Goal: Information Seeking & Learning: Learn about a topic

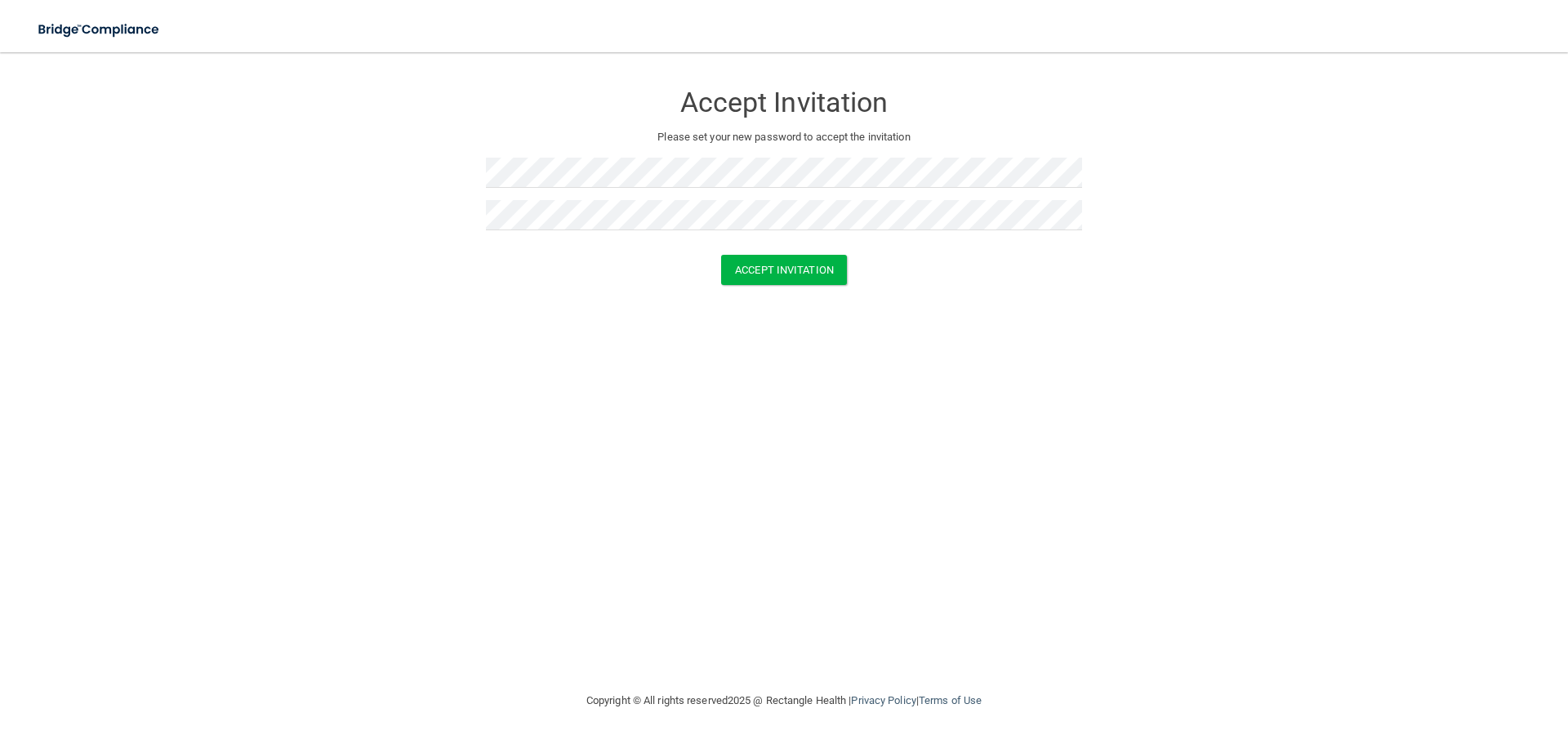
click at [826, 291] on form "Accept Invitation Please set your new password to accept the invitation Accept …" at bounding box center [784, 186] width 1503 height 236
click at [817, 275] on button "Accept Invitation" at bounding box center [784, 269] width 125 height 31
click at [806, 294] on button "Accept Invitation" at bounding box center [784, 293] width 125 height 31
click at [797, 296] on button "Accept Invitation" at bounding box center [784, 293] width 125 height 31
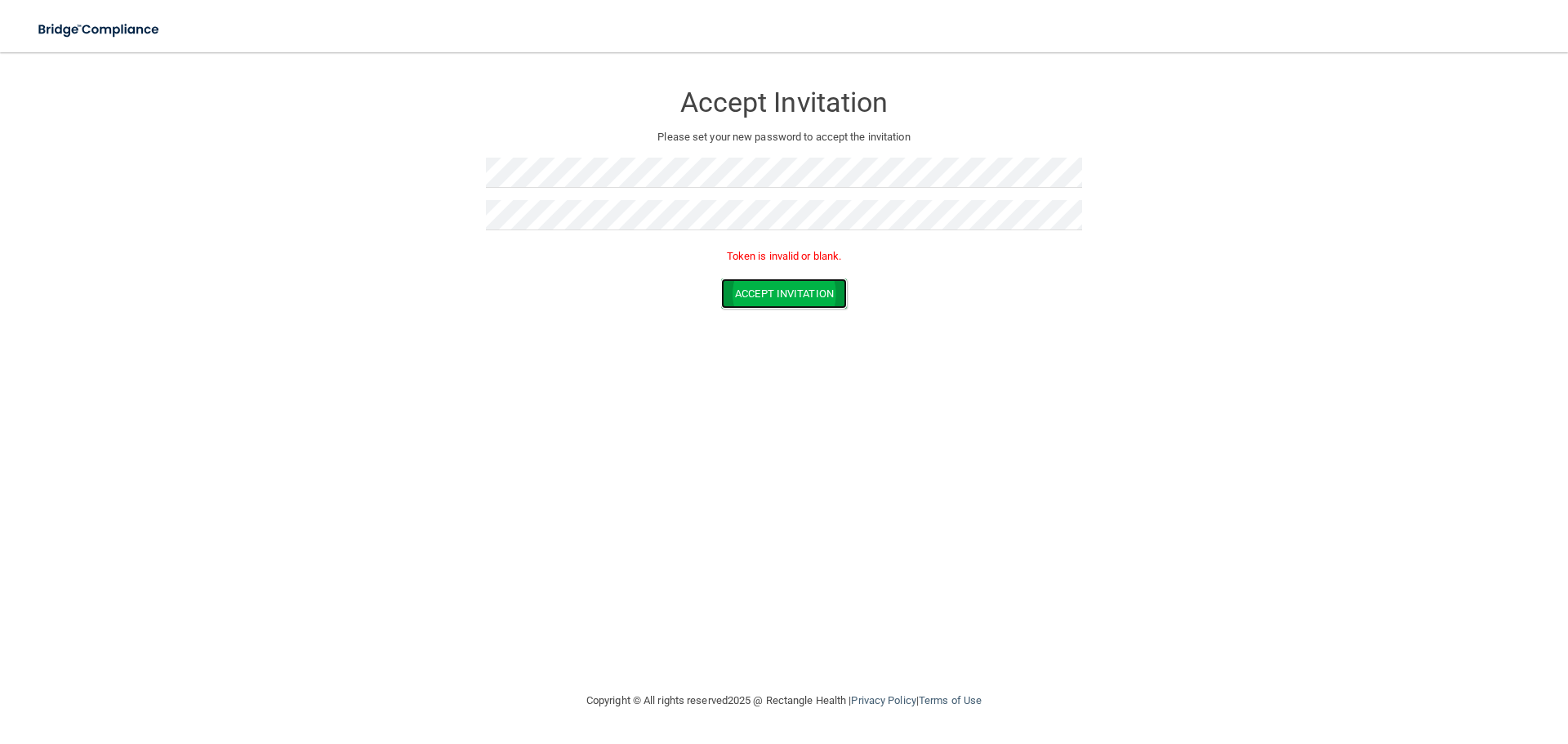
click at [794, 282] on button "Accept Invitation" at bounding box center [784, 293] width 125 height 31
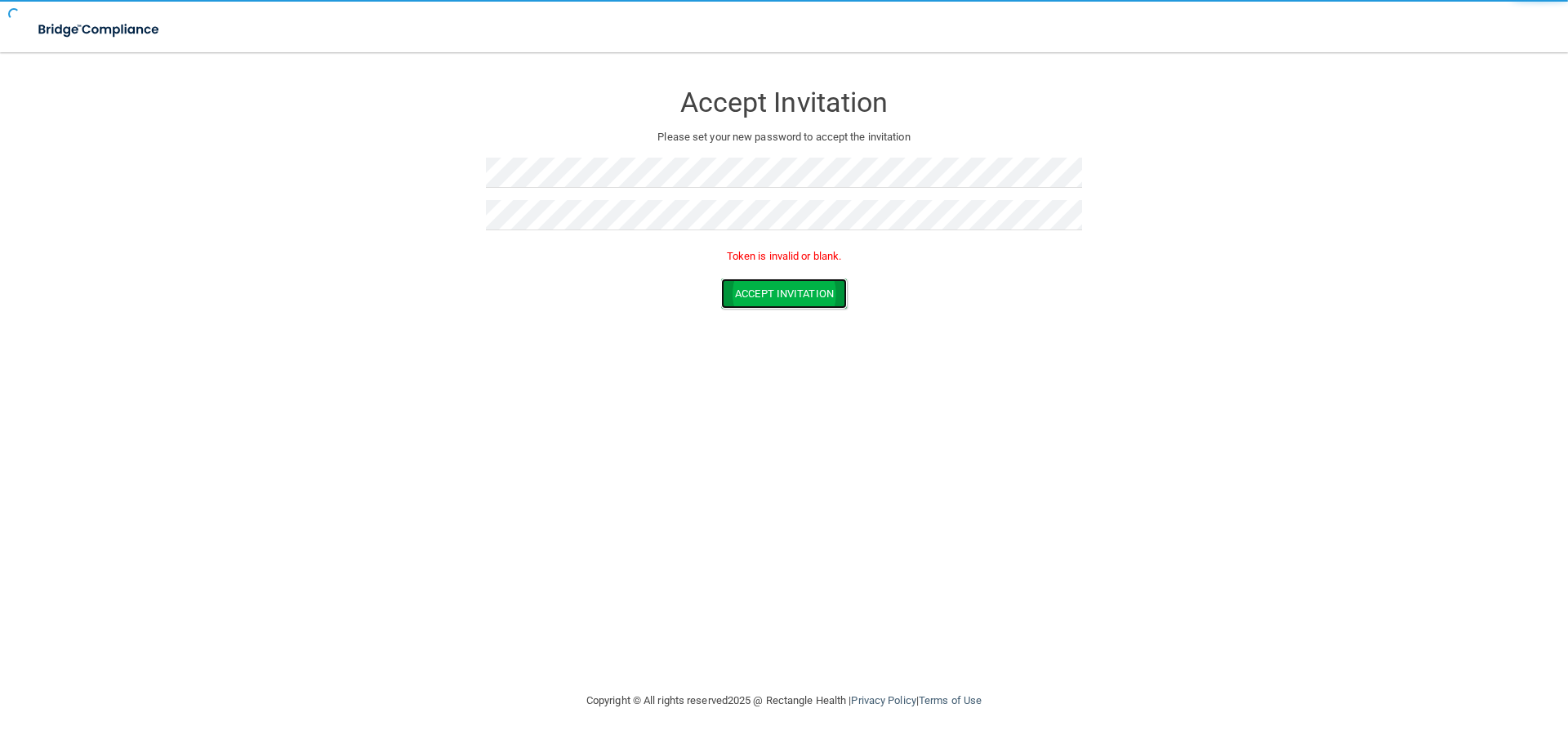
click at [794, 282] on button "Accept Invitation" at bounding box center [784, 293] width 125 height 31
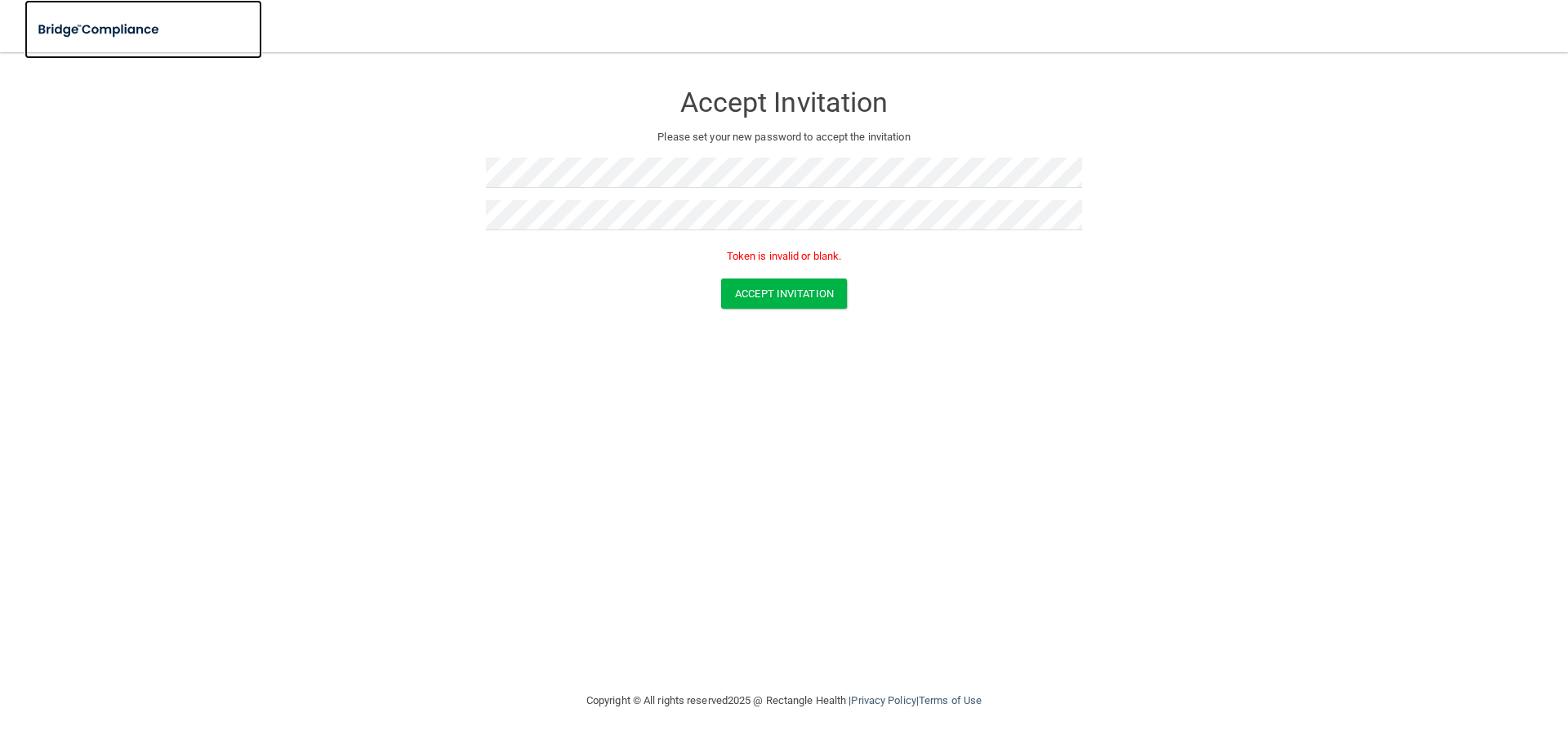
click at [61, 34] on img at bounding box center [100, 30] width 150 height 34
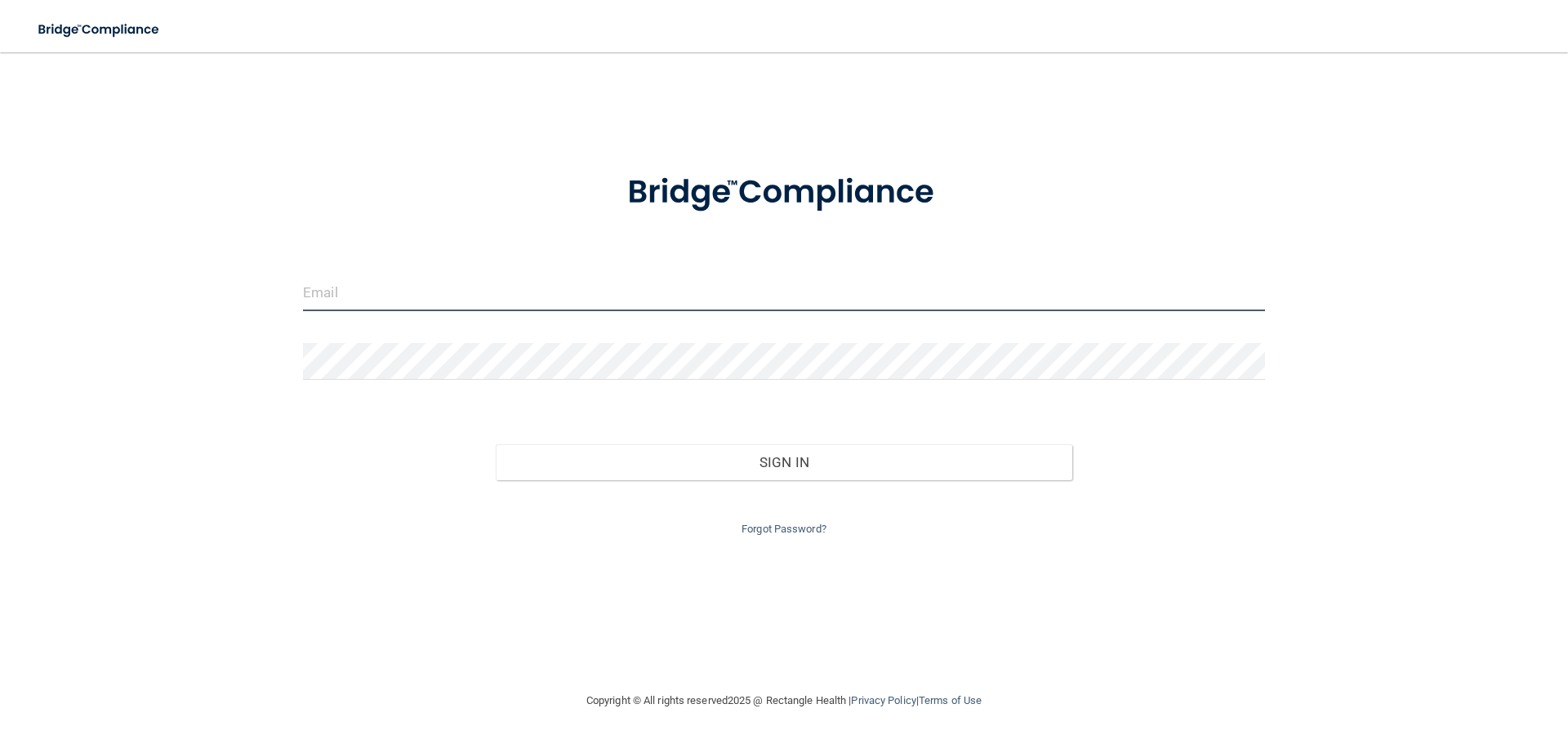
click at [396, 276] on input "email" at bounding box center [784, 292] width 962 height 37
click at [937, 196] on img at bounding box center [784, 192] width 381 height 85
click at [401, 296] on input "email" at bounding box center [784, 292] width 962 height 37
type input "[EMAIL_ADDRESS][DOMAIN_NAME]"
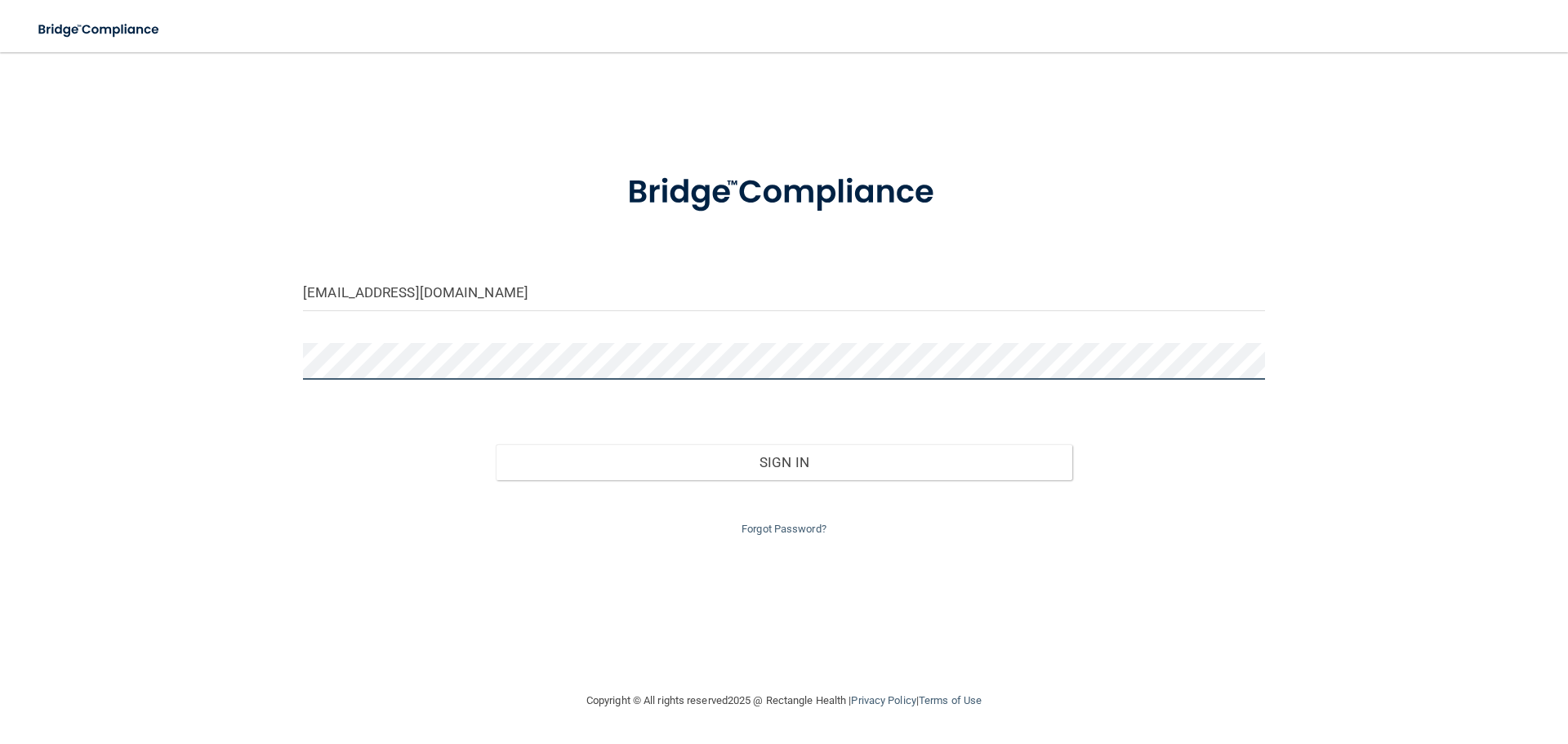
click at [495, 444] on button "Sign In" at bounding box center [784, 462] width 577 height 36
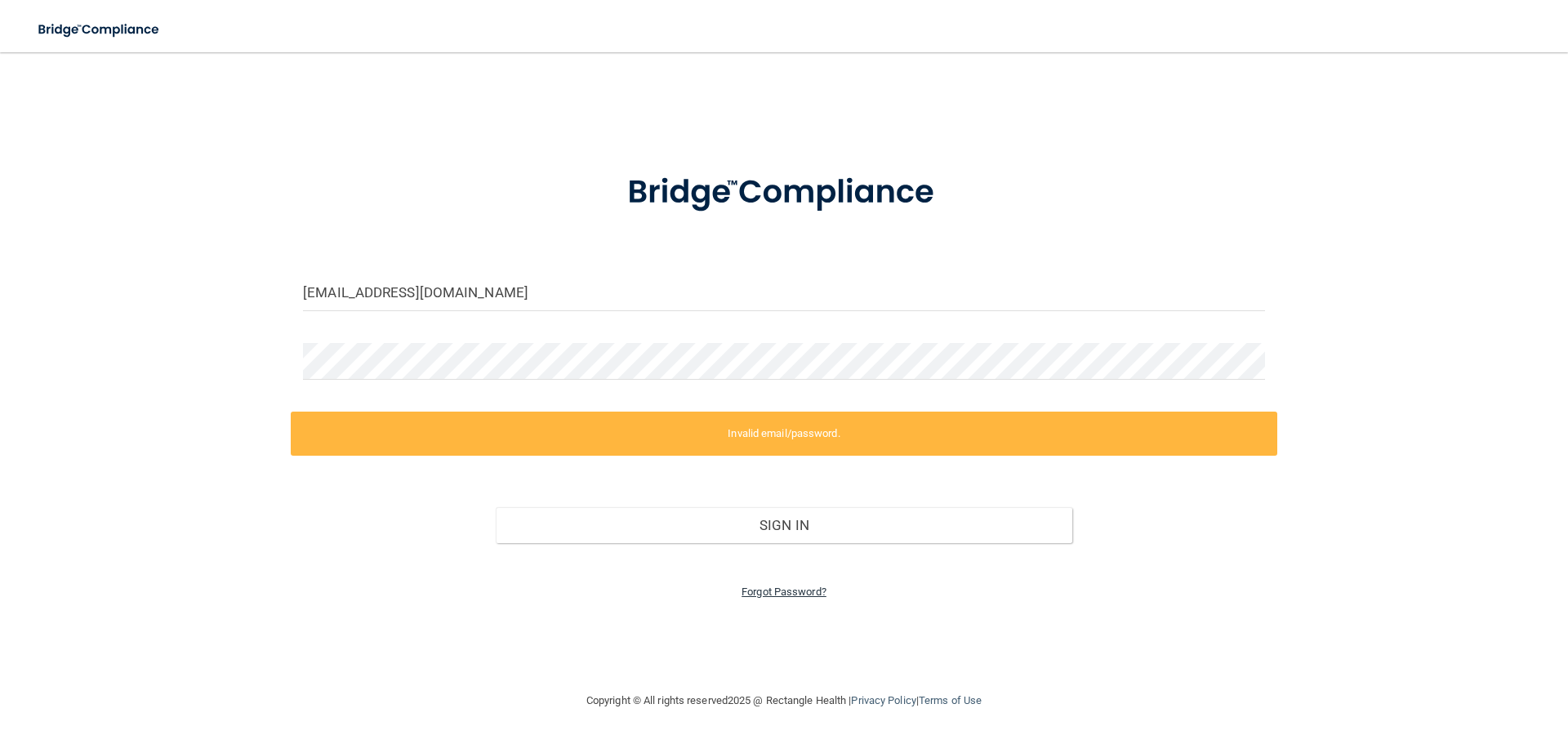
click at [786, 588] on link "Forgot Password?" at bounding box center [784, 592] width 85 height 12
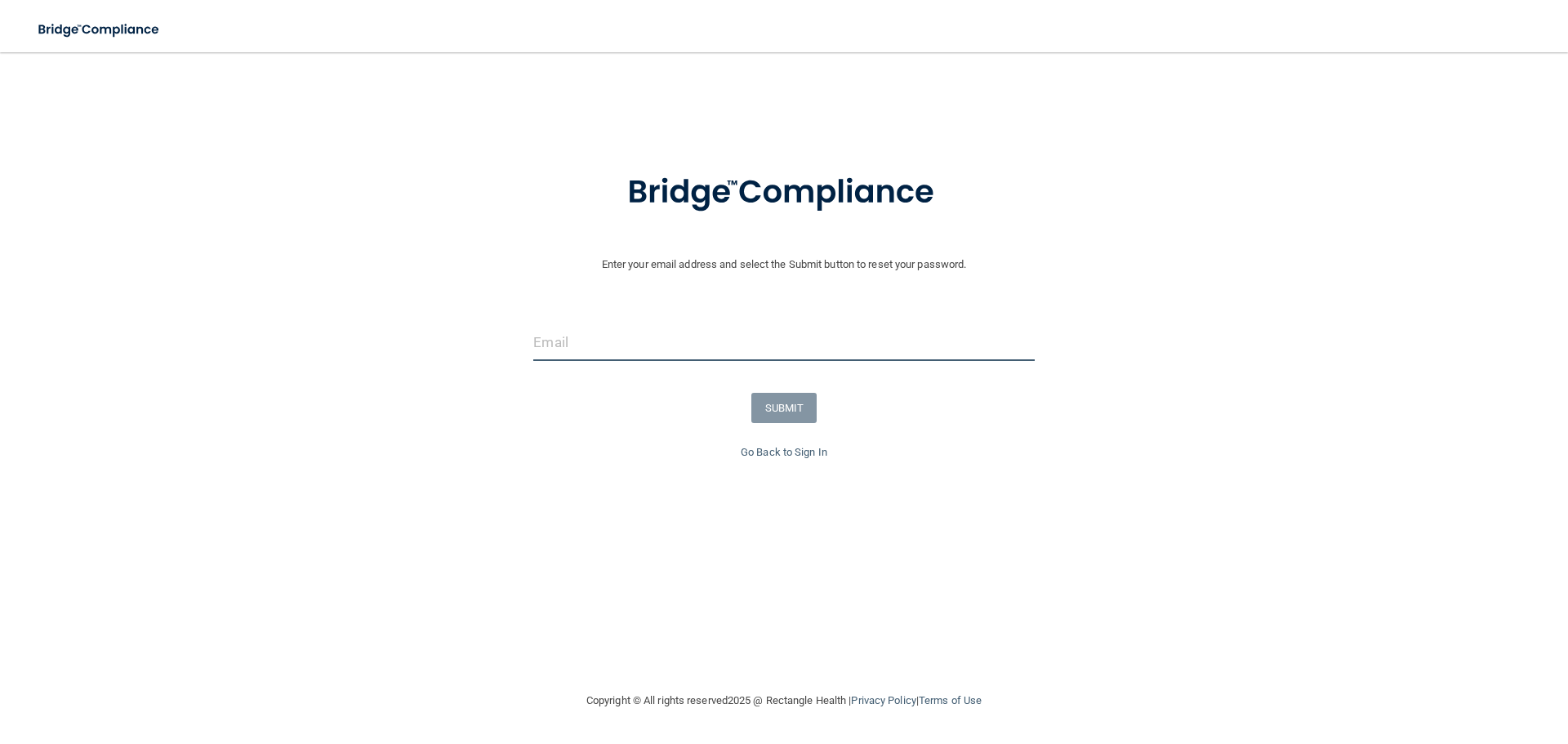
click at [569, 341] on input "email" at bounding box center [784, 342] width 500 height 37
type input "[EMAIL_ADDRESS][DOMAIN_NAME]"
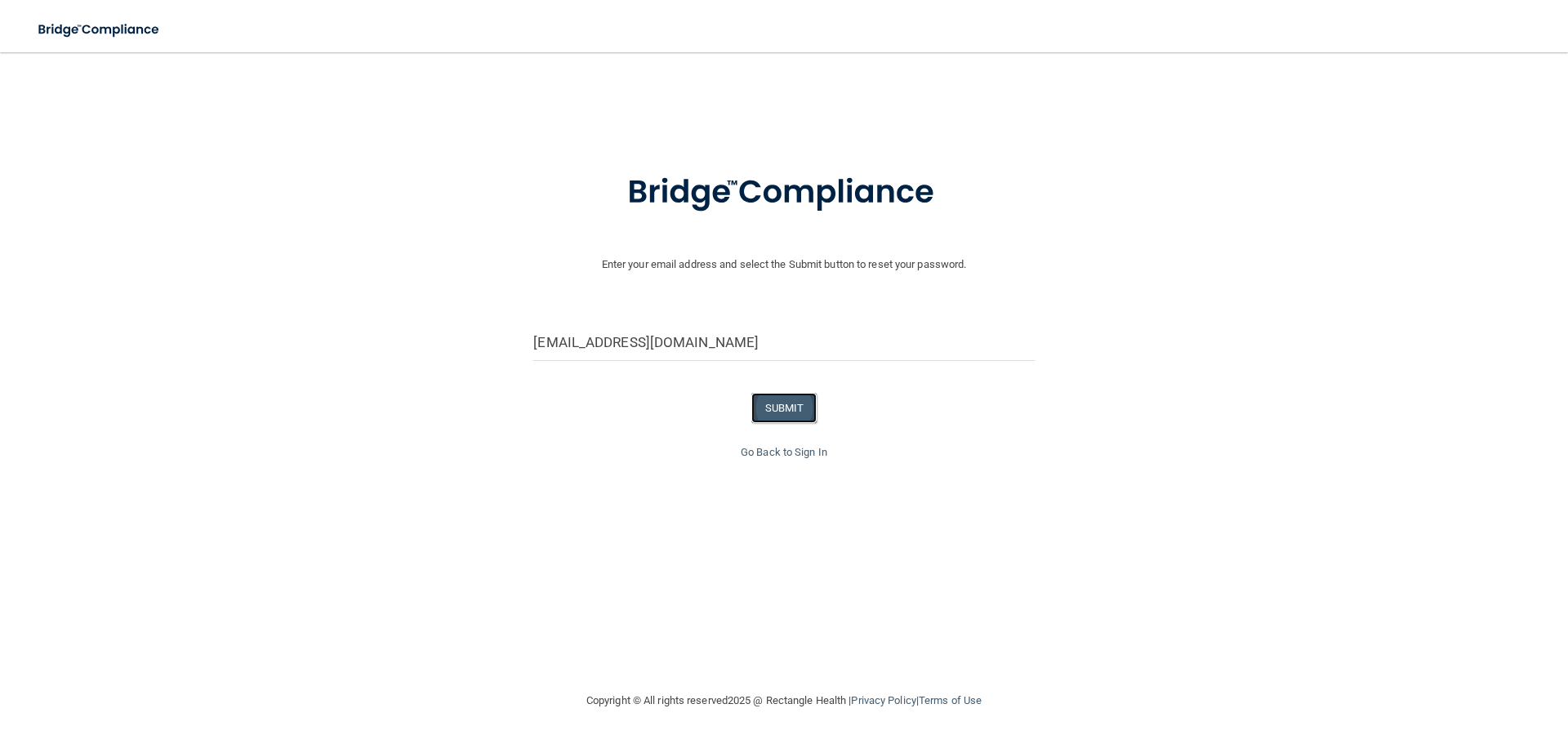
click at [782, 413] on button "SUBMIT" at bounding box center [784, 408] width 66 height 31
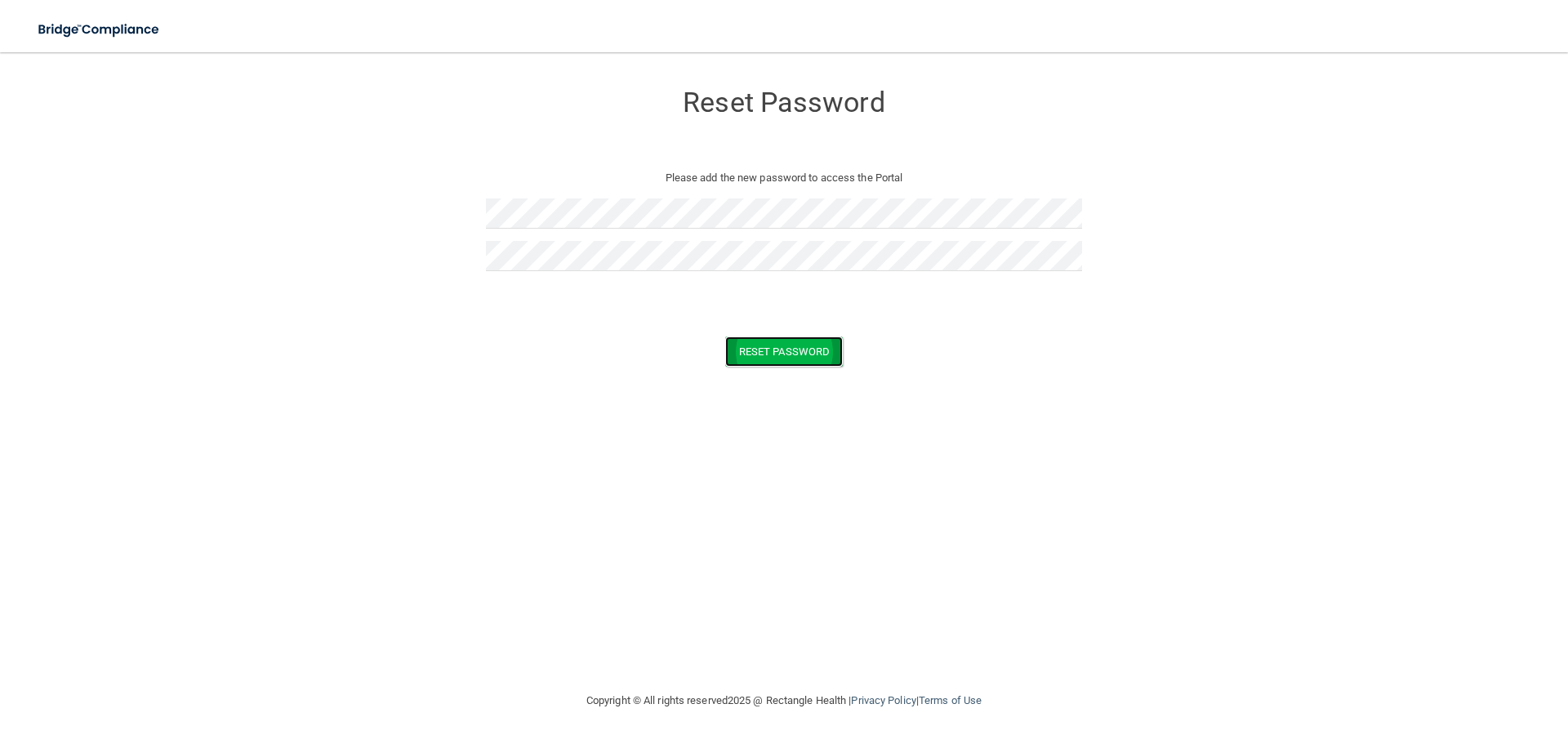
click at [752, 351] on button "Reset Password" at bounding box center [784, 351] width 117 height 31
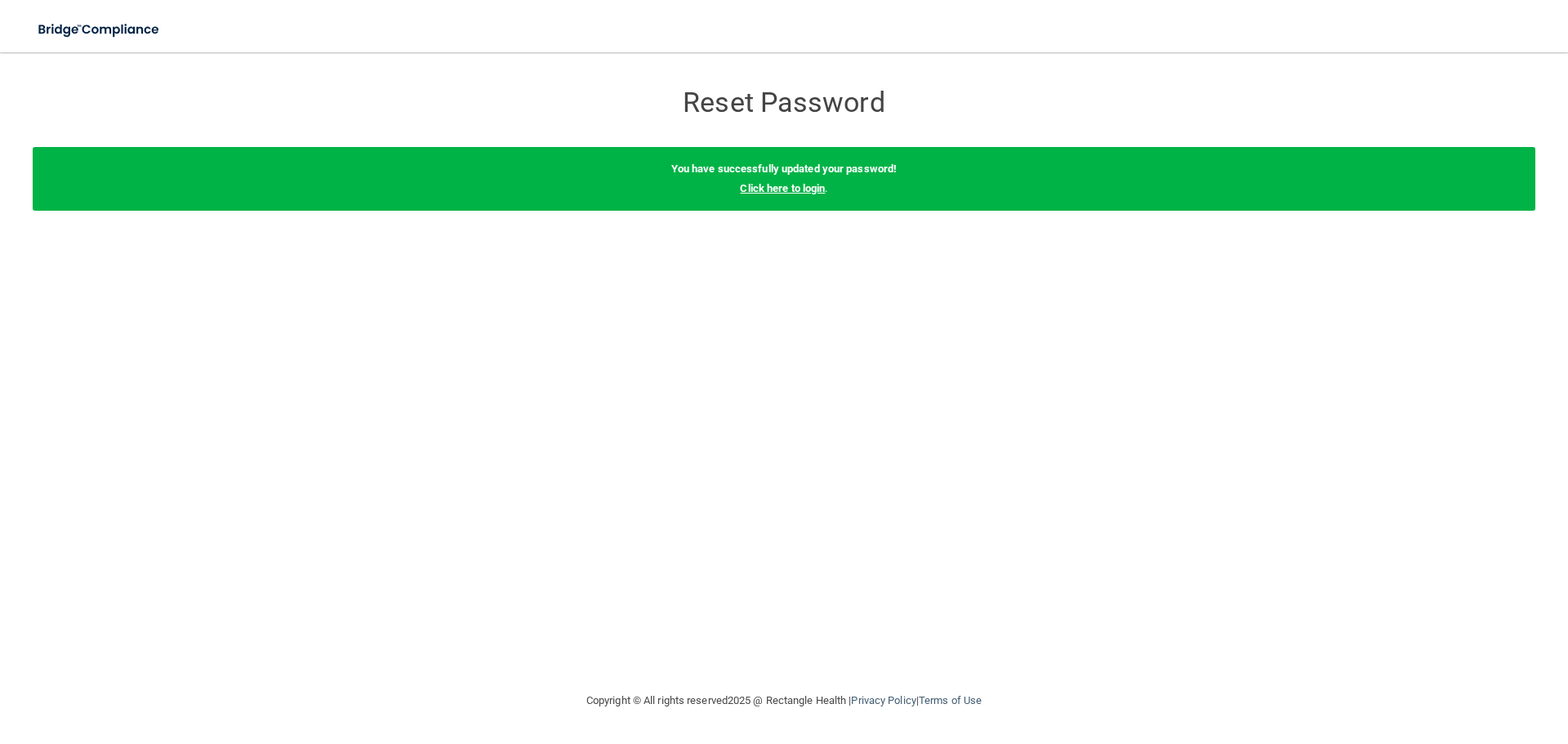
click at [812, 190] on link "Click here to login" at bounding box center [783, 188] width 85 height 12
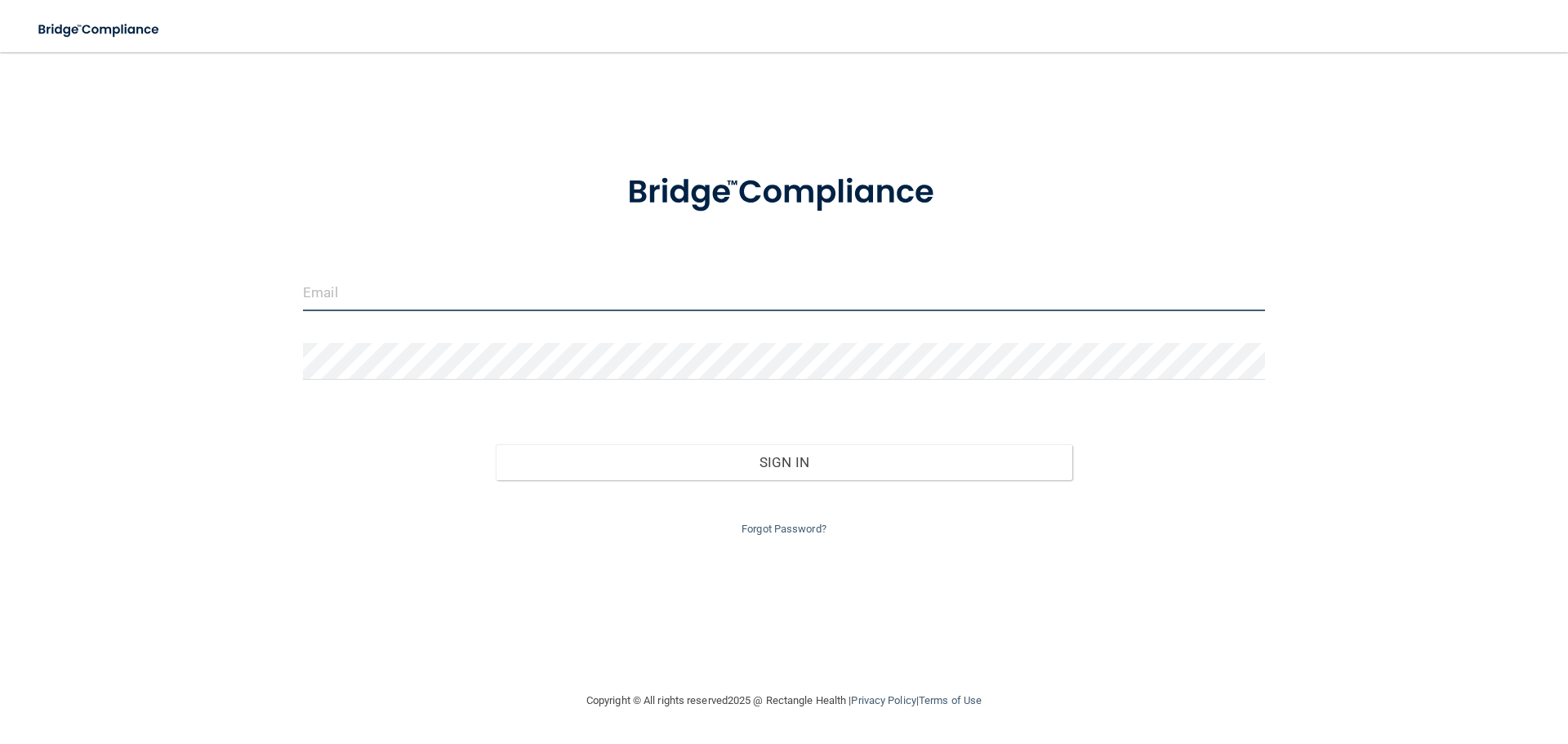
click at [387, 292] on input "email" at bounding box center [784, 292] width 962 height 37
type input "[EMAIL_ADDRESS][DOMAIN_NAME]"
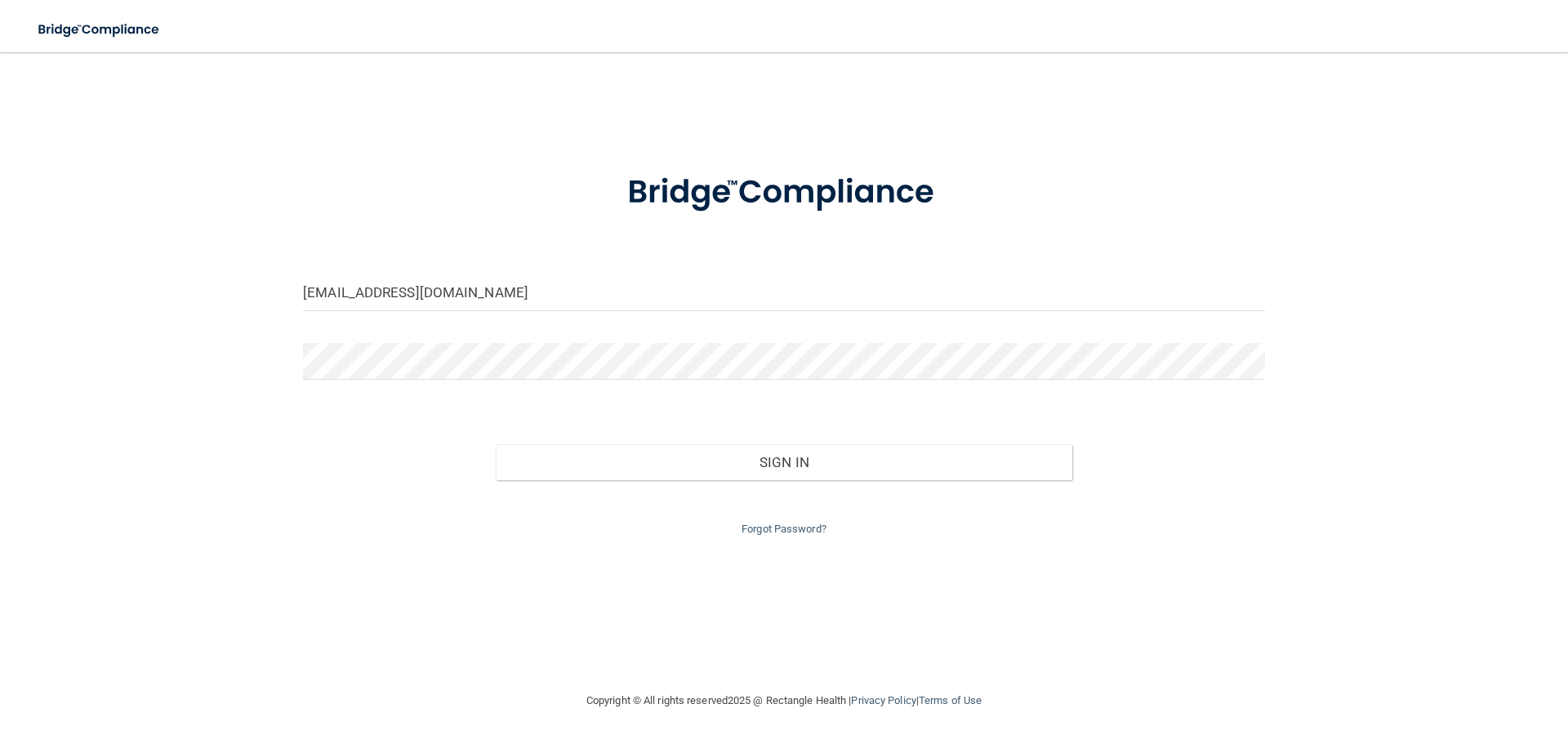
click at [374, 339] on form "ashleychigna@gmail.com Invalid email/password. You don't have permission to acc…" at bounding box center [784, 344] width 962 height 389
click at [495, 444] on button "Sign In" at bounding box center [784, 462] width 577 height 36
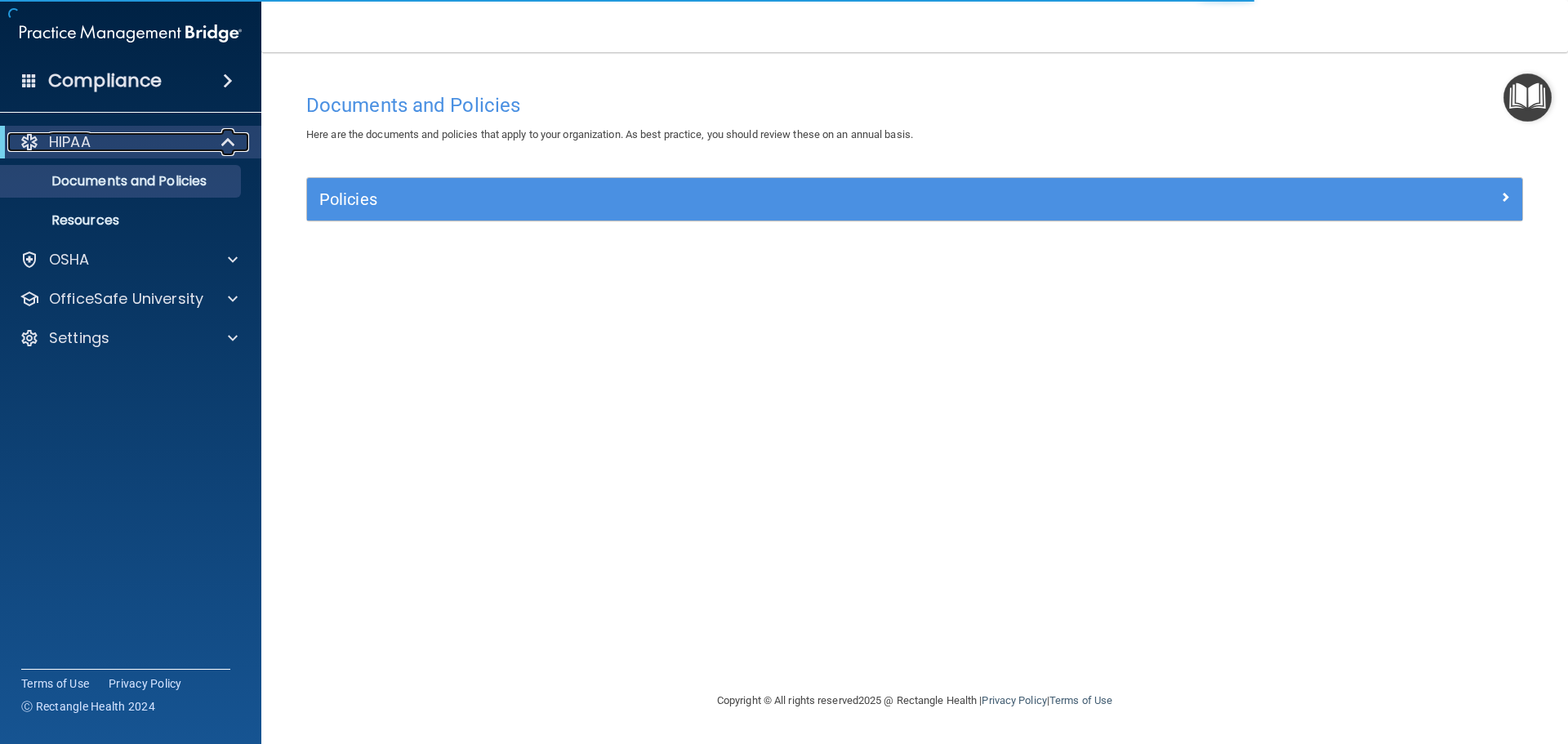
click at [235, 145] on span at bounding box center [230, 142] width 14 height 20
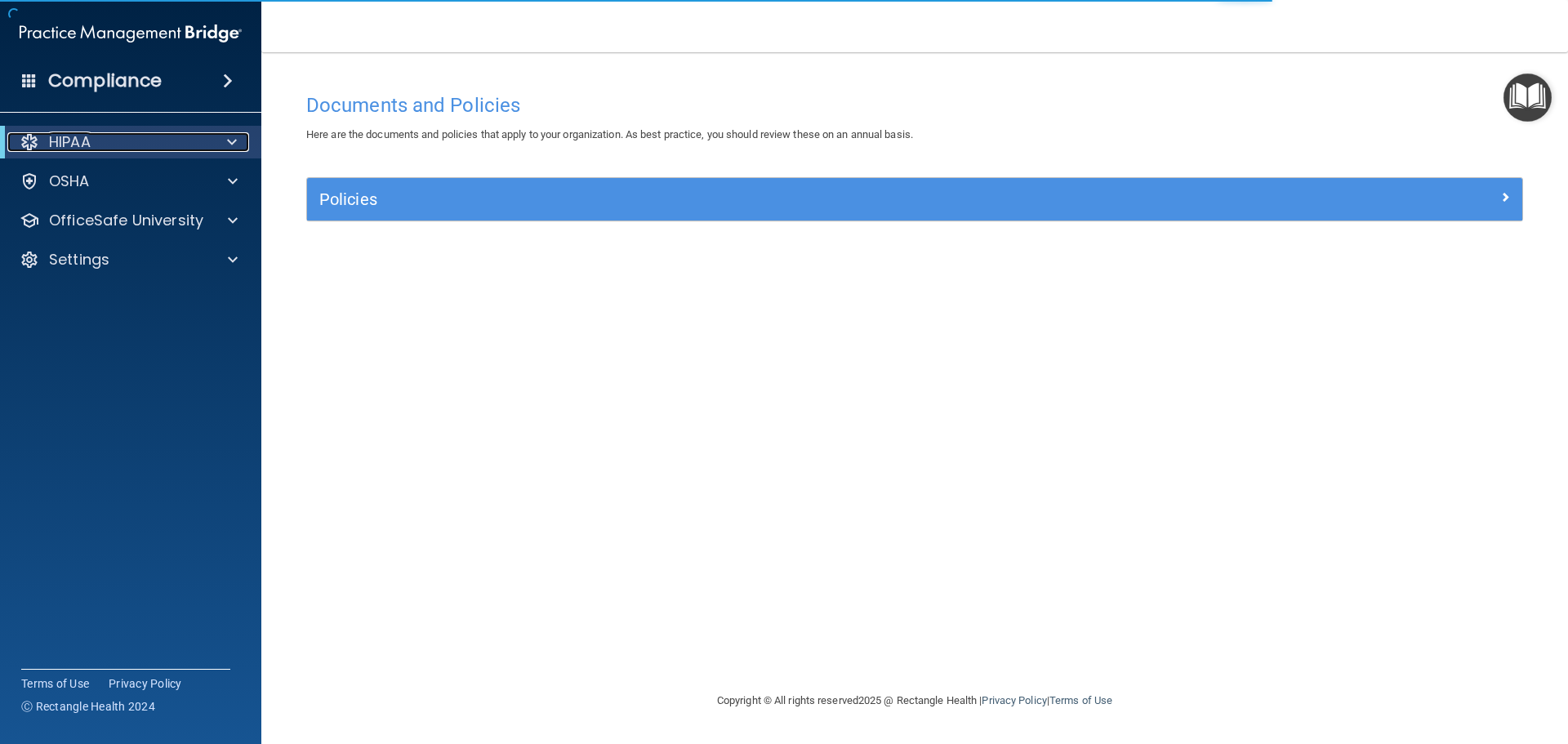
click at [235, 145] on span at bounding box center [232, 142] width 10 height 20
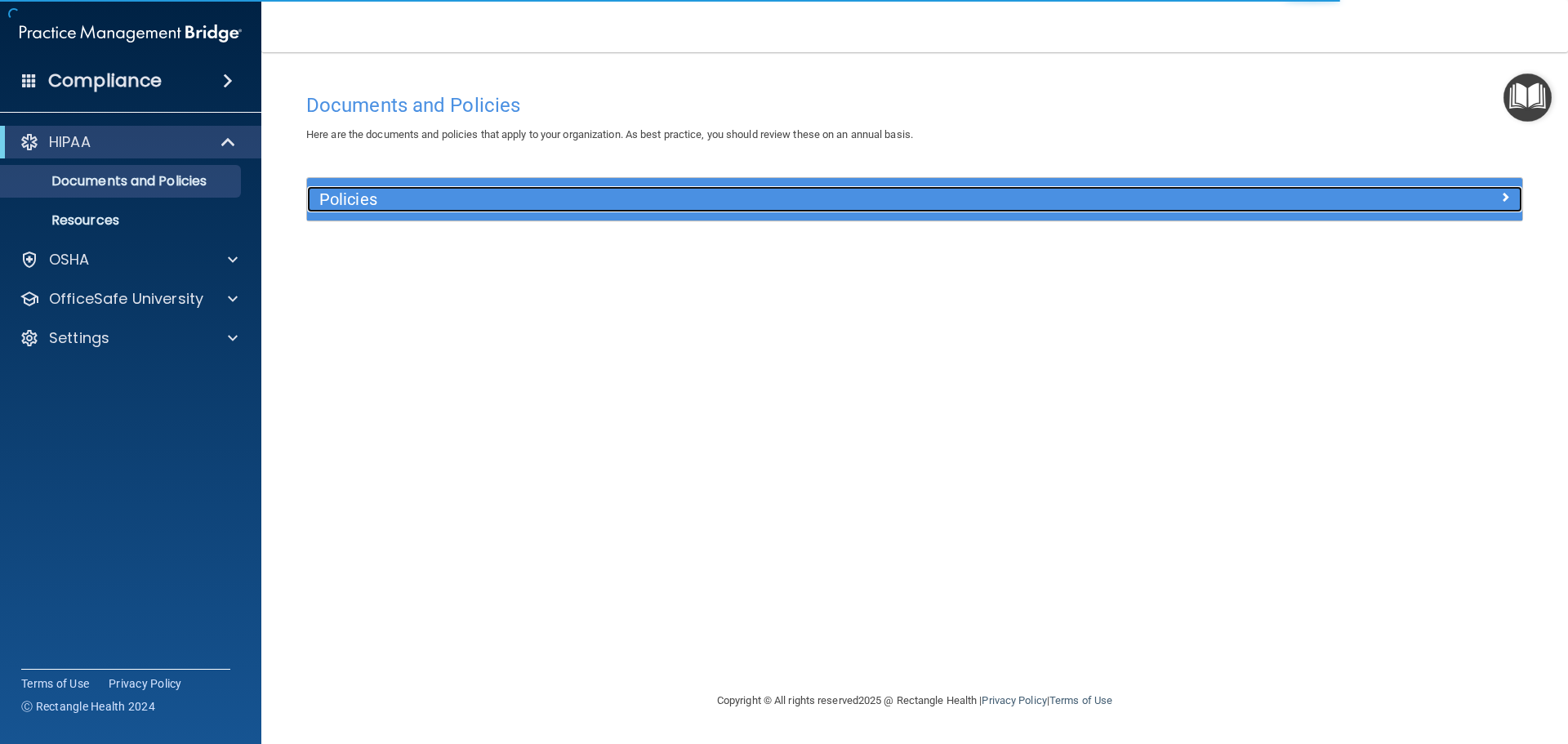
click at [365, 204] on h5 "Policies" at bounding box center [763, 199] width 887 height 18
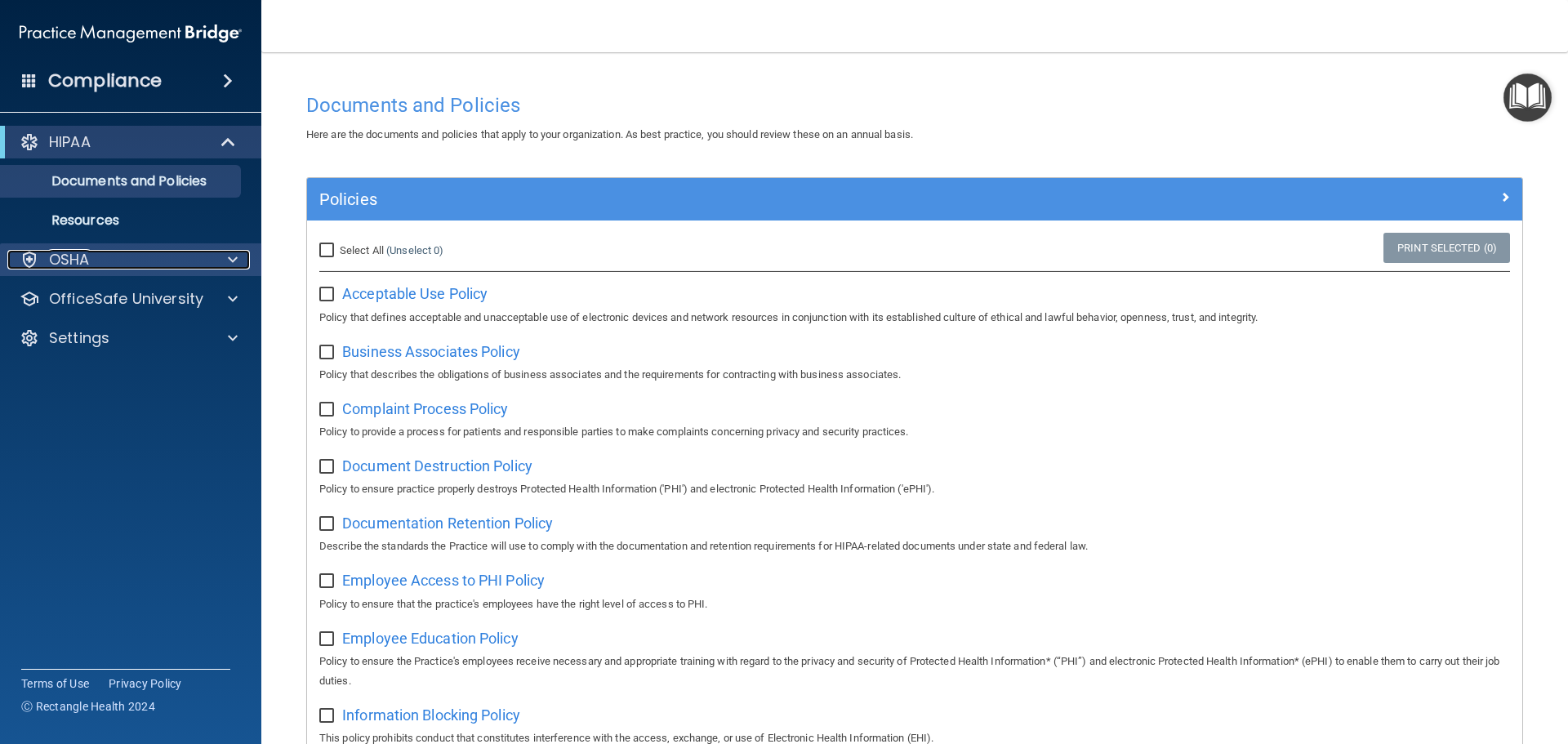
click at [168, 251] on div "OSHA" at bounding box center [108, 260] width 202 height 20
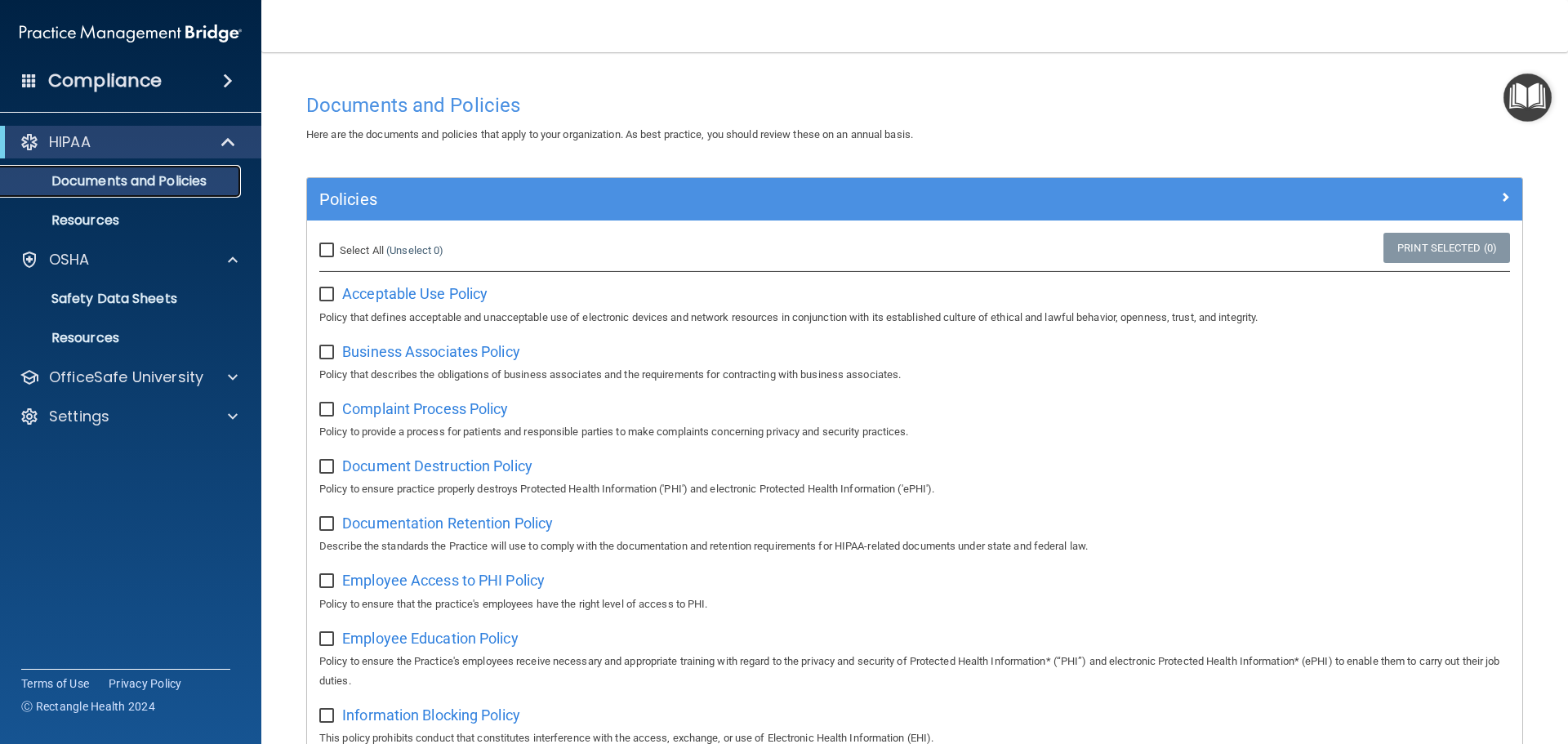
click at [170, 179] on p "Documents and Policies" at bounding box center [122, 181] width 223 height 17
click at [332, 249] on input "Select All (Unselect 0) Unselect All" at bounding box center [329, 251] width 19 height 13
checkbox input "true"
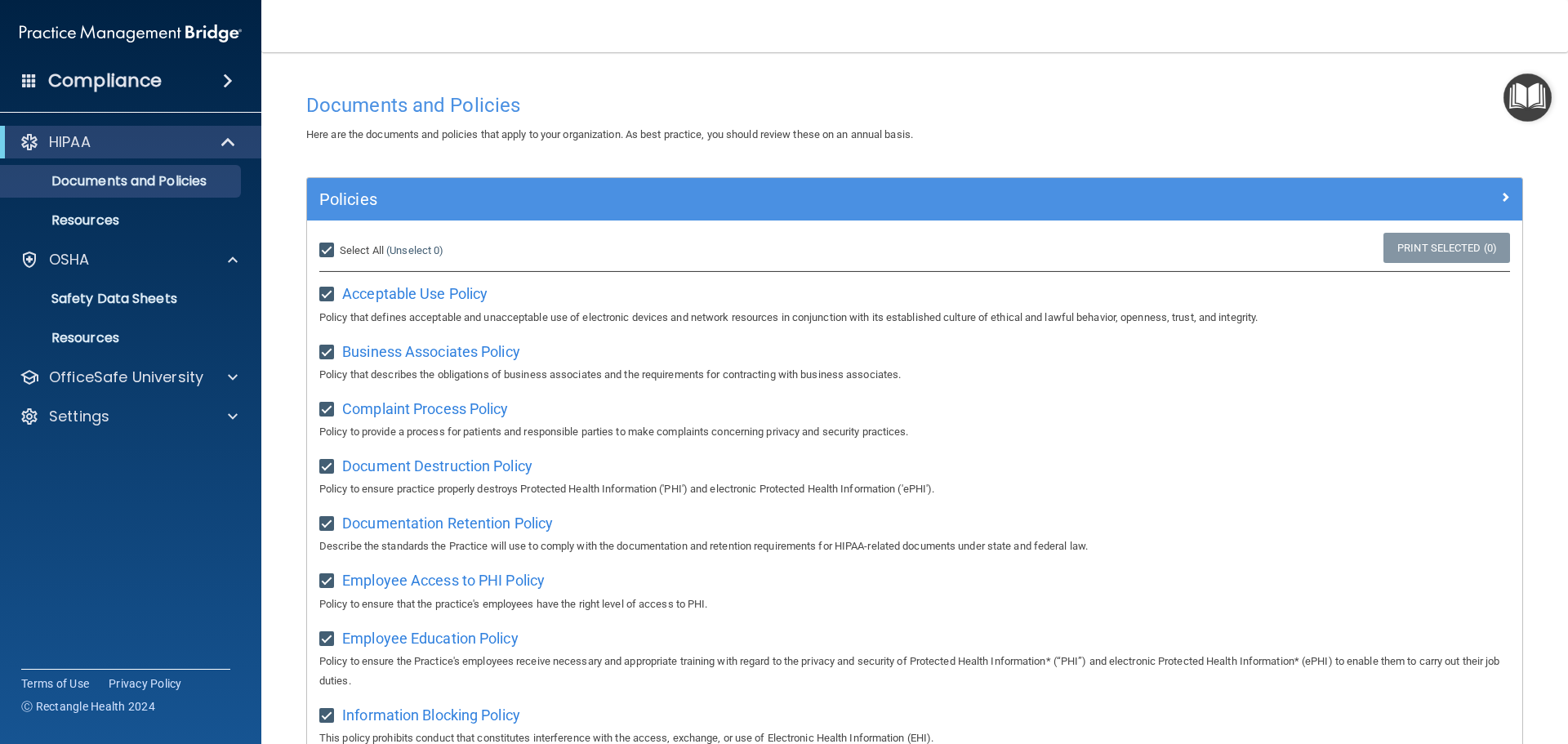
checkbox input "true"
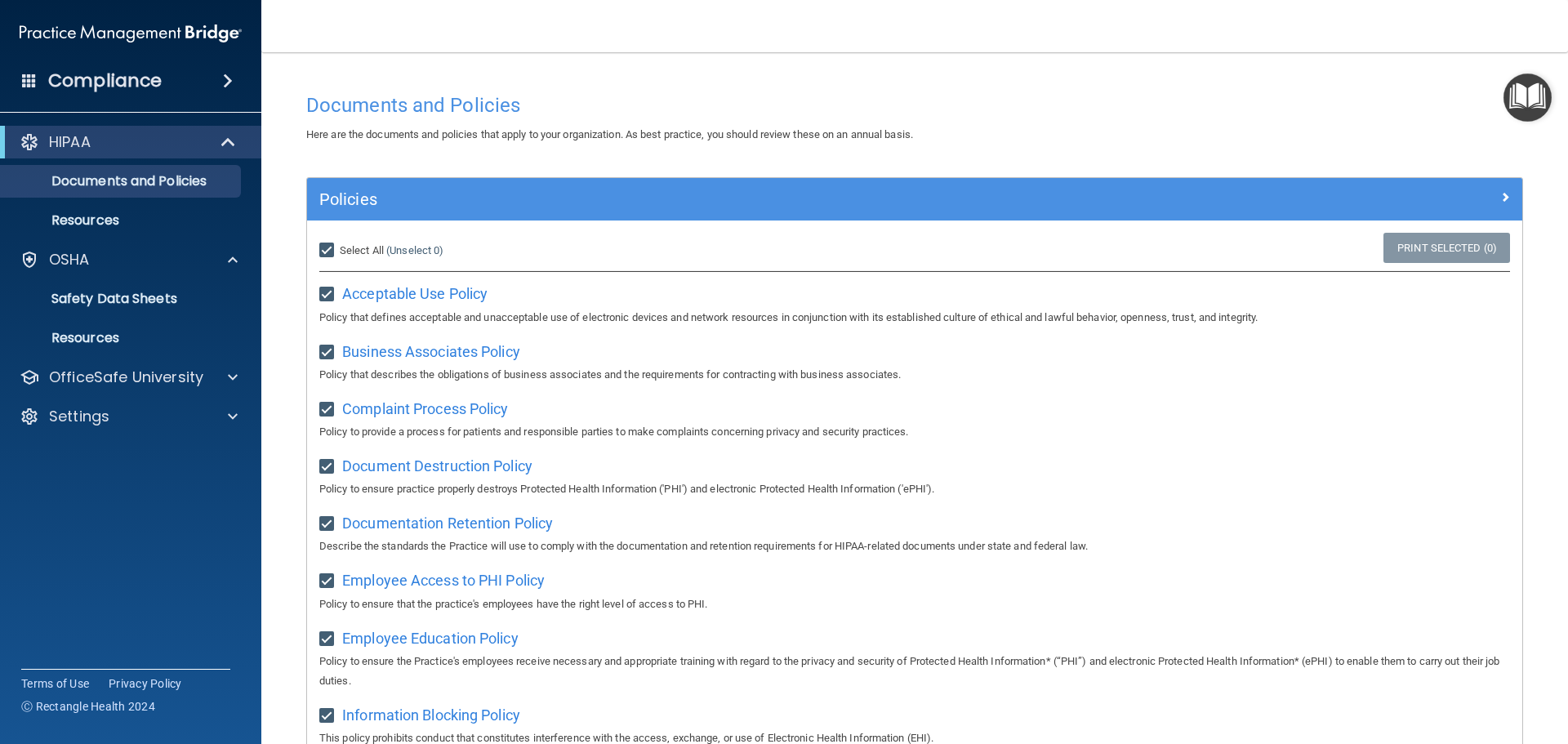
checkbox input "true"
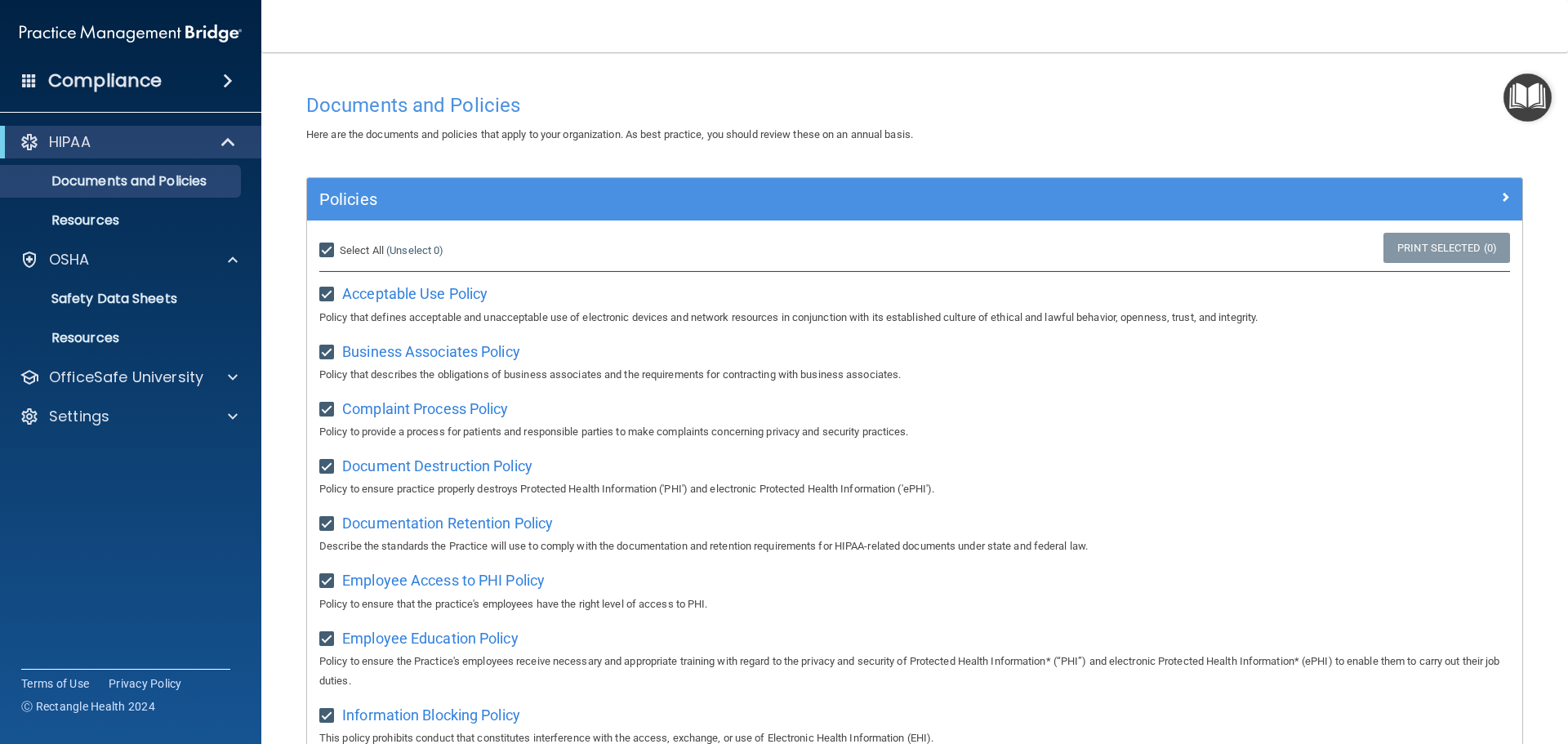
checkbox input "true"
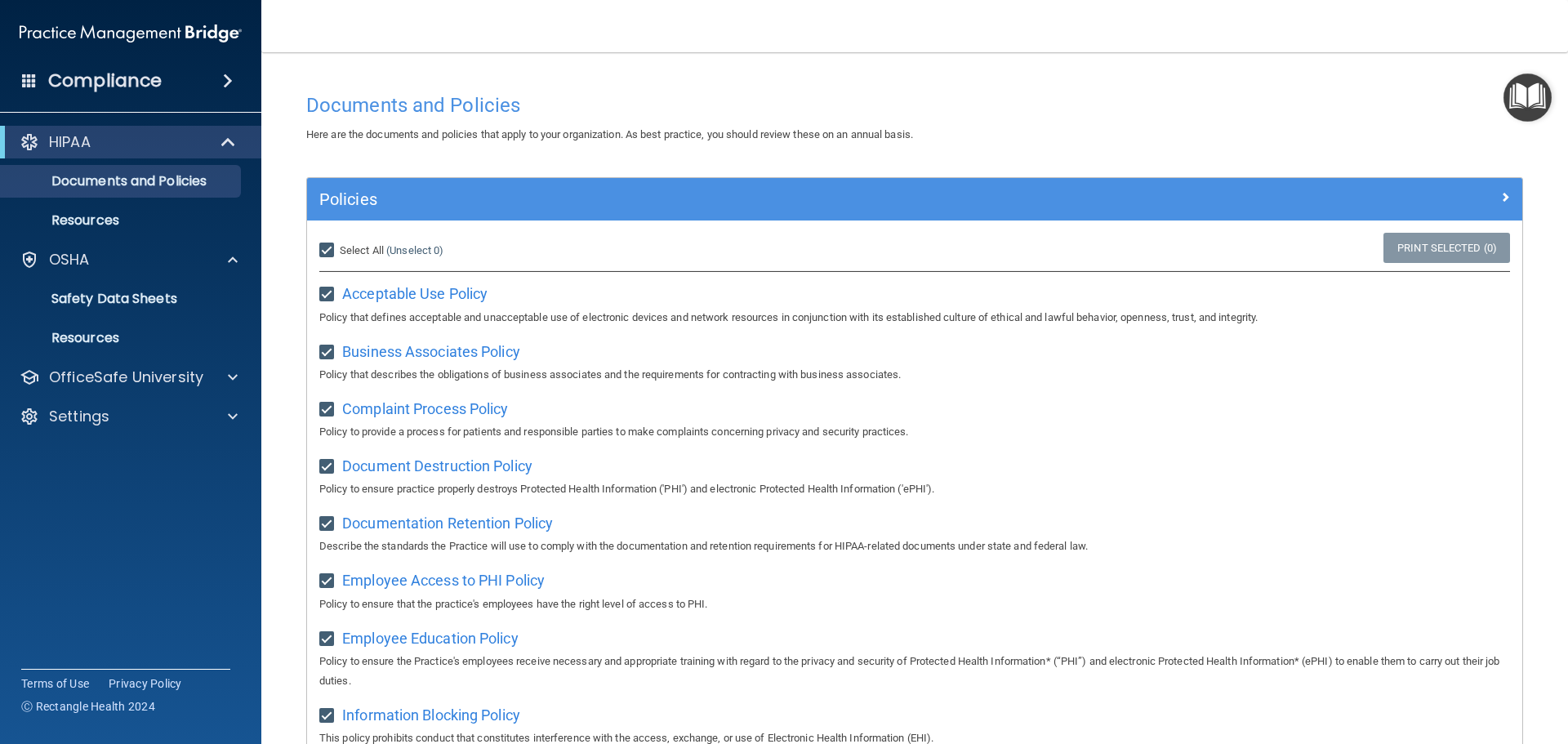
checkbox input "true"
click at [334, 255] on input "Select All (Unselect 21) Unselect All" at bounding box center [329, 251] width 19 height 13
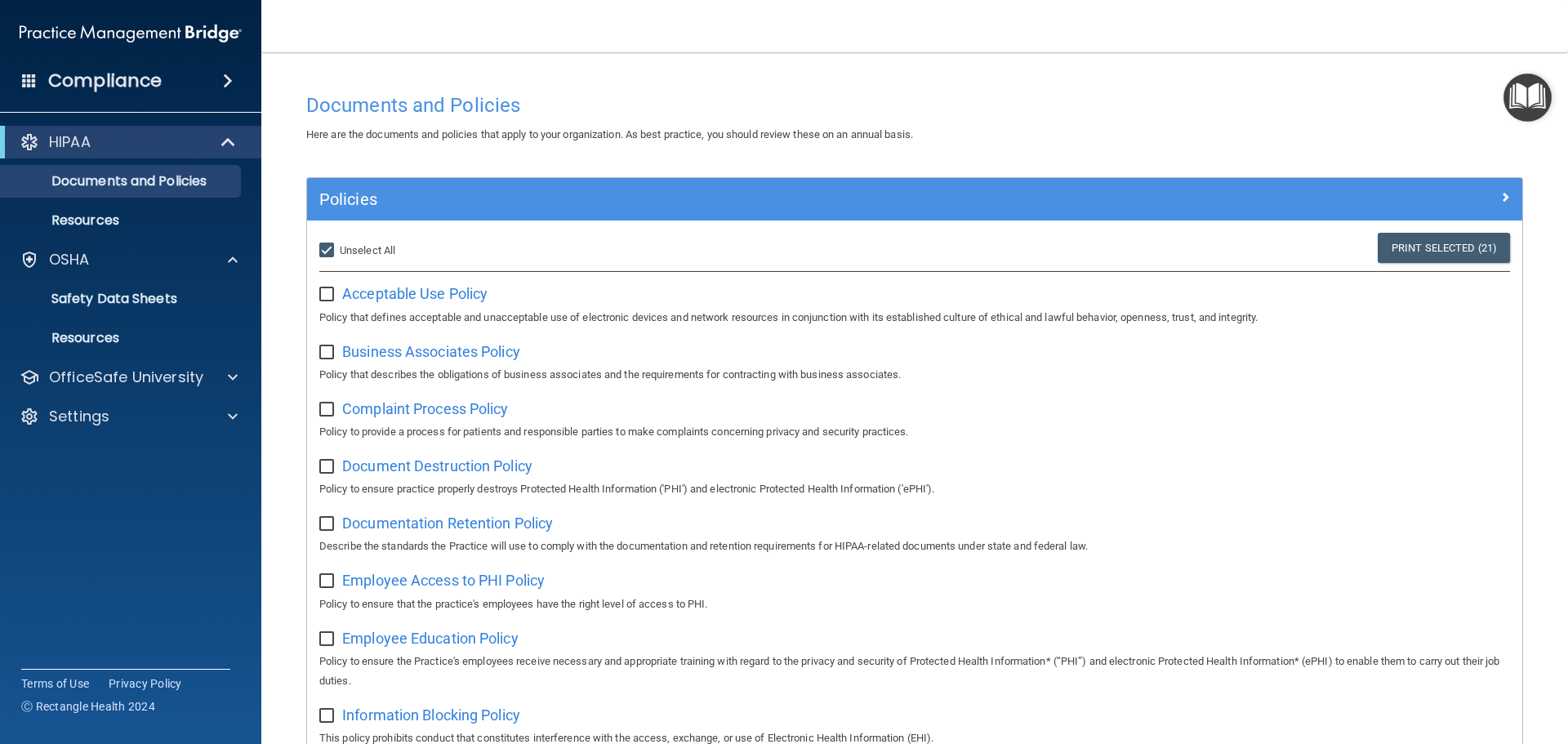
checkbox input "false"
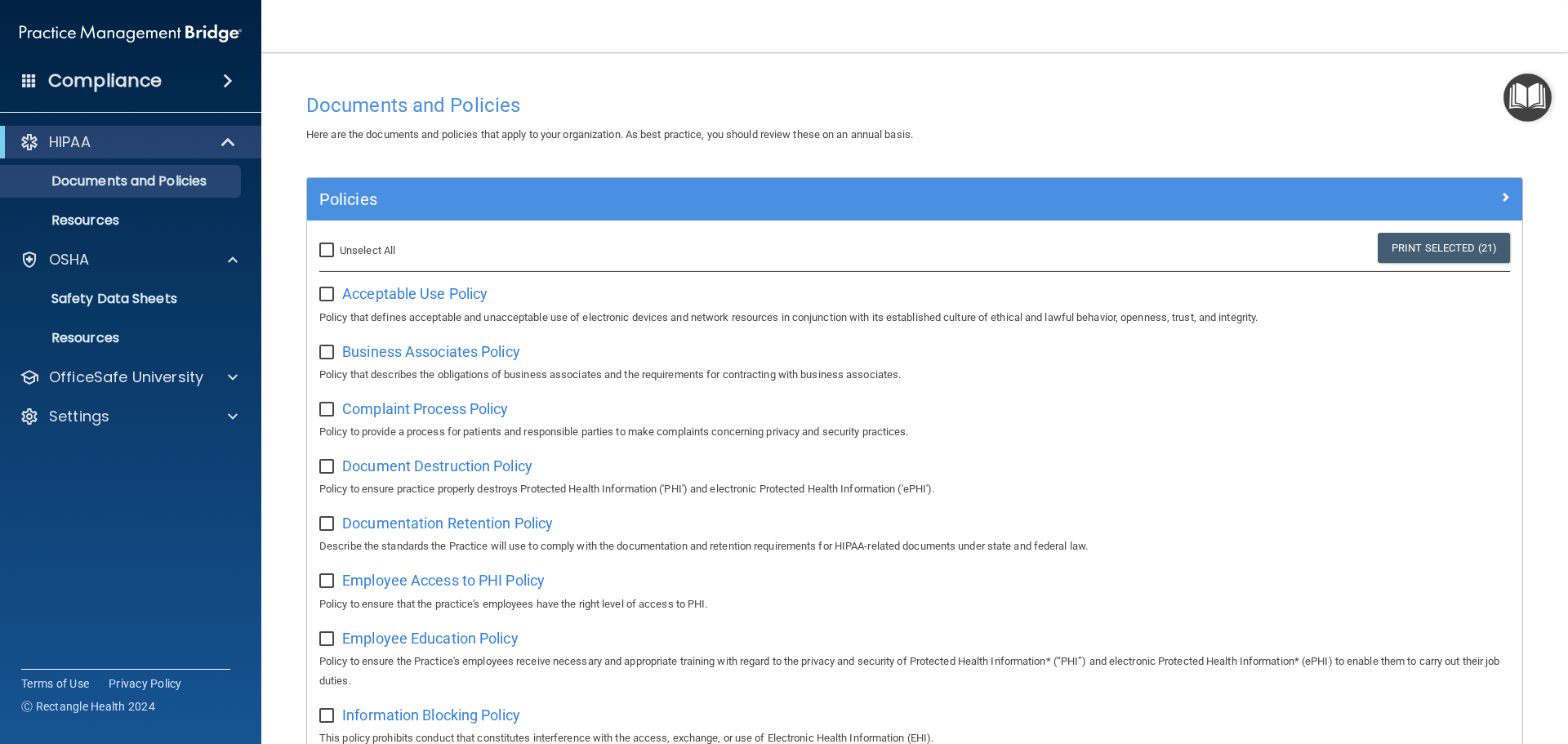
checkbox input "false"
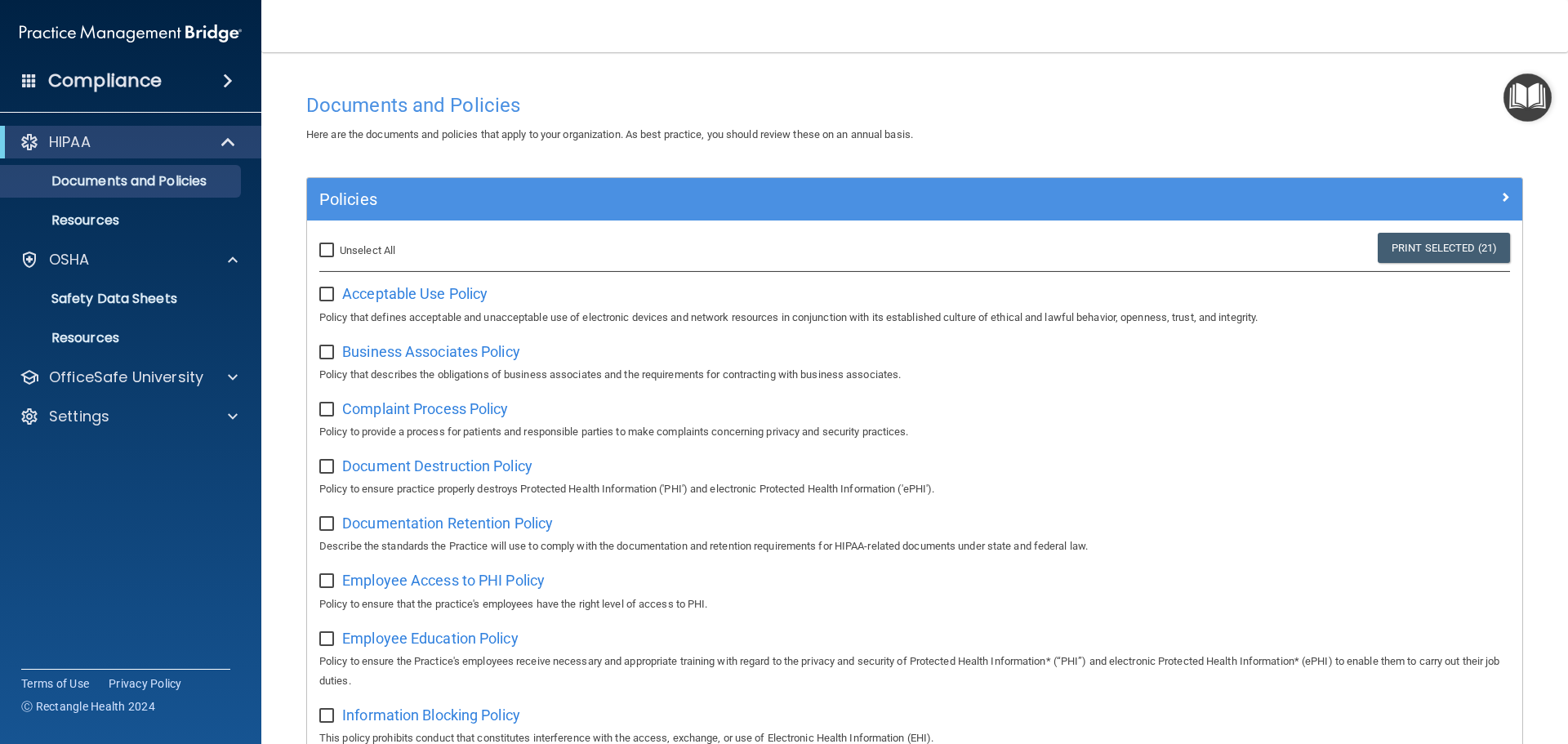
checkbox input "false"
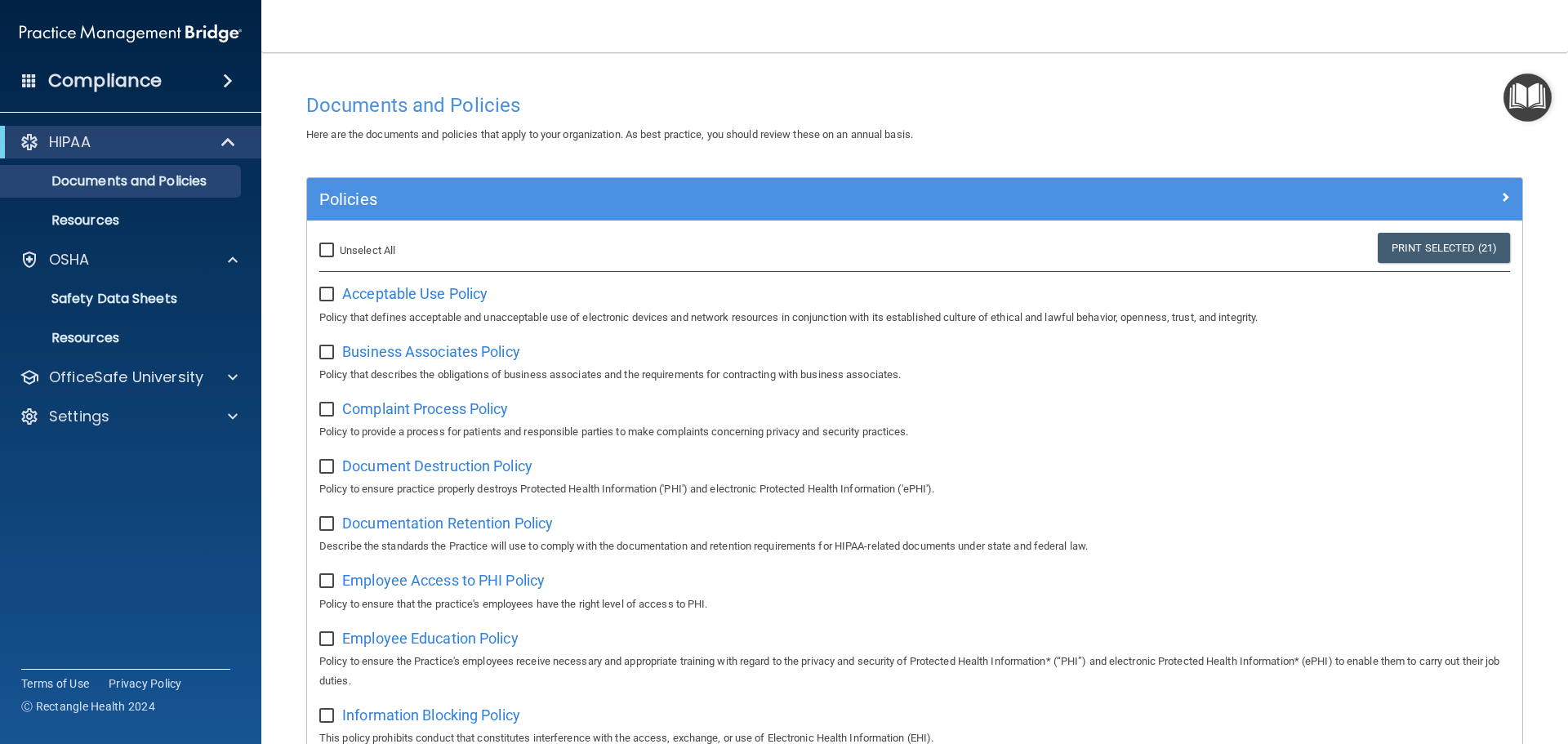
checkbox input "false"
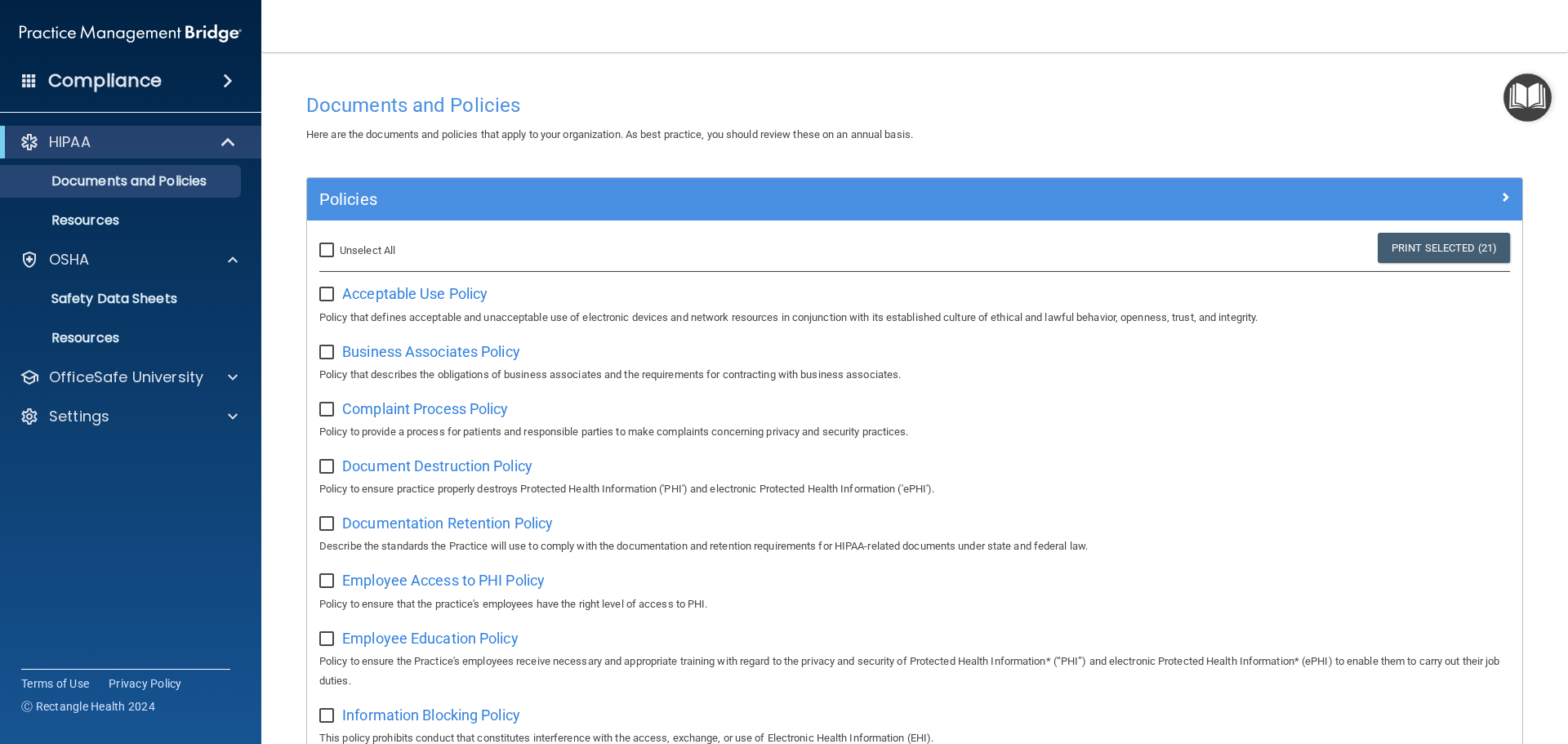
checkbox input "false"
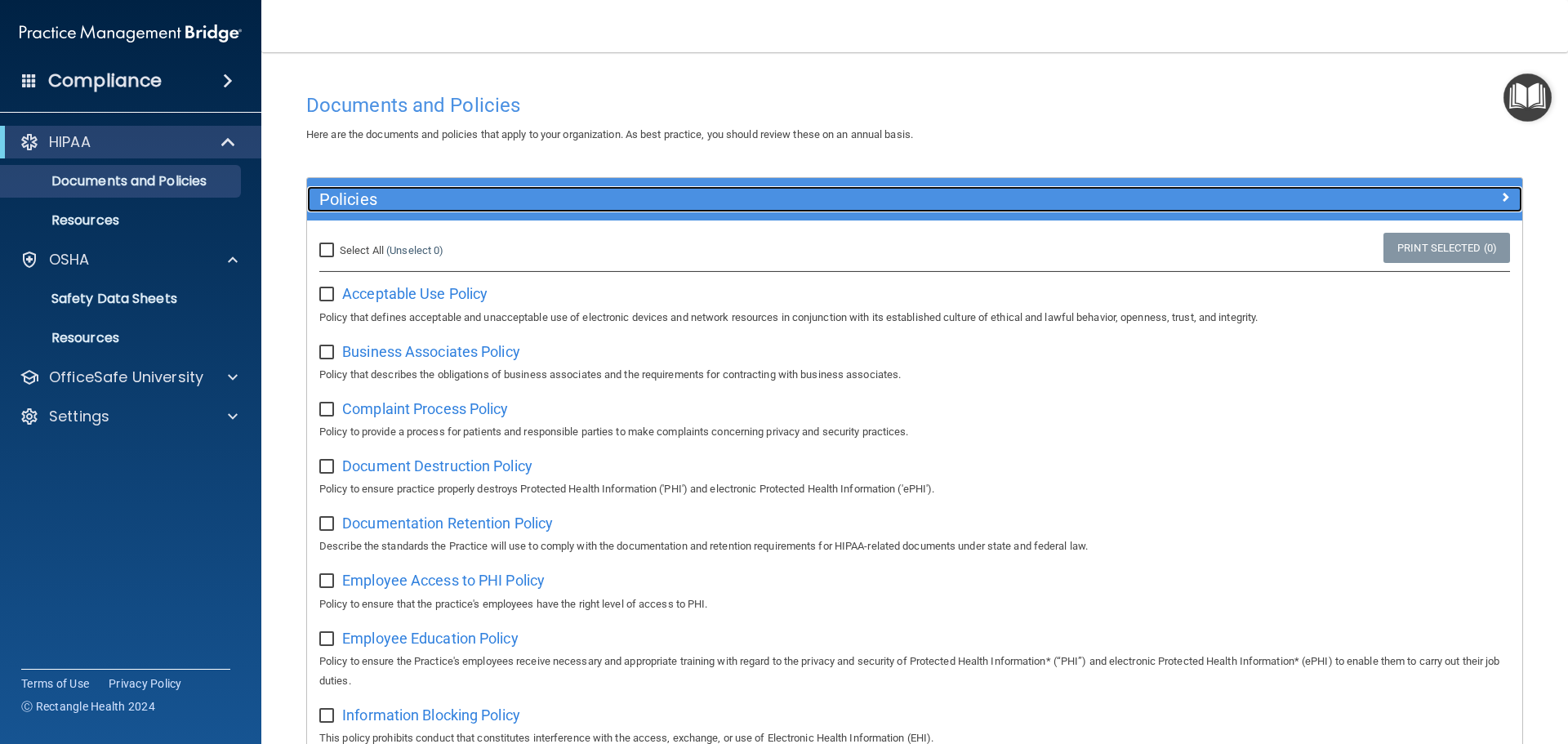
click at [916, 200] on h5 "Policies" at bounding box center [763, 199] width 887 height 18
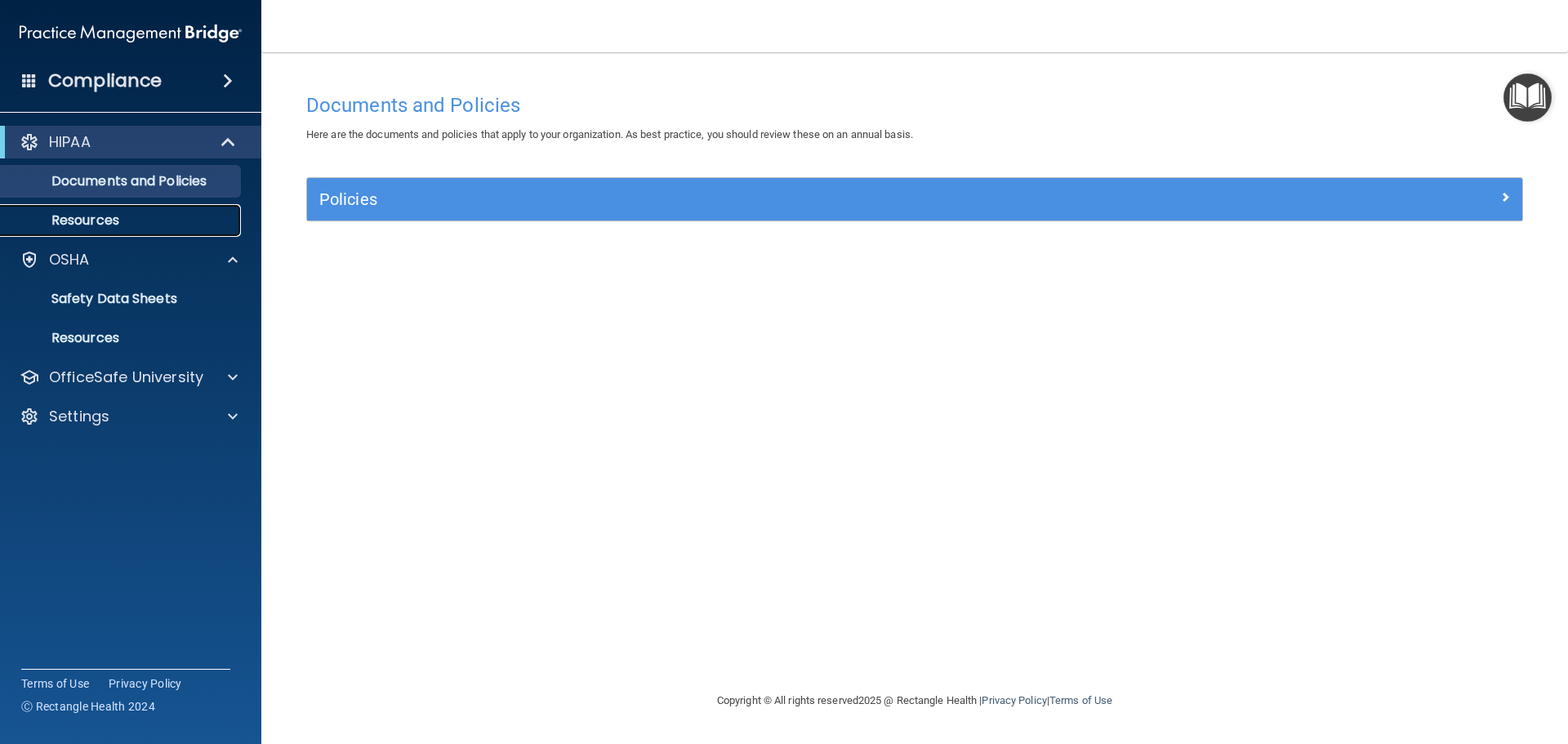
click at [88, 207] on link "Resources" at bounding box center [112, 220] width 258 height 33
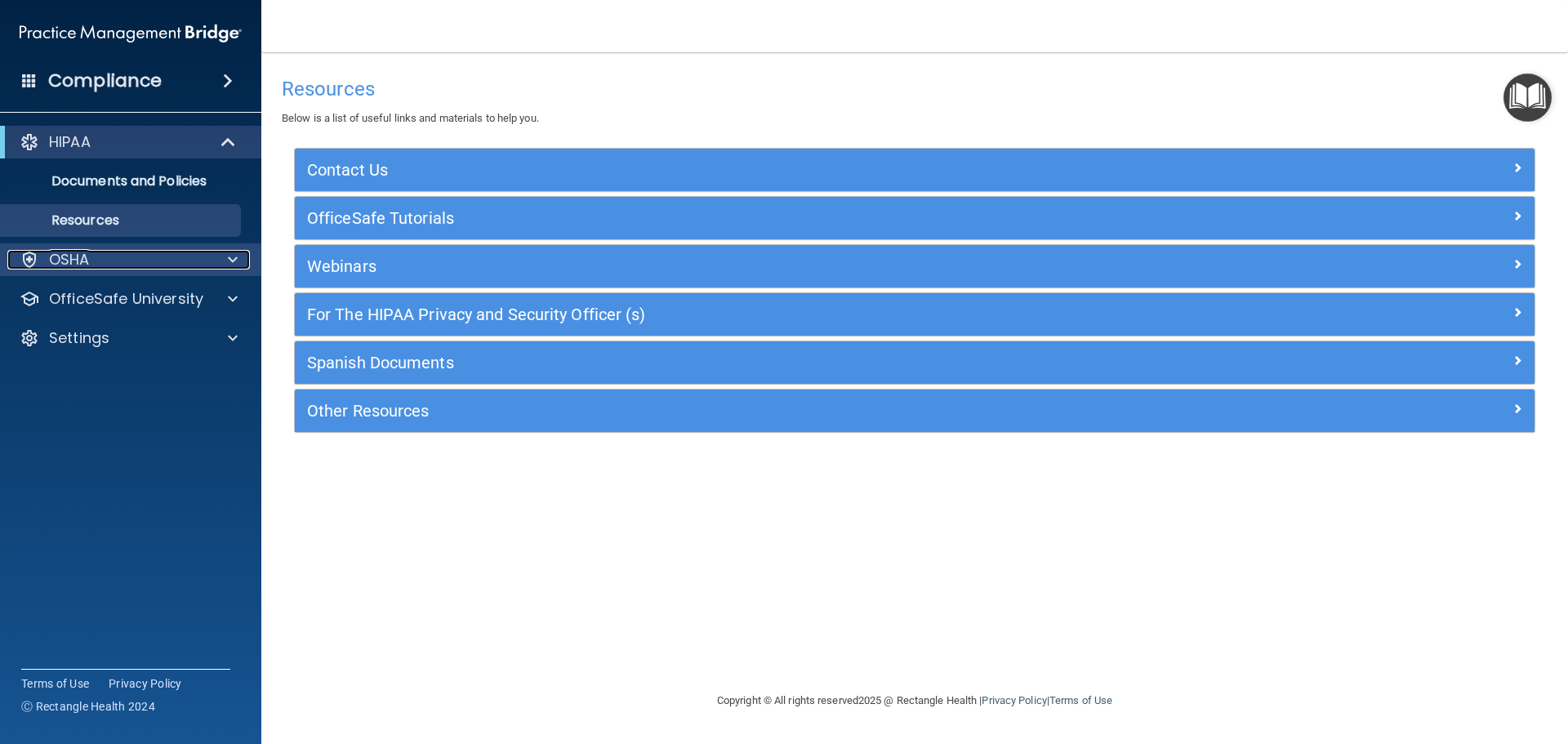
click at [155, 251] on div "OSHA" at bounding box center [108, 260] width 202 height 20
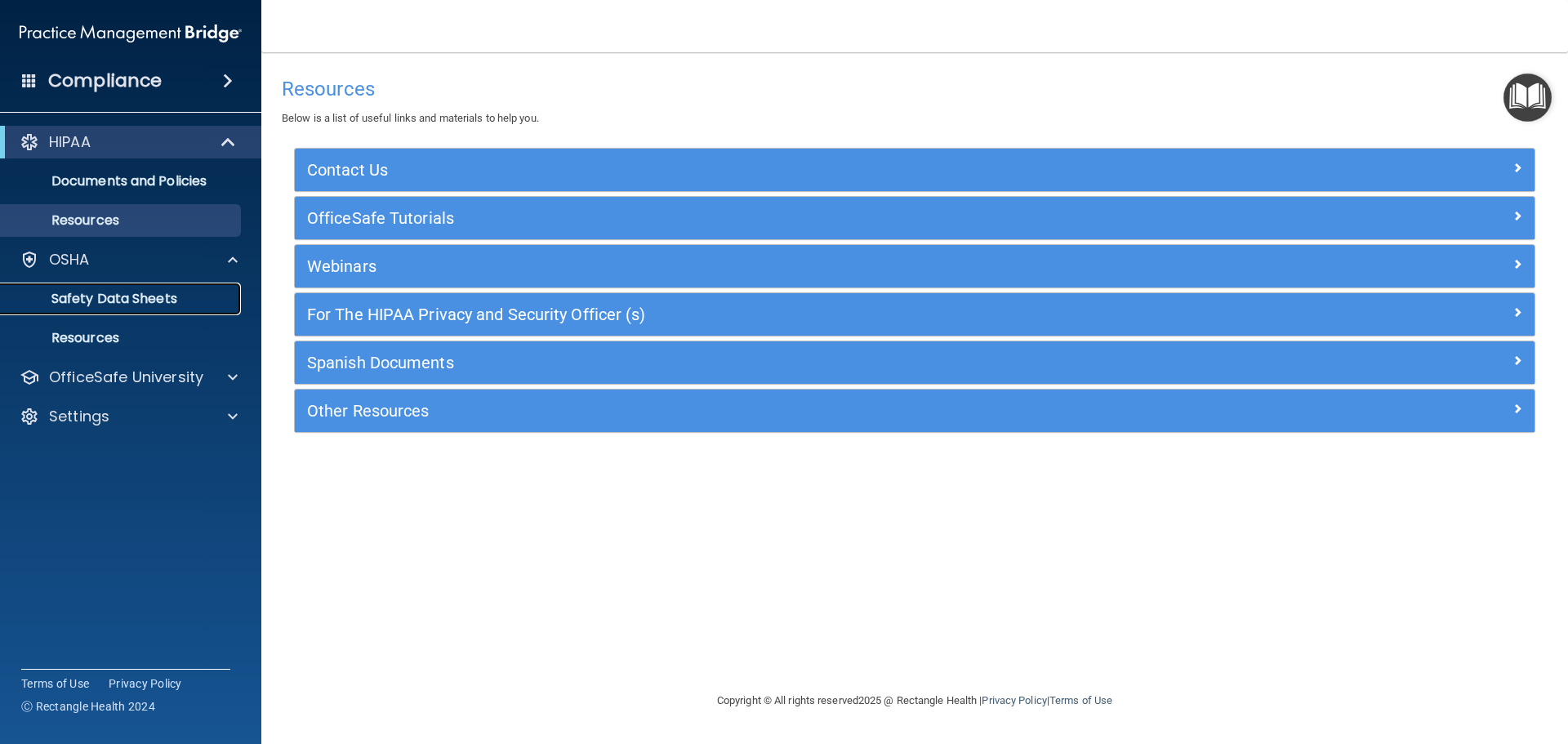
click at [156, 292] on p "Safety Data Sheets" at bounding box center [122, 299] width 223 height 17
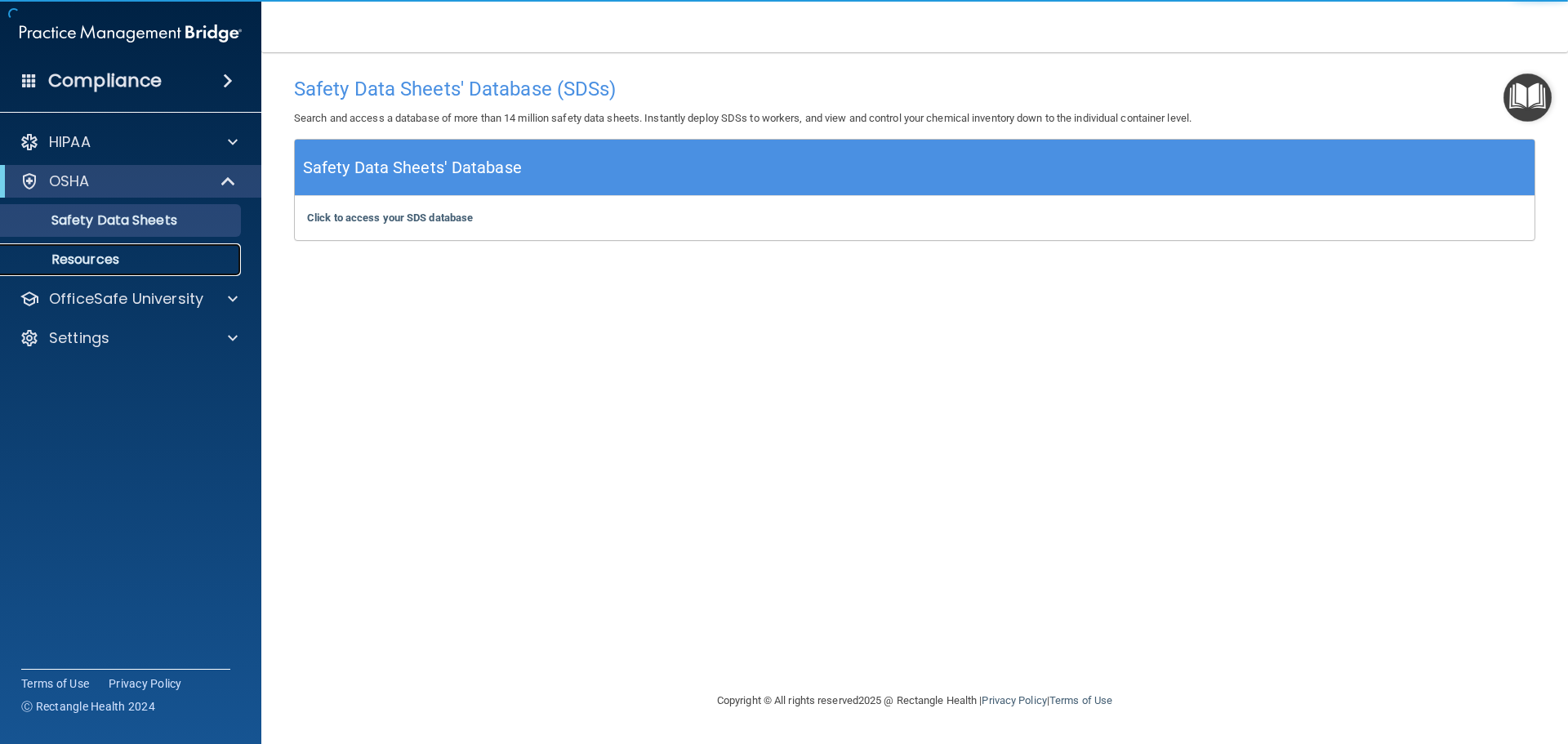
click at [121, 260] on p "Resources" at bounding box center [122, 260] width 223 height 17
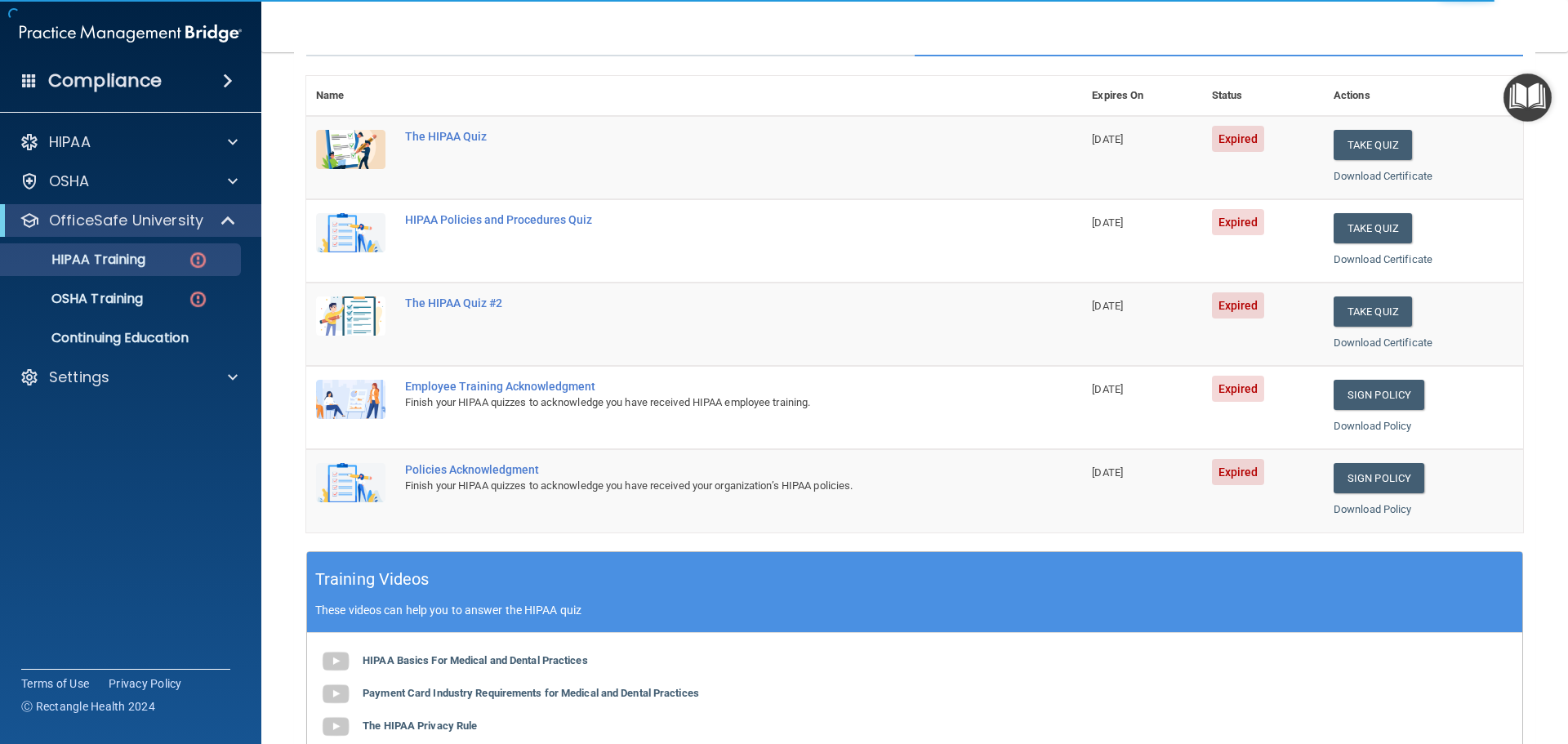
scroll to position [78, 0]
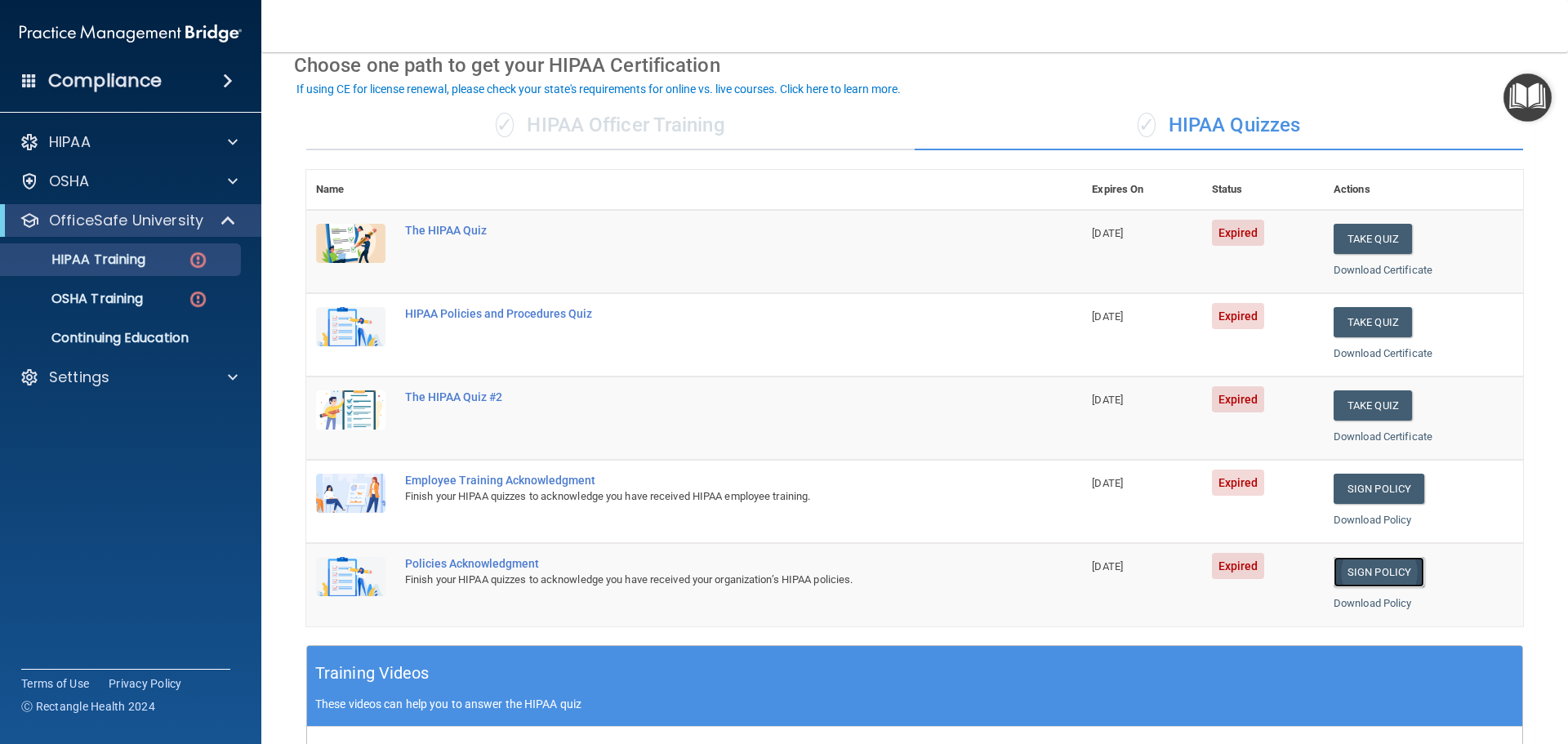
click at [1359, 568] on link "Sign Policy" at bounding box center [1380, 572] width 91 height 31
click at [1367, 492] on link "Sign Policy" at bounding box center [1380, 488] width 91 height 31
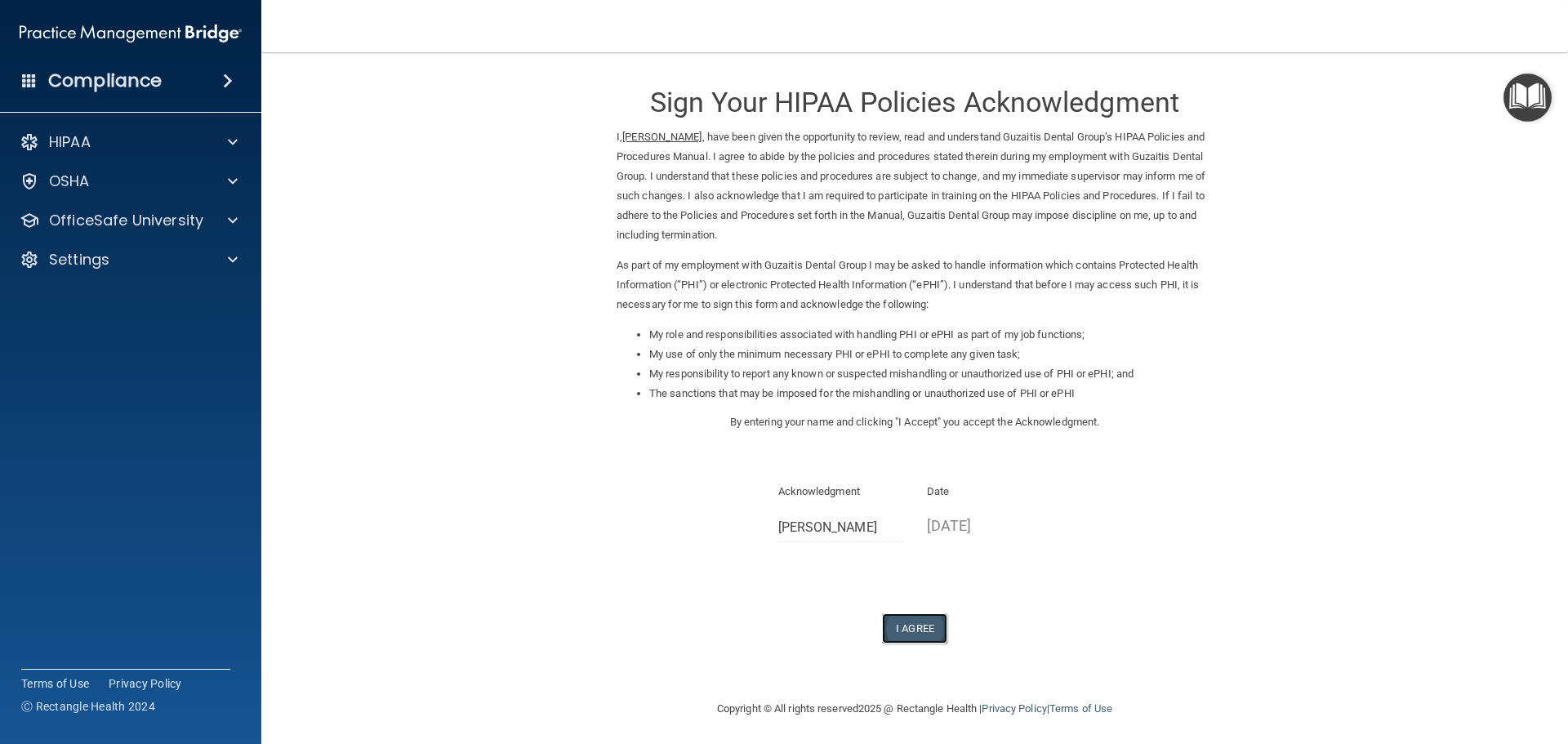
click at [913, 617] on button "I Agree" at bounding box center [915, 629] width 65 height 31
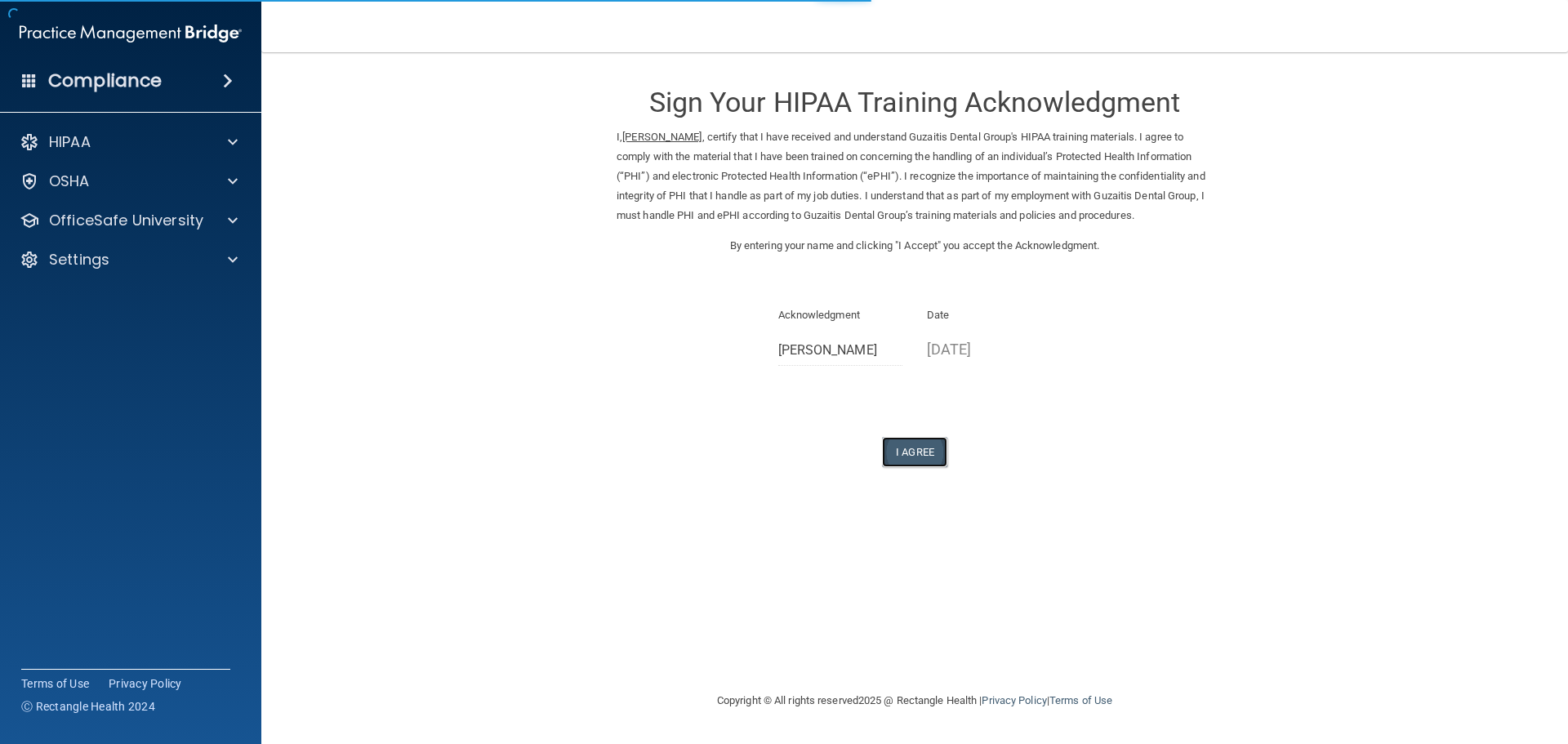
click at [924, 447] on button "I Agree" at bounding box center [915, 452] width 65 height 31
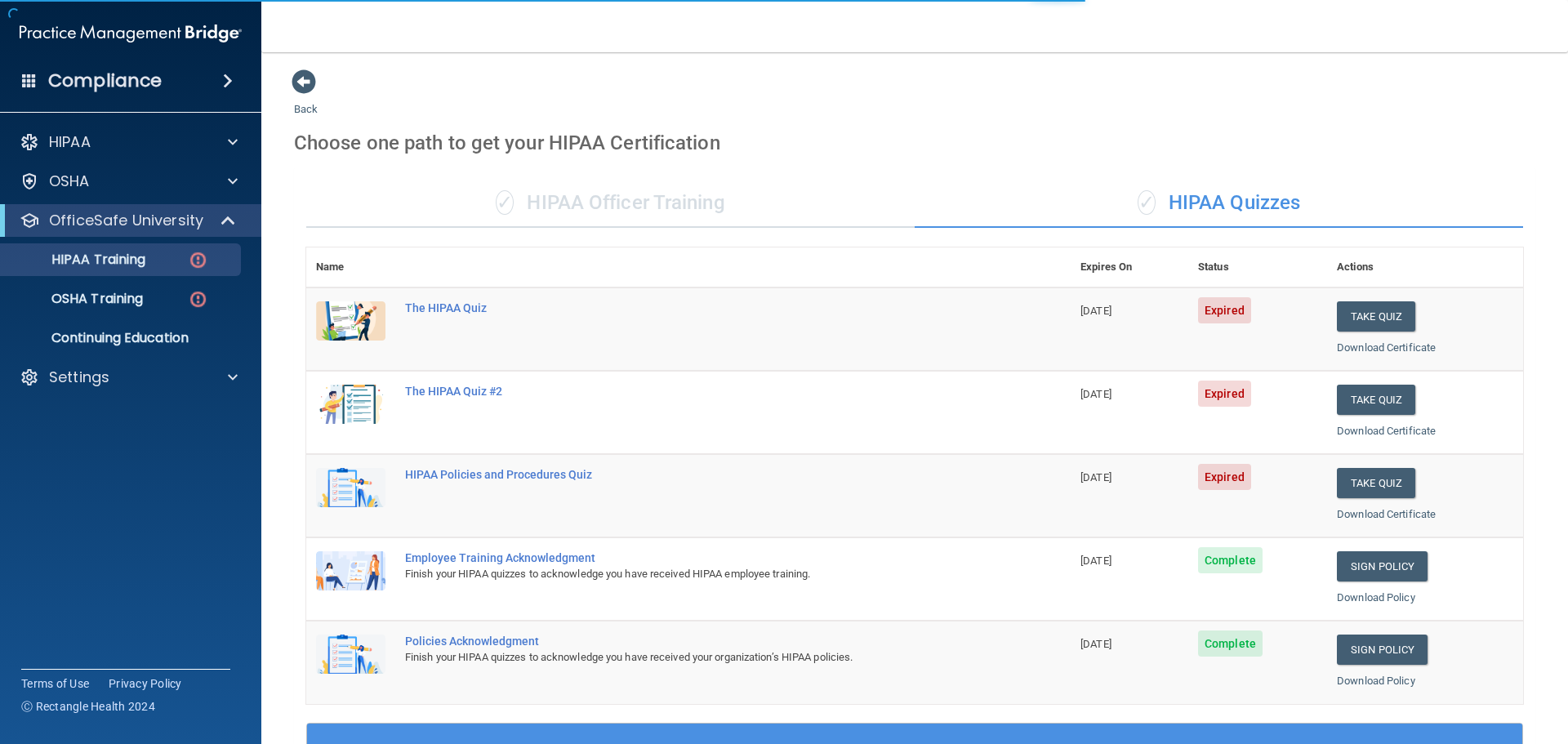
scroll to position [82, 0]
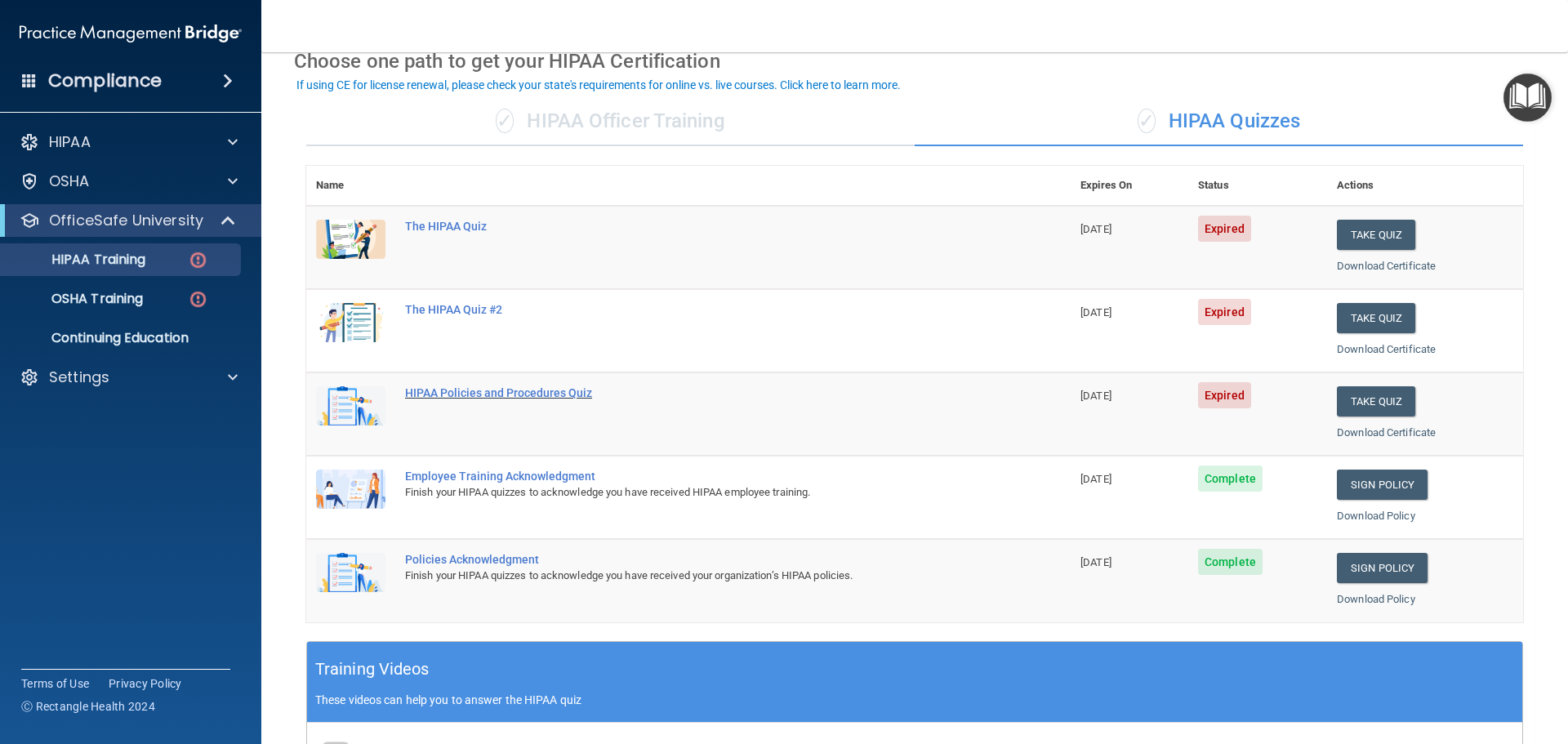
click at [450, 392] on div "HIPAA Policies and Procedures Quiz" at bounding box center [698, 393] width 584 height 13
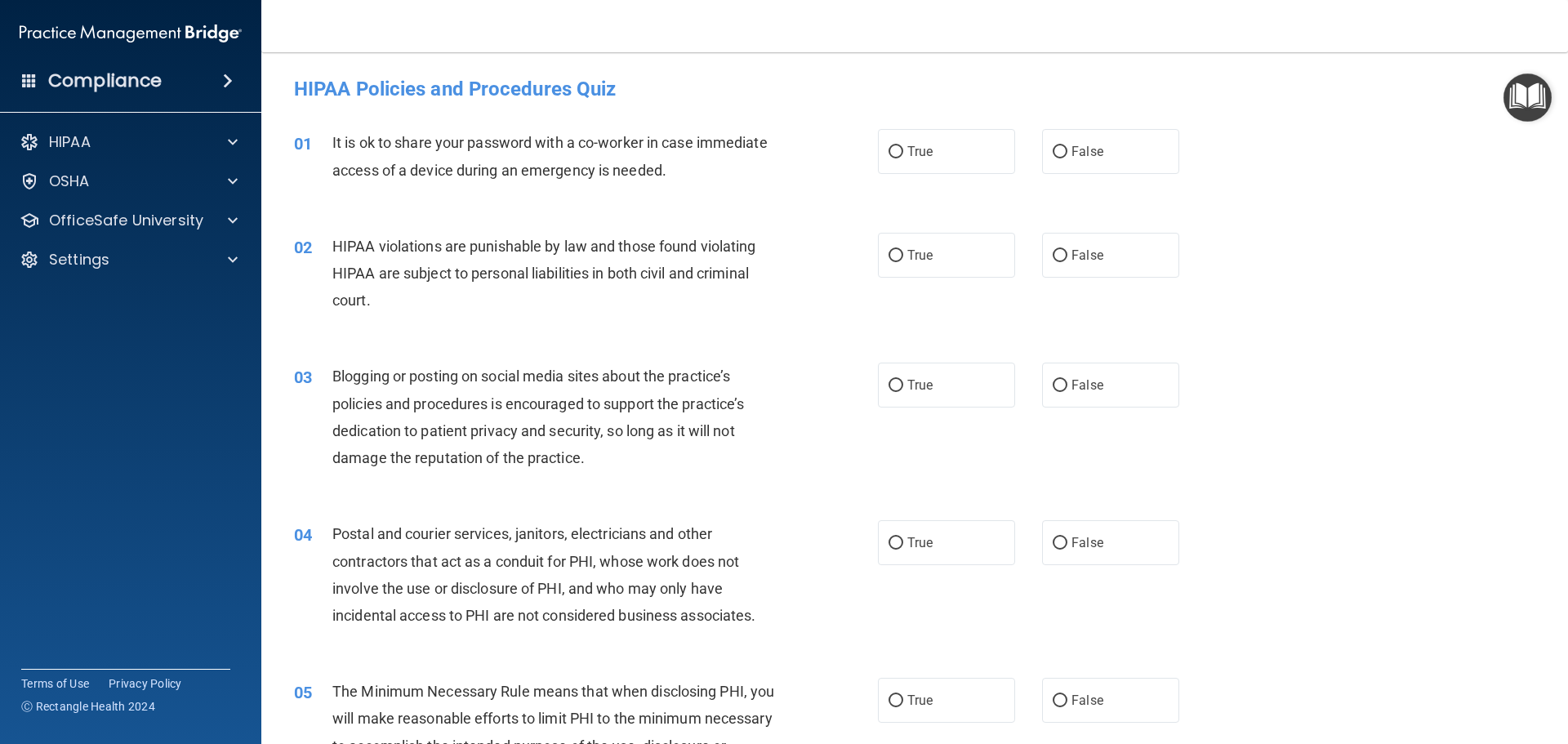
click at [1033, 145] on div "True False" at bounding box center [1043, 152] width 330 height 45
click at [1053, 141] on label "False" at bounding box center [1110, 152] width 137 height 45
click at [1053, 146] on input "False" at bounding box center [1060, 152] width 15 height 12
radio input "true"
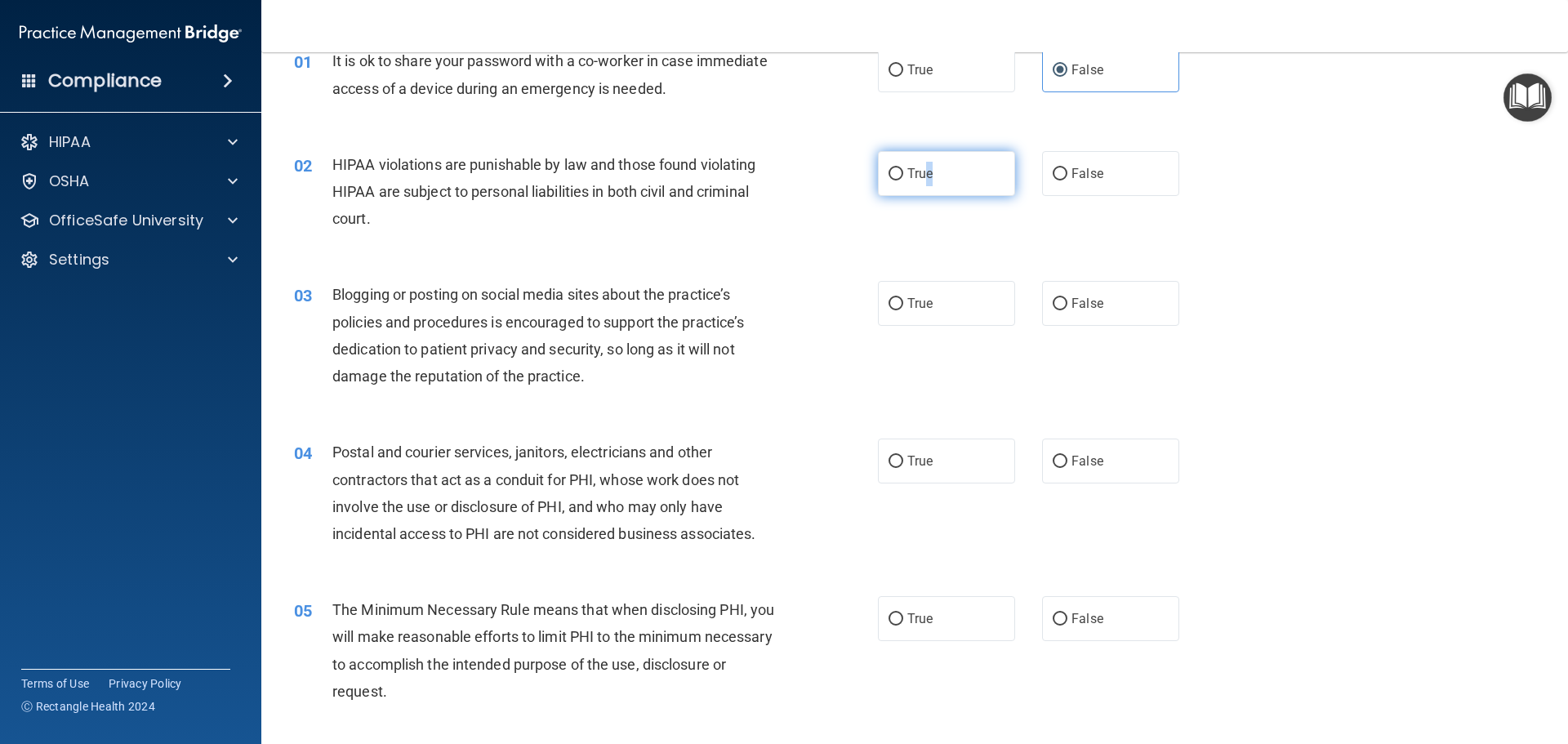
click at [925, 182] on label "True" at bounding box center [946, 174] width 137 height 45
click at [908, 177] on span "True" at bounding box center [921, 174] width 26 height 16
click at [904, 177] on input "True" at bounding box center [896, 175] width 15 height 12
radio input "true"
click at [443, 204] on div "HIPAA violations are punishable by law and those found violating HIPAA are subj…" at bounding box center [560, 191] width 457 height 82
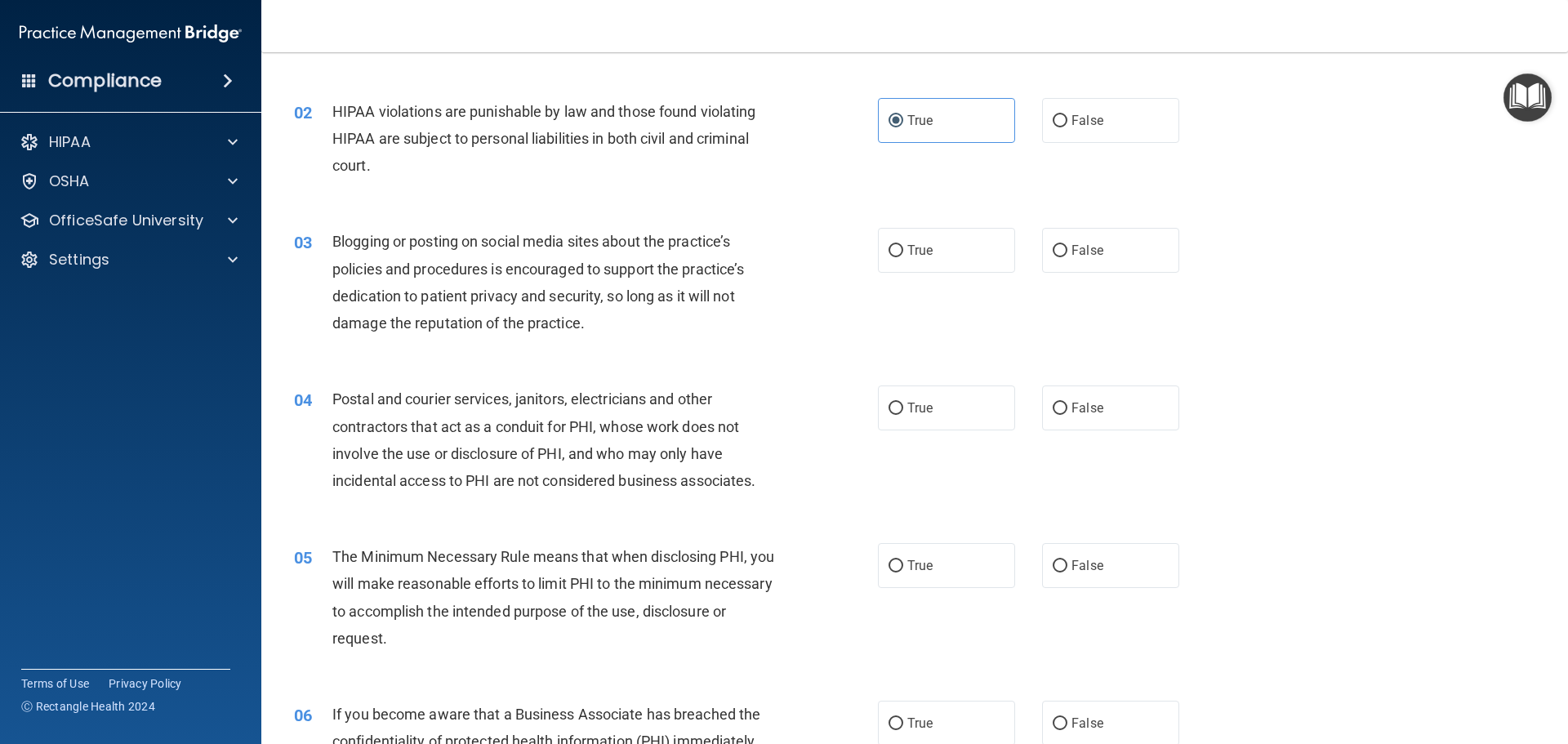
scroll to position [164, 0]
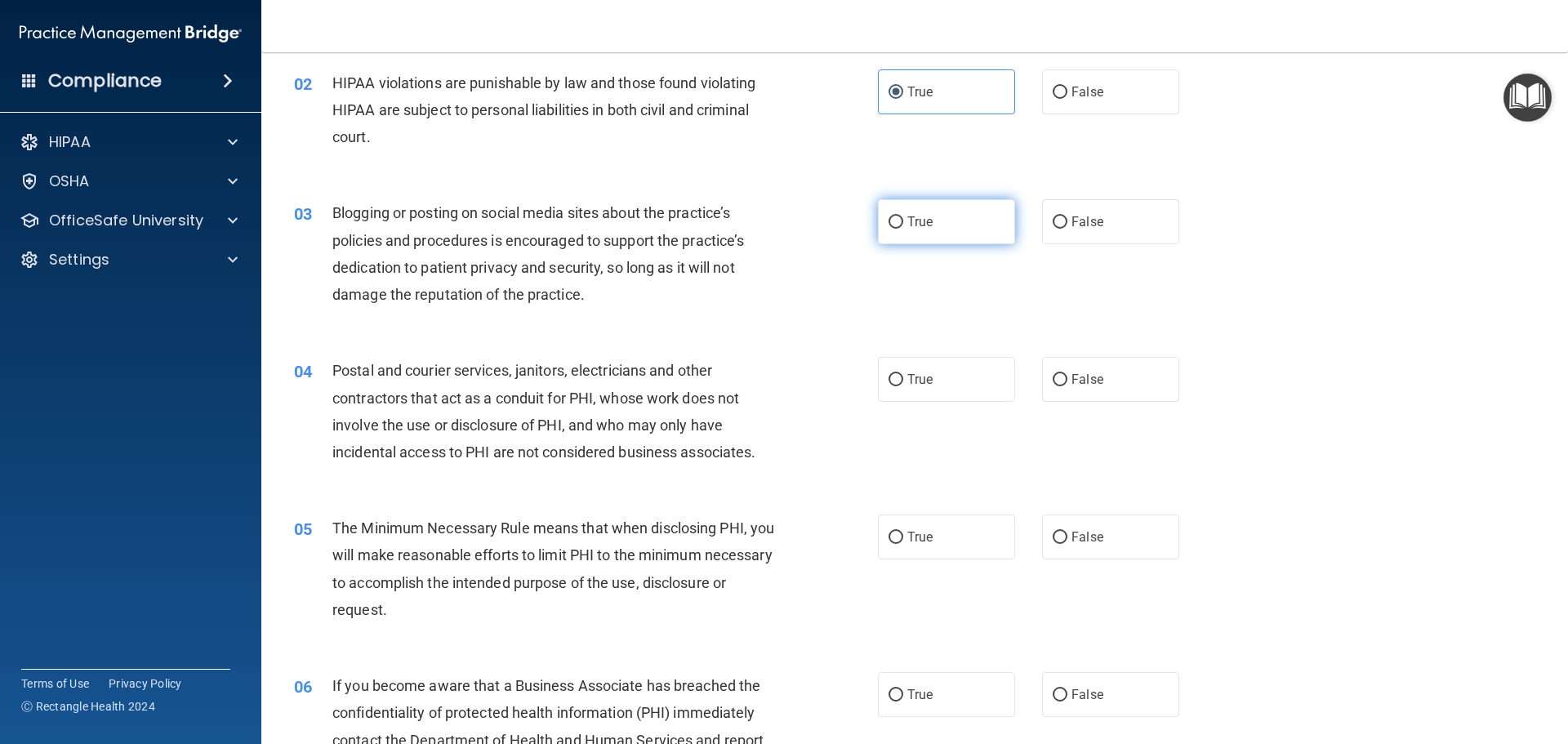
click at [878, 241] on label "True" at bounding box center [946, 222] width 137 height 45
click at [889, 229] on input "True" at bounding box center [896, 222] width 15 height 12
radio input "true"
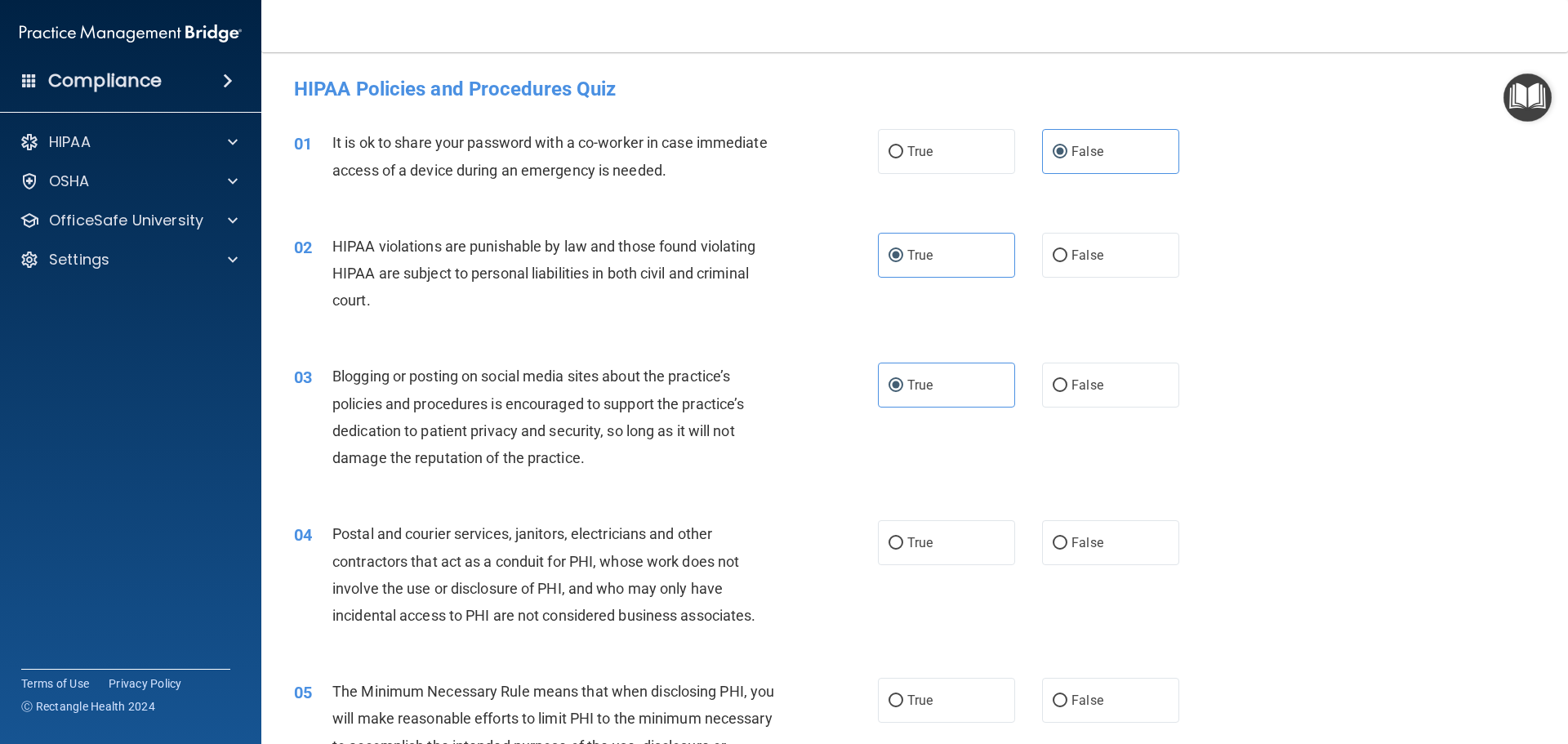
scroll to position [327, 0]
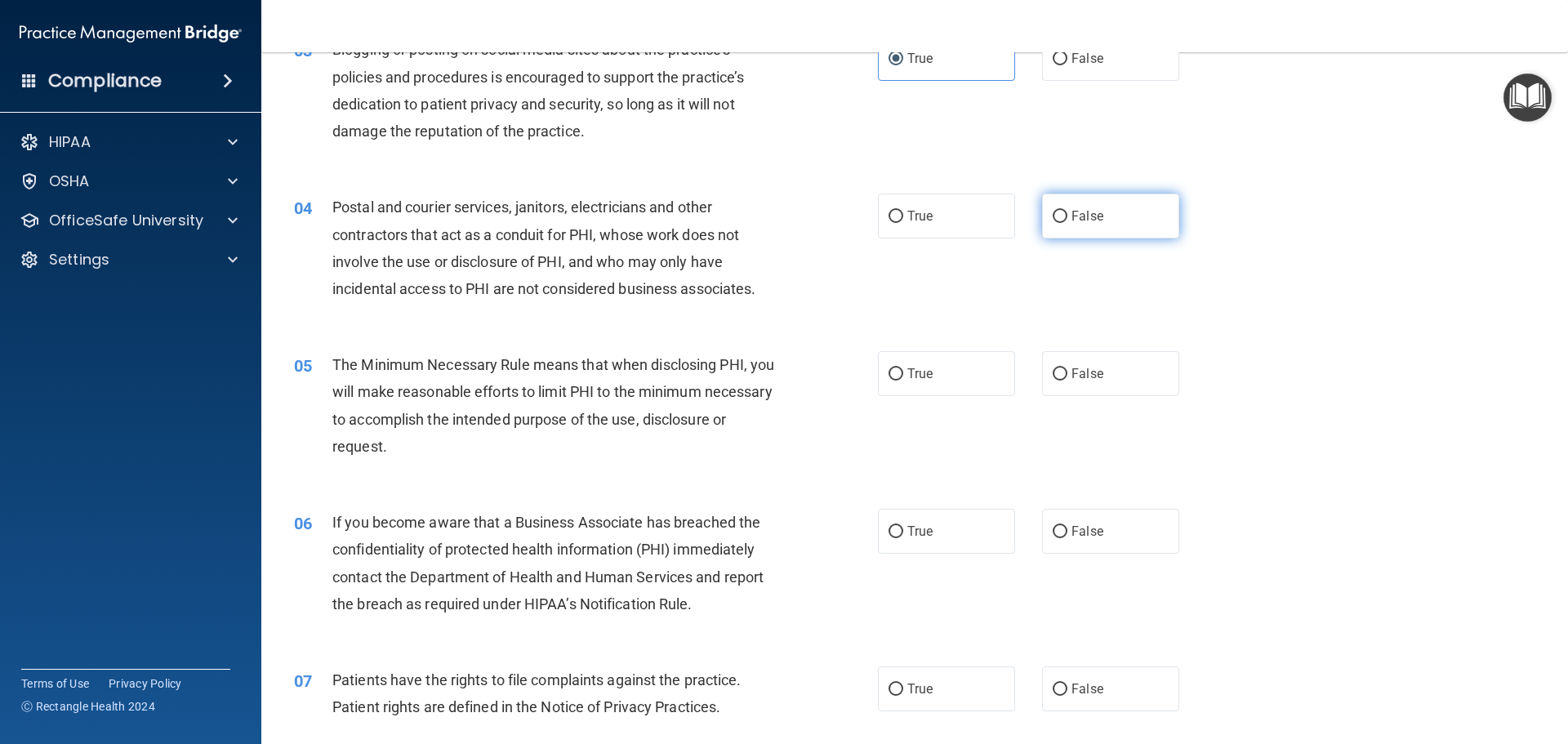
click at [1064, 225] on label "False" at bounding box center [1110, 216] width 137 height 45
click at [1064, 223] on input "False" at bounding box center [1060, 217] width 15 height 12
radio input "true"
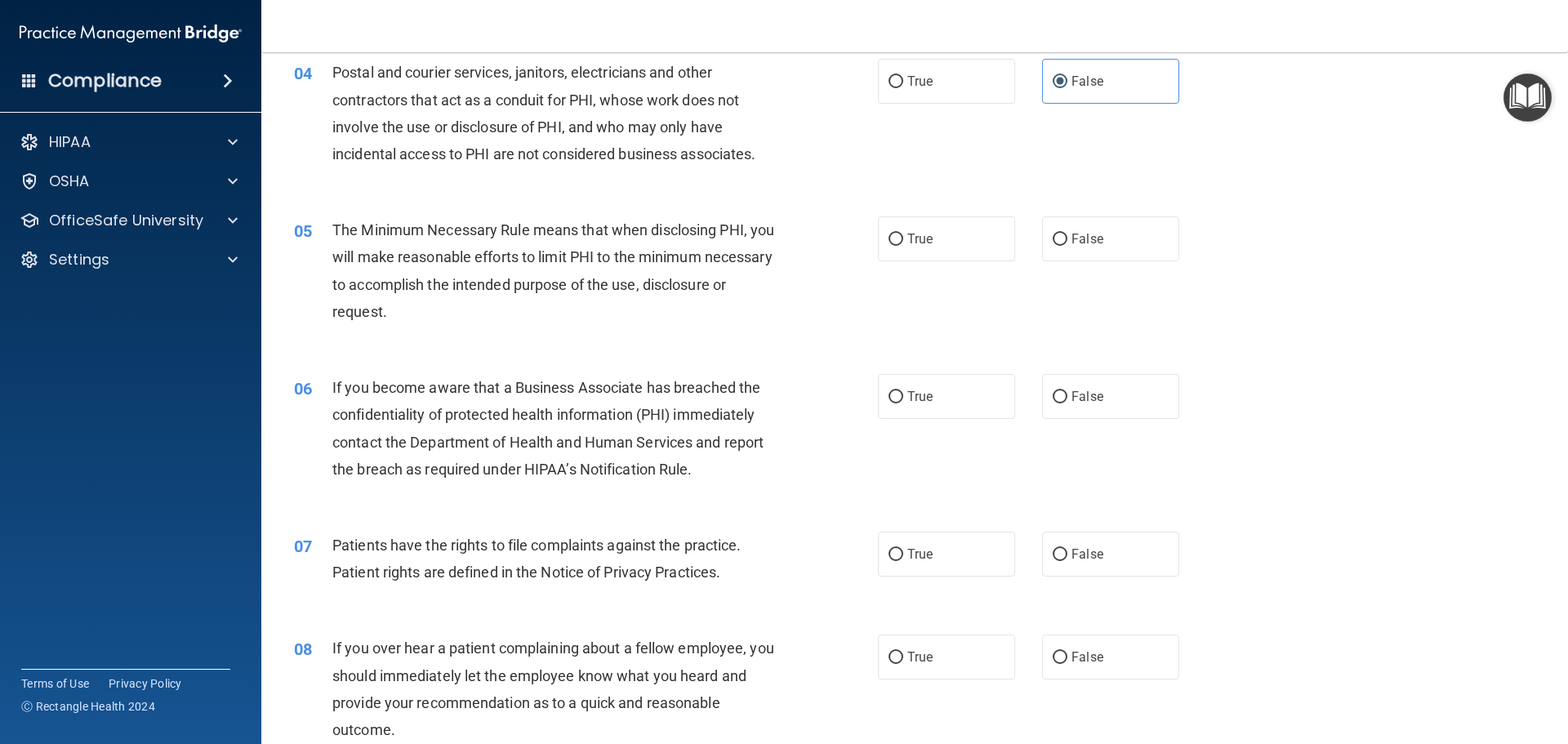
scroll to position [490, 0]
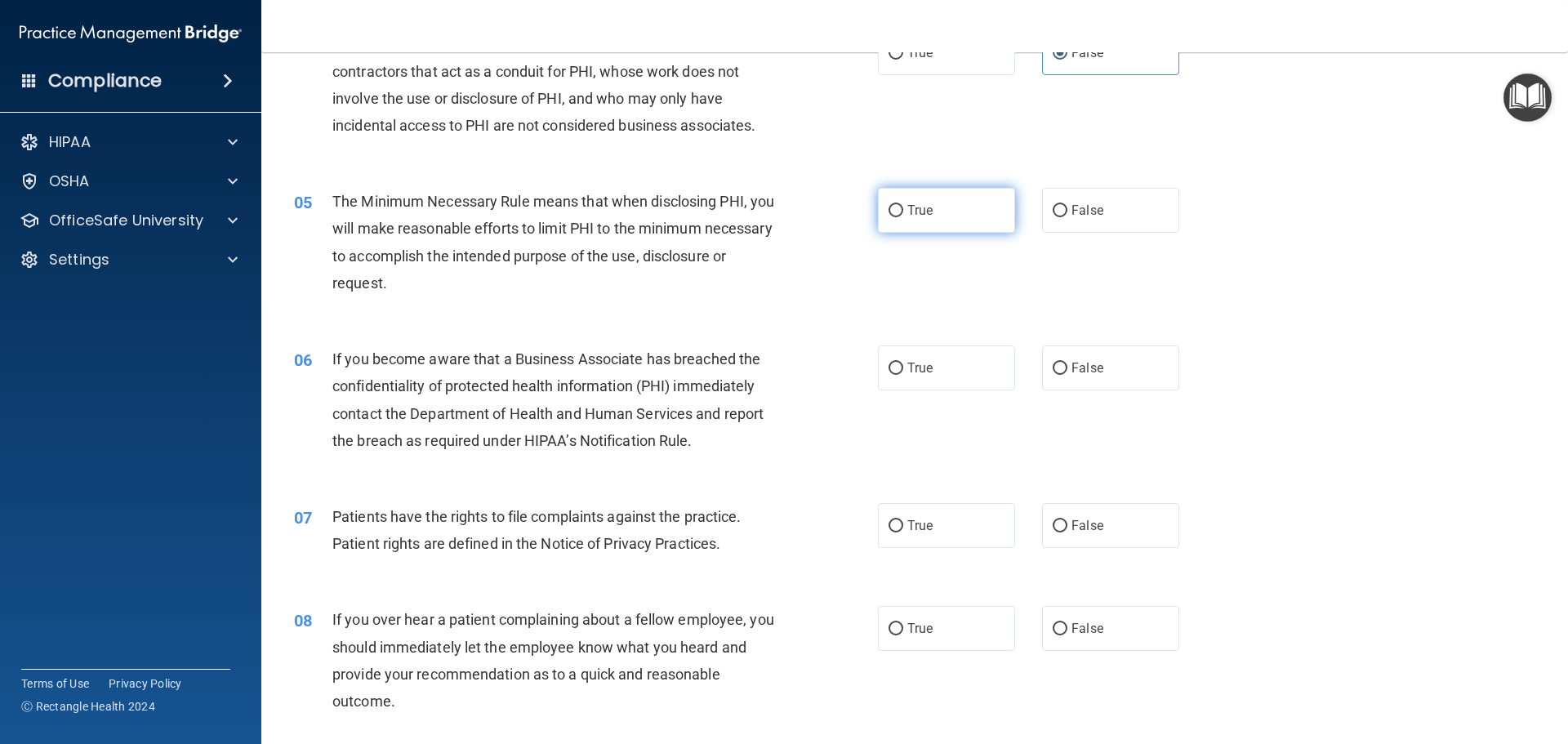
click at [915, 212] on span "True" at bounding box center [921, 210] width 26 height 16
click at [904, 212] on input "True" at bounding box center [896, 211] width 15 height 12
radio input "true"
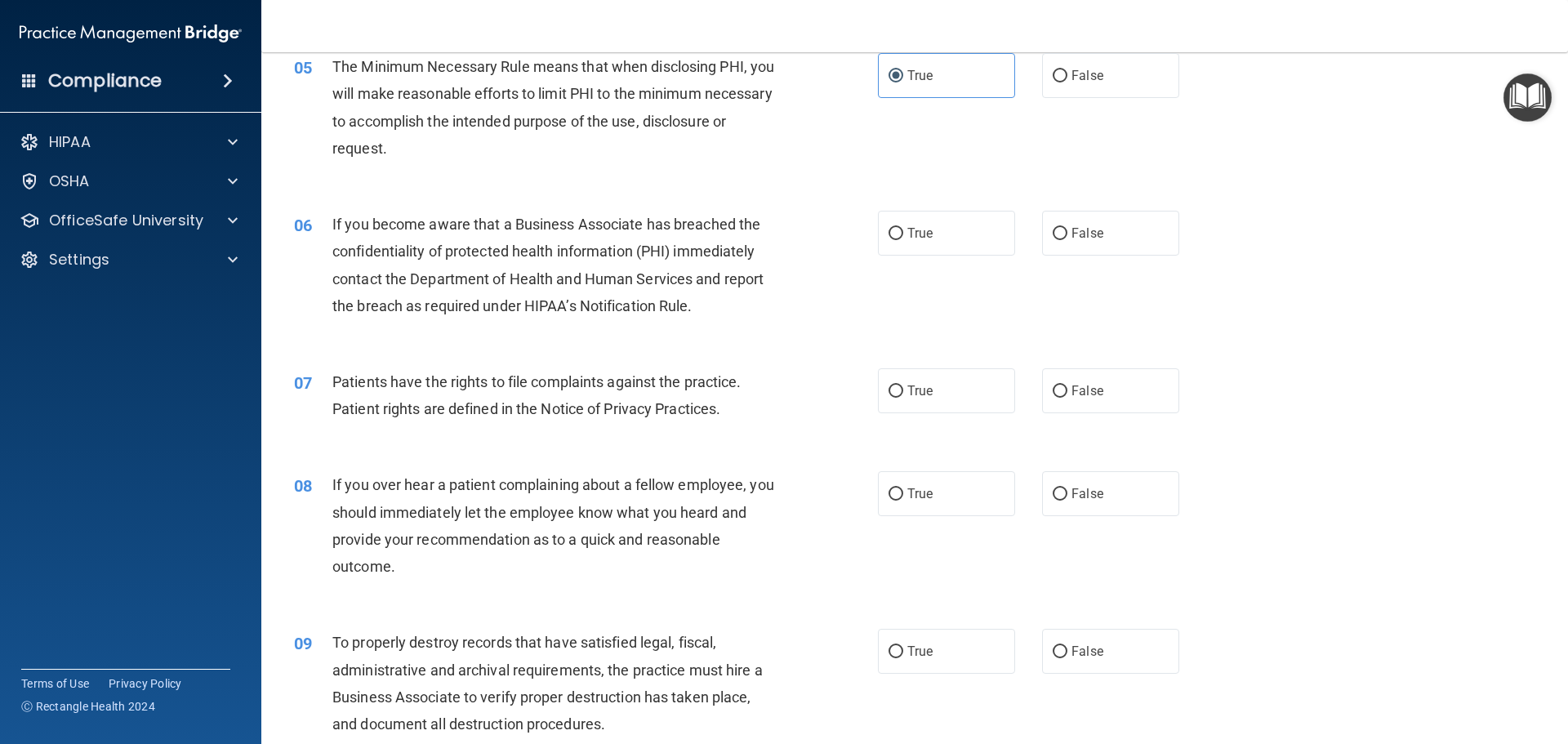
scroll to position [653, 0]
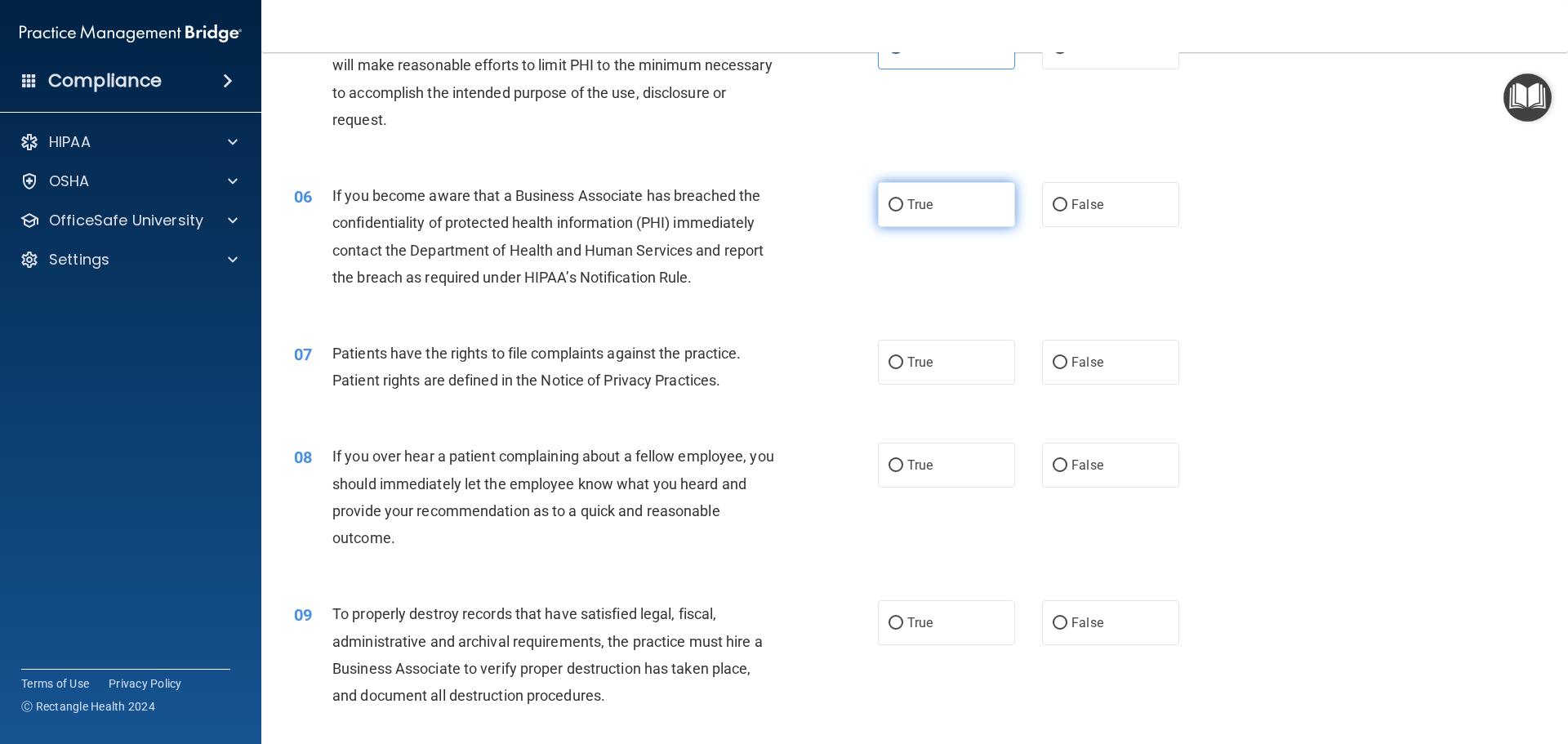
click at [882, 196] on label "True" at bounding box center [946, 205] width 137 height 45
click at [889, 199] on input "True" at bounding box center [896, 205] width 15 height 12
radio input "true"
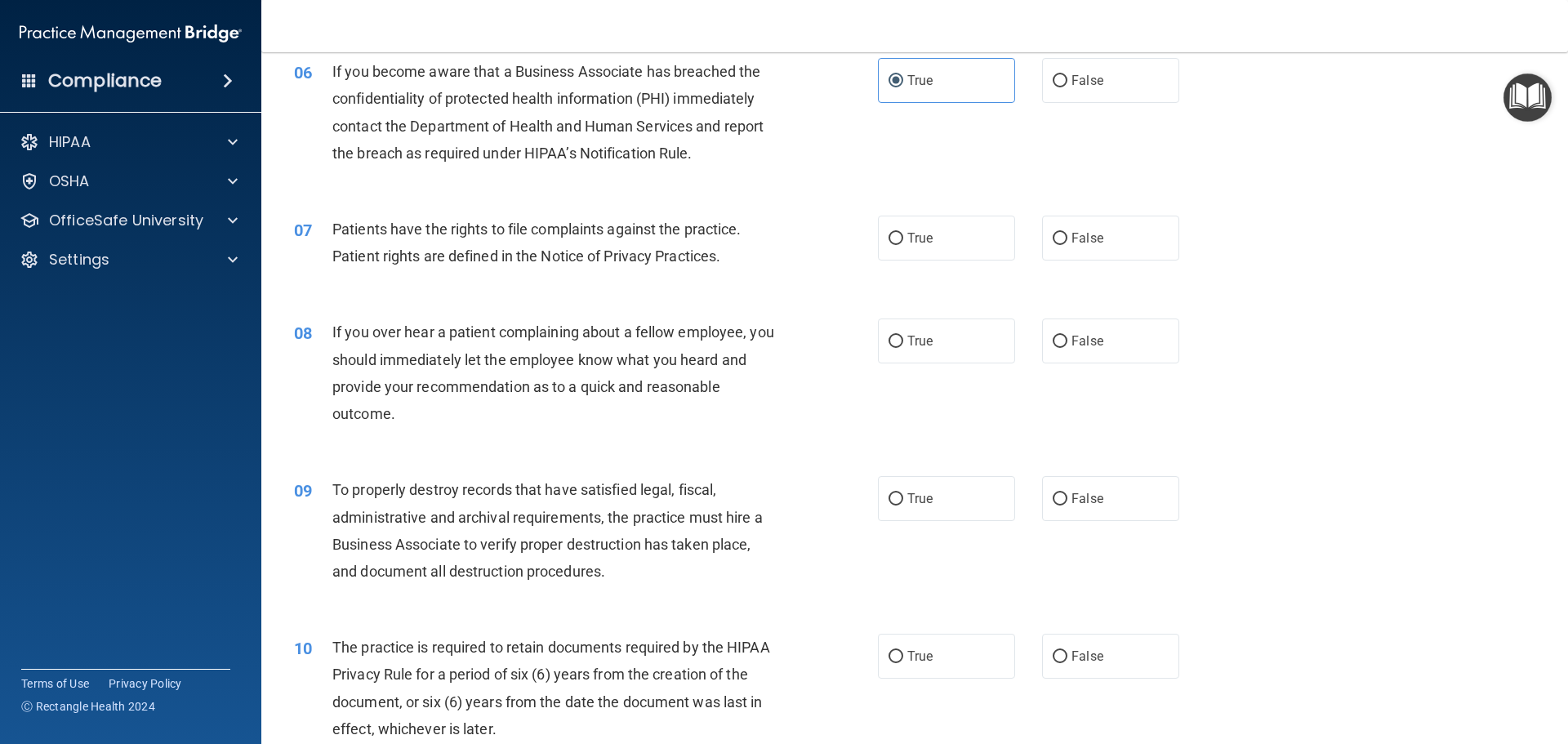
scroll to position [817, 0]
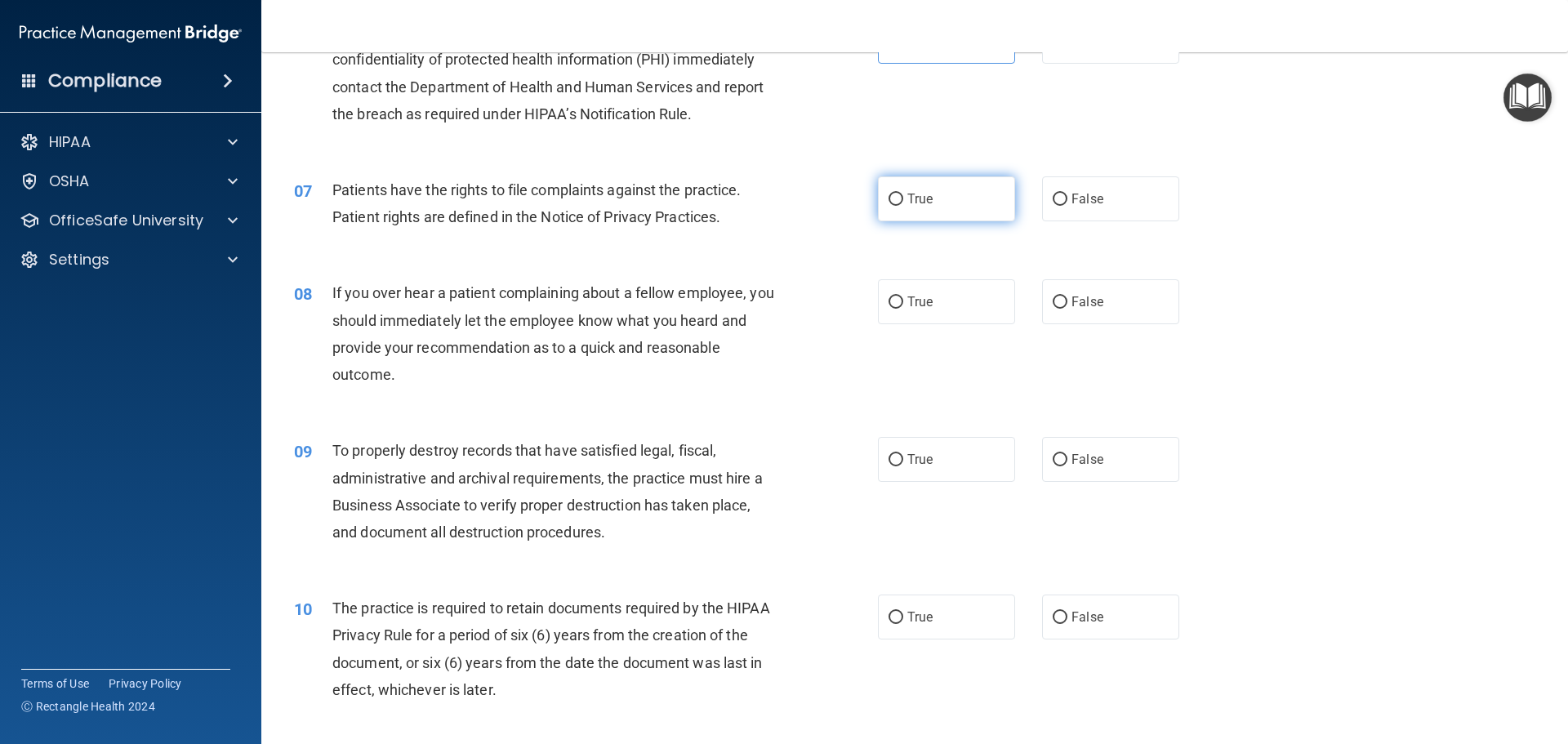
click at [887, 190] on label "True" at bounding box center [946, 199] width 137 height 45
click at [889, 193] on input "True" at bounding box center [896, 199] width 15 height 12
radio input "true"
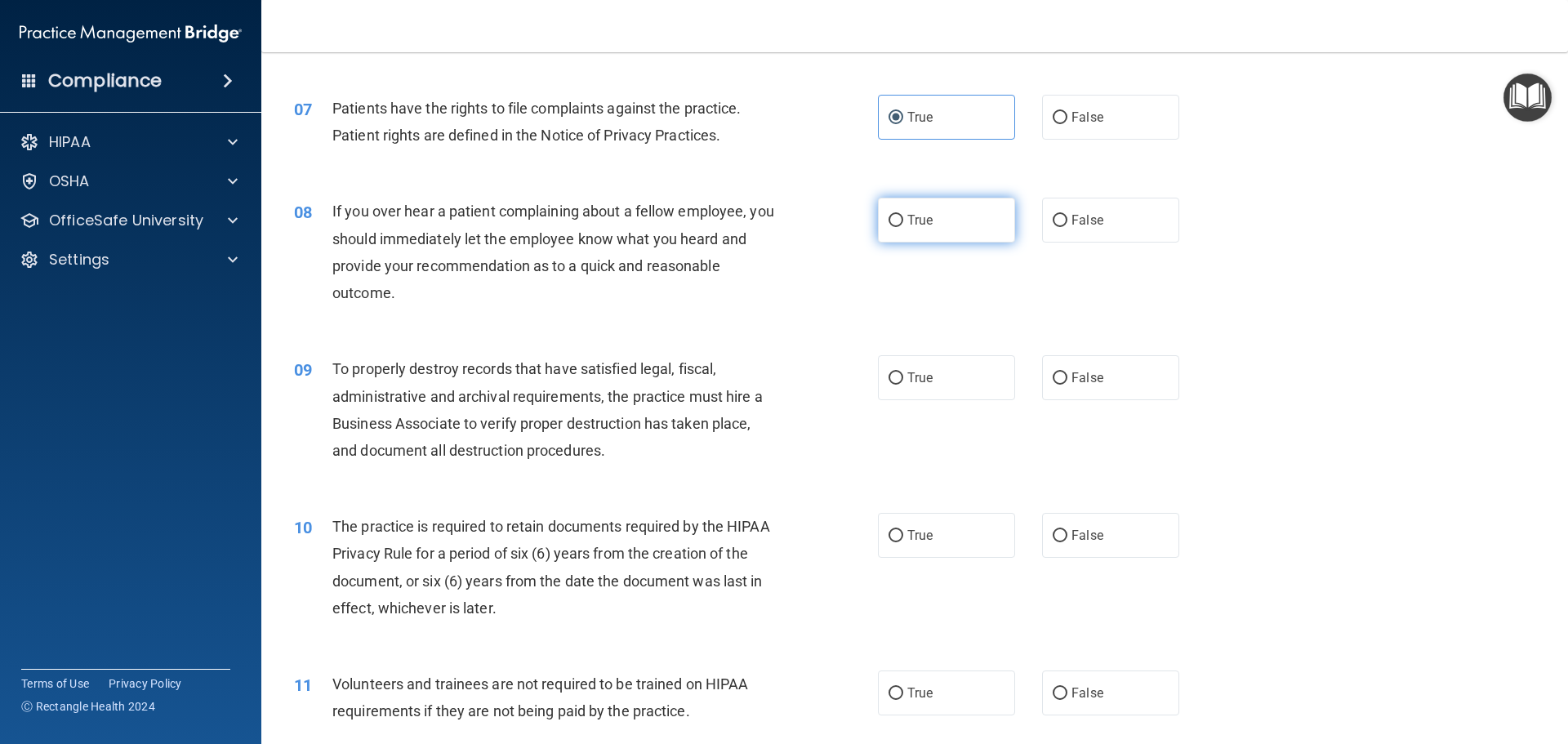
click at [950, 231] on label "True" at bounding box center [946, 220] width 137 height 45
click at [904, 227] on input "True" at bounding box center [896, 221] width 15 height 12
radio input "true"
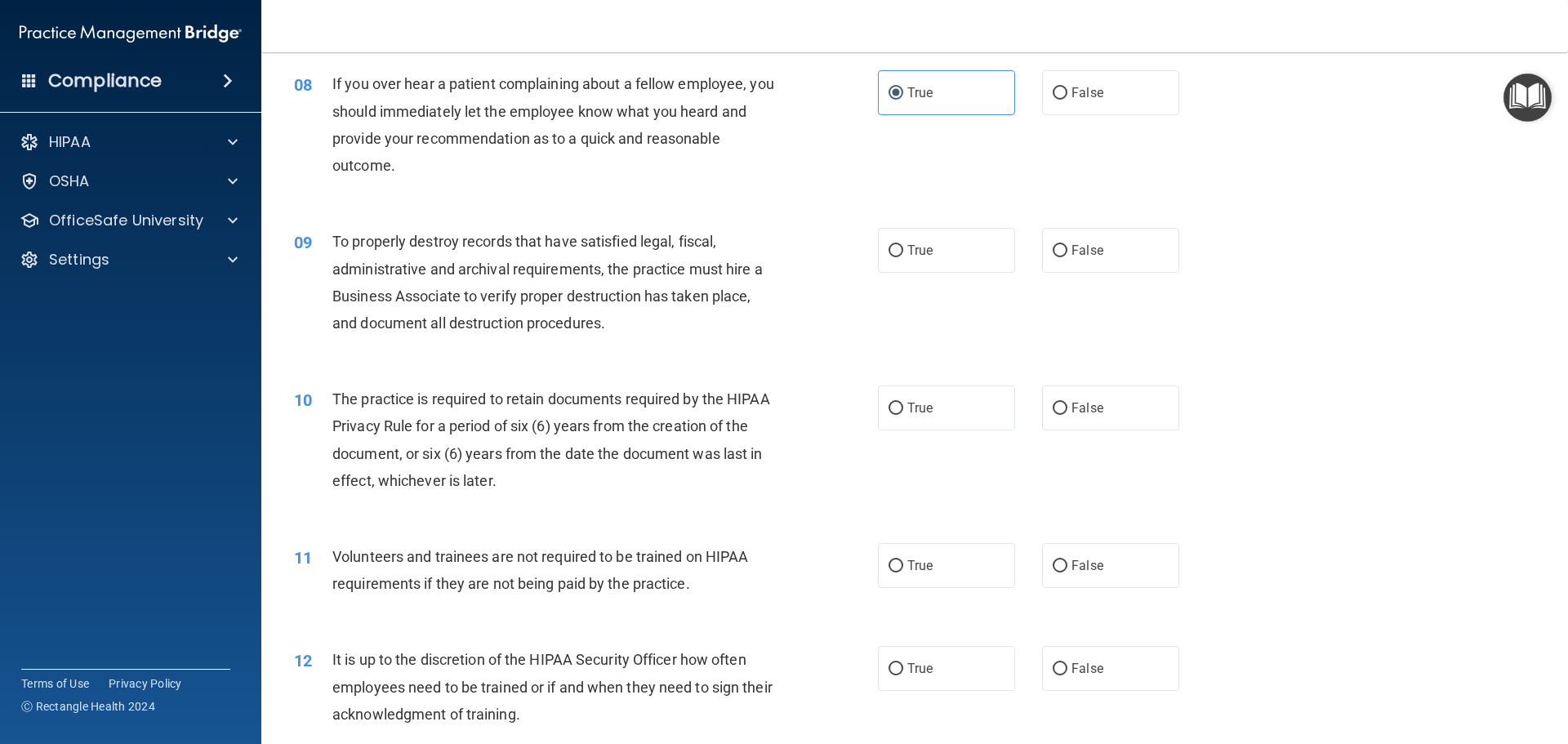
scroll to position [1062, 0]
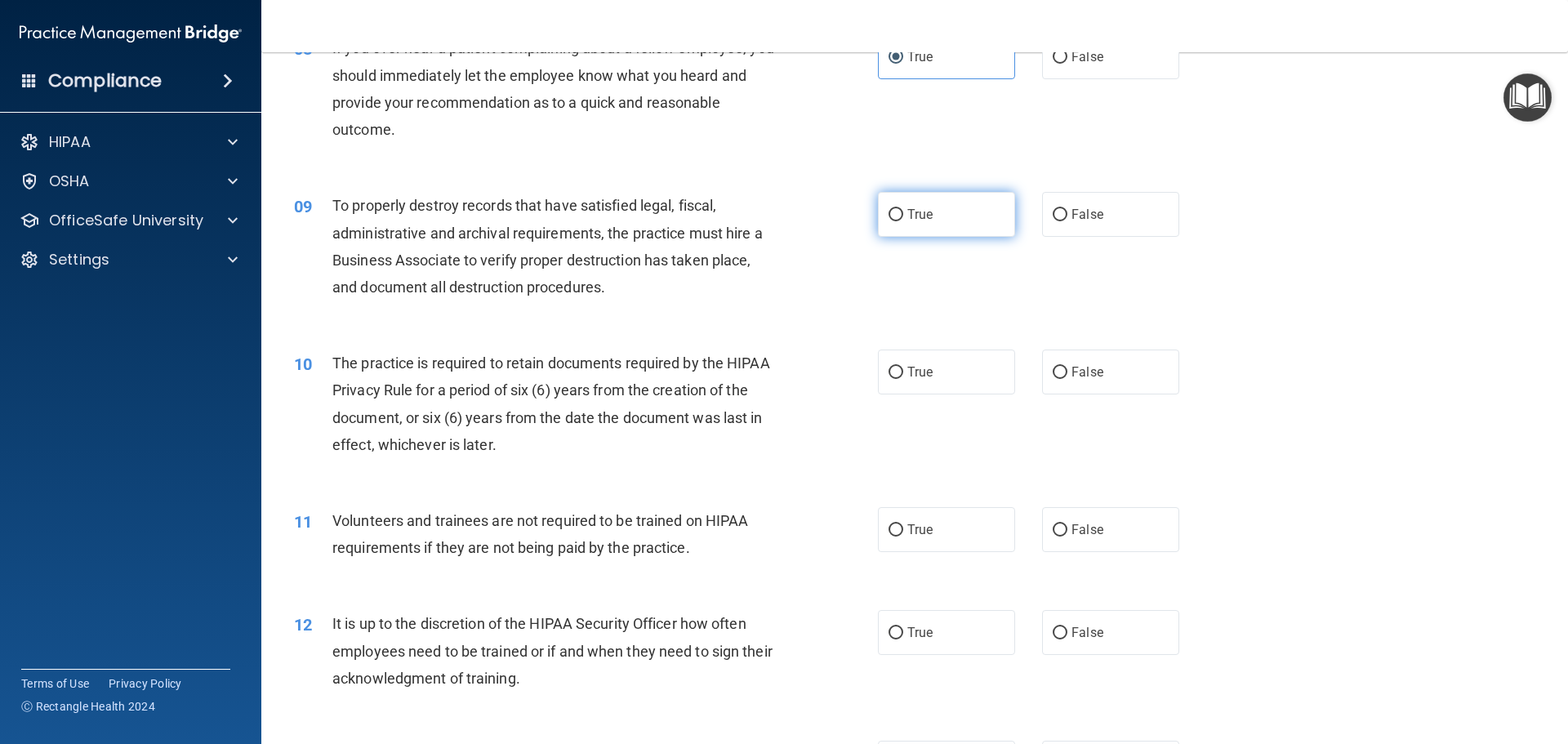
click at [918, 205] on label "True" at bounding box center [946, 215] width 137 height 45
click at [904, 209] on input "True" at bounding box center [896, 215] width 15 height 12
radio input "true"
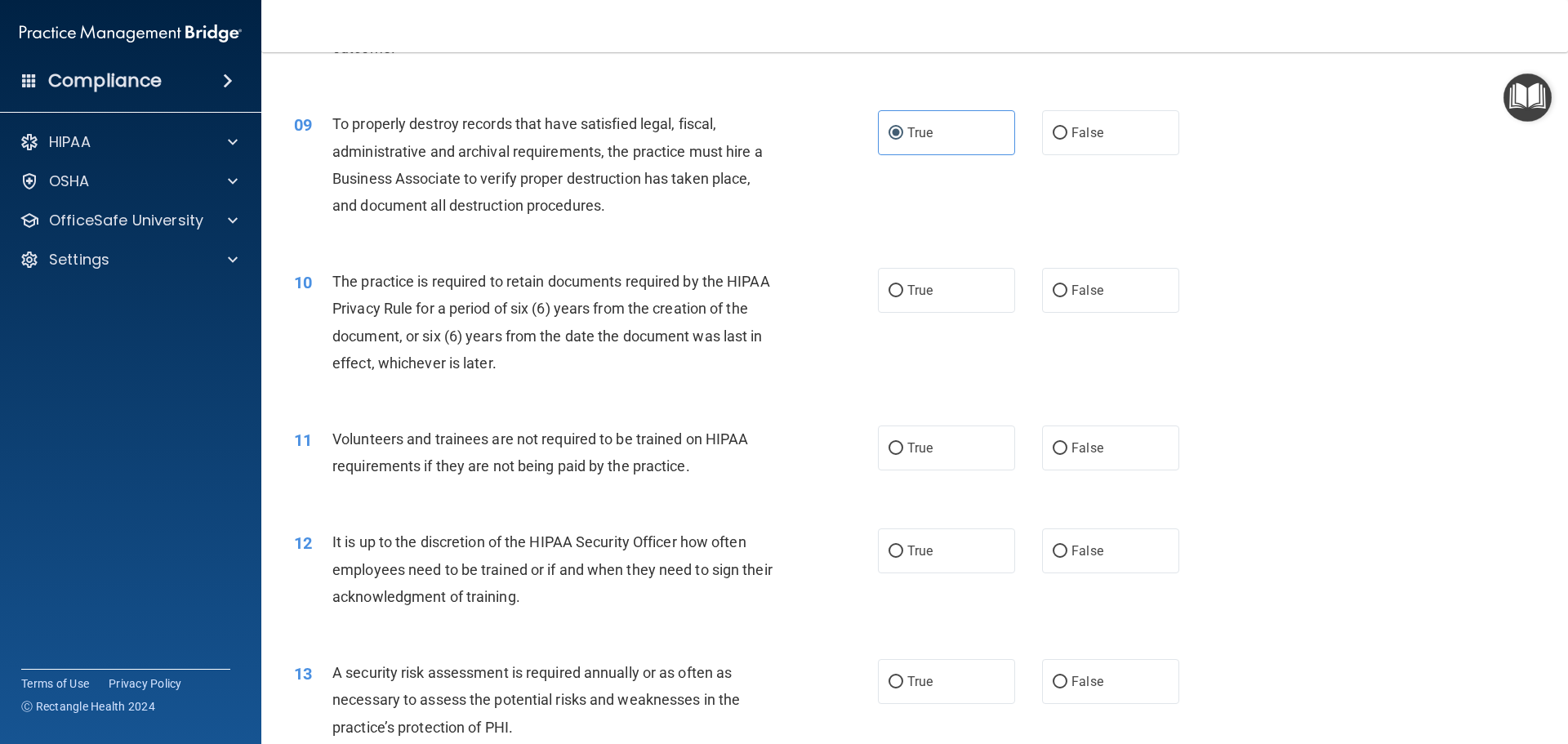
scroll to position [1226, 0]
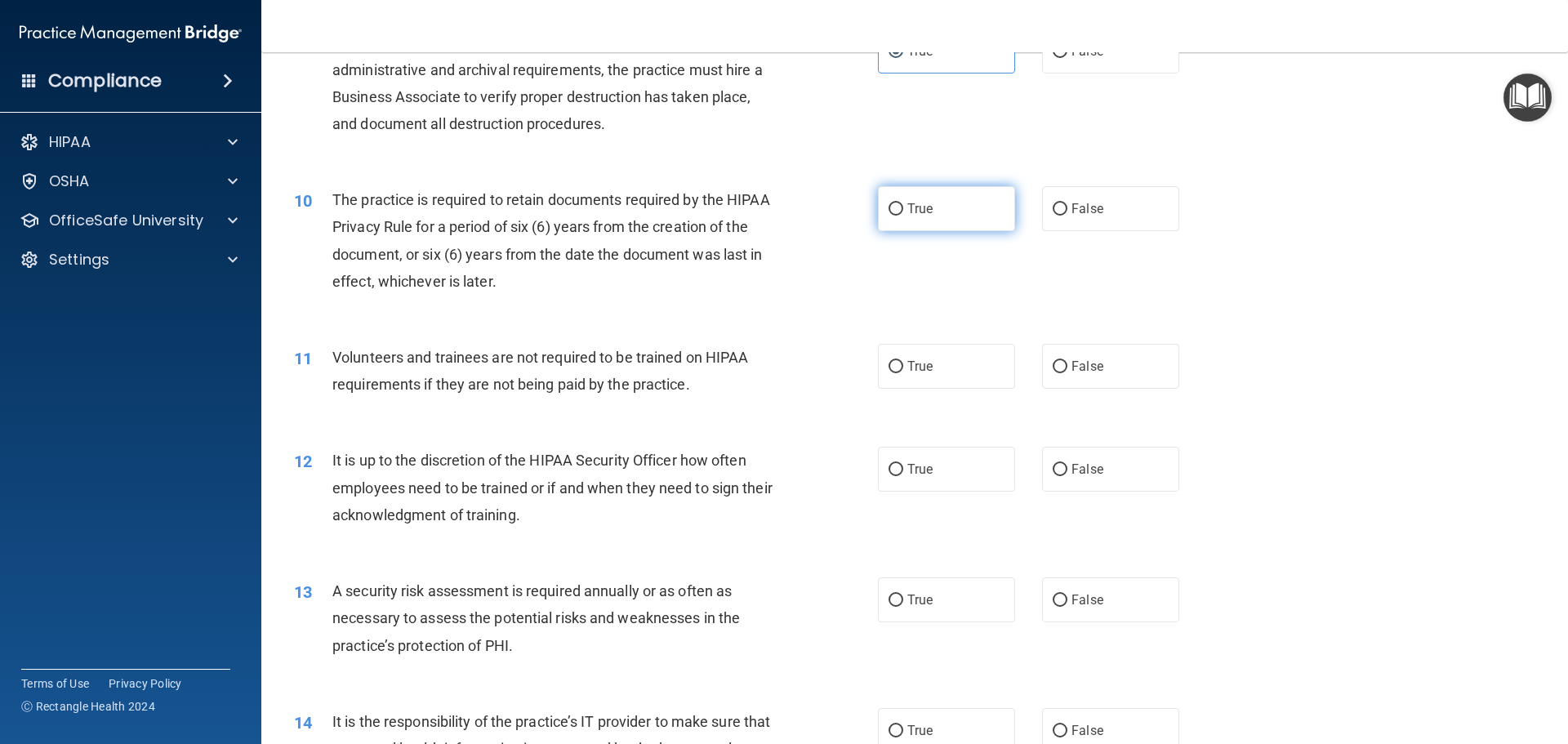
click at [951, 222] on label "True" at bounding box center [946, 209] width 137 height 45
click at [904, 216] on input "True" at bounding box center [896, 209] width 15 height 12
radio input "true"
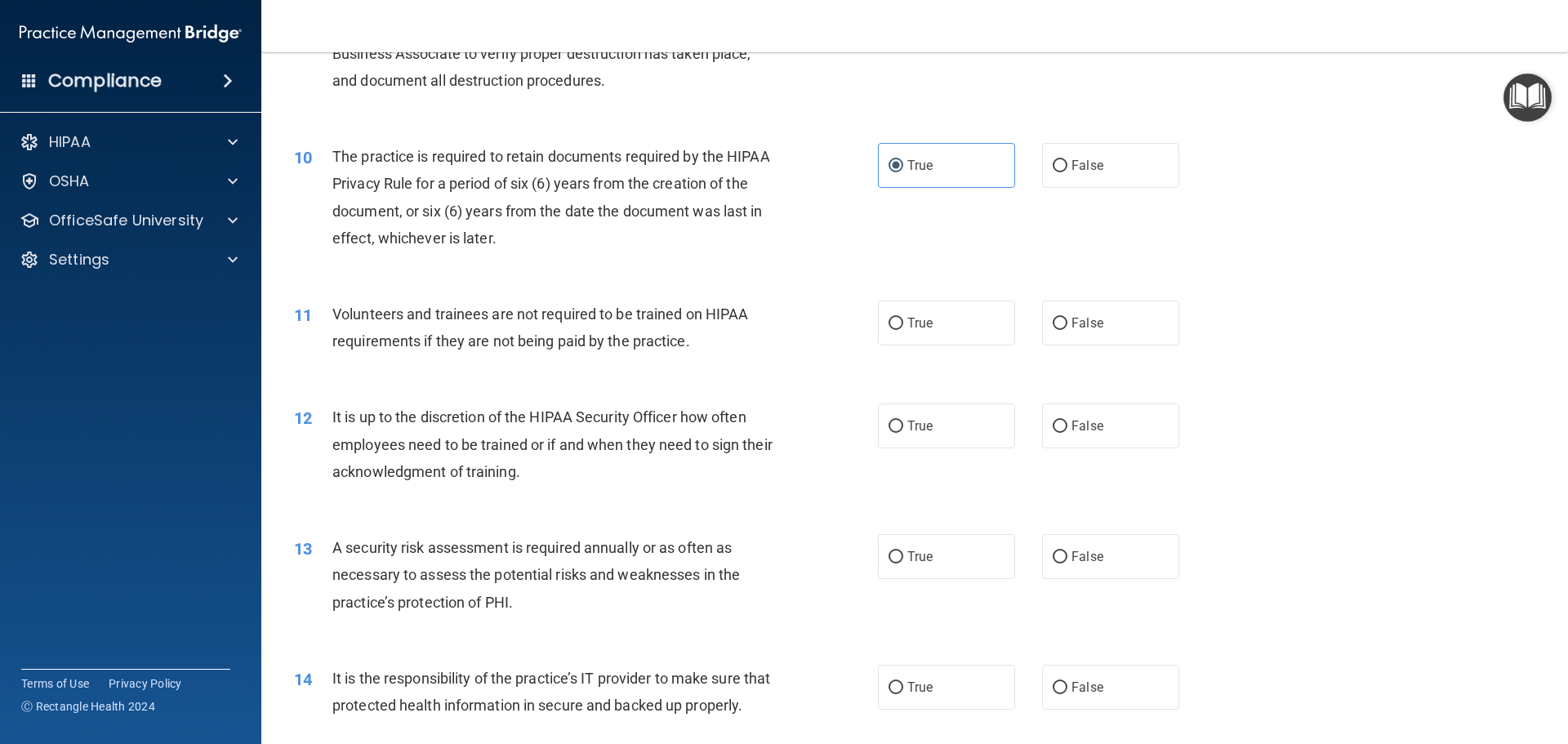
scroll to position [1306, 0]
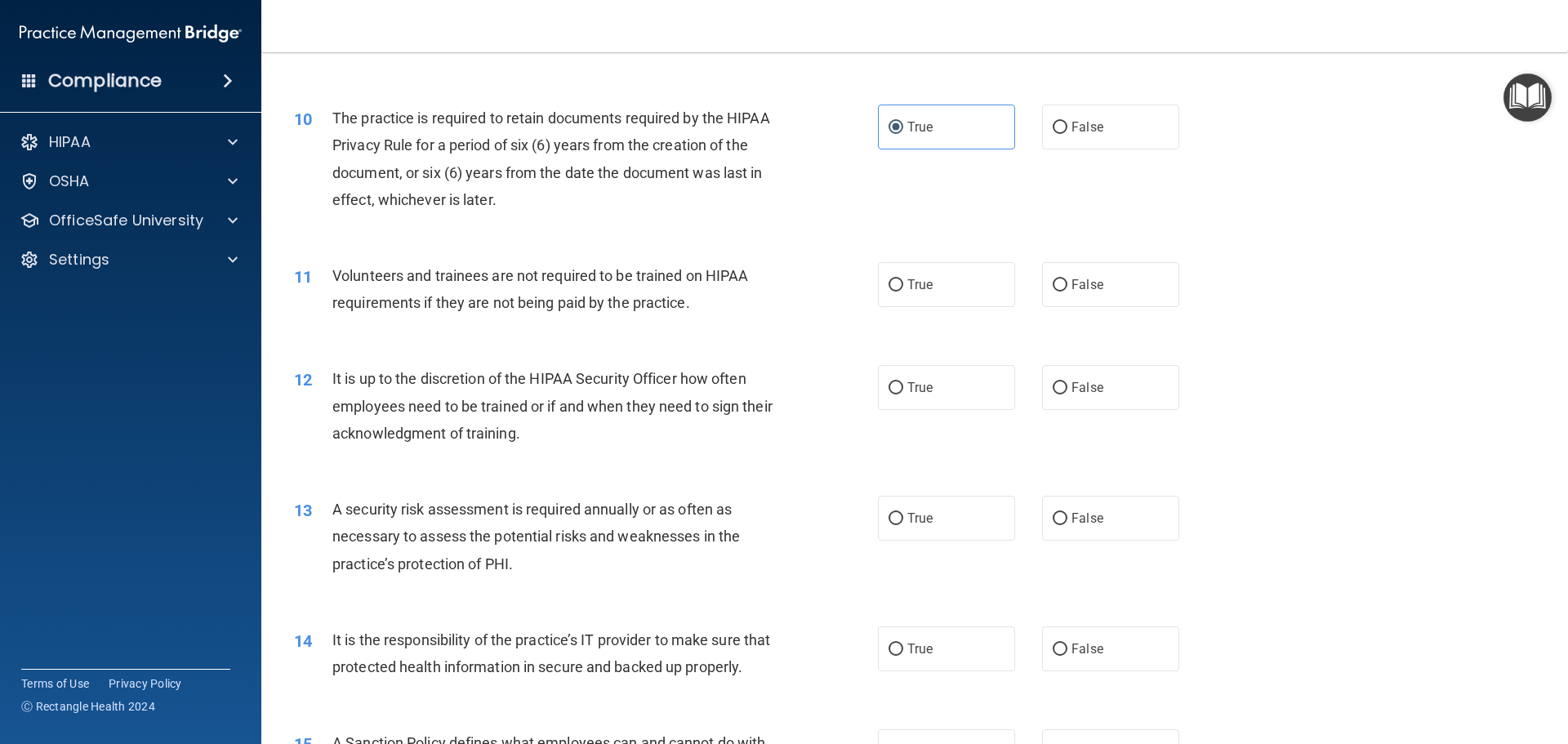
click at [1128, 312] on div "11 Volunteers and trainees are not required to be trained on HIPAA requirements…" at bounding box center [915, 293] width 1266 height 103
click at [1129, 304] on label "False" at bounding box center [1110, 285] width 137 height 45
click at [1068, 292] on input "False" at bounding box center [1060, 285] width 15 height 12
radio input "true"
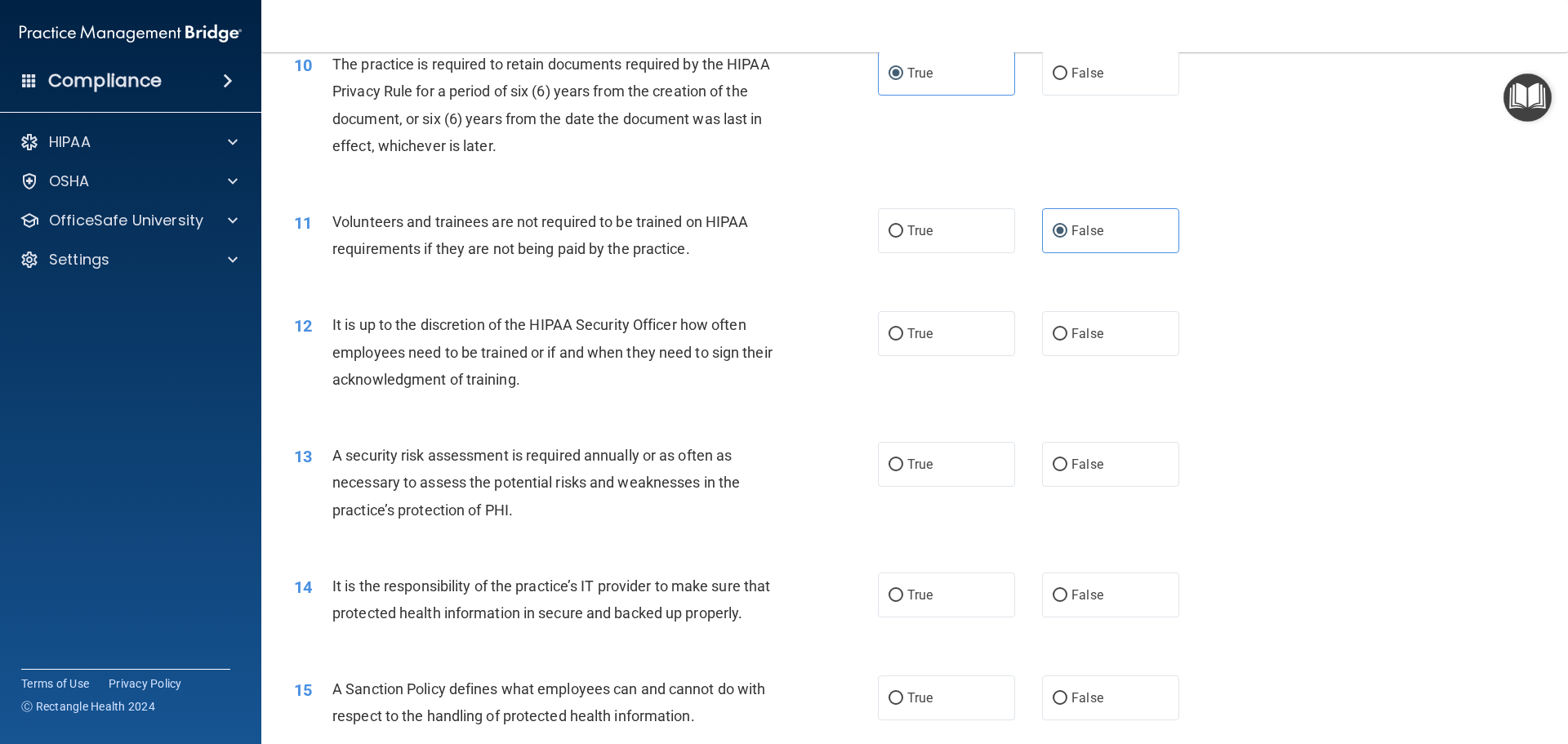
scroll to position [1388, 0]
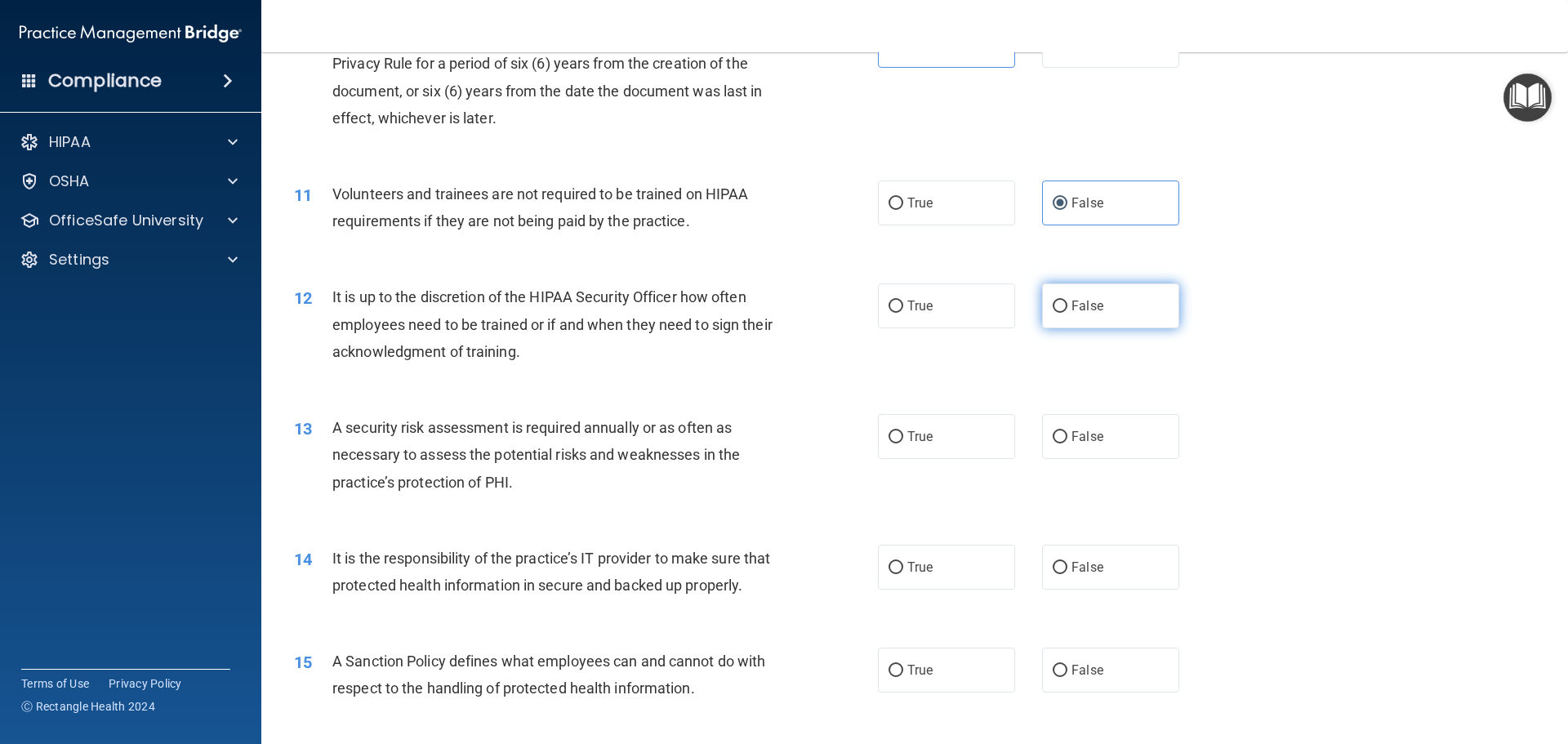
click at [1060, 296] on label "False" at bounding box center [1110, 306] width 137 height 45
click at [1060, 301] on input "False" at bounding box center [1060, 307] width 15 height 12
radio input "true"
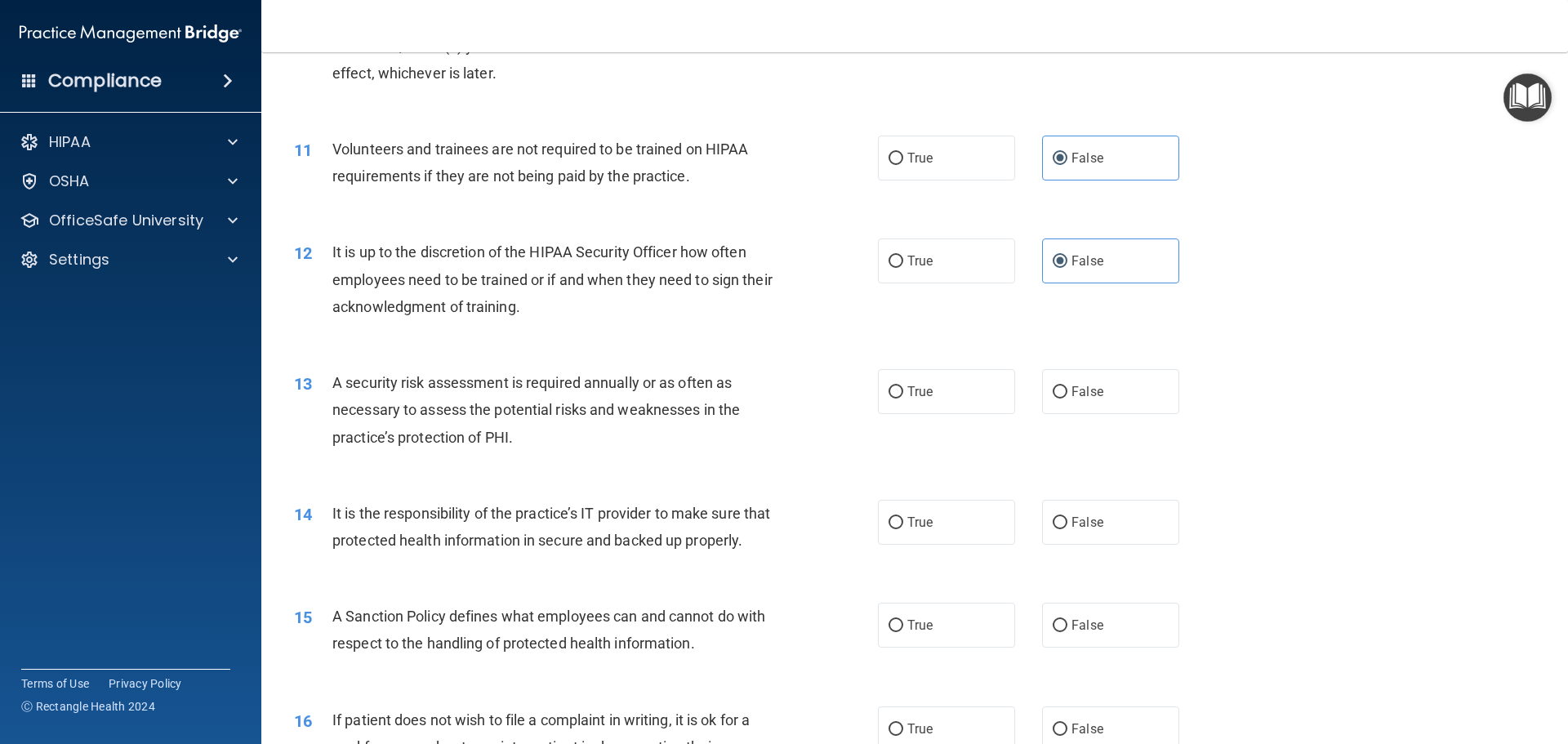
scroll to position [1470, 0]
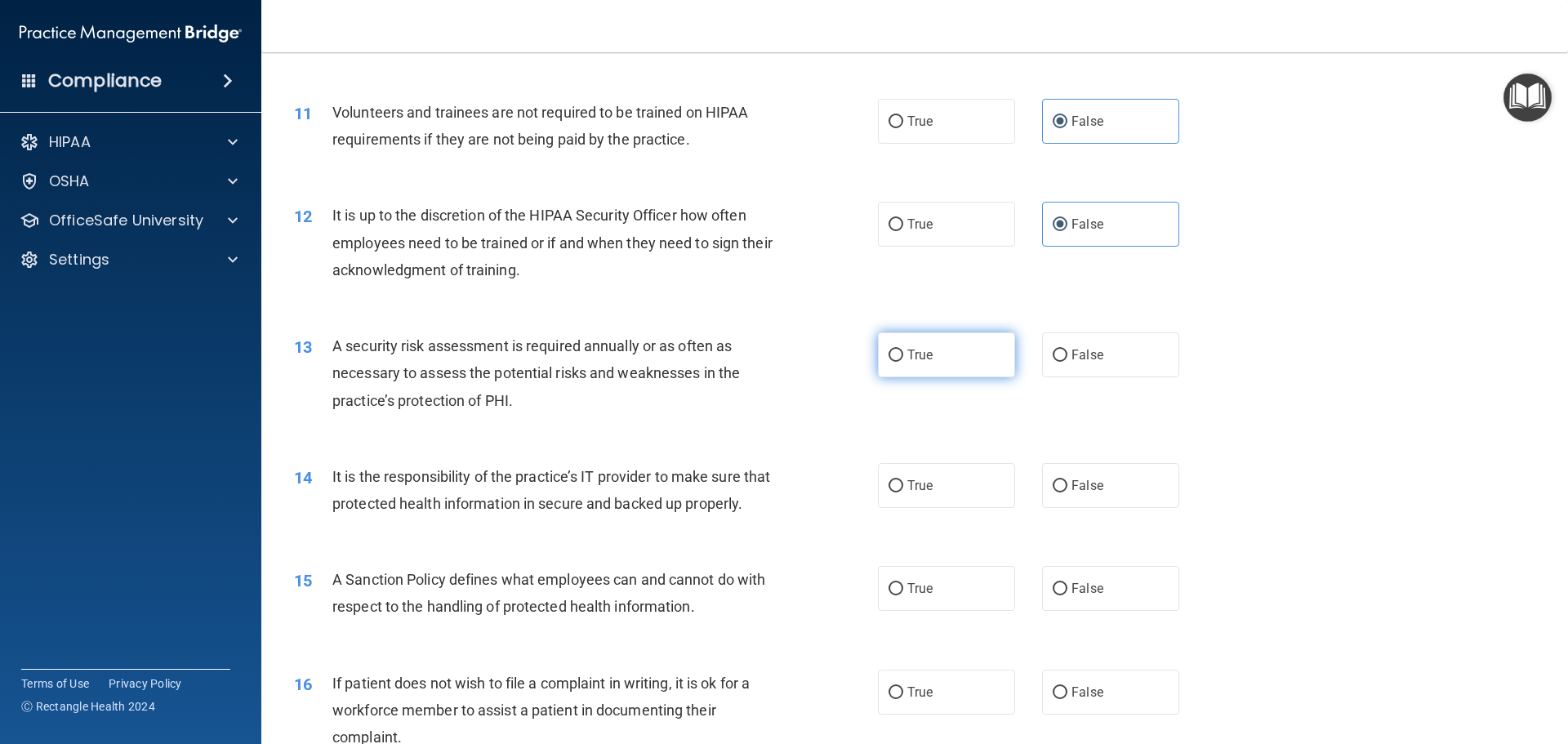
click at [900, 363] on label "True" at bounding box center [946, 355] width 137 height 45
click at [900, 362] on input "True" at bounding box center [896, 355] width 15 height 12
radio input "true"
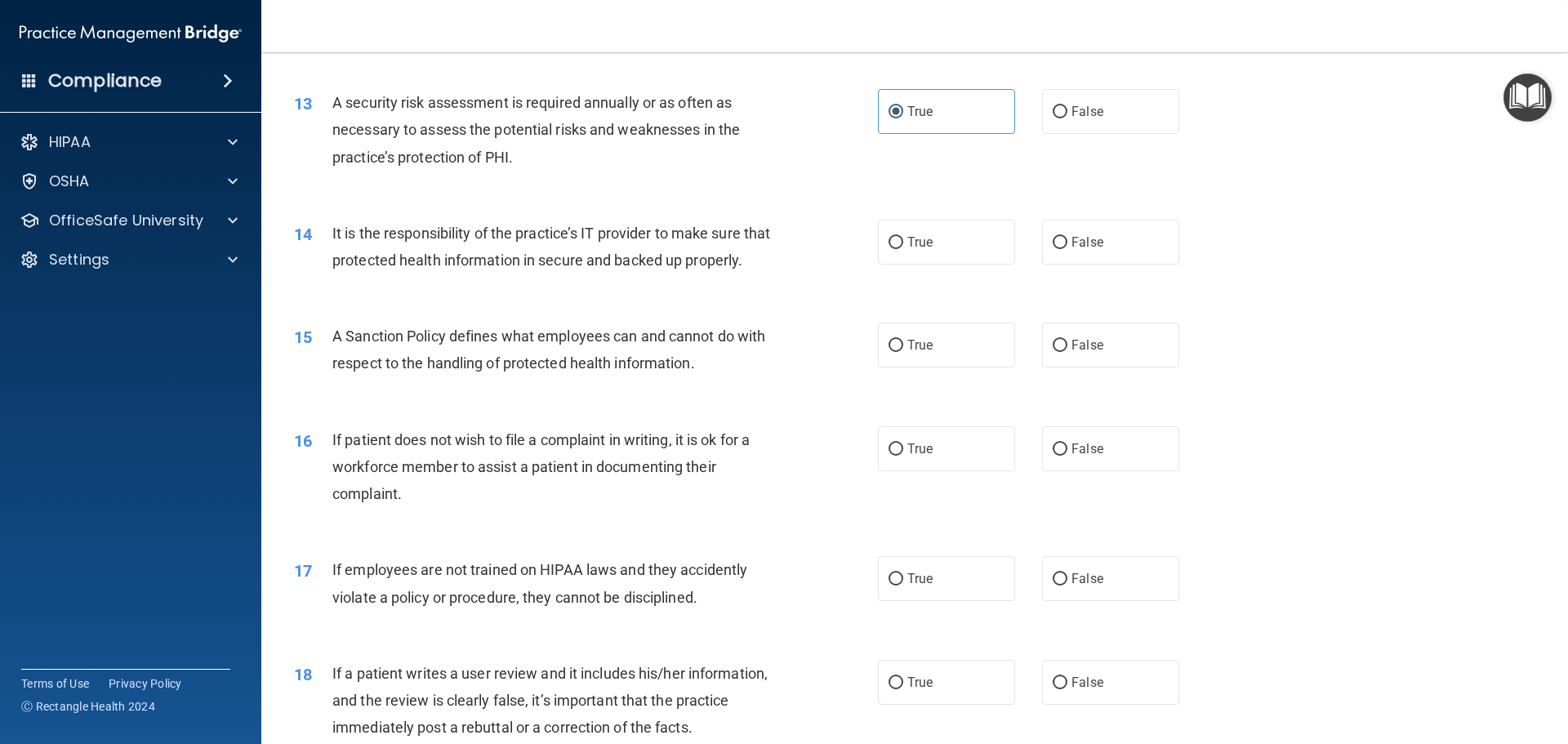
scroll to position [1715, 0]
click at [946, 258] on label "True" at bounding box center [946, 241] width 137 height 45
click at [904, 248] on input "True" at bounding box center [896, 241] width 15 height 12
radio input "true"
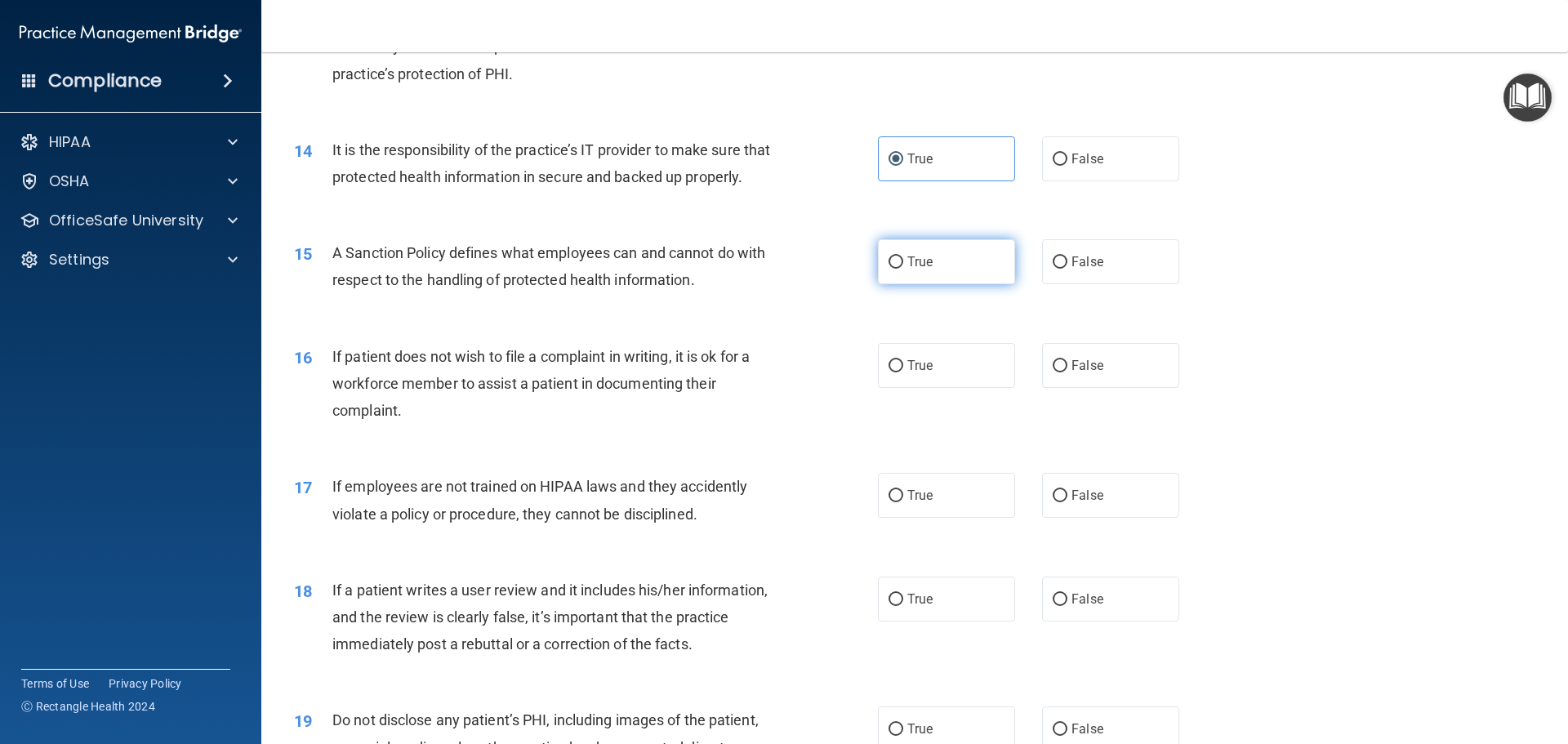
click at [911, 284] on label "True" at bounding box center [946, 262] width 137 height 45
click at [904, 268] on input "True" at bounding box center [896, 262] width 15 height 12
radio input "true"
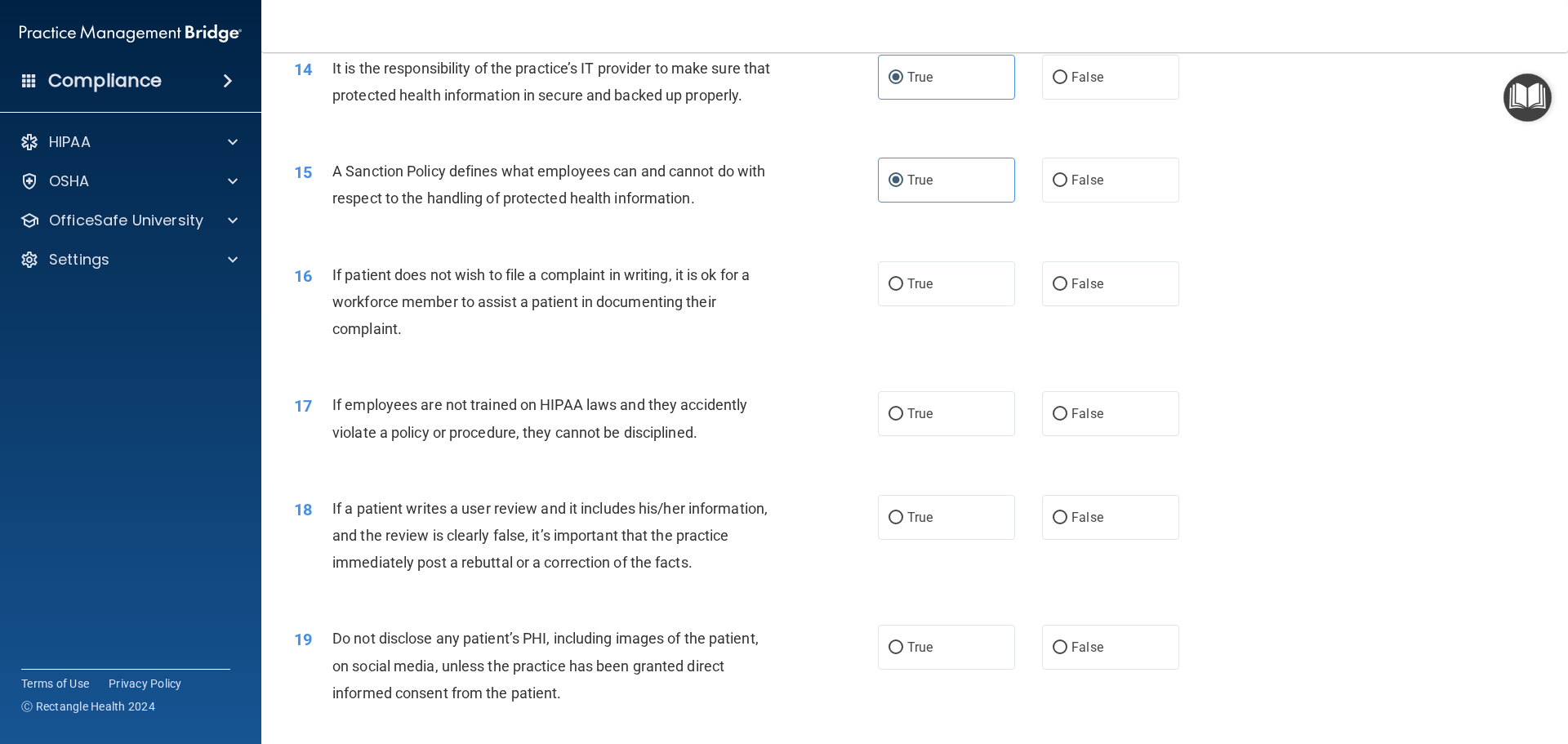
scroll to position [1961, 0]
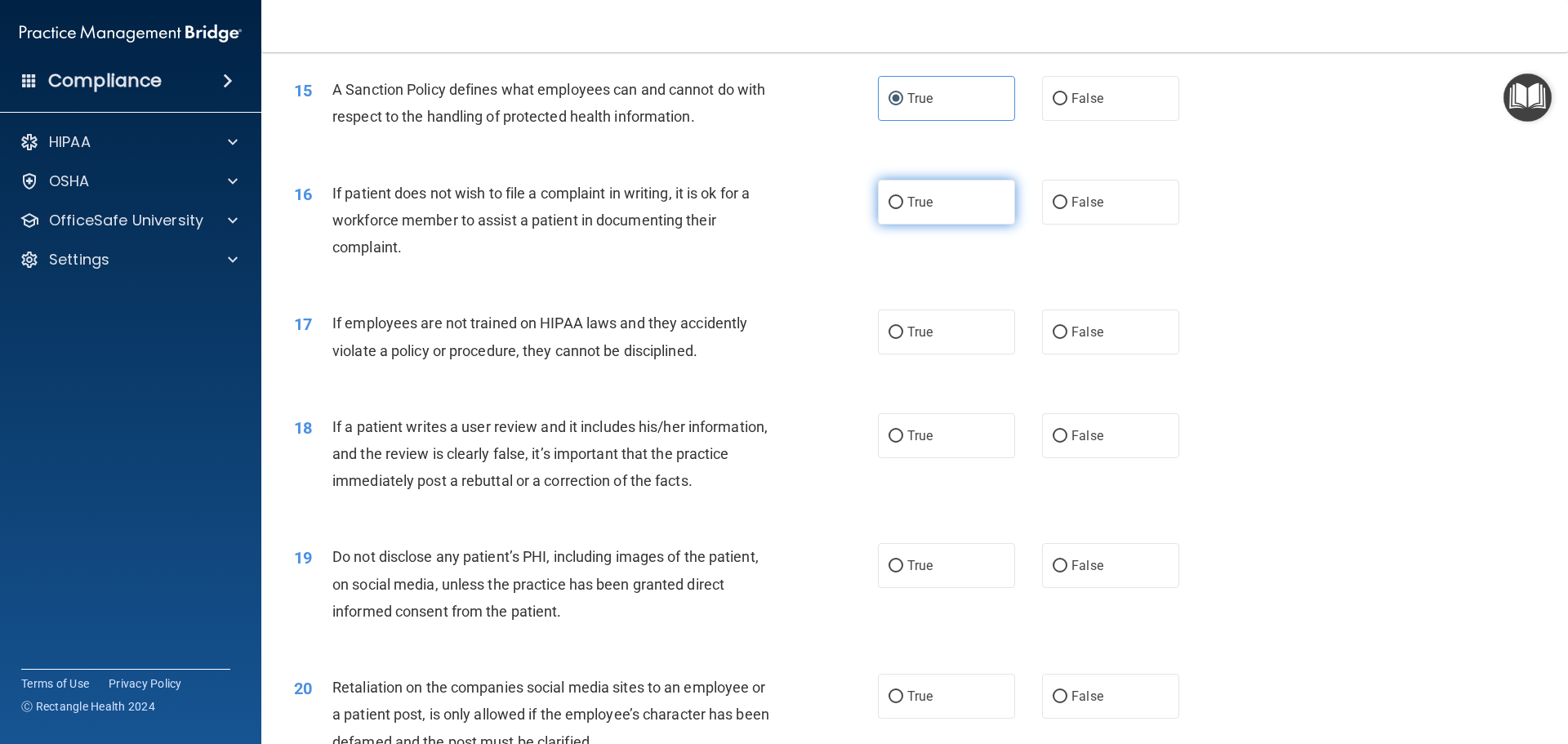
click at [932, 225] on label "True" at bounding box center [946, 202] width 137 height 45
click at [904, 209] on input "True" at bounding box center [896, 202] width 15 height 12
radio input "true"
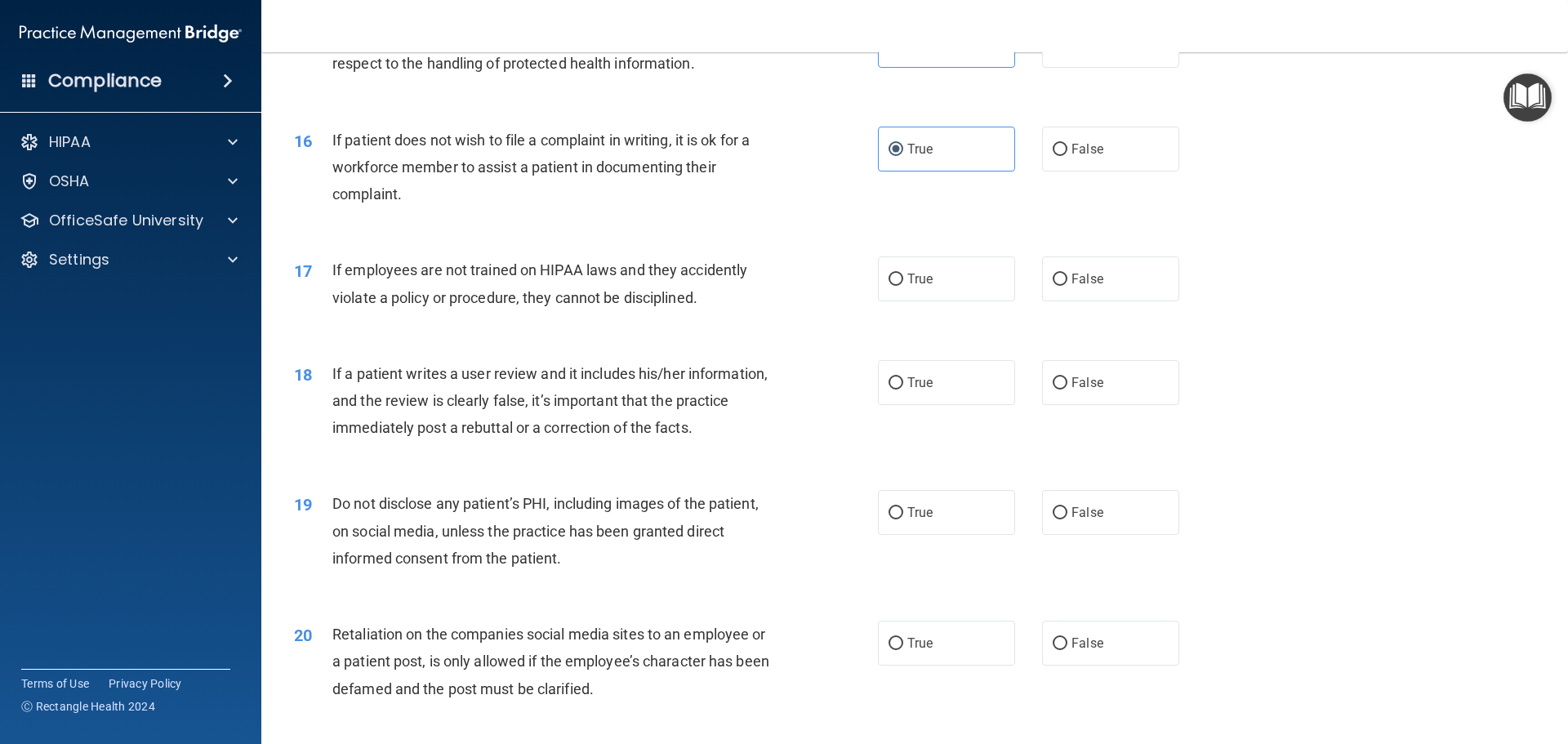
scroll to position [2042, 0]
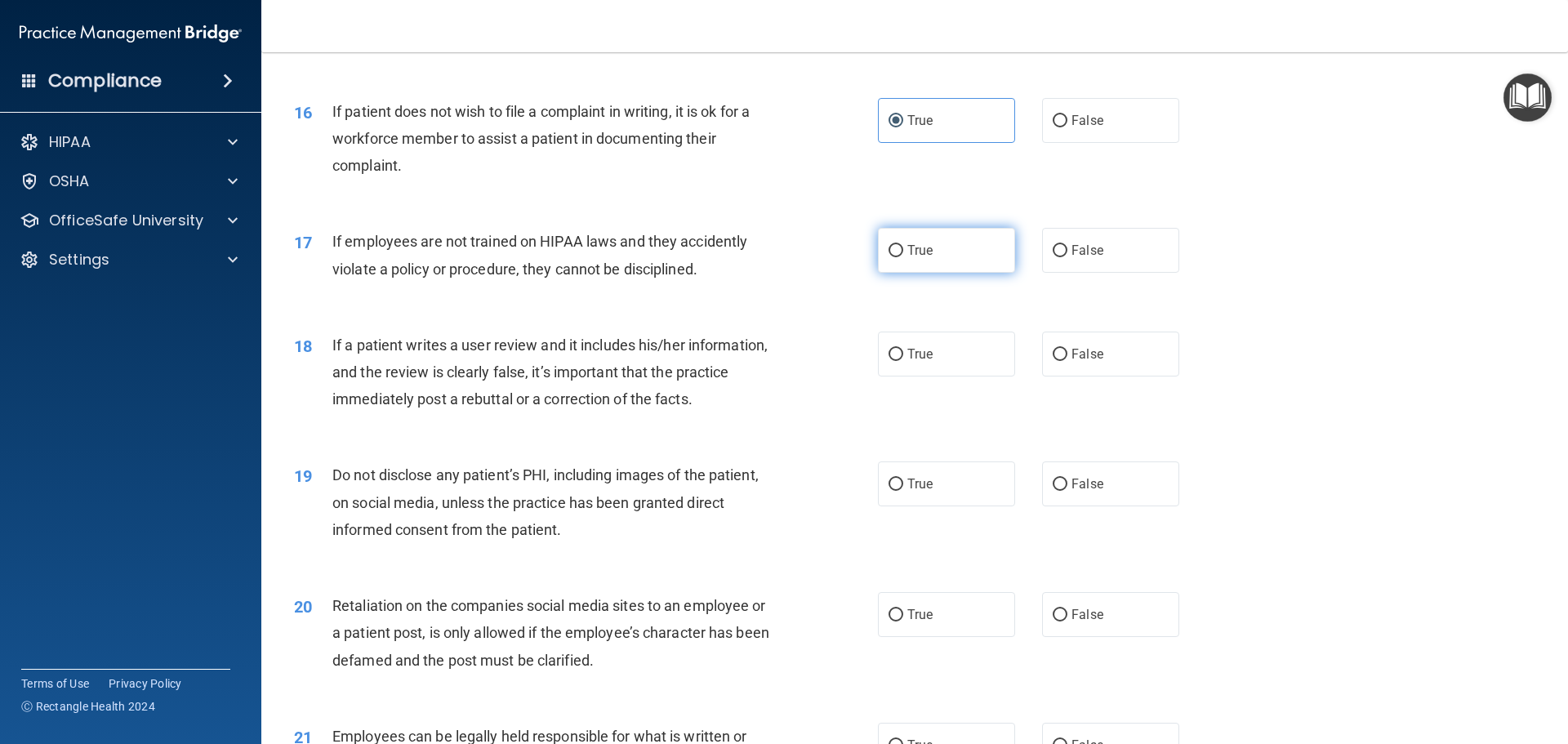
click at [997, 272] on label "True" at bounding box center [946, 251] width 137 height 45
click at [904, 258] on input "True" at bounding box center [896, 251] width 15 height 12
radio input "true"
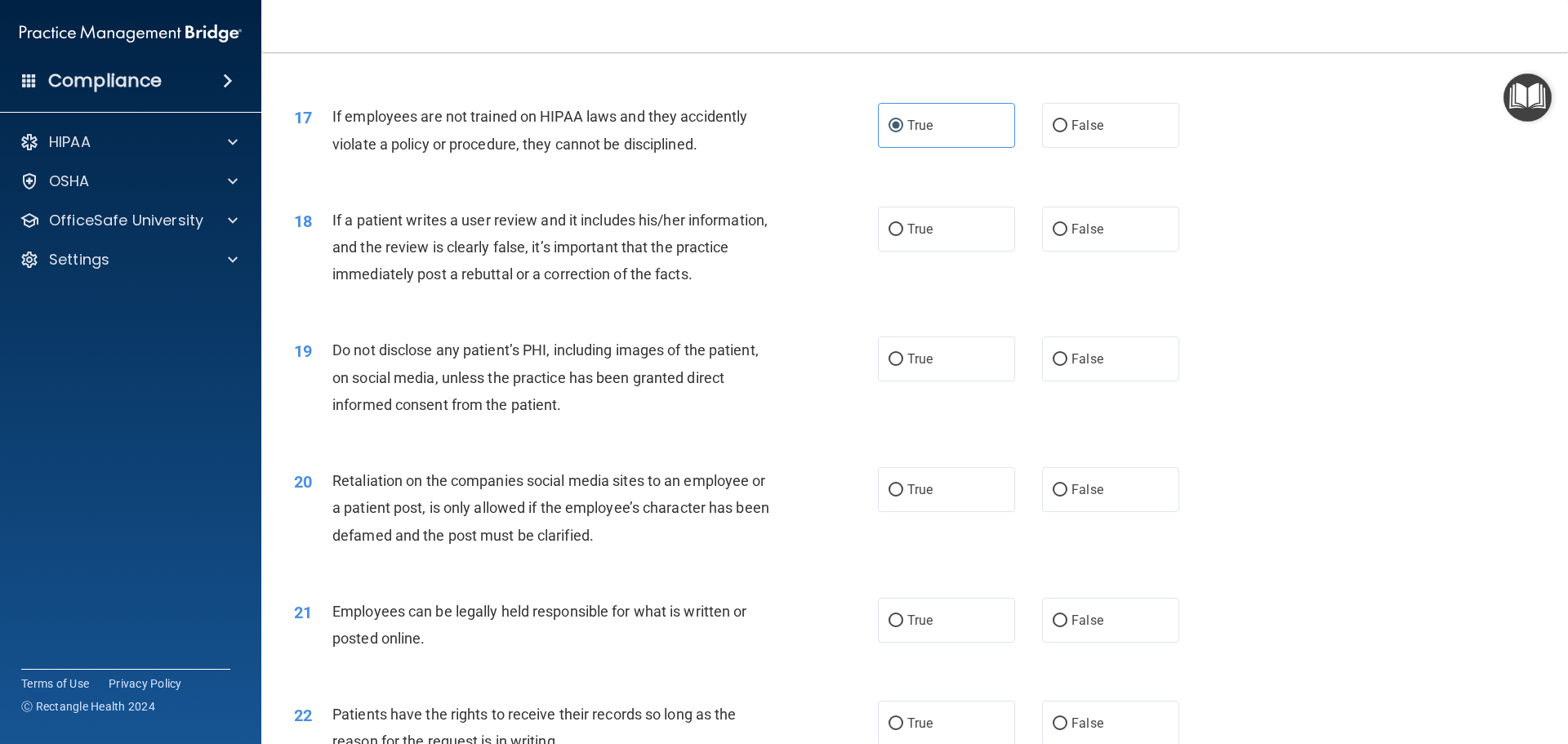
scroll to position [2205, 0]
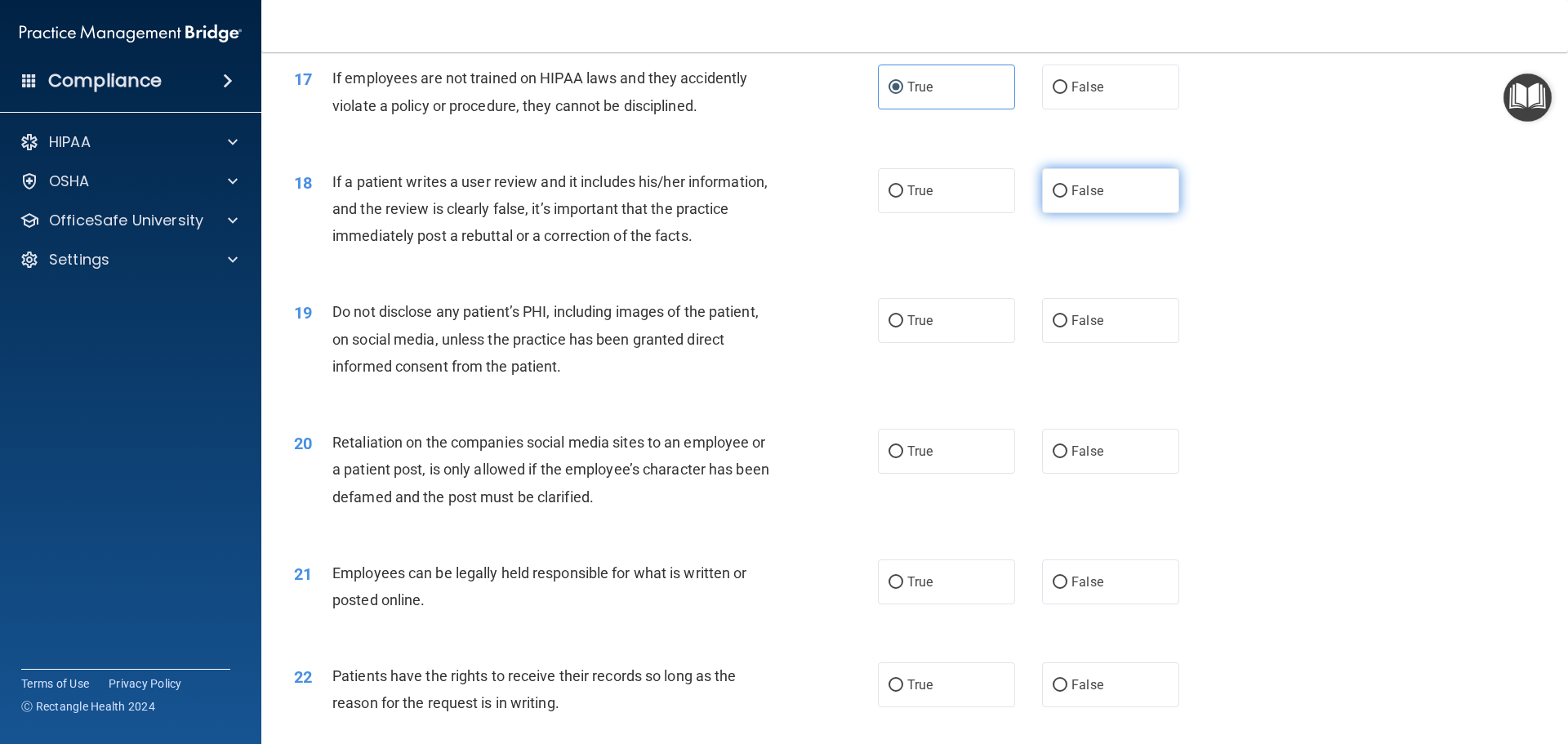
click at [1064, 213] on label "False" at bounding box center [1110, 191] width 137 height 45
click at [1064, 197] on input "False" at bounding box center [1060, 191] width 15 height 12
radio input "true"
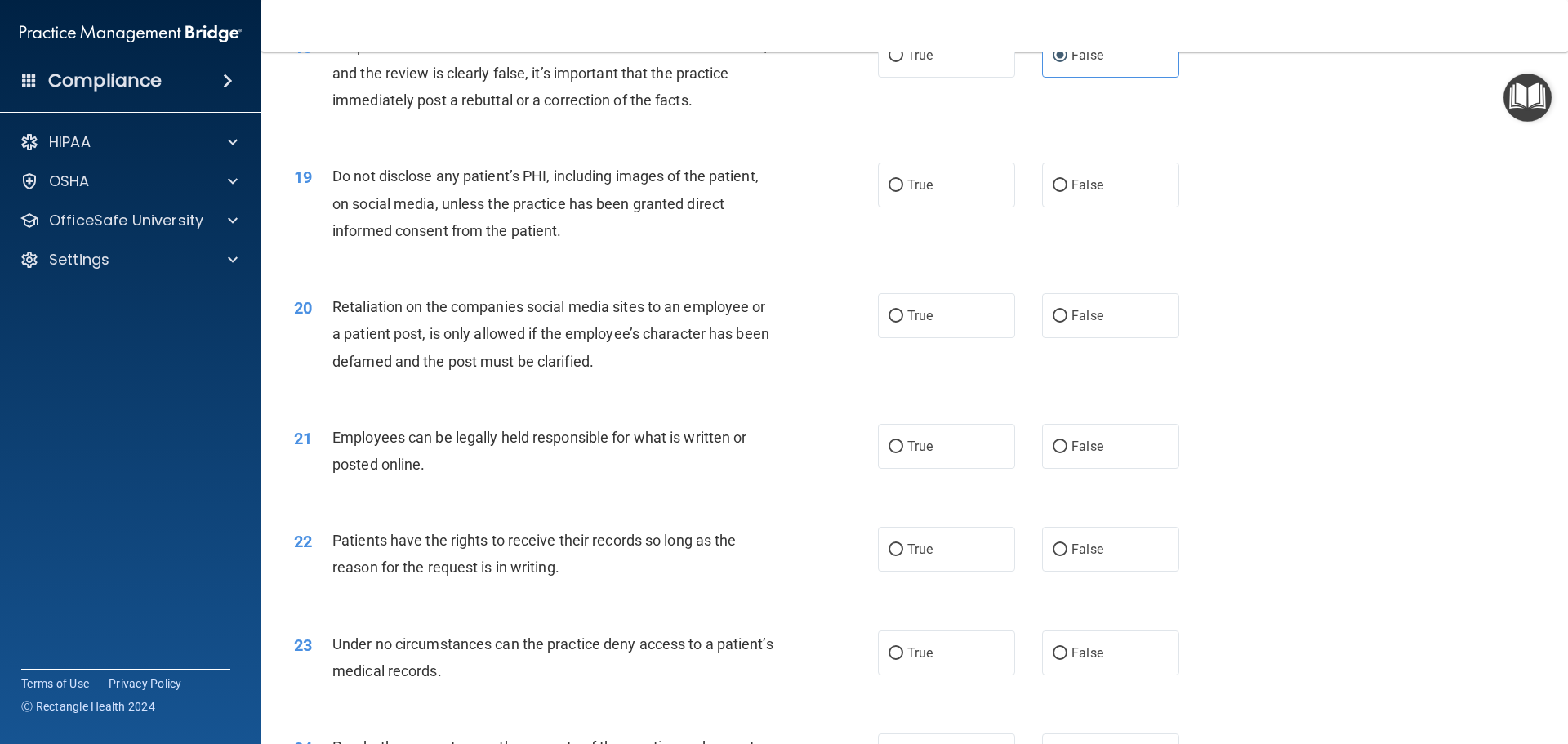
scroll to position [2369, 0]
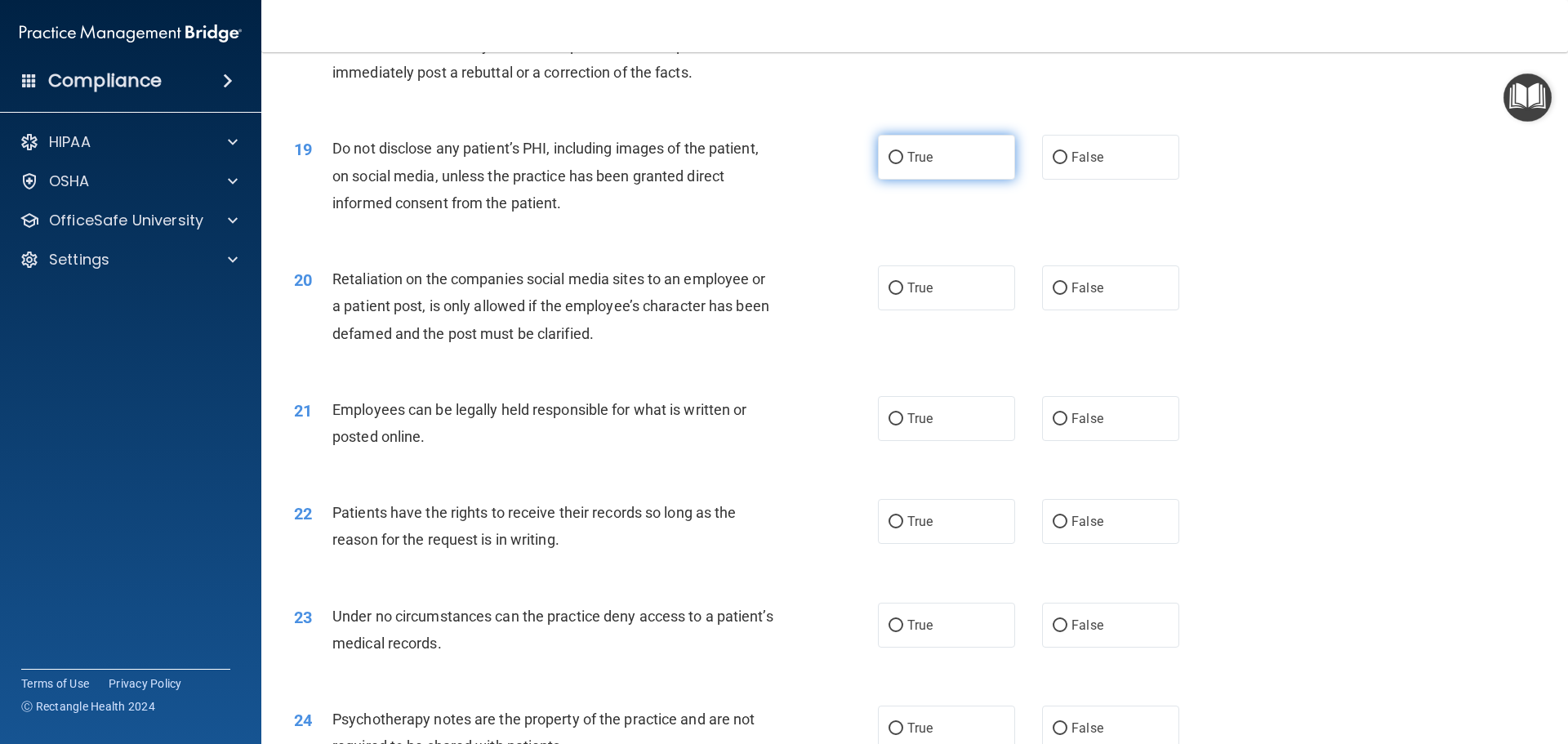
click at [924, 180] on label "True" at bounding box center [946, 158] width 137 height 45
click at [904, 164] on input "True" at bounding box center [896, 158] width 15 height 12
radio input "true"
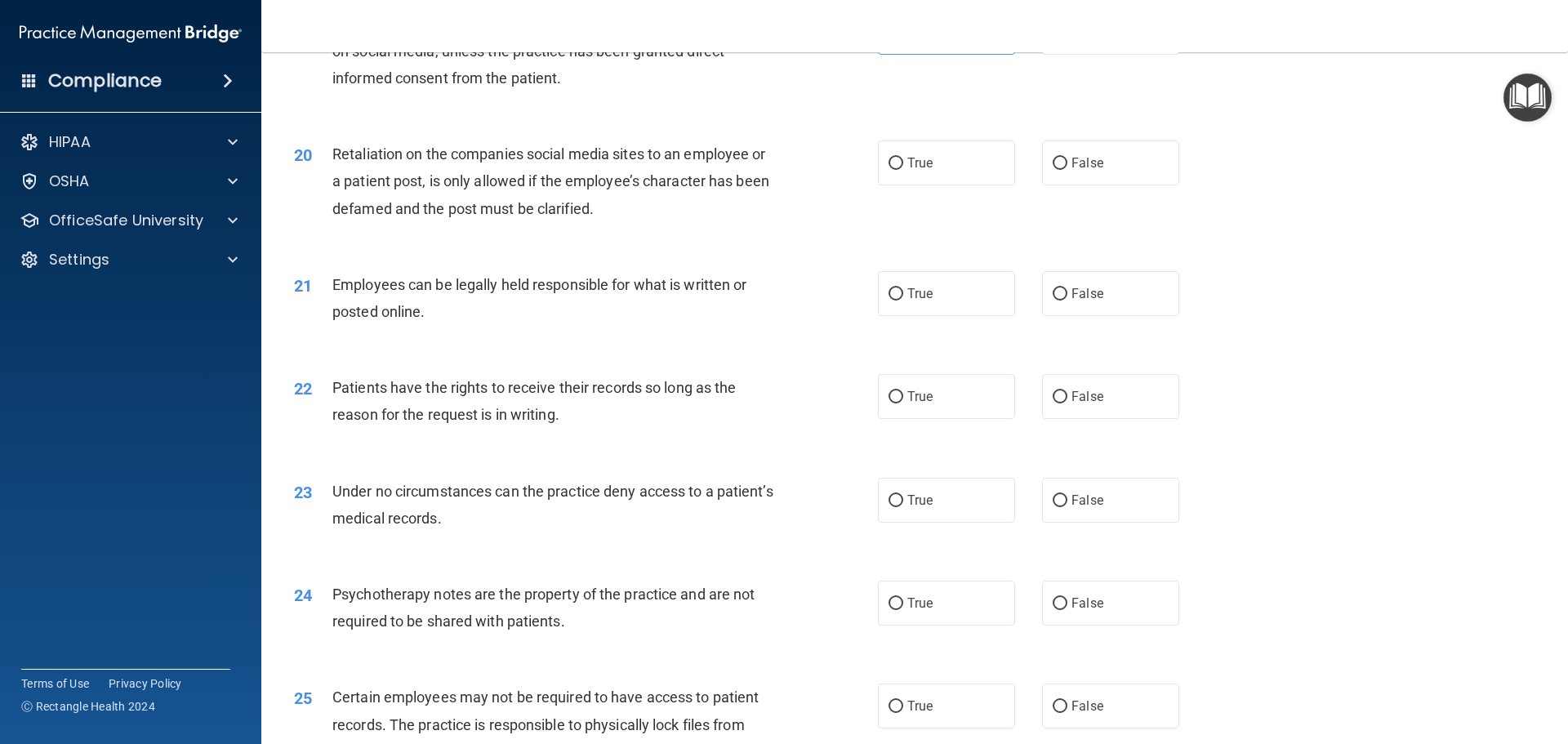
scroll to position [2532, 0]
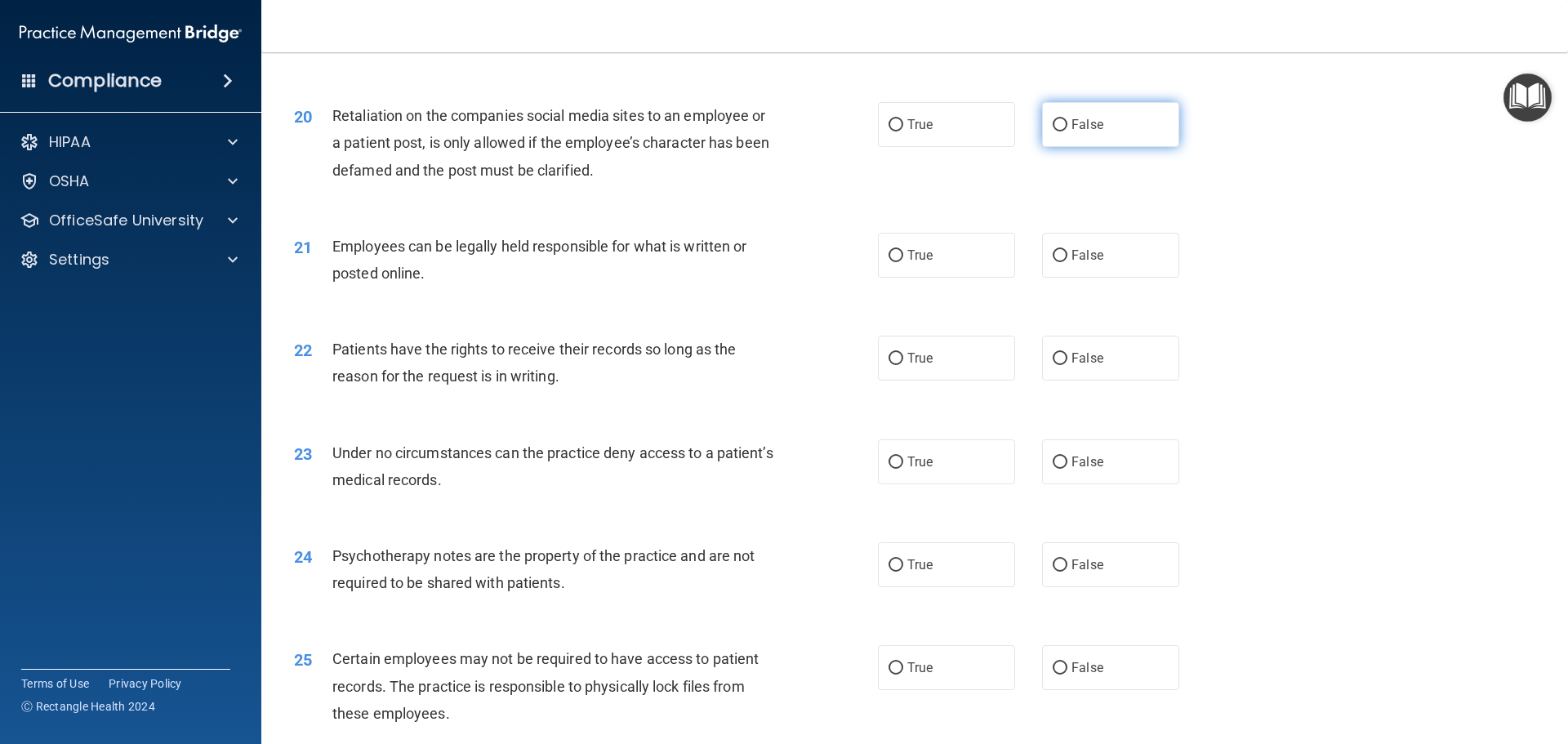
click at [1084, 147] on label "False" at bounding box center [1110, 124] width 137 height 45
click at [1068, 131] on input "False" at bounding box center [1060, 125] width 15 height 12
radio input "true"
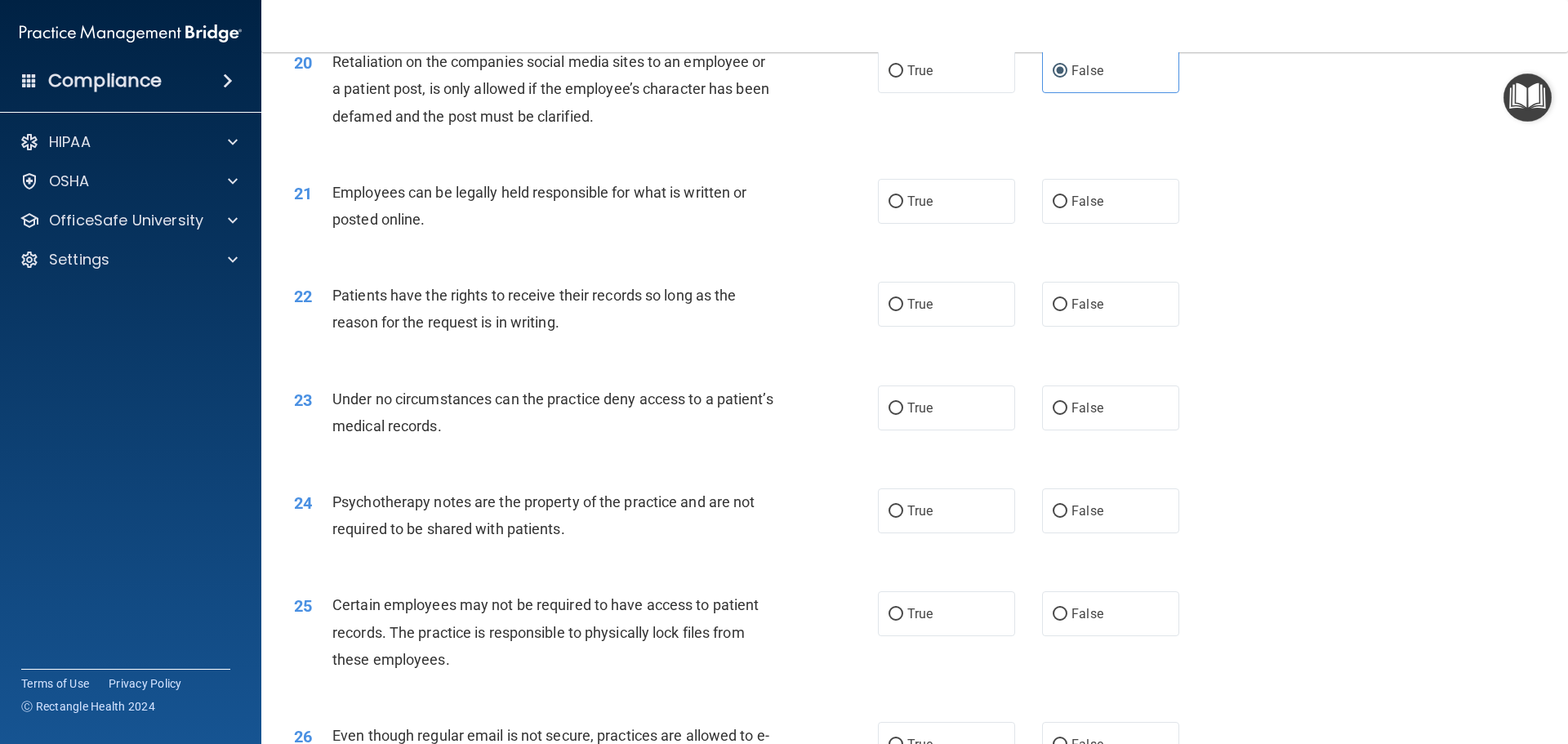
scroll to position [2614, 0]
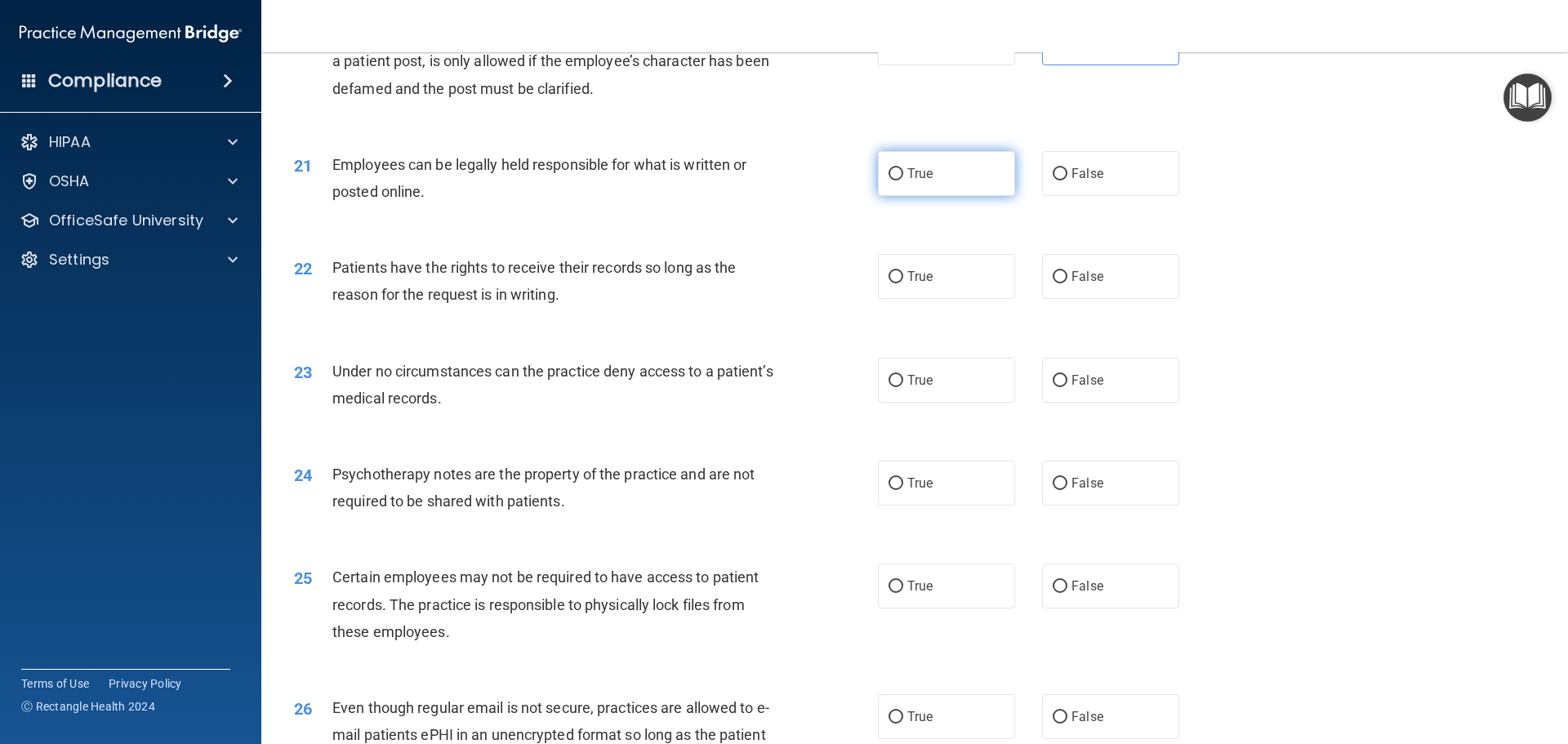
click at [923, 182] on span "True" at bounding box center [921, 174] width 26 height 16
click at [904, 181] on input "True" at bounding box center [896, 175] width 15 height 12
radio input "true"
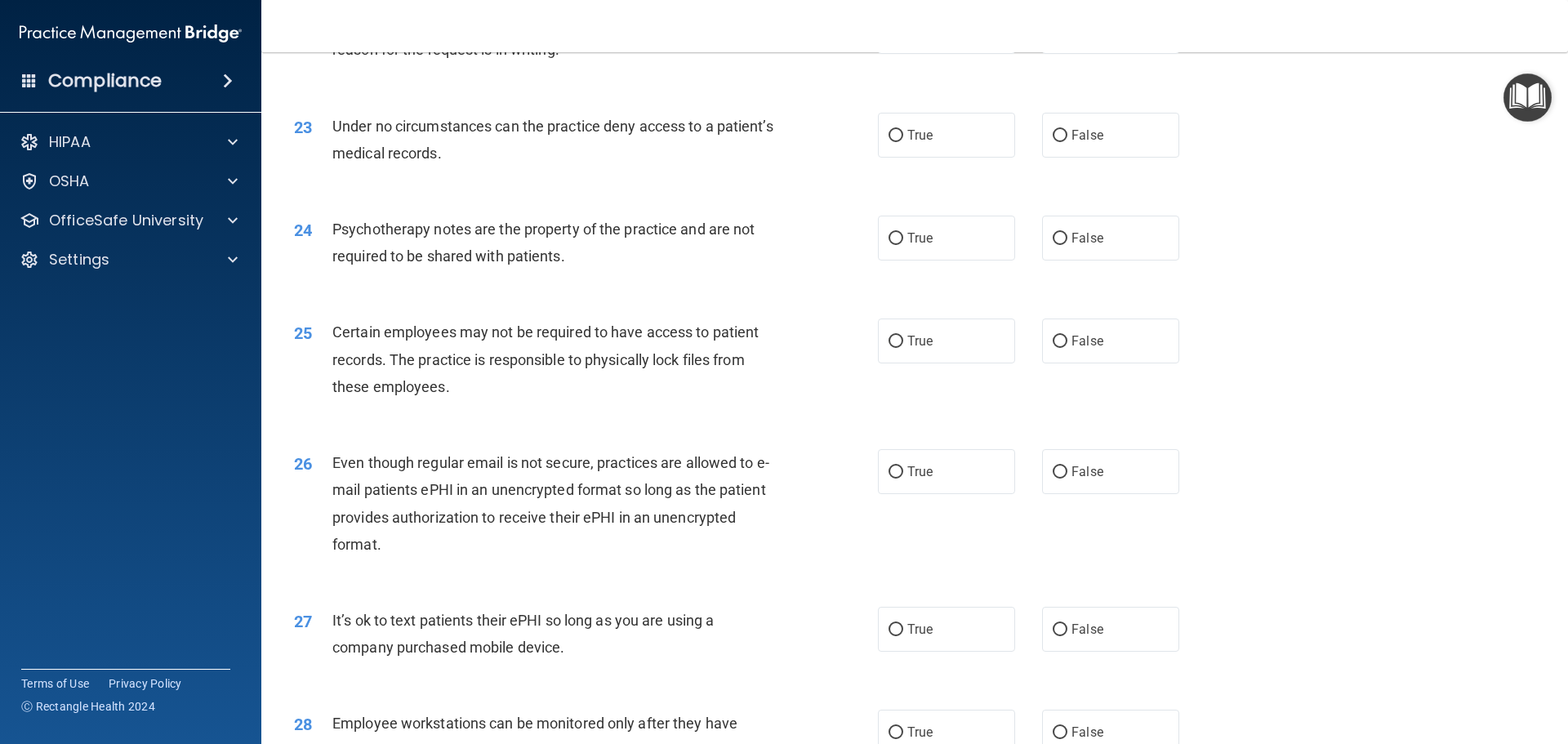
scroll to position [2778, 0]
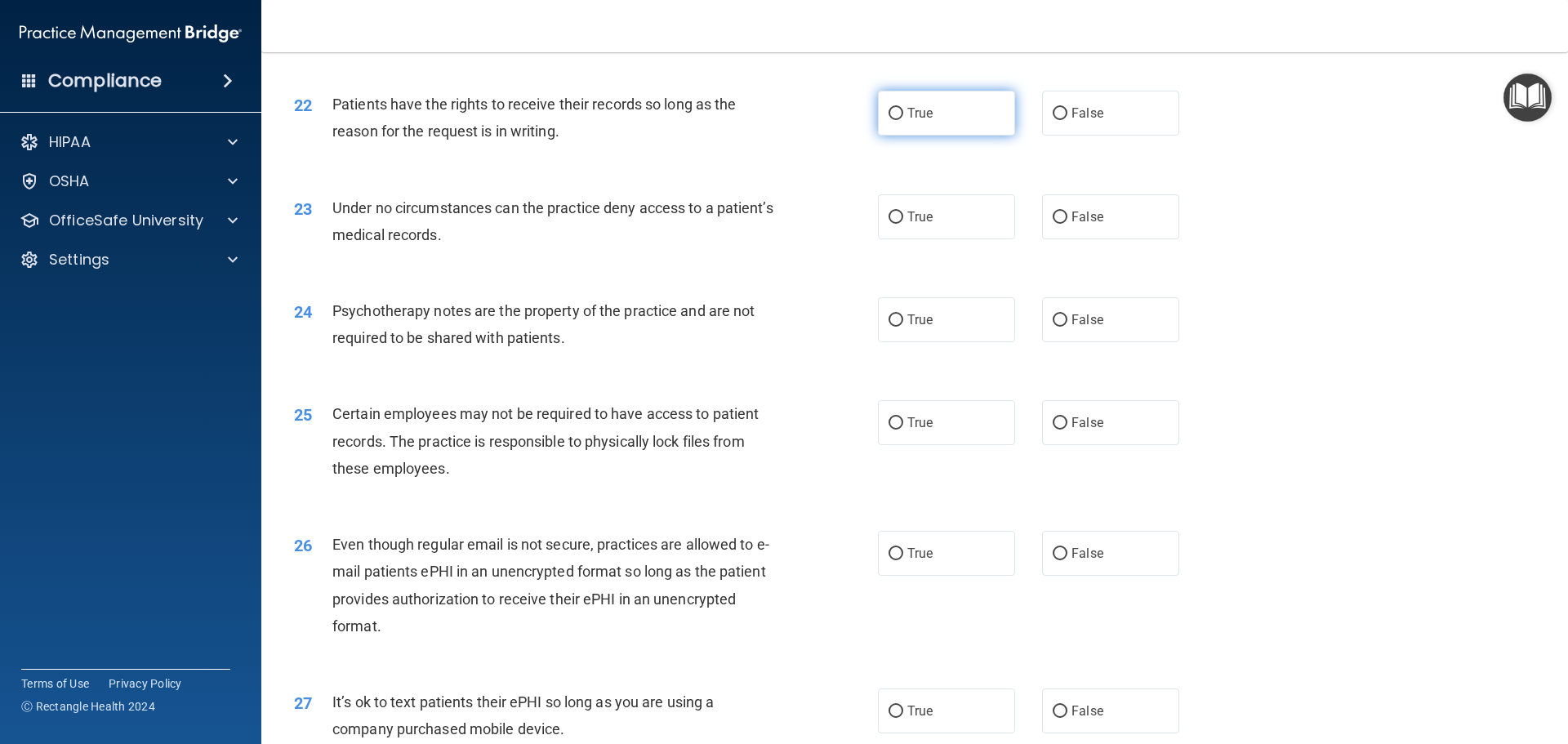
click at [885, 135] on label "True" at bounding box center [946, 113] width 137 height 45
click at [889, 120] on input "True" at bounding box center [896, 113] width 15 height 12
radio input "true"
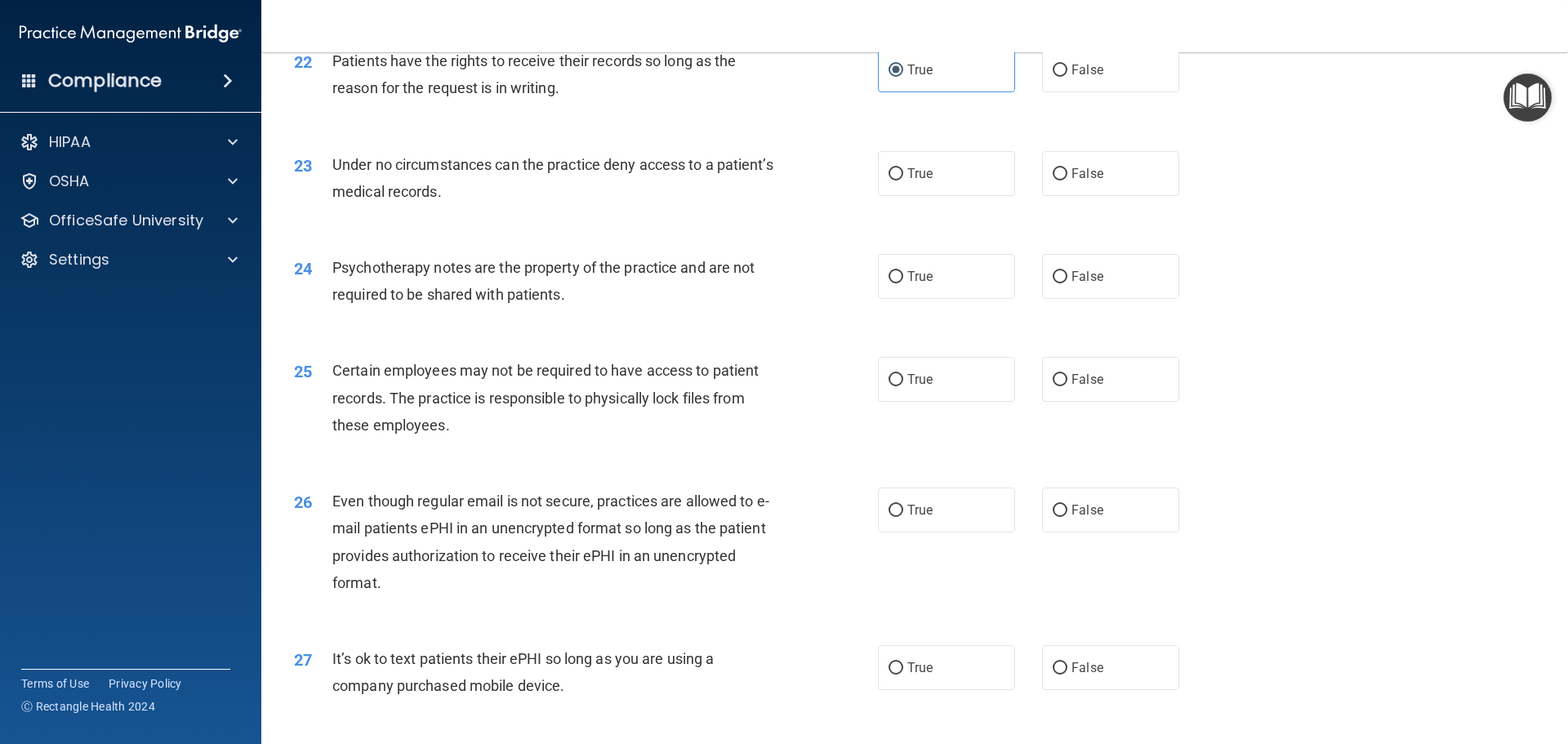
scroll to position [2859, 0]
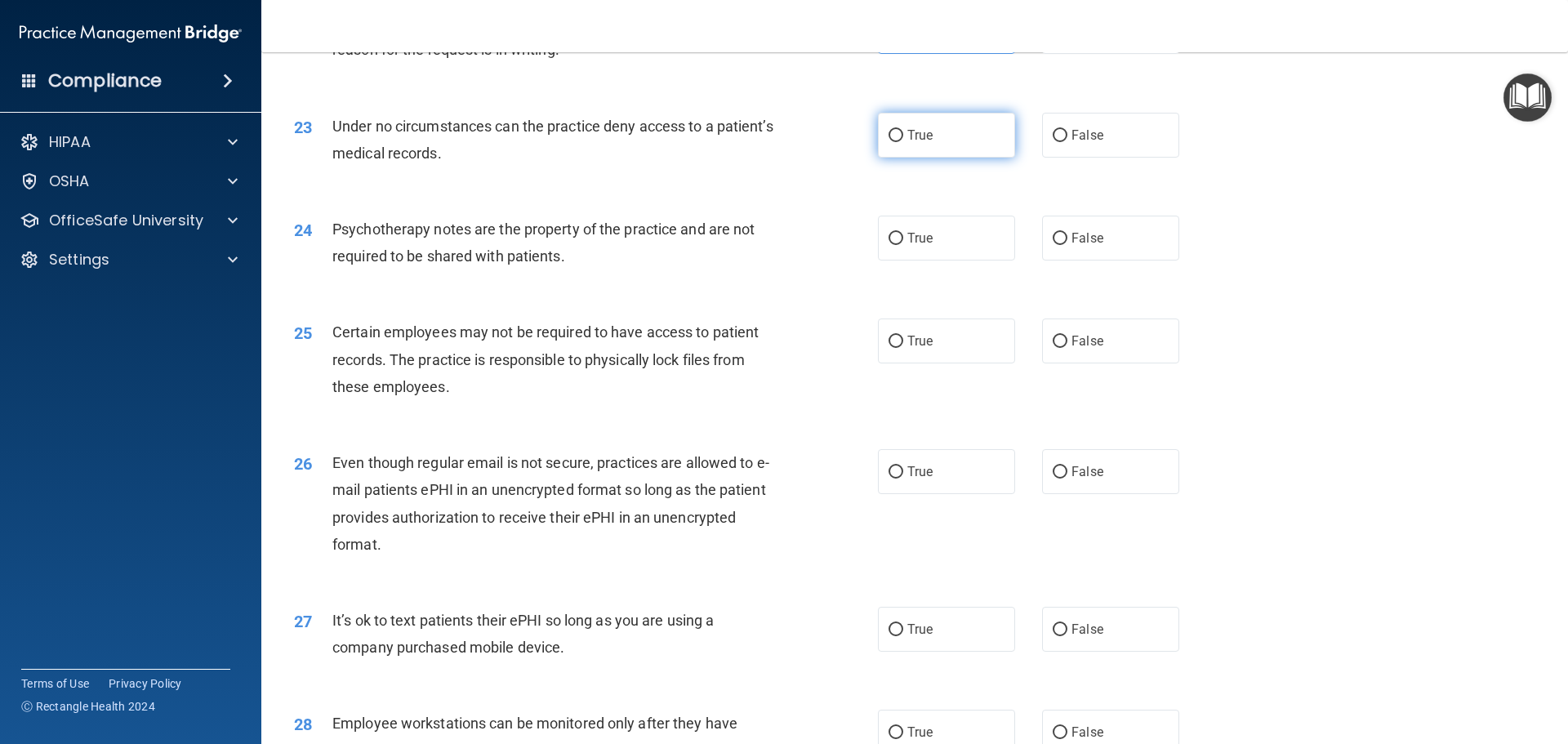
click at [929, 158] on label "True" at bounding box center [946, 135] width 137 height 45
click at [904, 142] on input "True" at bounding box center [896, 136] width 15 height 12
radio input "true"
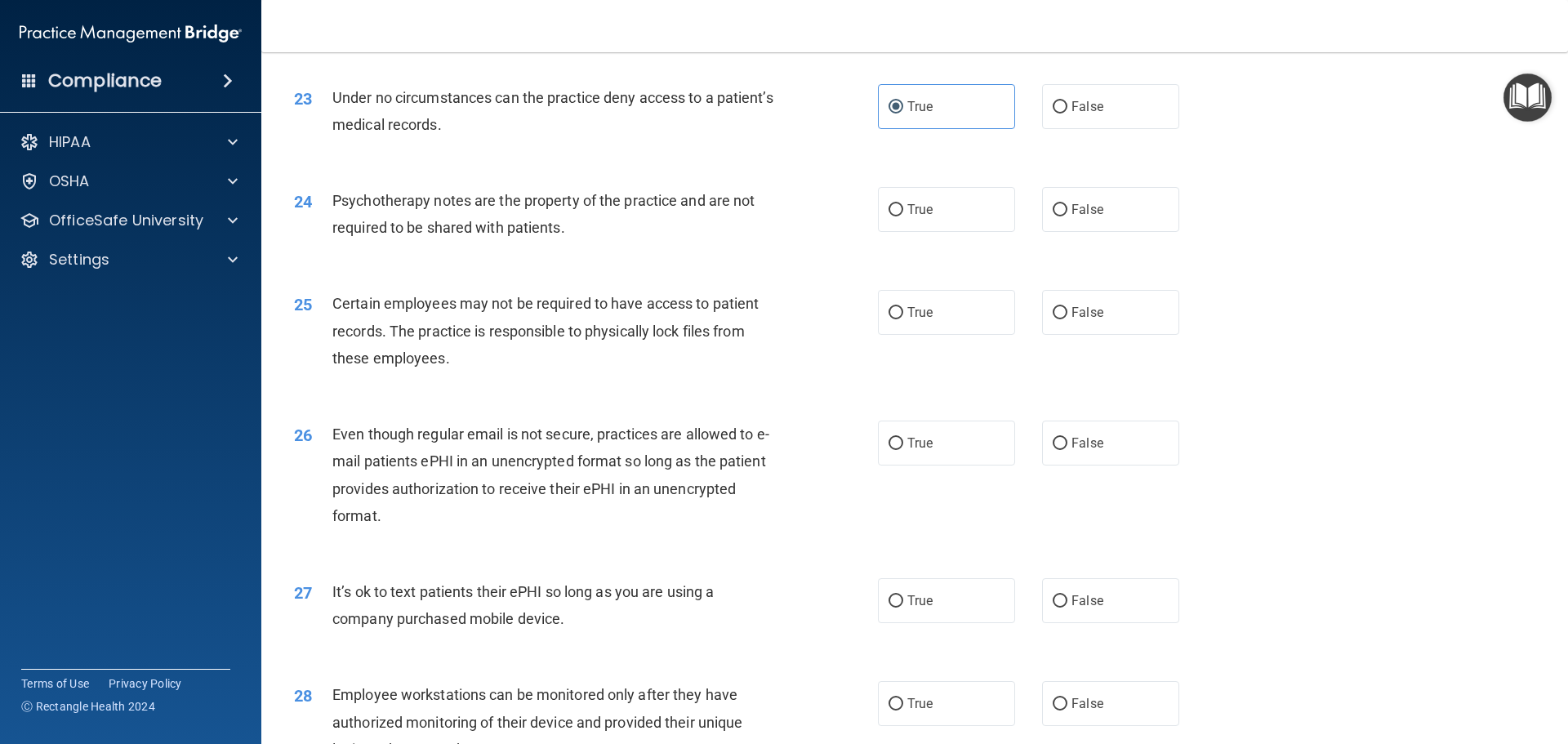
scroll to position [2866, 0]
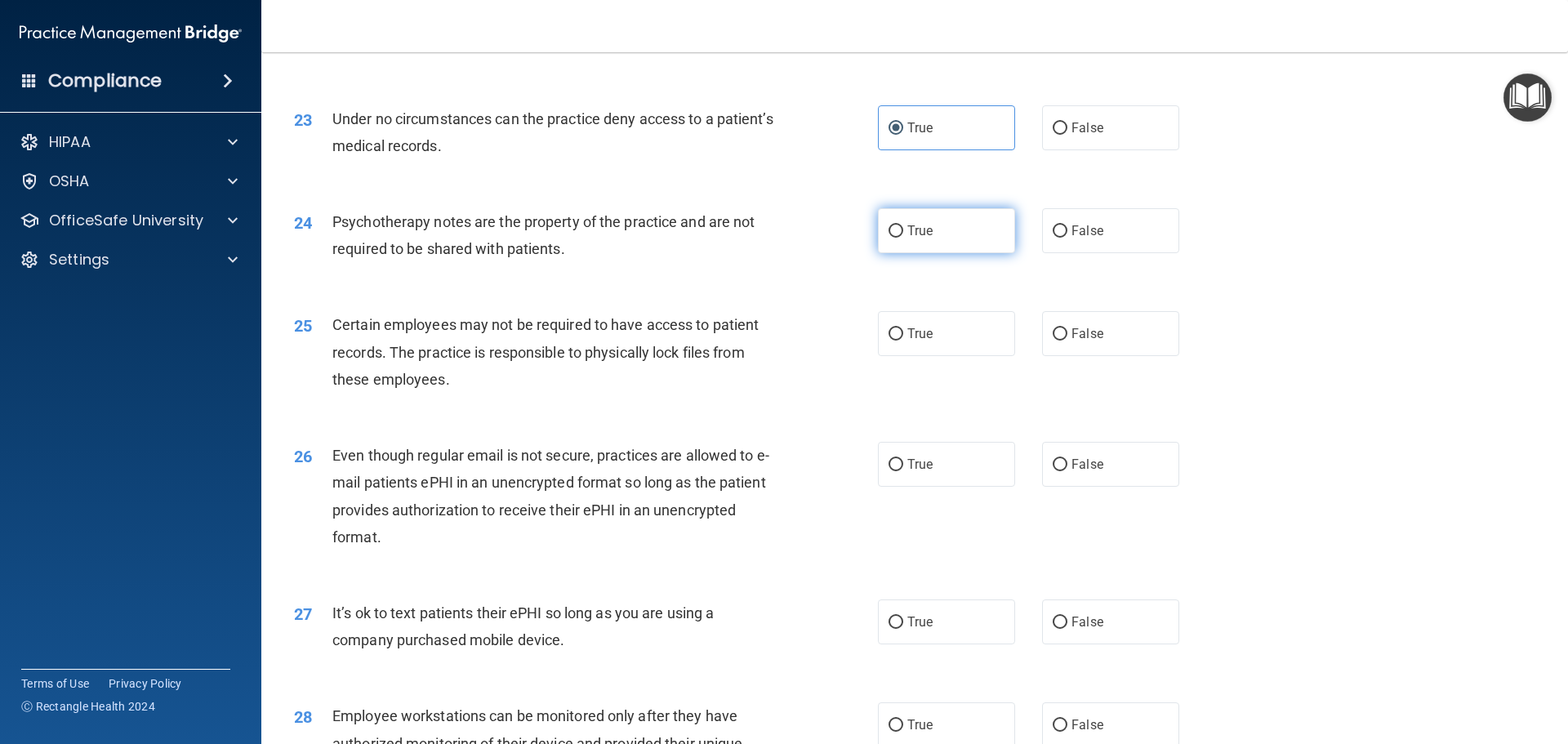
click at [925, 254] on label "True" at bounding box center [946, 231] width 137 height 45
click at [904, 238] on input "True" at bounding box center [896, 231] width 15 height 12
radio input "true"
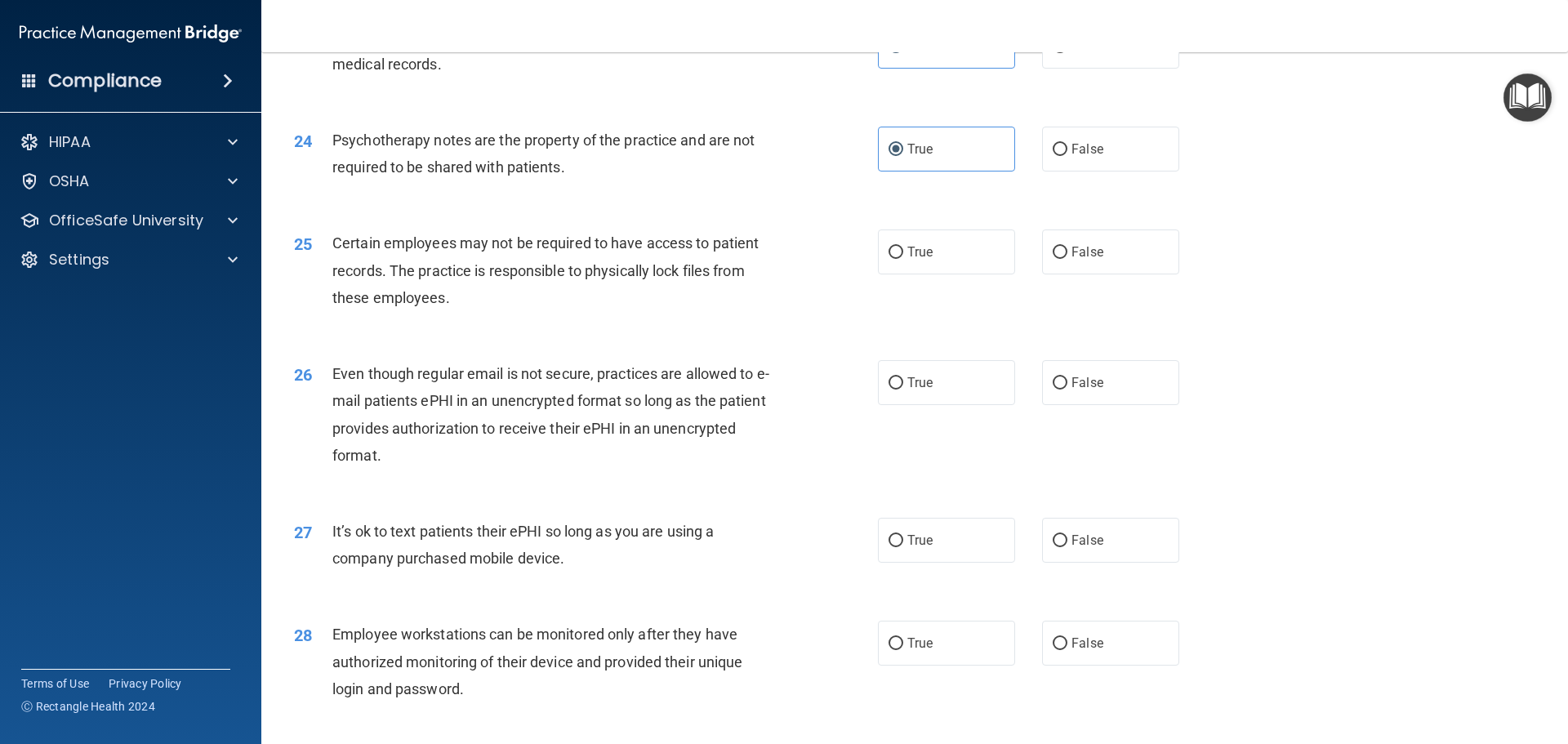
scroll to position [3029, 0]
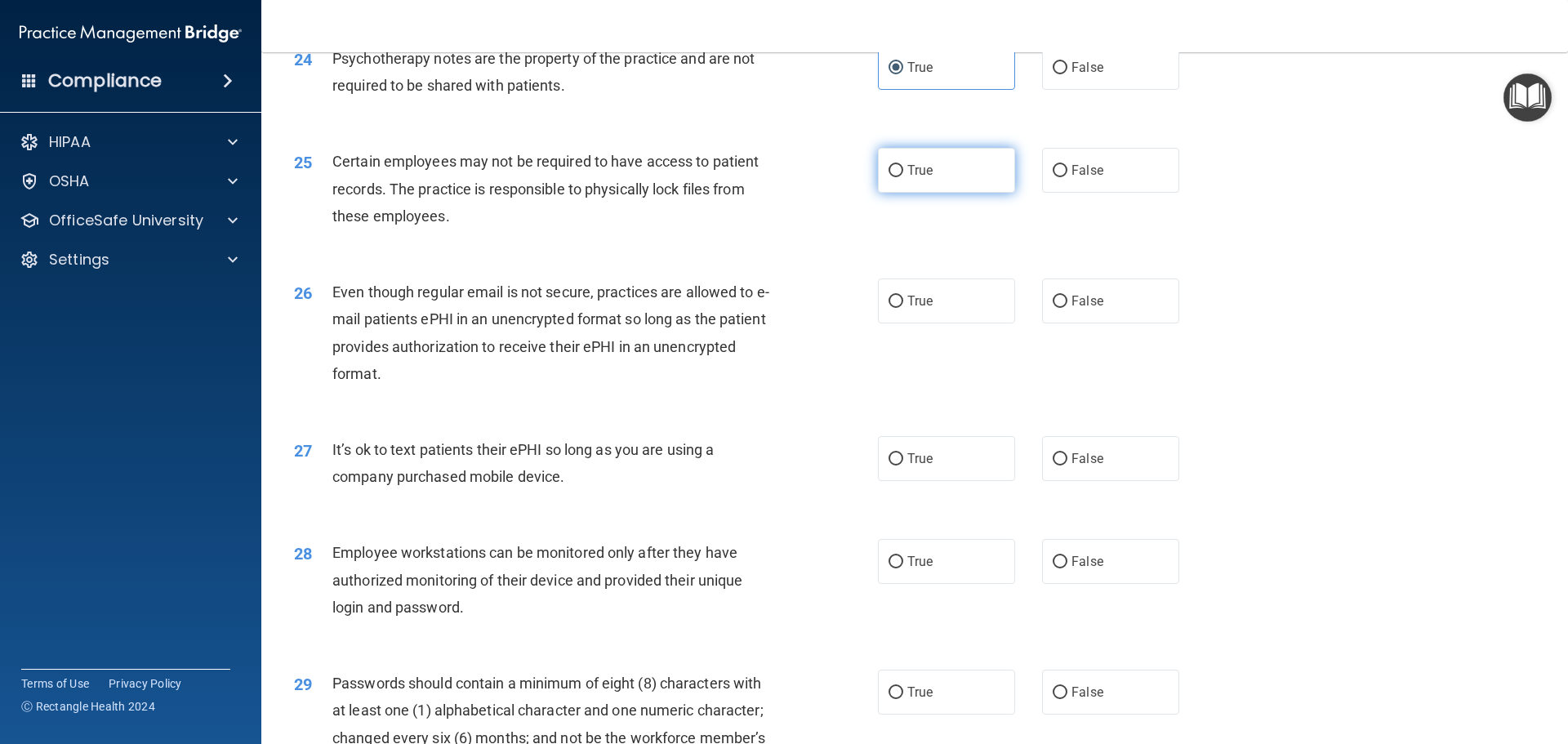
click at [927, 178] on span "True" at bounding box center [921, 171] width 26 height 16
click at [904, 178] on input "True" at bounding box center [896, 171] width 15 height 12
radio input "true"
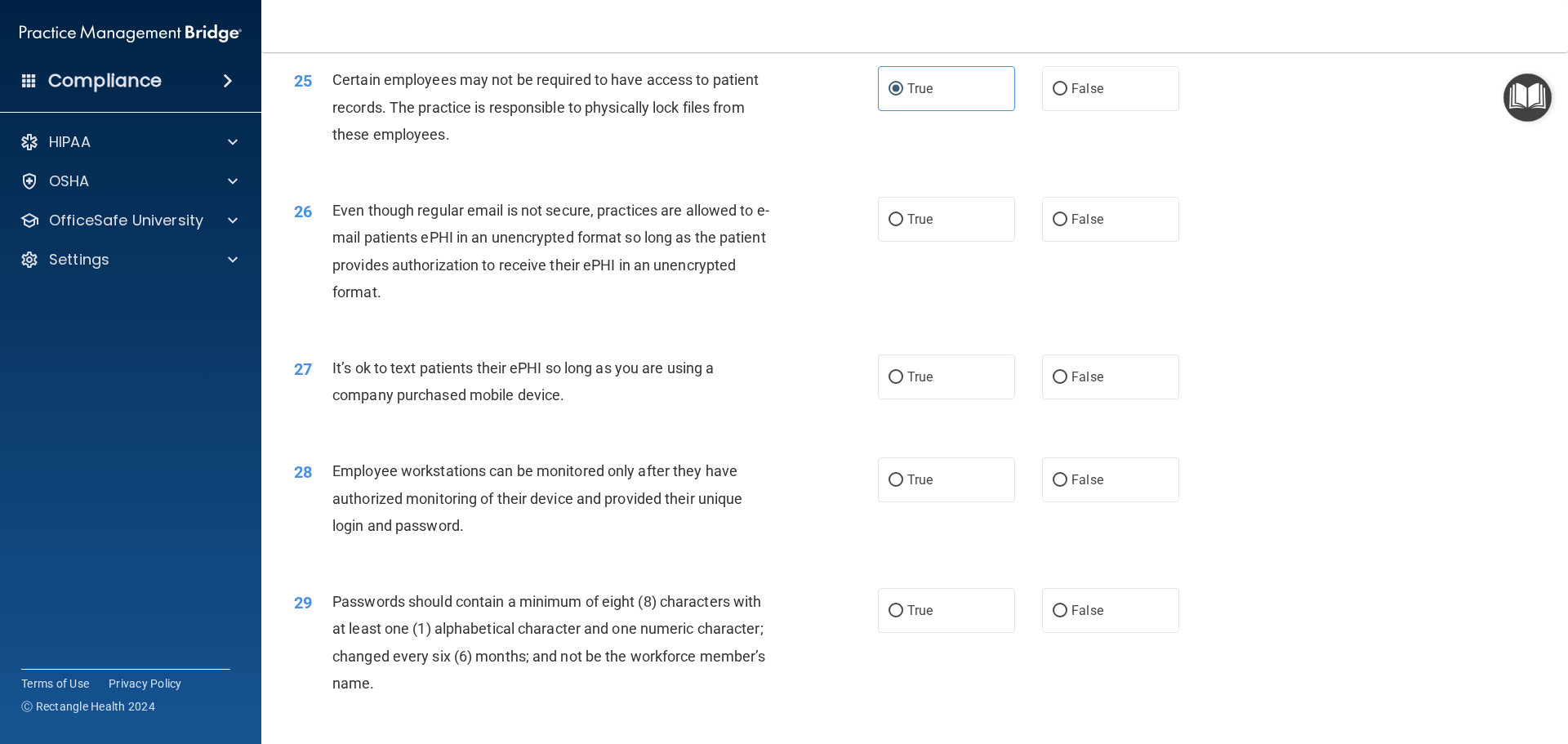
scroll to position [3193, 0]
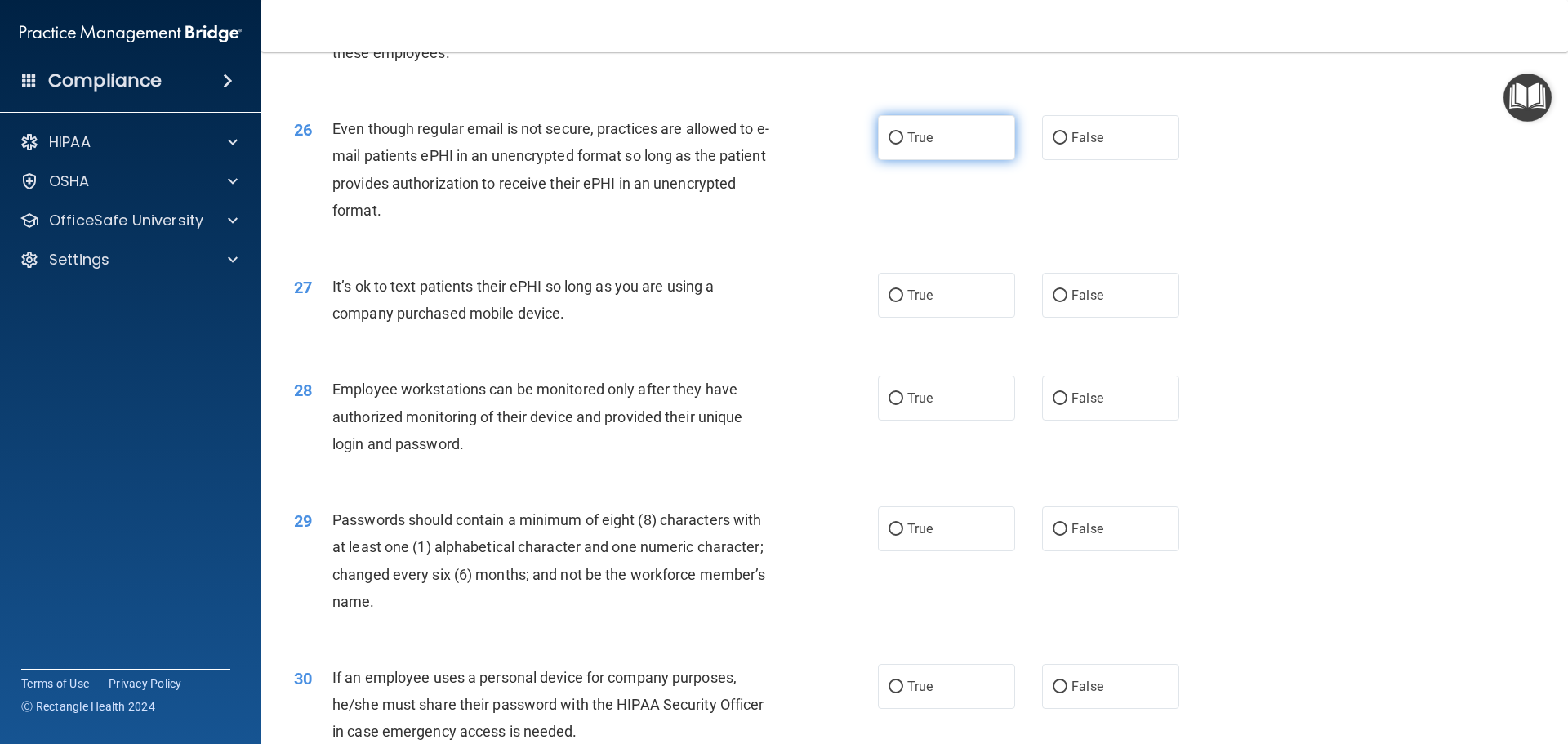
click at [951, 160] on label "True" at bounding box center [946, 138] width 137 height 45
click at [904, 145] on input "True" at bounding box center [896, 138] width 15 height 12
radio input "true"
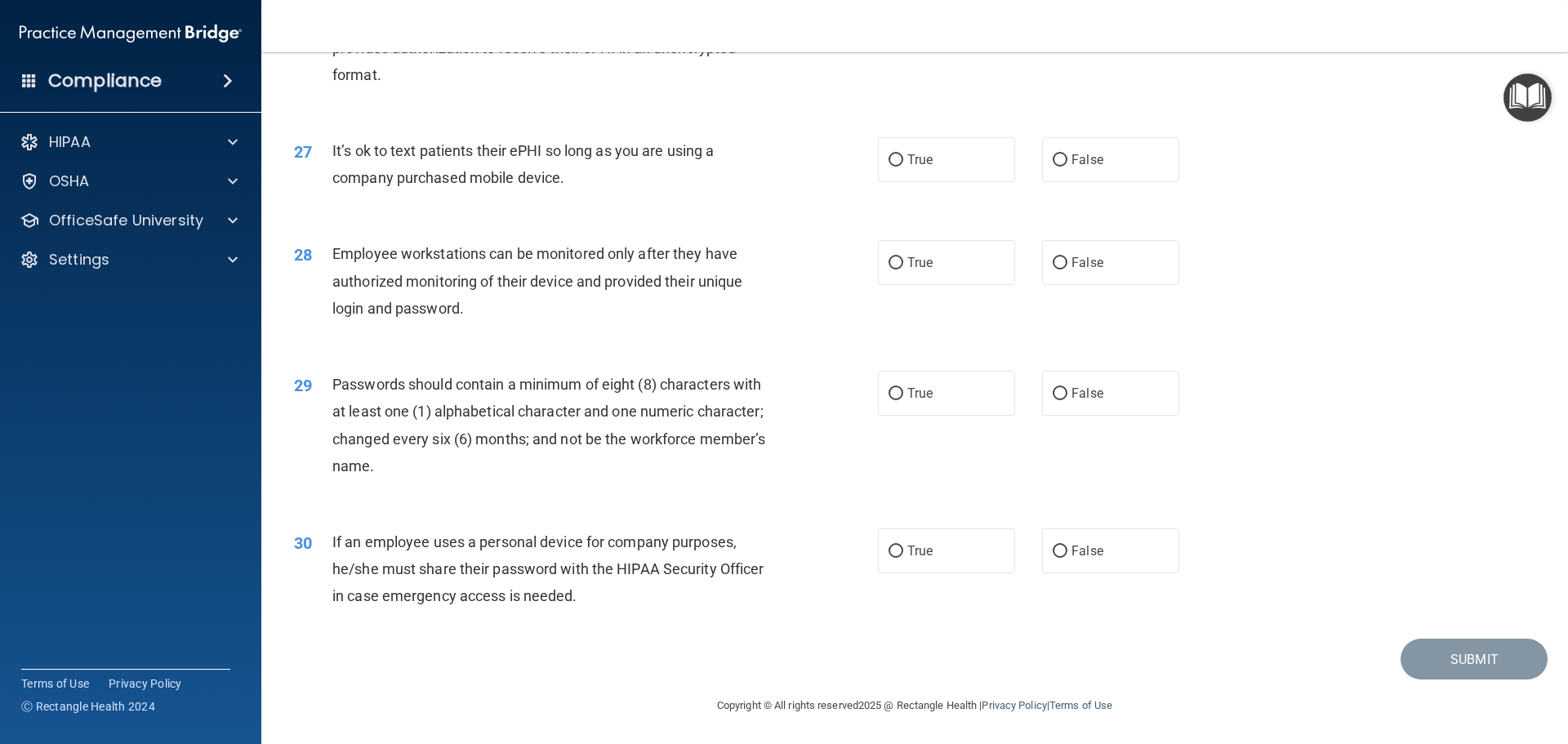
scroll to position [3356, 0]
click at [1103, 173] on label "False" at bounding box center [1110, 159] width 137 height 45
click at [1068, 166] on input "False" at bounding box center [1060, 160] width 15 height 12
radio input "true"
click at [878, 268] on label "True" at bounding box center [946, 262] width 137 height 45
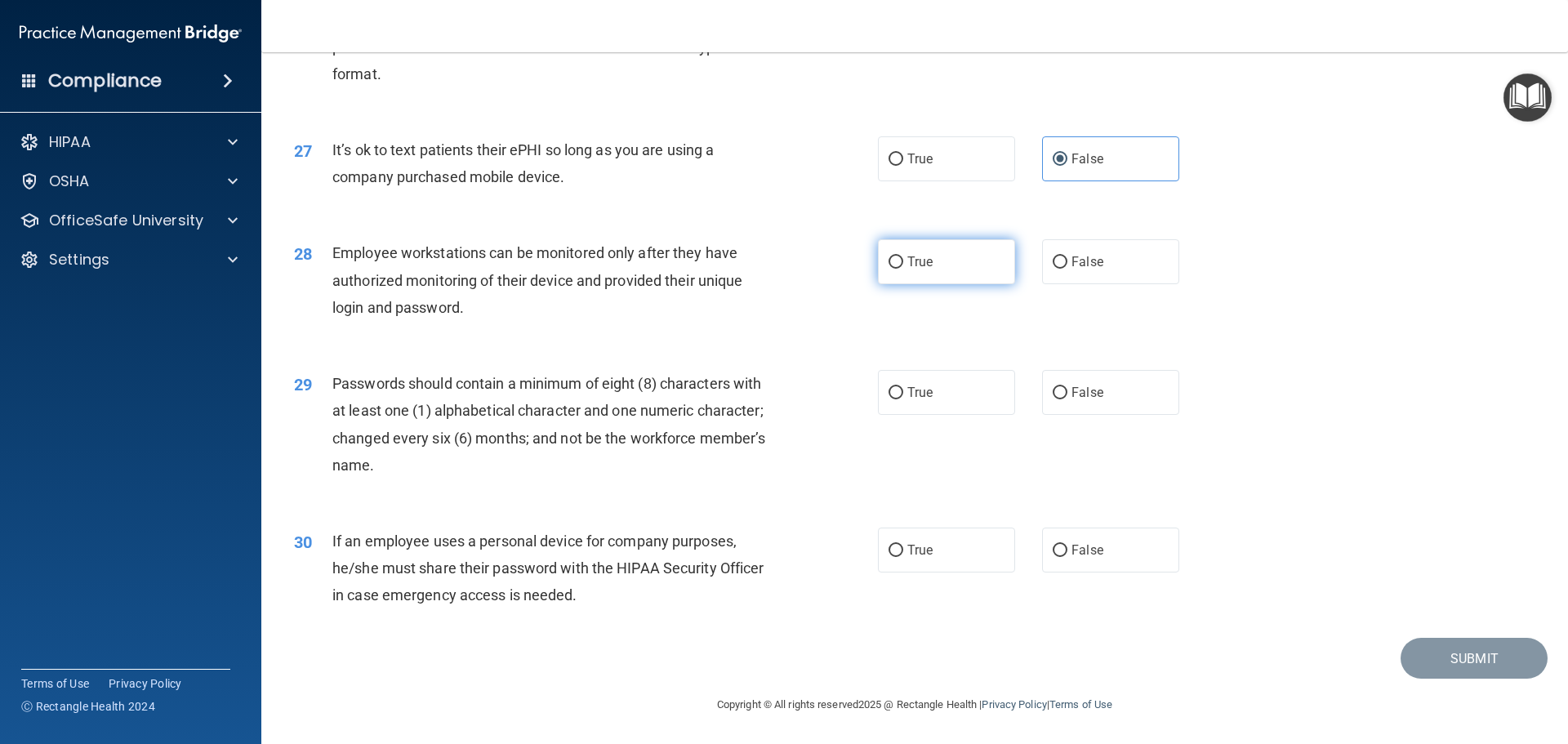
click at [889, 268] on input "True" at bounding box center [896, 262] width 15 height 12
radio input "true"
click at [927, 389] on span "True" at bounding box center [921, 393] width 26 height 16
click at [904, 389] on input "True" at bounding box center [896, 393] width 15 height 12
radio input "true"
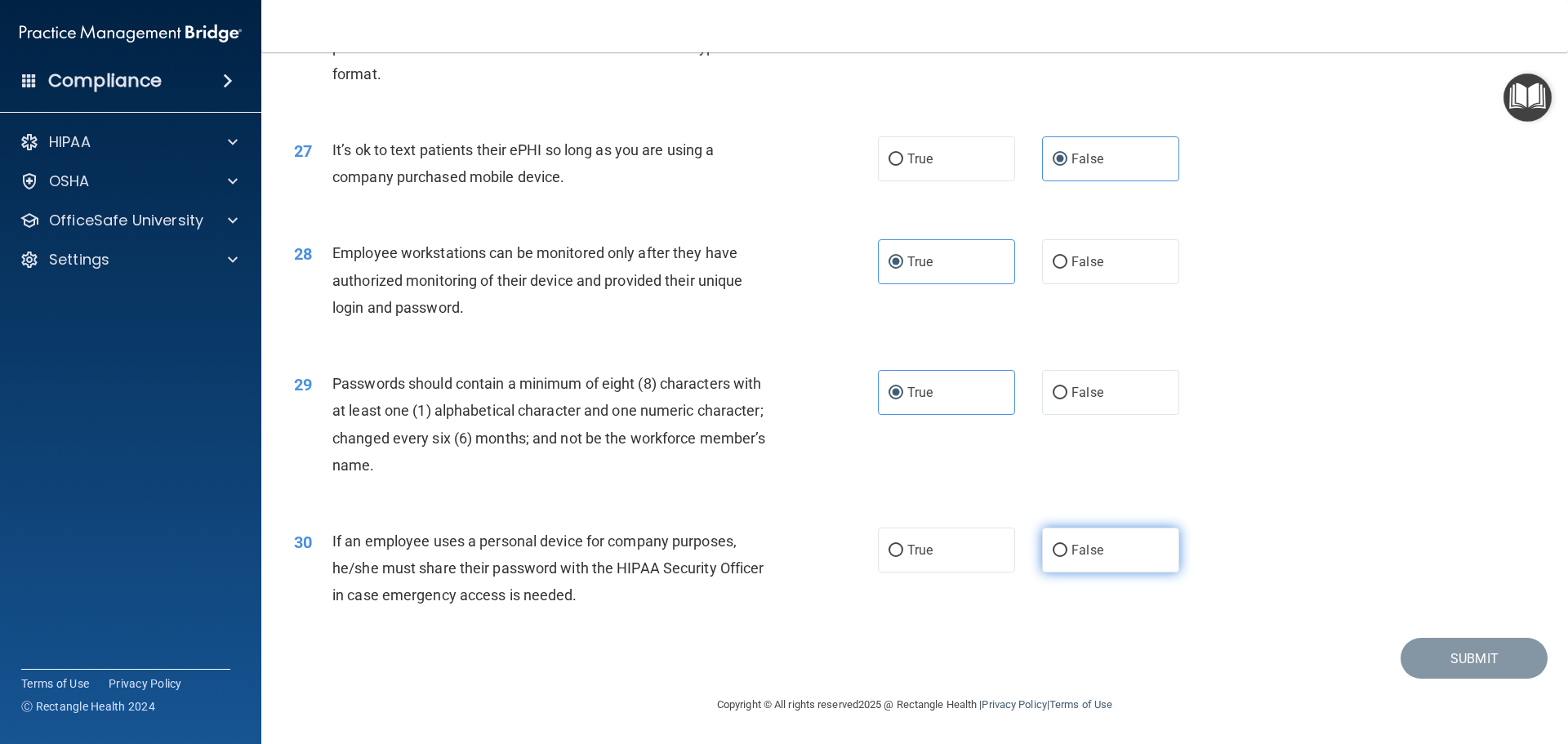
click at [1061, 536] on label "False" at bounding box center [1110, 551] width 137 height 45
click at [1061, 545] on input "False" at bounding box center [1060, 551] width 15 height 12
radio input "true"
click at [1520, 660] on button "Submit" at bounding box center [1474, 659] width 147 height 41
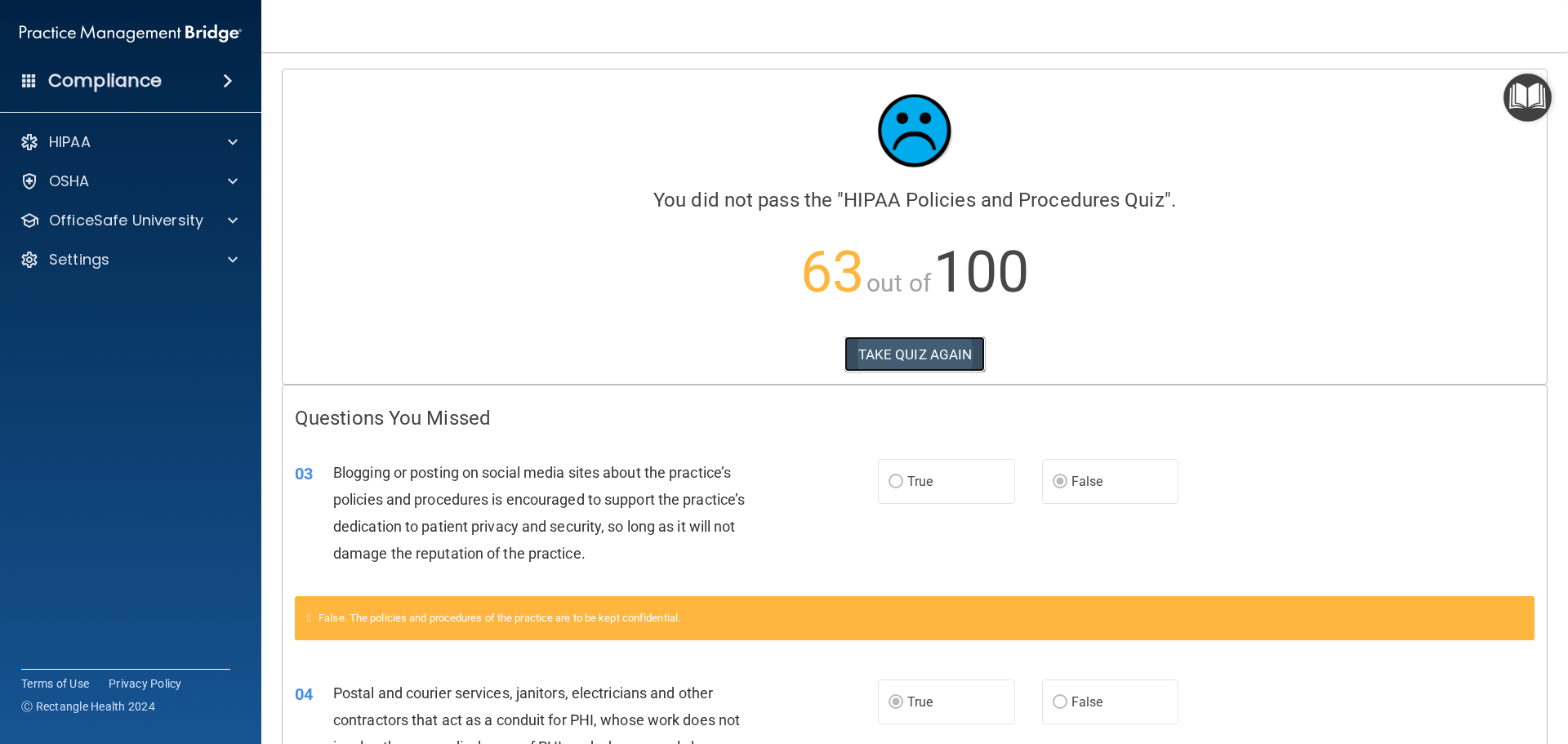
click at [895, 358] on button "TAKE QUIZ AGAIN" at bounding box center [915, 354] width 141 height 36
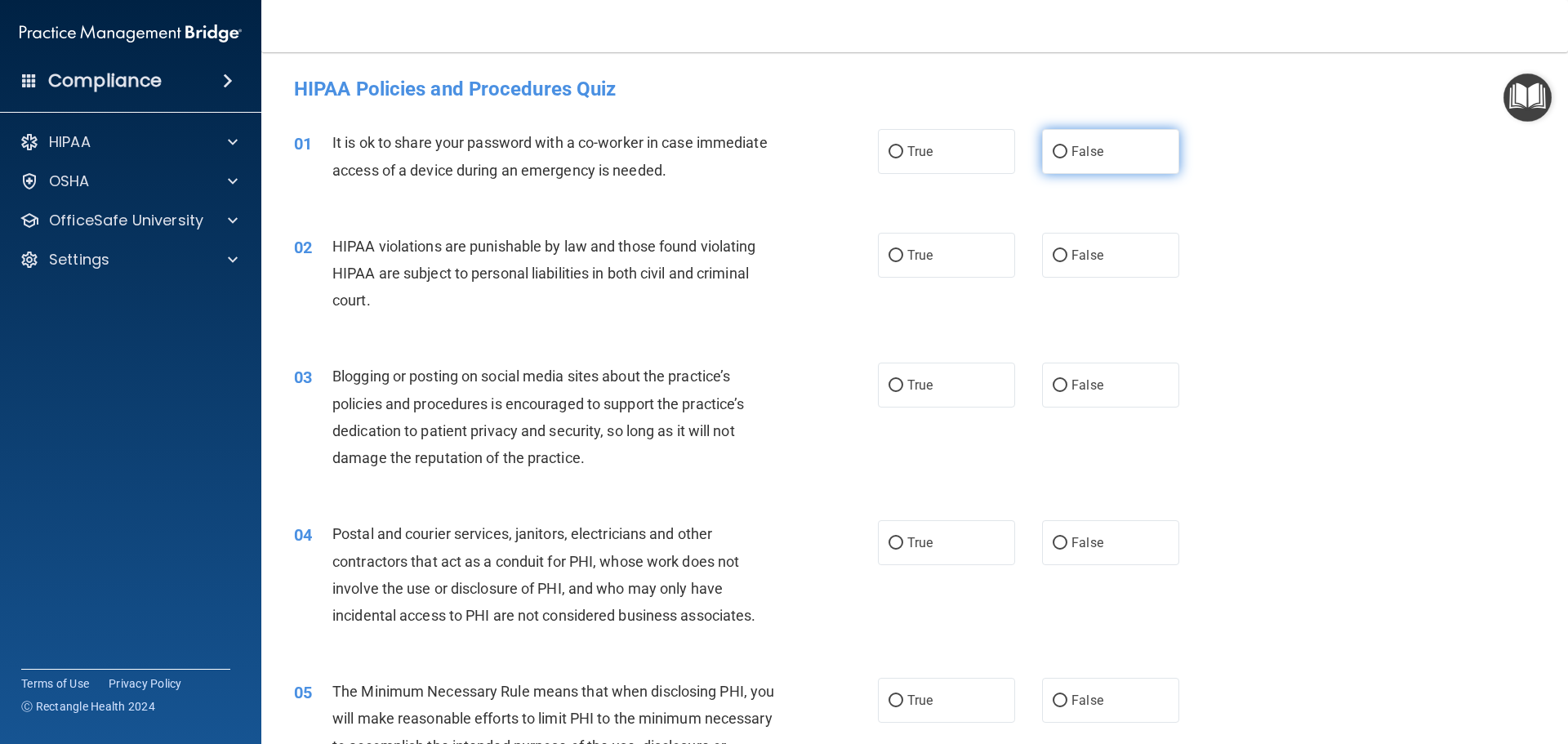
click at [1044, 149] on label "False" at bounding box center [1110, 152] width 137 height 45
click at [1053, 149] on input "False" at bounding box center [1060, 152] width 15 height 12
radio input "true"
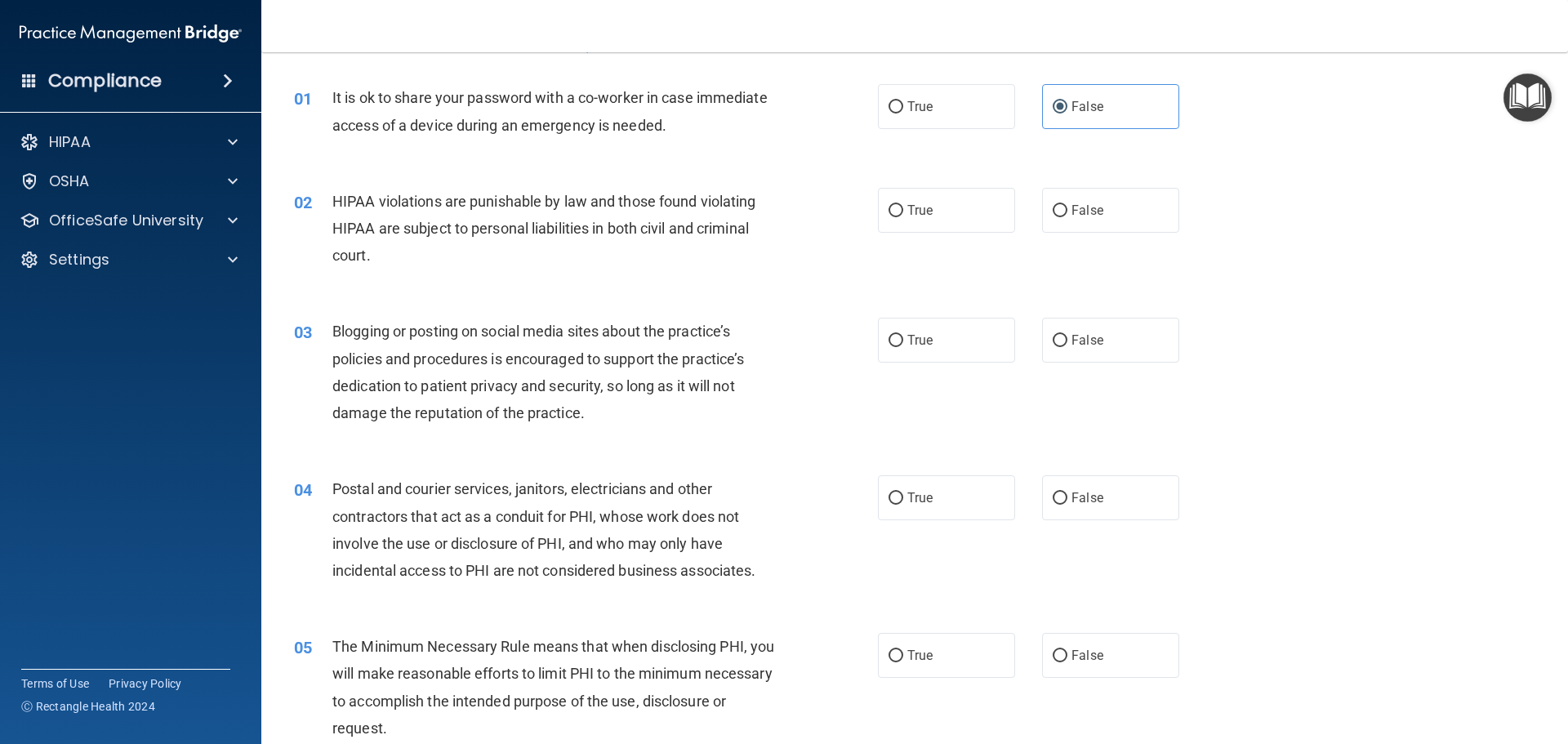
scroll to position [82, 0]
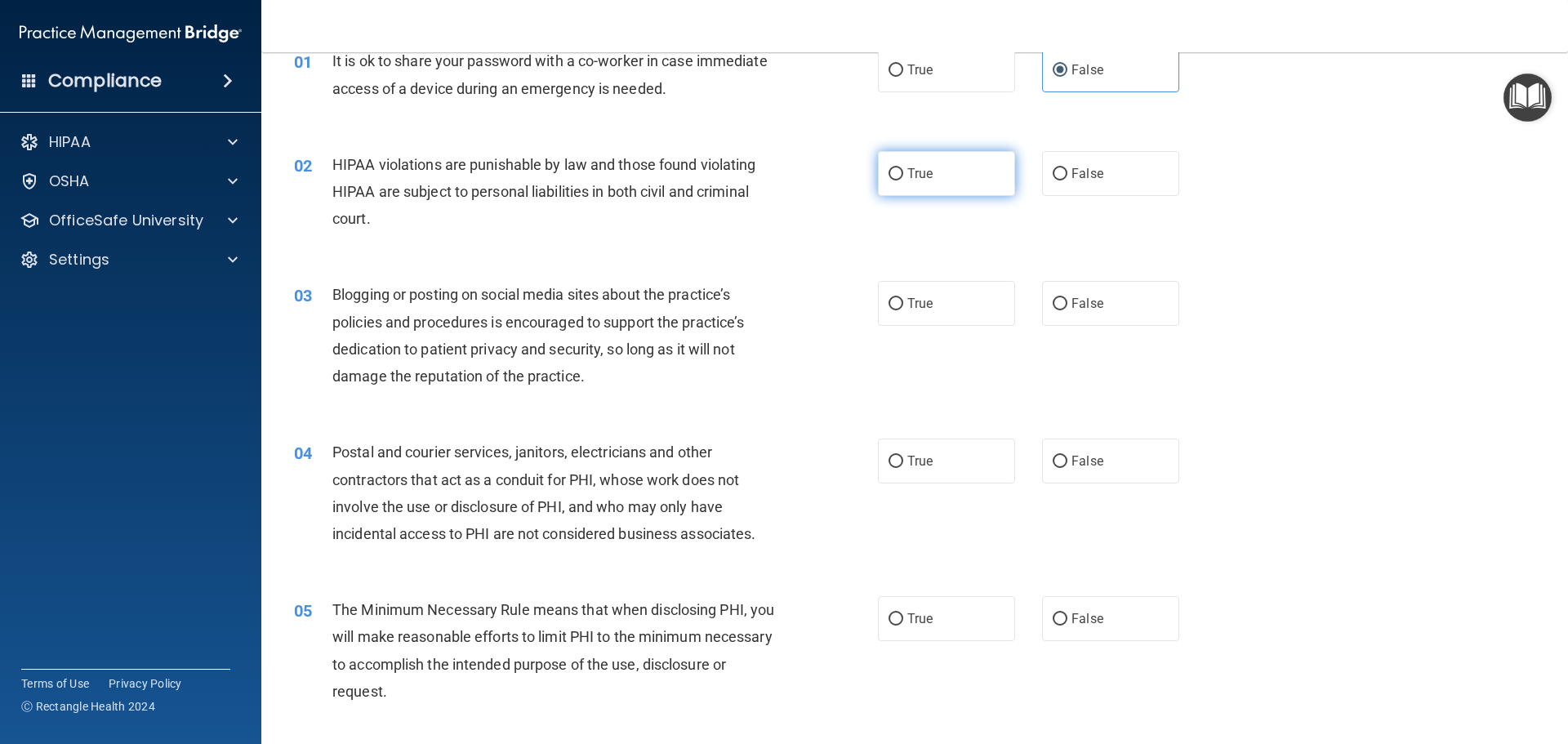
click at [951, 182] on label "True" at bounding box center [946, 174] width 137 height 45
click at [904, 181] on input "True" at bounding box center [896, 175] width 15 height 12
radio input "true"
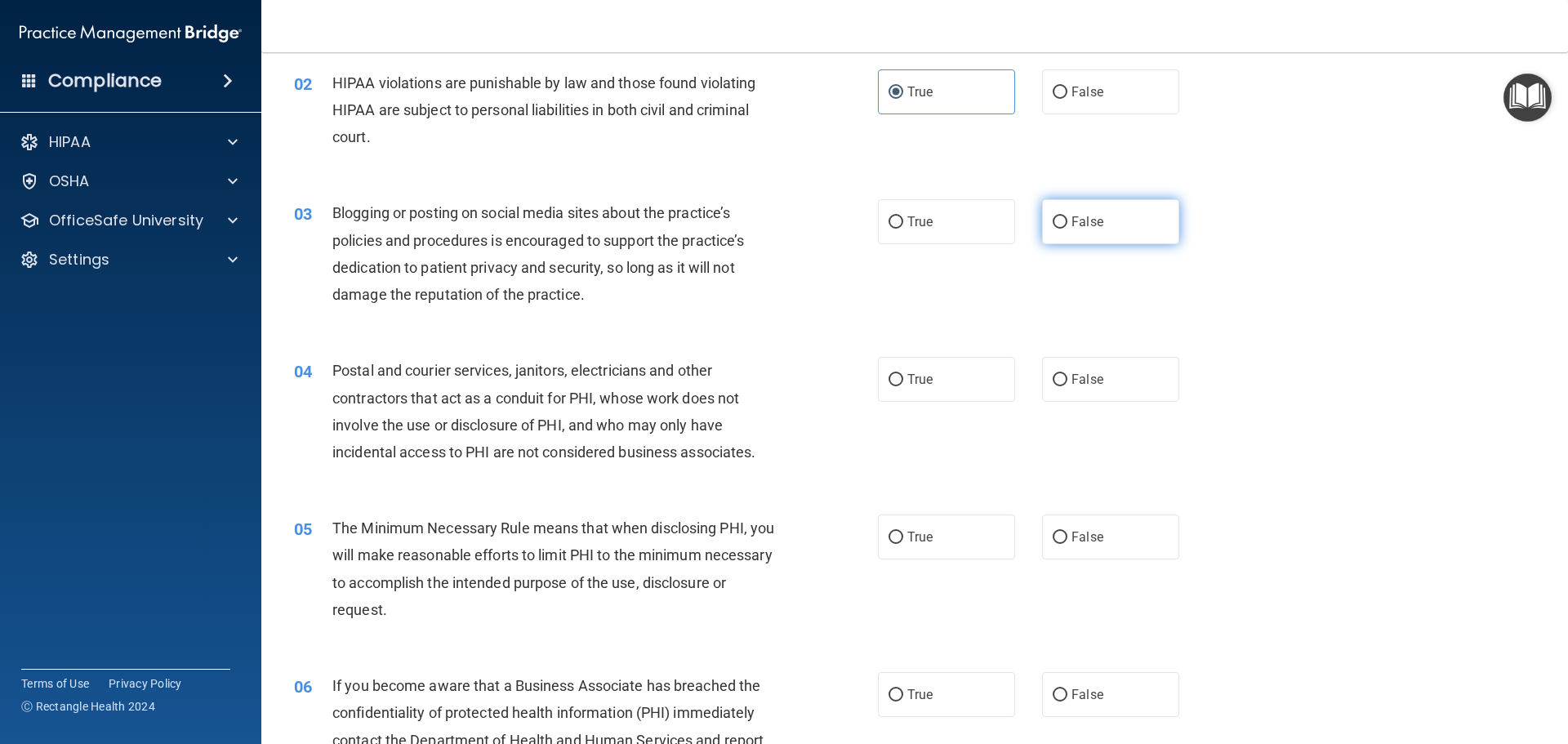
click at [1061, 230] on label "False" at bounding box center [1110, 222] width 137 height 45
click at [1061, 229] on input "False" at bounding box center [1060, 222] width 15 height 12
radio input "true"
click at [919, 368] on label "True" at bounding box center [946, 380] width 137 height 45
click at [904, 374] on input "True" at bounding box center [896, 380] width 15 height 12
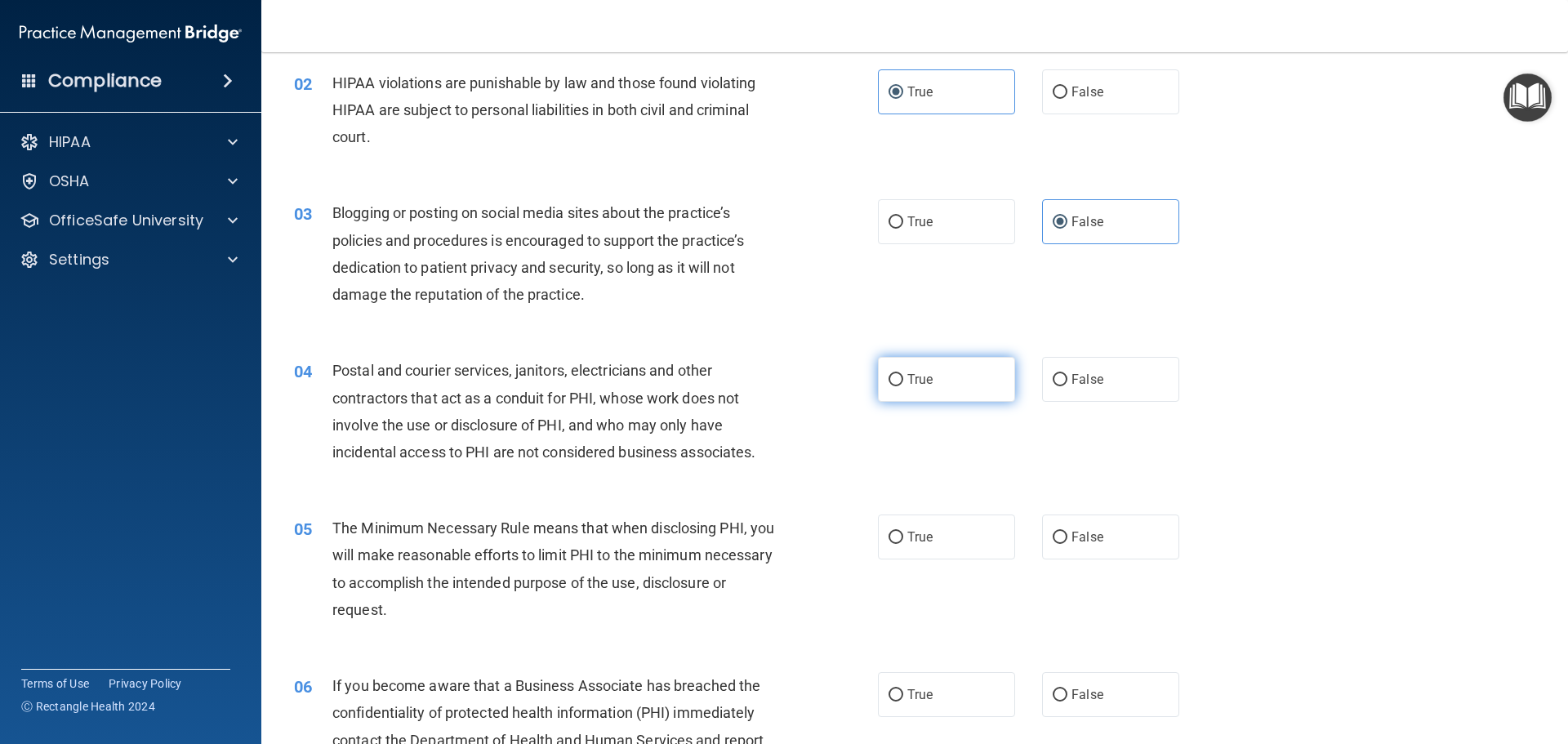
radio input "true"
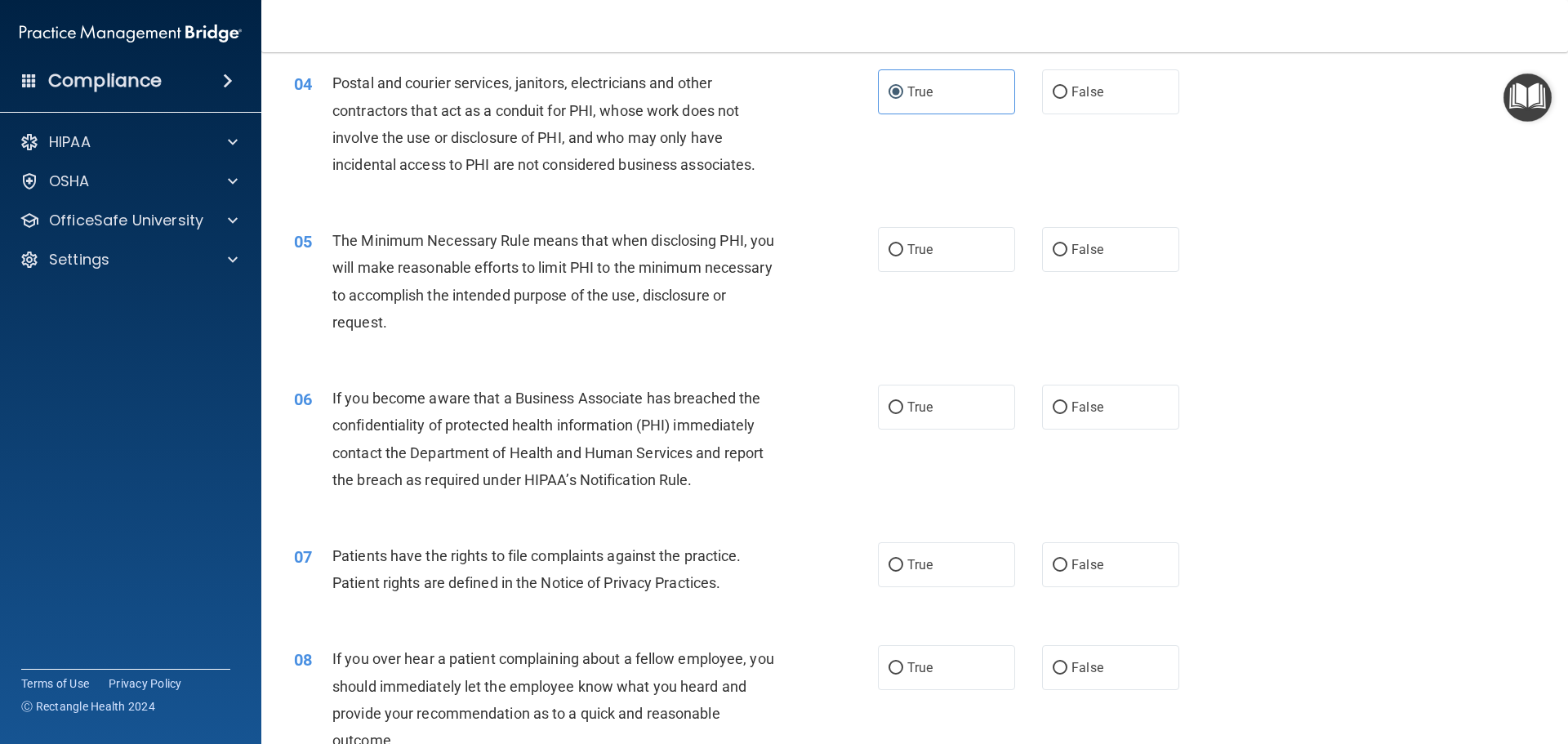
scroll to position [490, 0]
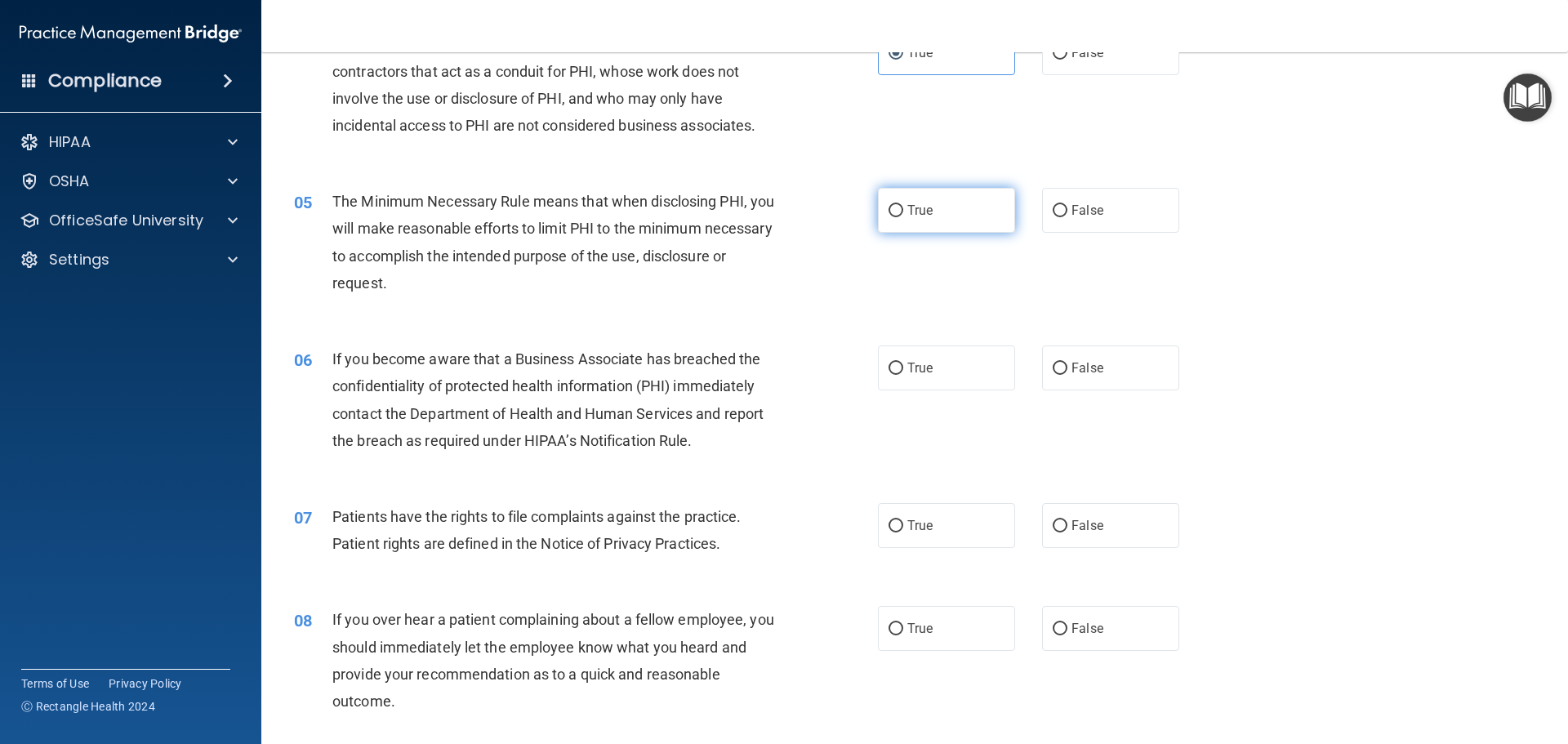
click at [908, 214] on span "True" at bounding box center [921, 210] width 26 height 16
click at [904, 214] on input "True" at bounding box center [896, 211] width 15 height 12
radio input "true"
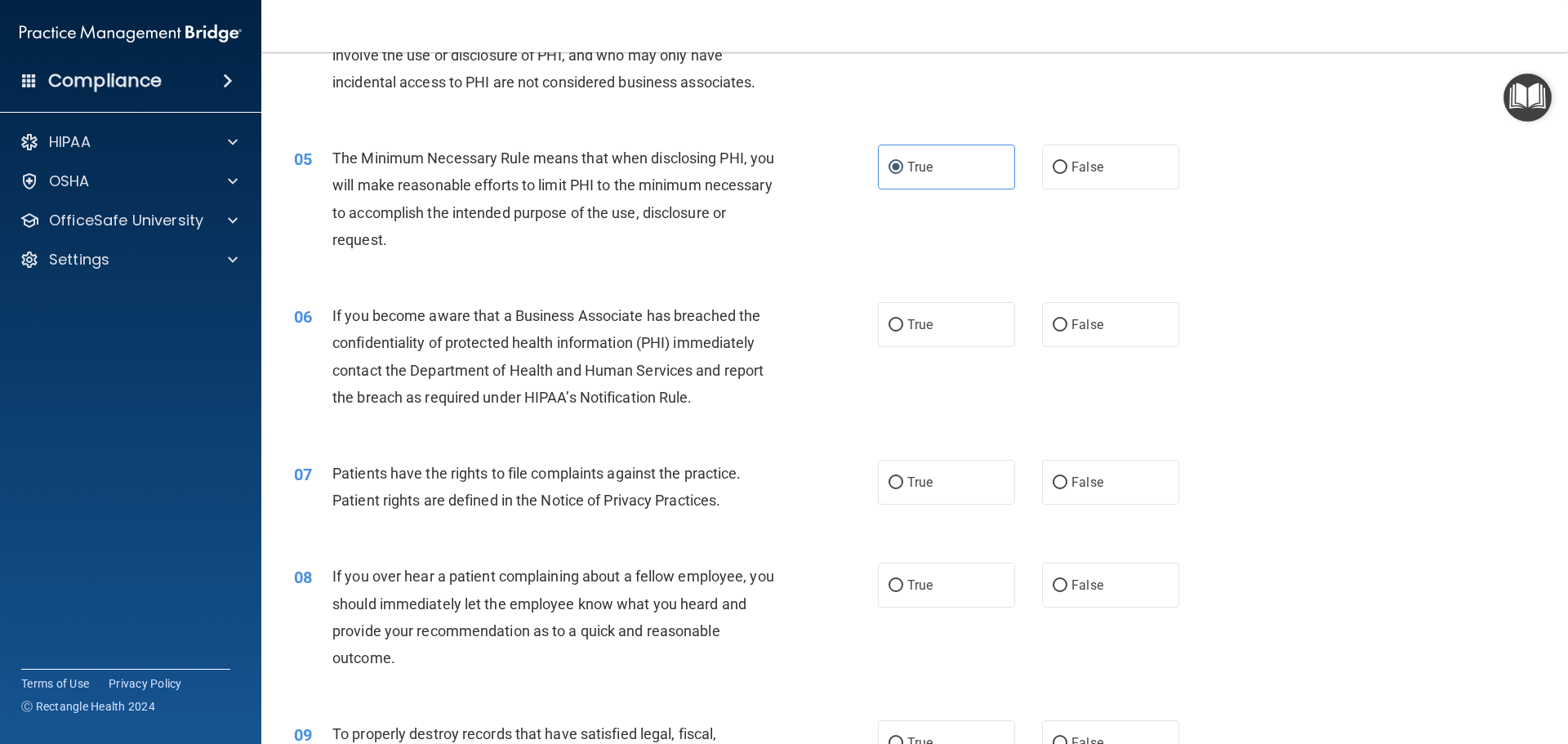
scroll to position [571, 0]
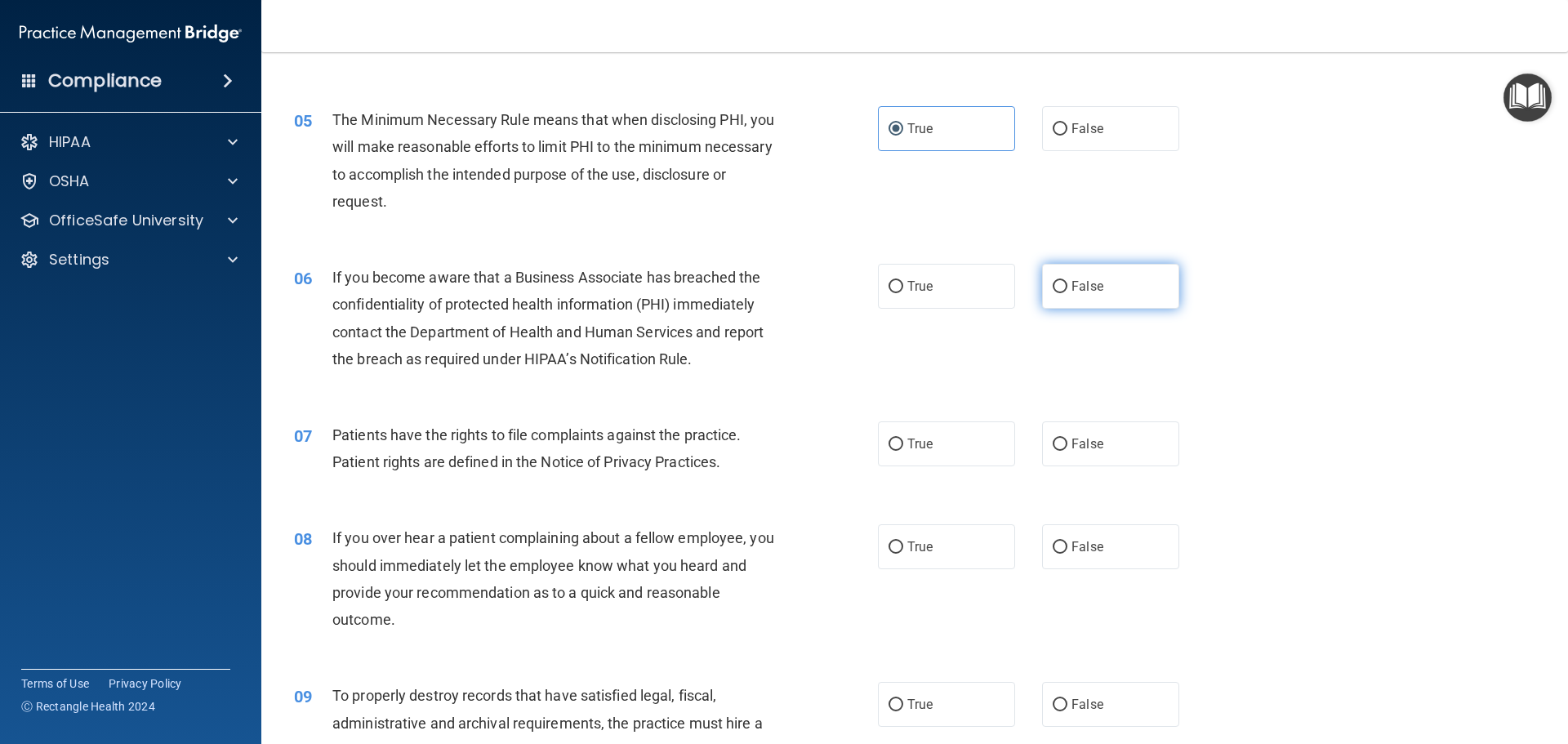
click at [1142, 296] on label "False" at bounding box center [1110, 286] width 137 height 45
click at [1068, 293] on input "False" at bounding box center [1060, 287] width 15 height 12
radio input "true"
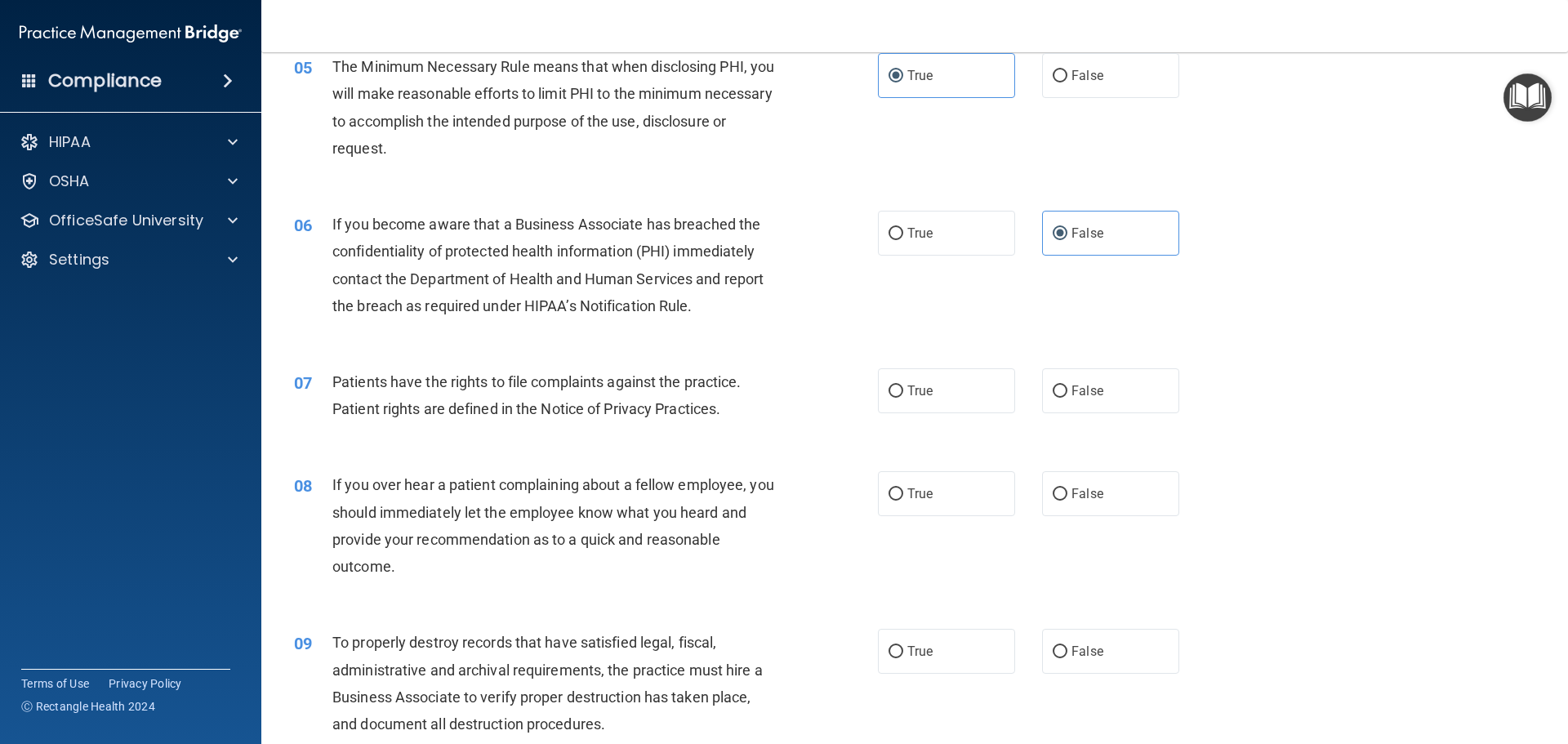
scroll to position [653, 0]
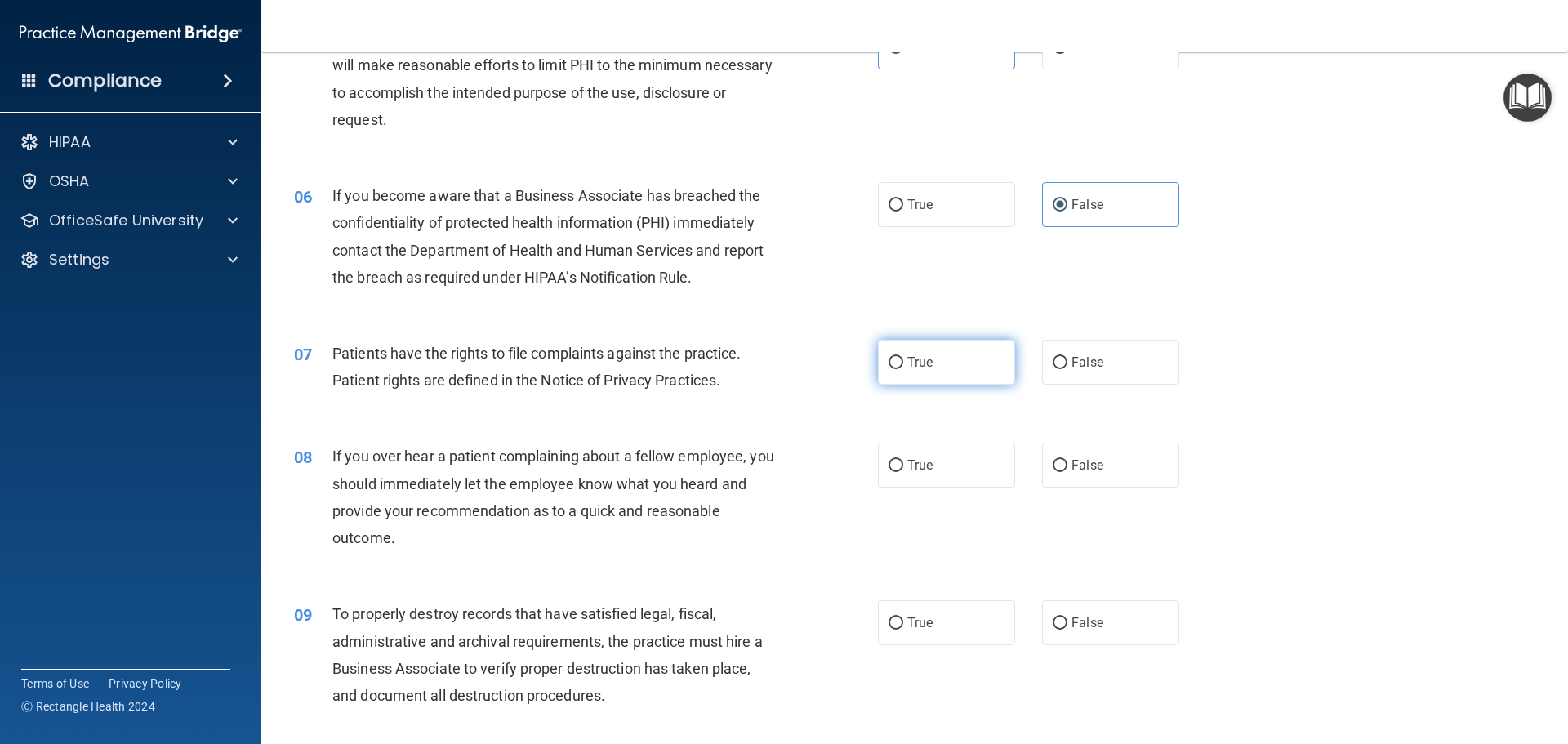
click at [928, 370] on label "True" at bounding box center [946, 362] width 137 height 45
click at [904, 369] on input "True" at bounding box center [896, 363] width 15 height 12
radio input "true"
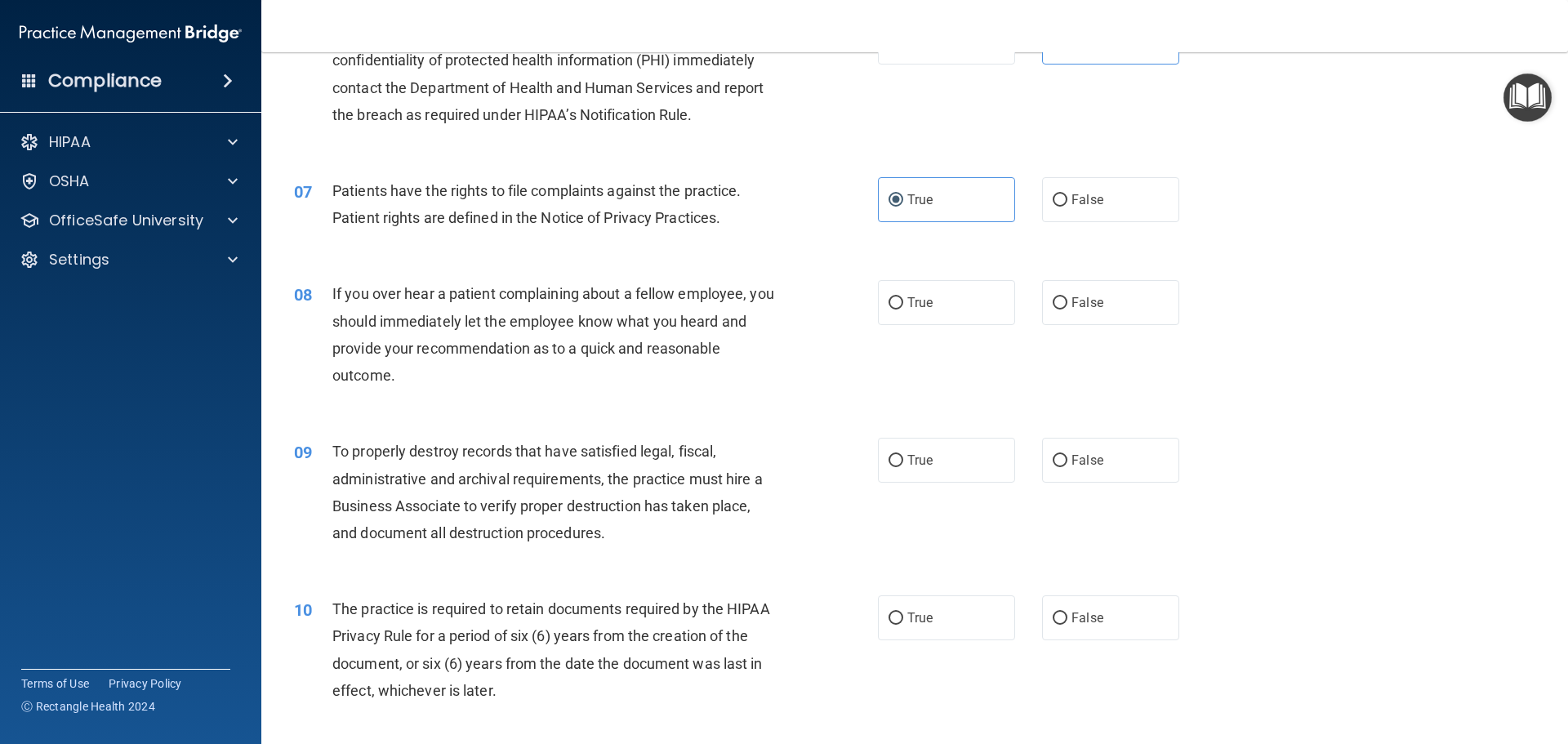
scroll to position [817, 0]
click at [1055, 307] on input "False" at bounding box center [1060, 302] width 15 height 12
radio input "true"
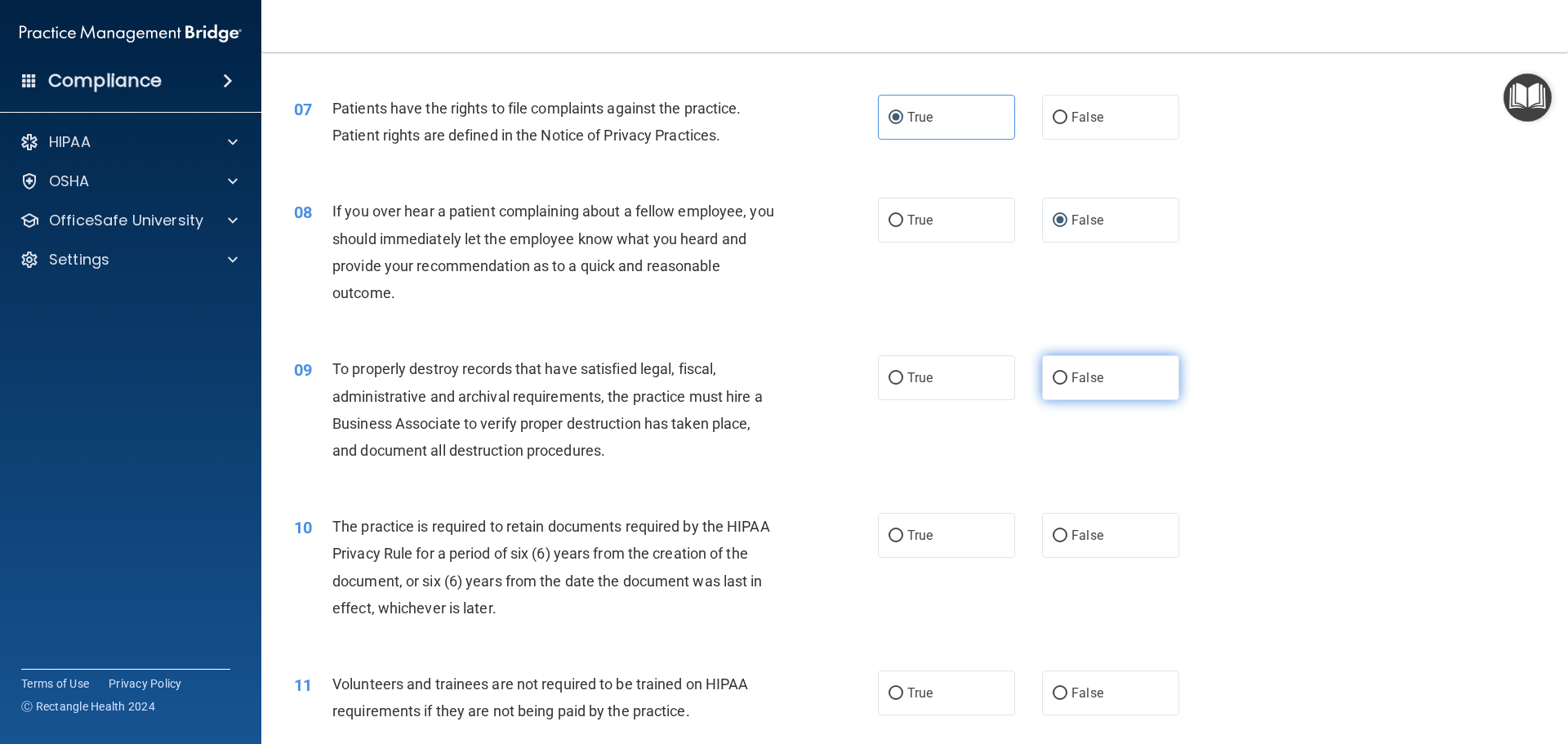
click at [1087, 388] on label "False" at bounding box center [1110, 378] width 137 height 45
click at [1068, 385] on input "False" at bounding box center [1060, 378] width 15 height 12
radio input "true"
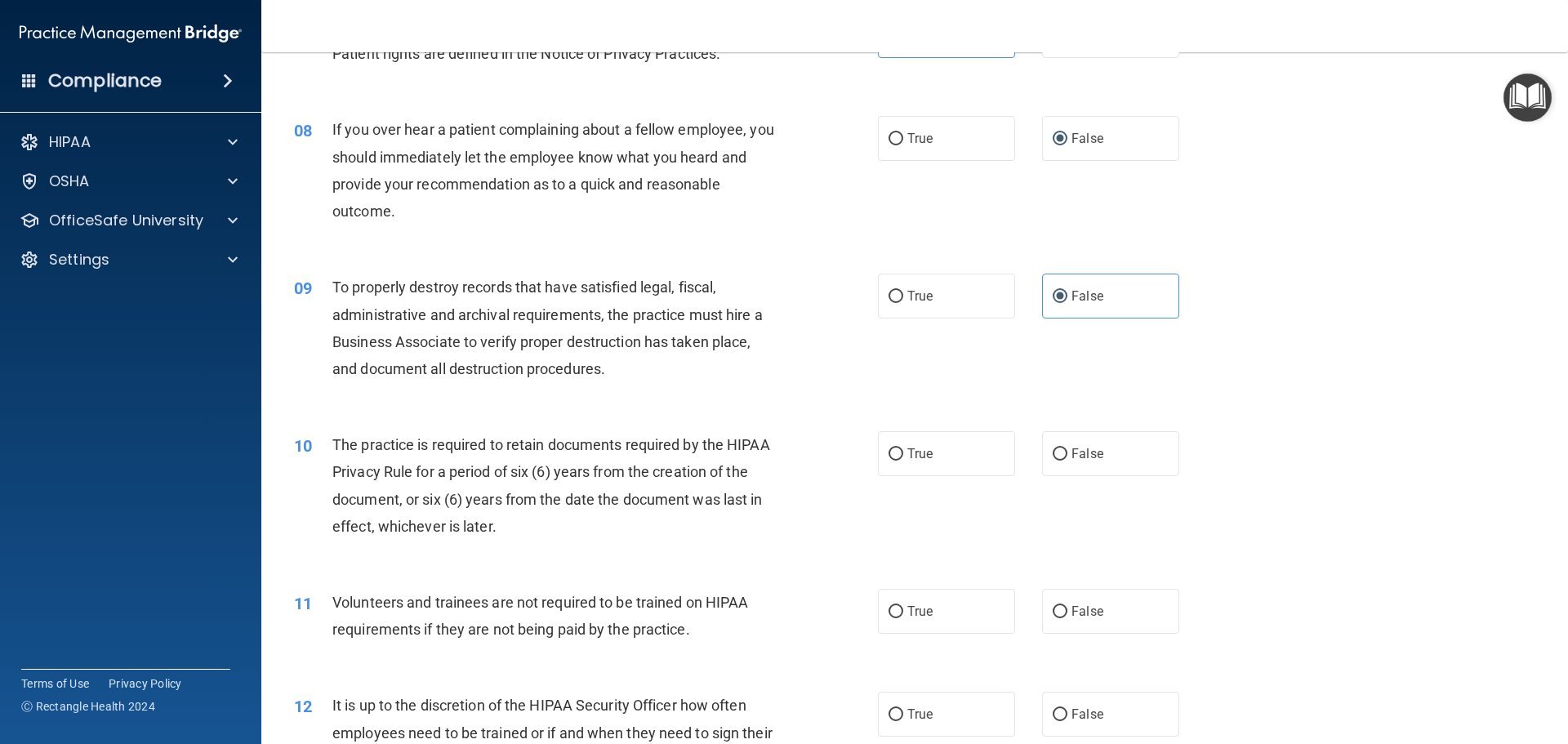
scroll to position [1062, 0]
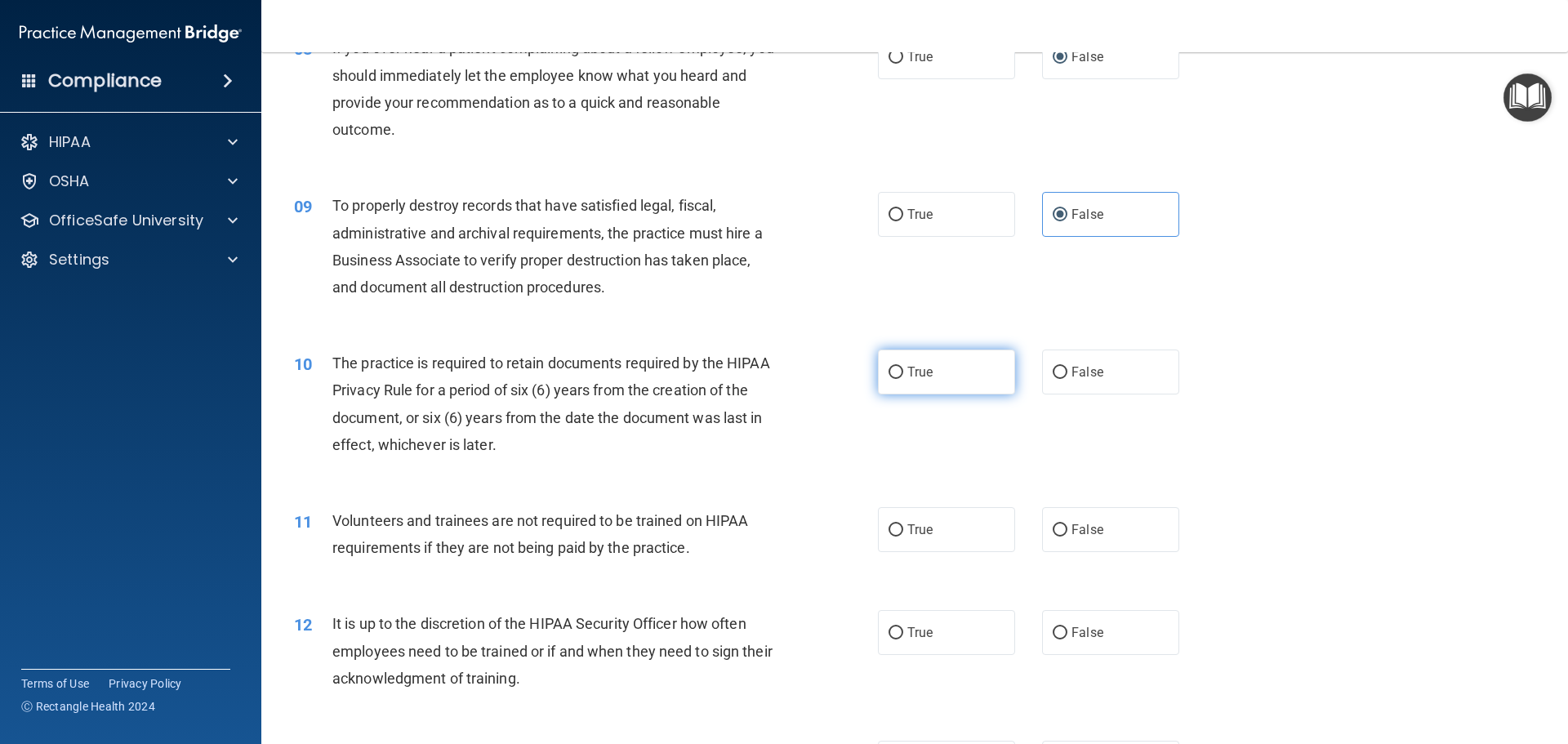
click at [922, 373] on span "True" at bounding box center [921, 372] width 26 height 16
click at [904, 373] on input "True" at bounding box center [896, 373] width 15 height 12
radio input "true"
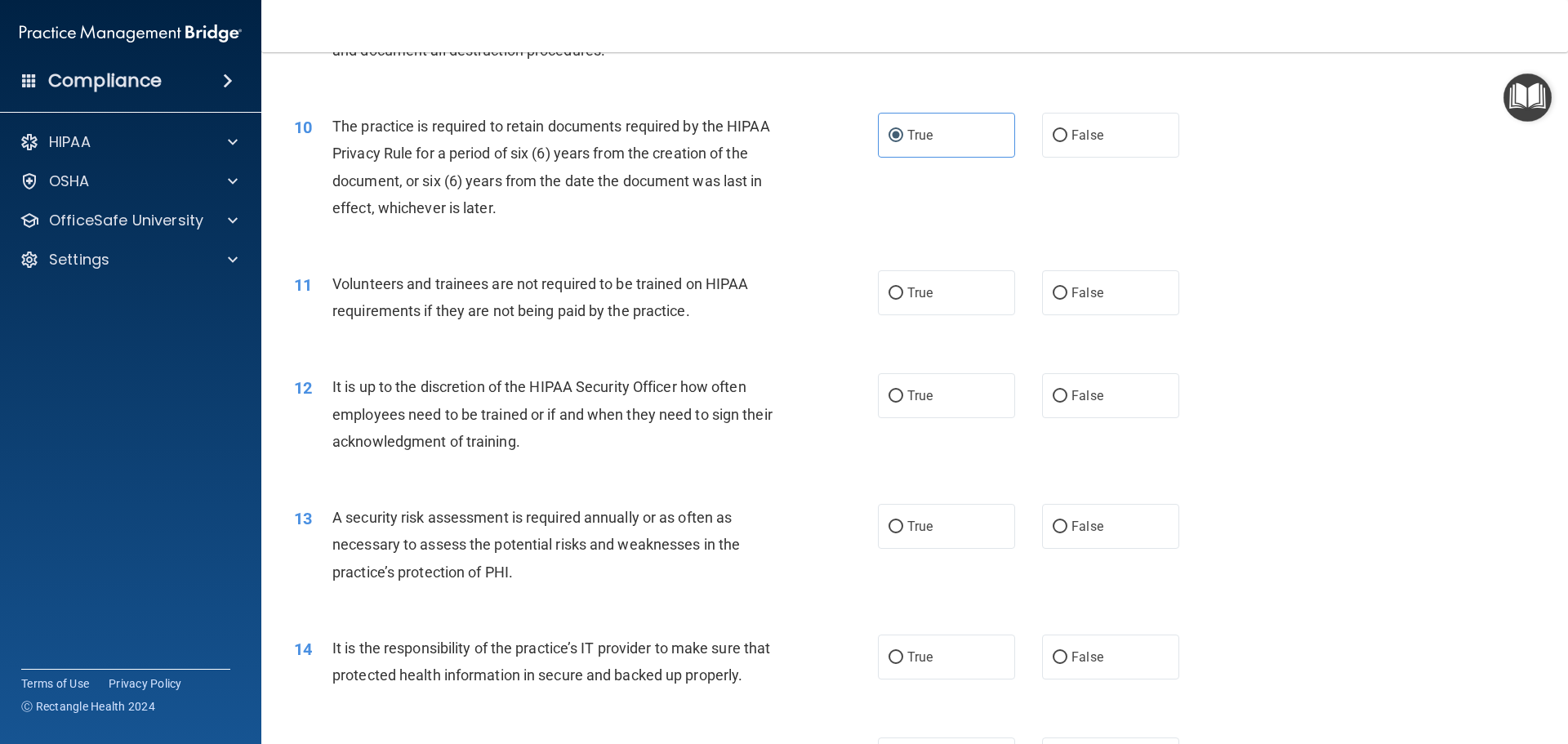
scroll to position [1306, 0]
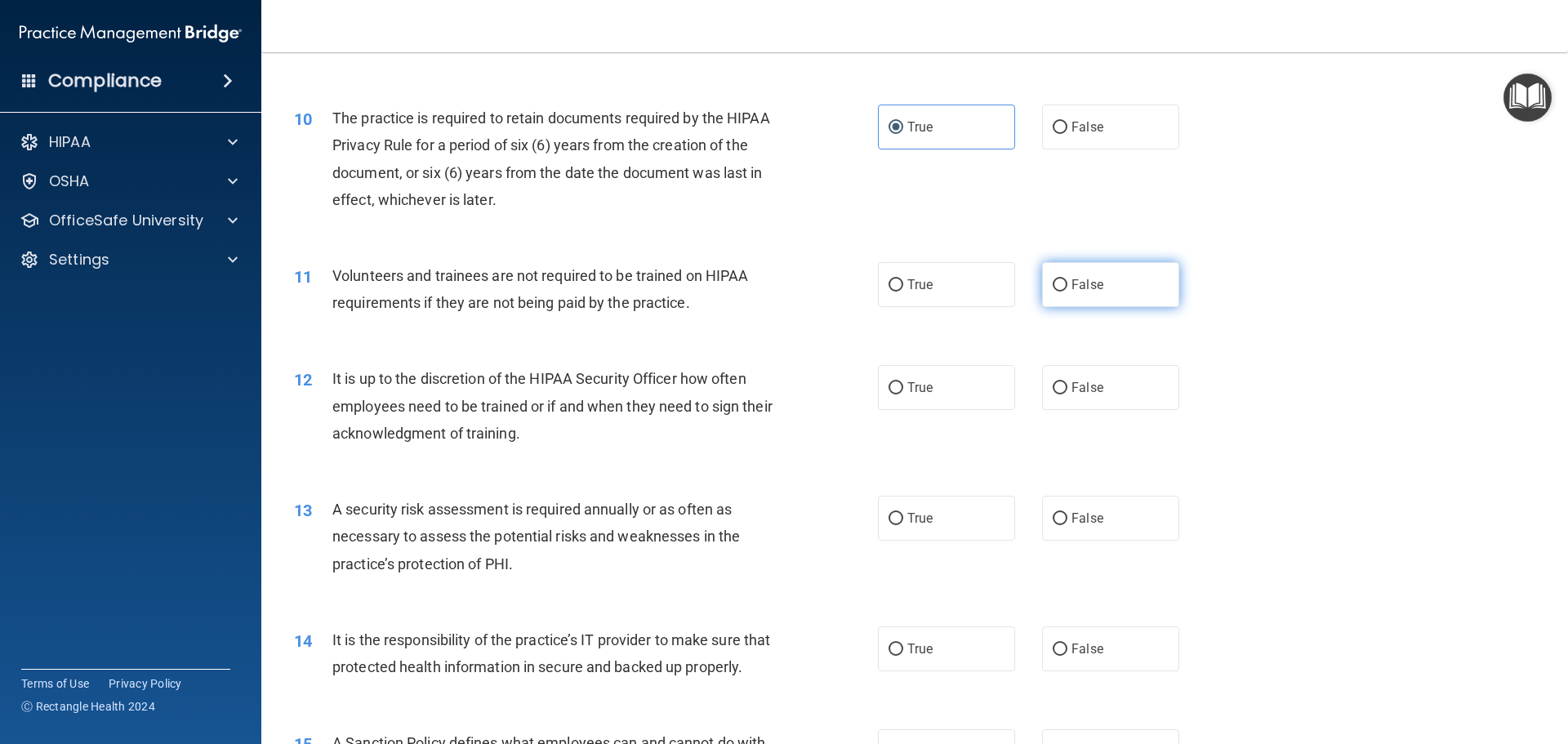
click at [1060, 283] on label "False" at bounding box center [1110, 285] width 137 height 45
click at [1060, 283] on input "False" at bounding box center [1060, 285] width 15 height 12
radio input "true"
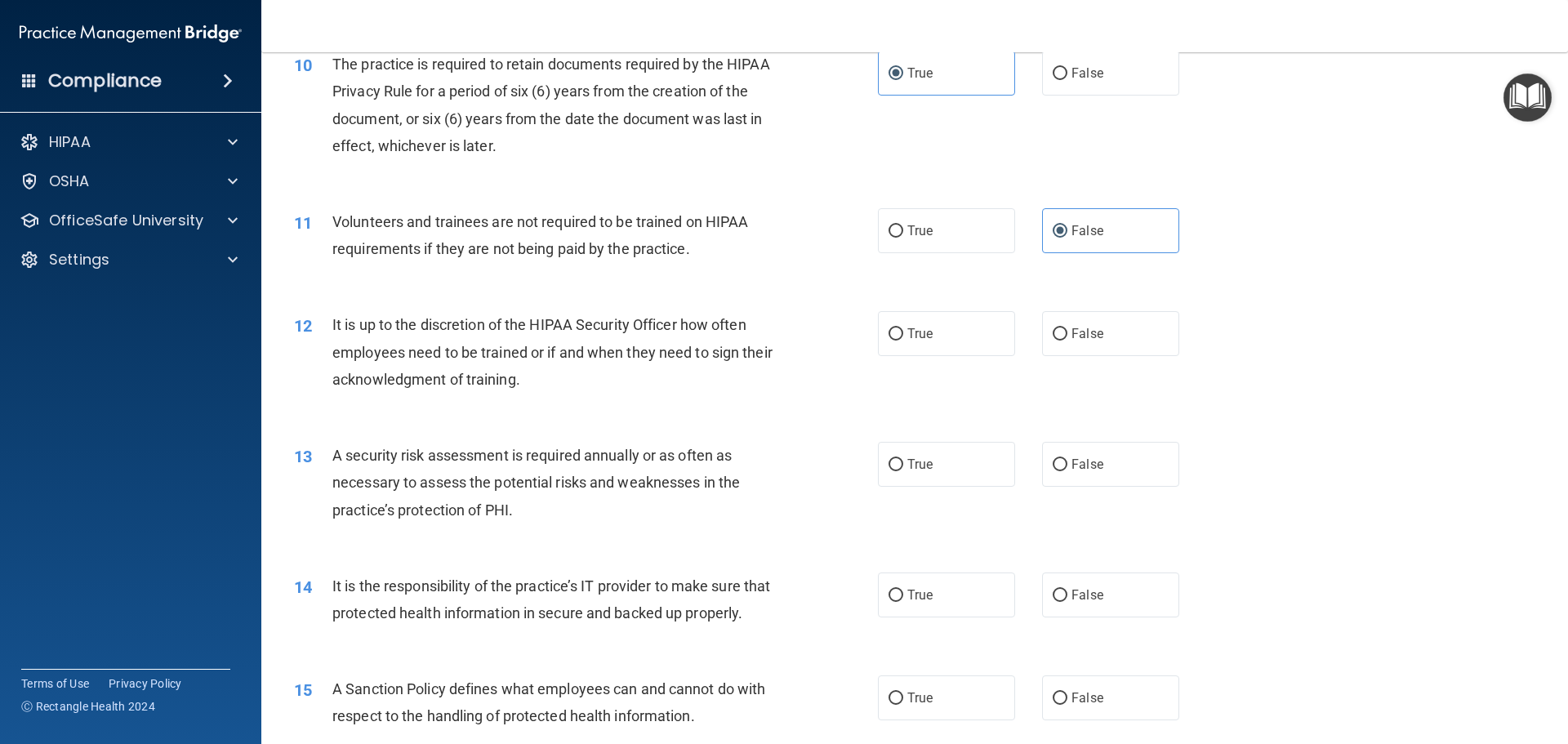
scroll to position [1388, 0]
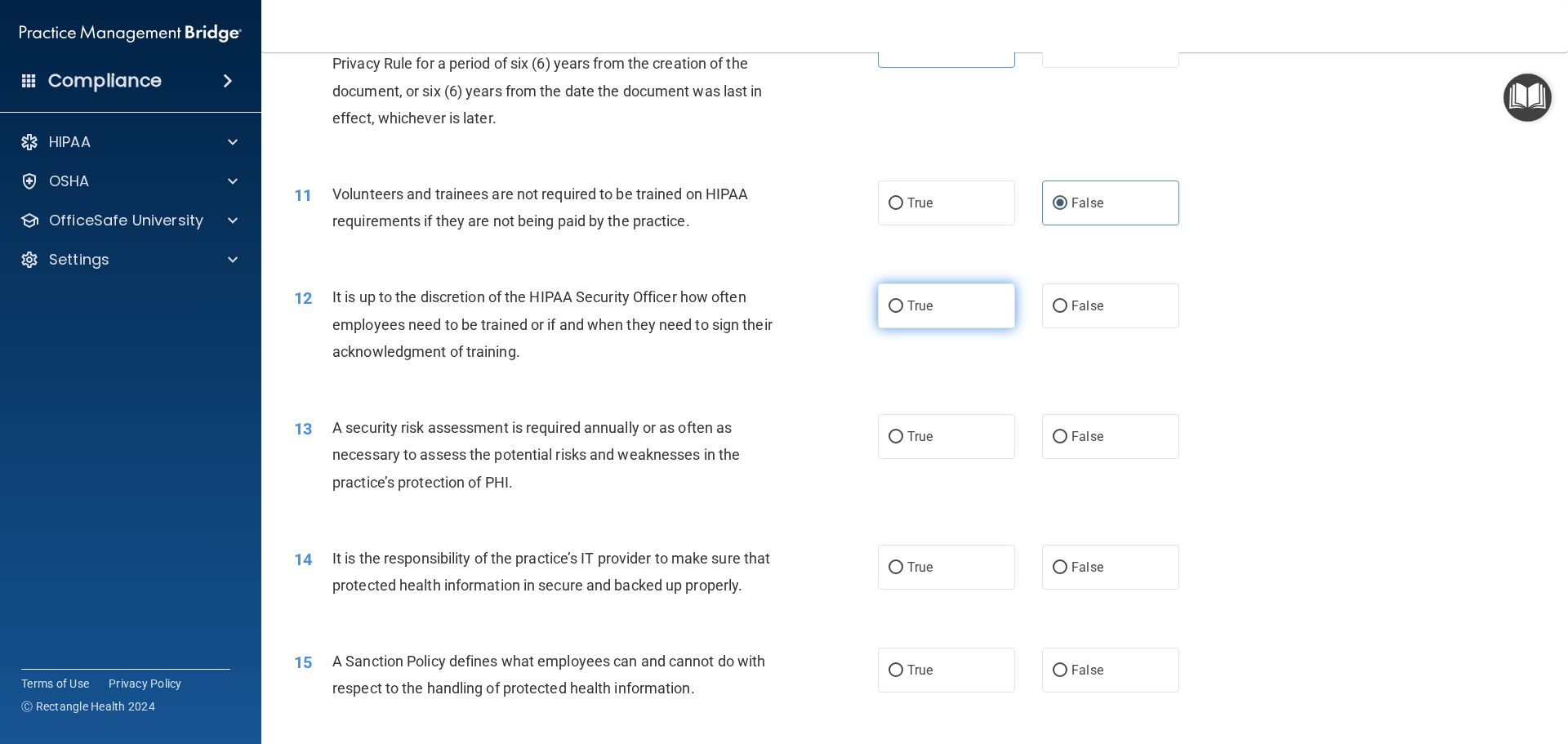
click at [923, 312] on span "True" at bounding box center [921, 306] width 26 height 16
click at [904, 312] on input "True" at bounding box center [896, 307] width 15 height 12
radio input "true"
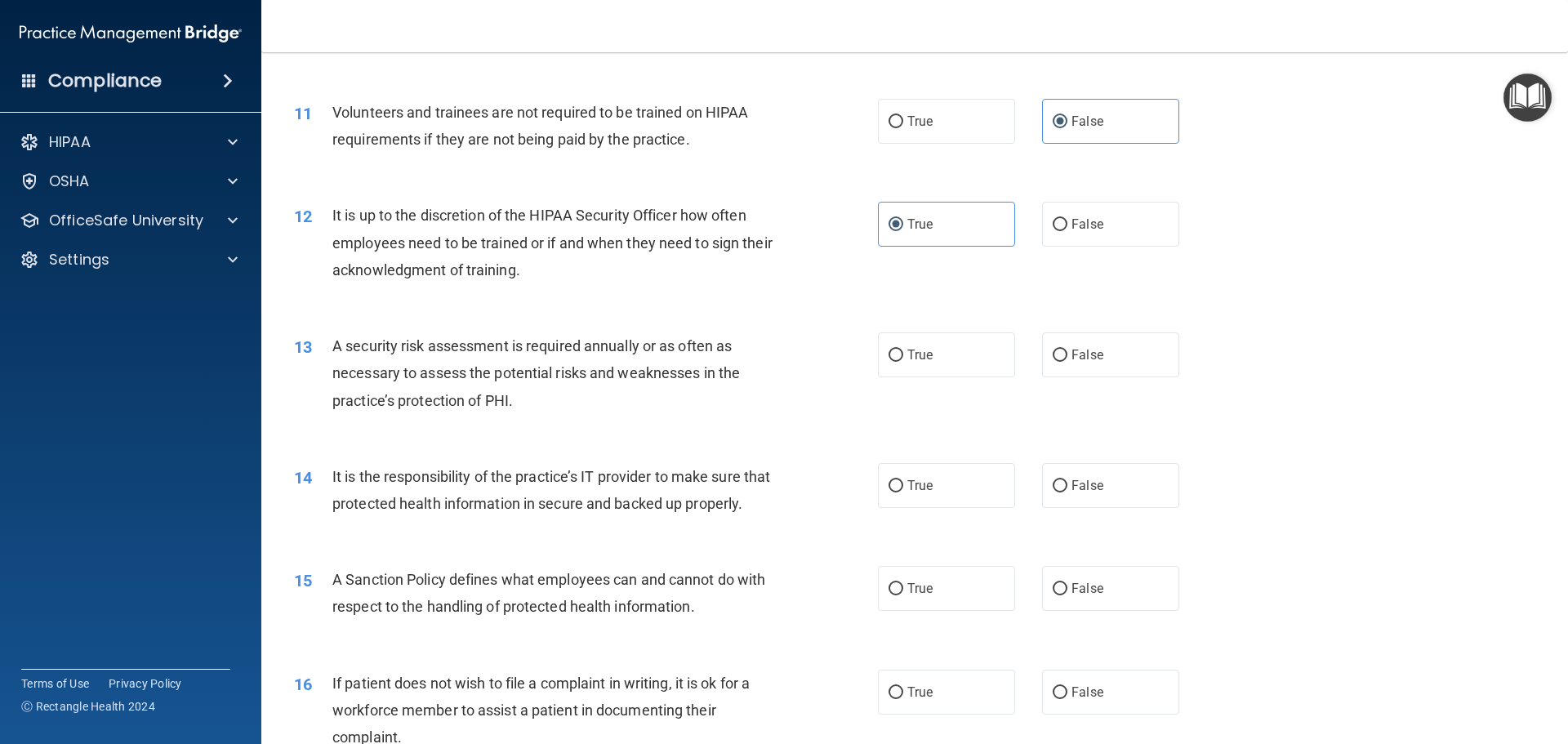
scroll to position [1552, 0]
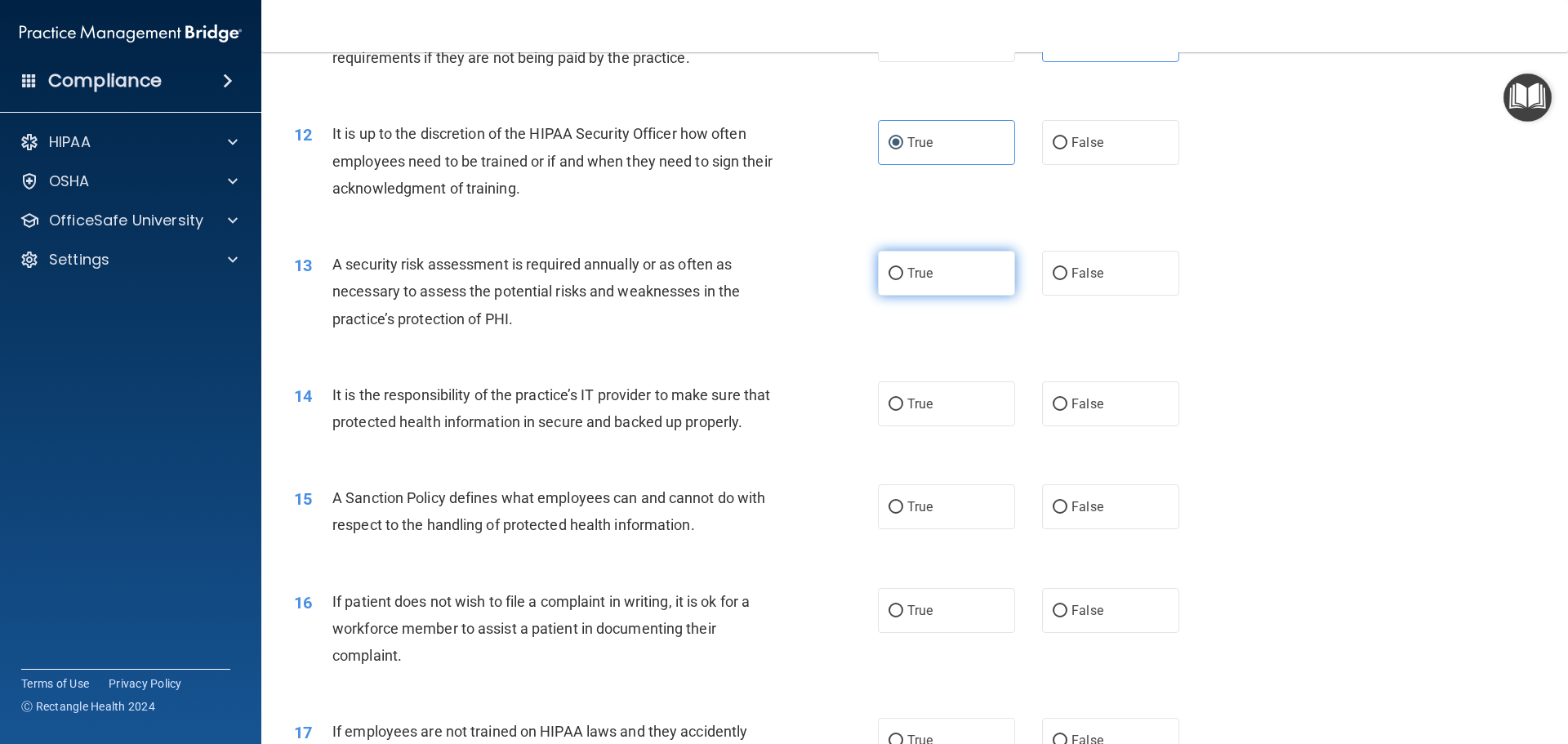
click at [955, 283] on label "True" at bounding box center [946, 273] width 137 height 45
click at [904, 280] on input "True" at bounding box center [896, 274] width 15 height 12
radio input "true"
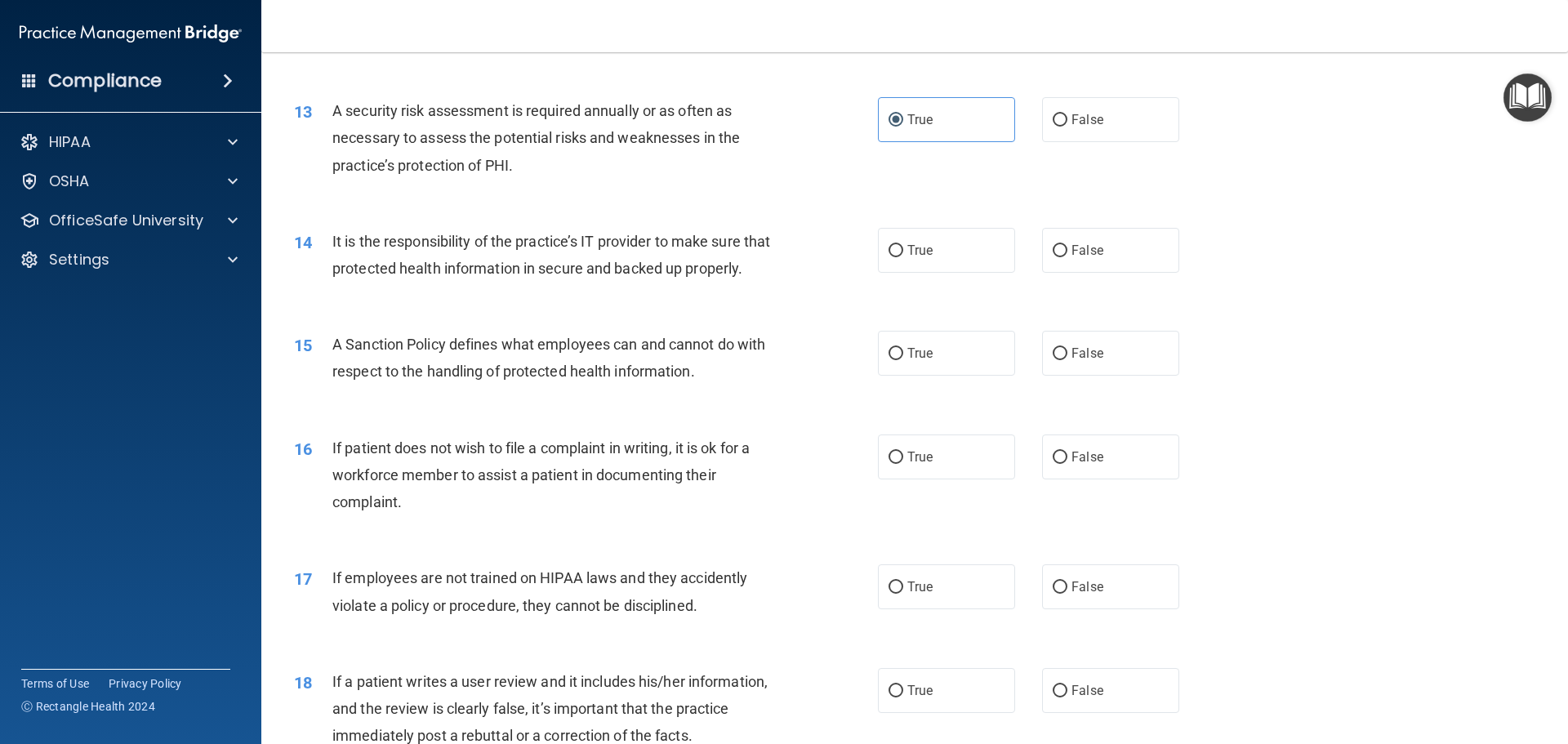
scroll to position [1715, 0]
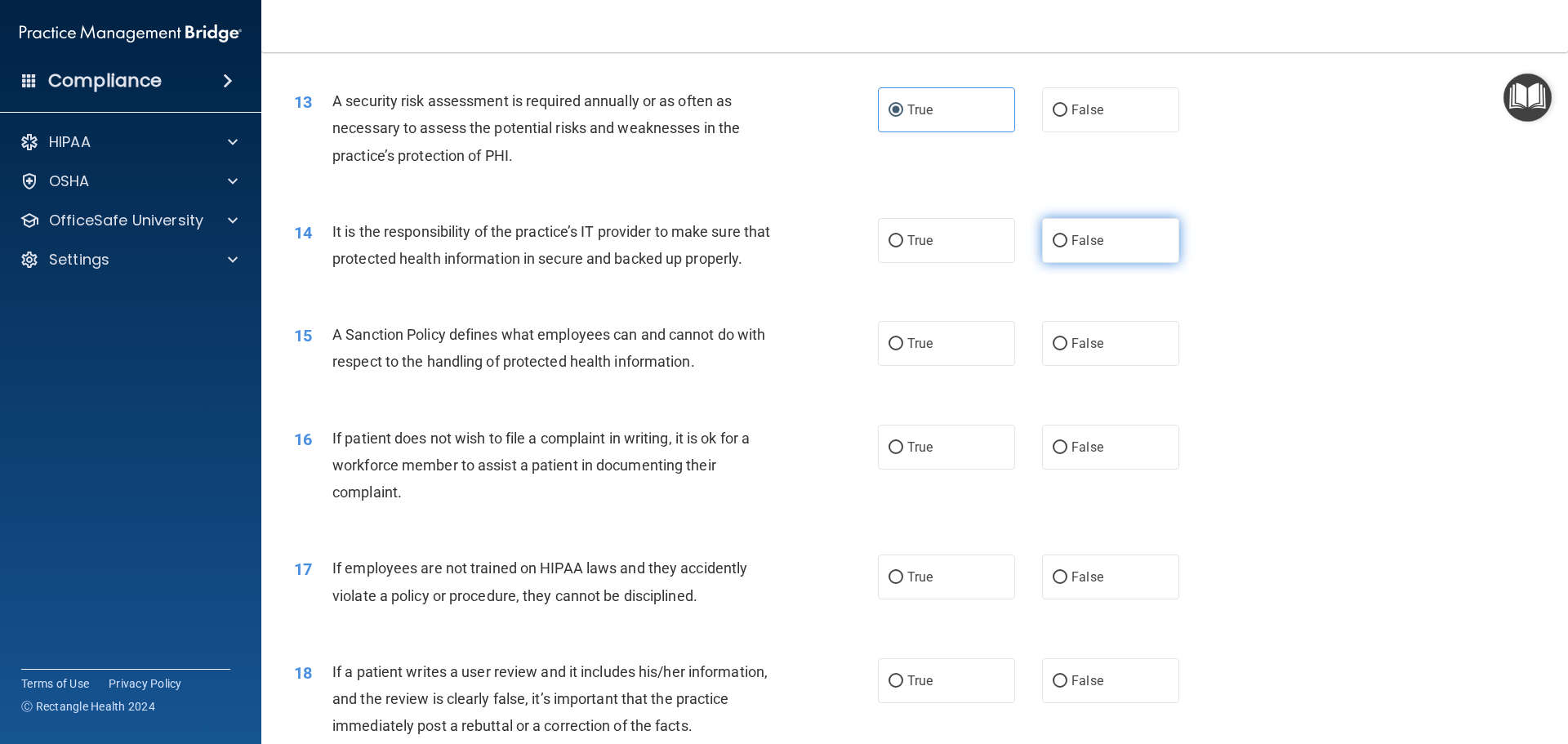
click at [1072, 254] on label "False" at bounding box center [1110, 241] width 137 height 45
click at [1068, 248] on input "False" at bounding box center [1060, 241] width 15 height 12
radio input "true"
click at [1086, 352] on label "False" at bounding box center [1110, 343] width 137 height 45
click at [1068, 350] on input "False" at bounding box center [1060, 344] width 15 height 12
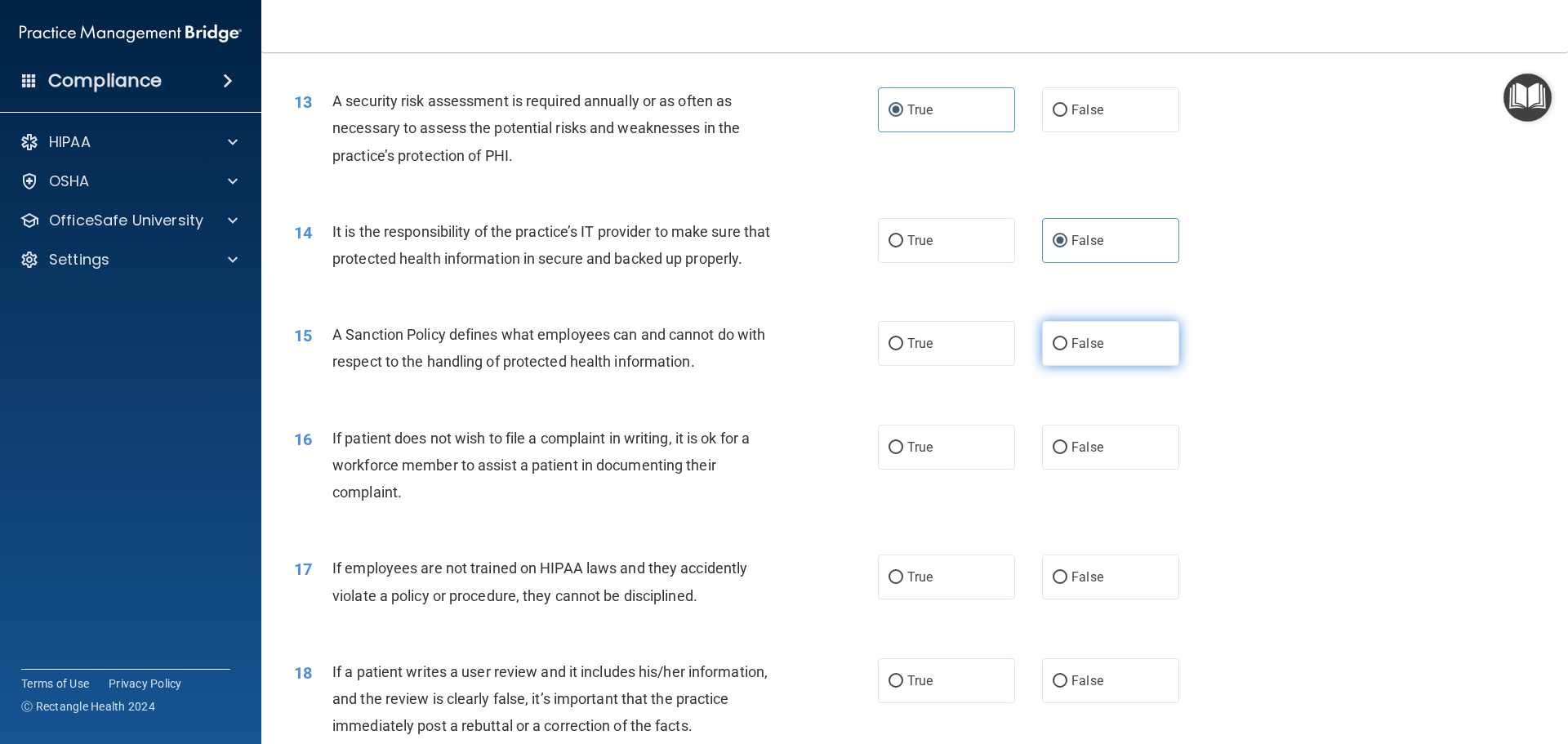
radio input "true"
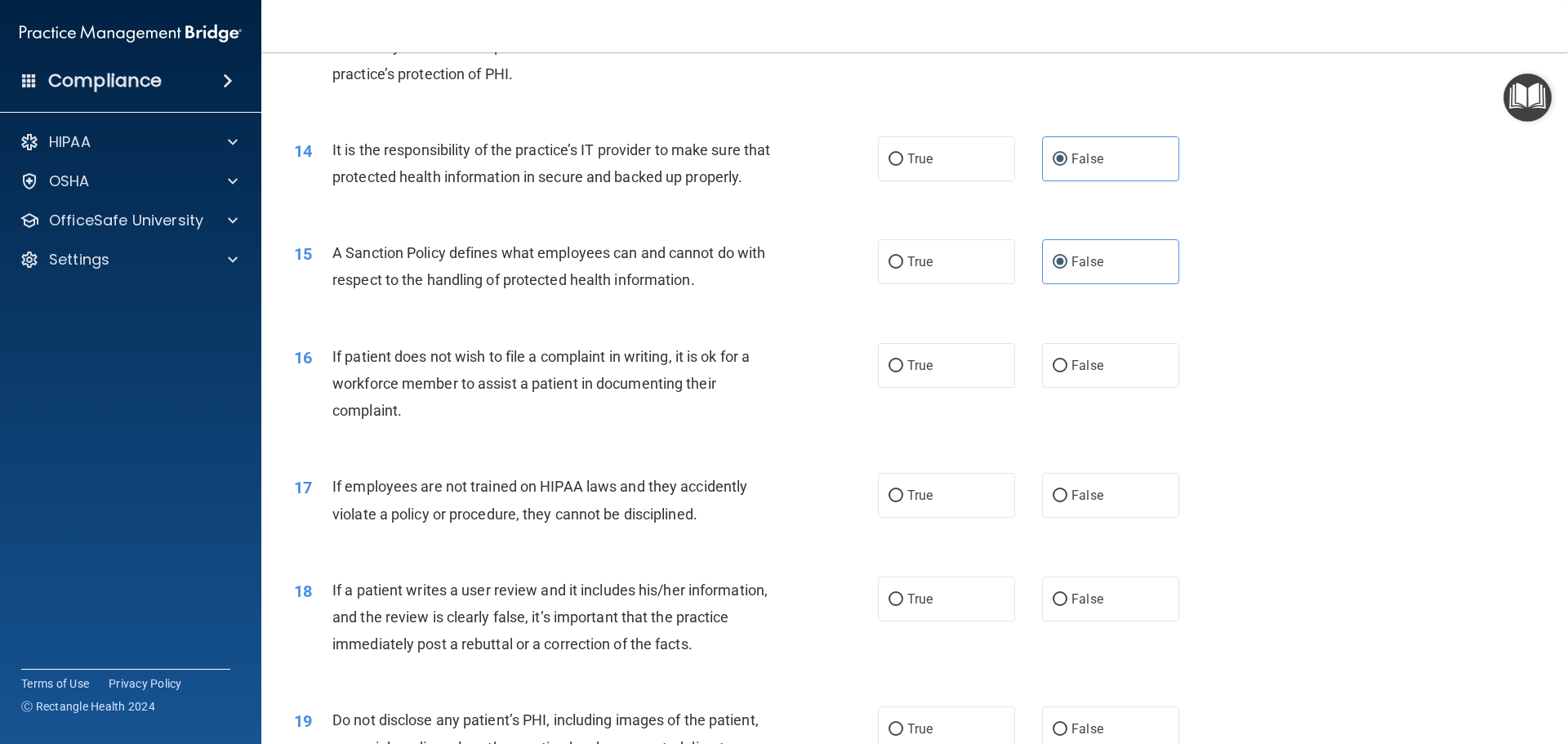
scroll to position [1879, 0]
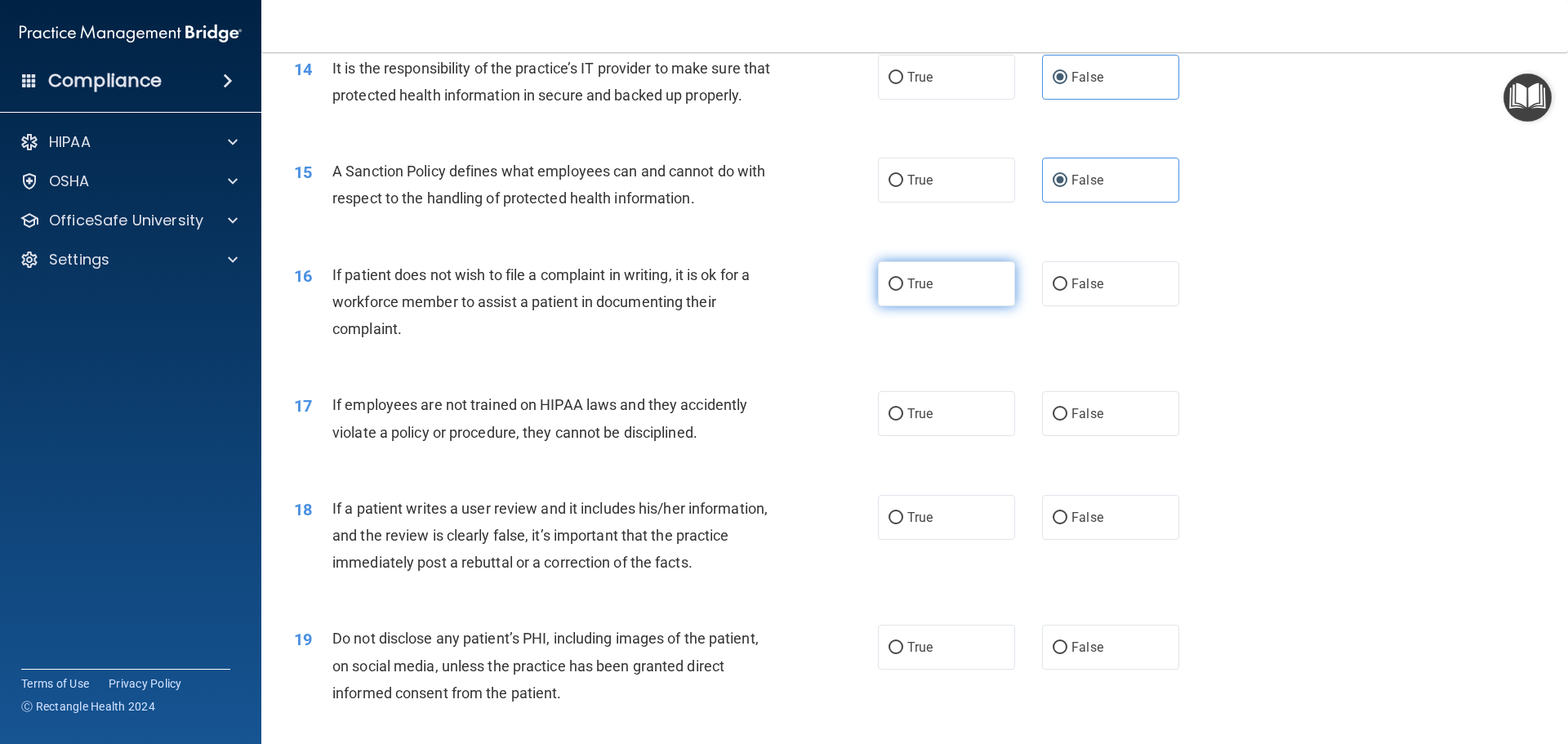
click at [933, 298] on label "True" at bounding box center [946, 284] width 137 height 45
click at [904, 291] on input "True" at bounding box center [896, 284] width 15 height 12
radio input "true"
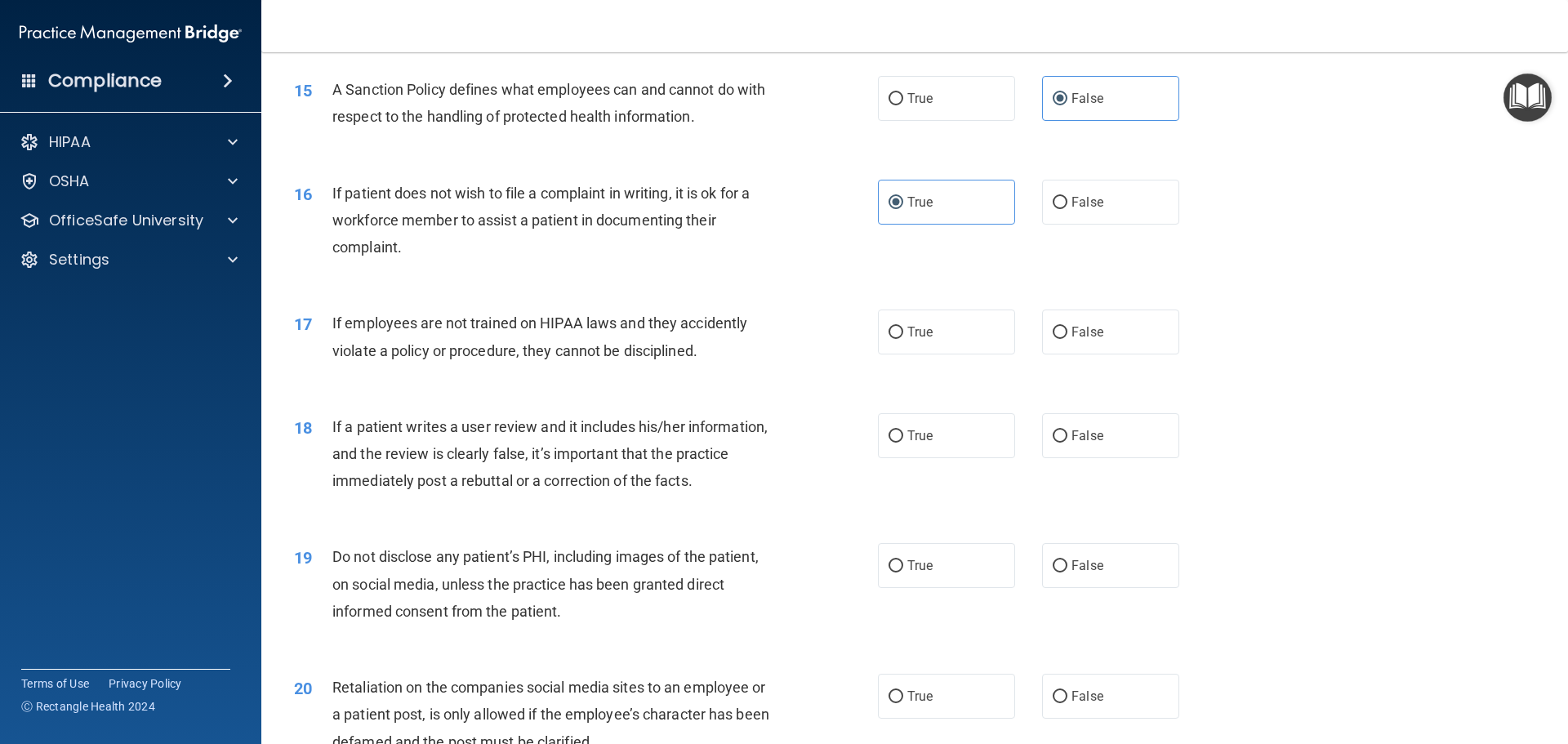
scroll to position [2042, 0]
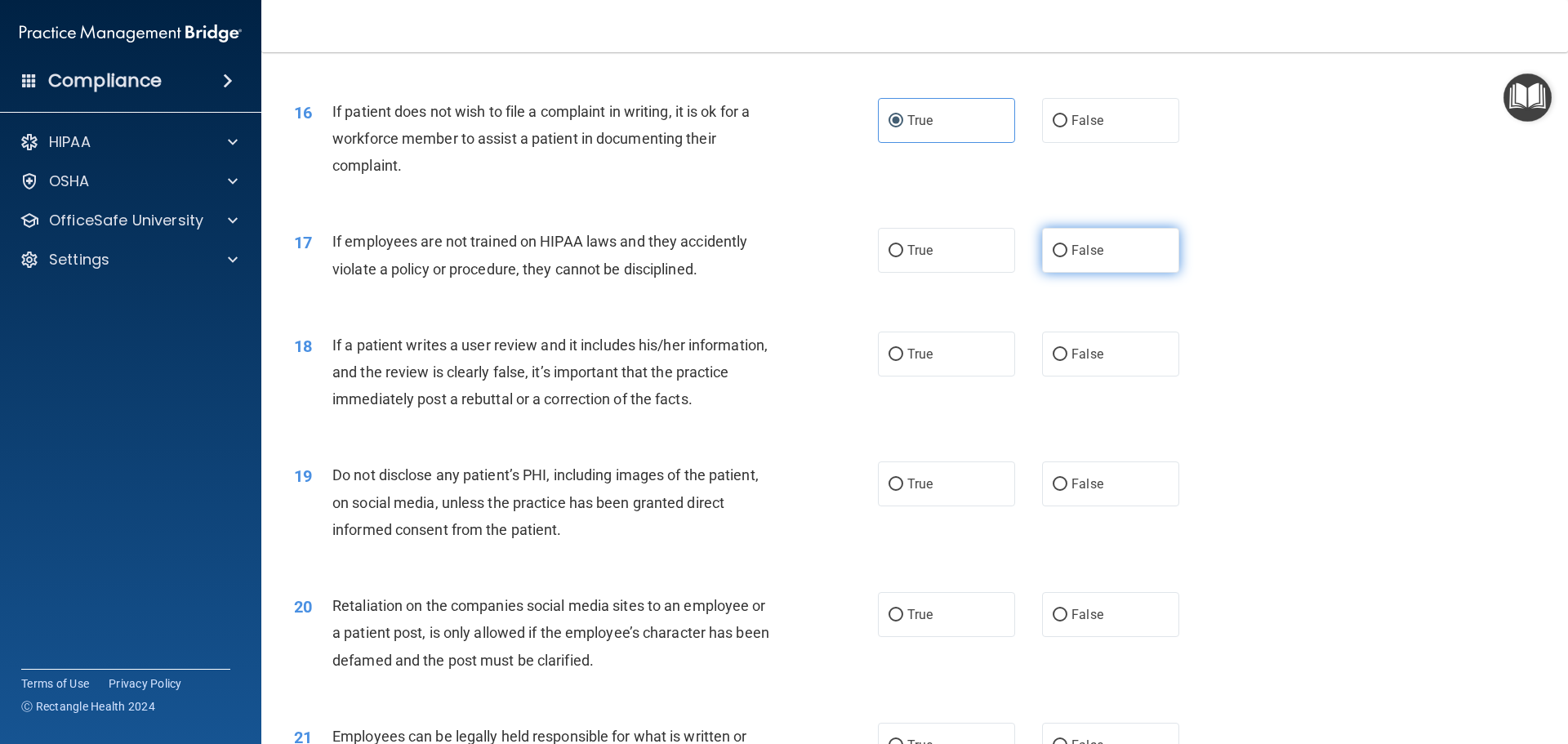
click at [1076, 272] on label "False" at bounding box center [1110, 251] width 137 height 45
click at [1068, 258] on input "False" at bounding box center [1060, 251] width 15 height 12
radio input "true"
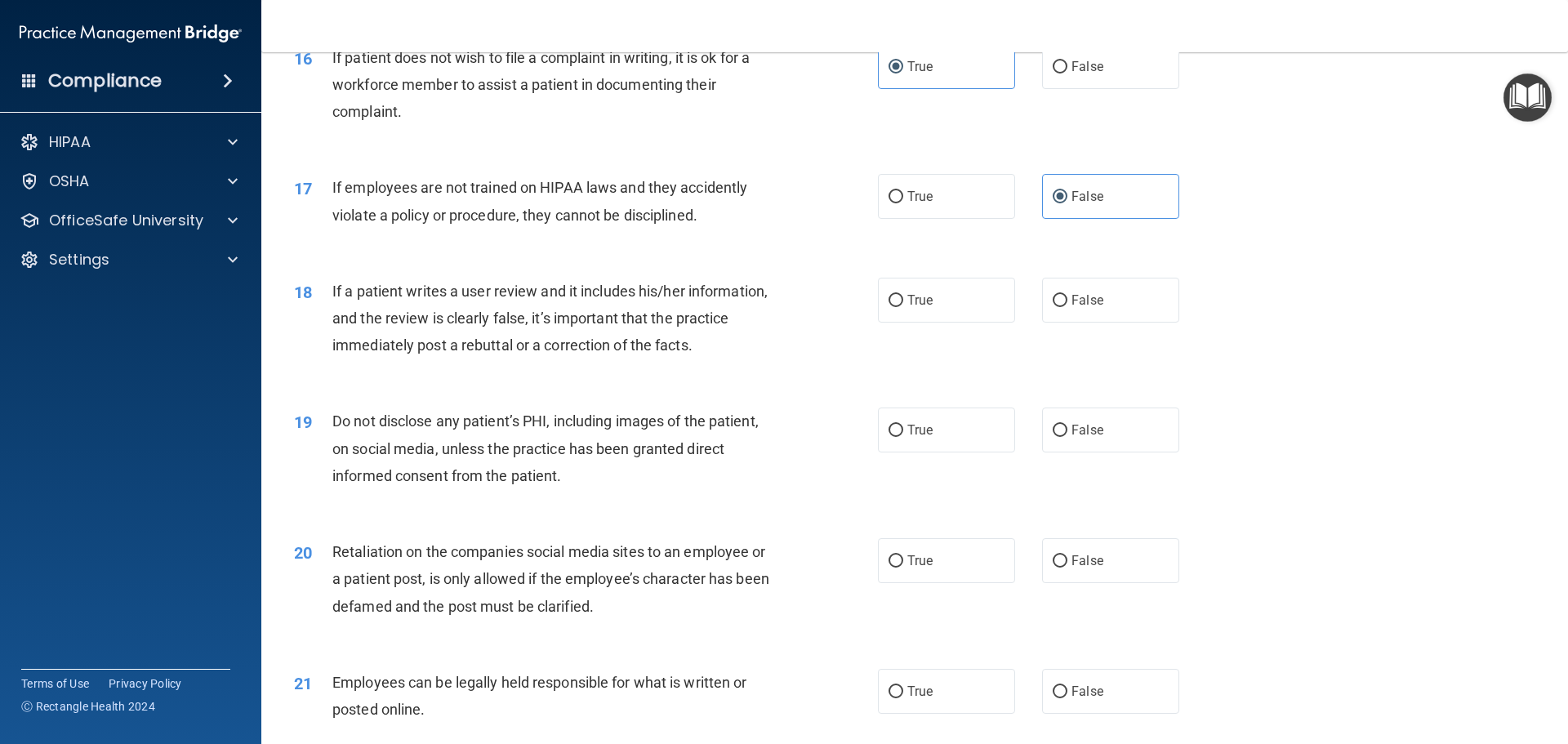
scroll to position [2123, 0]
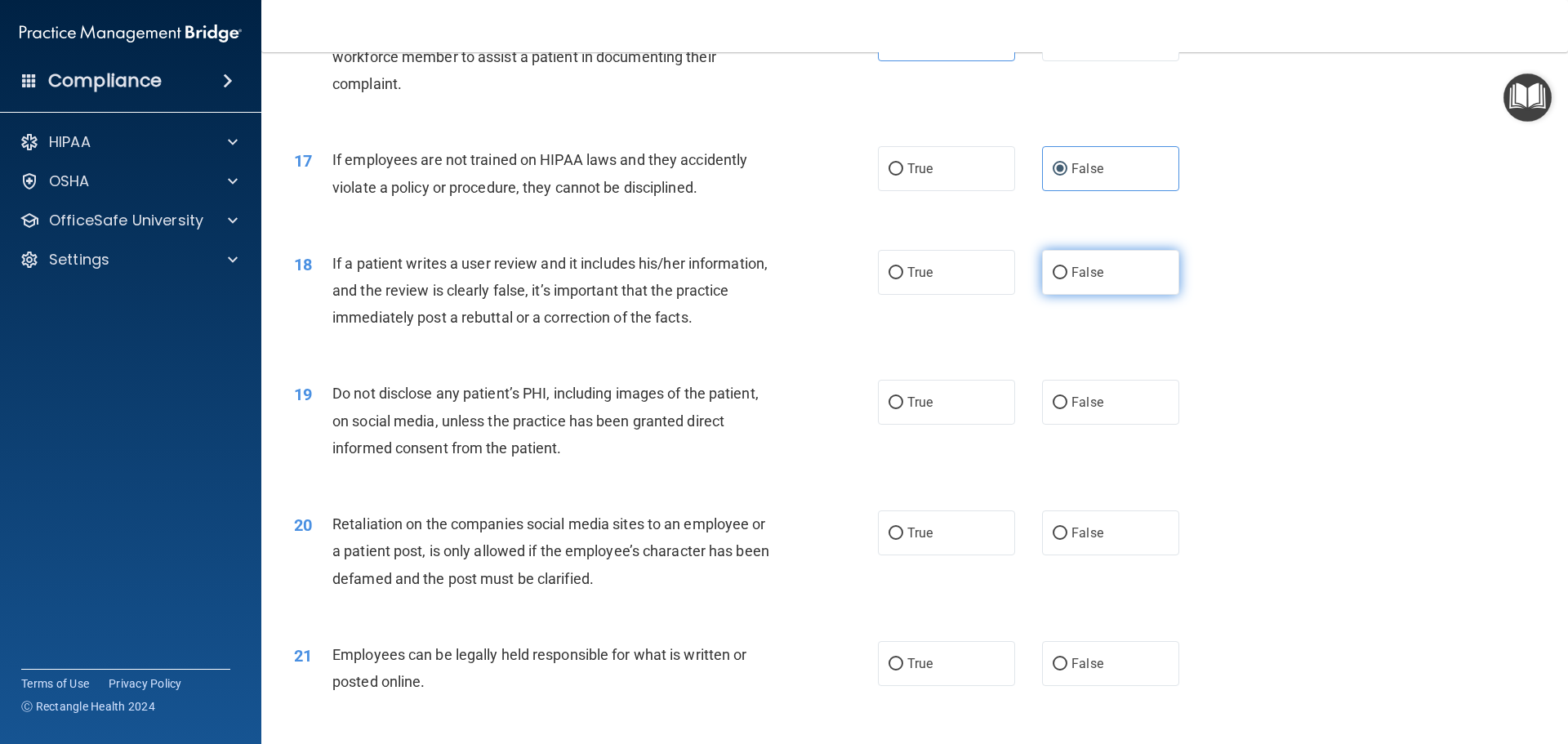
click at [1129, 295] on label "False" at bounding box center [1110, 272] width 137 height 45
click at [1068, 279] on input "False" at bounding box center [1060, 273] width 15 height 12
radio input "true"
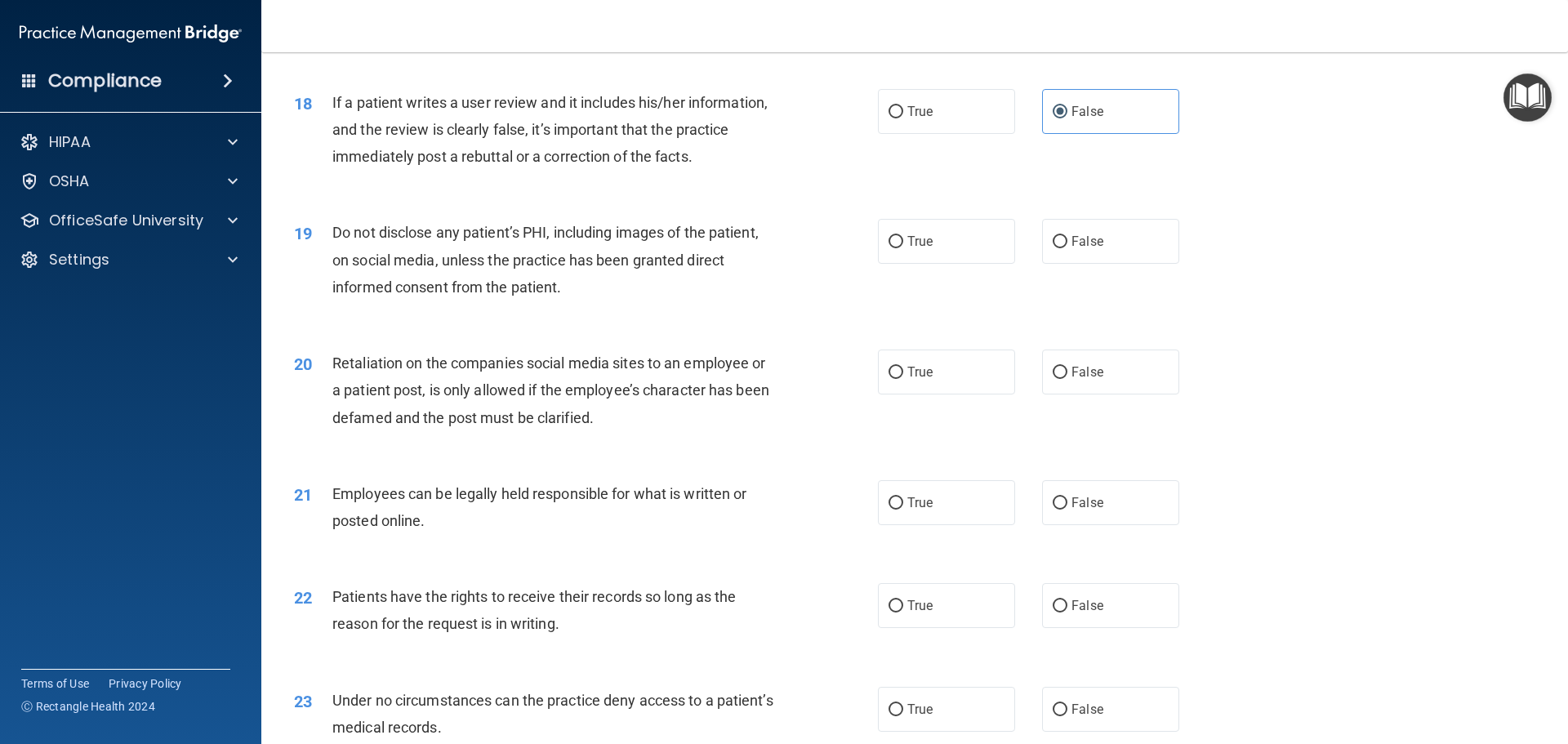
scroll to position [2287, 0]
click at [949, 261] on label "True" at bounding box center [946, 239] width 137 height 45
click at [904, 246] on input "True" at bounding box center [896, 240] width 15 height 12
radio input "true"
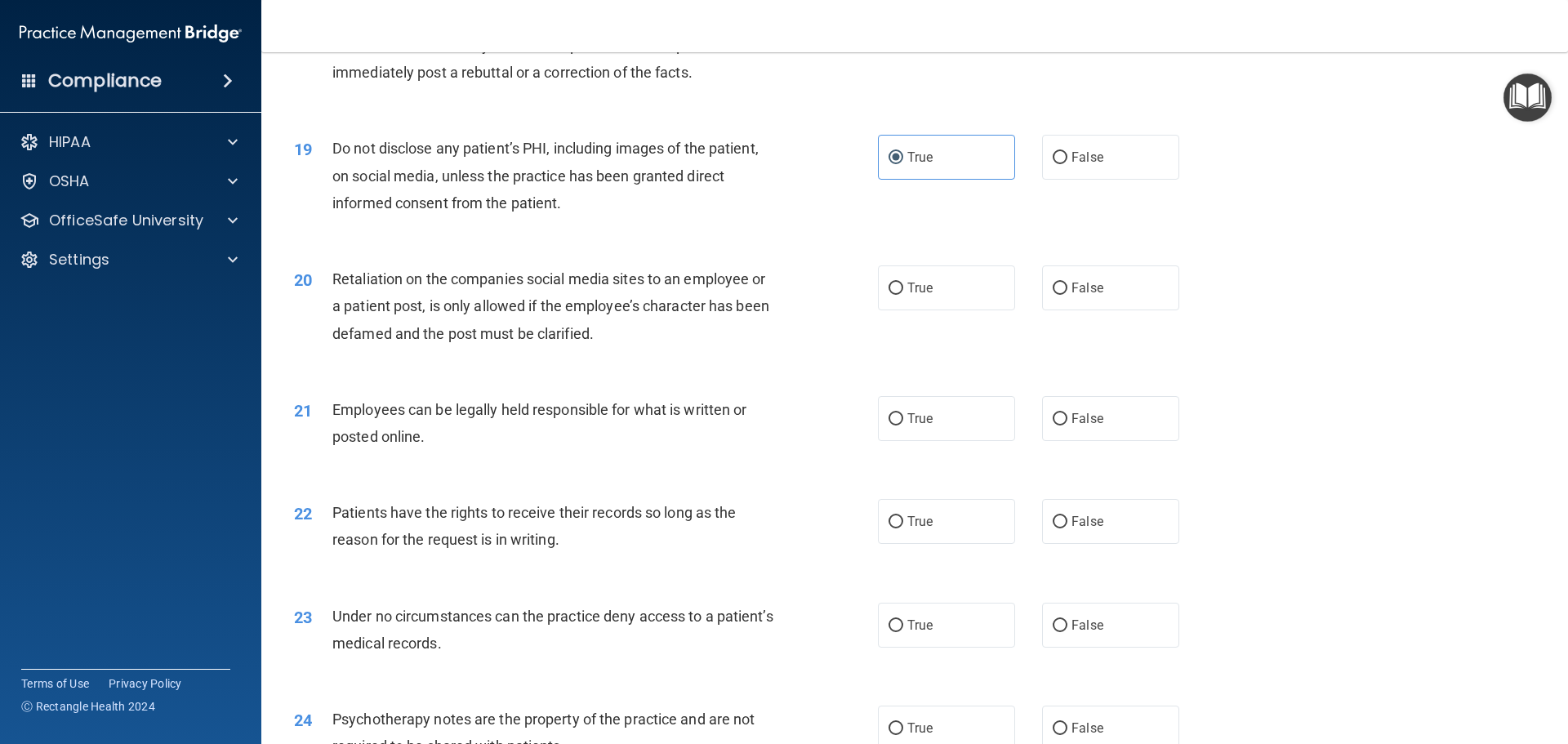
scroll to position [2450, 0]
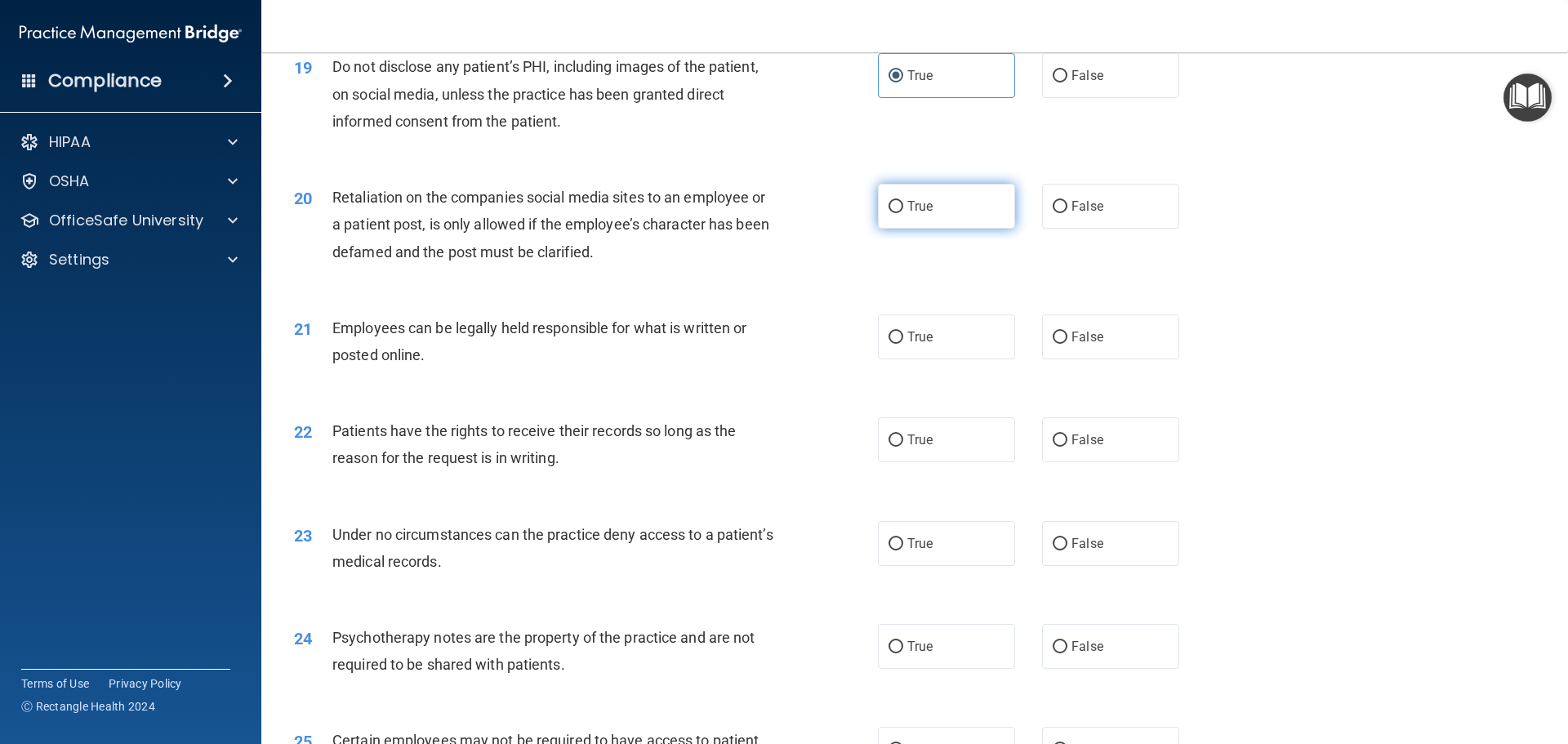
click at [914, 229] on label "True" at bounding box center [946, 206] width 137 height 45
click at [904, 213] on input "True" at bounding box center [896, 207] width 15 height 12
radio input "true"
click at [1072, 214] on span "False" at bounding box center [1087, 206] width 32 height 16
click at [1068, 213] on input "False" at bounding box center [1060, 207] width 15 height 12
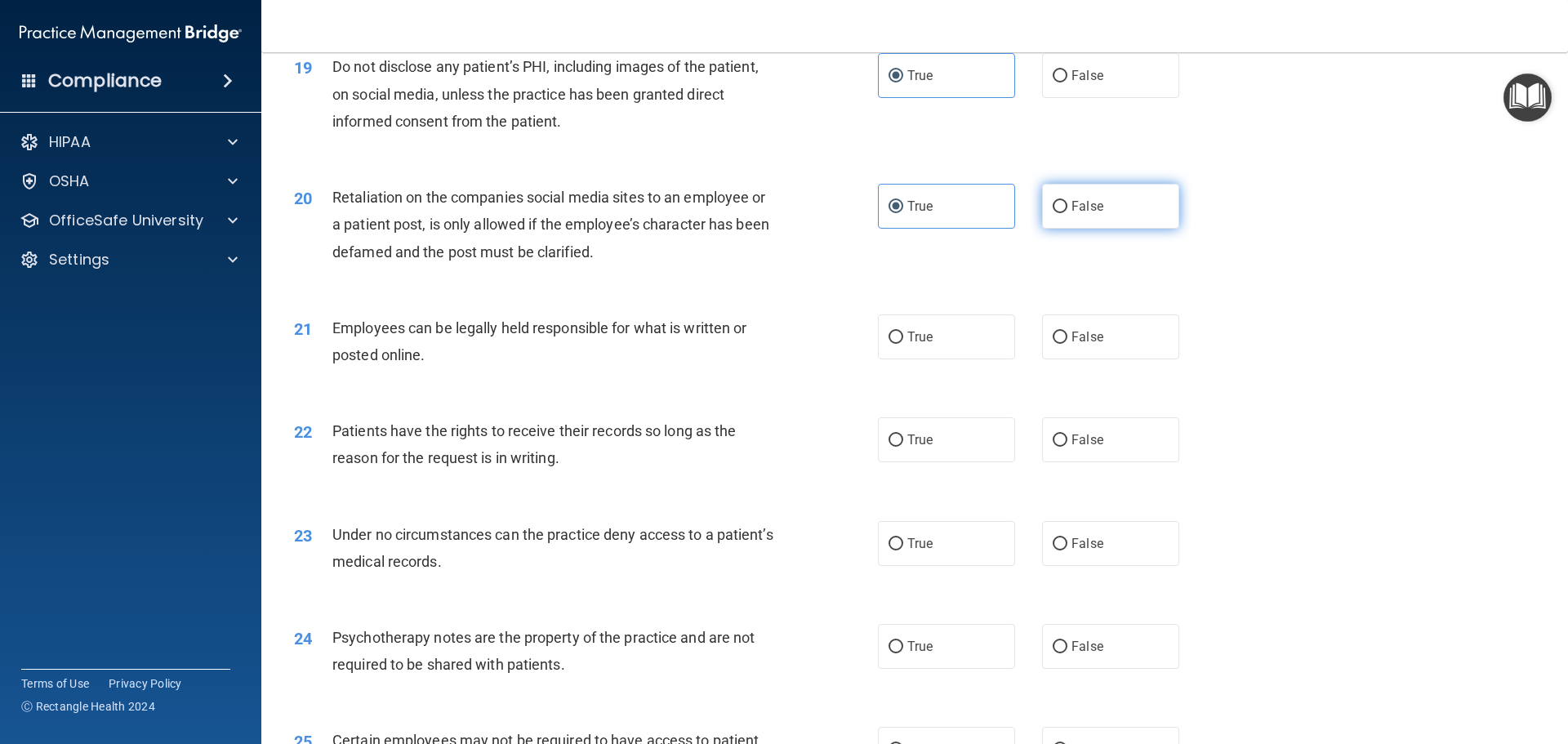
radio input "true"
radio input "false"
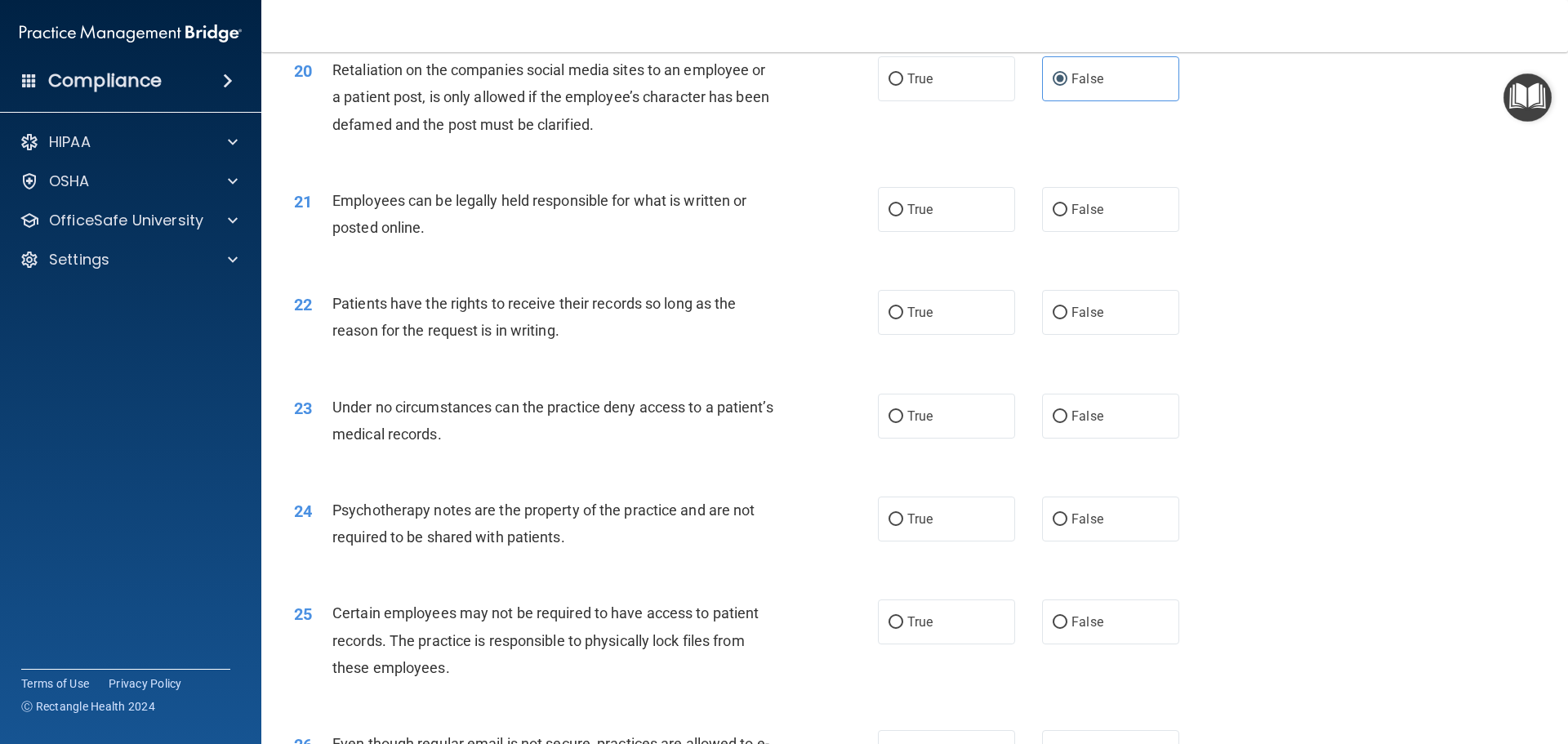
scroll to position [2614, 0]
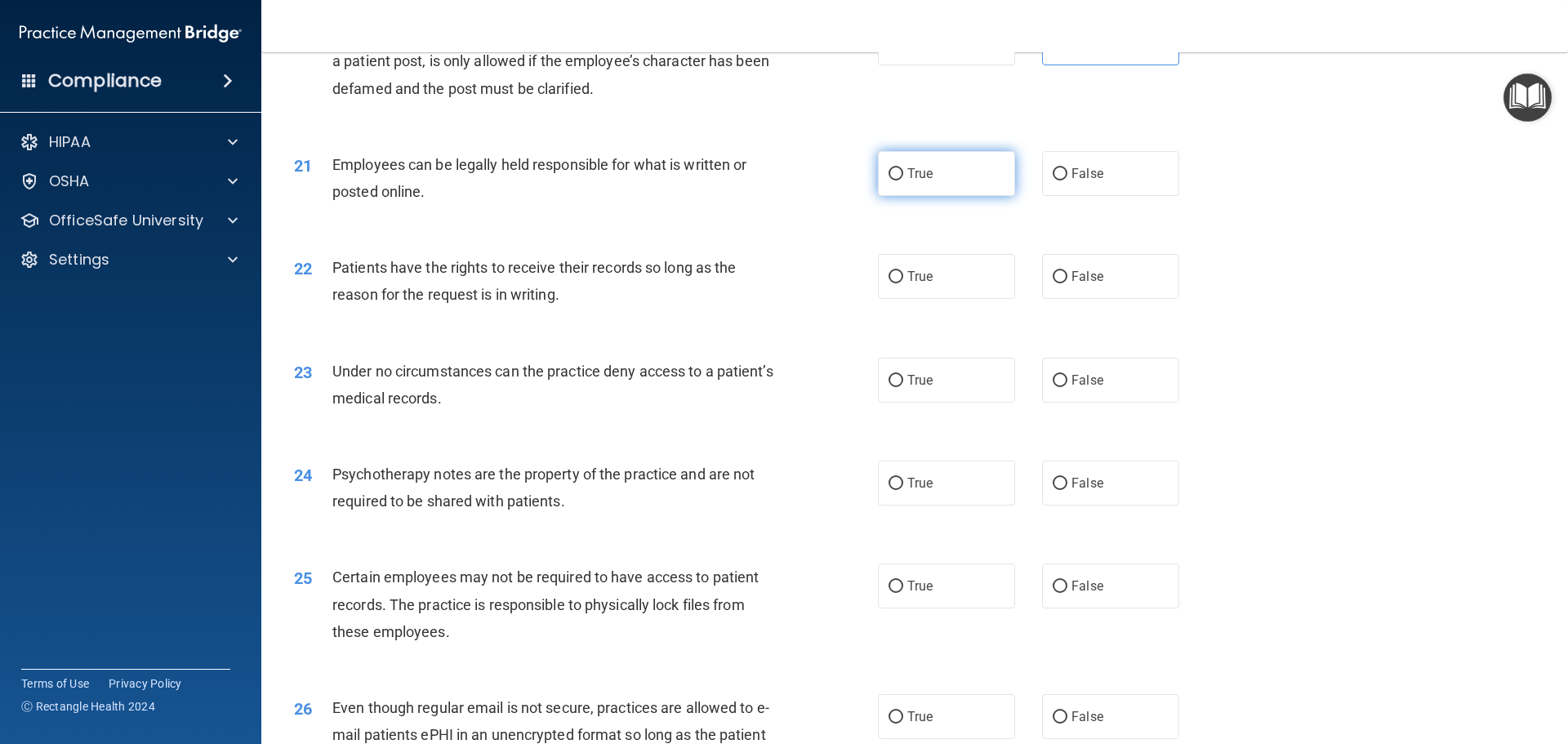
click at [925, 182] on span "True" at bounding box center [921, 174] width 26 height 16
click at [904, 181] on input "True" at bounding box center [896, 175] width 15 height 12
radio input "true"
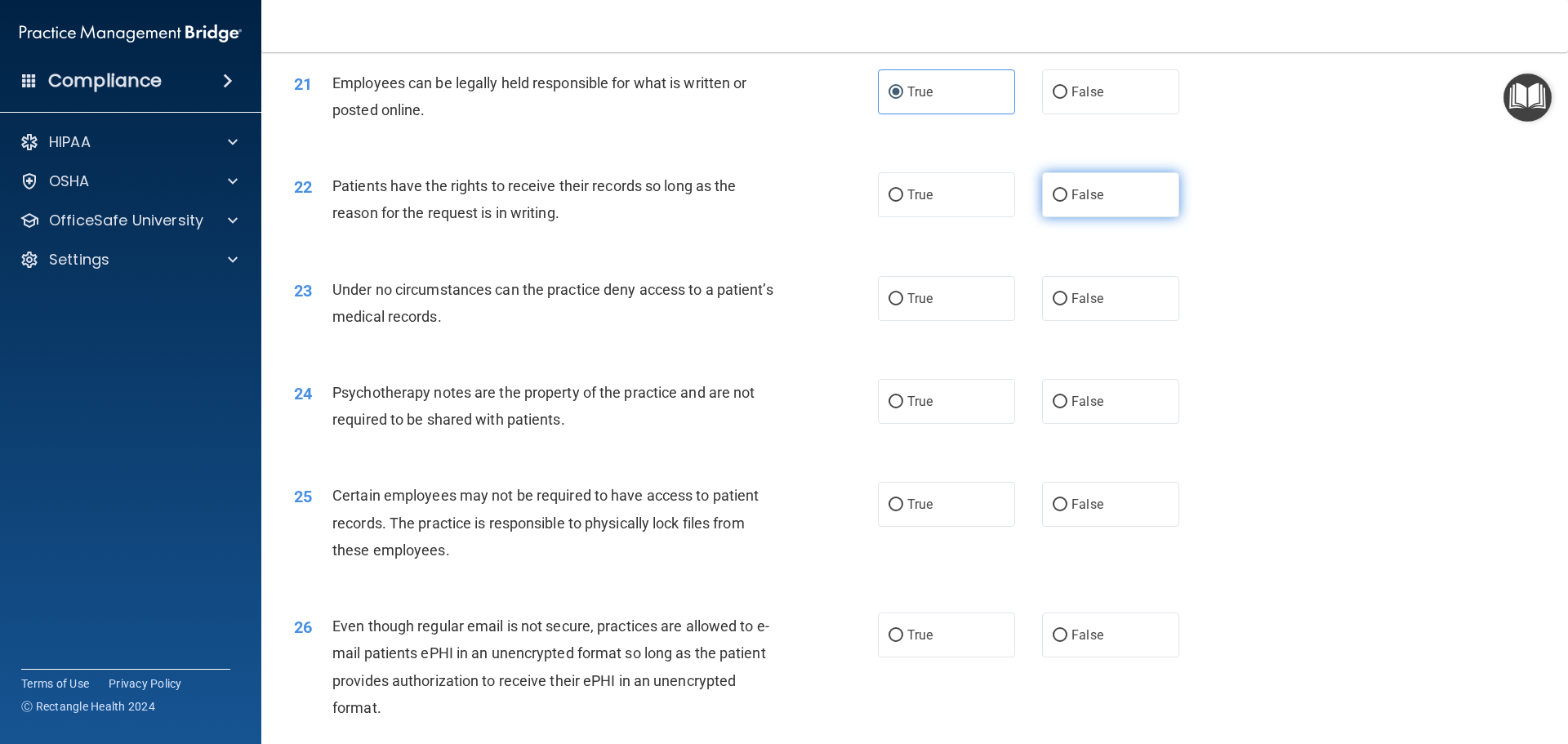
click at [1074, 202] on span "False" at bounding box center [1087, 195] width 32 height 16
click at [1068, 201] on input "False" at bounding box center [1060, 195] width 15 height 12
radio input "true"
click at [1082, 306] on span "False" at bounding box center [1087, 299] width 32 height 16
click at [1068, 306] on input "False" at bounding box center [1060, 299] width 15 height 12
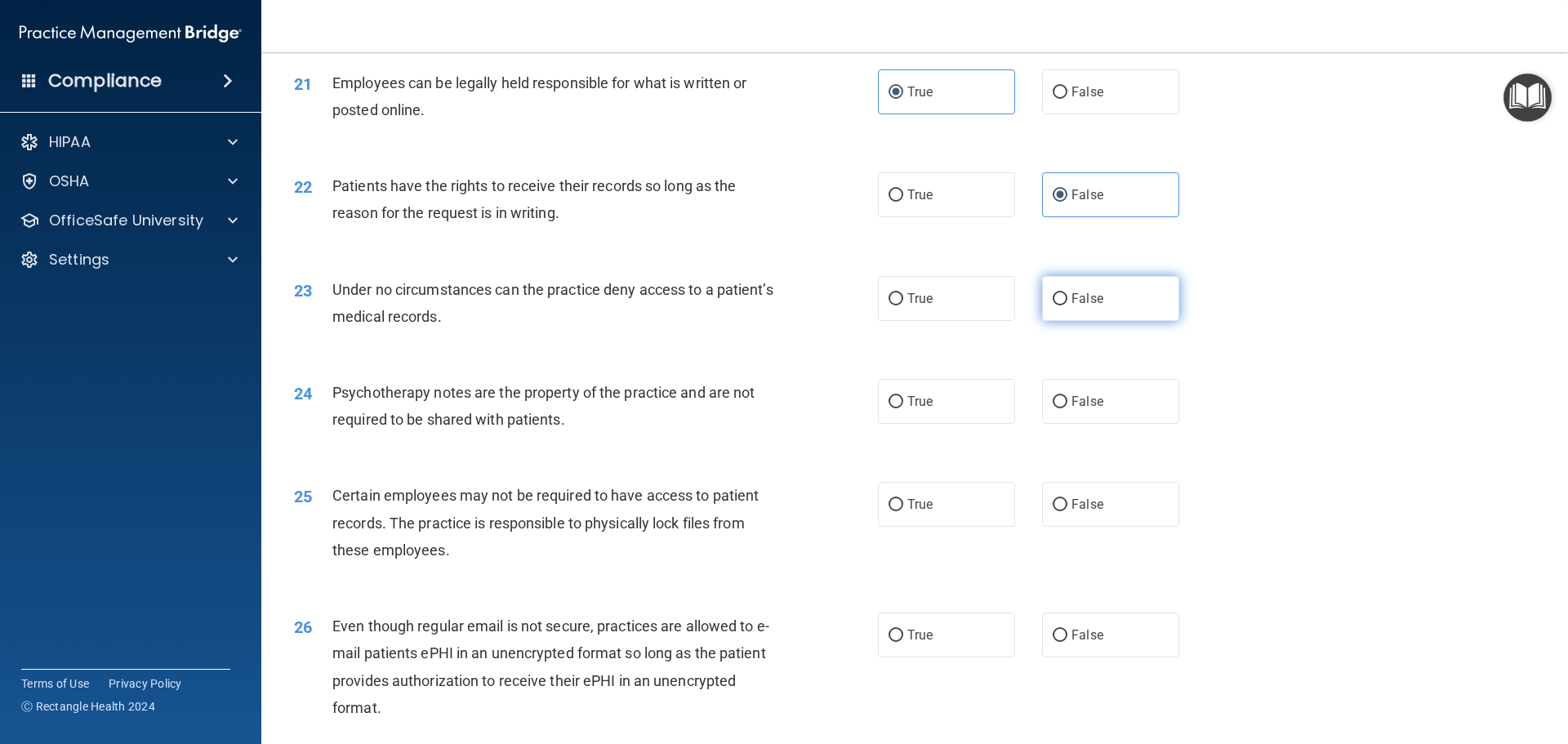
radio input "true"
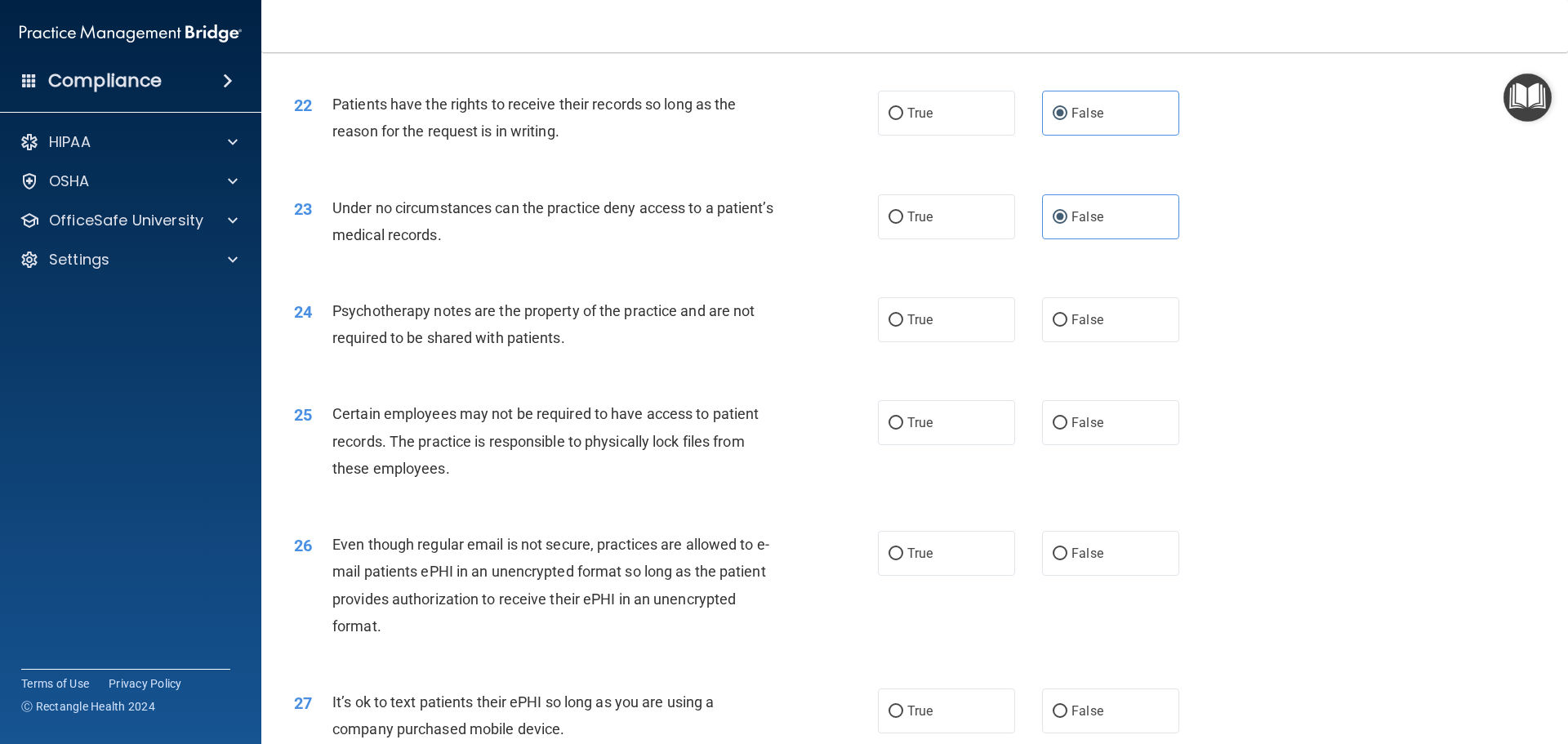
scroll to position [2859, 0]
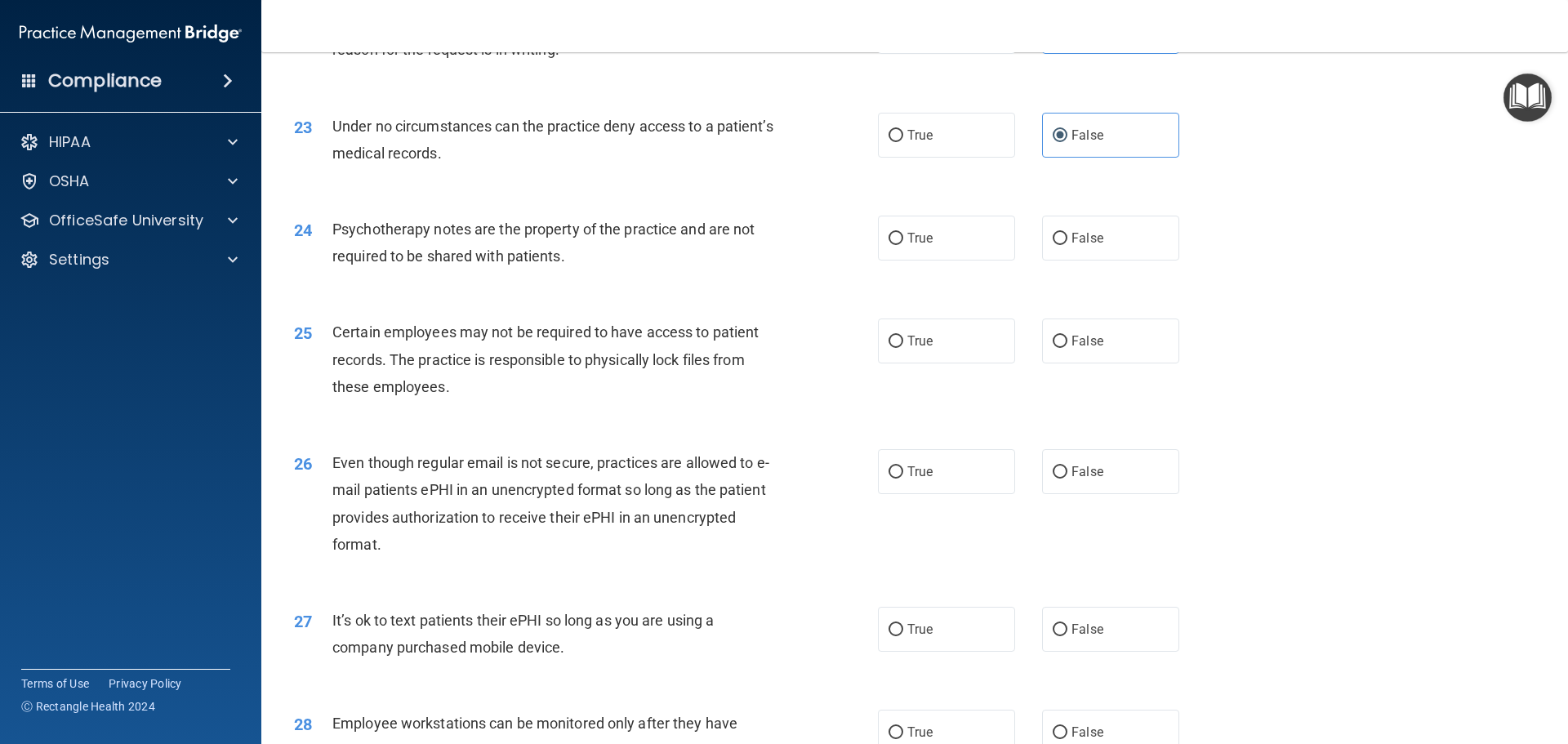
click at [936, 288] on div "24 Psychotherapy notes are the property of the practice and are not required to…" at bounding box center [915, 247] width 1266 height 103
click at [922, 260] on label "True" at bounding box center [946, 239] width 137 height 45
click at [904, 245] on input "True" at bounding box center [896, 239] width 15 height 12
radio input "true"
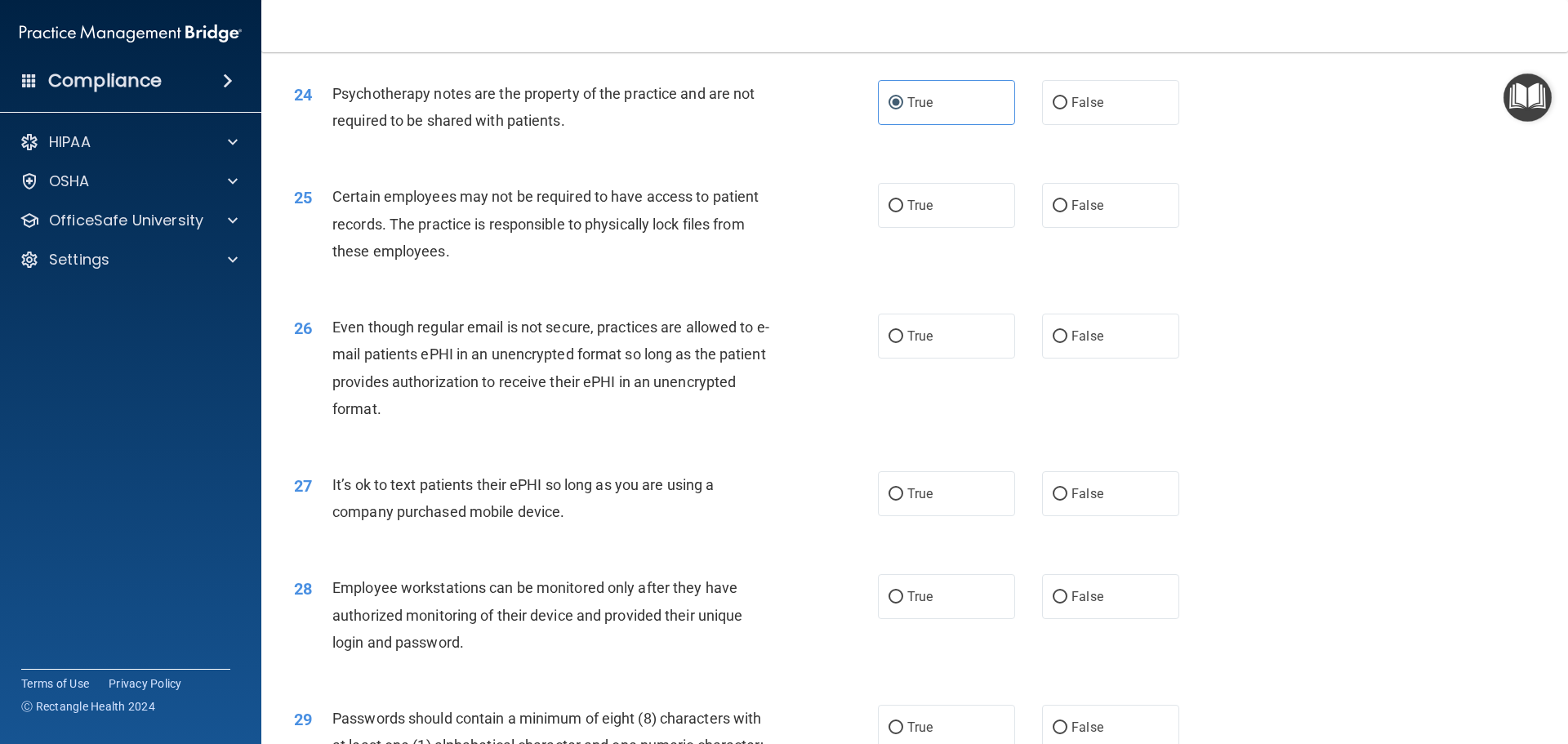
scroll to position [3022, 0]
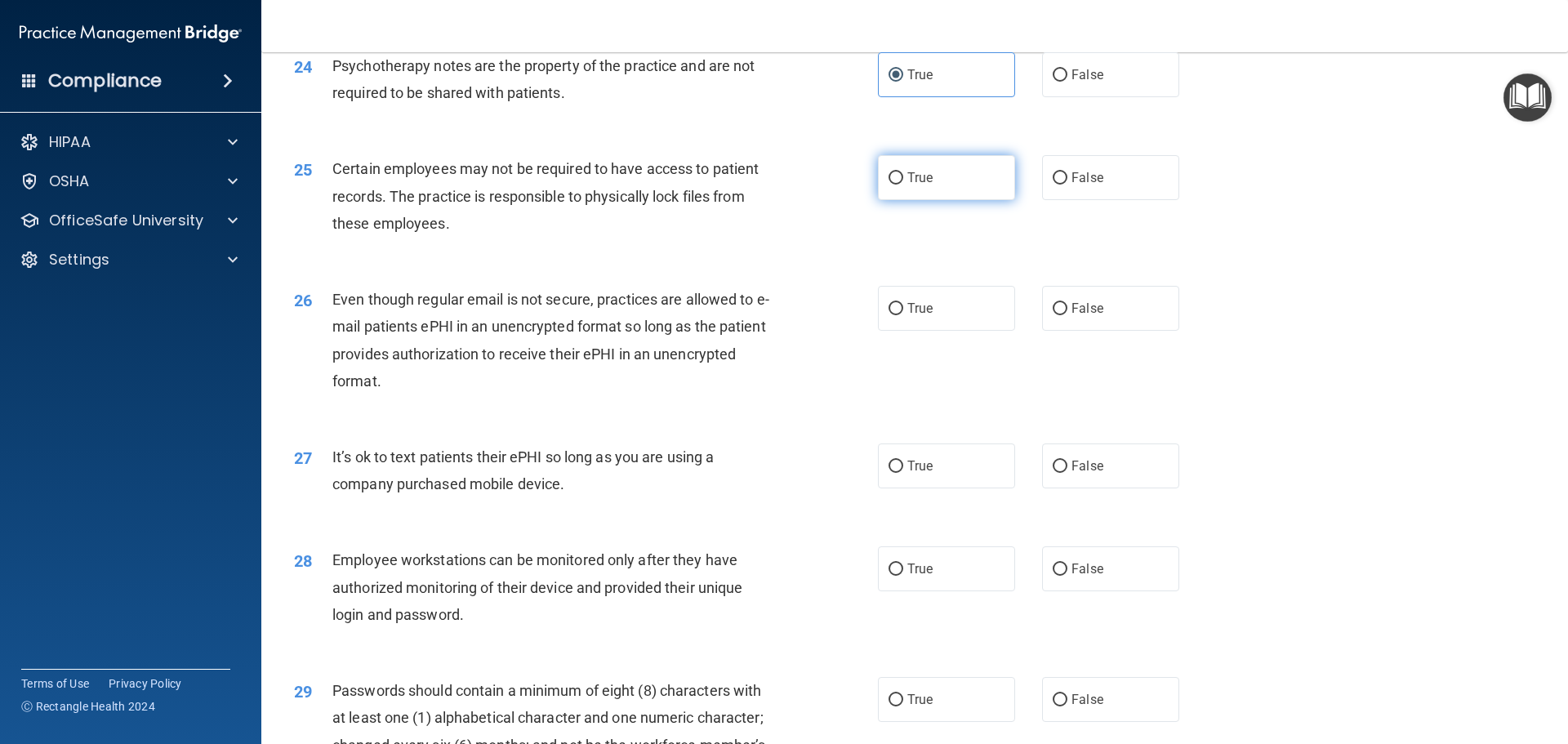
click at [895, 200] on label "True" at bounding box center [946, 178] width 137 height 45
click at [895, 185] on input "True" at bounding box center [896, 179] width 15 height 12
radio input "true"
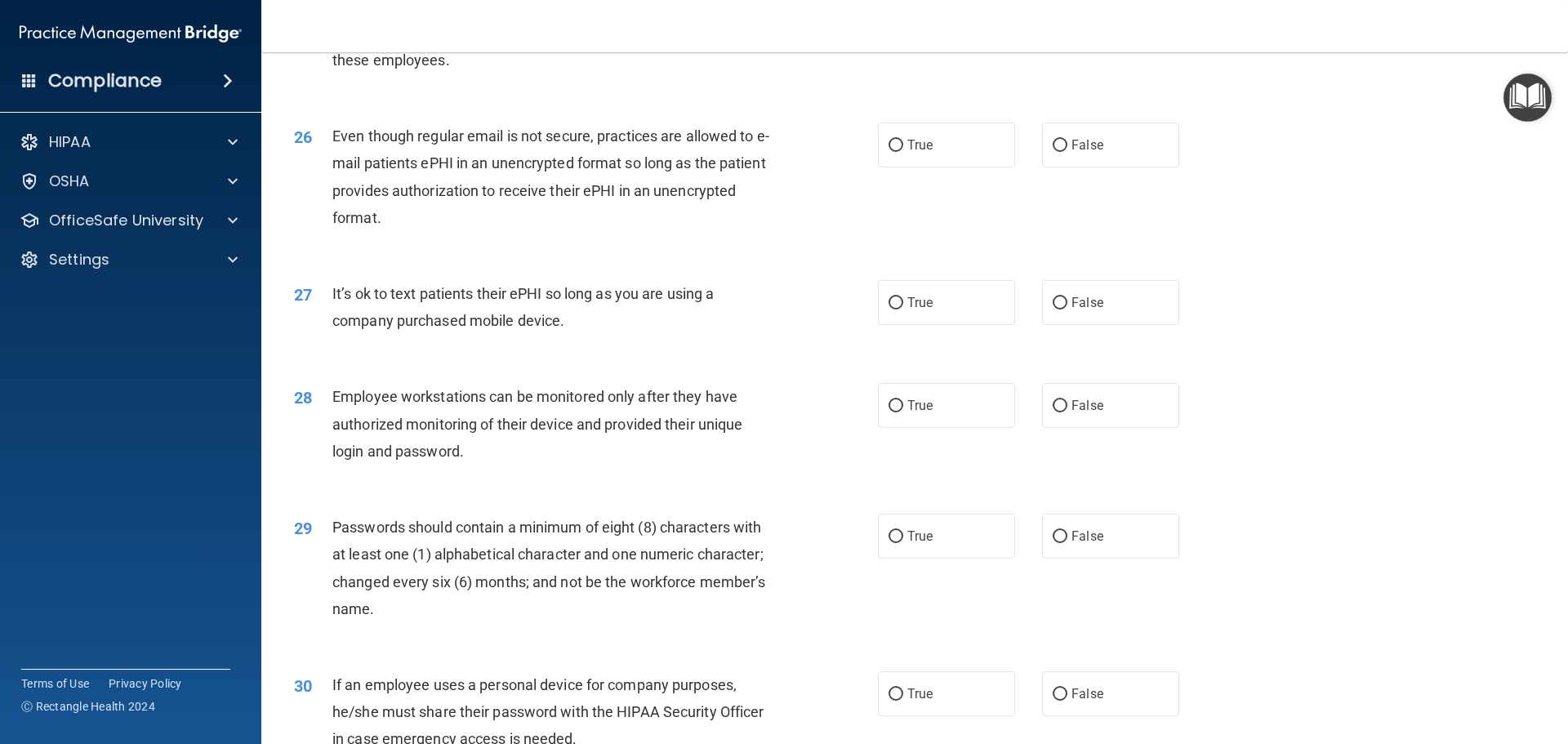
scroll to position [3267, 0]
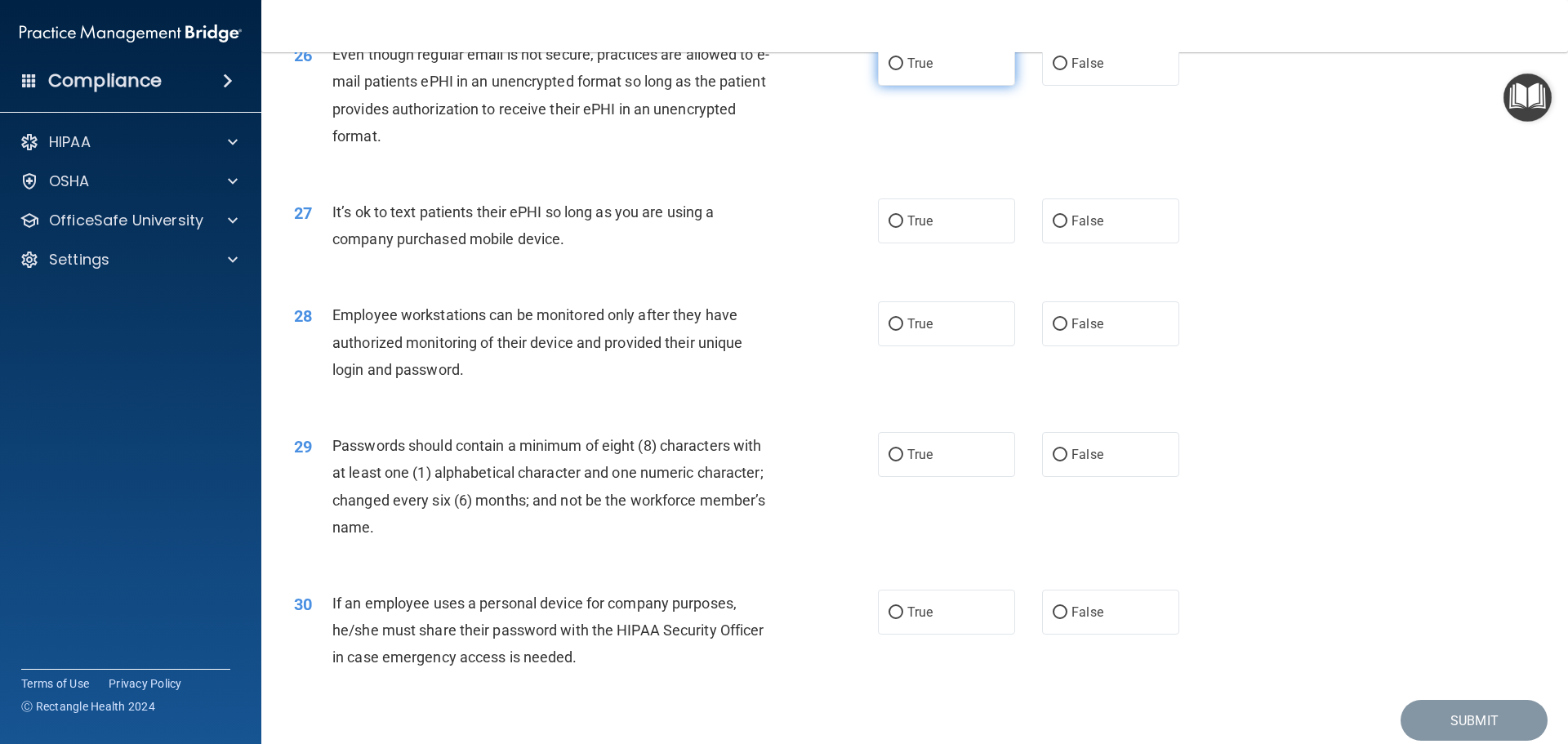
click at [909, 86] on label "True" at bounding box center [946, 63] width 137 height 45
click at [904, 70] on input "True" at bounding box center [896, 64] width 15 height 12
radio input "true"
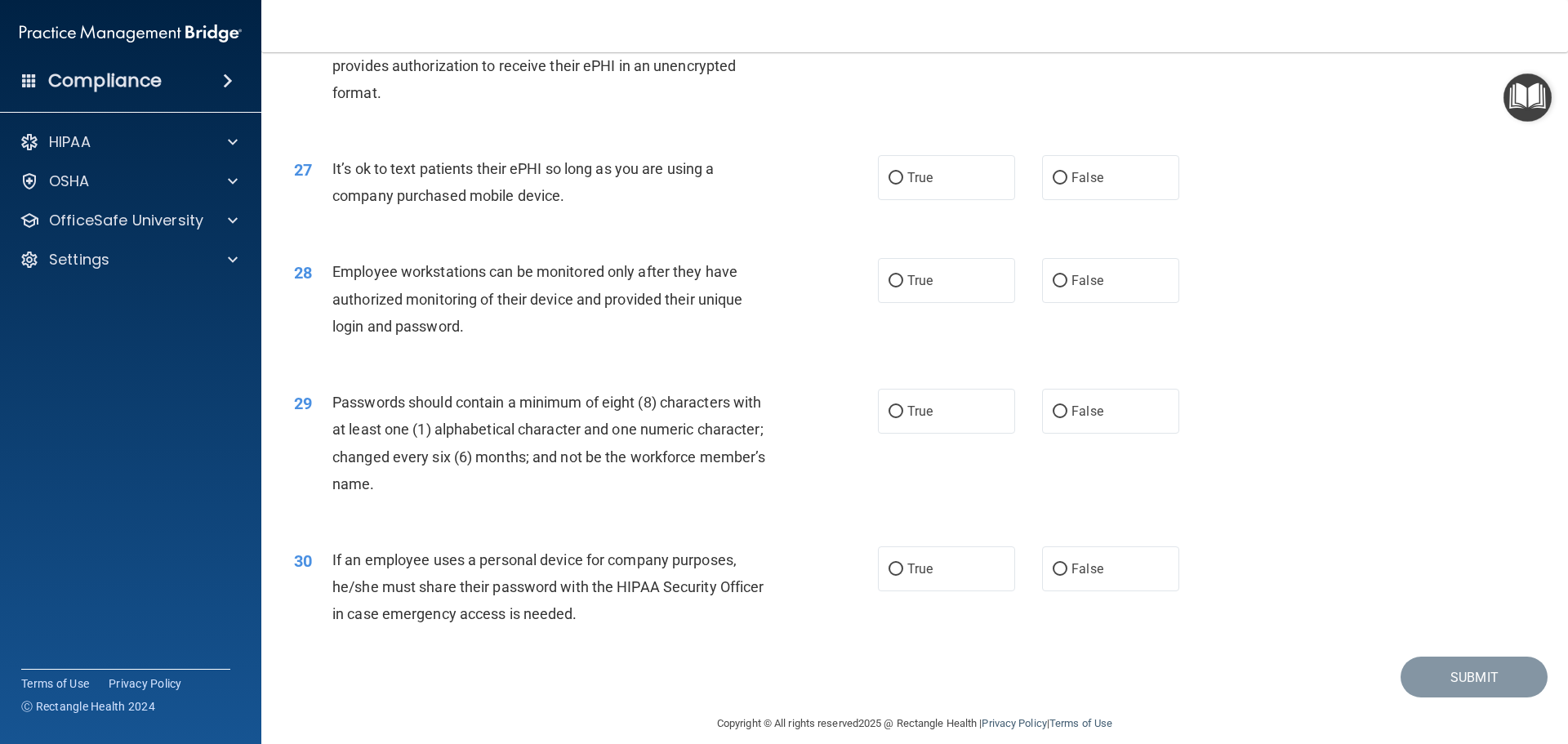
scroll to position [3349, 0]
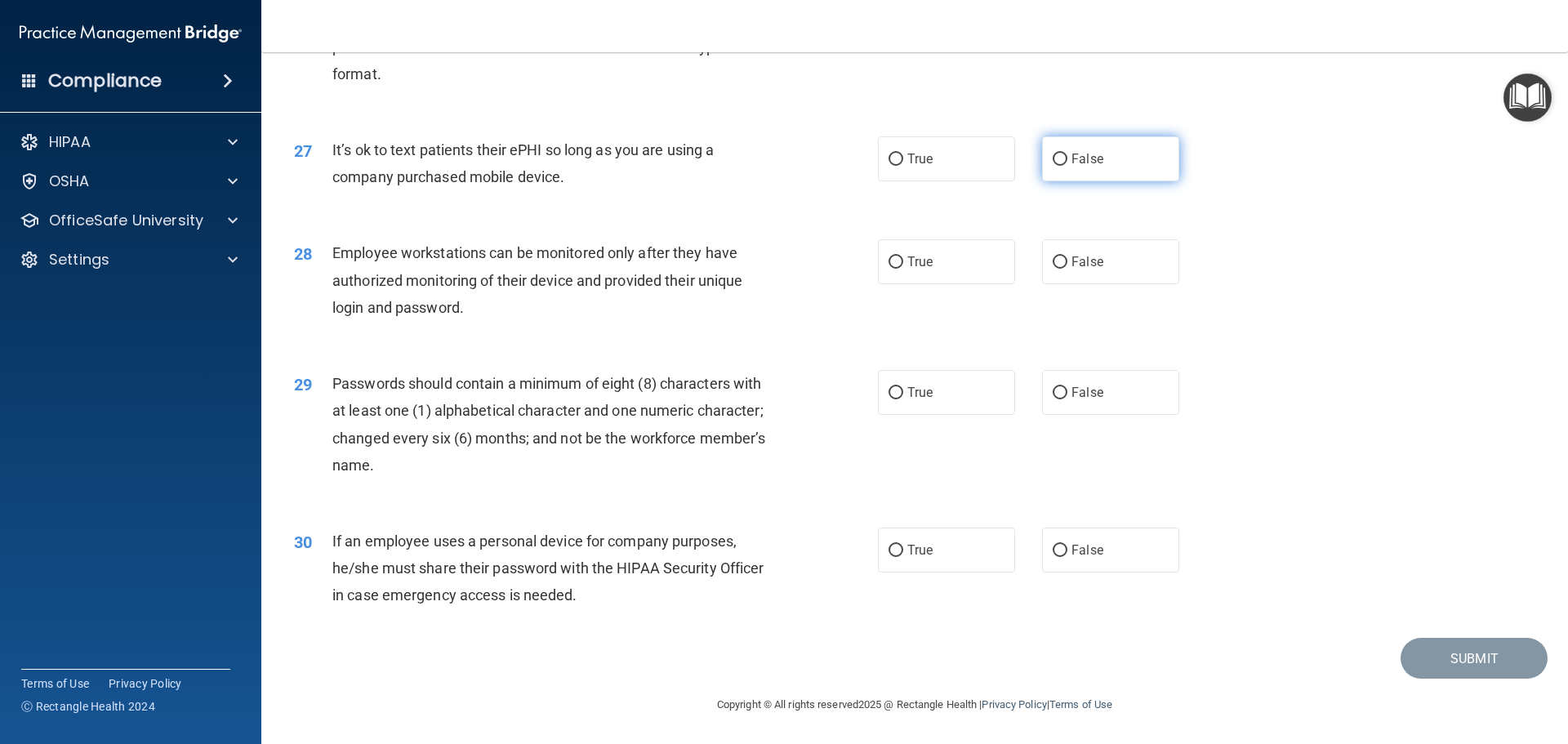
click at [1089, 174] on label "False" at bounding box center [1110, 159] width 137 height 45
click at [1068, 166] on input "False" at bounding box center [1060, 160] width 15 height 12
radio input "true"
click at [1069, 245] on label "False" at bounding box center [1110, 262] width 137 height 45
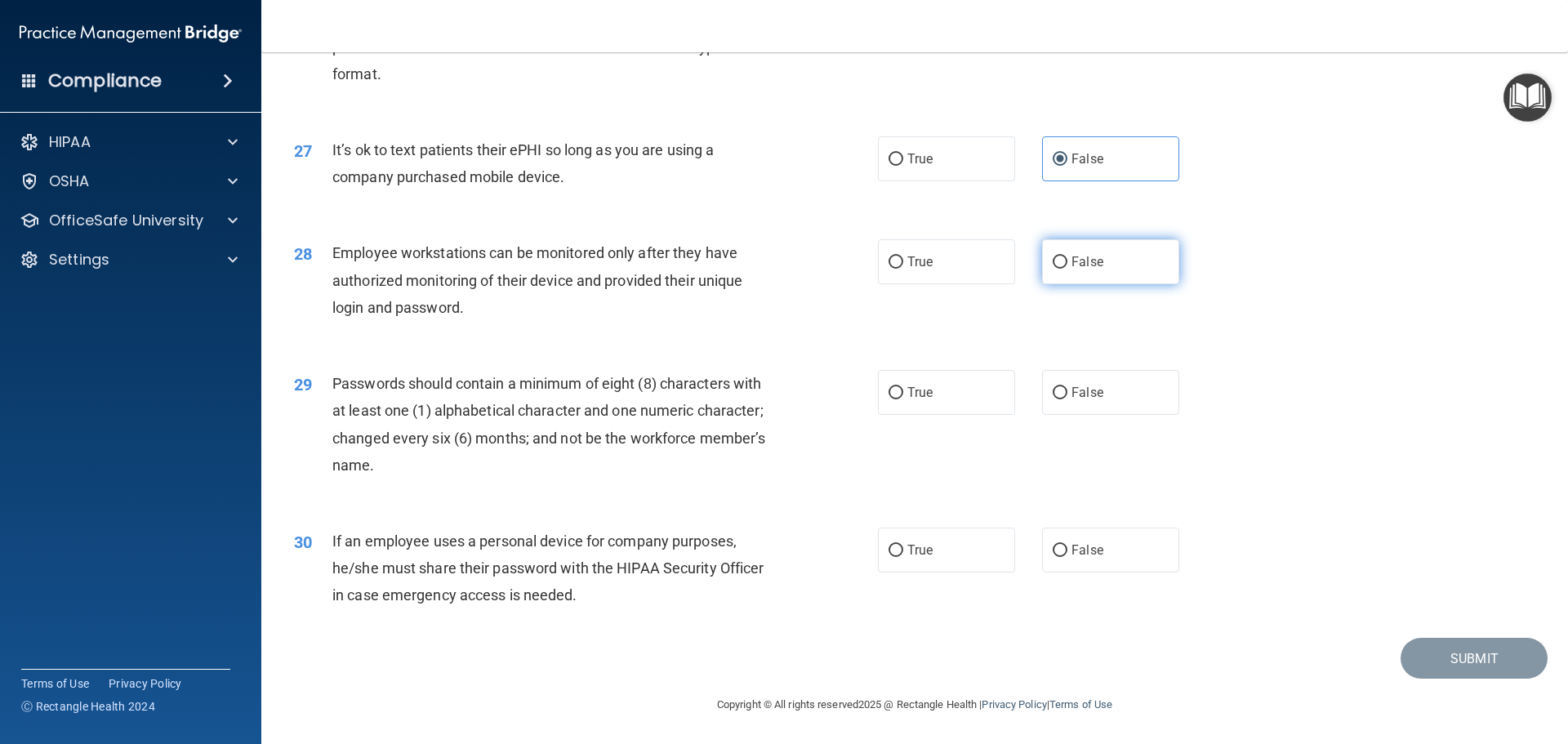
click at [1068, 257] on input "False" at bounding box center [1060, 262] width 15 height 12
radio input "true"
click at [895, 396] on input "True" at bounding box center [896, 393] width 15 height 12
radio input "true"
click at [1072, 548] on span "False" at bounding box center [1087, 551] width 32 height 16
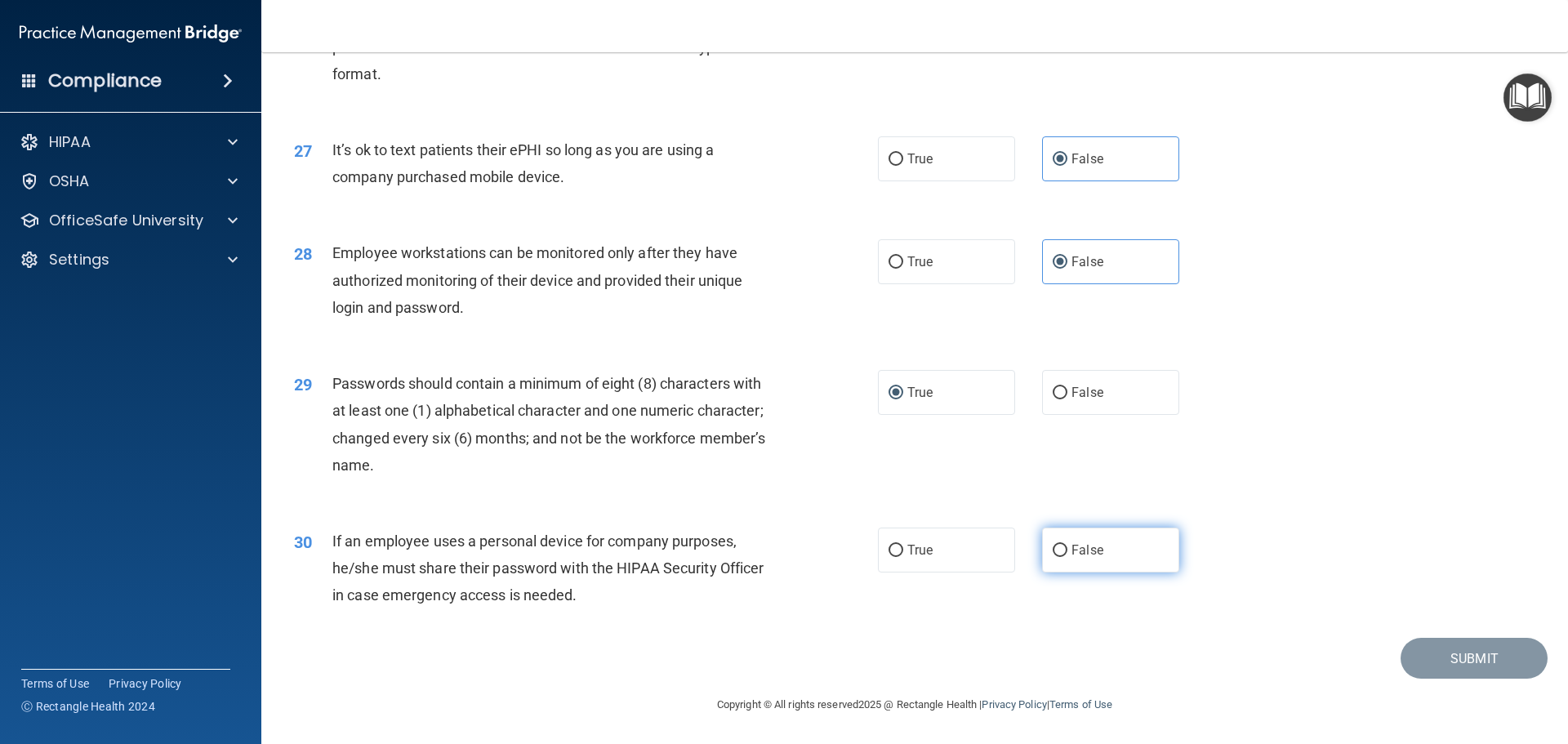
click at [1067, 548] on input "False" at bounding box center [1060, 551] width 15 height 12
radio input "true"
click at [1500, 663] on button "Submit" at bounding box center [1474, 659] width 147 height 41
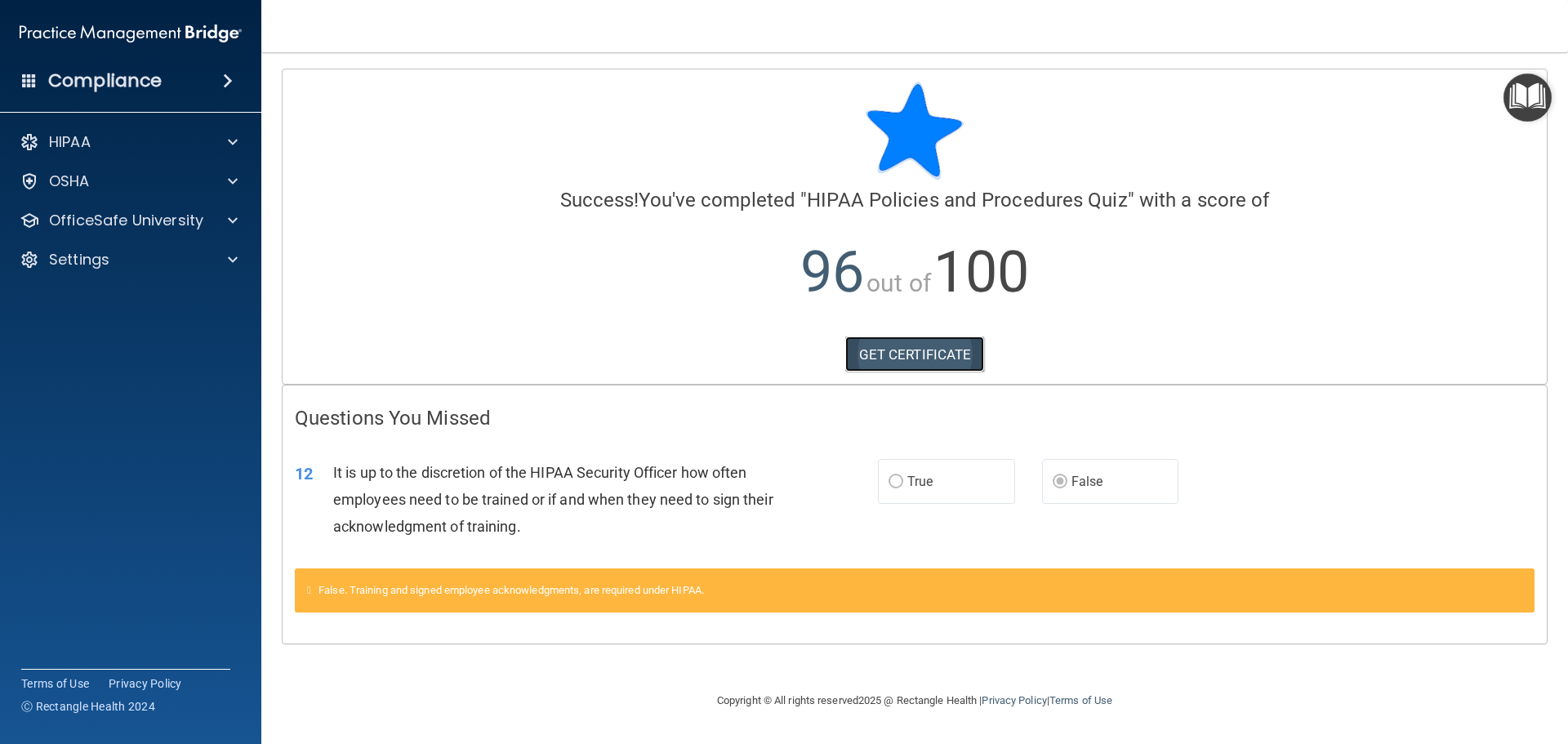
click at [904, 350] on link "GET CERTIFICATE" at bounding box center [916, 354] width 140 height 36
click at [217, 216] on div at bounding box center [230, 221] width 40 height 20
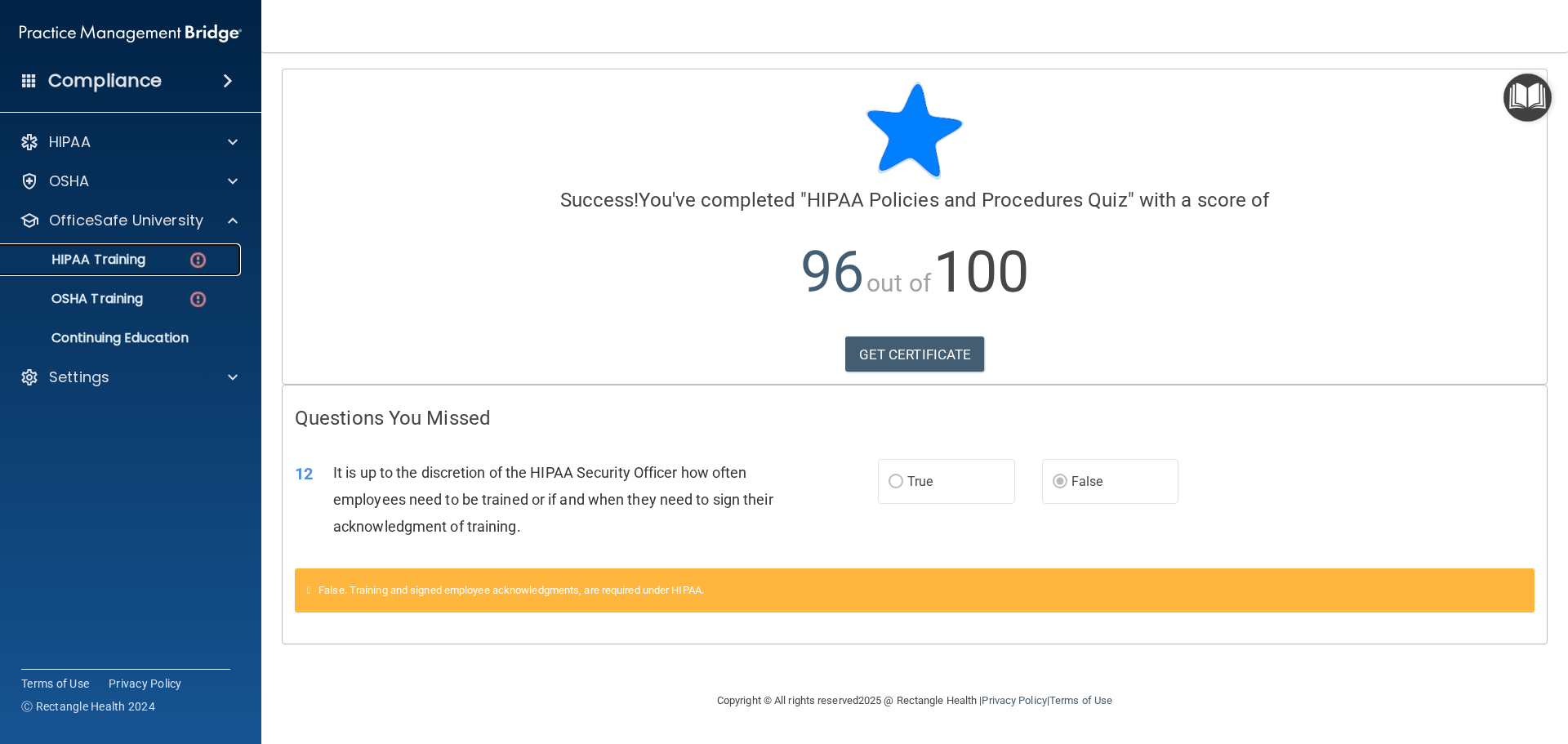
click at [181, 256] on div "HIPAA Training" at bounding box center [122, 260] width 223 height 17
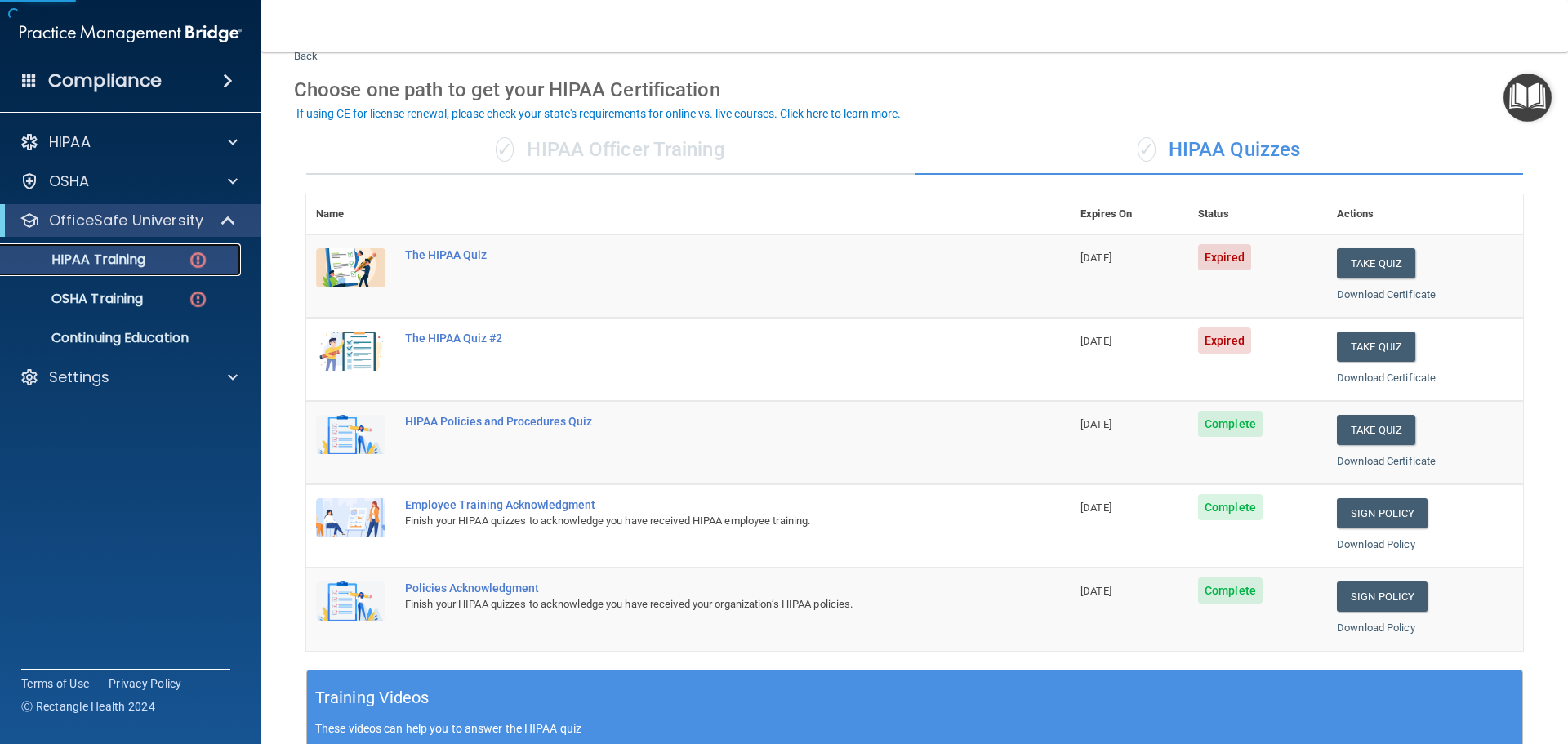
scroll to position [82, 0]
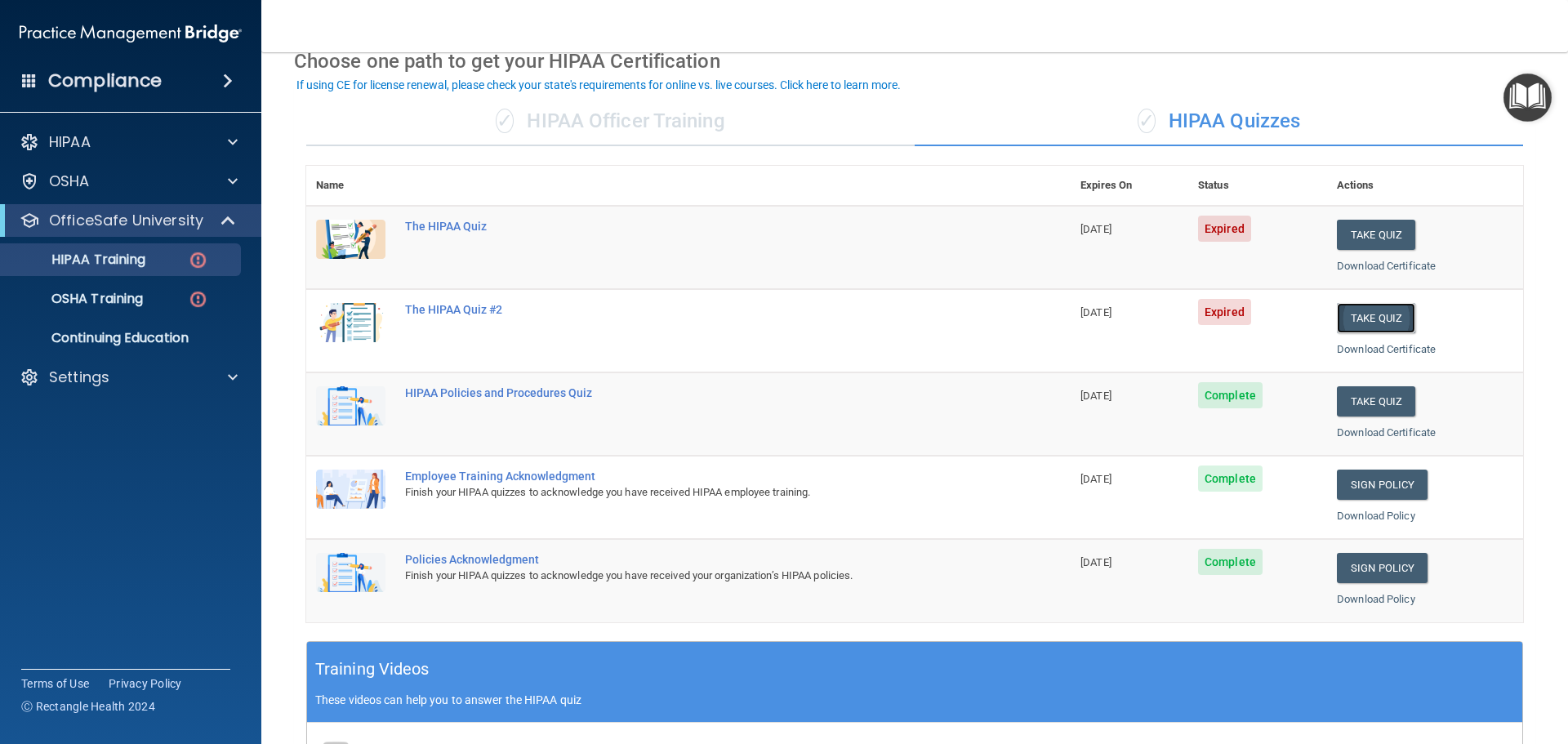
click at [1371, 319] on button "Take Quiz" at bounding box center [1376, 318] width 78 height 31
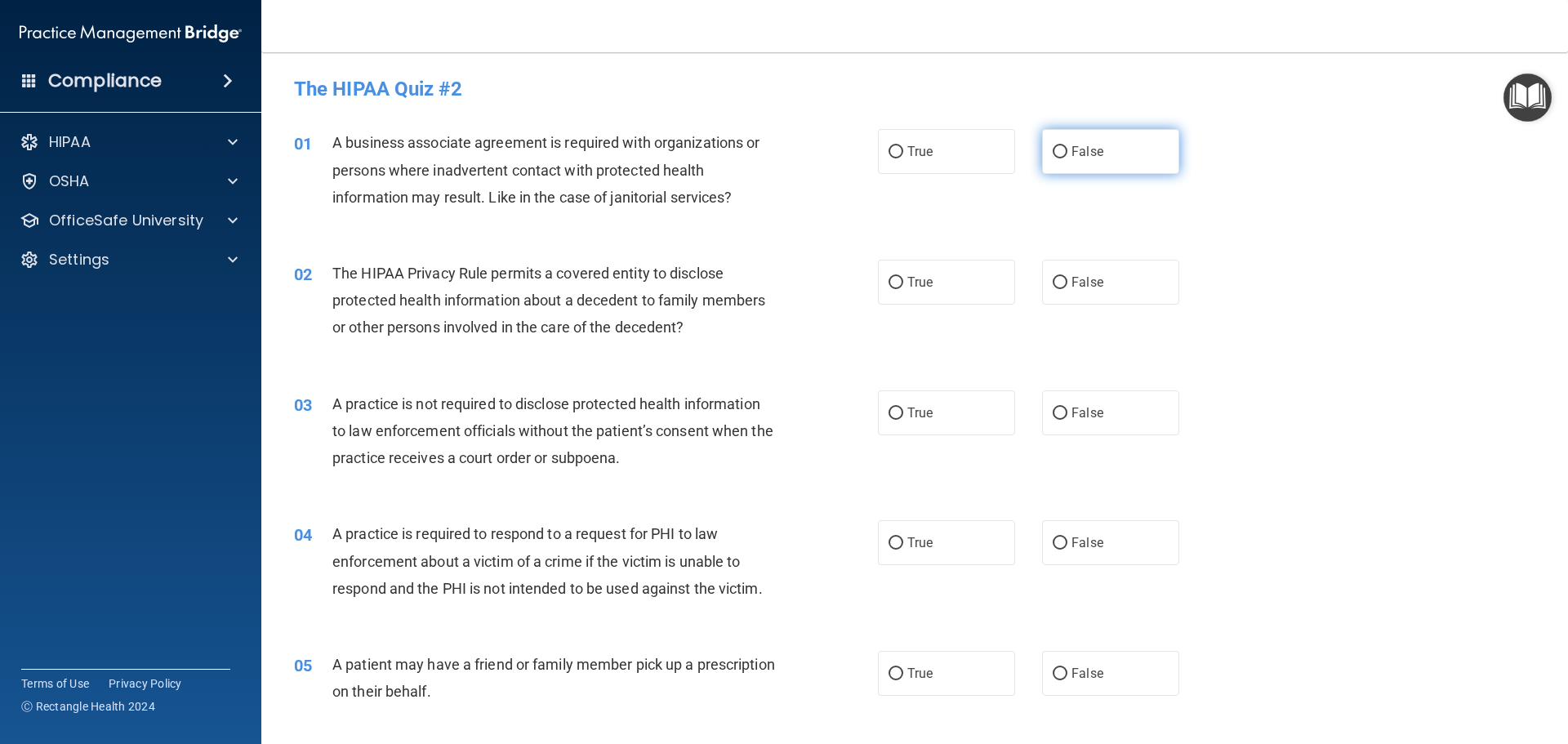
click at [1088, 173] on label "False" at bounding box center [1110, 152] width 137 height 45
click at [1068, 159] on input "False" at bounding box center [1060, 152] width 15 height 12
radio input "true"
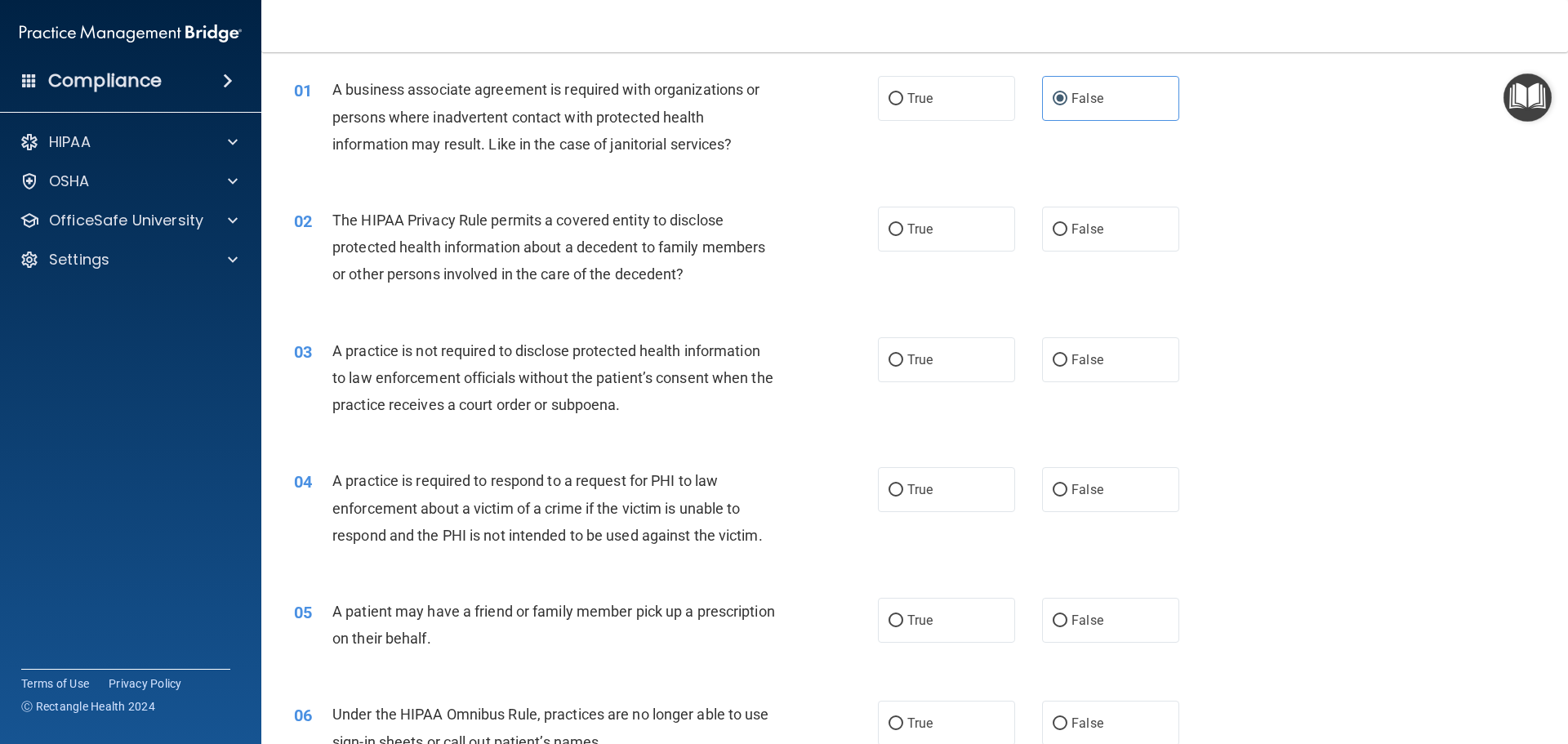
scroll to position [82, 0]
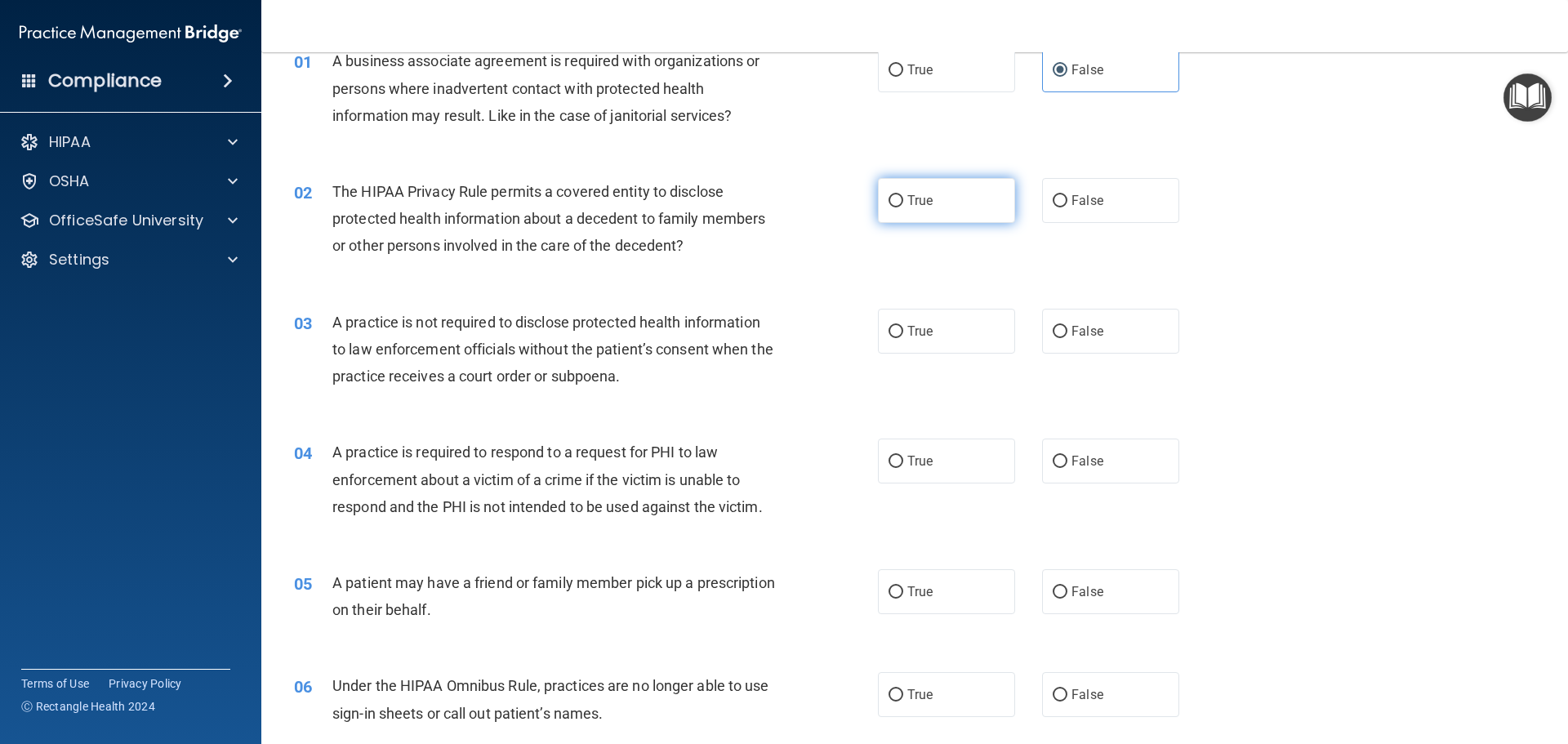
click at [963, 191] on label "True" at bounding box center [946, 200] width 137 height 45
click at [904, 195] on input "True" at bounding box center [896, 201] width 15 height 12
radio input "true"
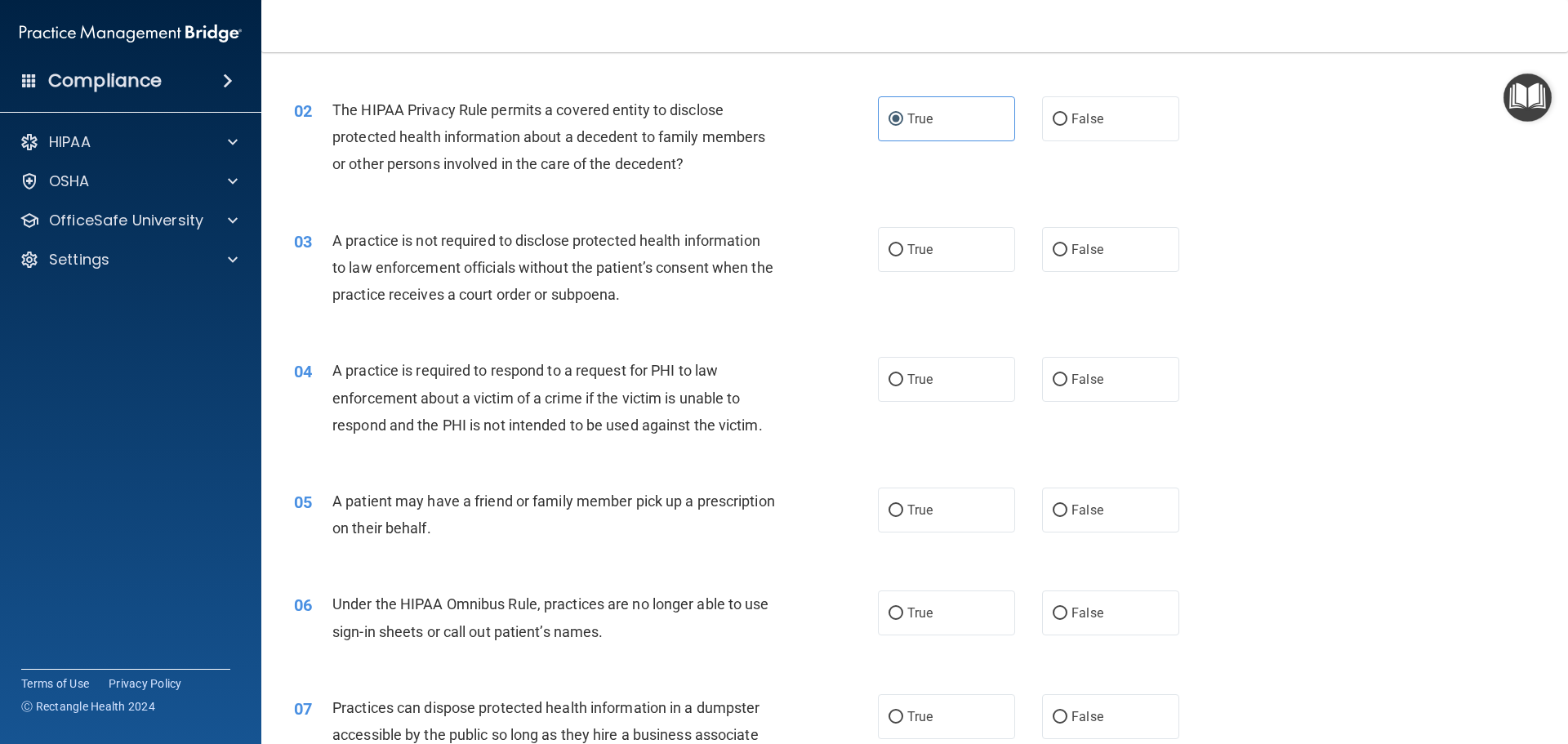
scroll to position [245, 0]
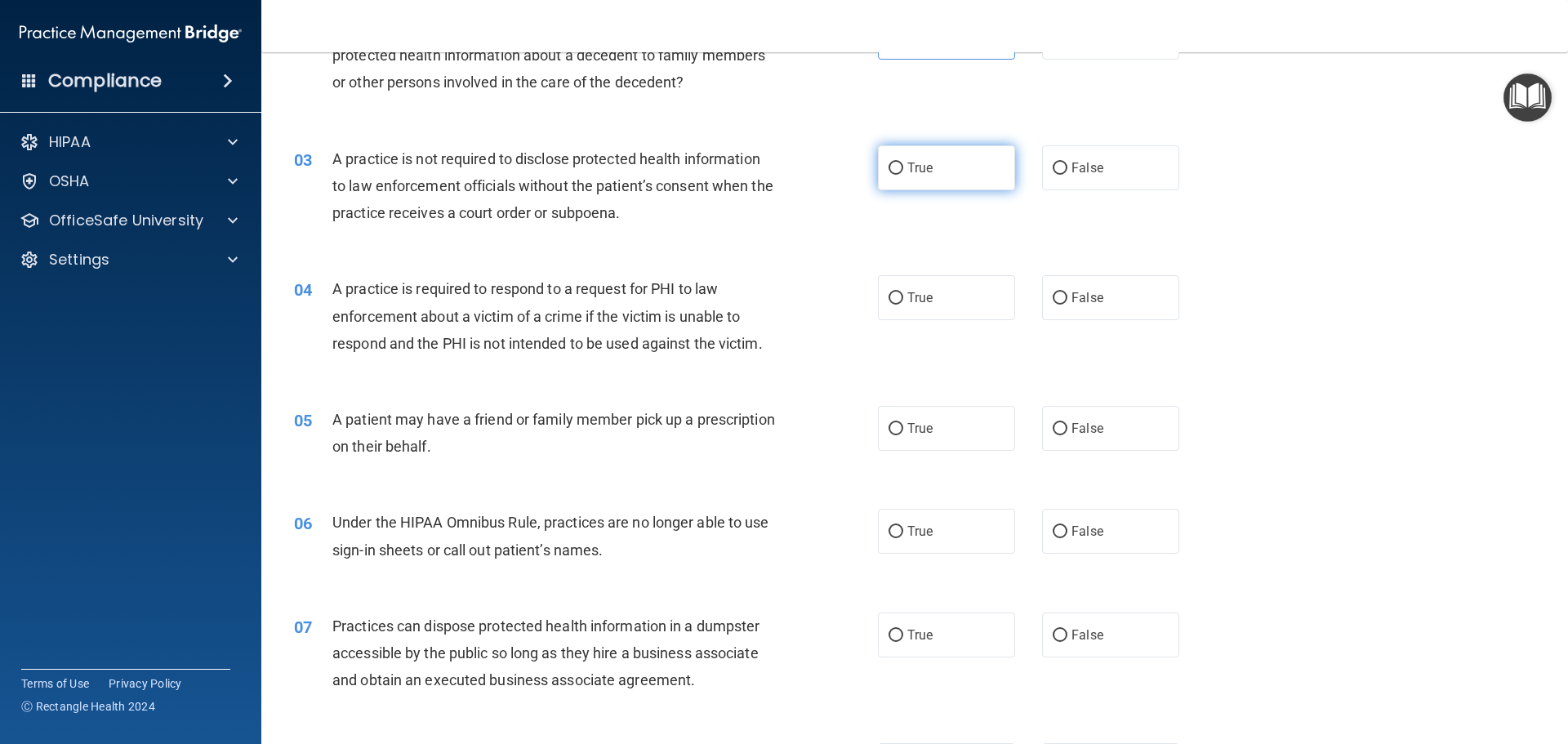
click at [913, 167] on span "True" at bounding box center [921, 168] width 26 height 16
click at [904, 167] on input "True" at bounding box center [896, 169] width 15 height 12
radio input "true"
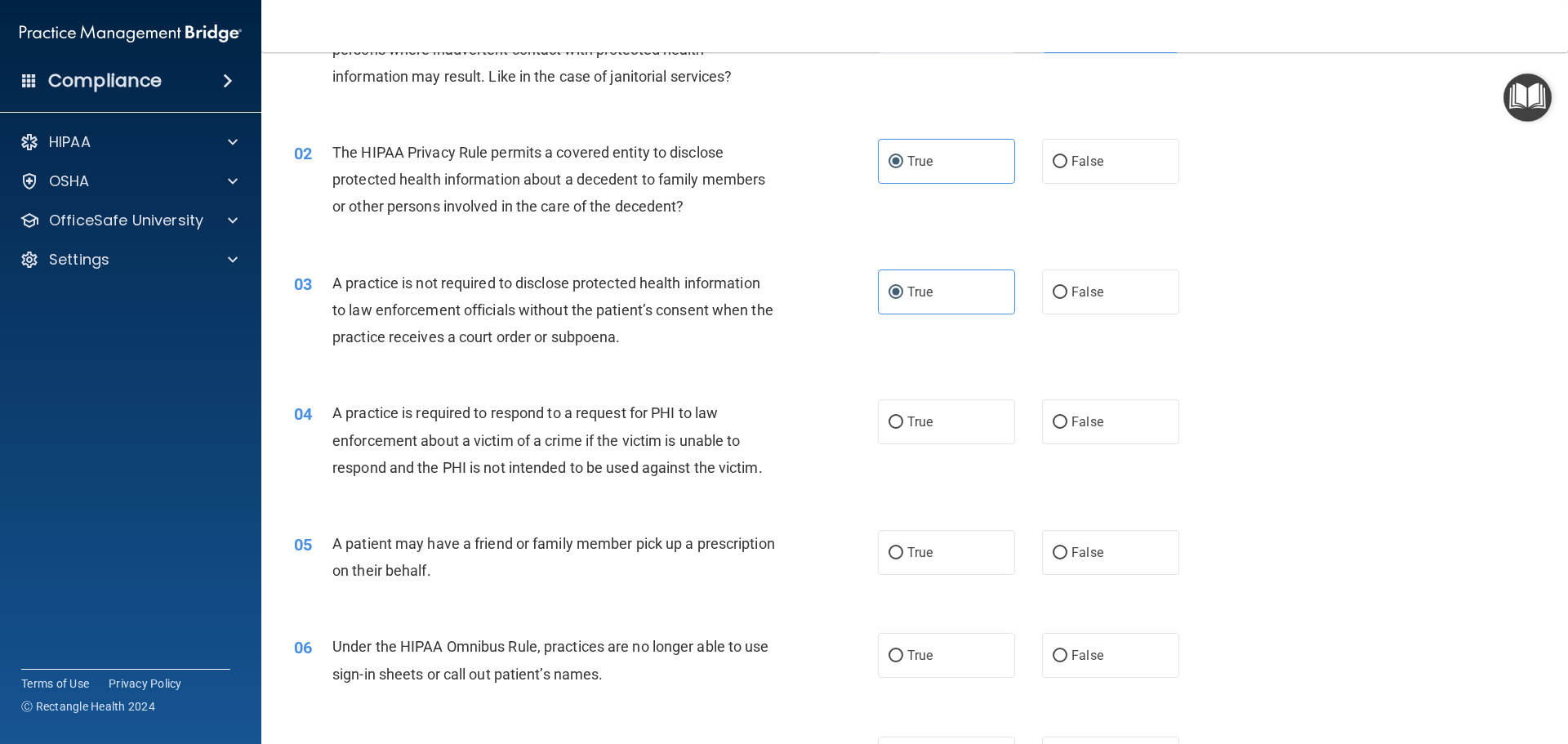
scroll to position [164, 0]
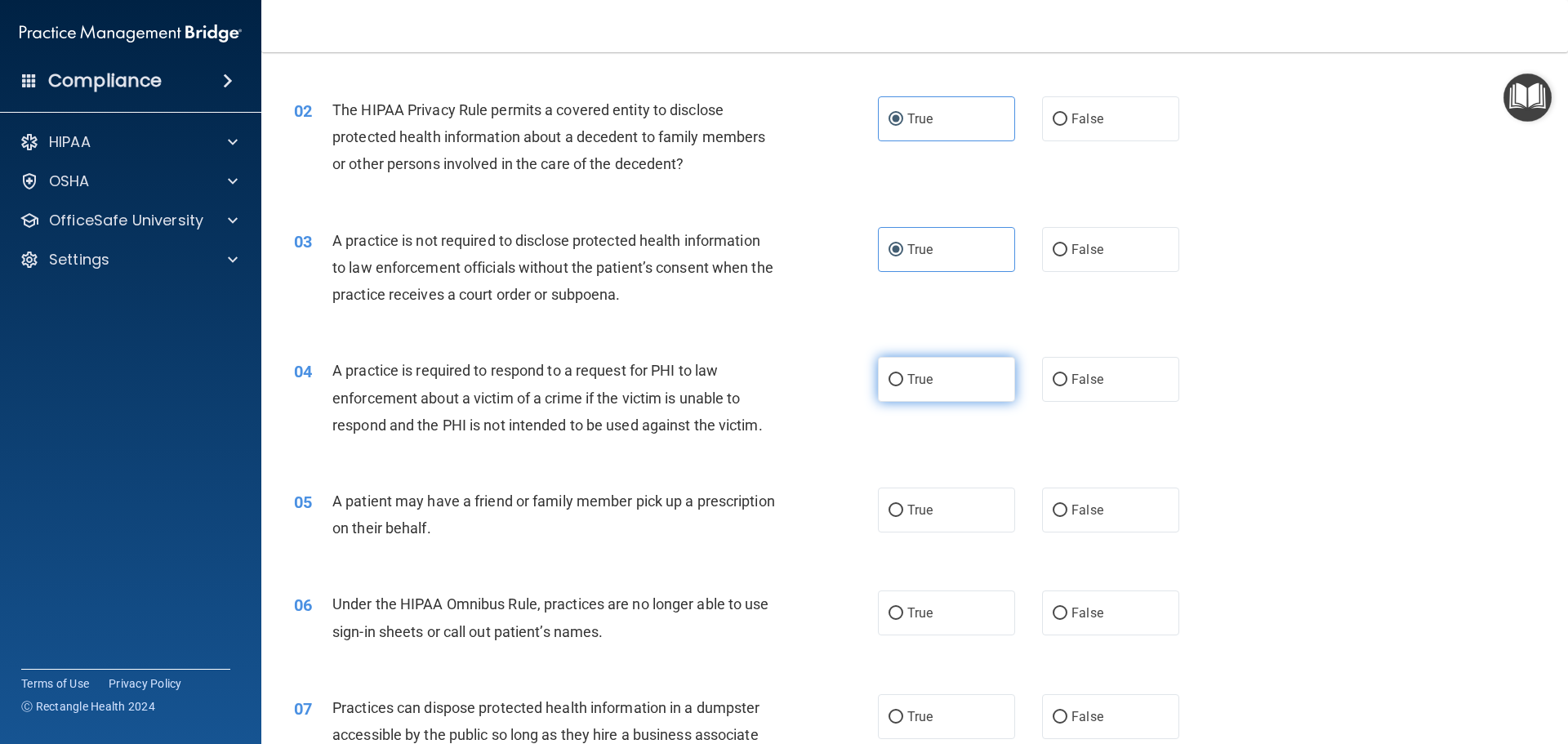
click at [942, 358] on label "True" at bounding box center [946, 380] width 137 height 45
click at [904, 374] on input "True" at bounding box center [896, 380] width 15 height 12
radio input "true"
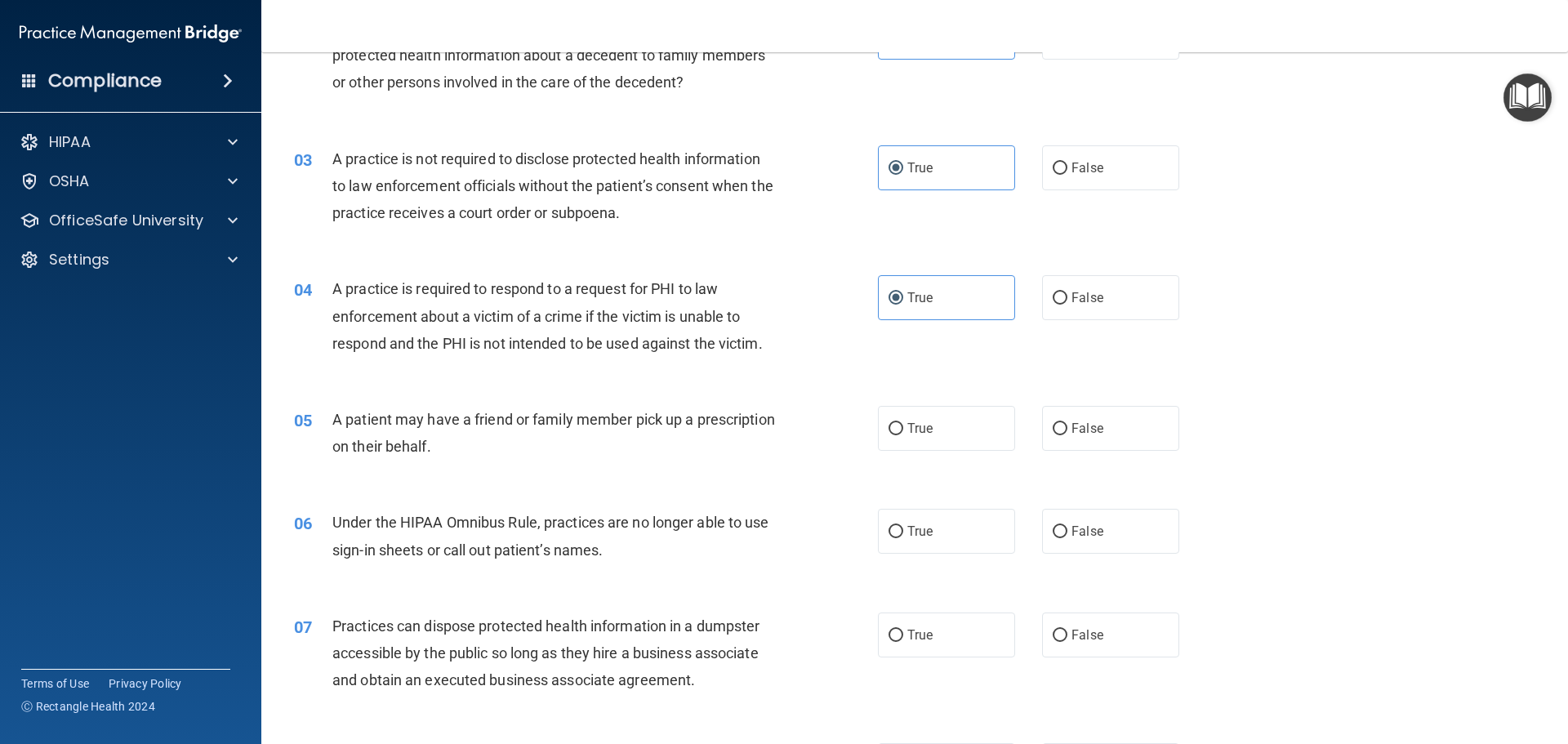
scroll to position [327, 0]
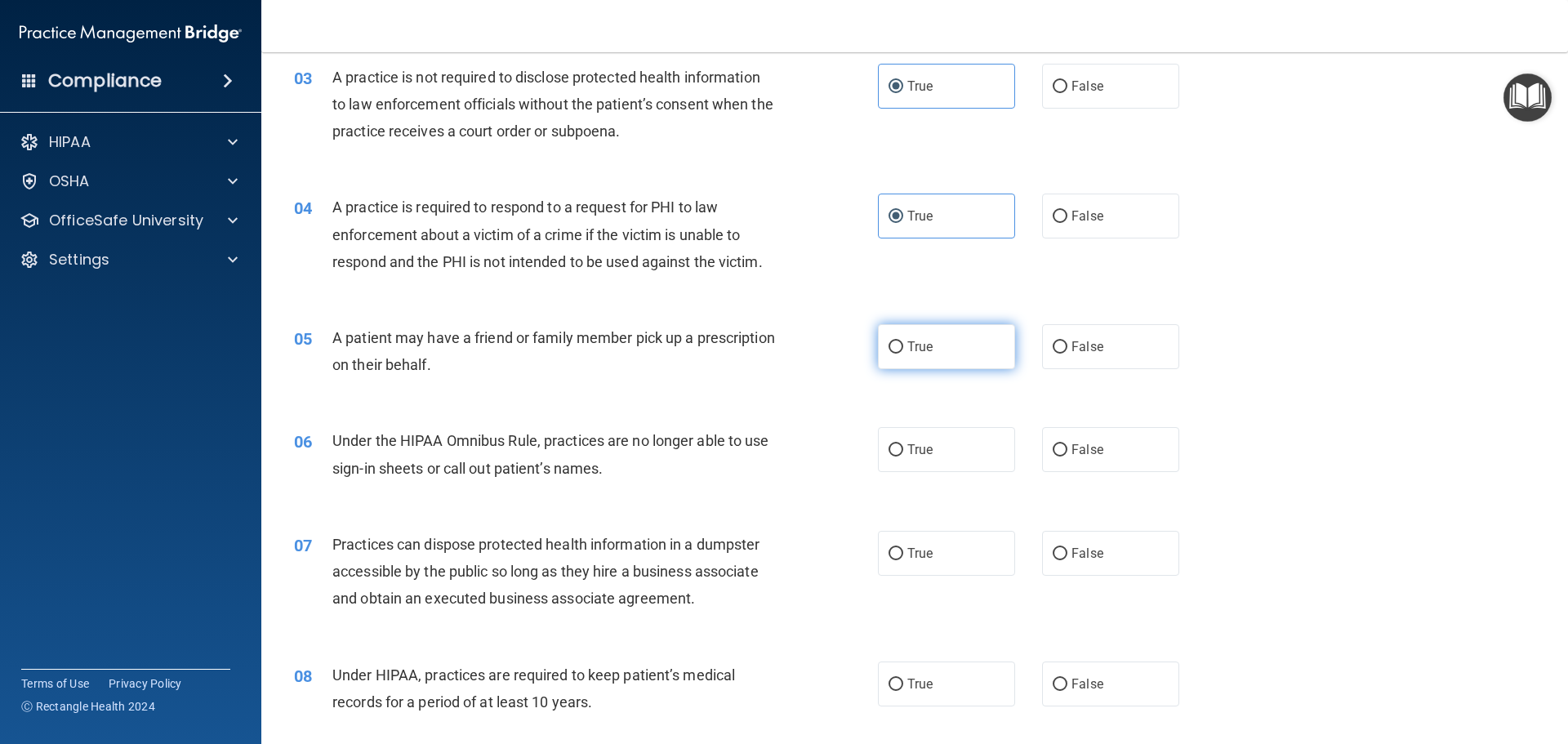
click at [953, 345] on label "True" at bounding box center [946, 347] width 137 height 45
click at [904, 345] on input "True" at bounding box center [896, 347] width 15 height 12
radio input "true"
click at [935, 433] on label "True" at bounding box center [946, 450] width 137 height 45
click at [904, 444] on input "True" at bounding box center [896, 450] width 15 height 12
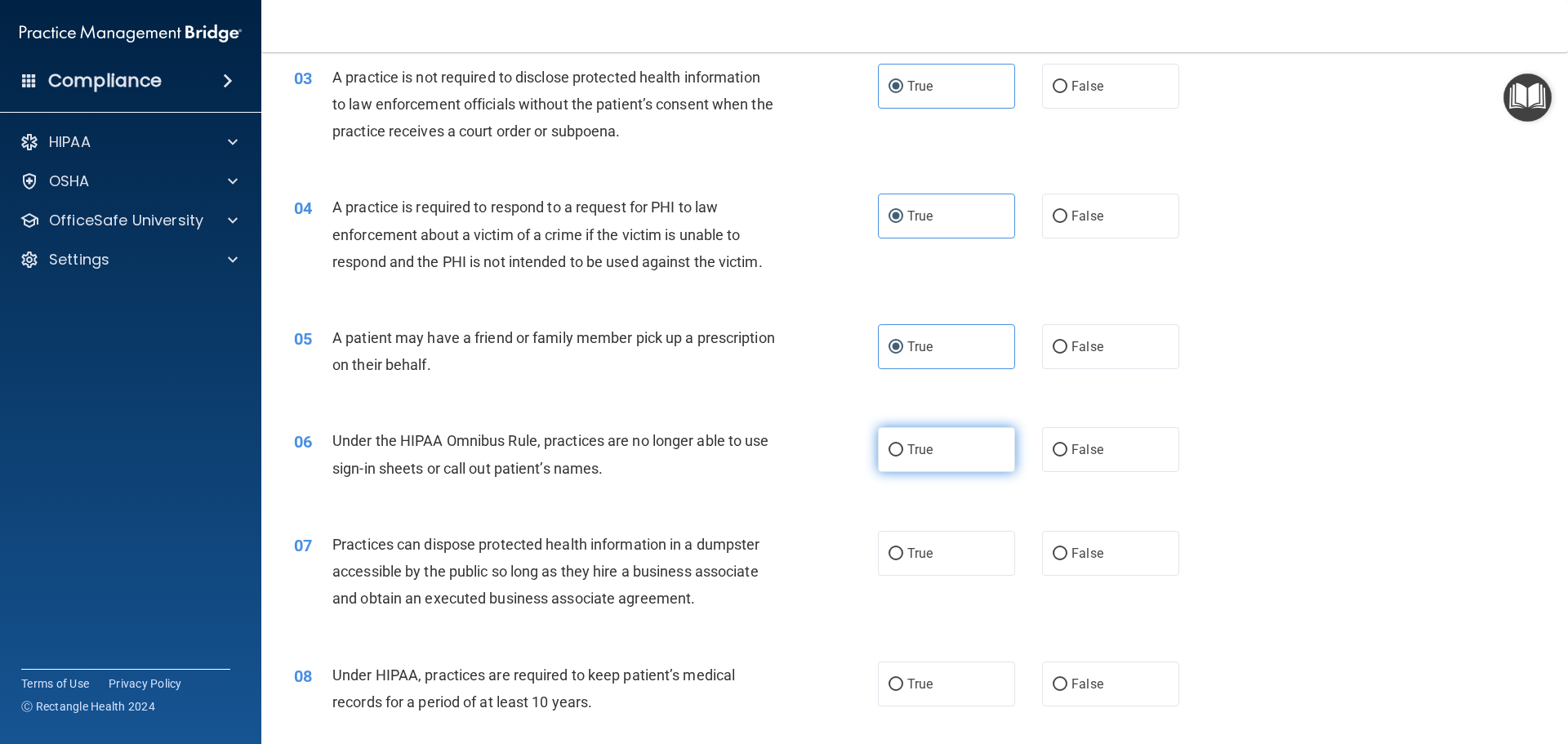
radio input "true"
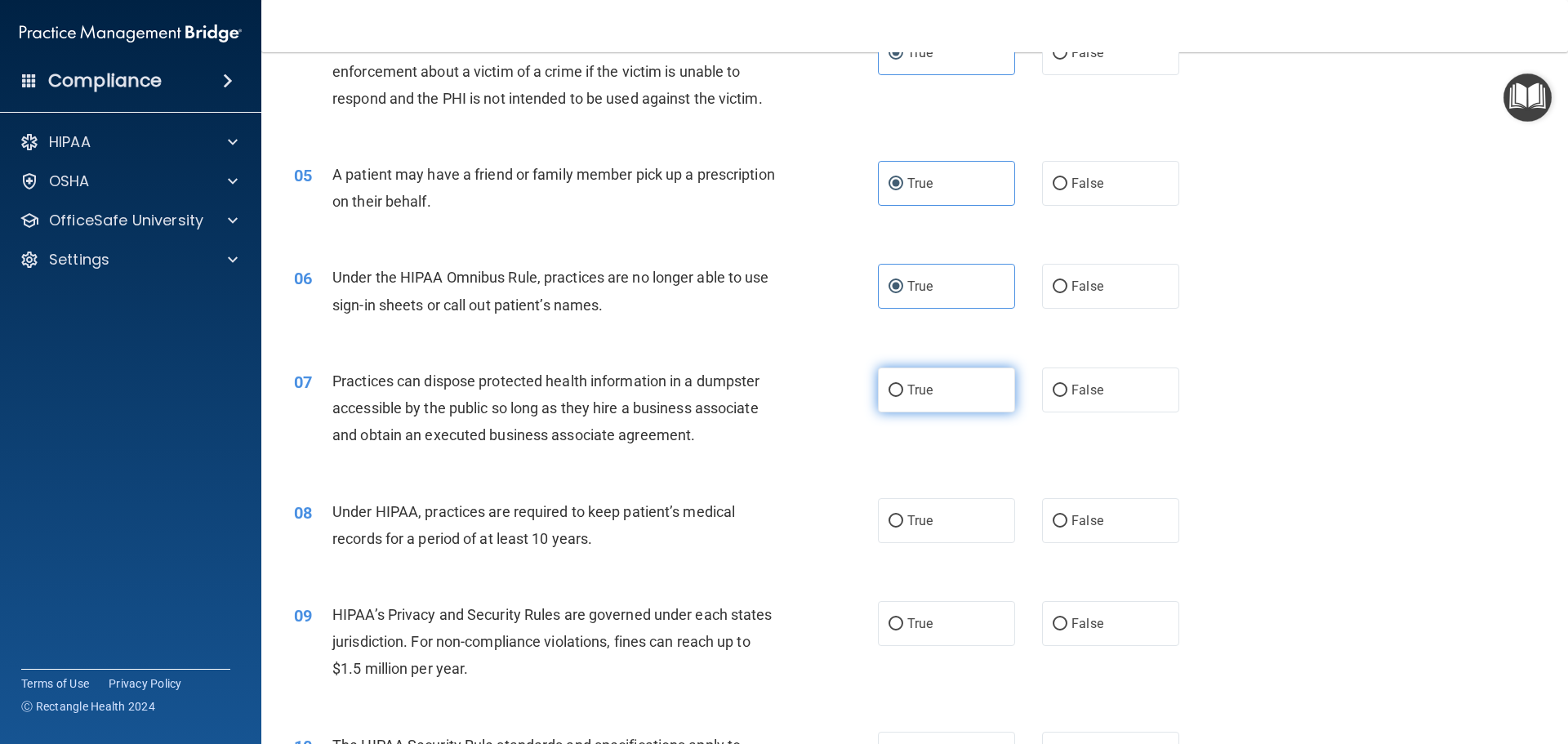
click at [933, 396] on label "True" at bounding box center [946, 391] width 137 height 45
click at [904, 396] on input "True" at bounding box center [896, 391] width 15 height 12
radio input "true"
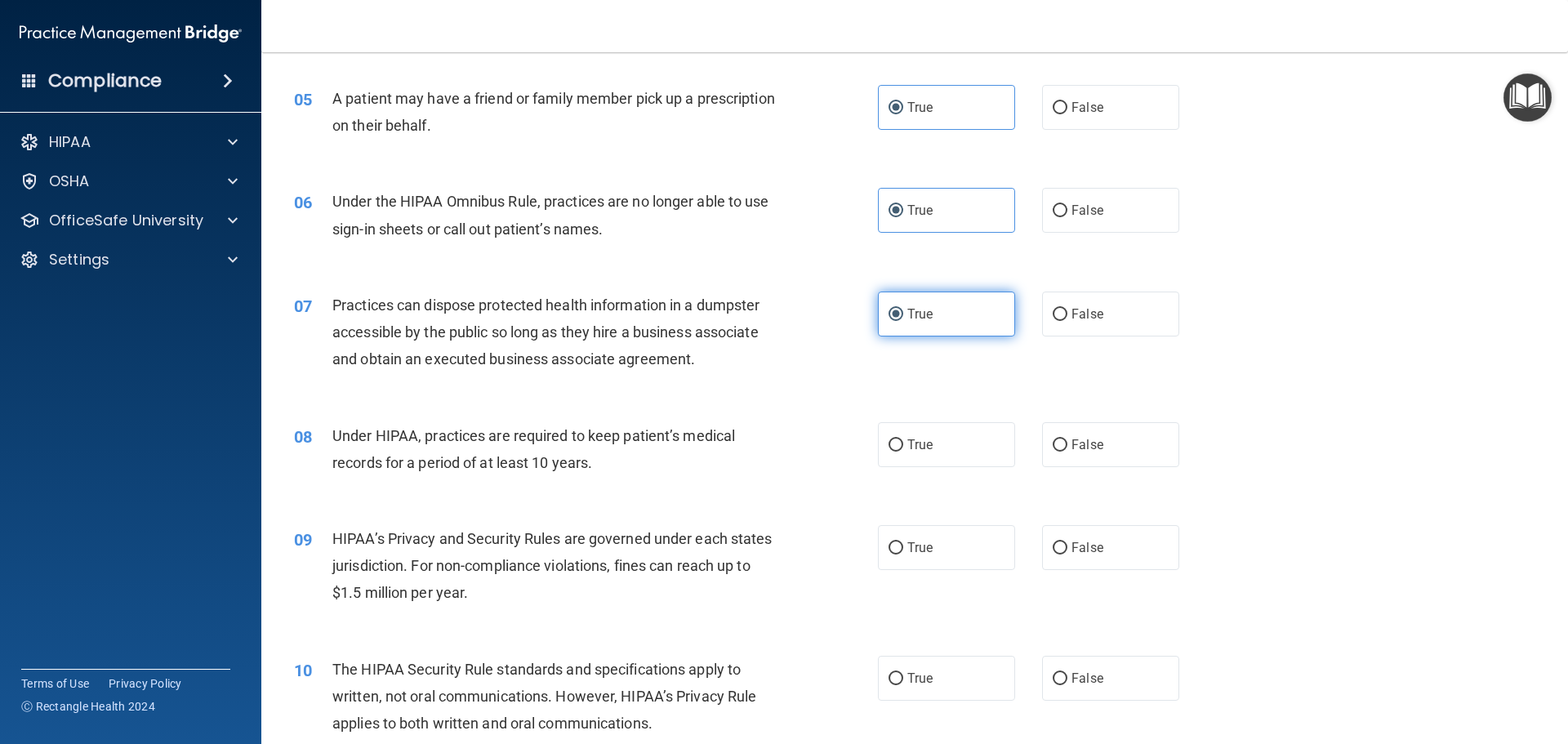
scroll to position [653, 0]
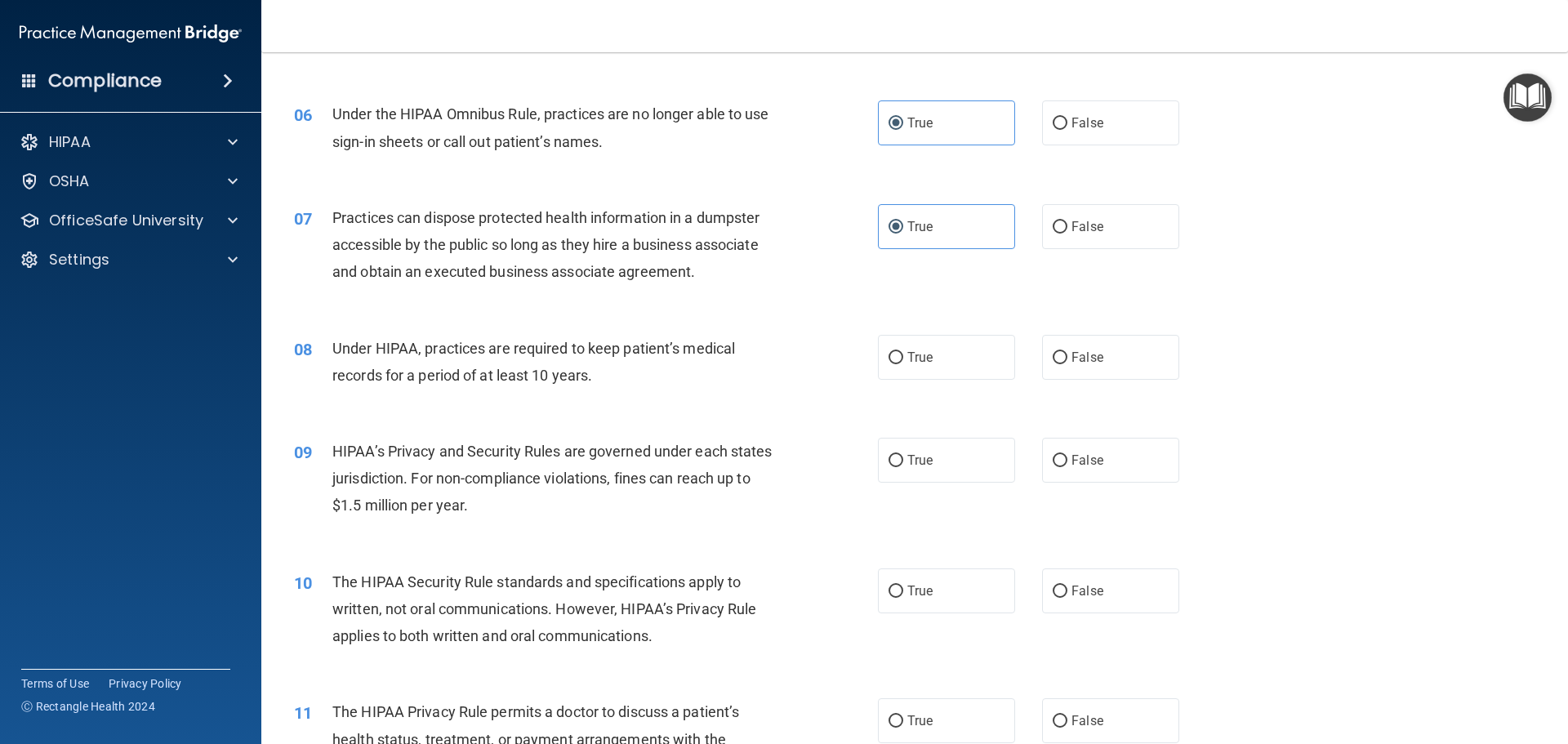
click at [931, 383] on div "08 Under HIPAA, practices are required to keep patient’s medical records for a …" at bounding box center [915, 366] width 1266 height 103
click at [928, 365] on label "True" at bounding box center [946, 357] width 137 height 45
click at [904, 364] on input "True" at bounding box center [896, 358] width 15 height 12
radio input "true"
click at [923, 459] on span "True" at bounding box center [921, 461] width 26 height 16
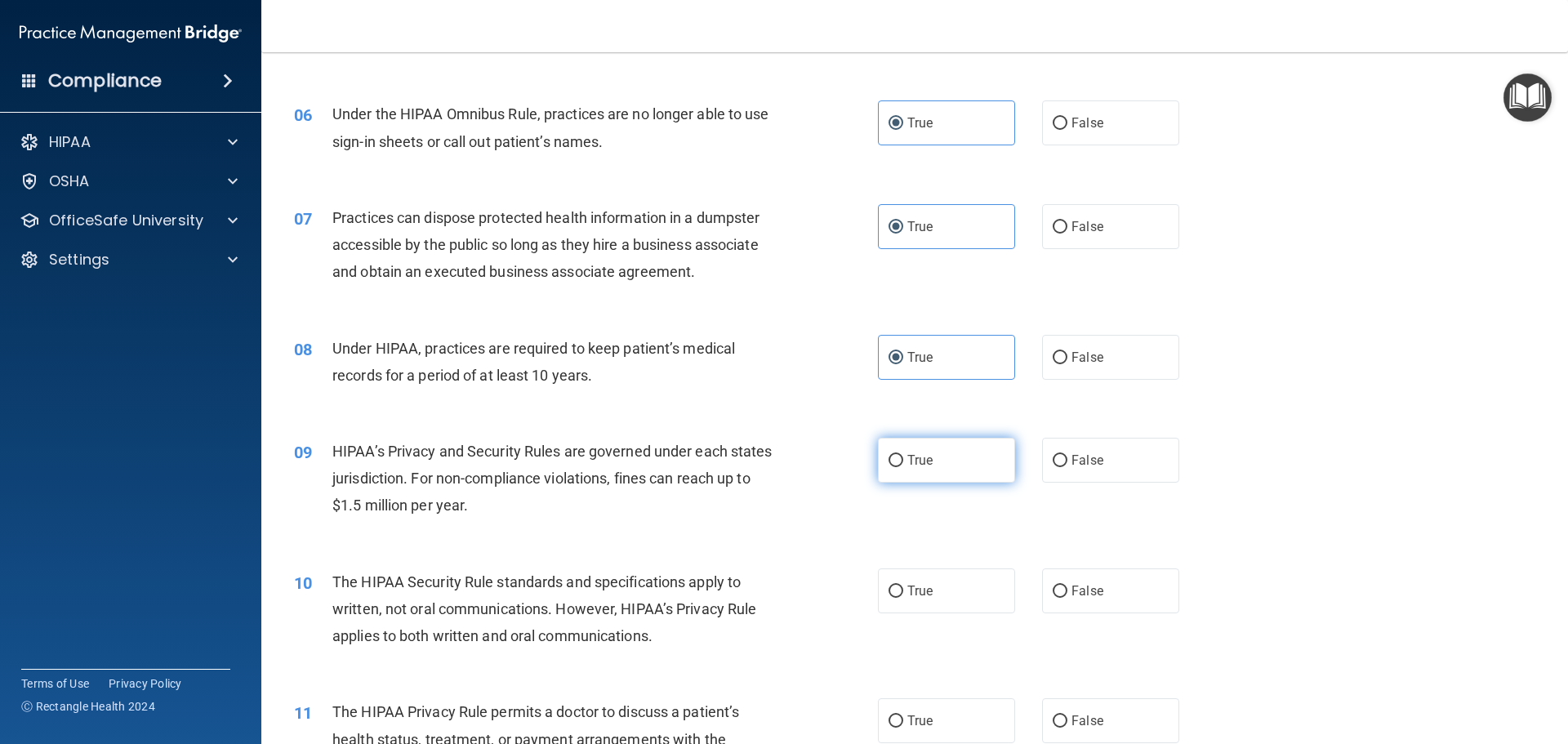
click at [904, 459] on input "True" at bounding box center [896, 461] width 15 height 12
radio input "true"
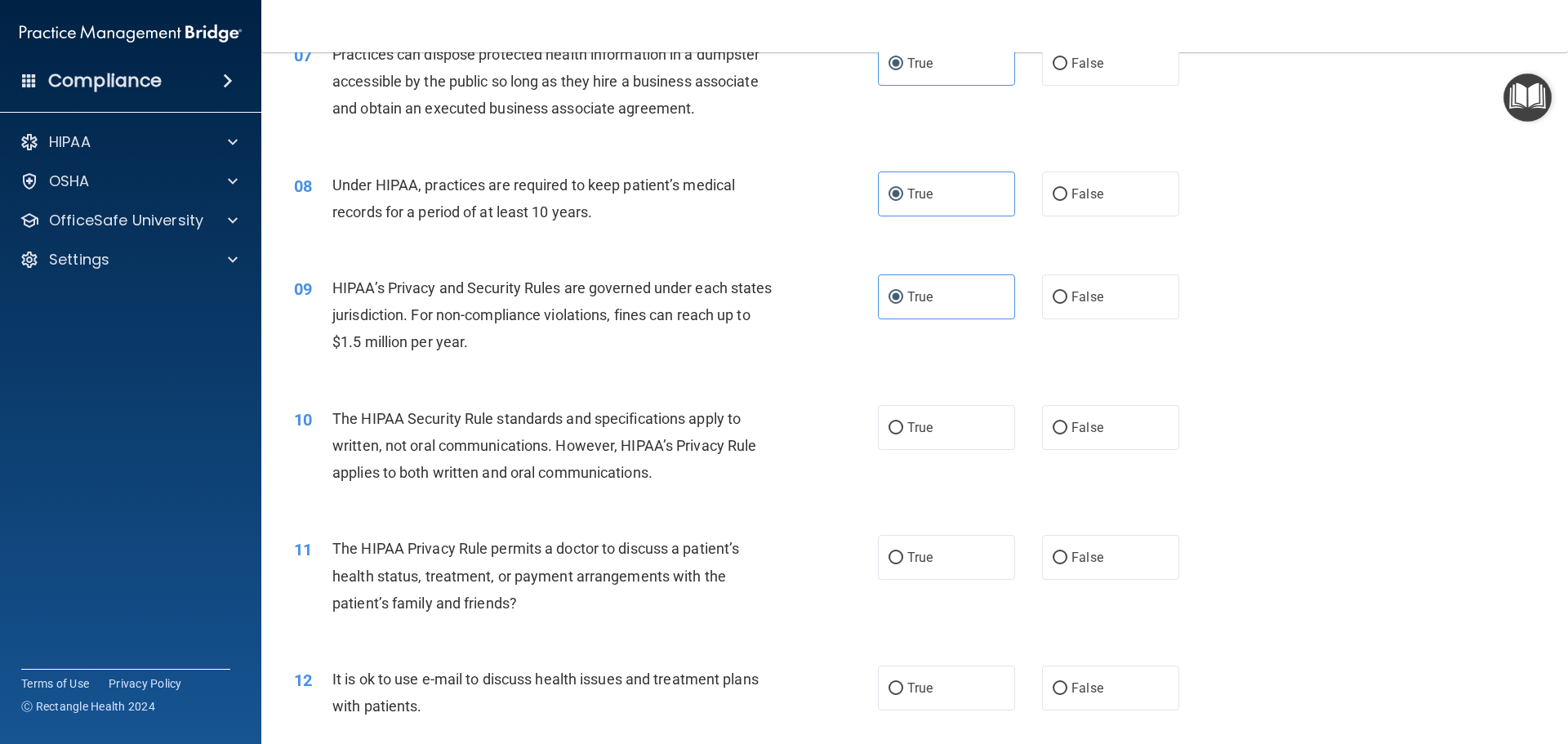
click at [930, 401] on div "10 The HIPAA Security Rule standards and specifications apply to written, not o…" at bounding box center [915, 450] width 1266 height 130
click at [933, 419] on label "True" at bounding box center [946, 428] width 137 height 45
click at [904, 422] on input "True" at bounding box center [896, 428] width 15 height 12
radio input "true"
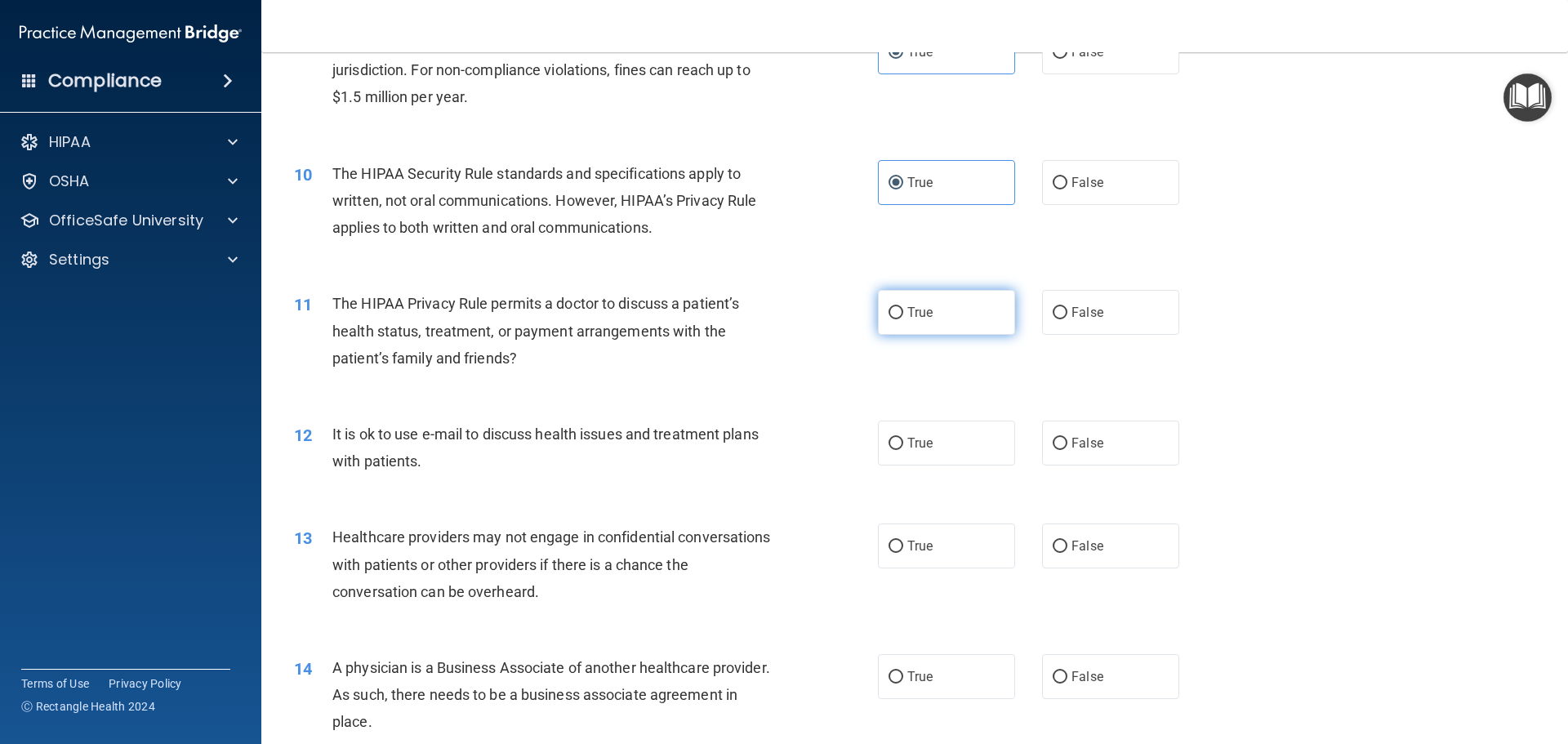
click at [935, 316] on label "True" at bounding box center [946, 313] width 137 height 45
click at [904, 316] on input "True" at bounding box center [896, 313] width 15 height 12
radio input "true"
click at [945, 445] on label "True" at bounding box center [946, 443] width 137 height 45
click at [904, 445] on input "True" at bounding box center [896, 444] width 15 height 12
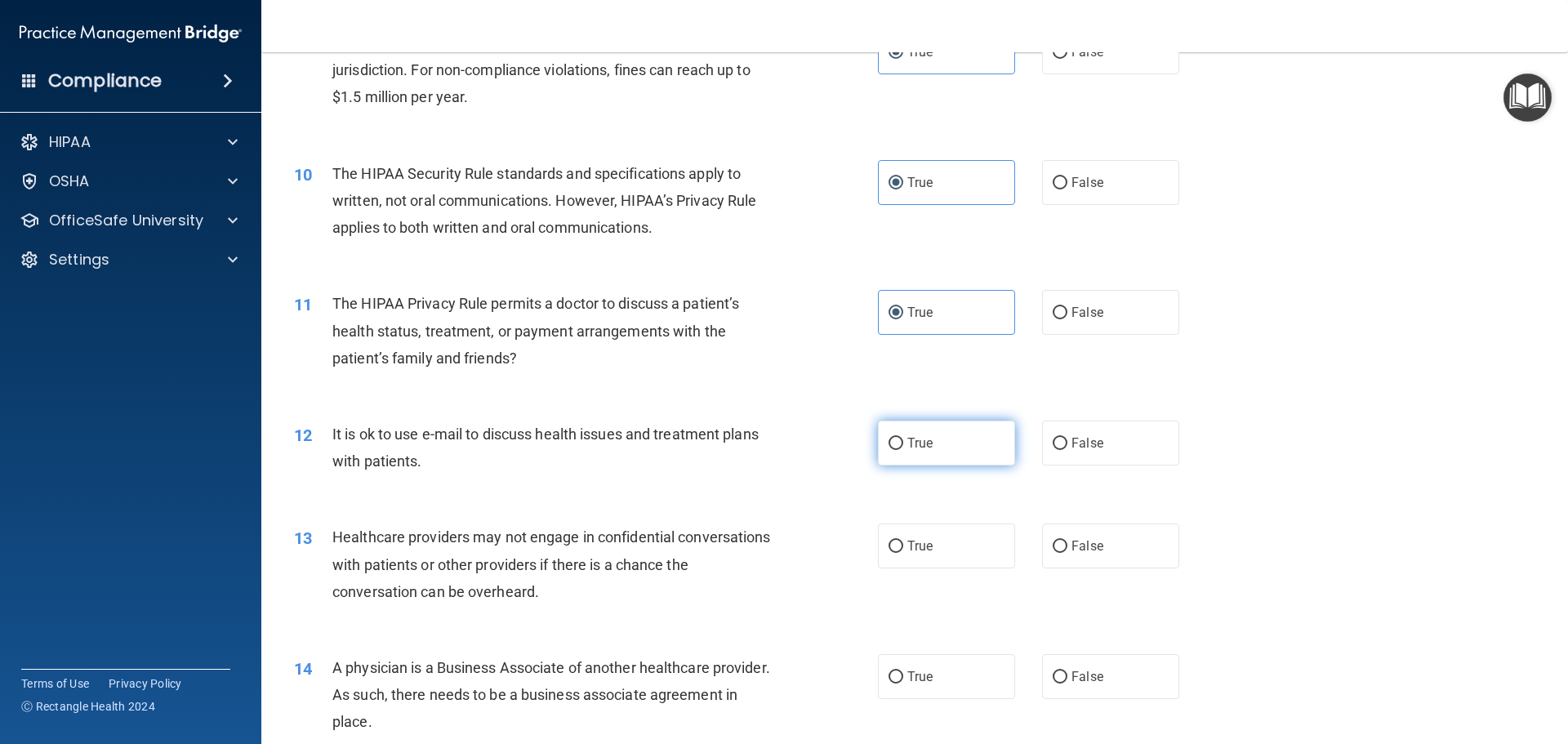
radio input "true"
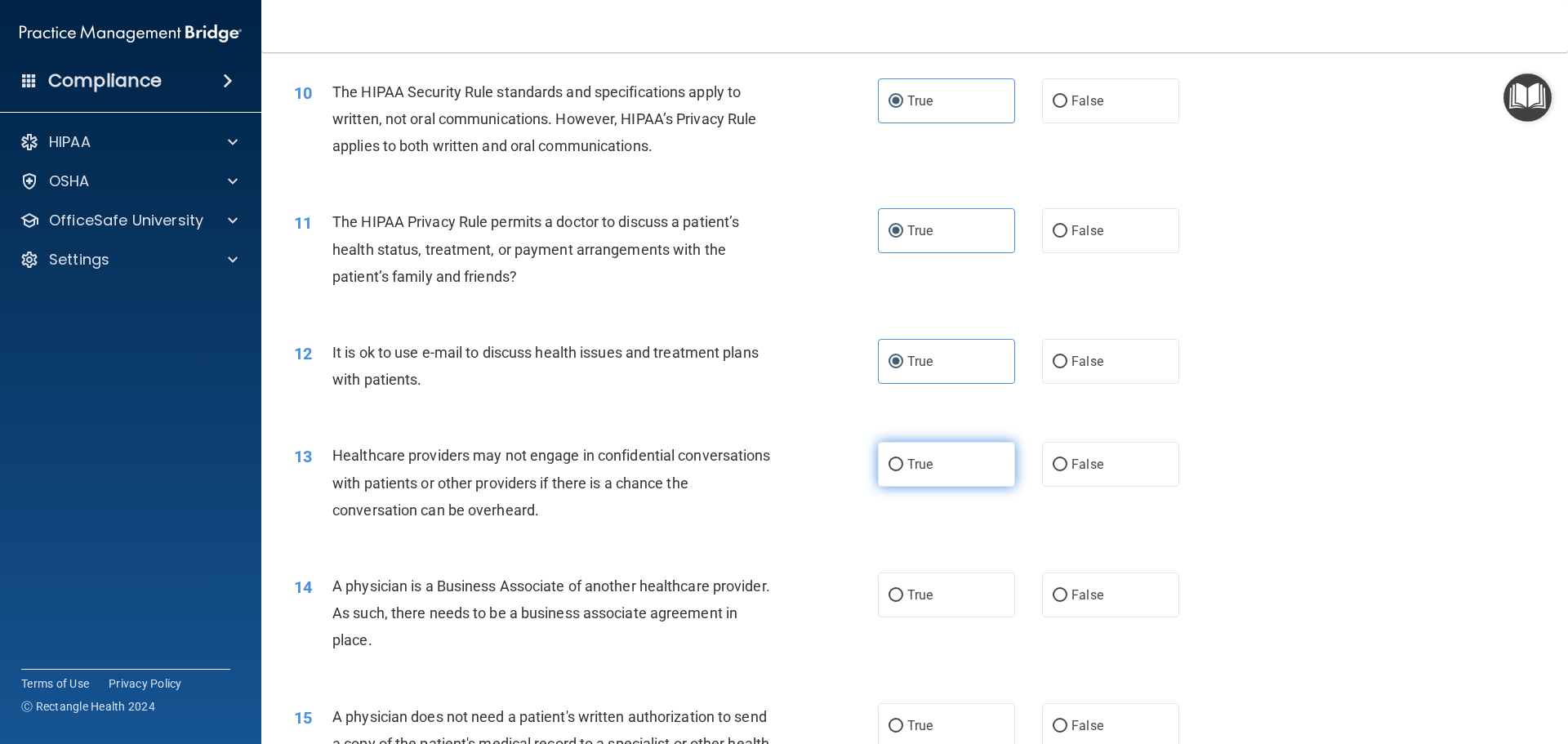
click at [933, 457] on label "True" at bounding box center [946, 465] width 137 height 45
click at [904, 459] on input "True" at bounding box center [896, 465] width 15 height 12
radio input "true"
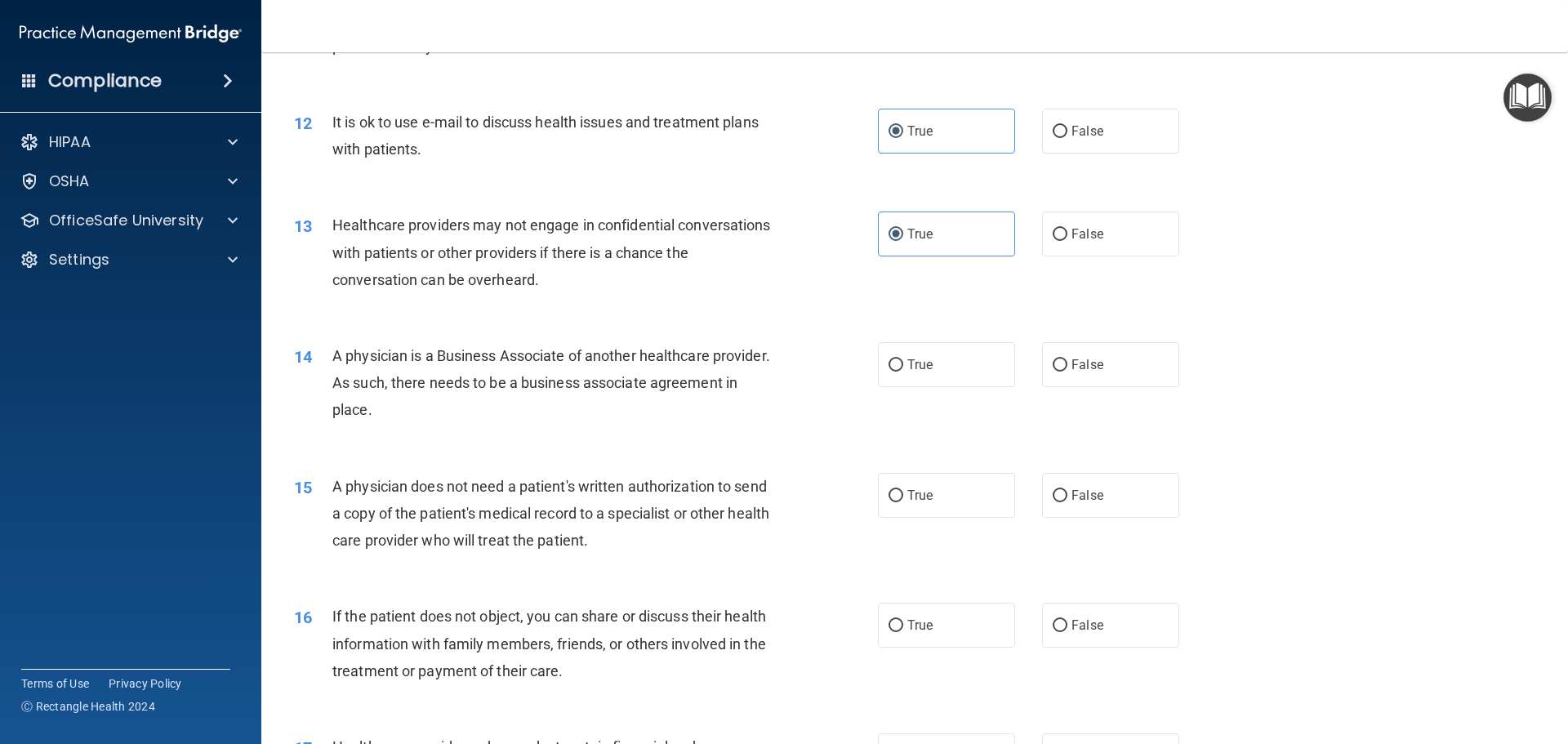
scroll to position [1388, 0]
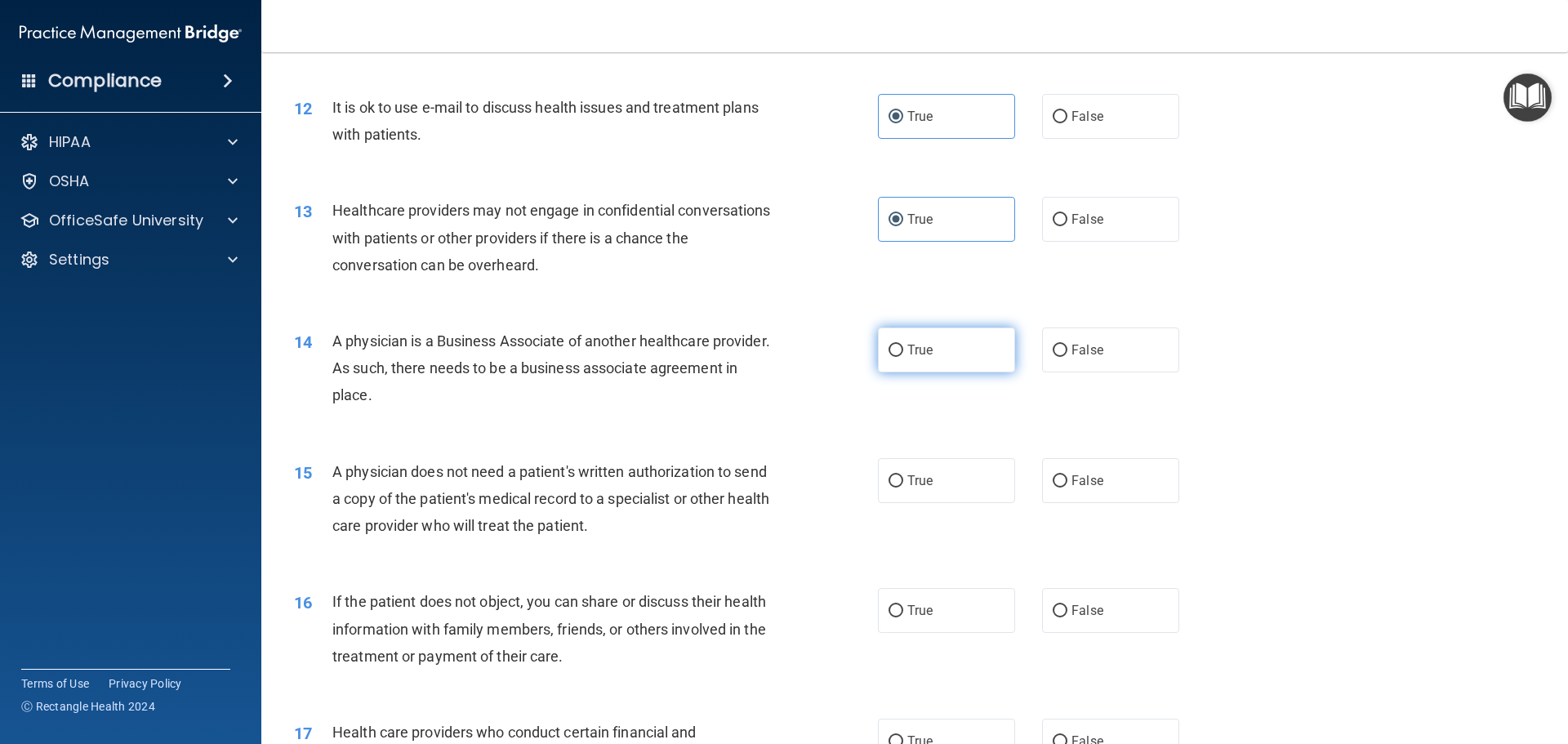
click at [920, 363] on label "True" at bounding box center [946, 350] width 137 height 45
click at [904, 357] on input "True" at bounding box center [896, 350] width 15 height 12
radio input "true"
click at [920, 477] on span "True" at bounding box center [921, 481] width 26 height 16
click at [904, 477] on input "True" at bounding box center [896, 482] width 15 height 12
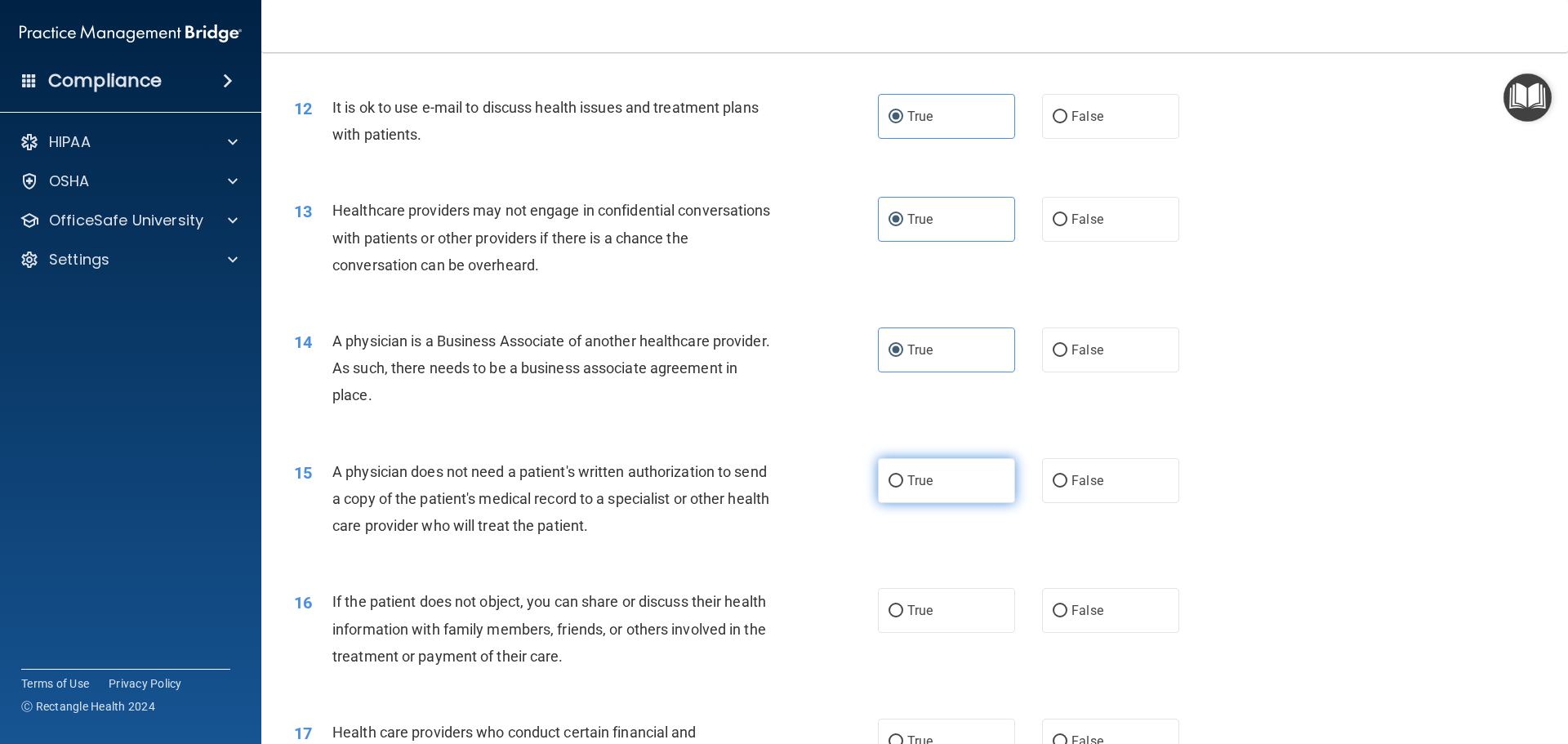
radio input "true"
click at [898, 619] on label "True" at bounding box center [946, 611] width 137 height 45
click at [898, 618] on input "True" at bounding box center [896, 611] width 15 height 12
radio input "true"
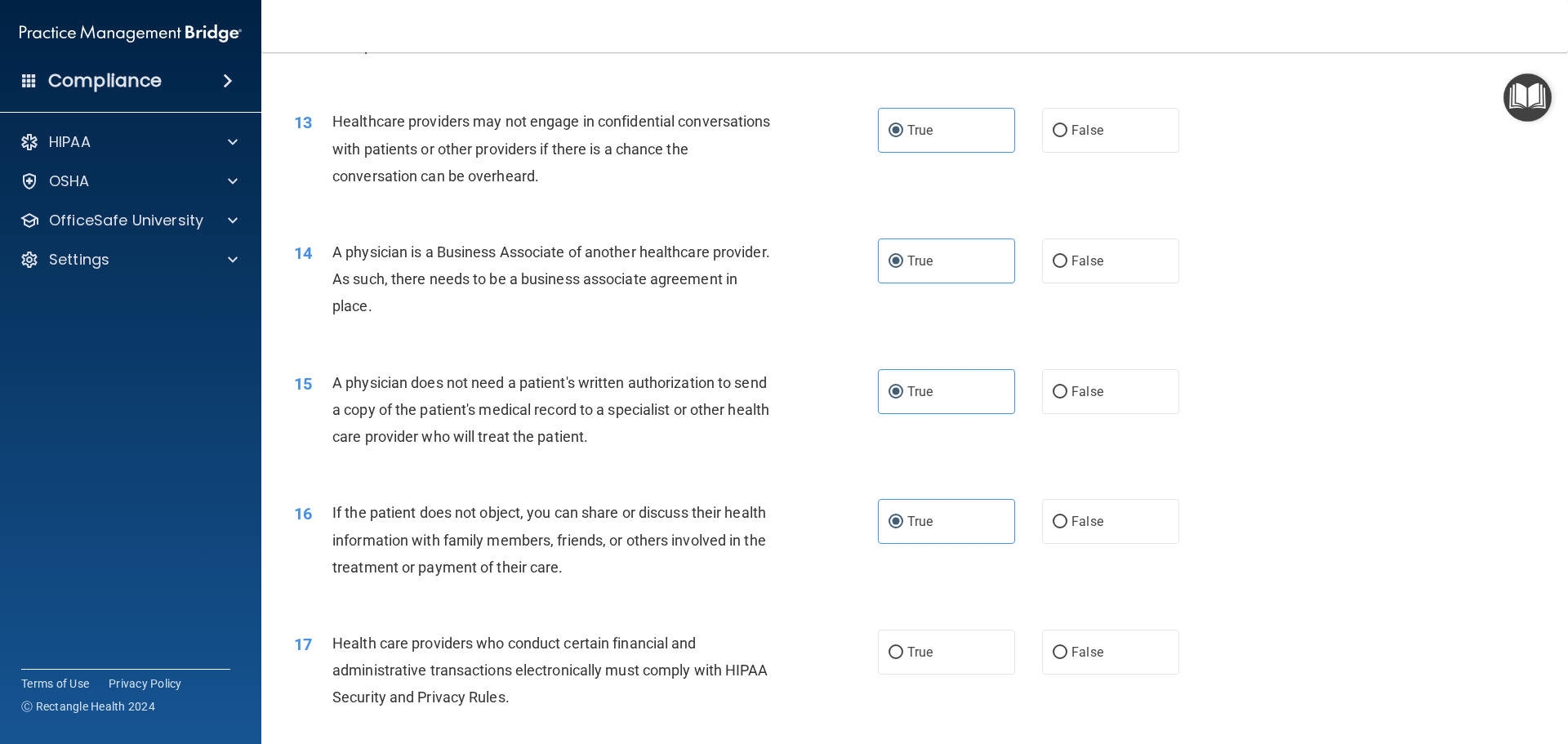
scroll to position [1715, 0]
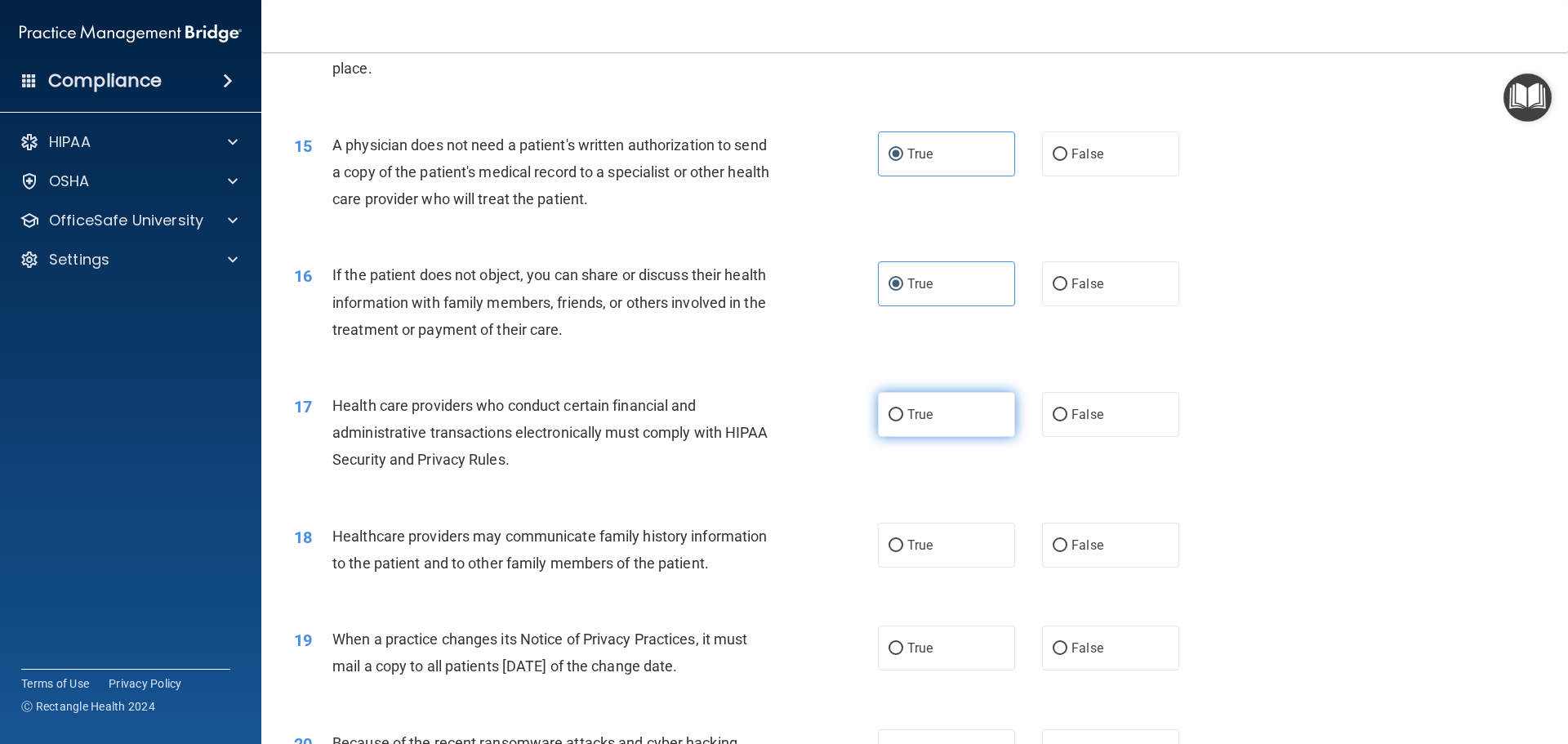
click at [929, 430] on label "True" at bounding box center [946, 414] width 137 height 45
click at [904, 421] on input "True" at bounding box center [896, 415] width 15 height 12
radio input "true"
click at [930, 537] on label "True" at bounding box center [946, 546] width 137 height 45
click at [904, 540] on input "True" at bounding box center [896, 546] width 15 height 12
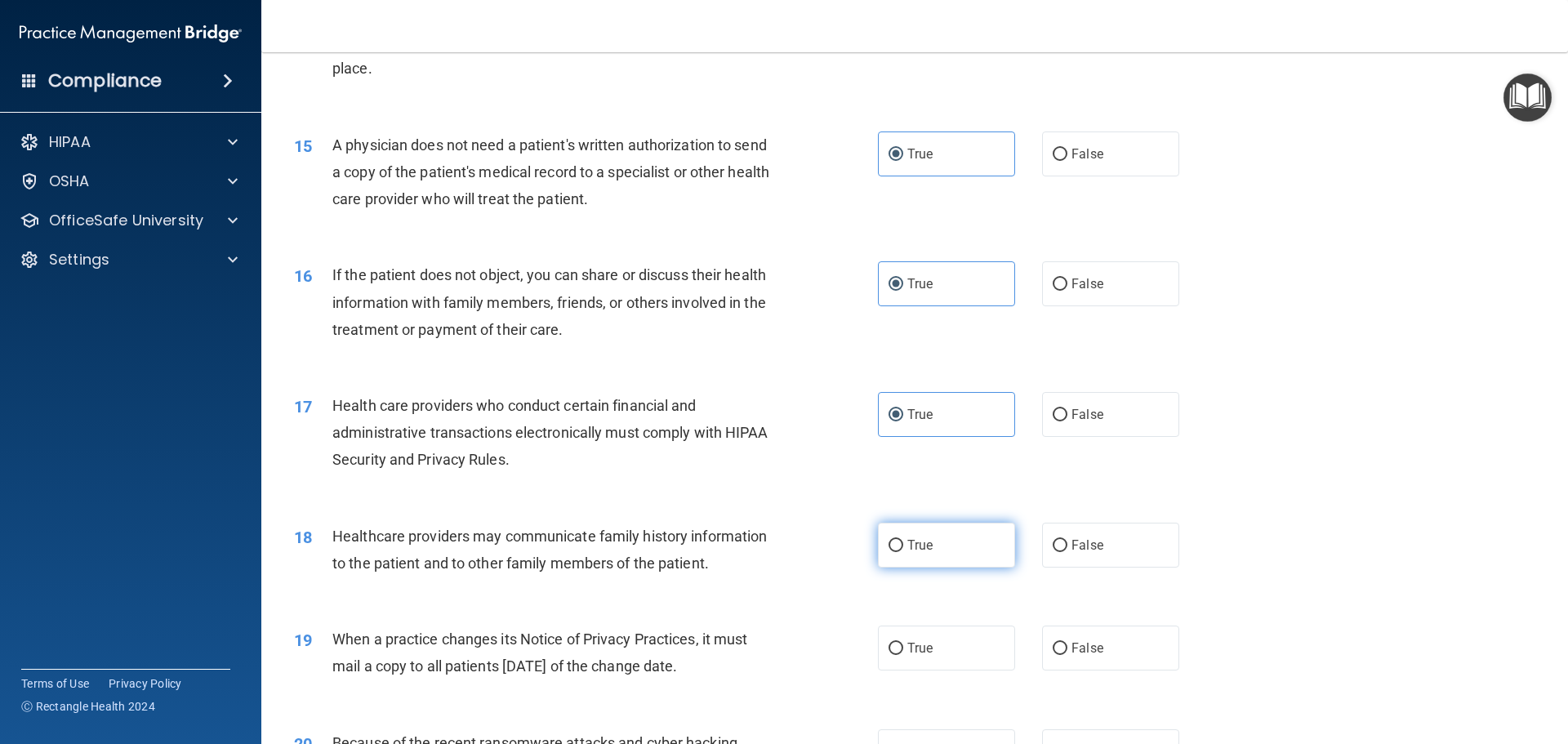
radio input "true"
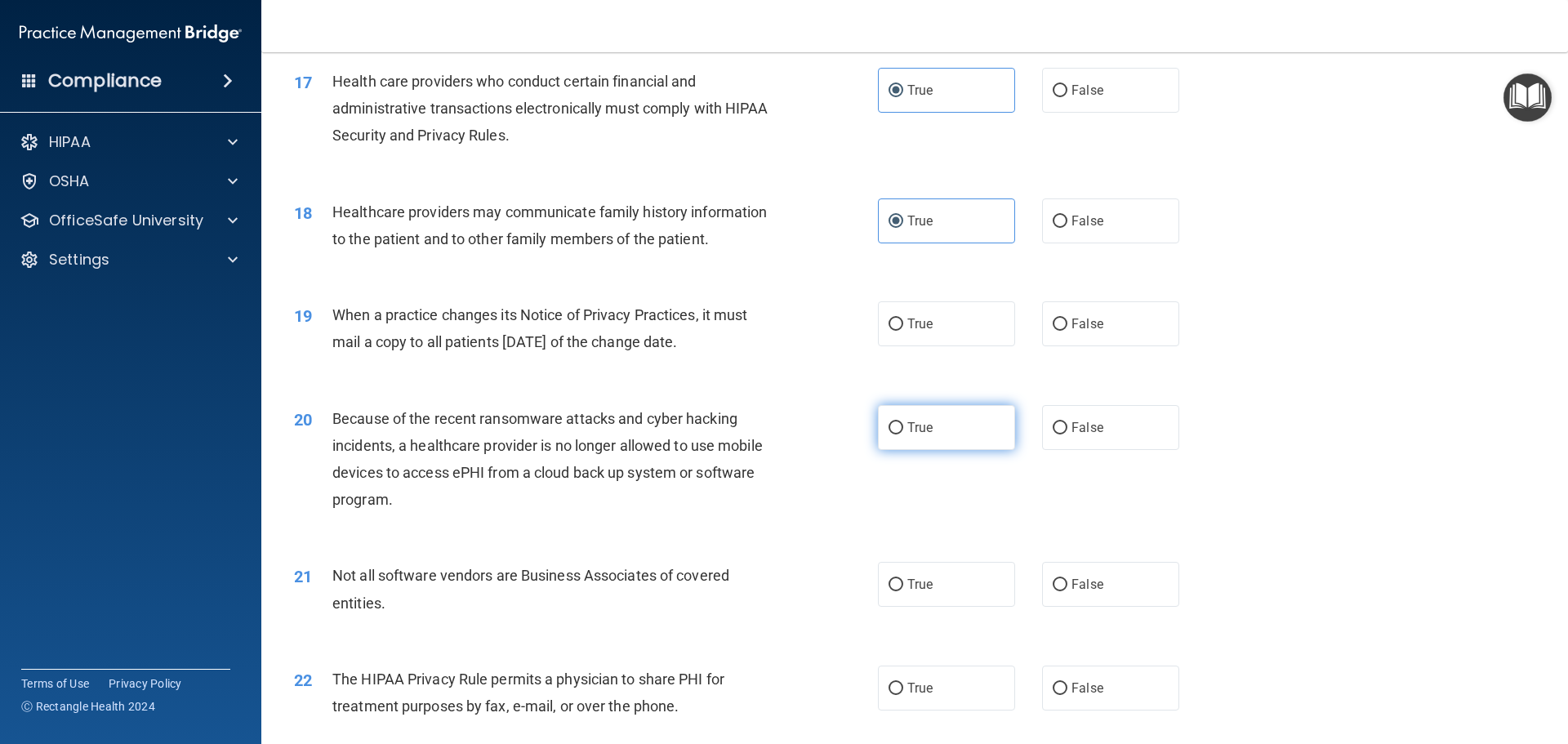
scroll to position [2042, 0]
click at [927, 323] on span "True" at bounding box center [921, 322] width 26 height 16
click at [904, 323] on input "True" at bounding box center [896, 322] width 15 height 12
radio input "true"
click at [923, 415] on label "True" at bounding box center [946, 425] width 137 height 45
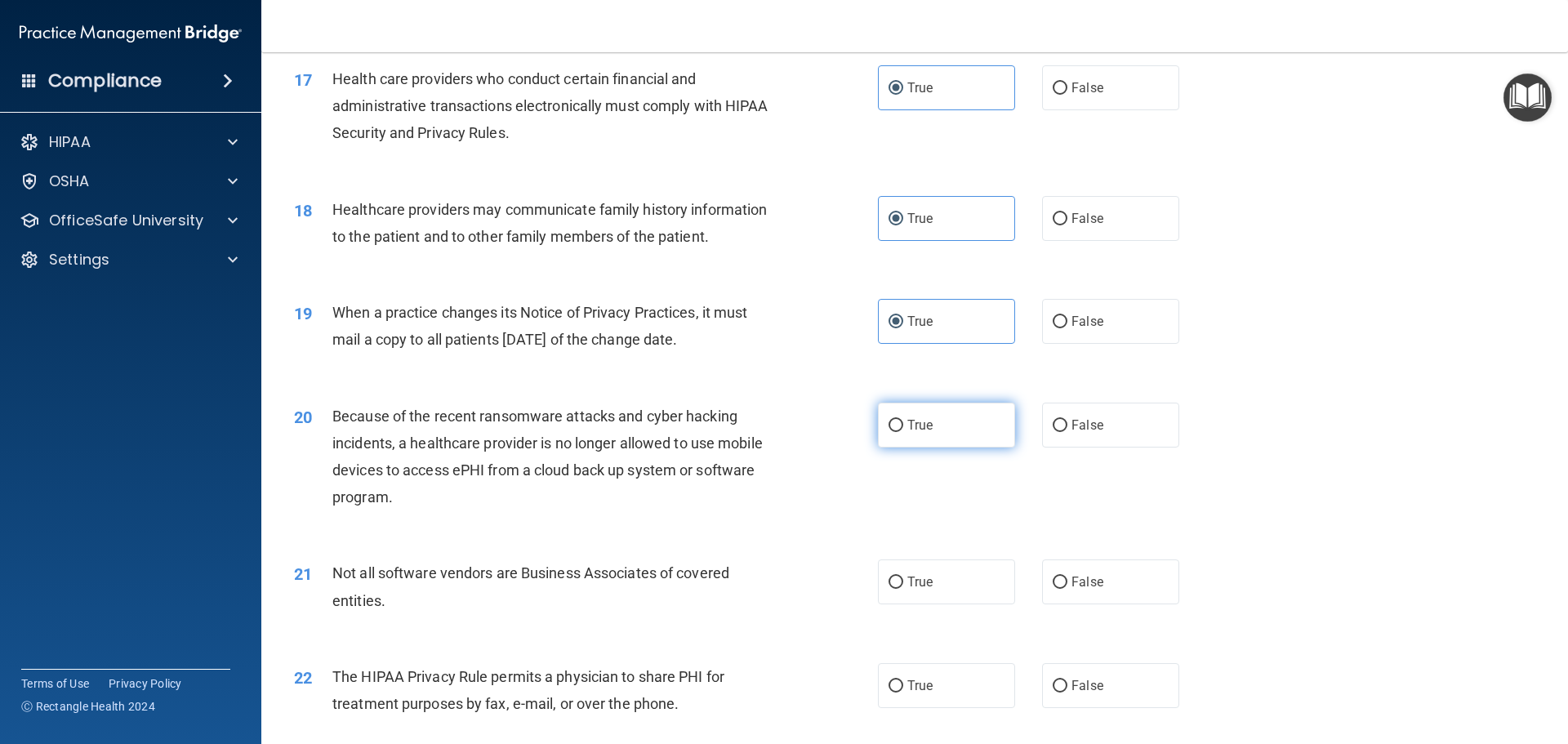
click at [904, 419] on input "True" at bounding box center [896, 425] width 15 height 12
radio input "true"
click at [930, 590] on label "True" at bounding box center [946, 582] width 137 height 45
click at [904, 589] on input "True" at bounding box center [896, 582] width 15 height 12
radio input "true"
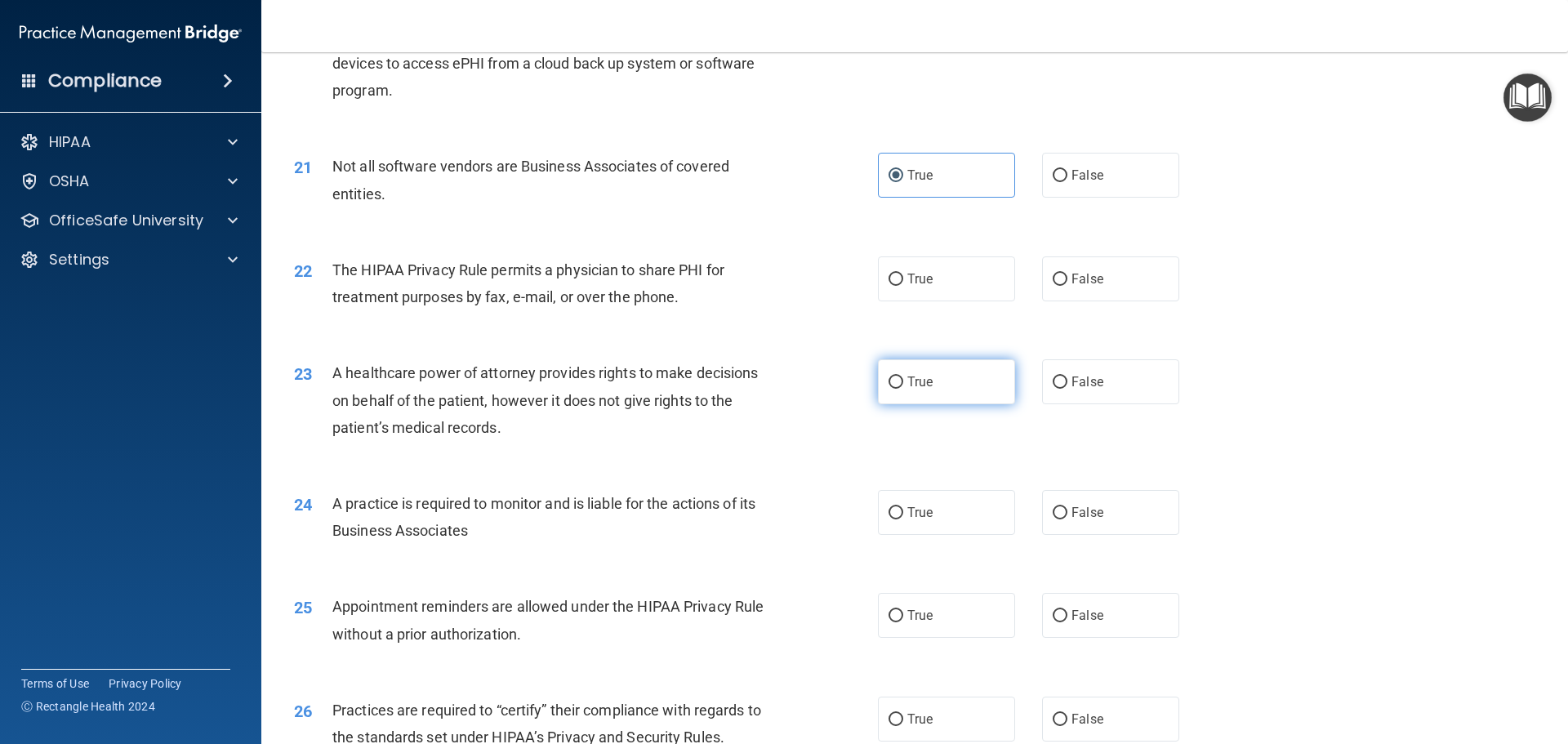
scroll to position [2450, 0]
click at [918, 296] on label "True" at bounding box center [946, 277] width 137 height 45
click at [904, 284] on input "True" at bounding box center [896, 278] width 15 height 12
radio input "true"
click at [916, 388] on label "True" at bounding box center [946, 381] width 137 height 45
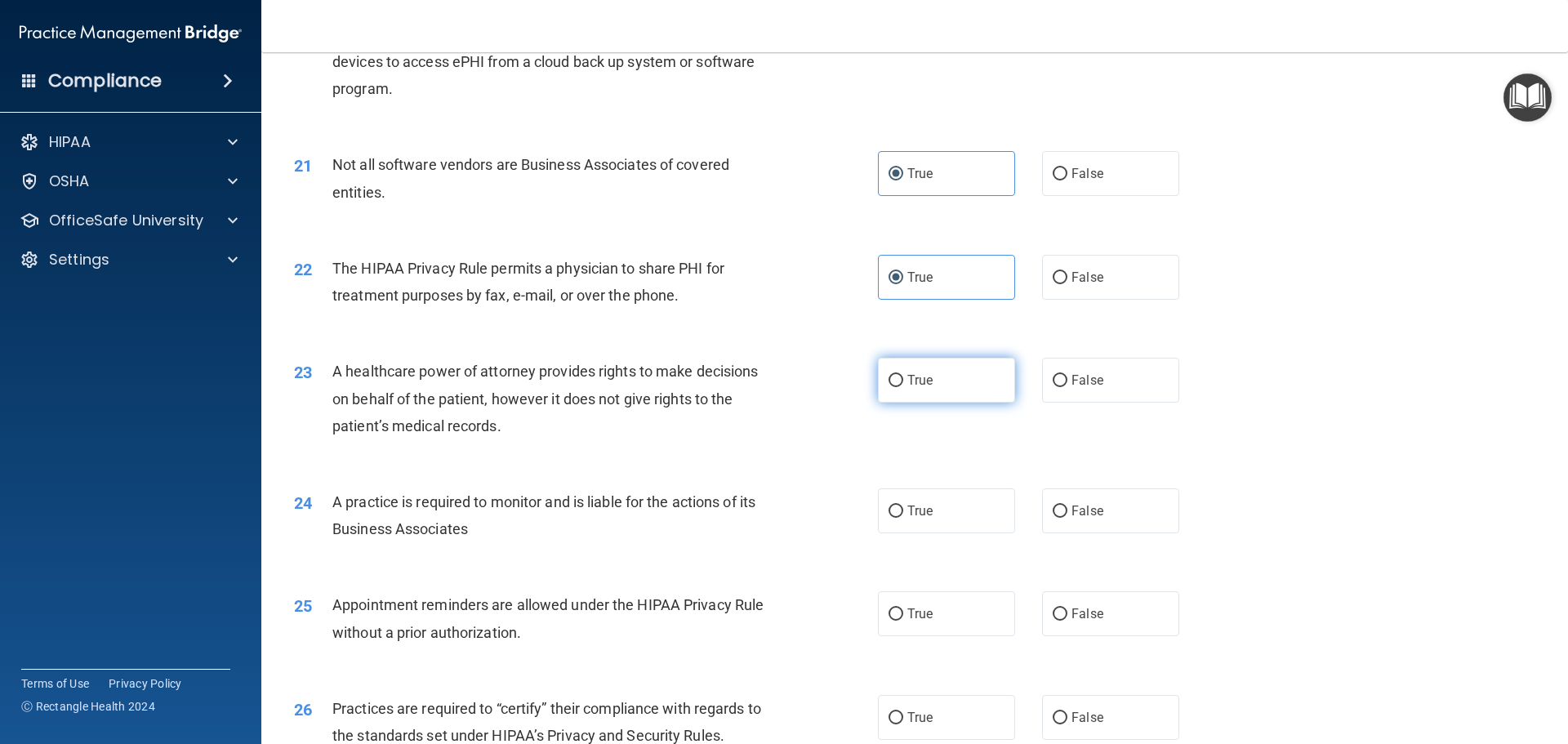
click at [904, 387] on input "True" at bounding box center [896, 381] width 15 height 12
radio input "true"
click at [924, 499] on label "True" at bounding box center [946, 511] width 137 height 45
click at [904, 505] on input "True" at bounding box center [896, 511] width 15 height 12
radio input "true"
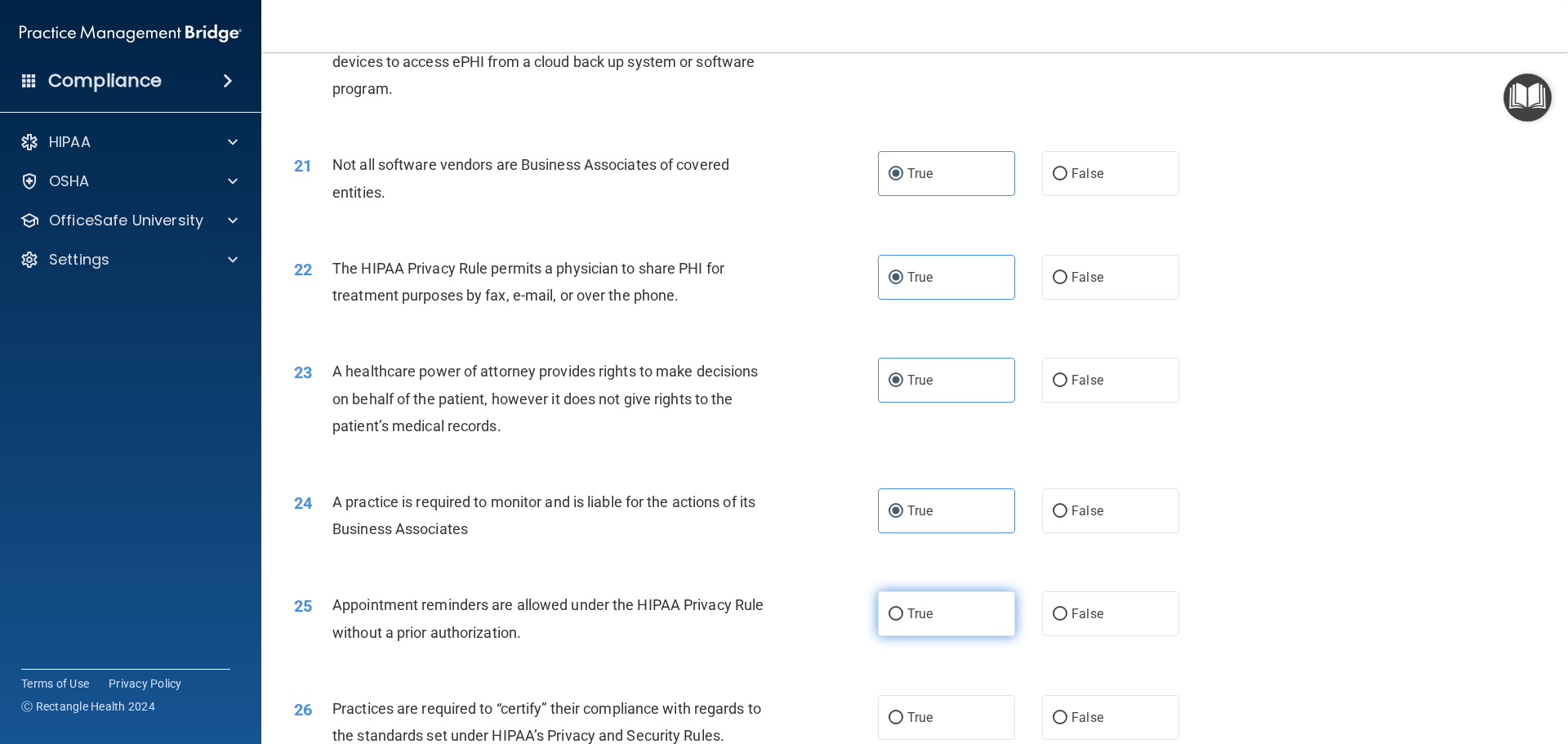
click at [924, 609] on span "True" at bounding box center [921, 614] width 26 height 16
click at [904, 609] on input "True" at bounding box center [896, 615] width 15 height 12
radio input "true"
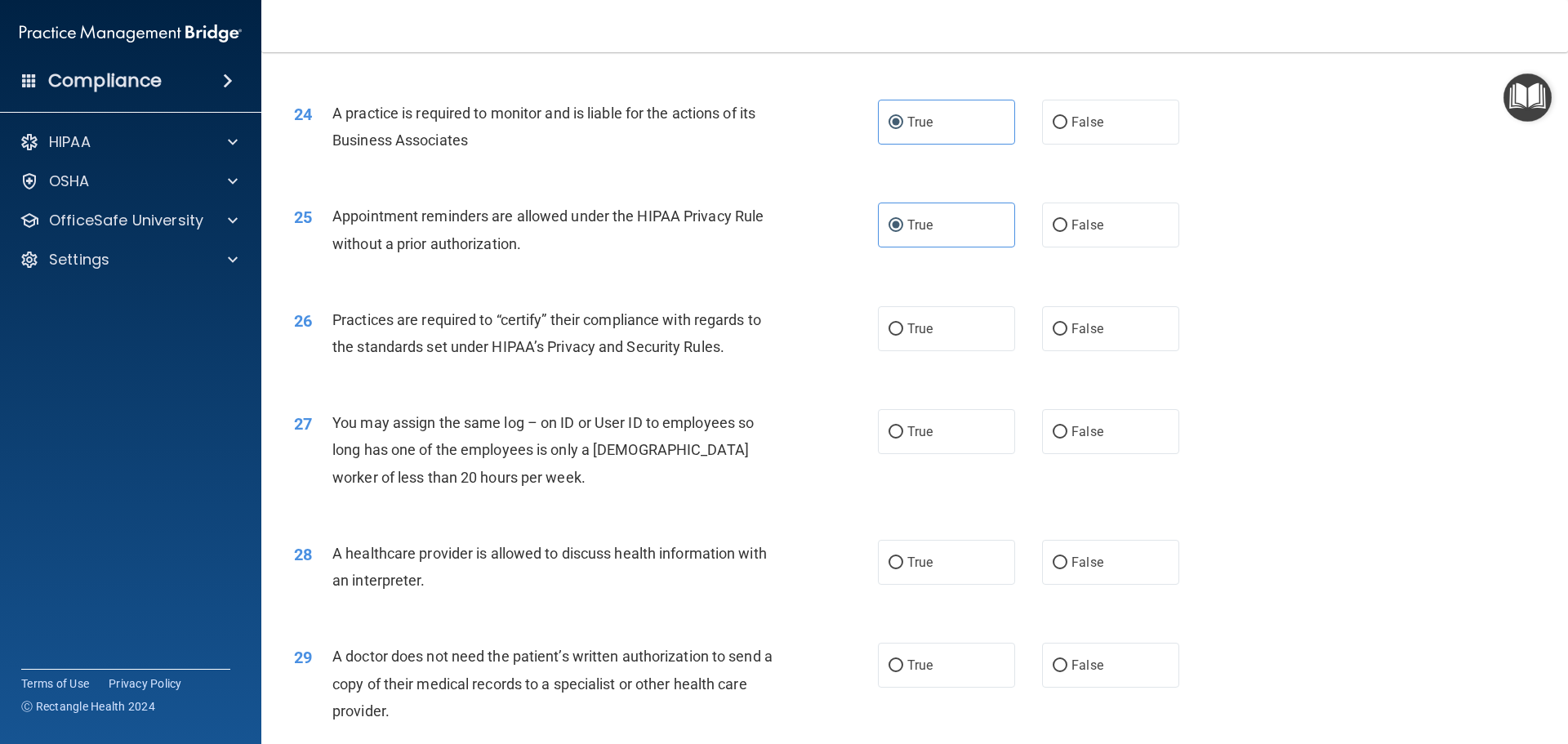
scroll to position [2859, 0]
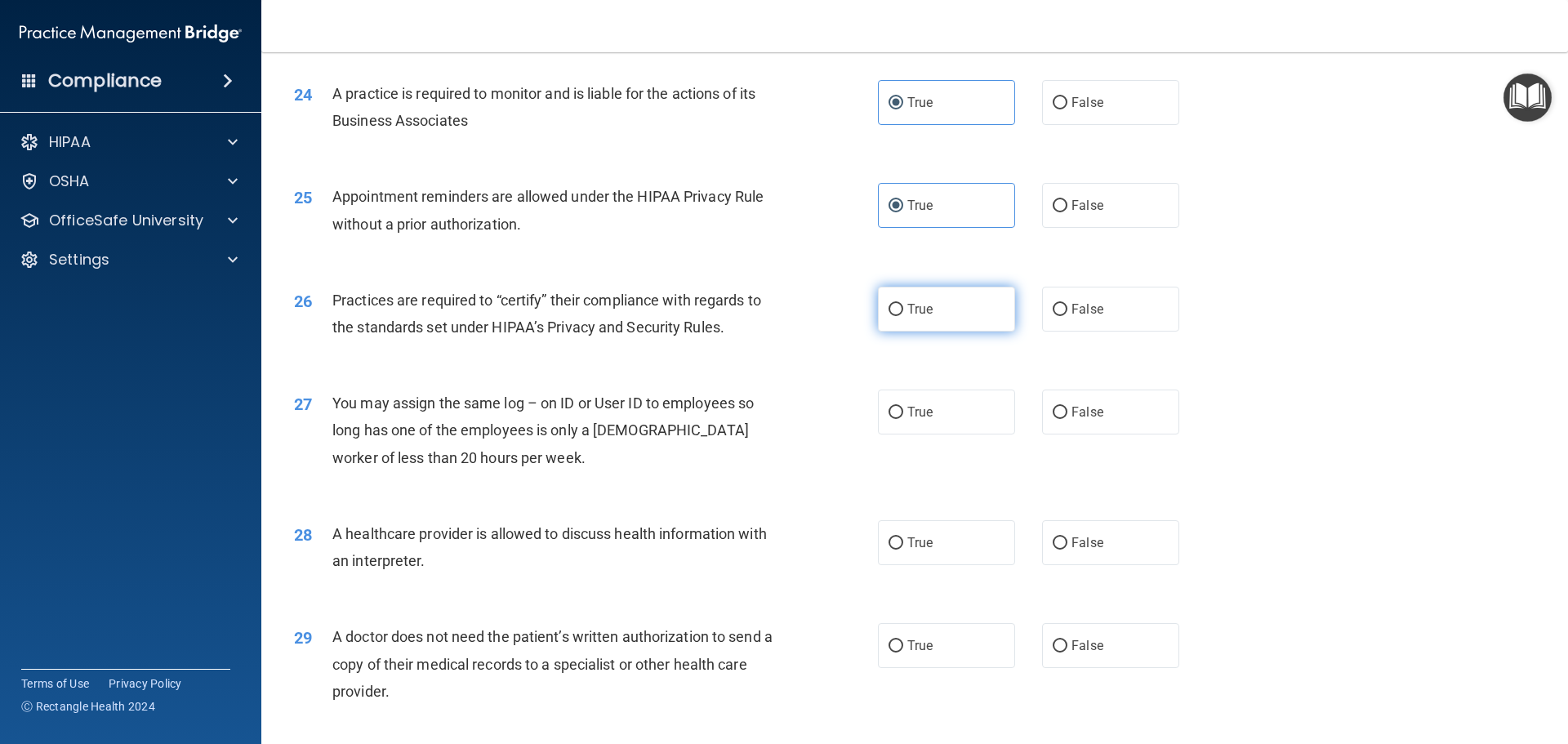
click at [913, 313] on span "True" at bounding box center [921, 309] width 26 height 16
click at [904, 313] on input "True" at bounding box center [896, 310] width 15 height 12
radio input "true"
click at [912, 424] on label "True" at bounding box center [946, 412] width 137 height 45
click at [904, 419] on input "True" at bounding box center [896, 412] width 15 height 12
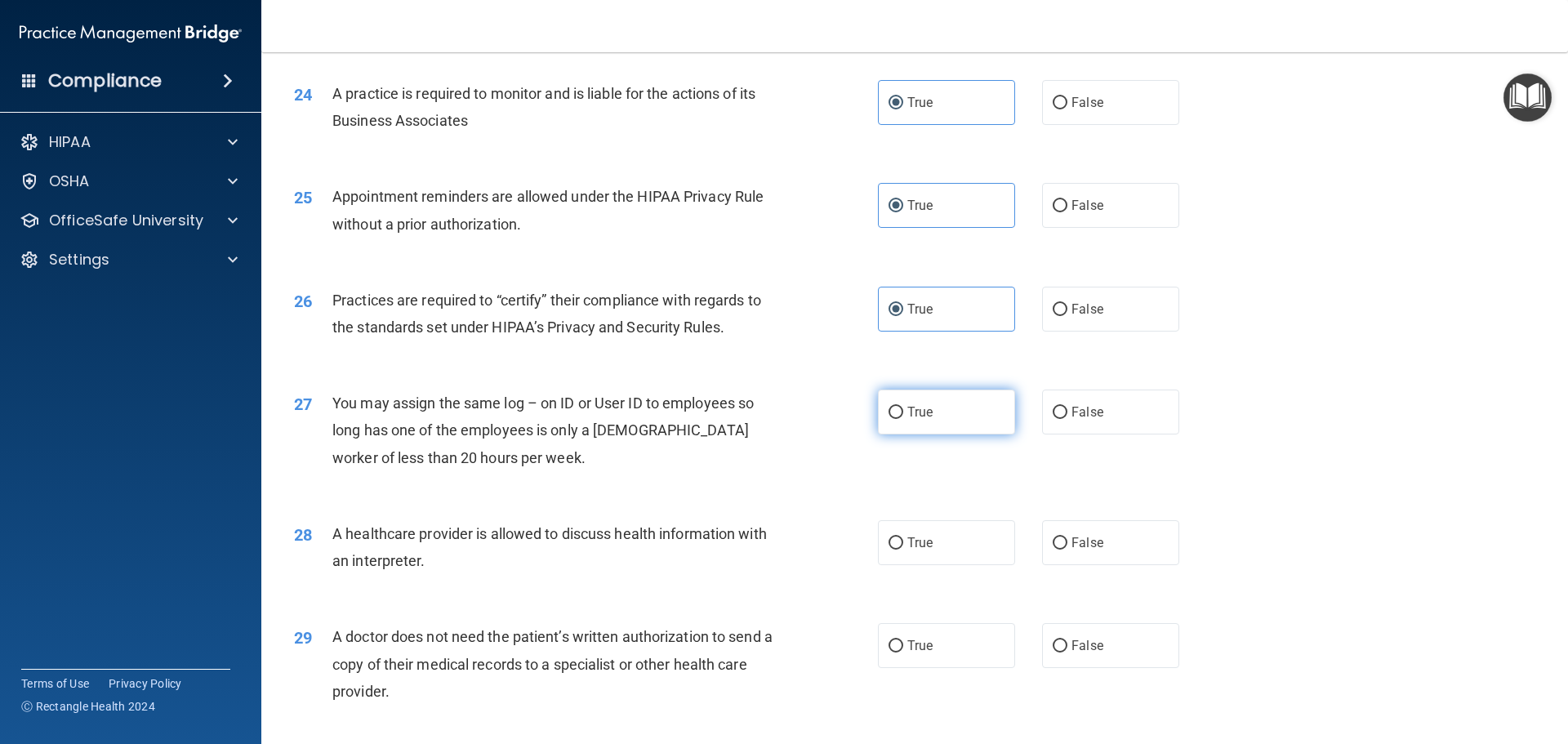
radio input "true"
click at [923, 518] on div "28 A healthcare provider is allowed to discuss health information with an inter…" at bounding box center [915, 552] width 1266 height 103
click at [924, 538] on span "True" at bounding box center [921, 543] width 26 height 16
click at [904, 538] on input "True" at bounding box center [896, 544] width 15 height 12
radio input "true"
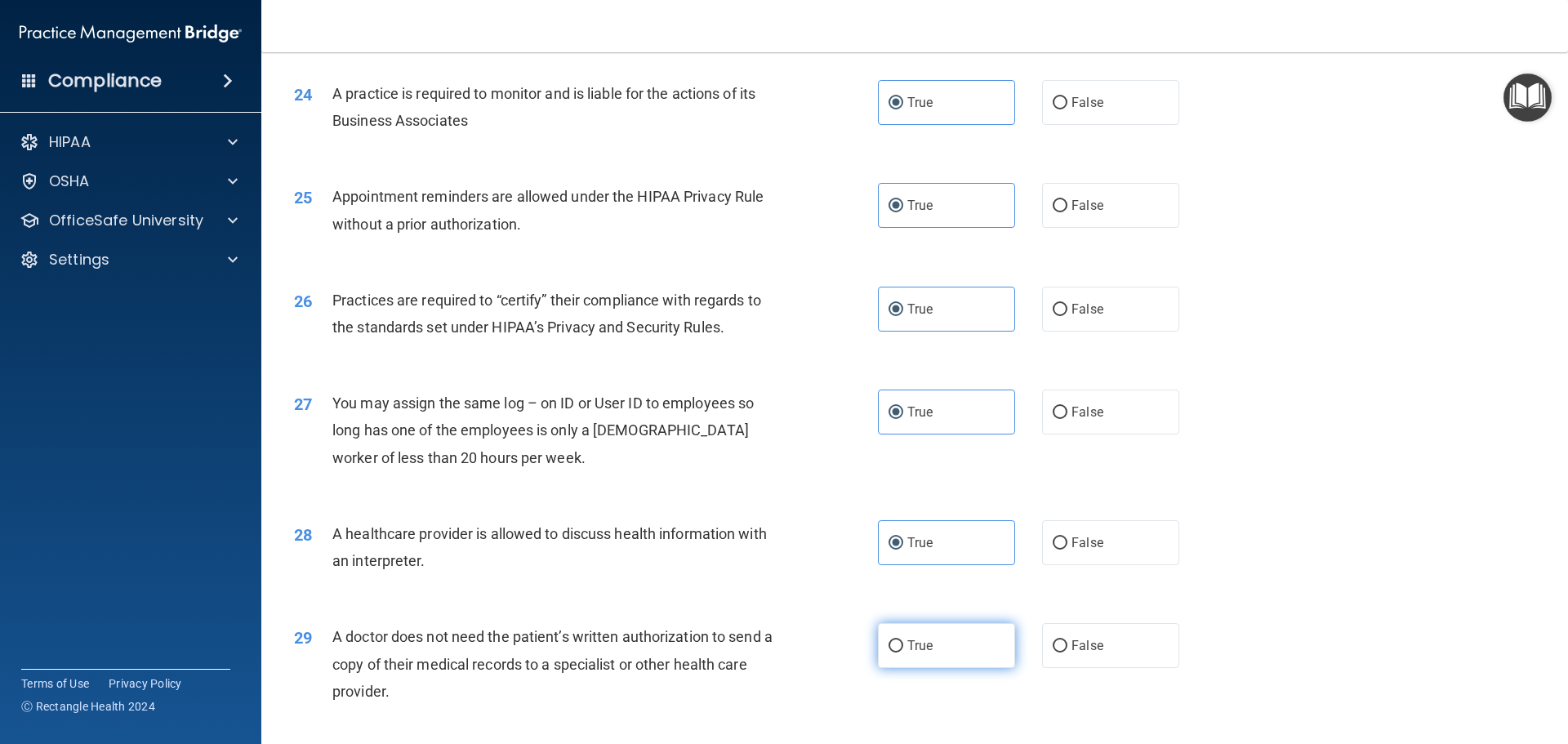
click at [924, 634] on label "True" at bounding box center [946, 646] width 137 height 45
click at [904, 640] on input "True" at bounding box center [896, 646] width 15 height 12
radio input "true"
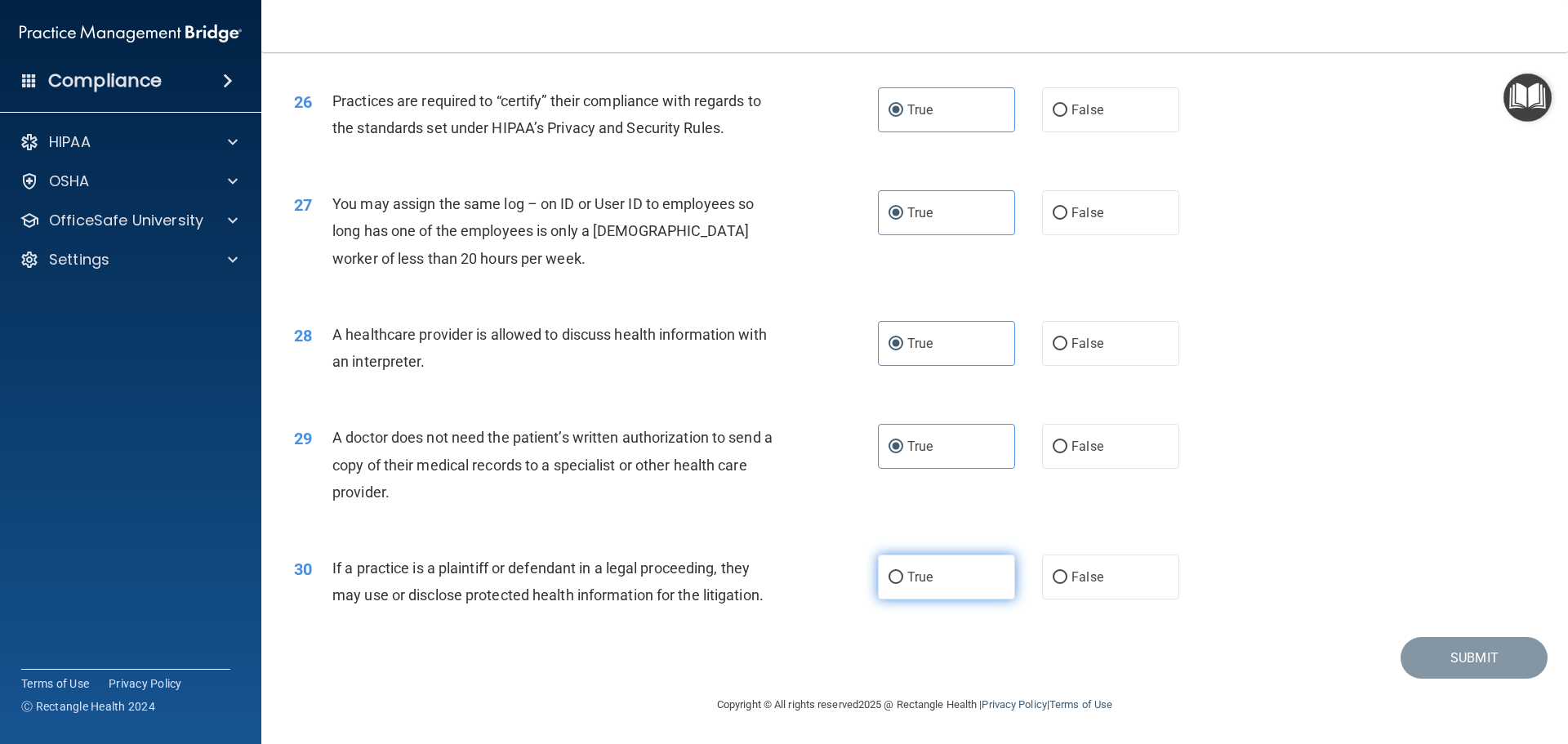
click at [936, 576] on label "True" at bounding box center [946, 577] width 137 height 45
click at [904, 576] on input "True" at bounding box center [896, 577] width 15 height 12
radio input "true"
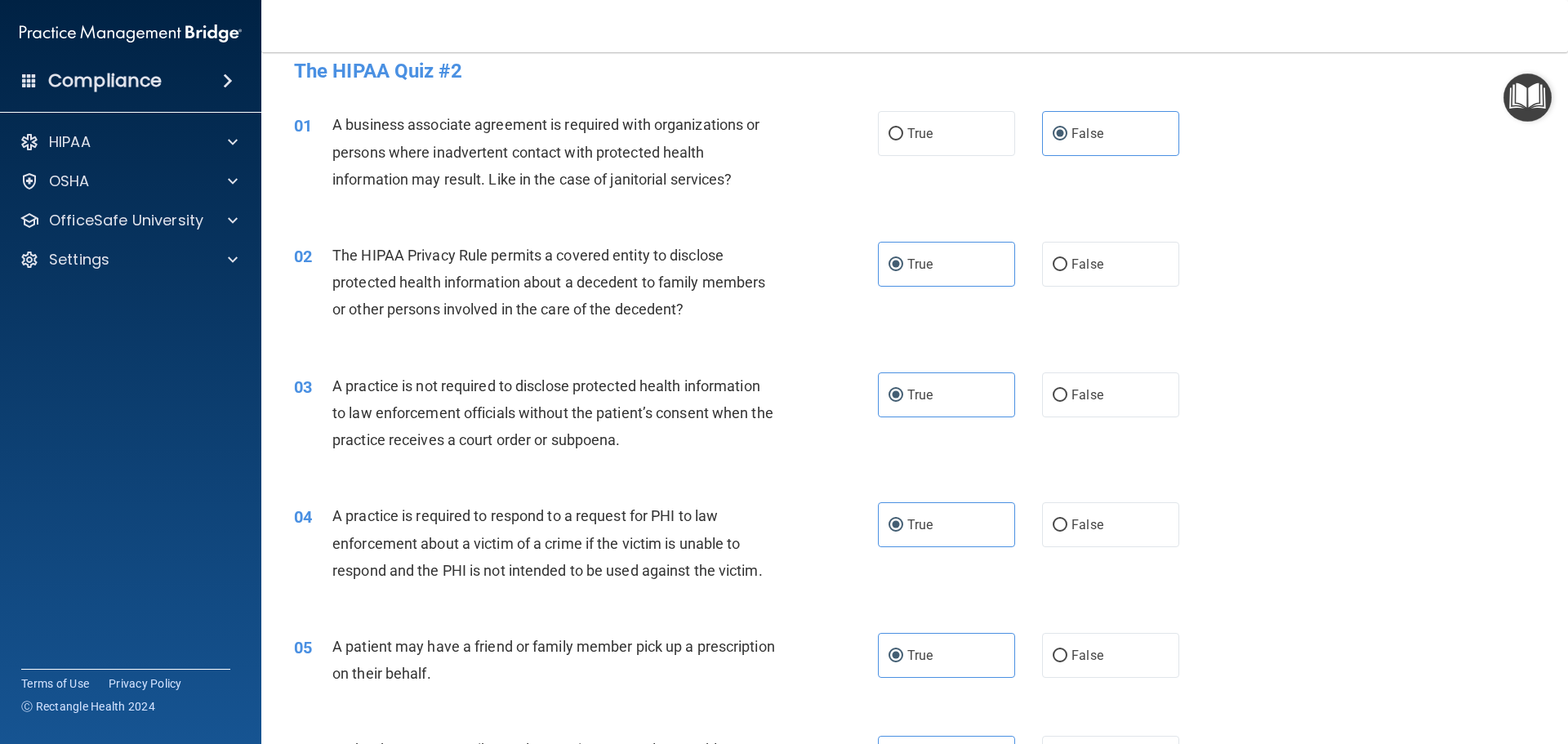
scroll to position [0, 0]
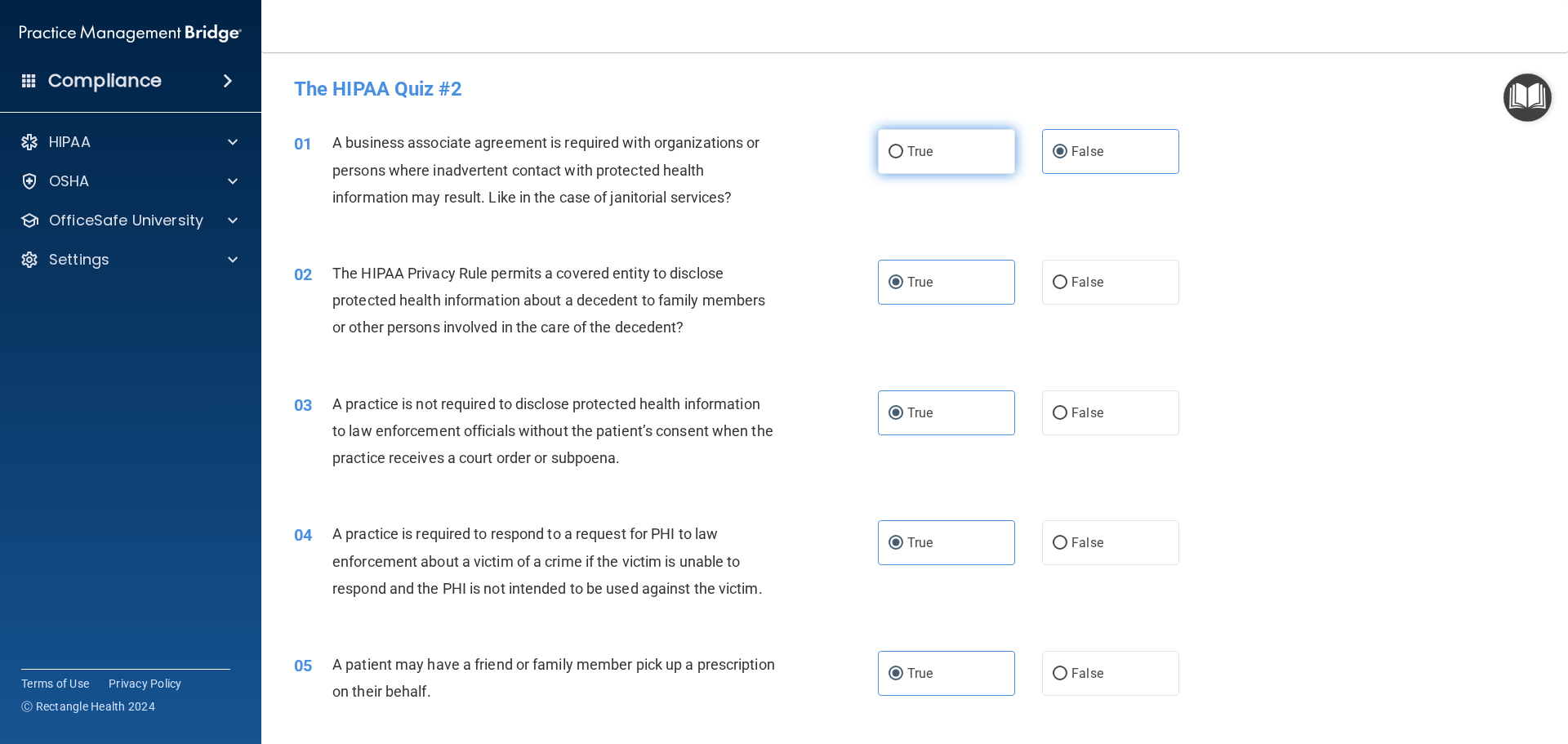
click at [977, 154] on label "True" at bounding box center [946, 152] width 137 height 45
click at [904, 154] on input "True" at bounding box center [896, 152] width 15 height 12
radio input "true"
radio input "false"
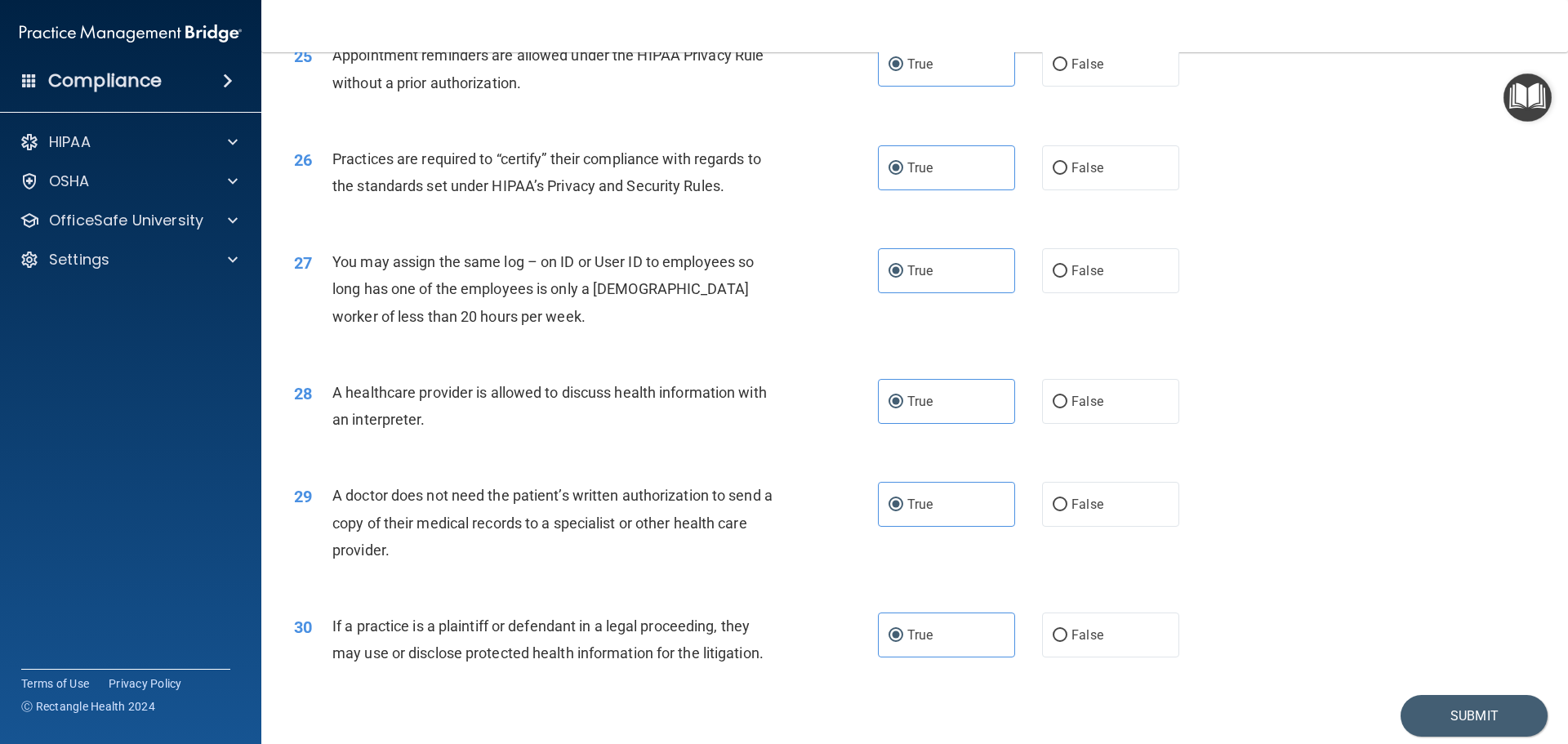
scroll to position [3058, 0]
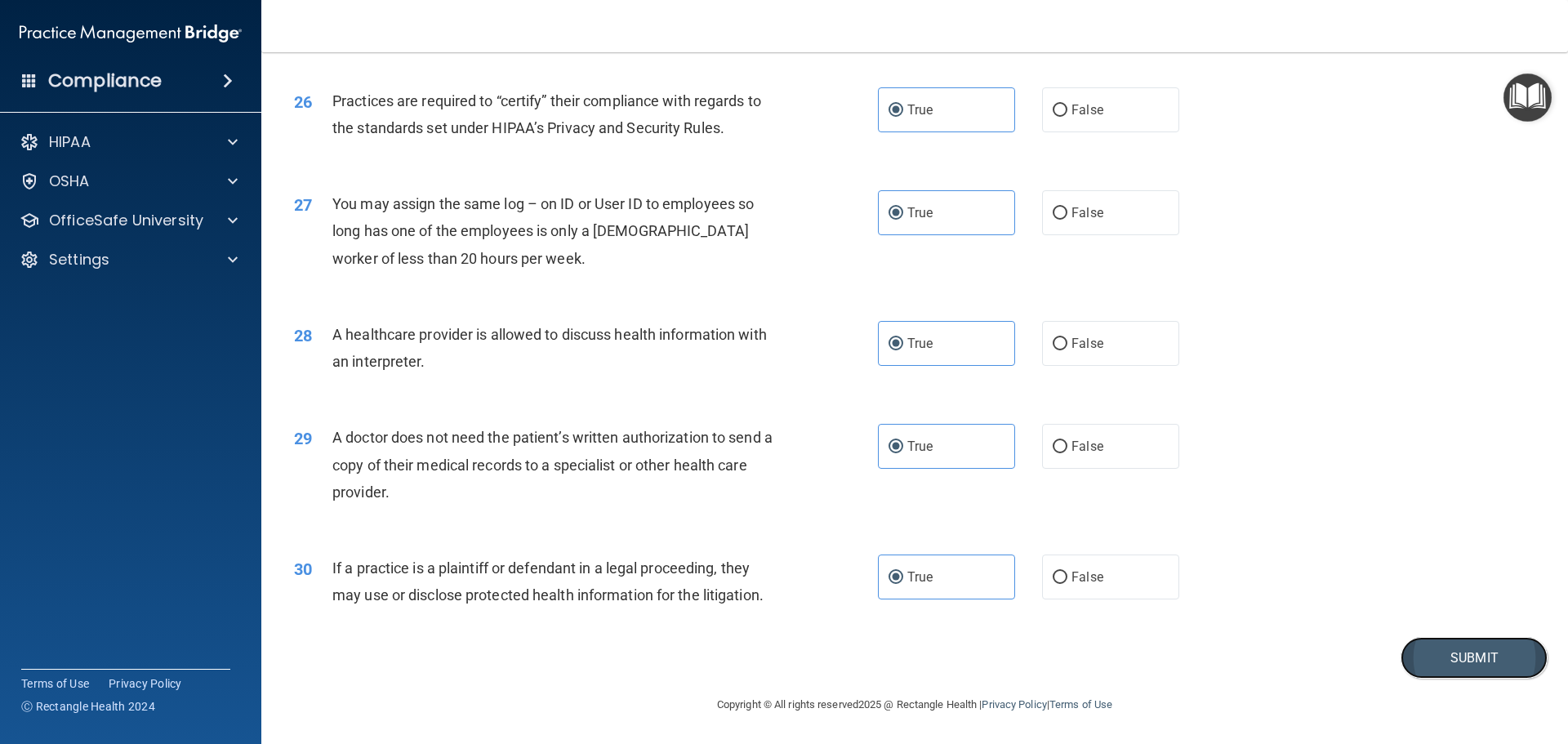
click at [1440, 655] on button "Submit" at bounding box center [1474, 658] width 147 height 41
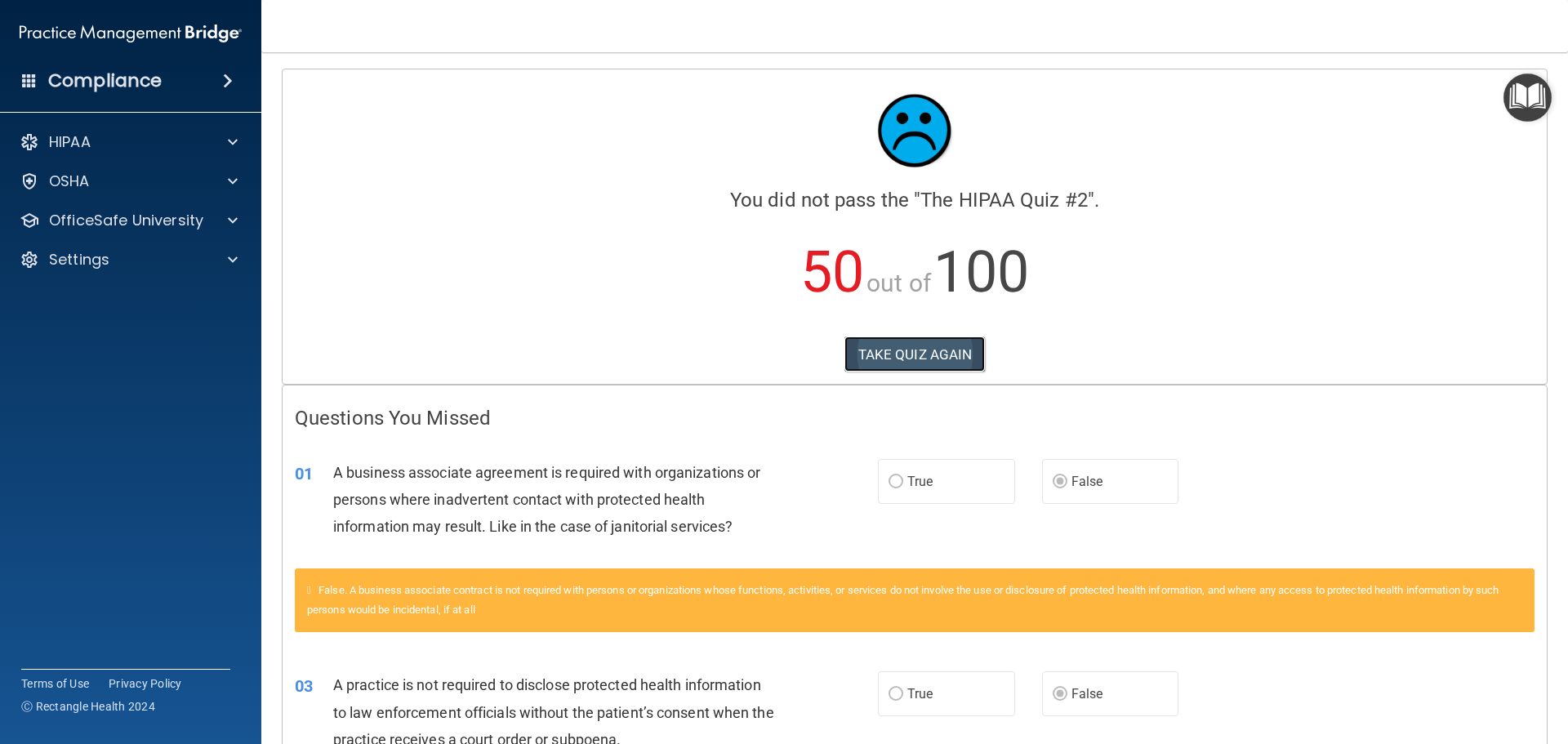
click at [933, 362] on button "TAKE QUIZ AGAIN" at bounding box center [915, 354] width 141 height 36
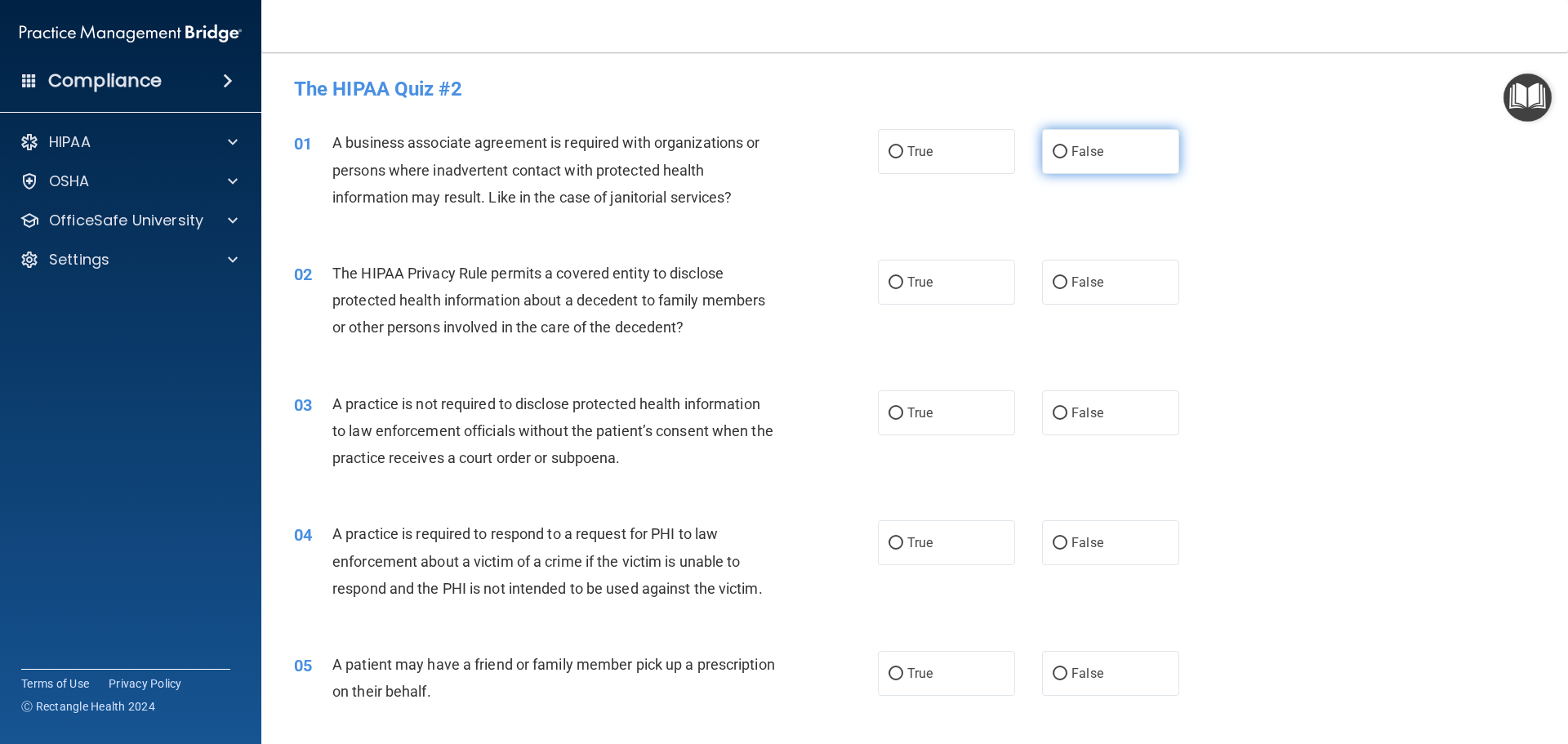
click at [1082, 172] on label "False" at bounding box center [1110, 152] width 137 height 45
click at [1068, 159] on input "False" at bounding box center [1060, 152] width 15 height 12
radio input "true"
click at [931, 276] on label "True" at bounding box center [946, 282] width 137 height 45
click at [904, 277] on input "True" at bounding box center [896, 283] width 15 height 12
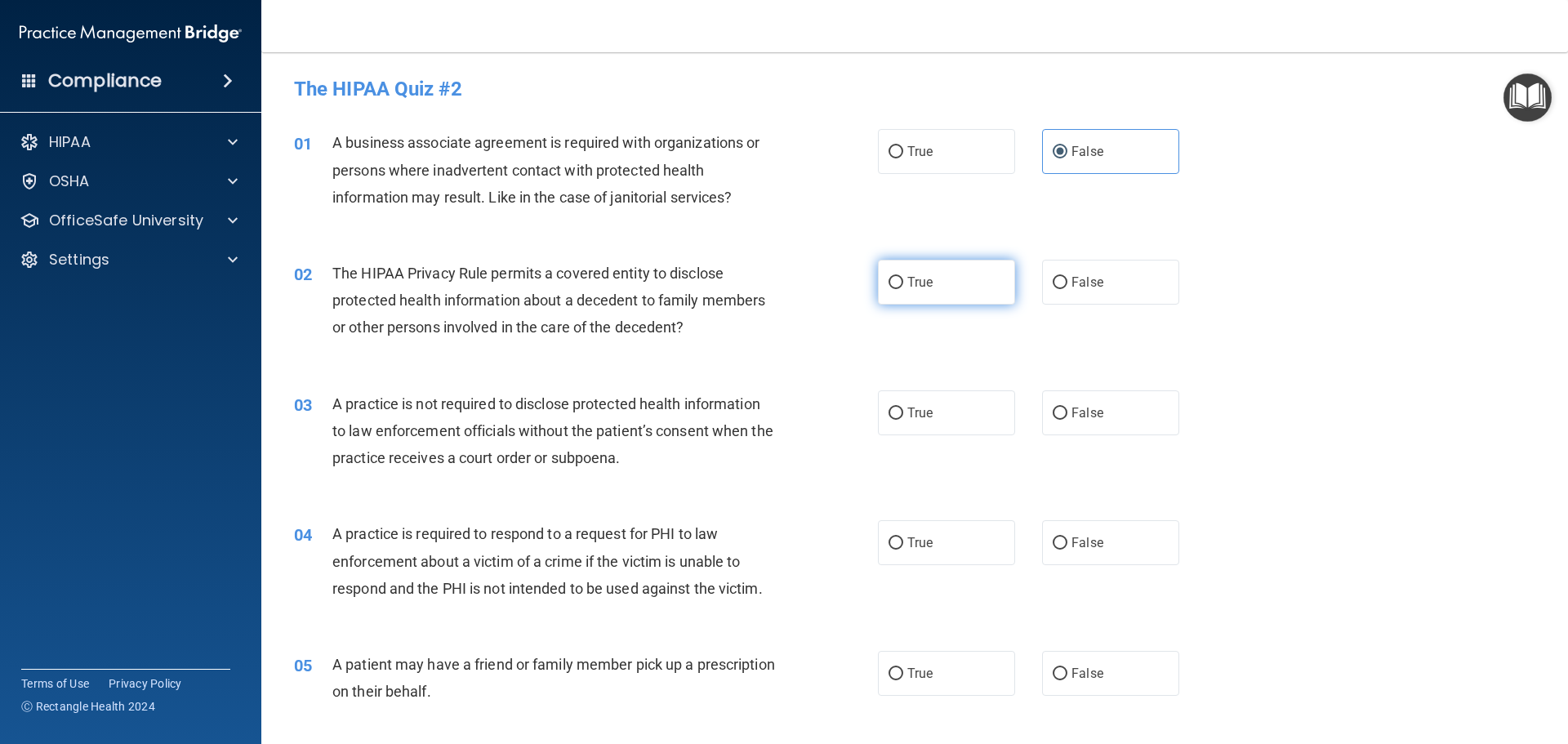
radio input "true"
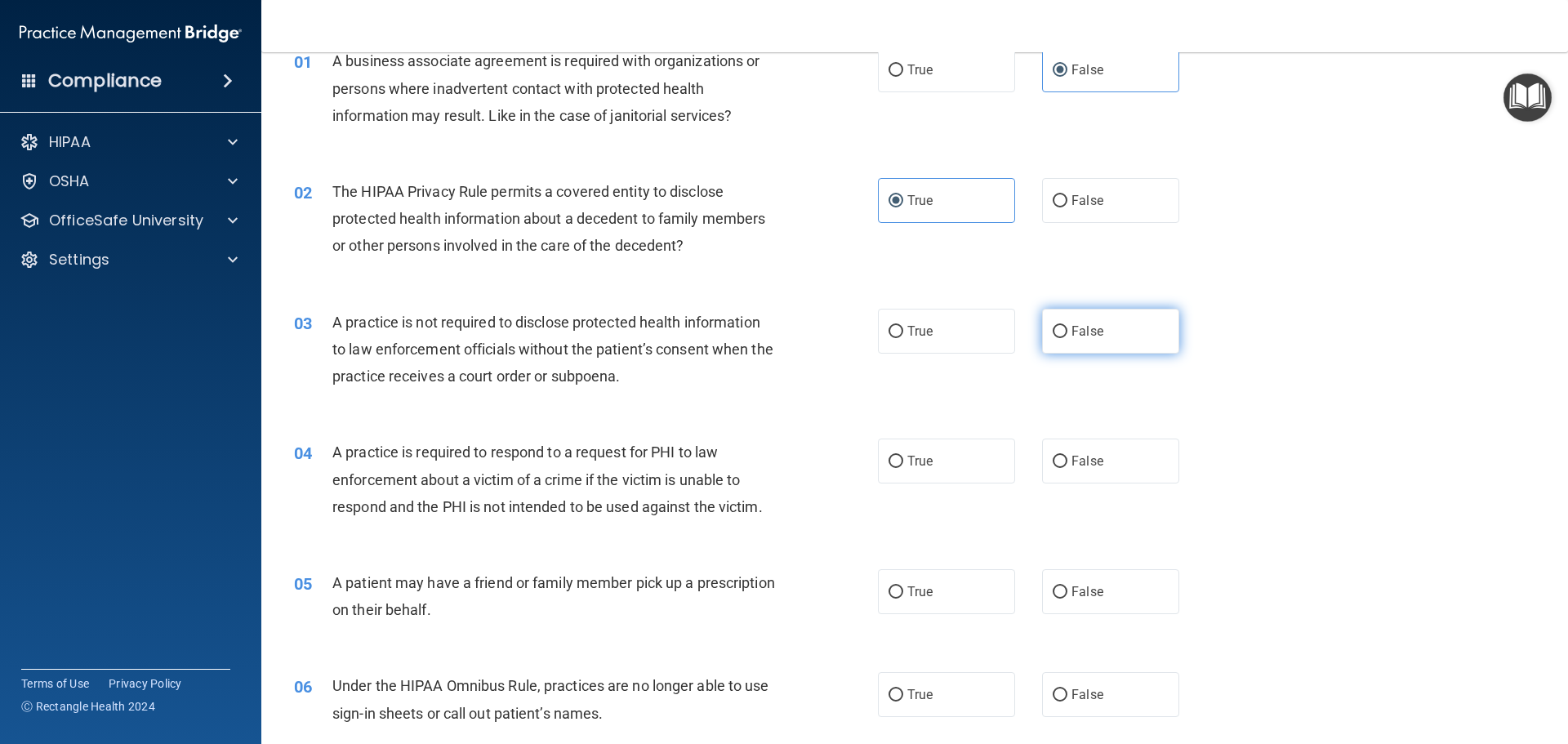
click at [1053, 334] on input "False" at bounding box center [1060, 332] width 15 height 12
radio input "true"
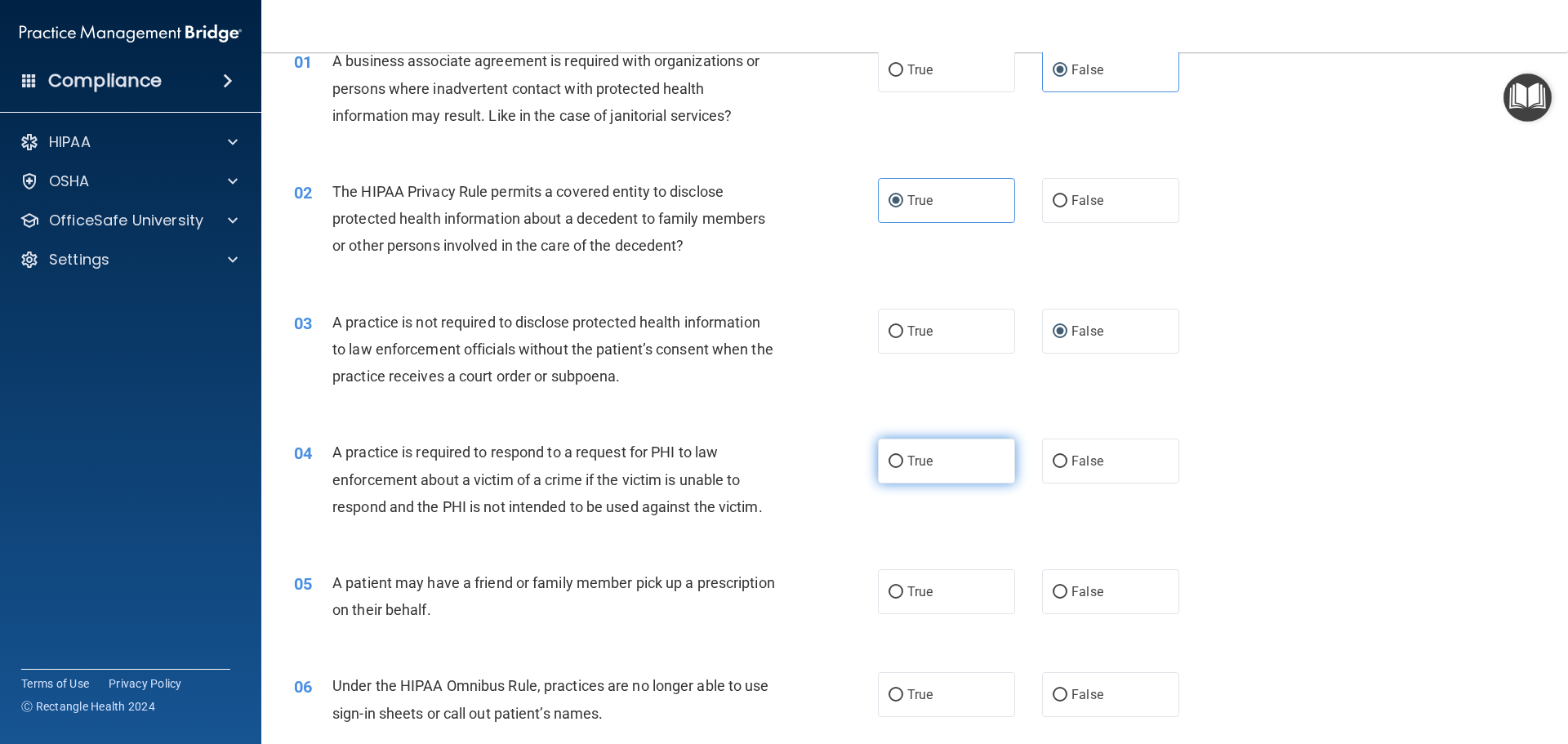
click at [897, 461] on input "True" at bounding box center [896, 462] width 15 height 12
radio input "true"
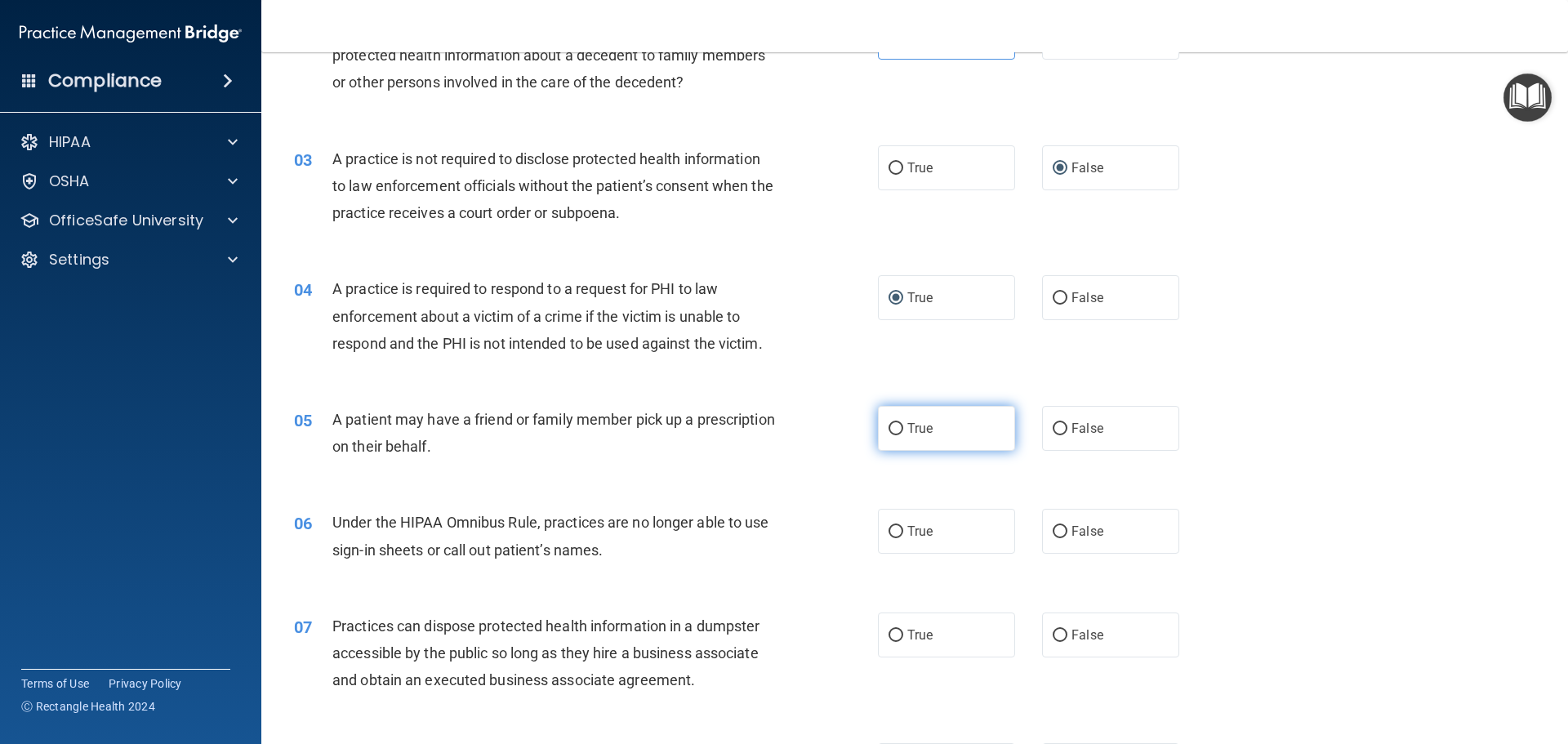
click at [927, 432] on span "True" at bounding box center [921, 428] width 26 height 16
click at [904, 432] on input "True" at bounding box center [896, 429] width 15 height 12
radio input "true"
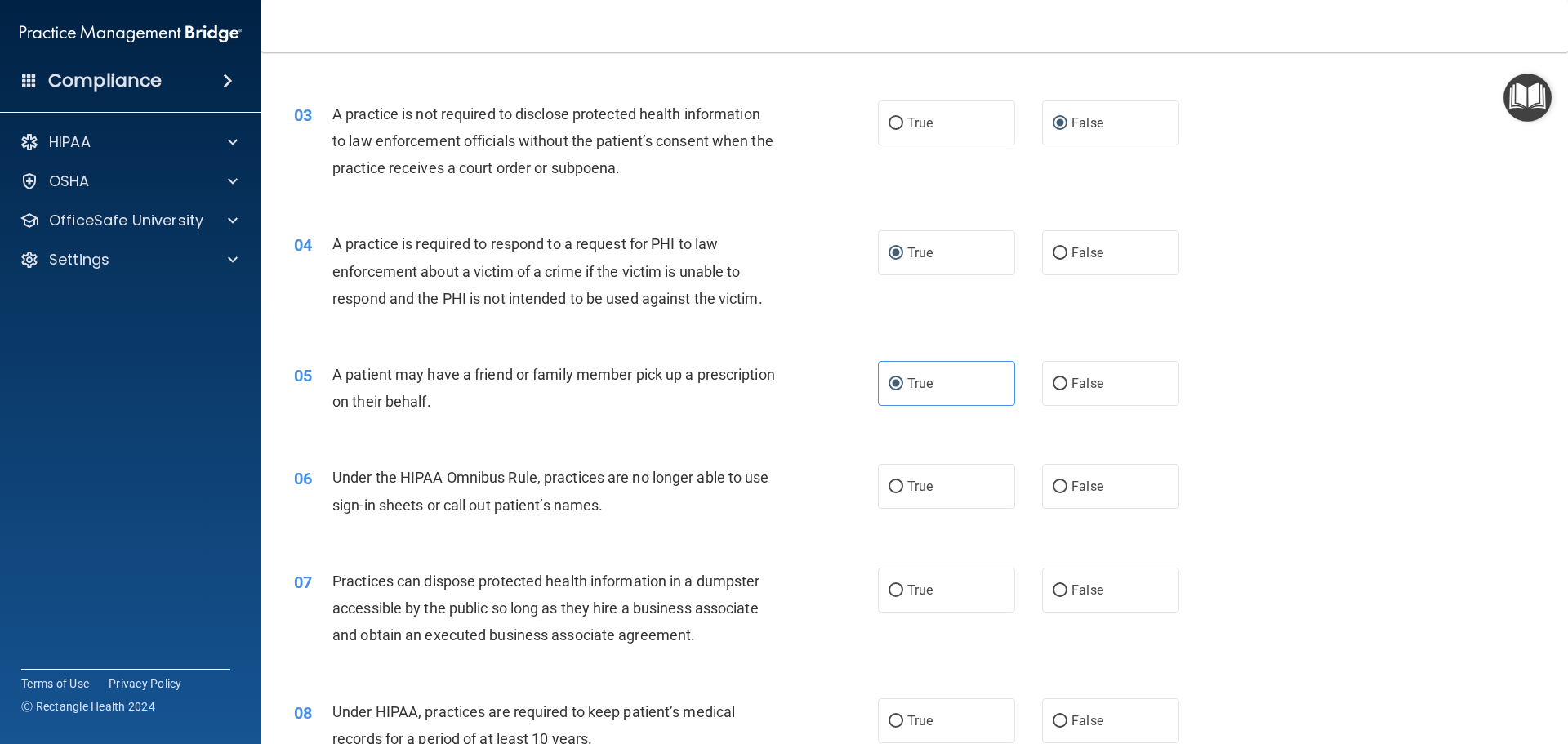
scroll to position [327, 0]
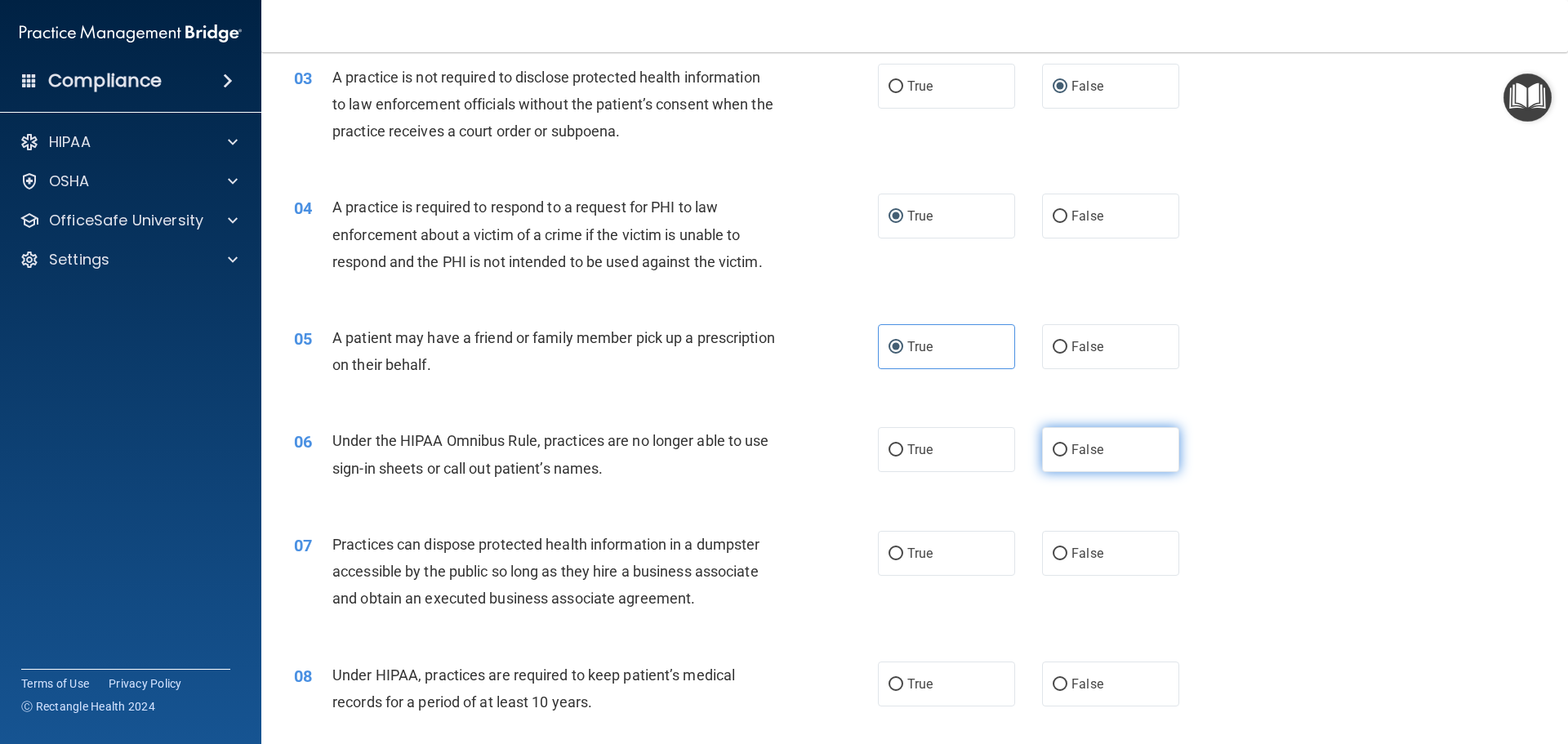
click at [1075, 454] on span "False" at bounding box center [1087, 450] width 32 height 16
click at [1068, 454] on input "False" at bounding box center [1060, 450] width 15 height 12
radio input "true"
click at [1057, 548] on input "False" at bounding box center [1060, 554] width 15 height 12
radio input "true"
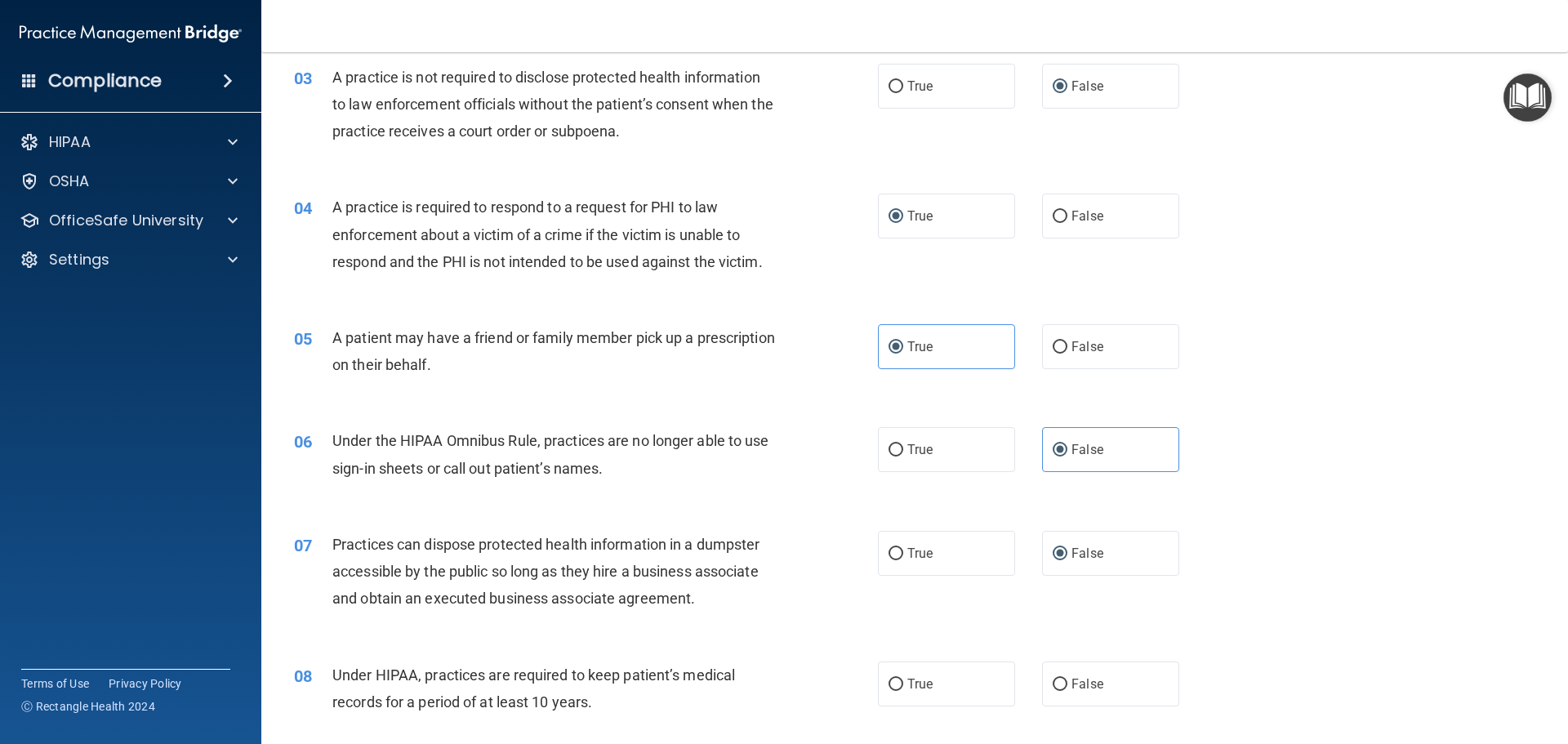
scroll to position [409, 0]
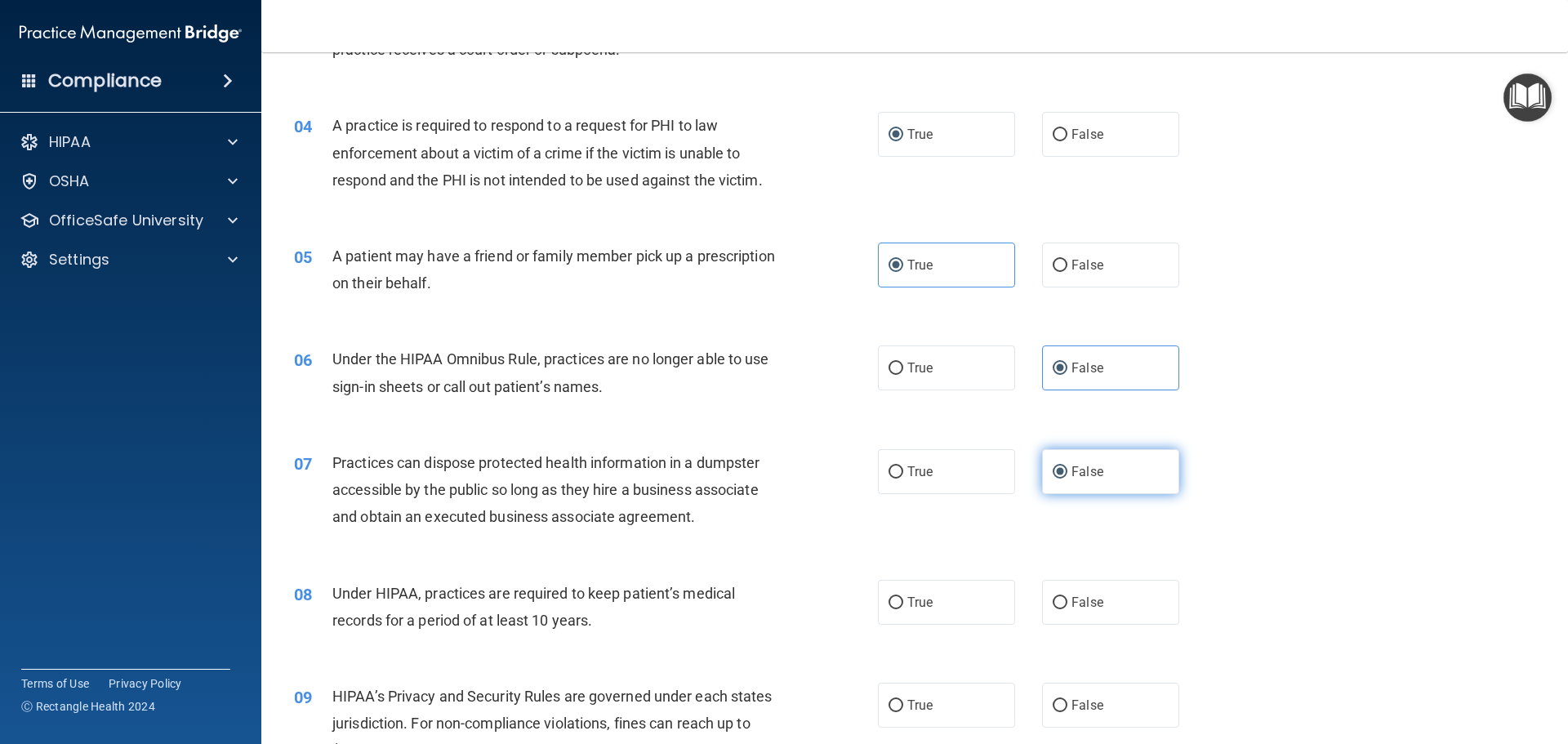
click at [1098, 483] on label "False" at bounding box center [1110, 472] width 137 height 45
click at [1068, 479] on input "False" at bounding box center [1060, 473] width 15 height 12
click at [1103, 590] on label "False" at bounding box center [1110, 603] width 137 height 45
click at [1068, 597] on input "False" at bounding box center [1060, 603] width 15 height 12
radio input "true"
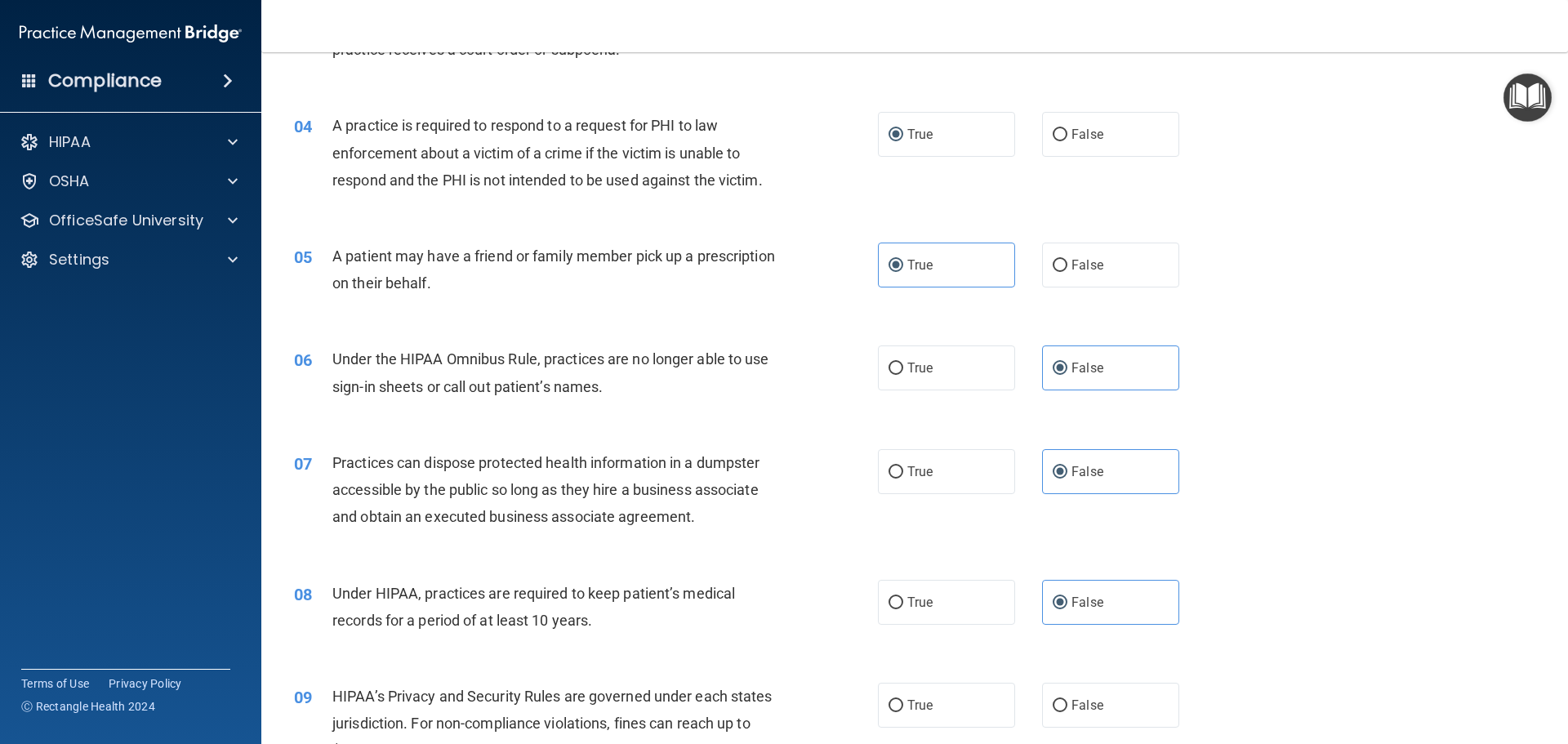
scroll to position [490, 0]
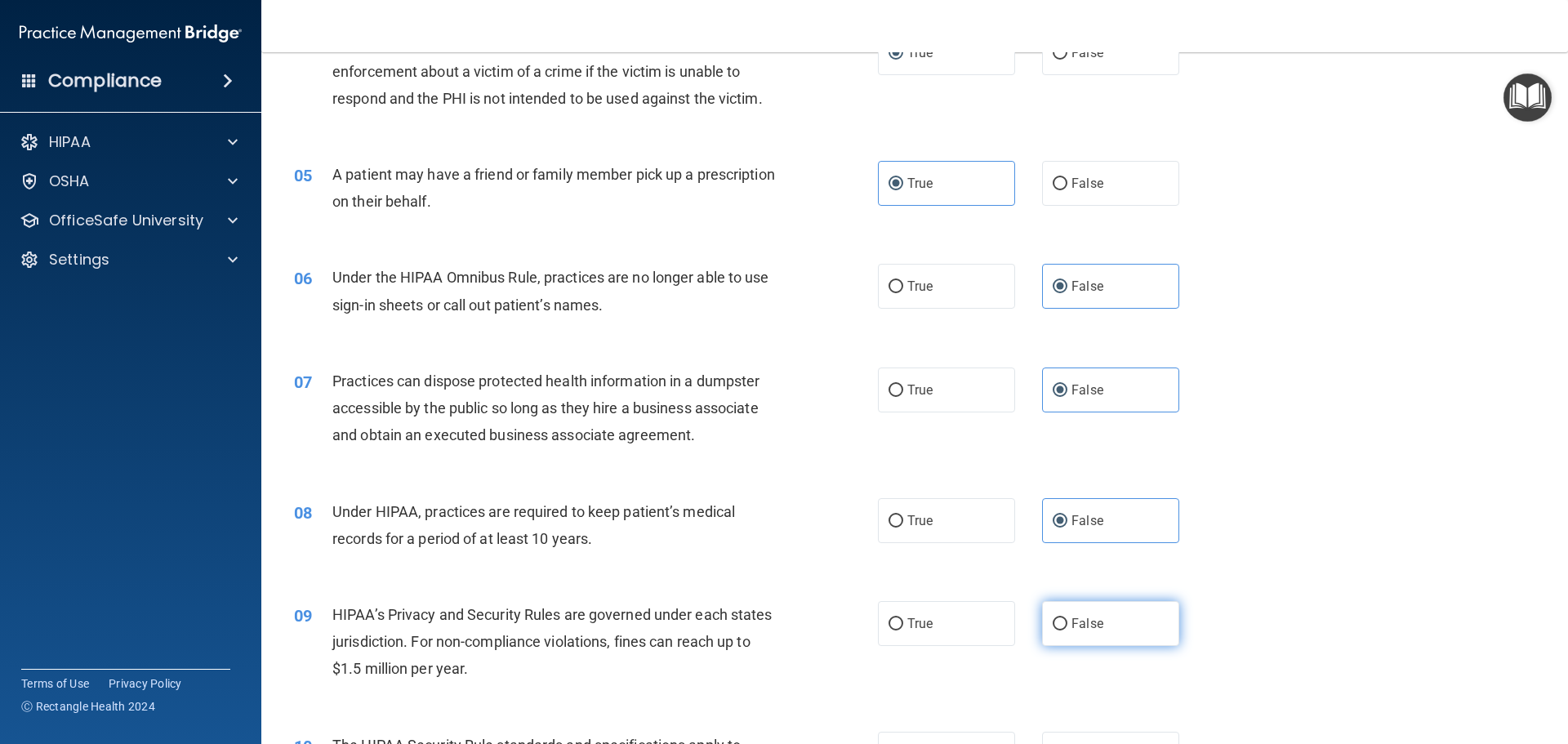
click at [1107, 617] on label "False" at bounding box center [1110, 624] width 137 height 45
click at [1068, 619] on input "False" at bounding box center [1060, 625] width 15 height 12
radio input "true"
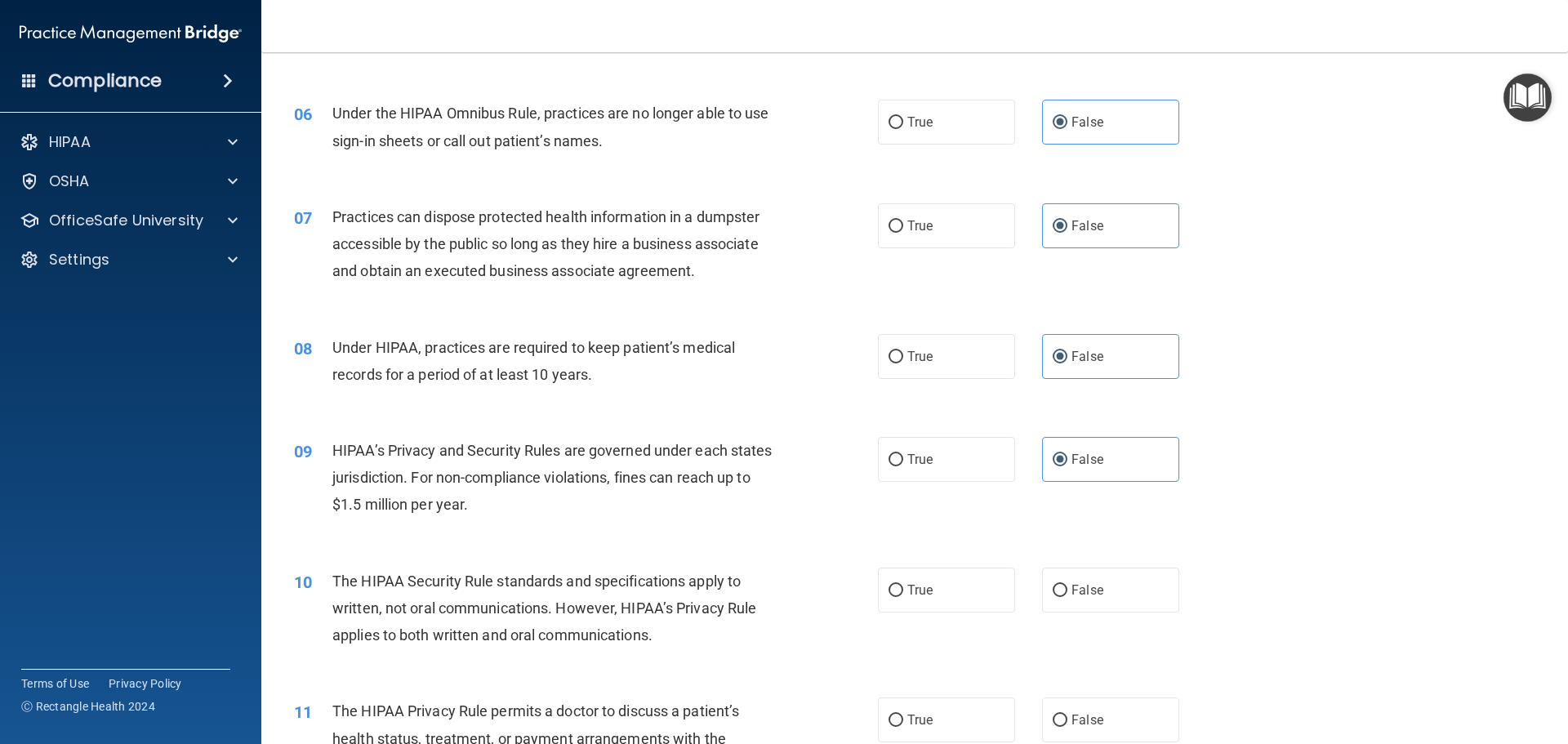
scroll to position [735, 0]
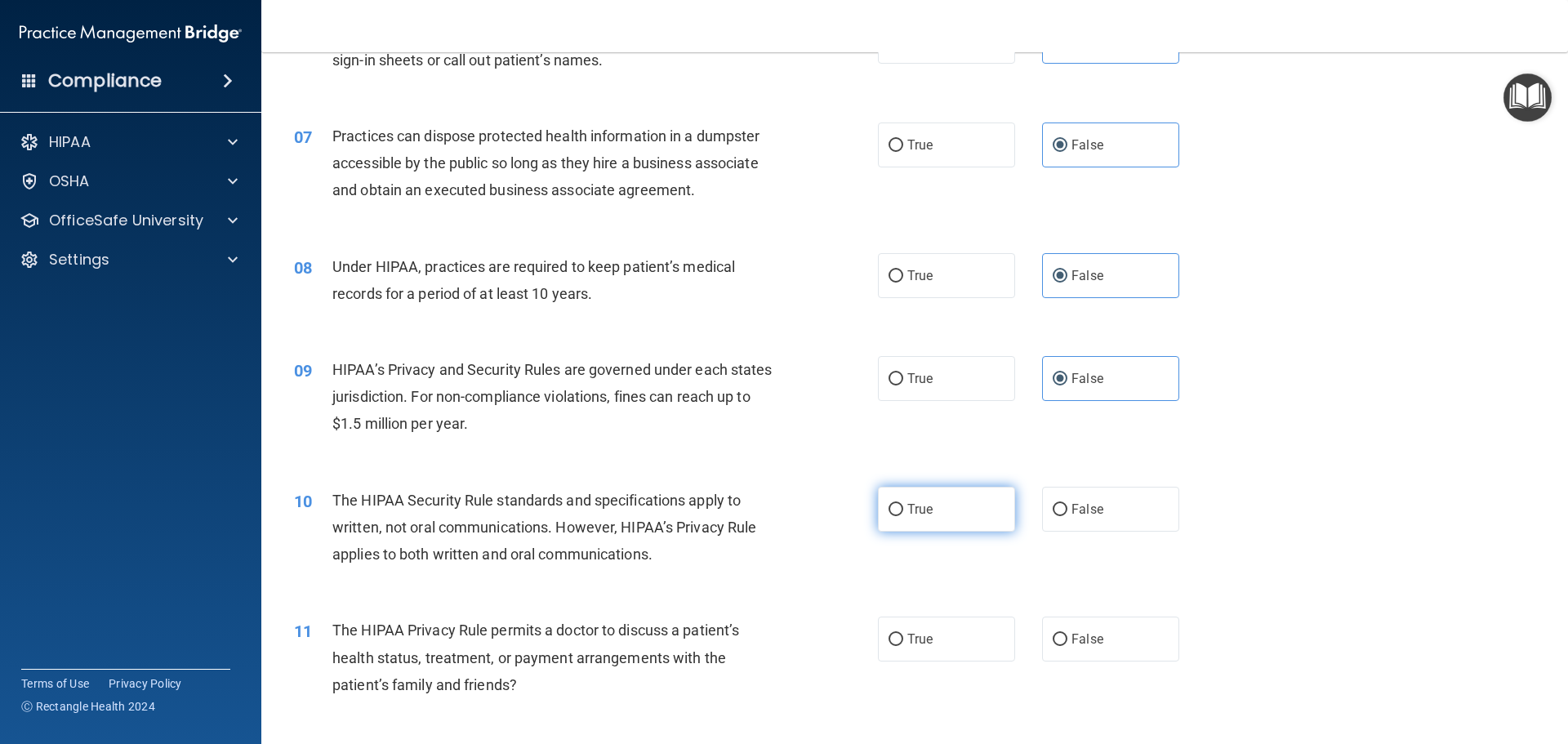
click at [946, 496] on label "True" at bounding box center [946, 509] width 137 height 45
click at [904, 504] on input "True" at bounding box center [896, 510] width 15 height 12
radio input "true"
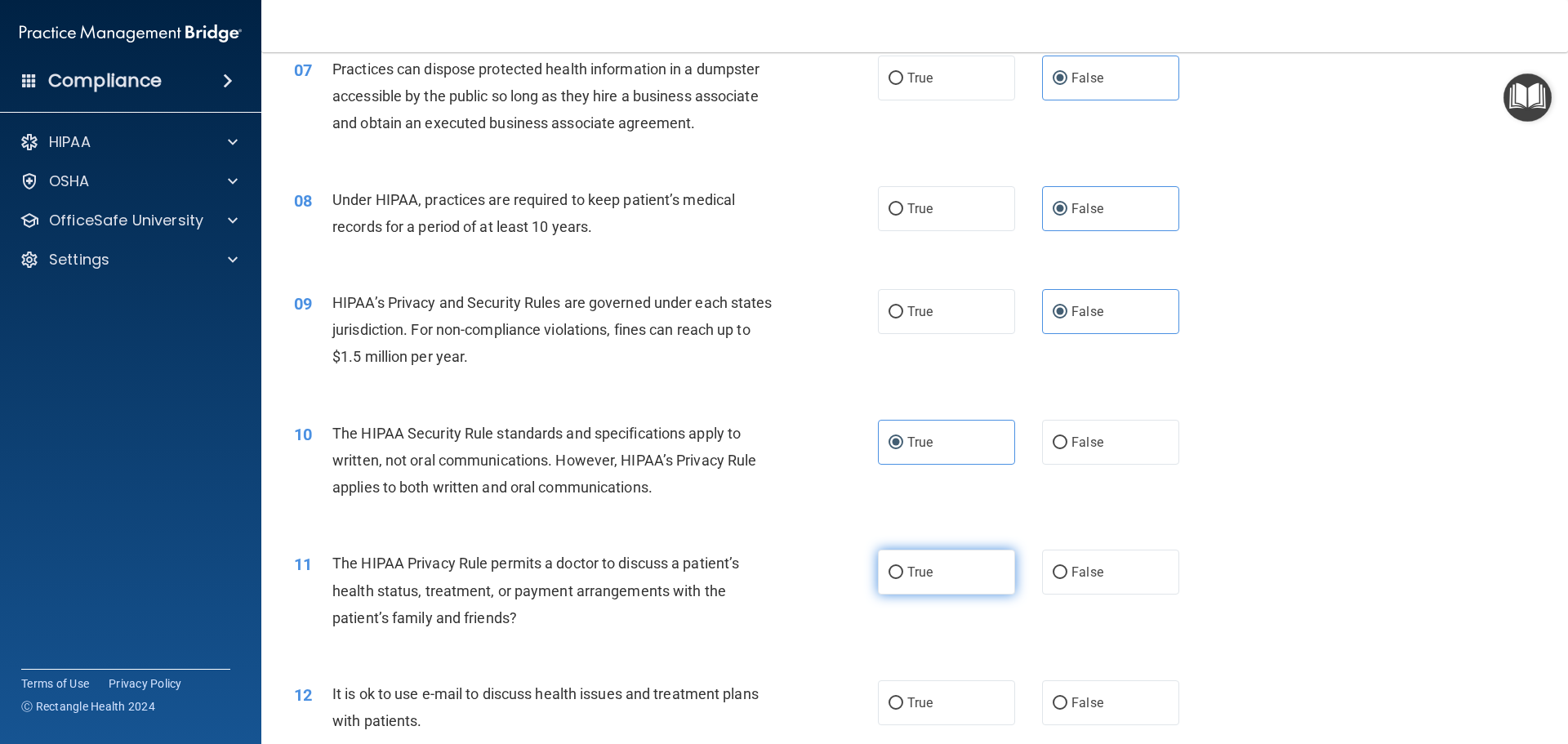
scroll to position [899, 0]
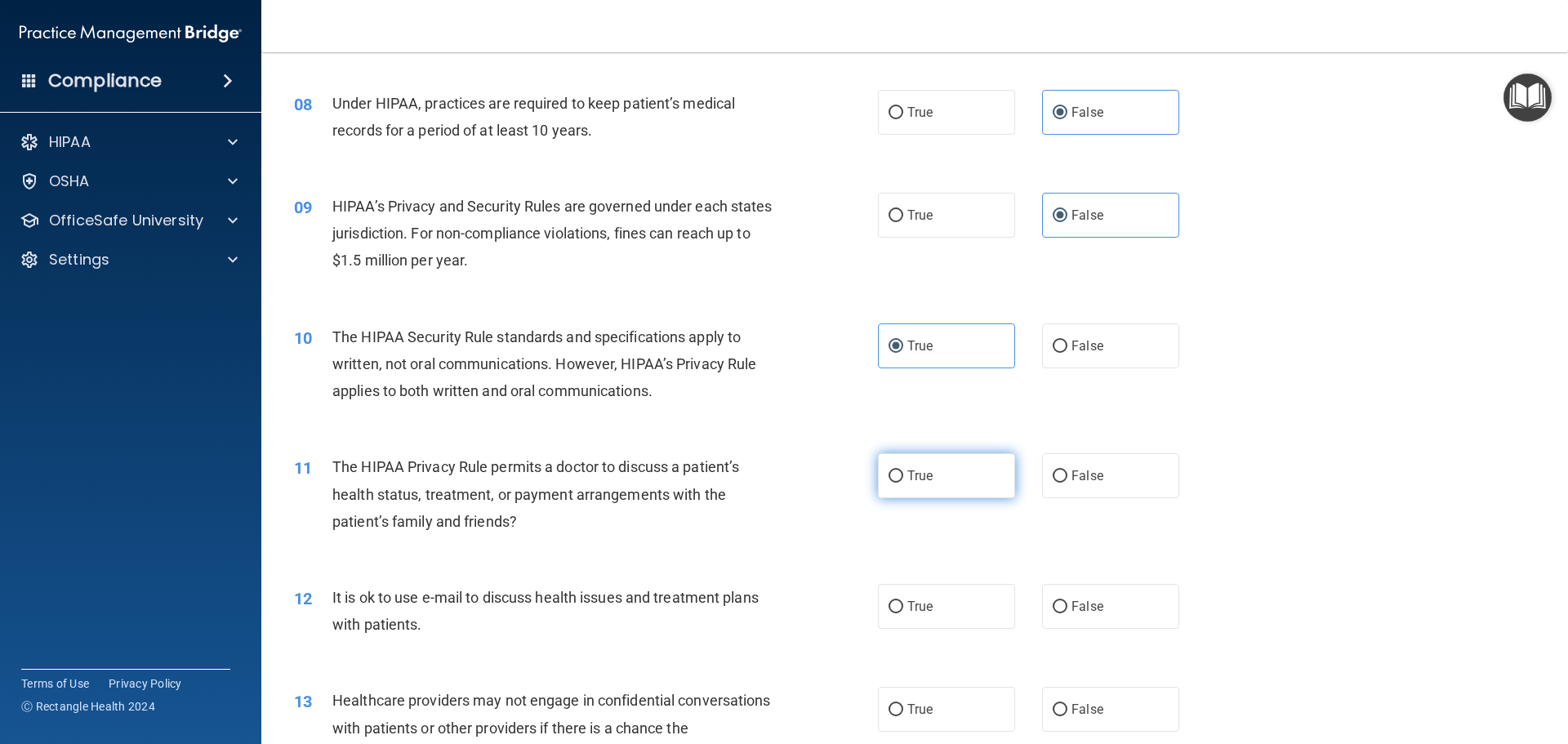
click at [940, 477] on label "True" at bounding box center [946, 476] width 137 height 45
click at [904, 477] on input "True" at bounding box center [896, 477] width 15 height 12
radio input "true"
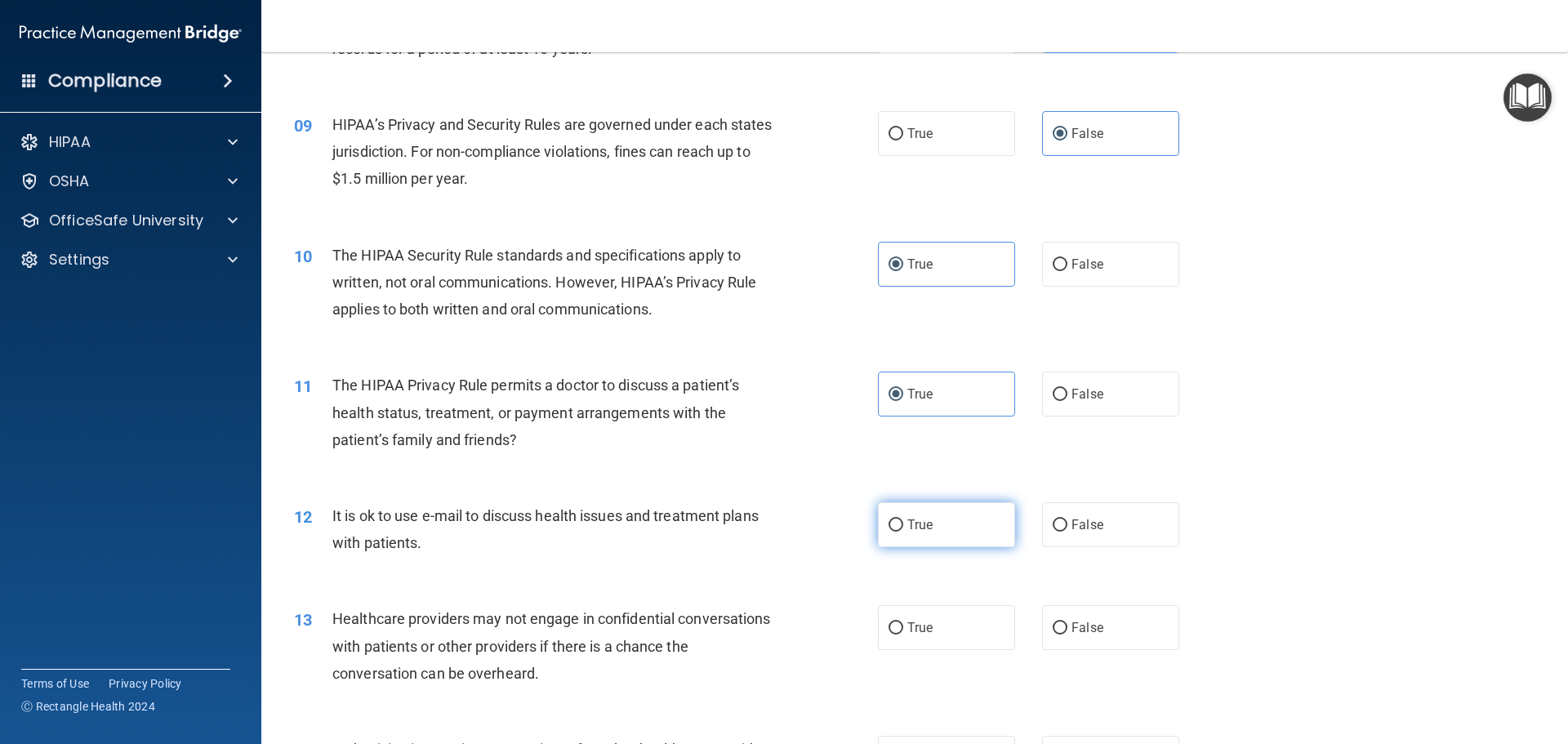
click at [913, 505] on label "True" at bounding box center [946, 525] width 137 height 45
click at [904, 519] on input "True" at bounding box center [896, 525] width 15 height 12
radio input "true"
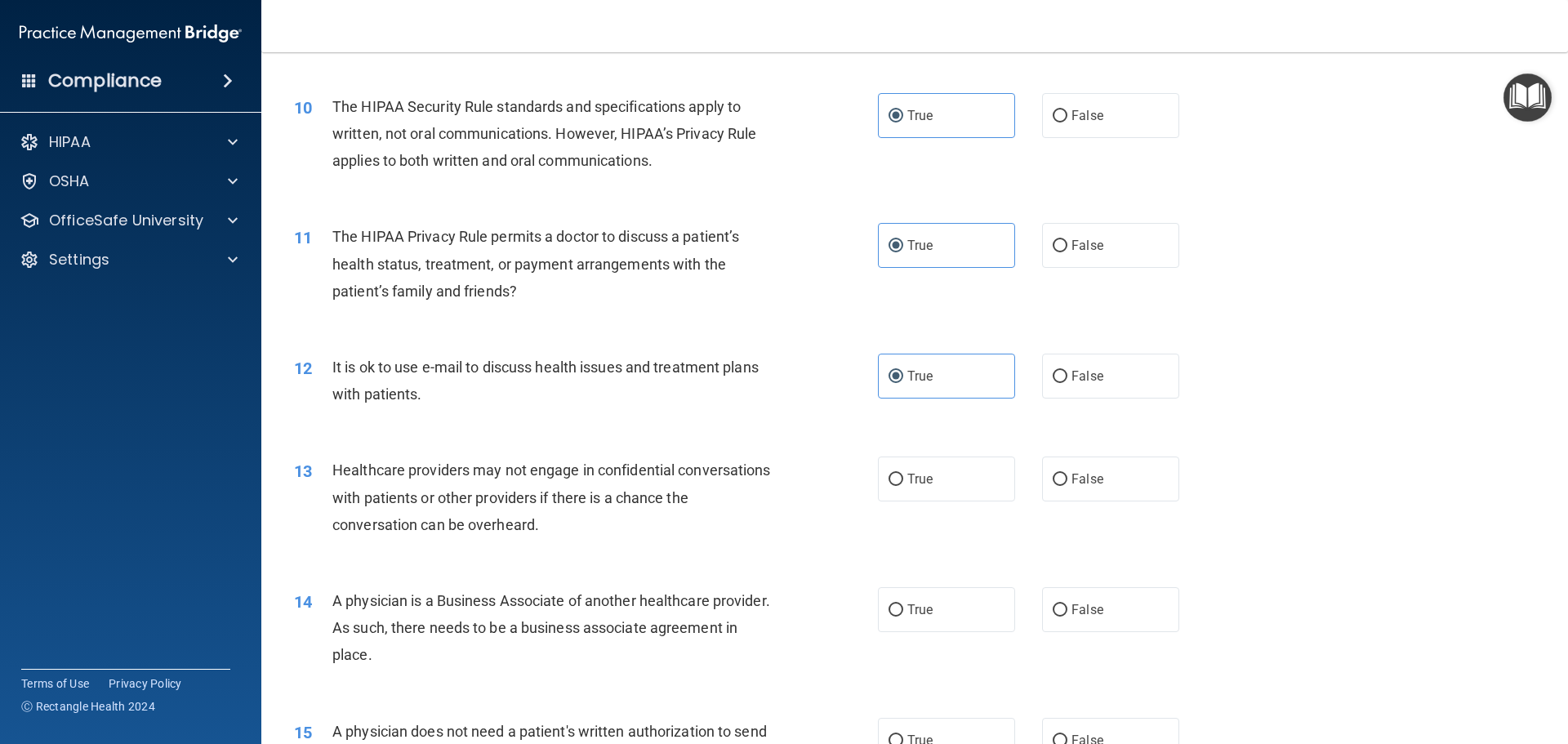
scroll to position [1144, 0]
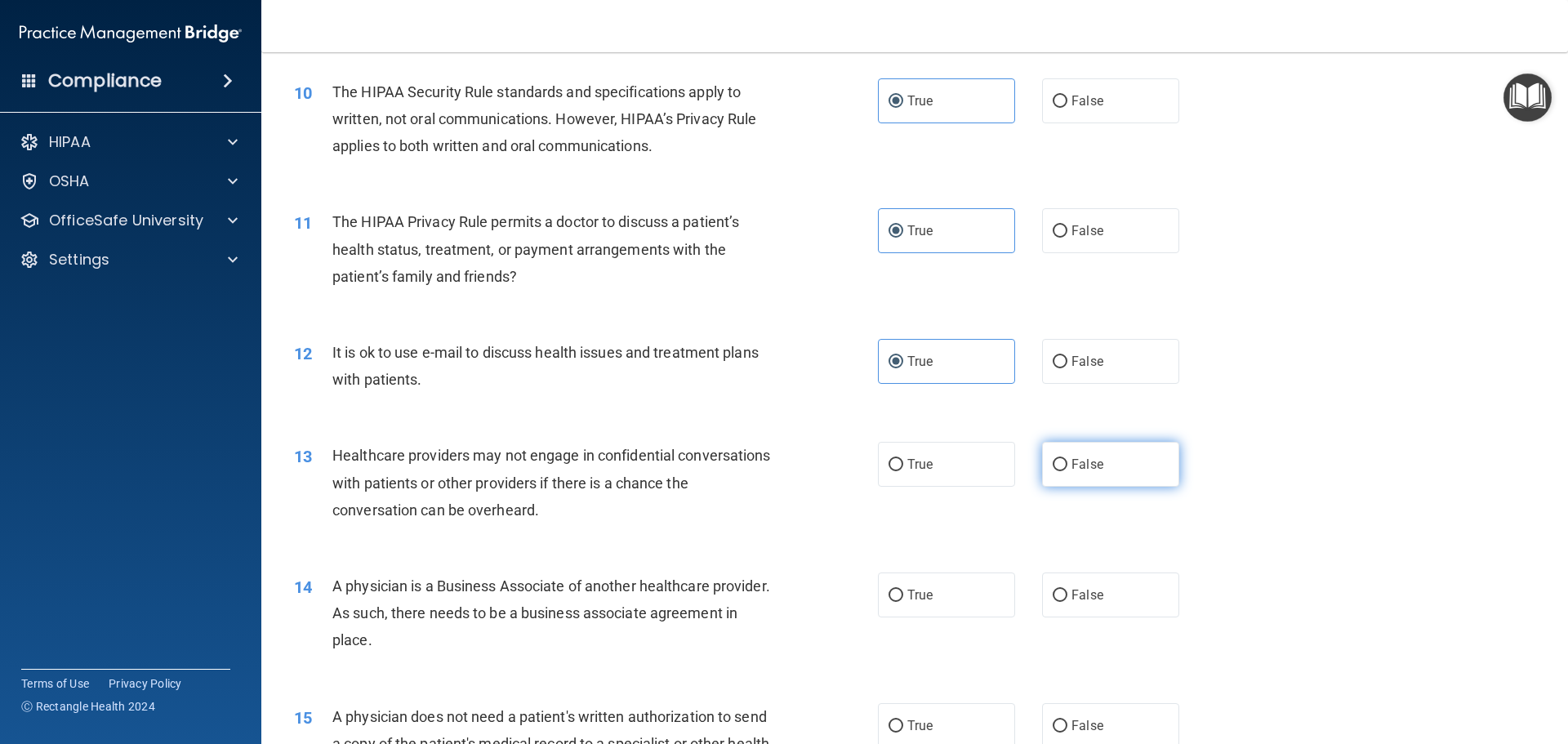
click at [1084, 480] on label "False" at bounding box center [1110, 465] width 137 height 45
click at [1068, 472] on input "False" at bounding box center [1060, 465] width 15 height 12
radio input "true"
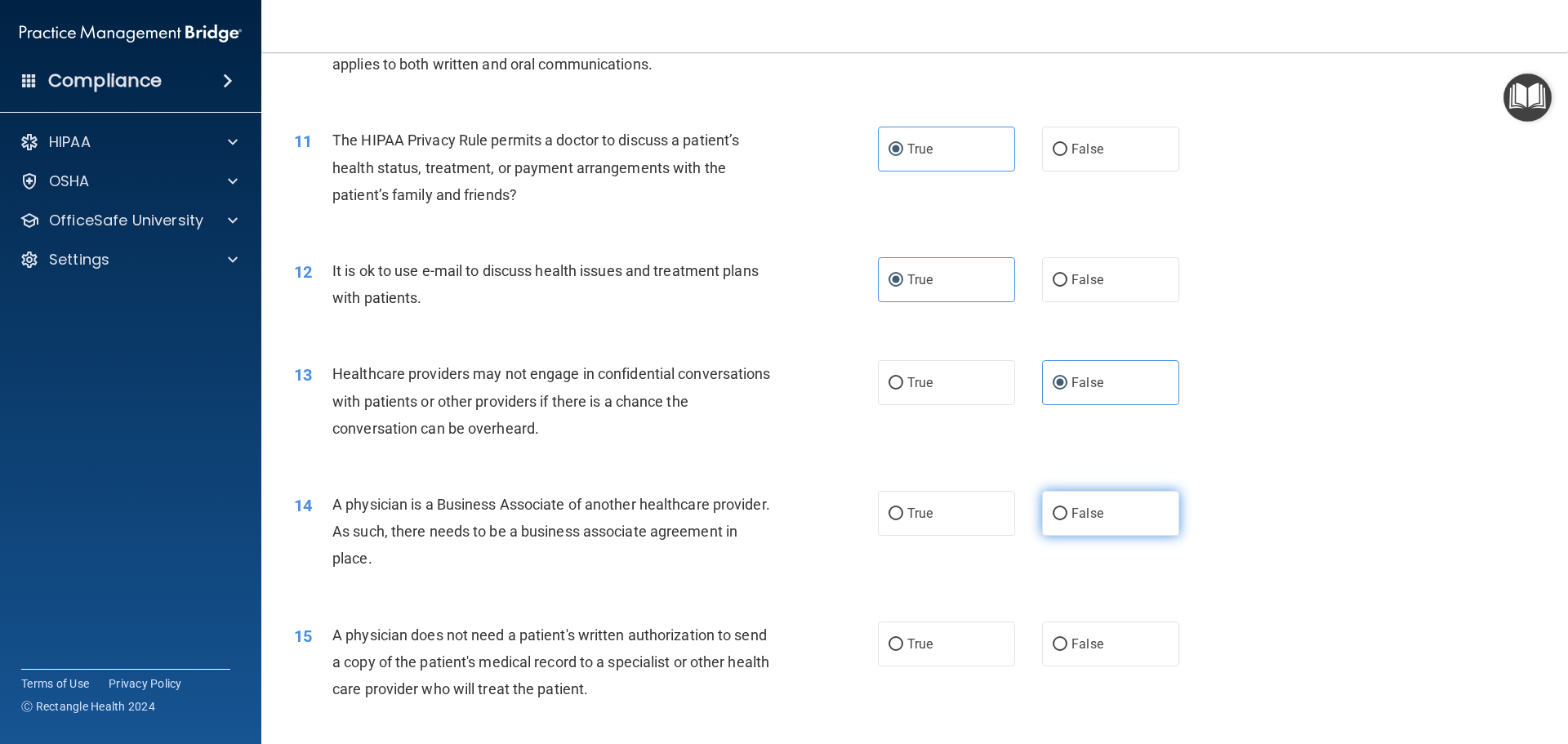
click at [1056, 497] on label "False" at bounding box center [1110, 514] width 137 height 45
click at [1056, 508] on input "False" at bounding box center [1060, 514] width 15 height 12
radio input "true"
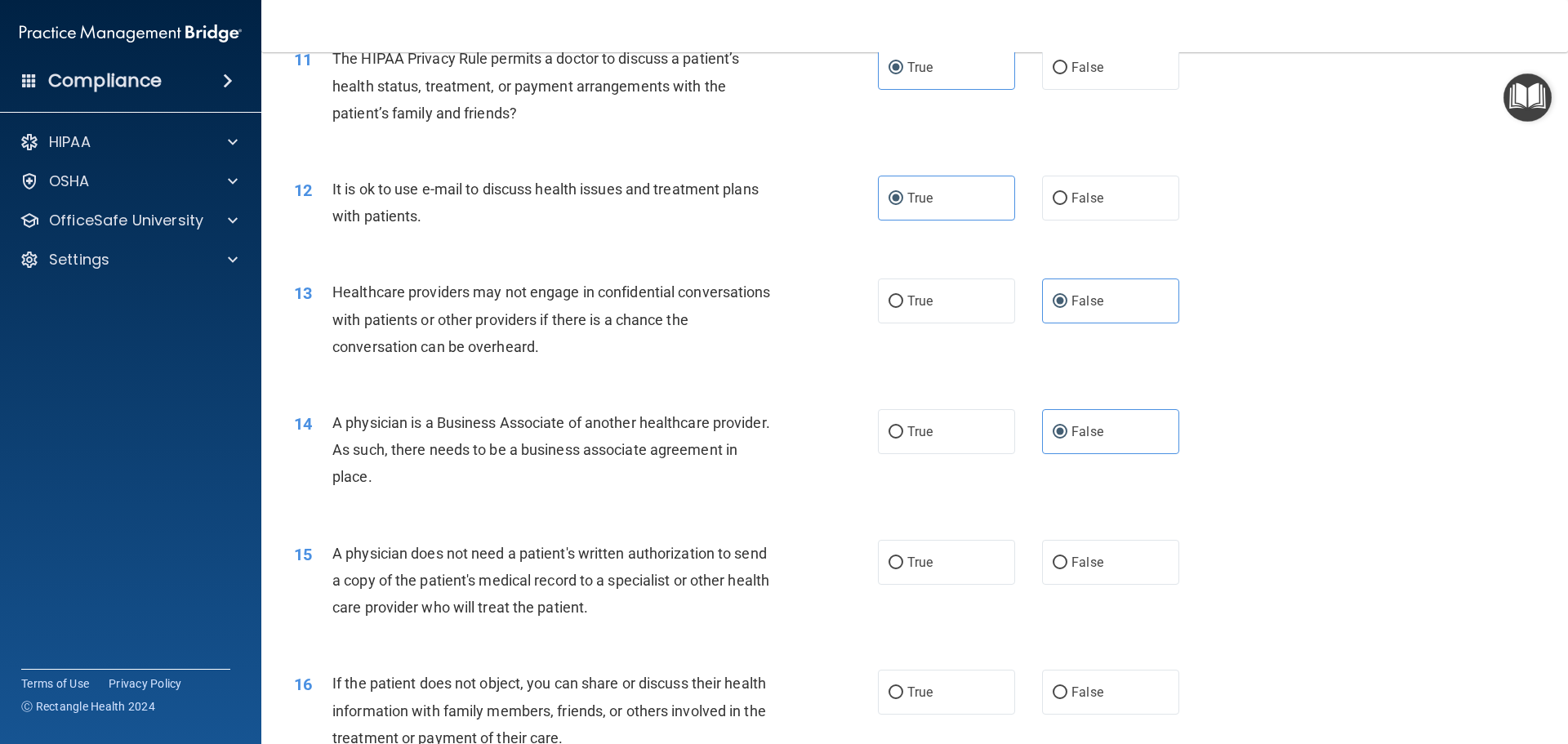
scroll to position [1388, 0]
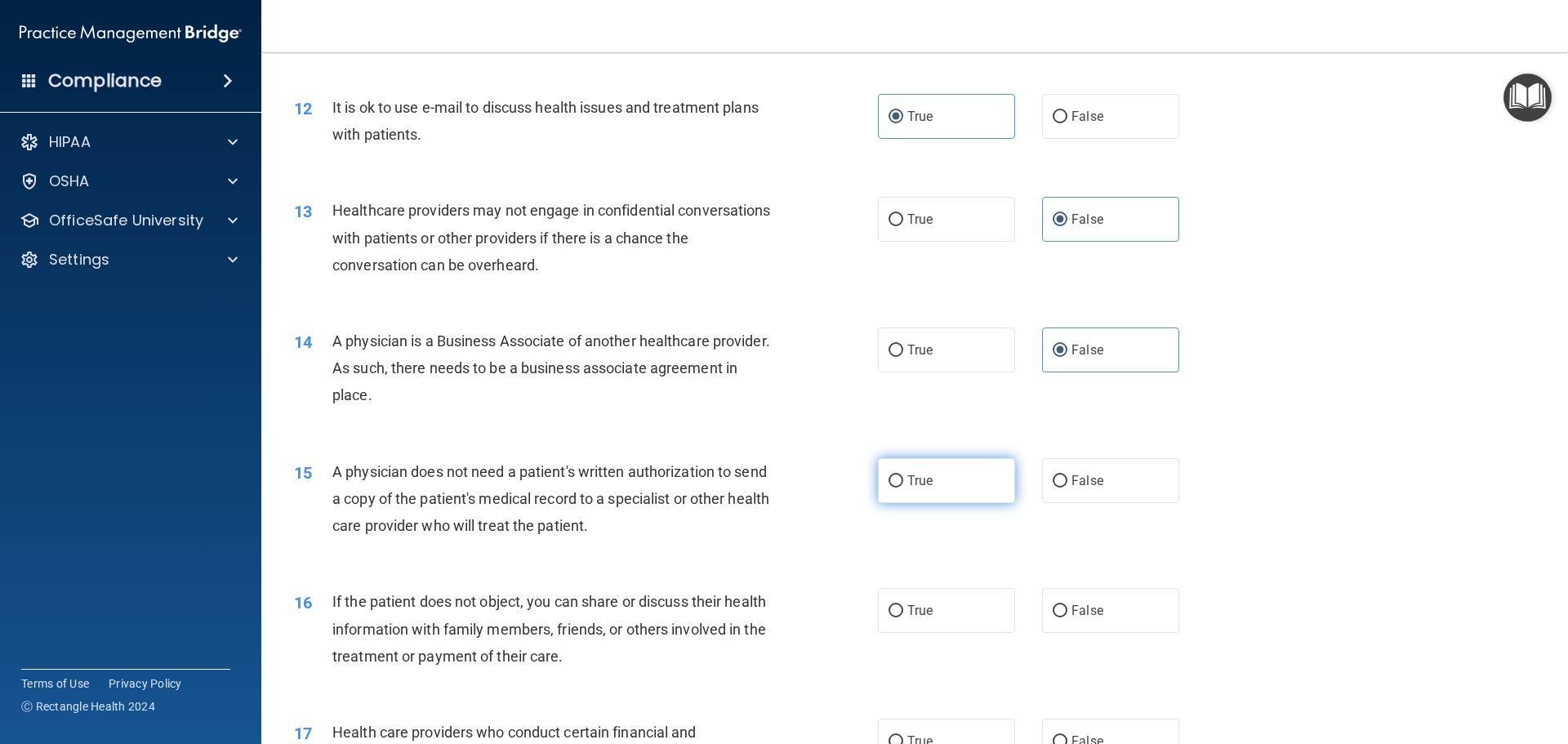
click at [898, 485] on label "True" at bounding box center [946, 481] width 137 height 45
click at [898, 485] on input "True" at bounding box center [896, 482] width 15 height 12
radio input "true"
click at [918, 615] on span "True" at bounding box center [921, 611] width 26 height 16
click at [904, 615] on input "True" at bounding box center [896, 611] width 15 height 12
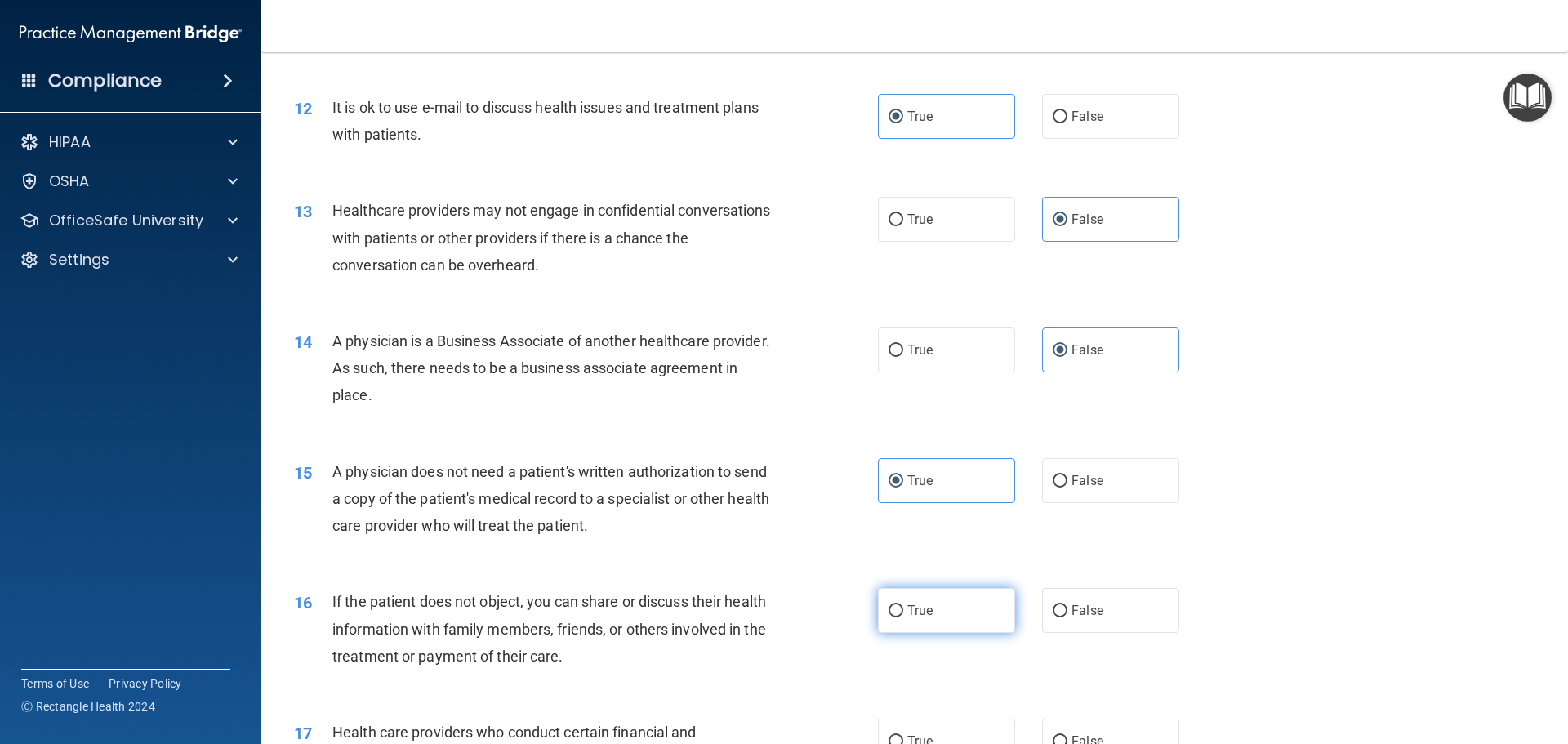
radio input "true"
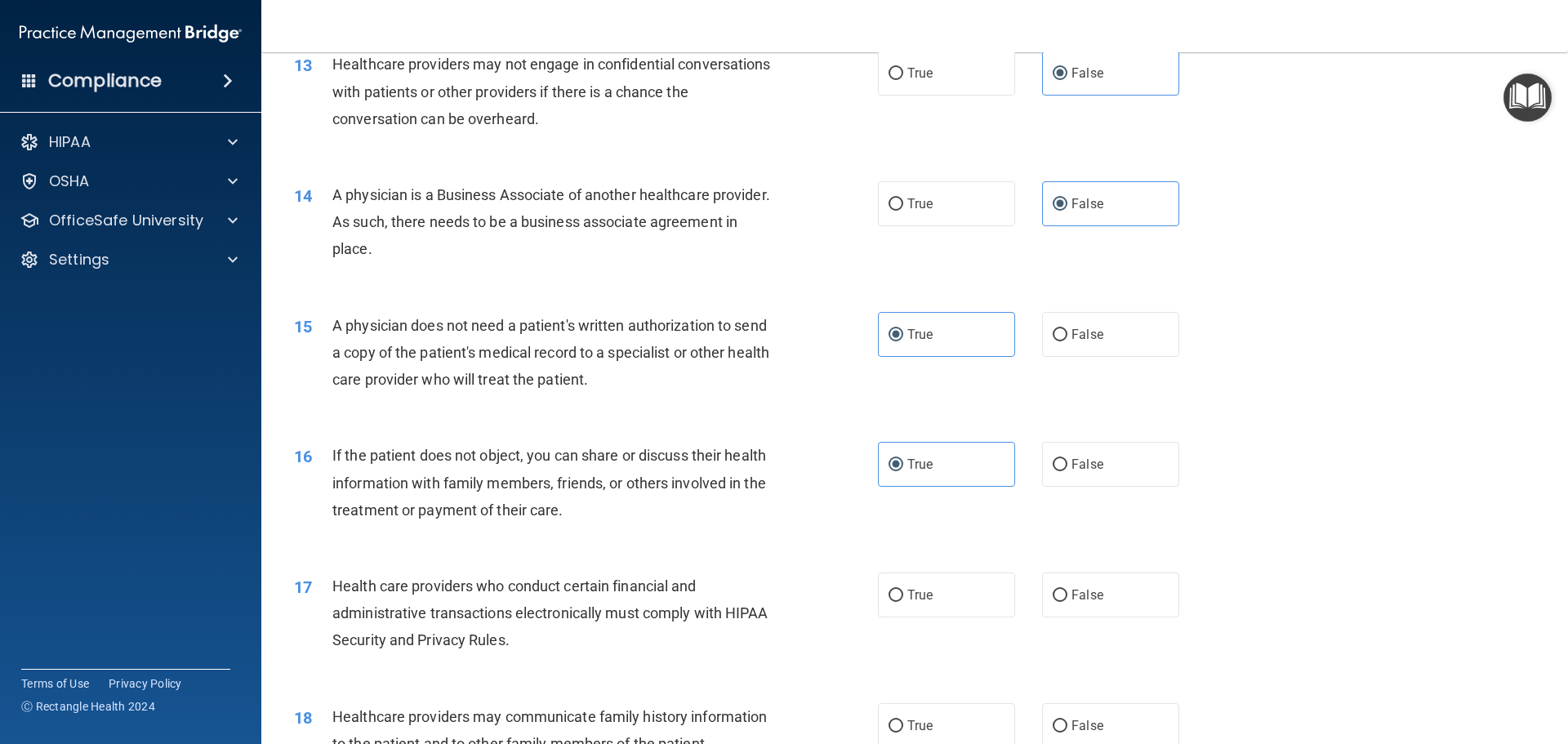
scroll to position [1552, 0]
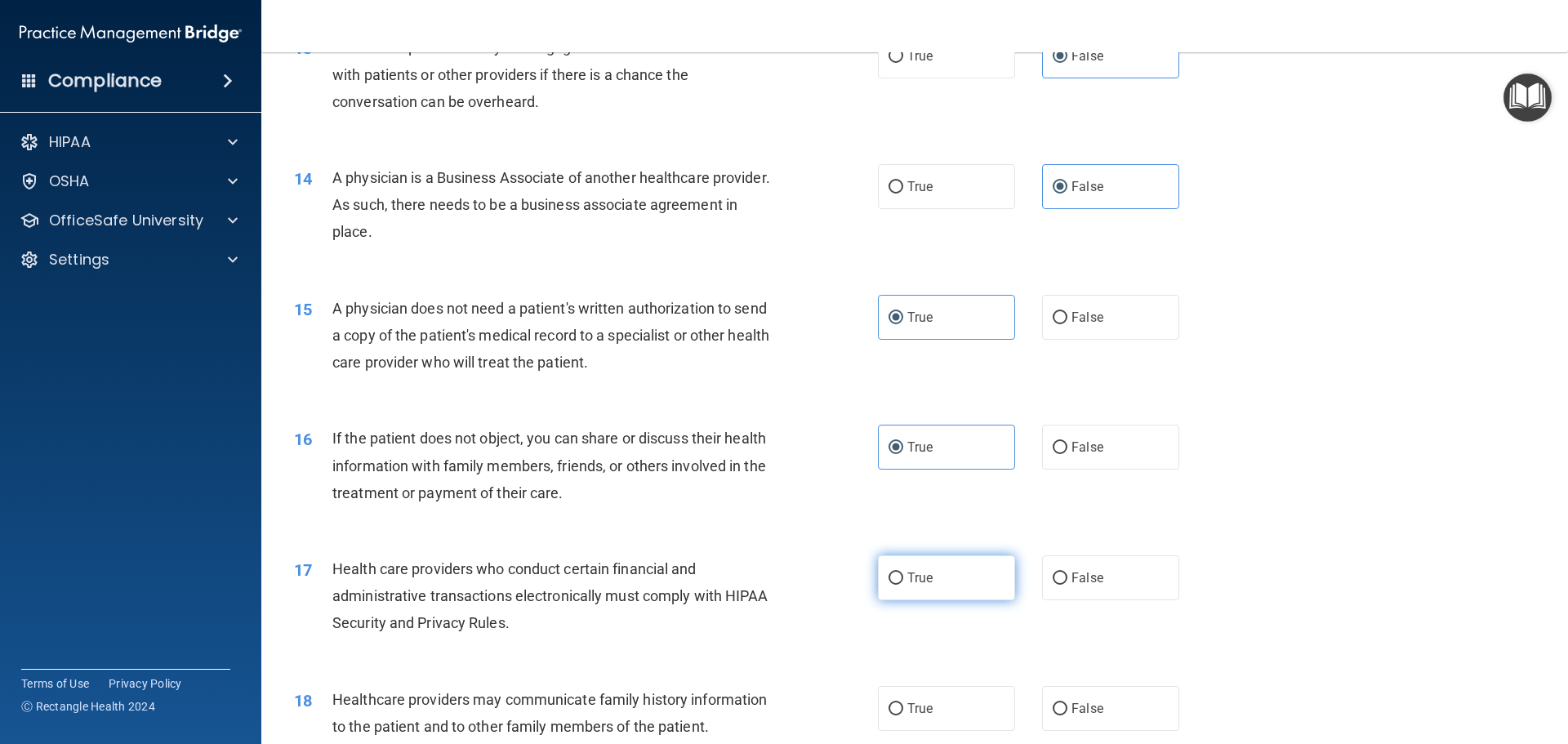
click at [958, 557] on label "True" at bounding box center [946, 578] width 137 height 45
click at [904, 572] on input "True" at bounding box center [896, 578] width 15 height 12
radio input "true"
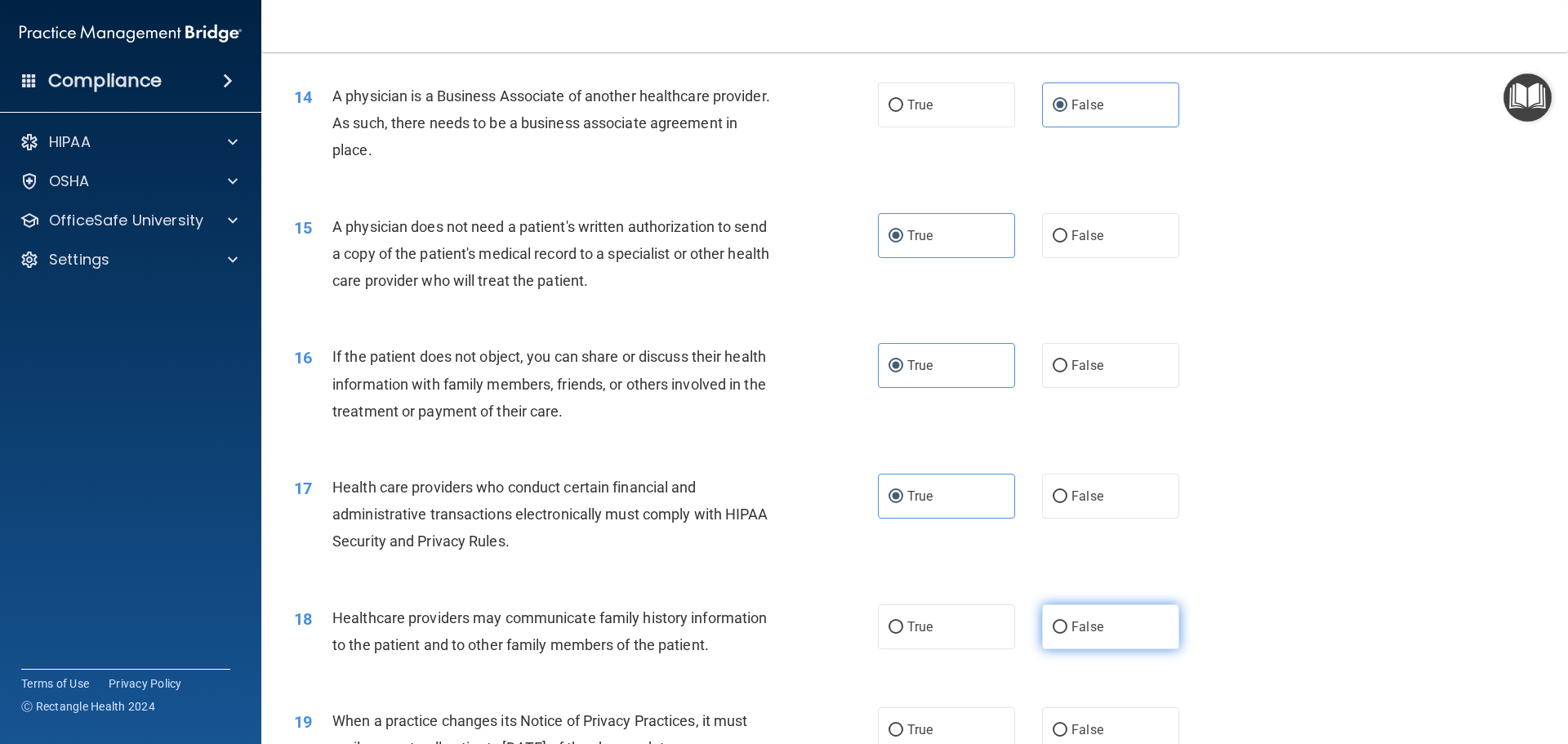
click at [1092, 617] on label "False" at bounding box center [1110, 628] width 137 height 45
click at [1068, 622] on input "False" at bounding box center [1060, 628] width 15 height 12
radio input "true"
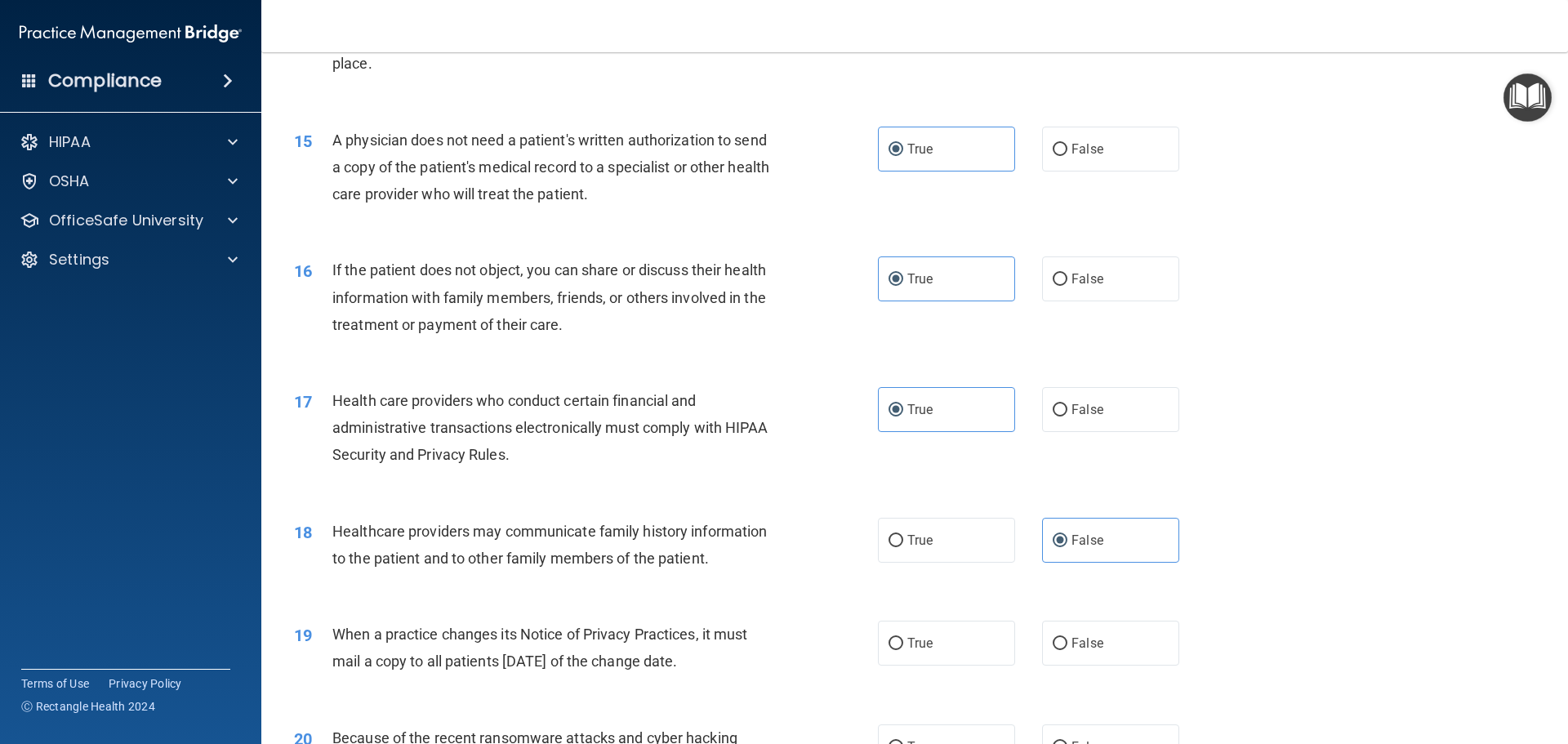
scroll to position [1797, 0]
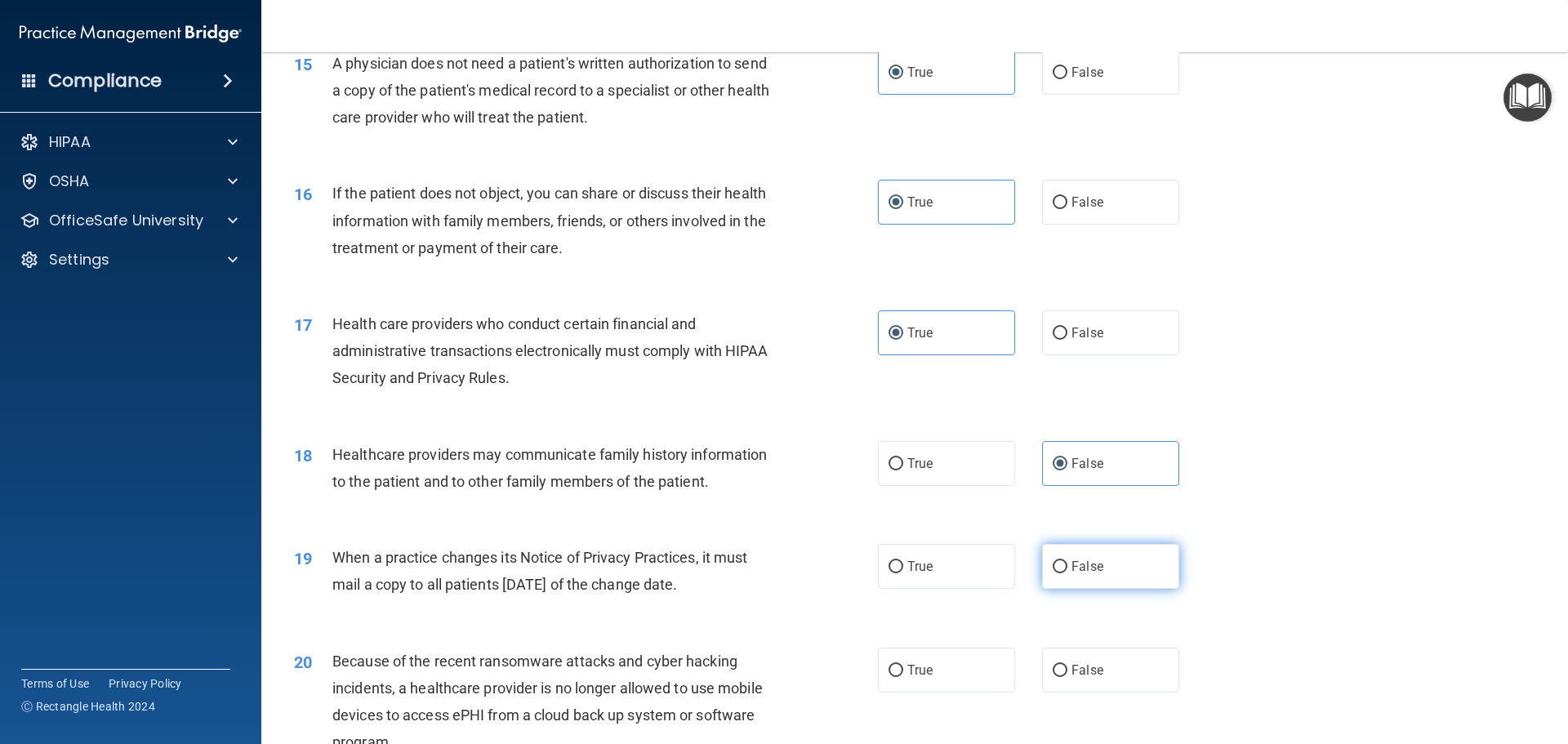
click at [1122, 571] on label "False" at bounding box center [1110, 566] width 137 height 45
click at [1068, 571] on input "False" at bounding box center [1060, 567] width 15 height 12
radio input "true"
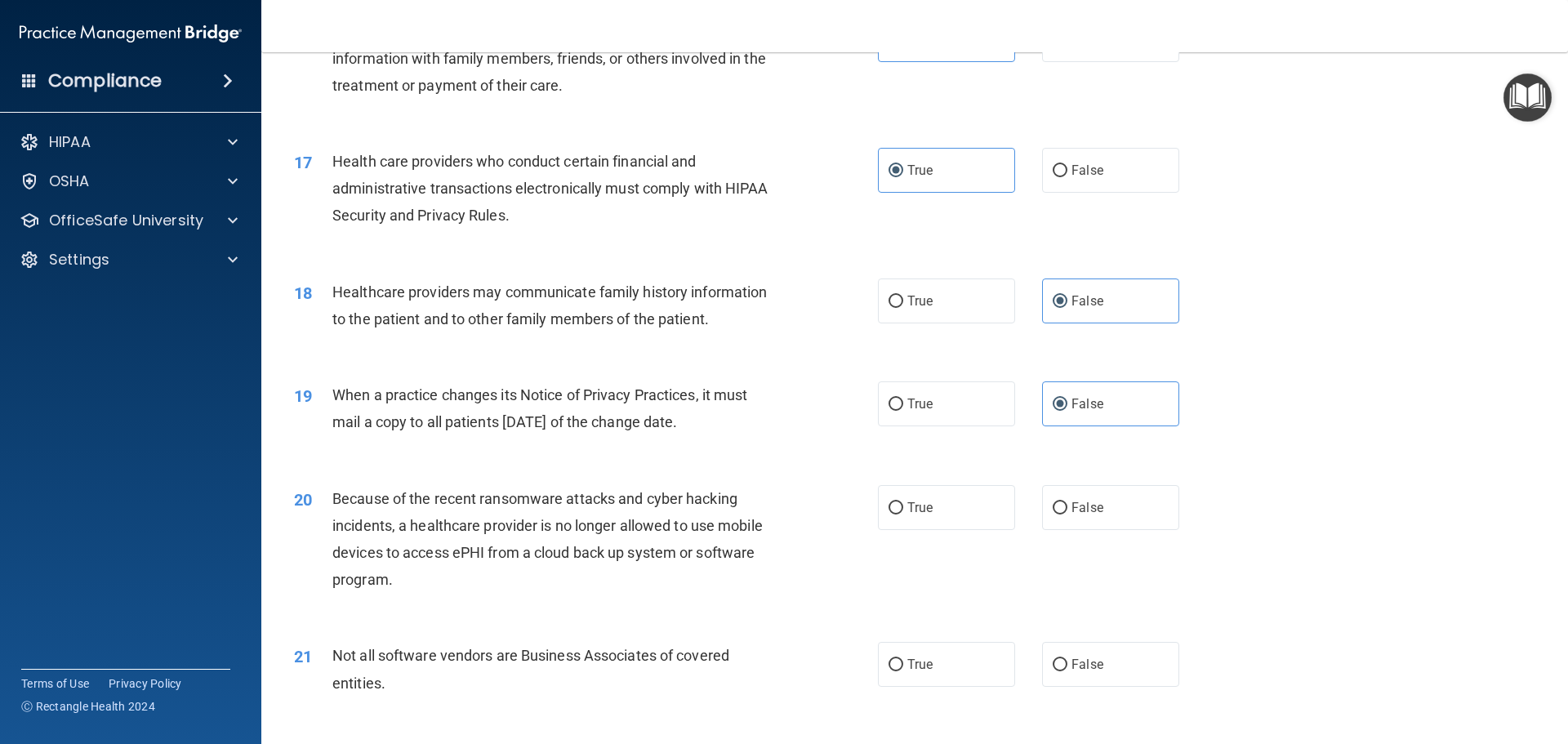
scroll to position [1961, 0]
click at [1107, 519] on label "False" at bounding box center [1110, 507] width 137 height 45
click at [1068, 514] on input "False" at bounding box center [1060, 507] width 15 height 12
radio input "true"
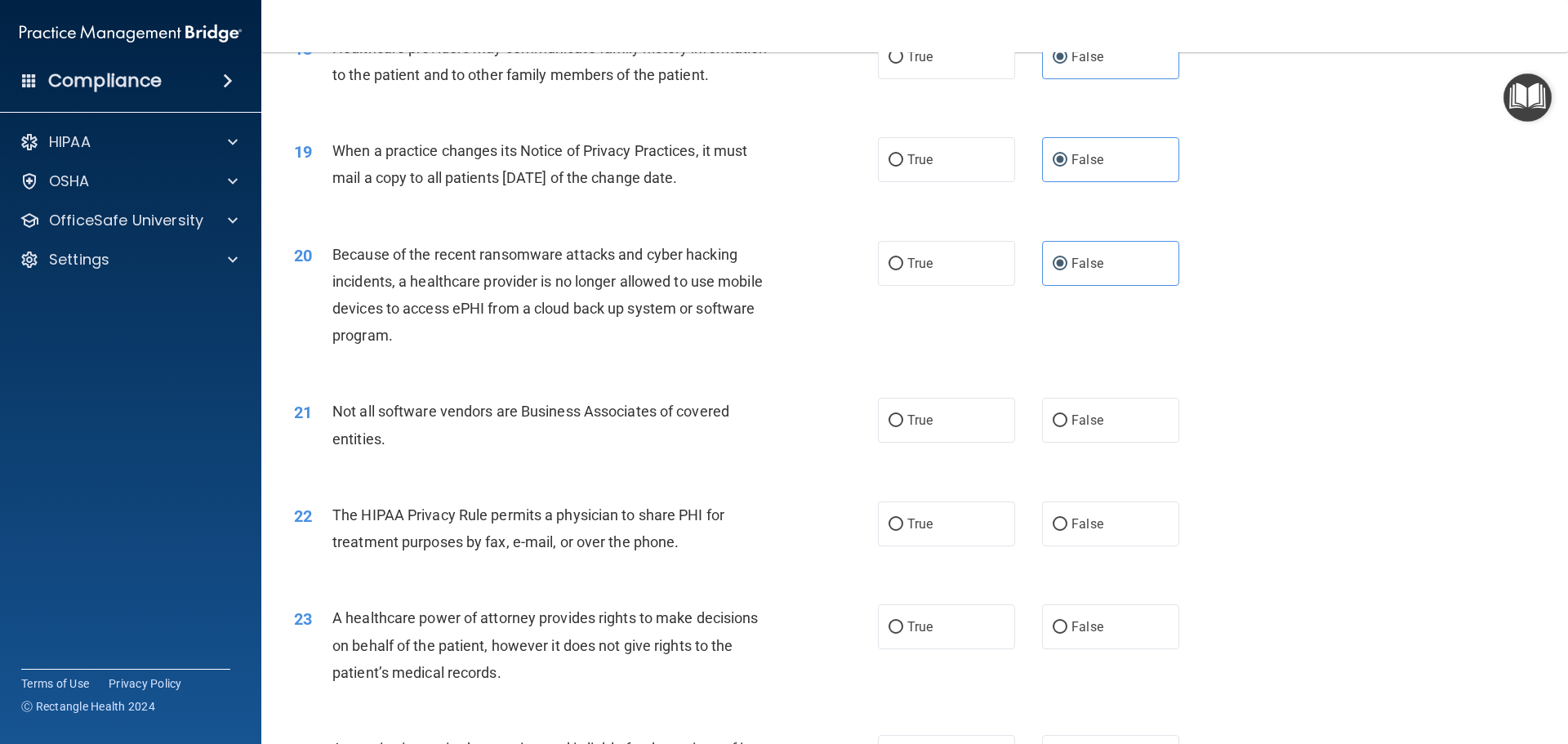
scroll to position [2205, 0]
click at [923, 413] on span "True" at bounding box center [921, 418] width 26 height 16
click at [904, 413] on input "True" at bounding box center [896, 419] width 15 height 12
radio input "true"
click at [917, 503] on label "True" at bounding box center [946, 523] width 137 height 45
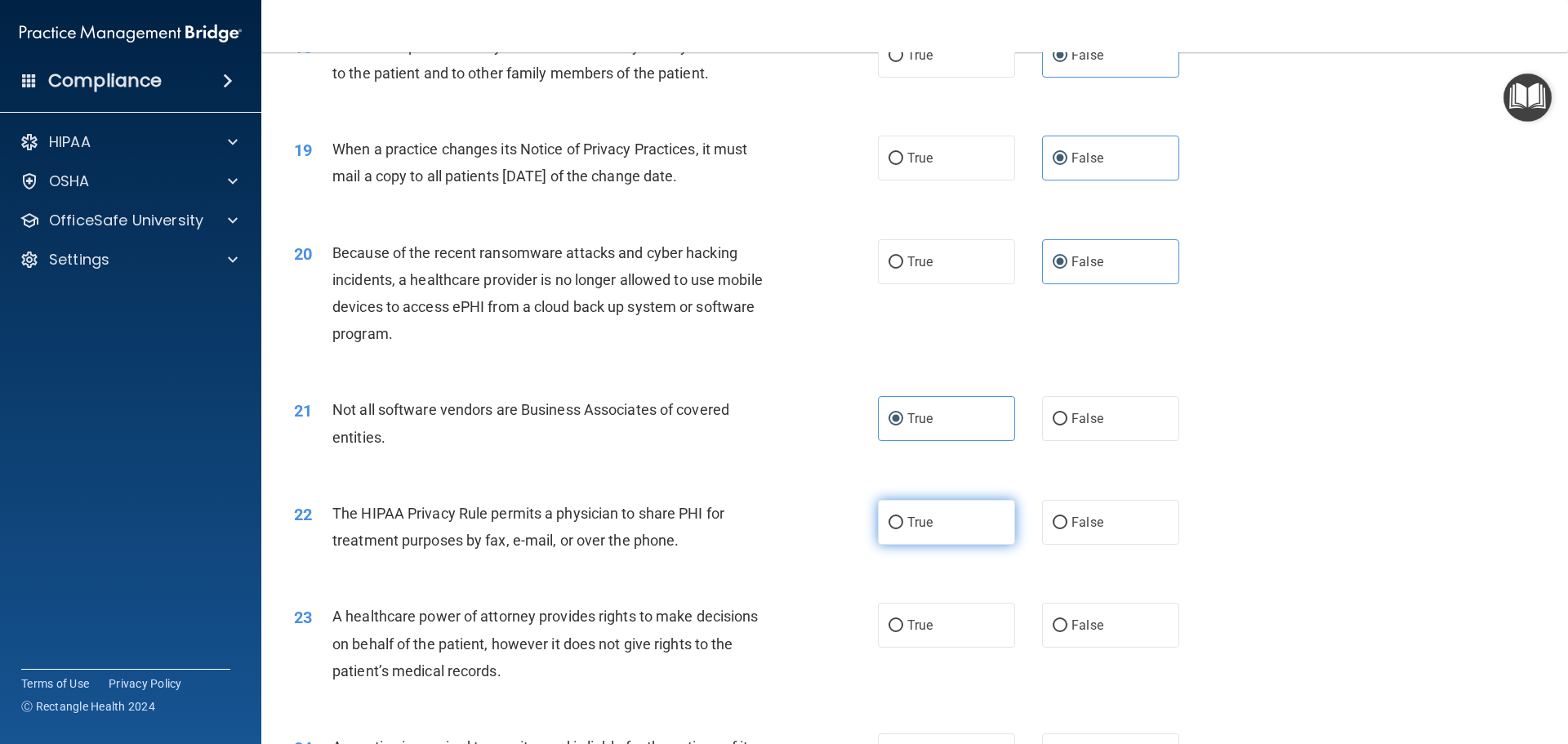
click at [904, 517] on input "True" at bounding box center [896, 523] width 15 height 12
radio input "true"
click at [1132, 603] on label "False" at bounding box center [1110, 626] width 137 height 45
click at [1068, 620] on input "False" at bounding box center [1060, 626] width 15 height 12
radio input "true"
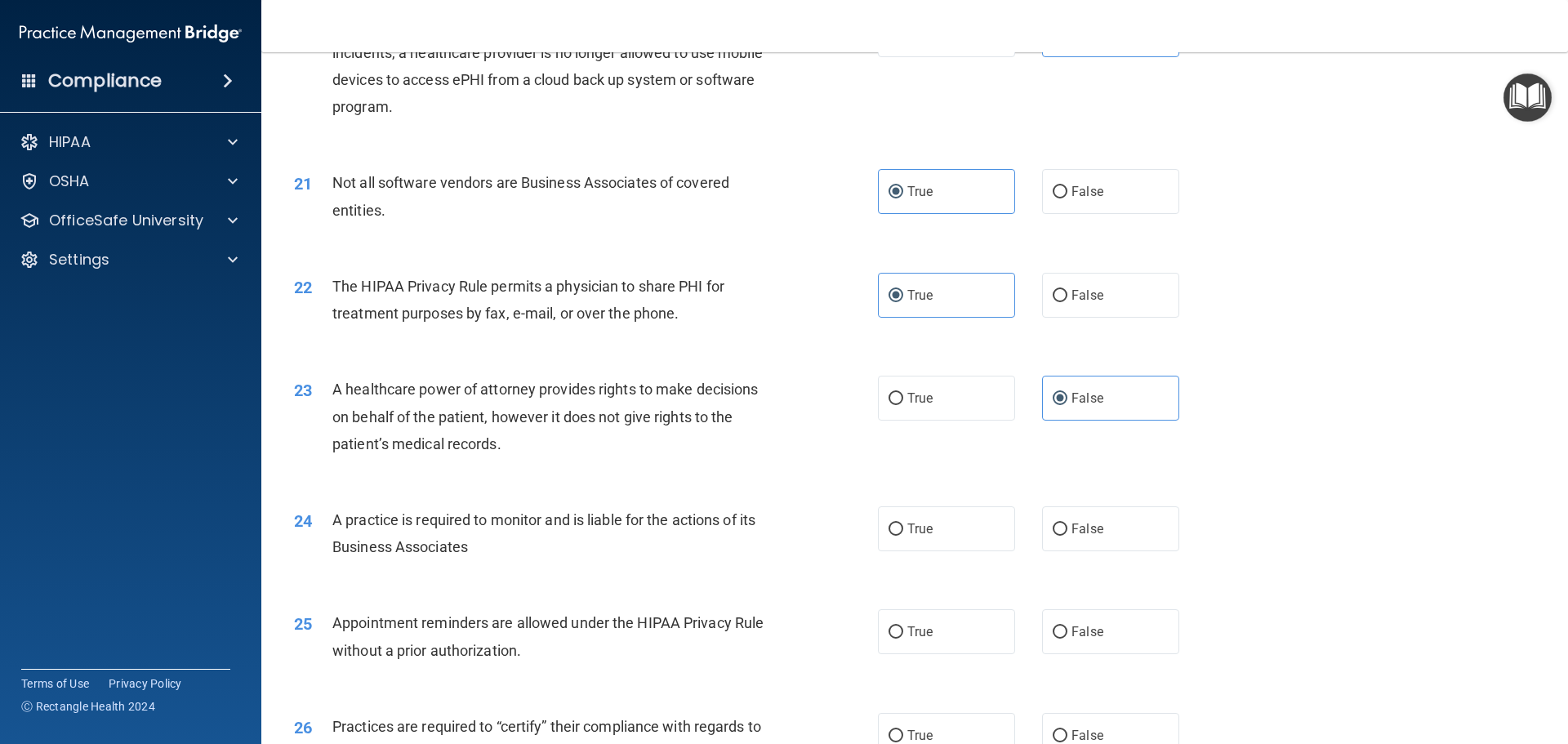
scroll to position [2450, 0]
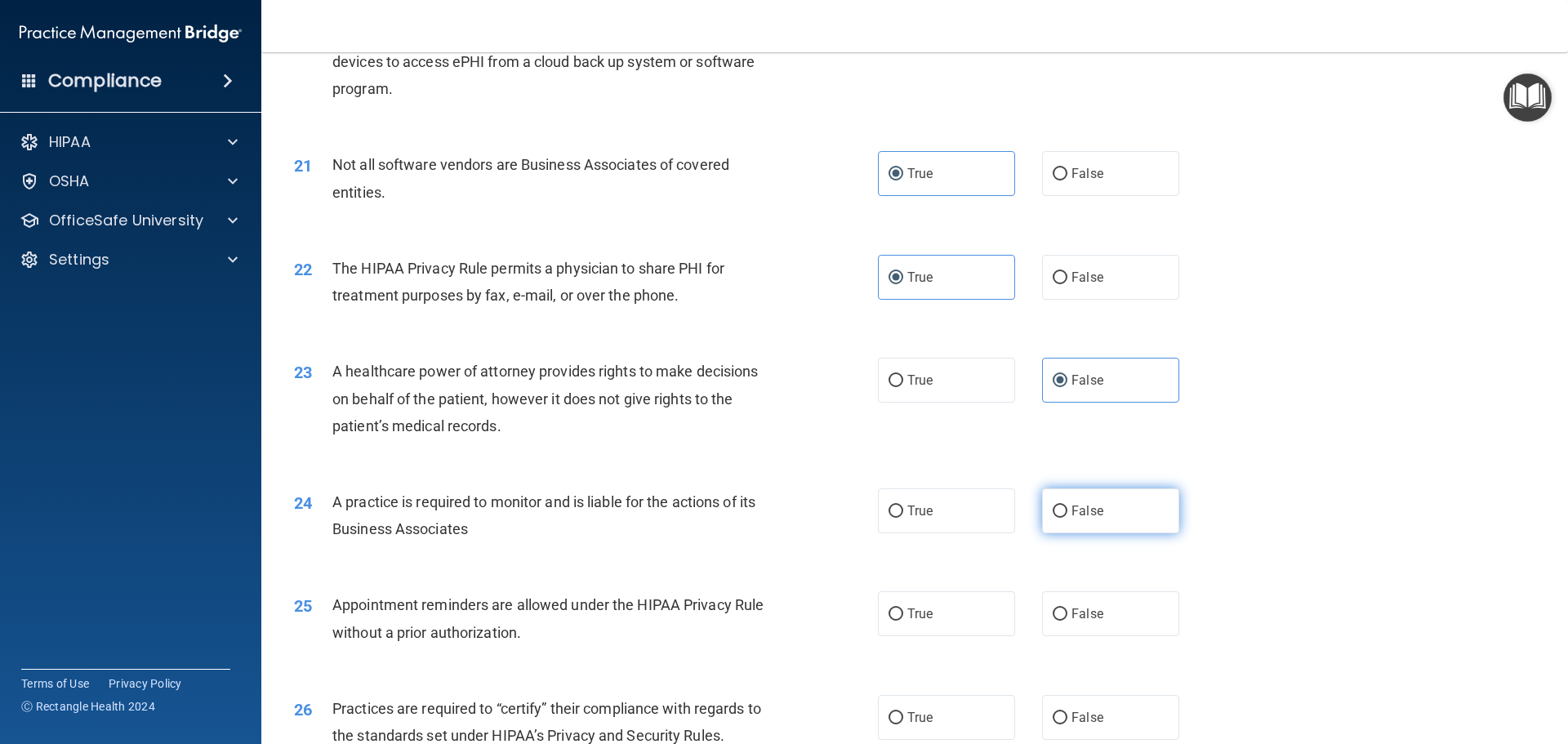
click at [1117, 510] on label "False" at bounding box center [1110, 511] width 137 height 45
click at [1068, 510] on input "False" at bounding box center [1060, 511] width 15 height 12
radio input "true"
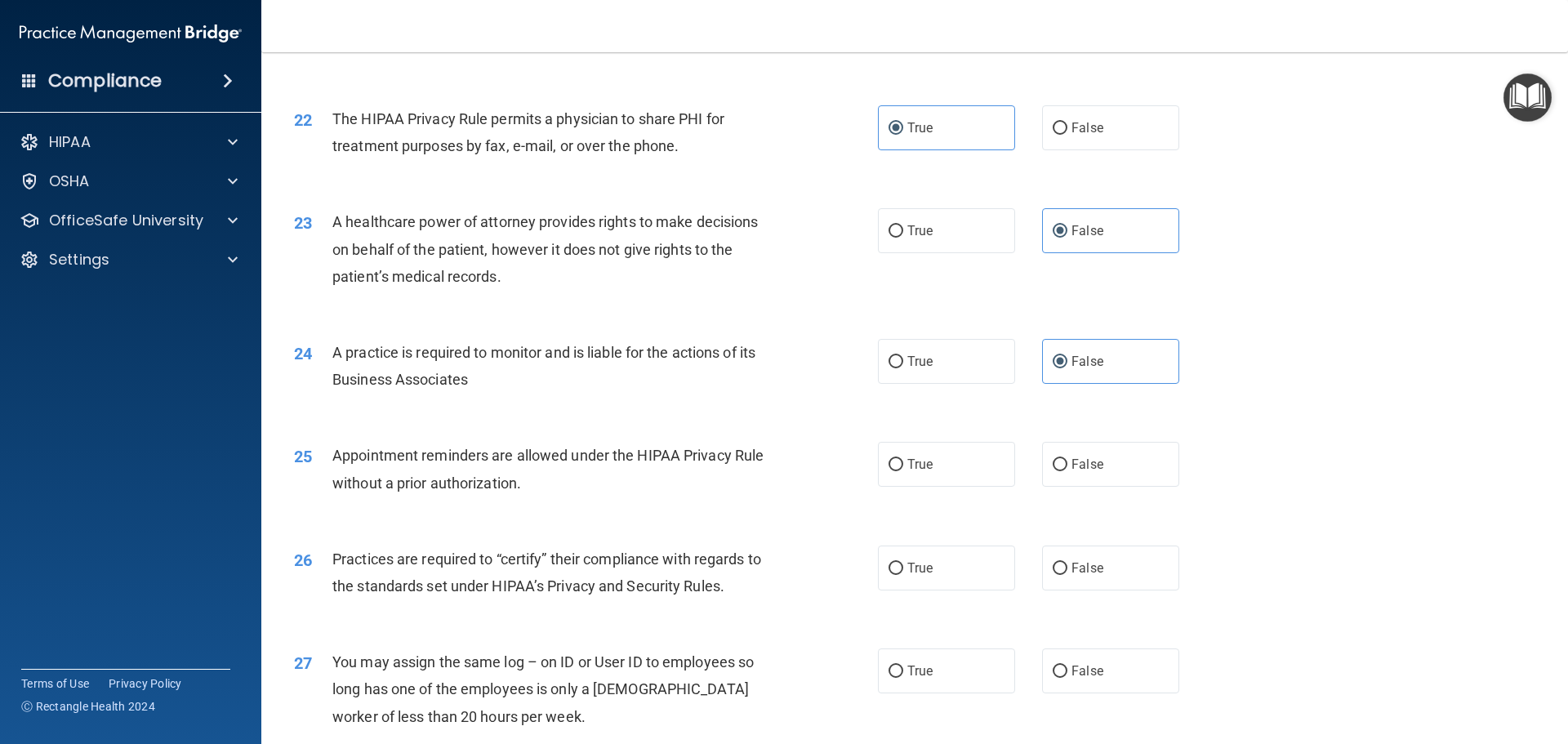
scroll to position [2614, 0]
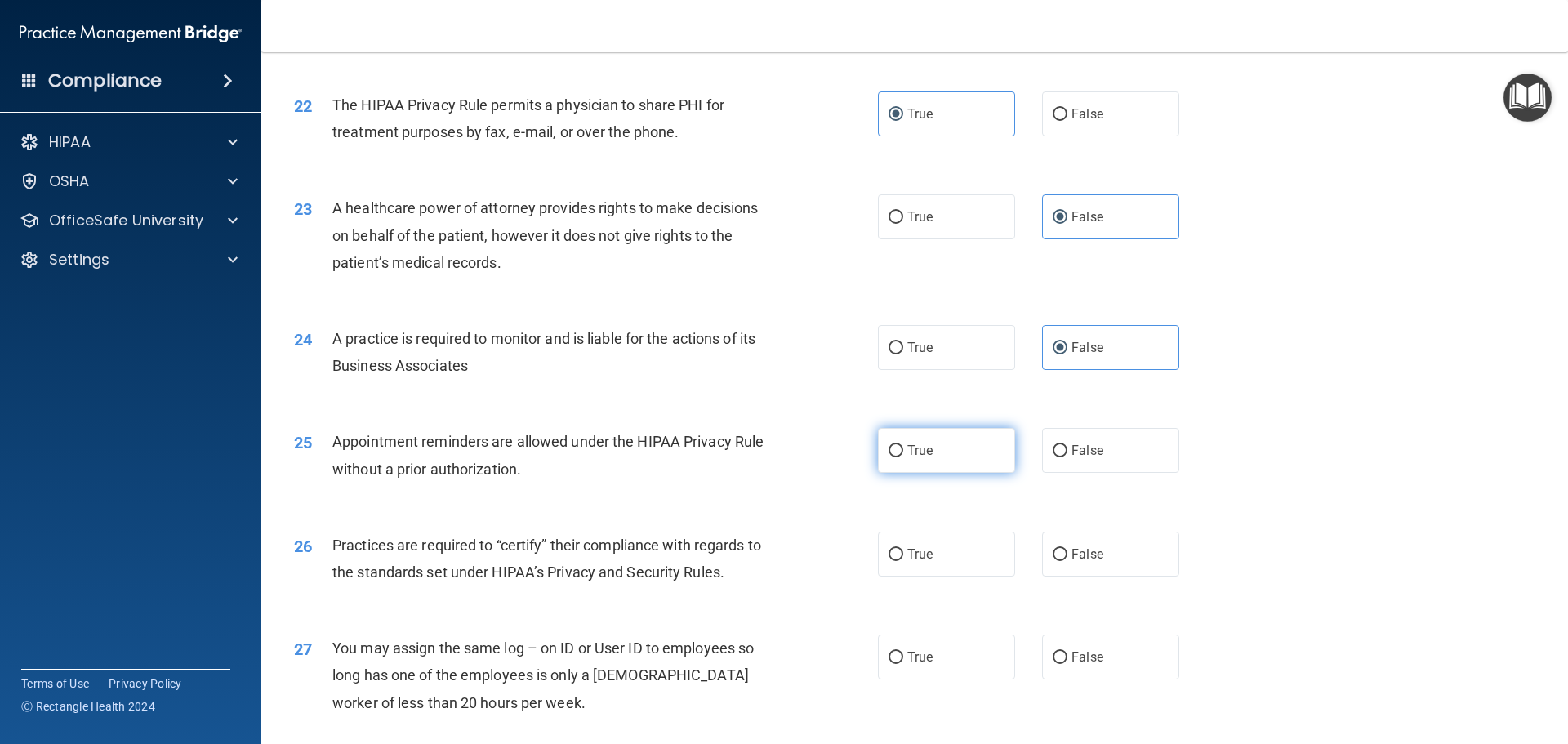
click at [978, 453] on label "True" at bounding box center [946, 451] width 137 height 45
click at [904, 453] on input "True" at bounding box center [896, 451] width 15 height 12
radio input "true"
click at [1083, 548] on span "False" at bounding box center [1087, 555] width 32 height 16
click at [1068, 549] on input "False" at bounding box center [1060, 555] width 15 height 12
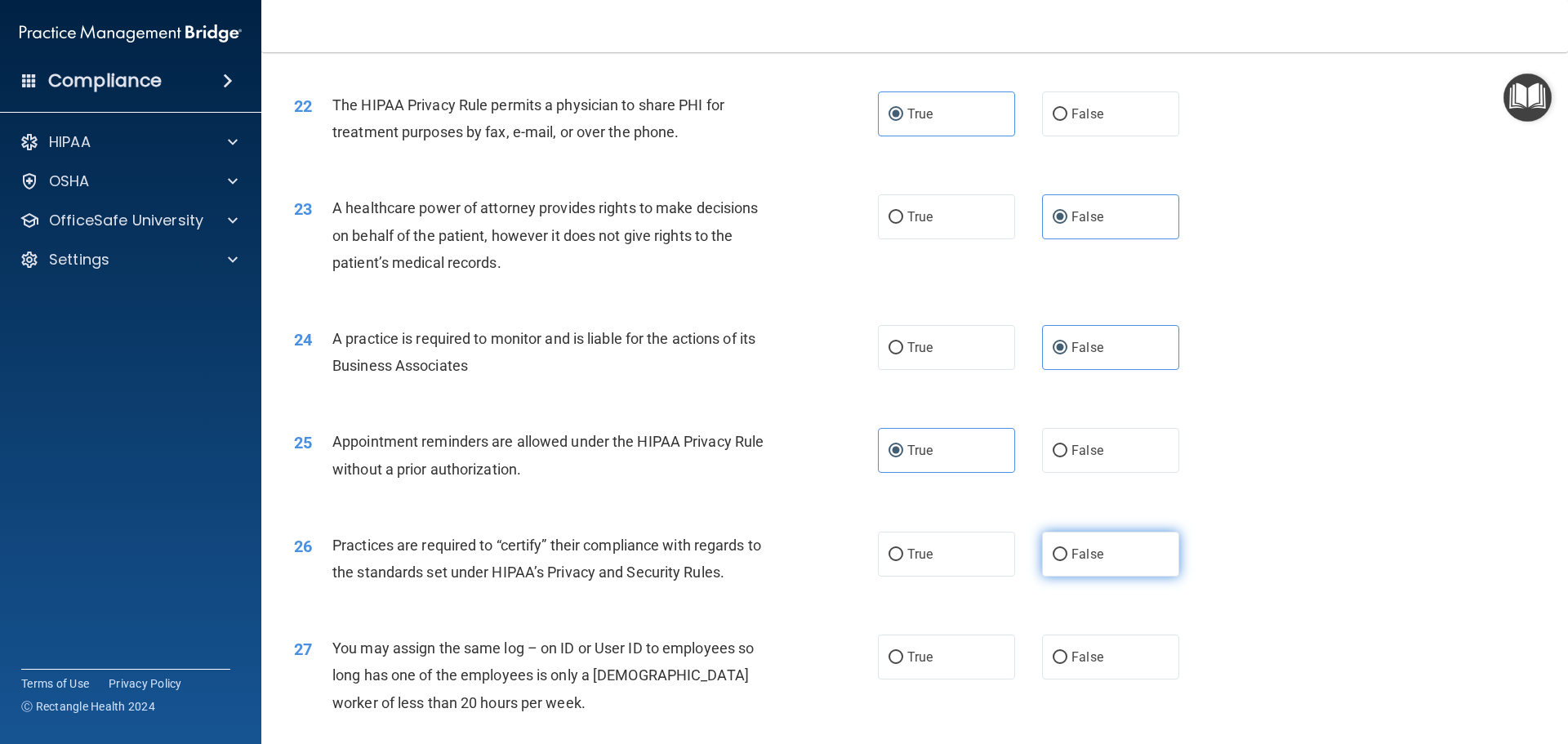
radio input "true"
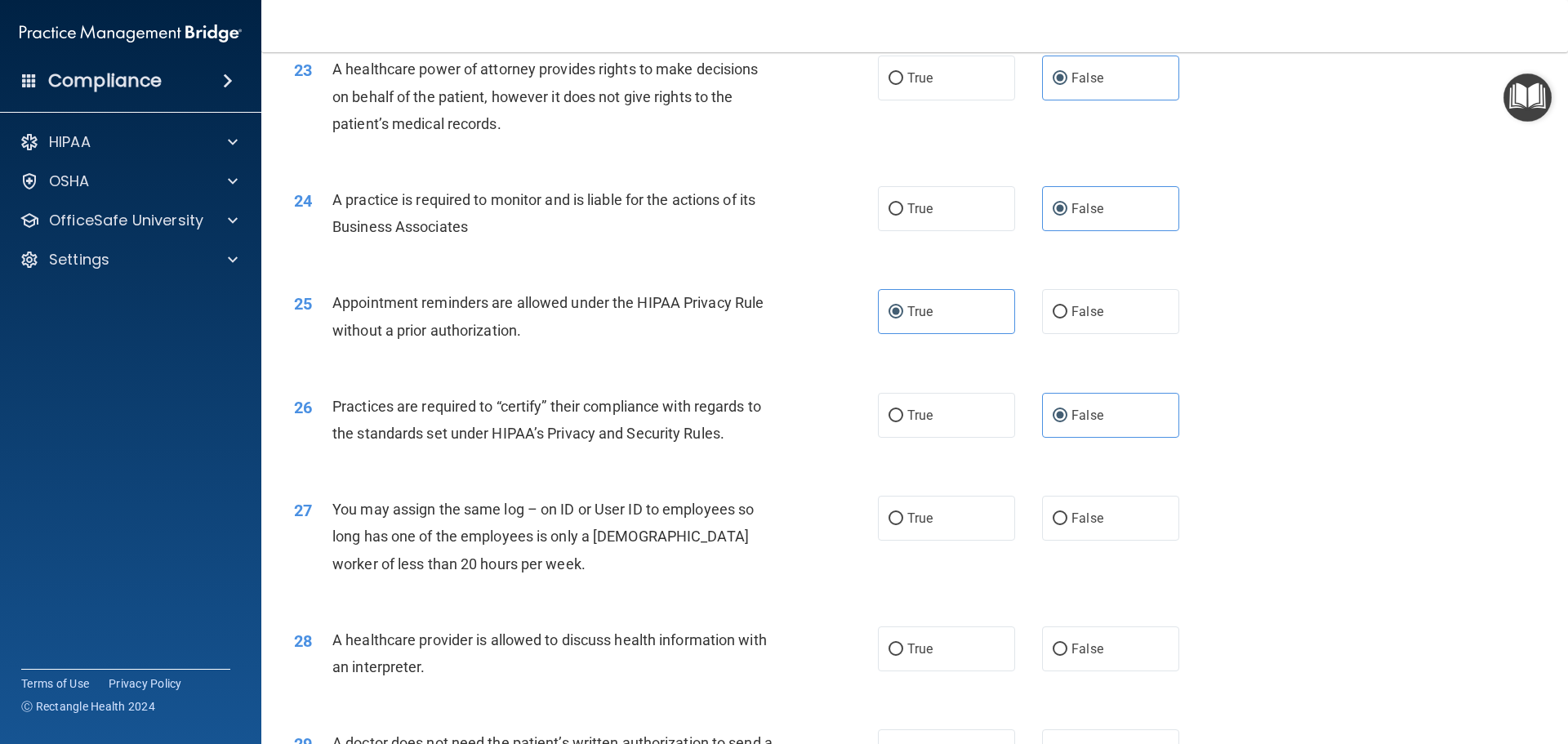
scroll to position [2778, 0]
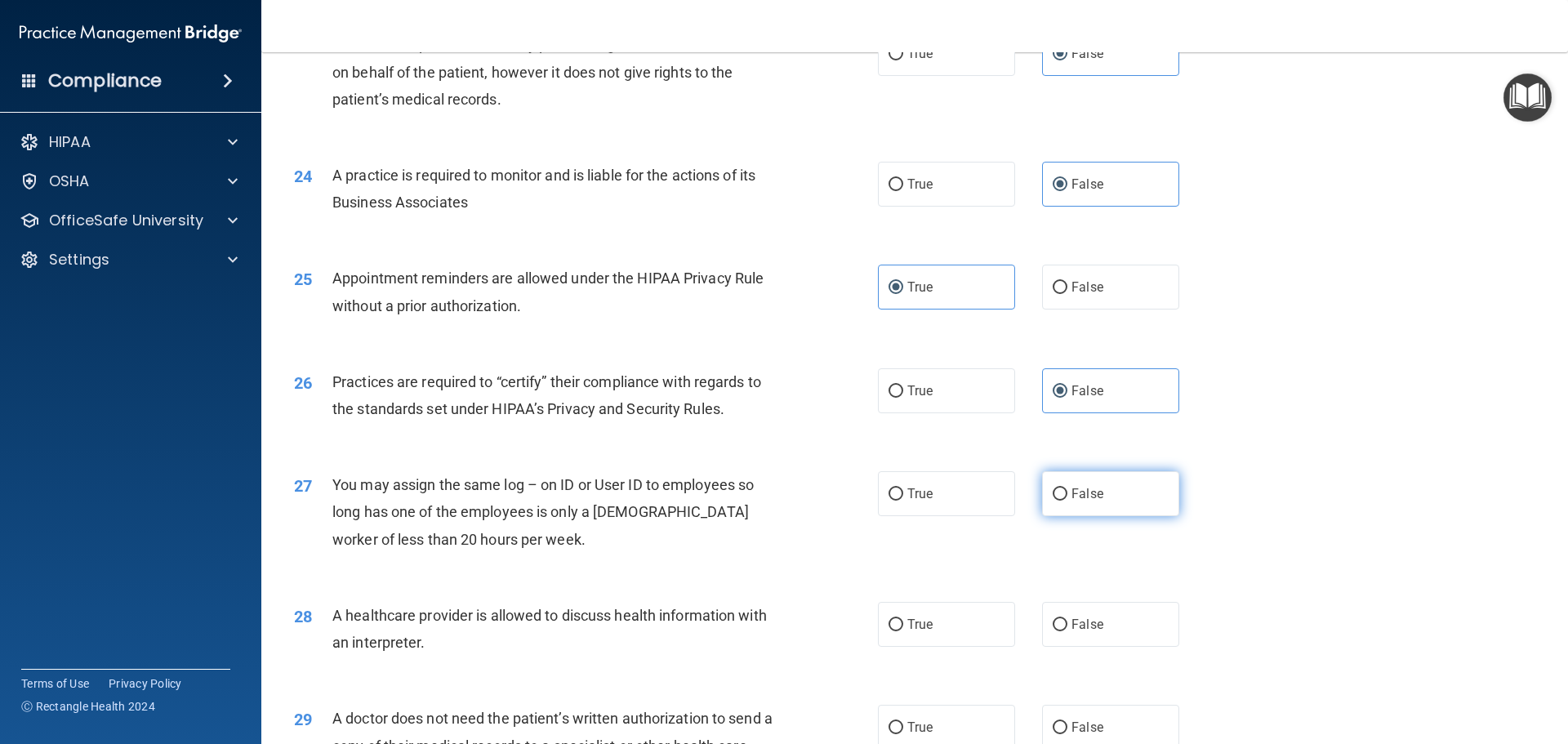
click at [1103, 488] on label "False" at bounding box center [1110, 494] width 137 height 45
click at [1068, 488] on input "False" at bounding box center [1060, 494] width 15 height 12
radio input "true"
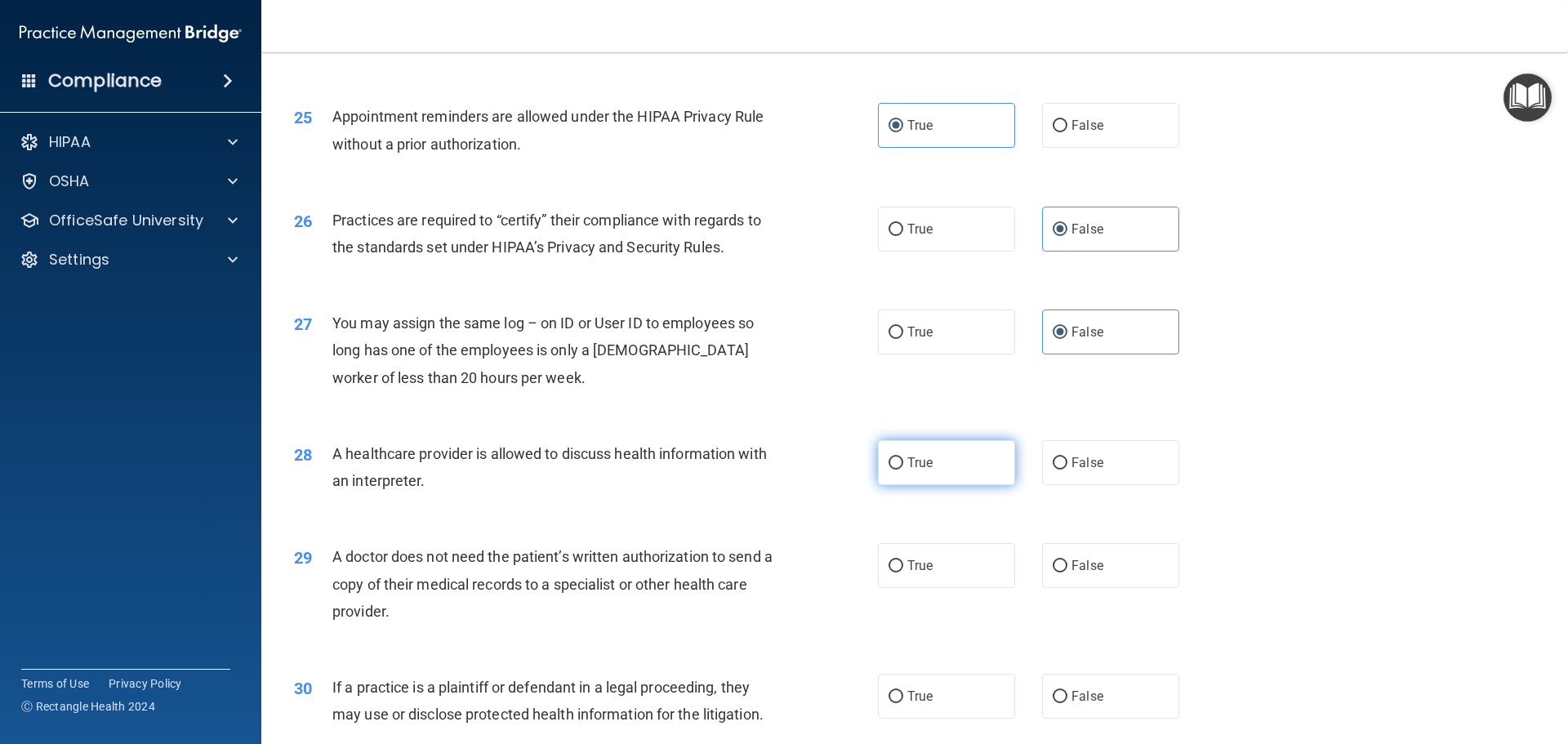
scroll to position [2940, 0]
click at [950, 468] on label "True" at bounding box center [946, 462] width 137 height 45
click at [904, 468] on input "True" at bounding box center [896, 462] width 15 height 12
radio input "true"
click at [942, 549] on label "True" at bounding box center [946, 564] width 137 height 45
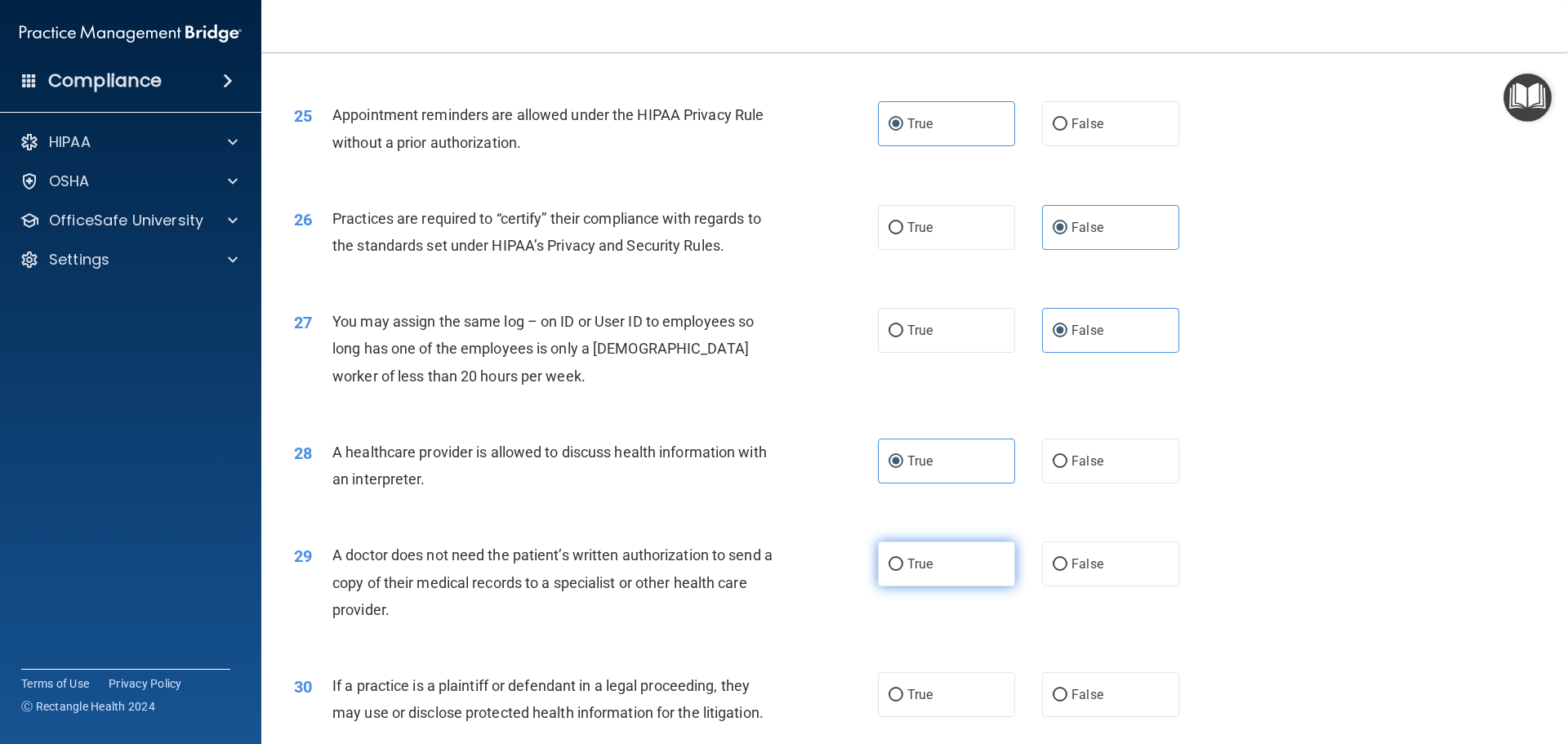
click at [904, 558] on input "True" at bounding box center [896, 564] width 15 height 12
radio input "true"
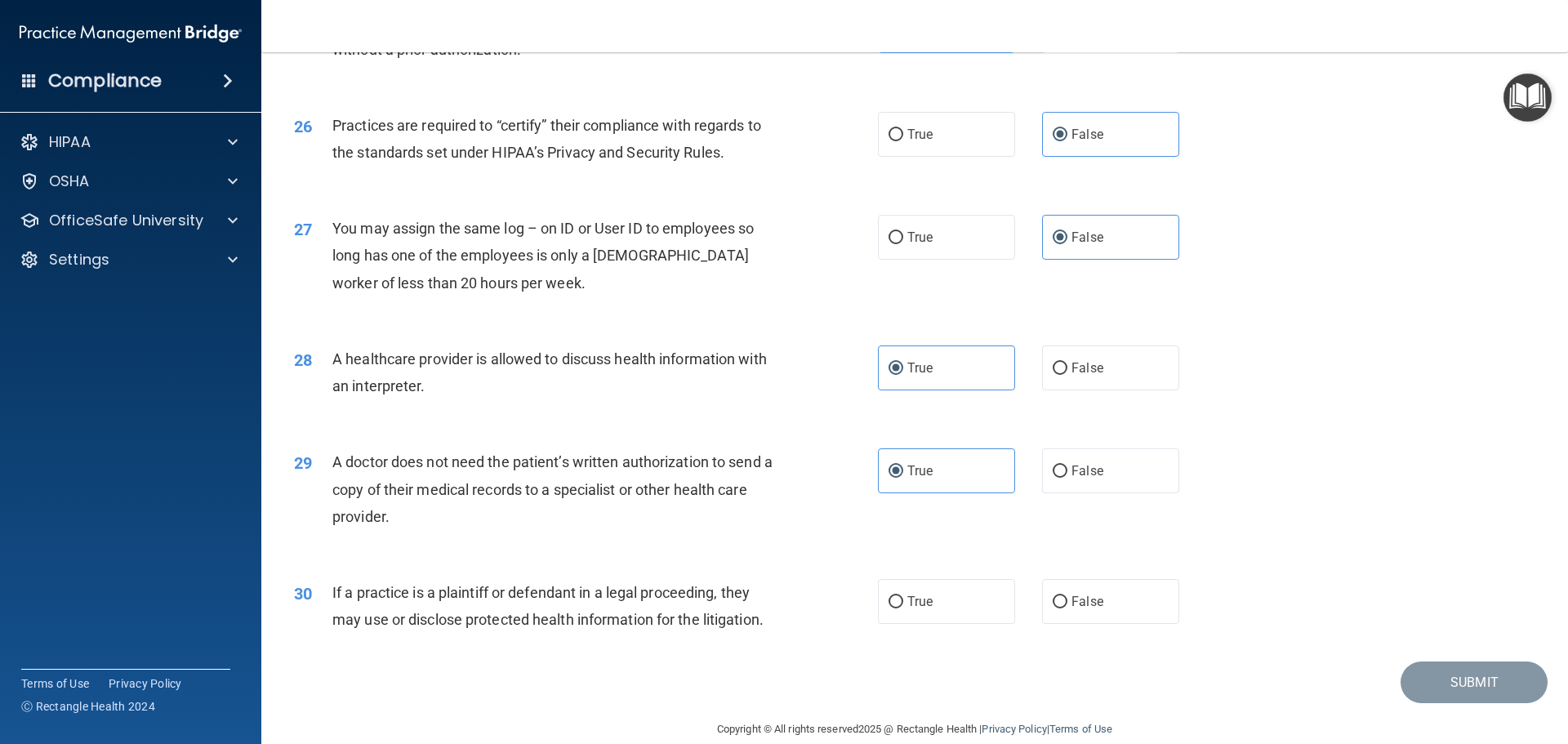
scroll to position [3058, 0]
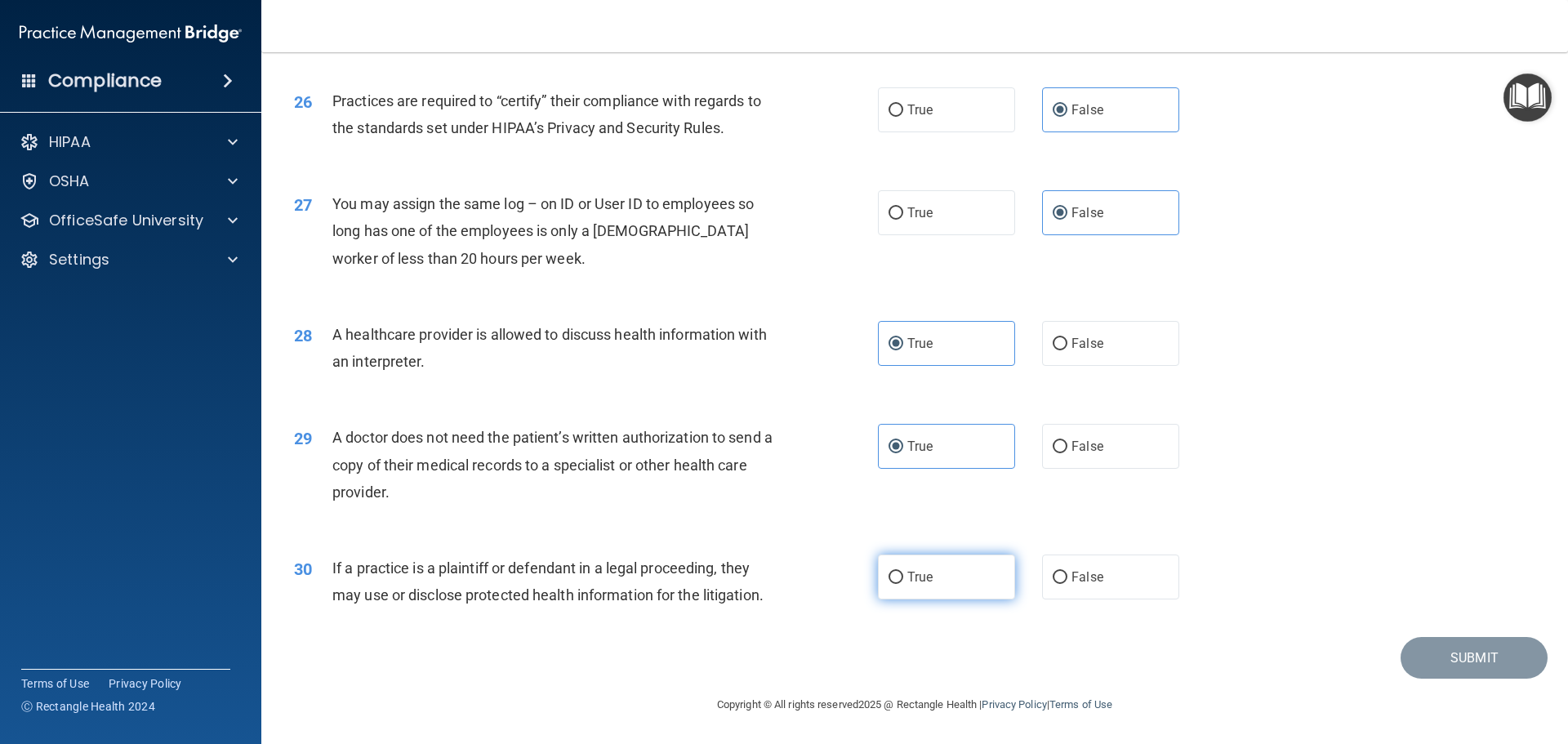
click at [933, 583] on label "True" at bounding box center [946, 577] width 137 height 45
click at [904, 583] on input "True" at bounding box center [896, 577] width 15 height 12
radio input "true"
click at [1428, 662] on button "Submit" at bounding box center [1474, 658] width 147 height 41
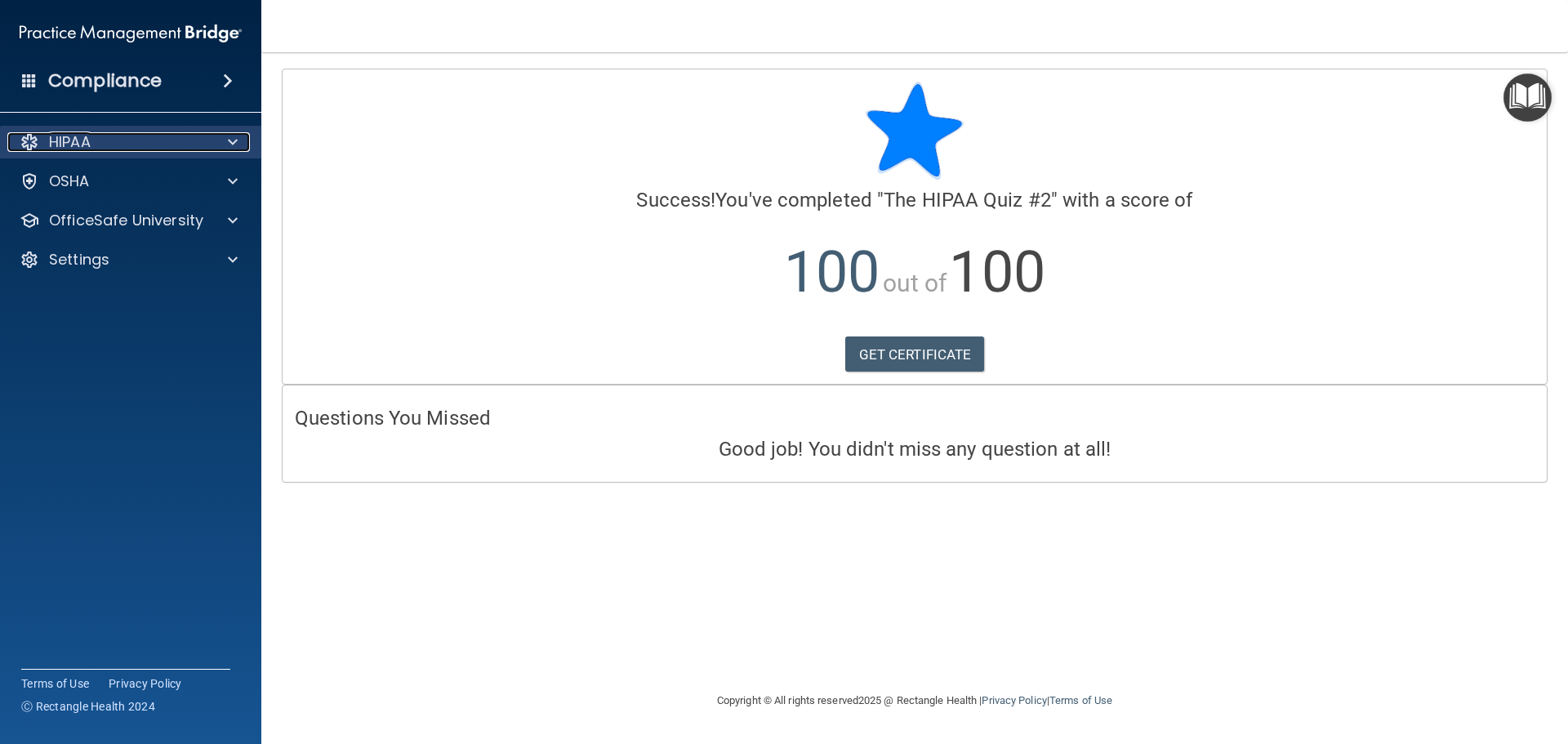
click at [160, 141] on div "HIPAA" at bounding box center [108, 142] width 202 height 20
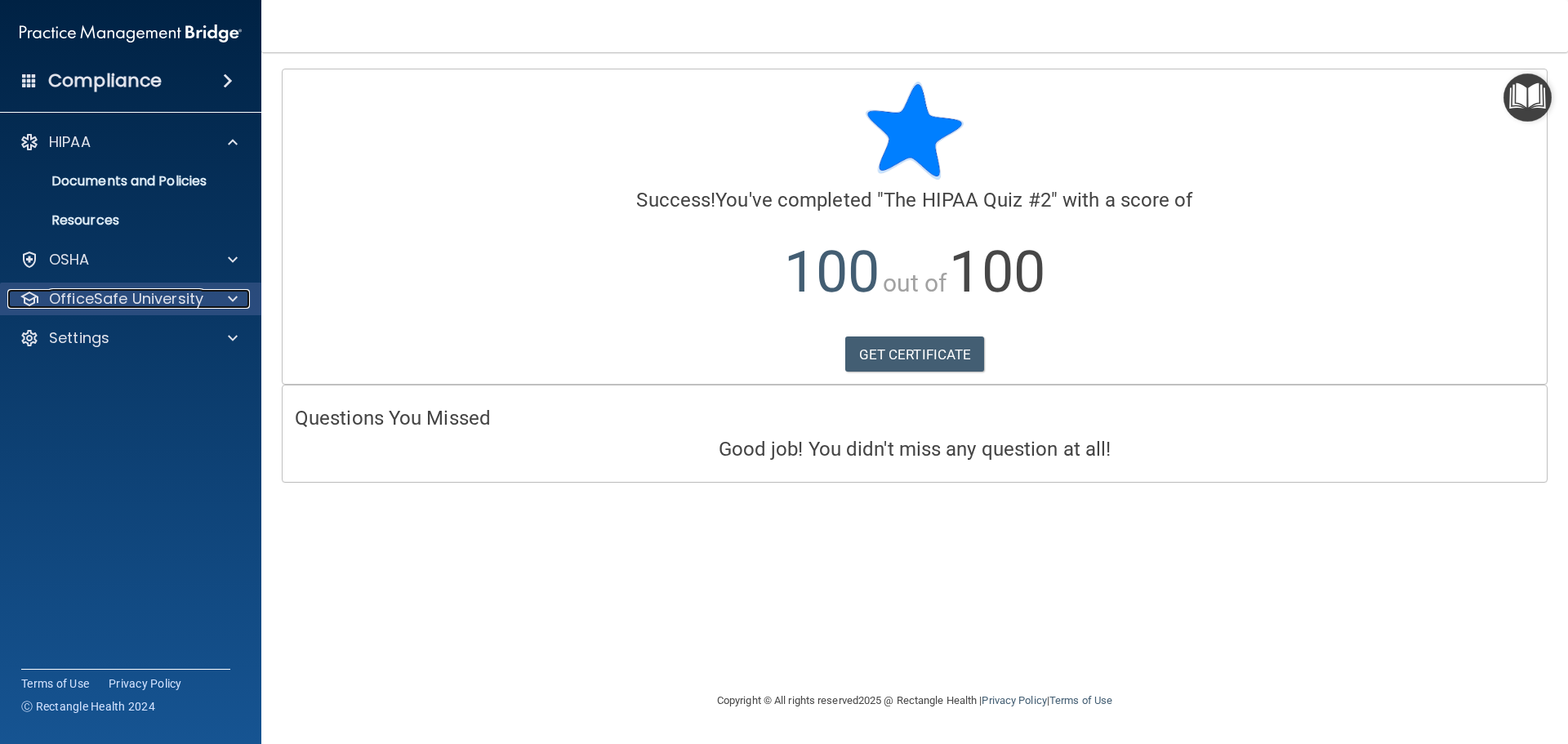
click at [139, 289] on p "OfficeSafe University" at bounding box center [126, 299] width 154 height 20
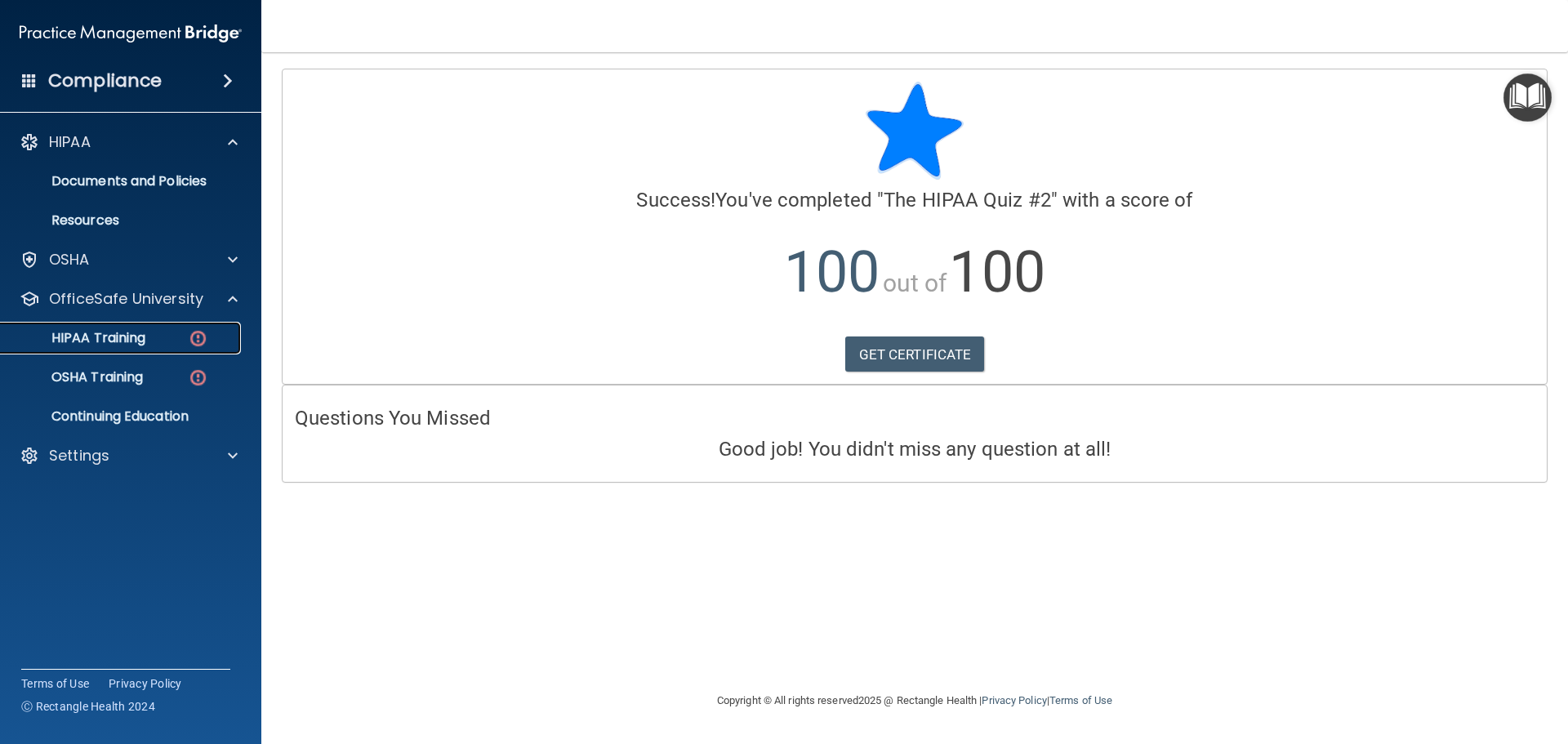
click at [139, 348] on link "HIPAA Training" at bounding box center [112, 337] width 258 height 33
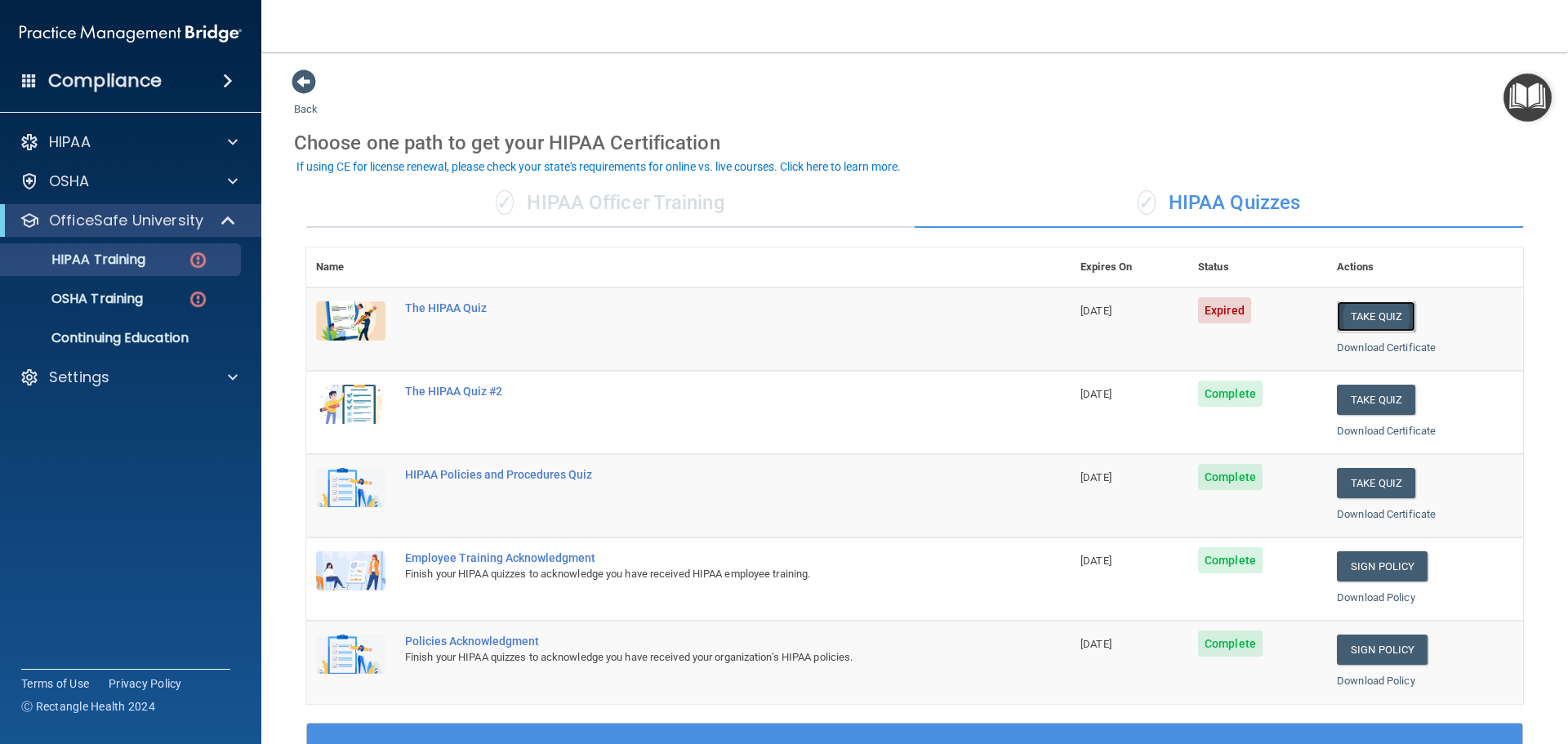
click at [1368, 320] on button "Take Quiz" at bounding box center [1376, 316] width 78 height 31
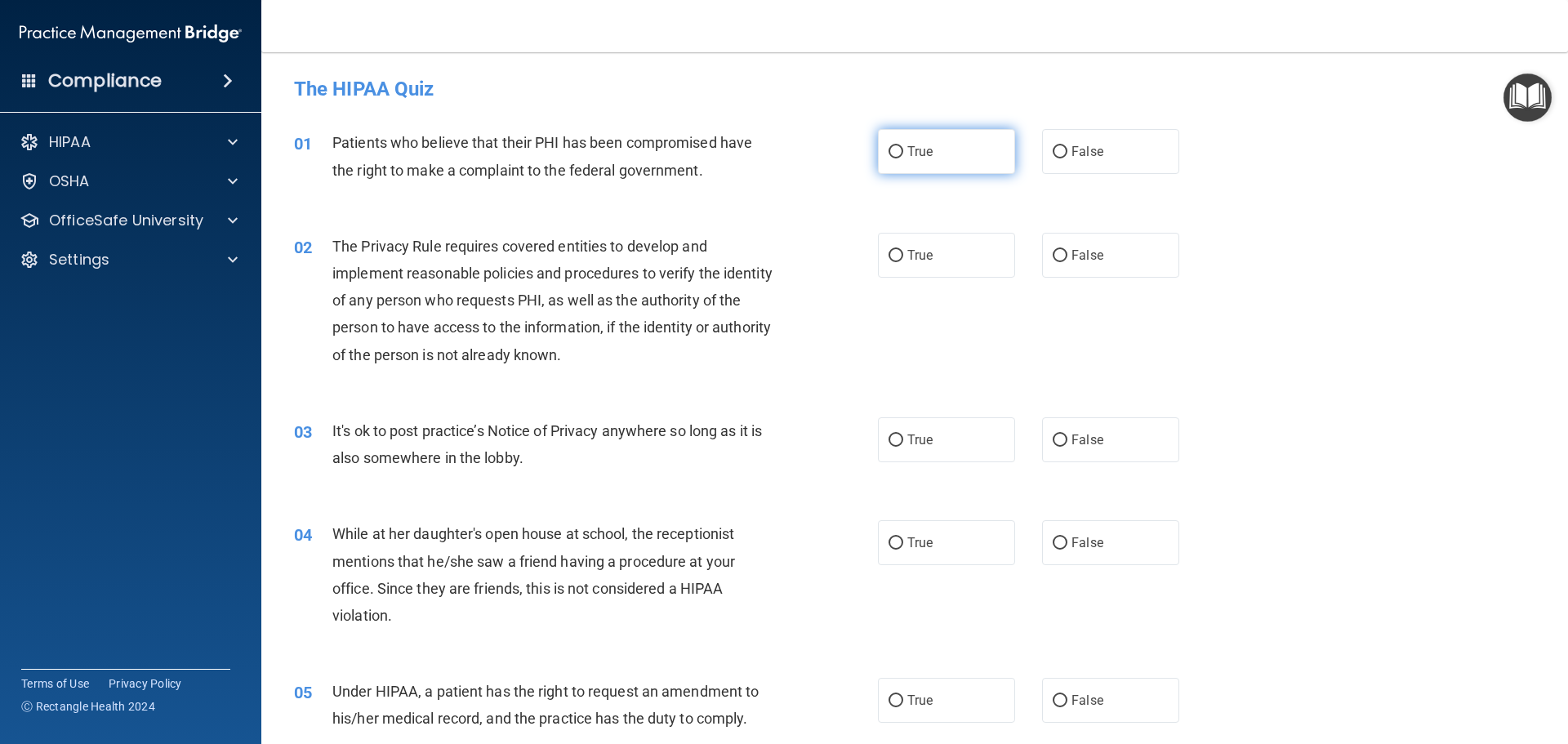
click at [916, 174] on label "True" at bounding box center [946, 152] width 137 height 45
click at [904, 159] on input "True" at bounding box center [896, 152] width 15 height 12
radio input "true"
click at [928, 259] on span "True" at bounding box center [921, 256] width 26 height 16
click at [904, 259] on input "True" at bounding box center [896, 256] width 15 height 12
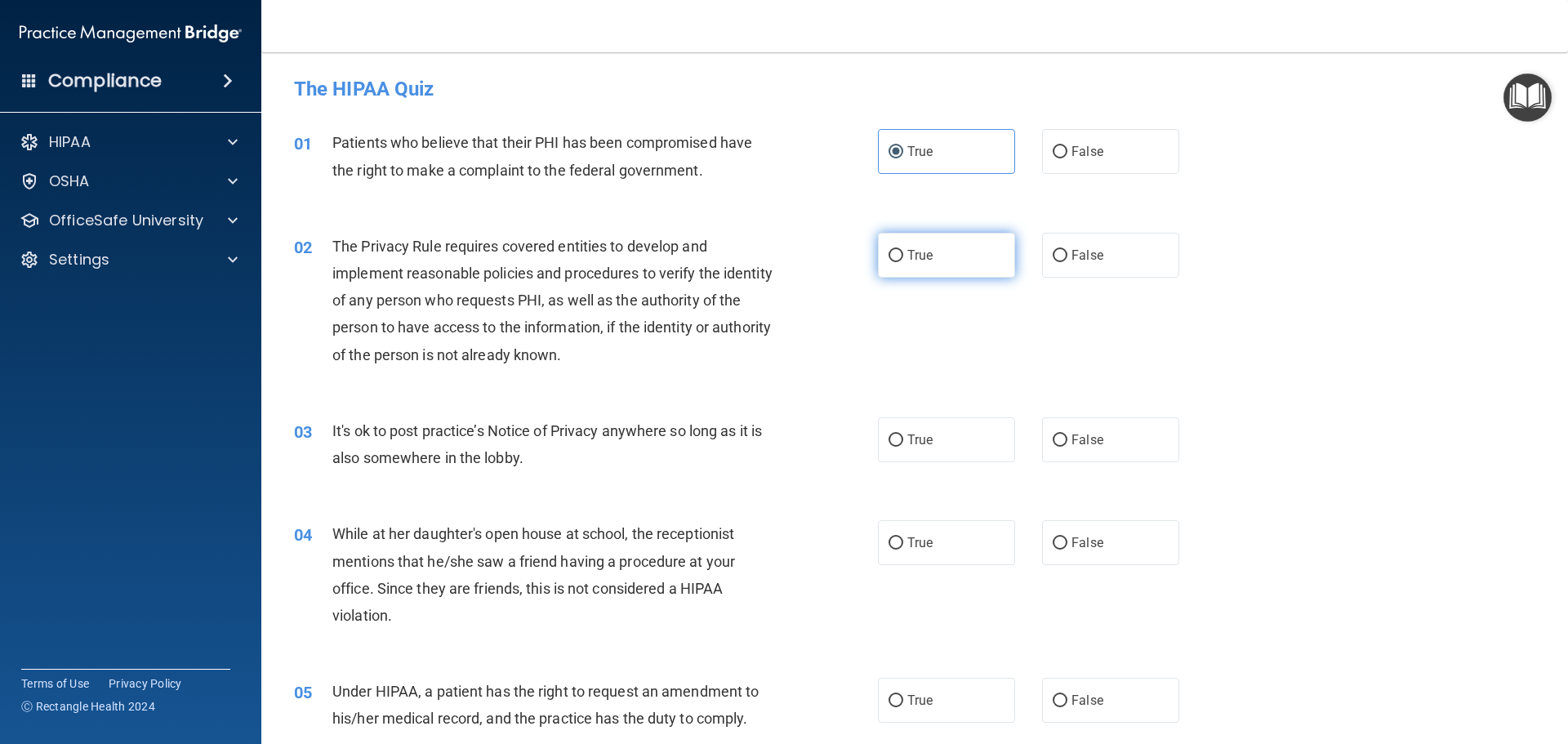
radio input "true"
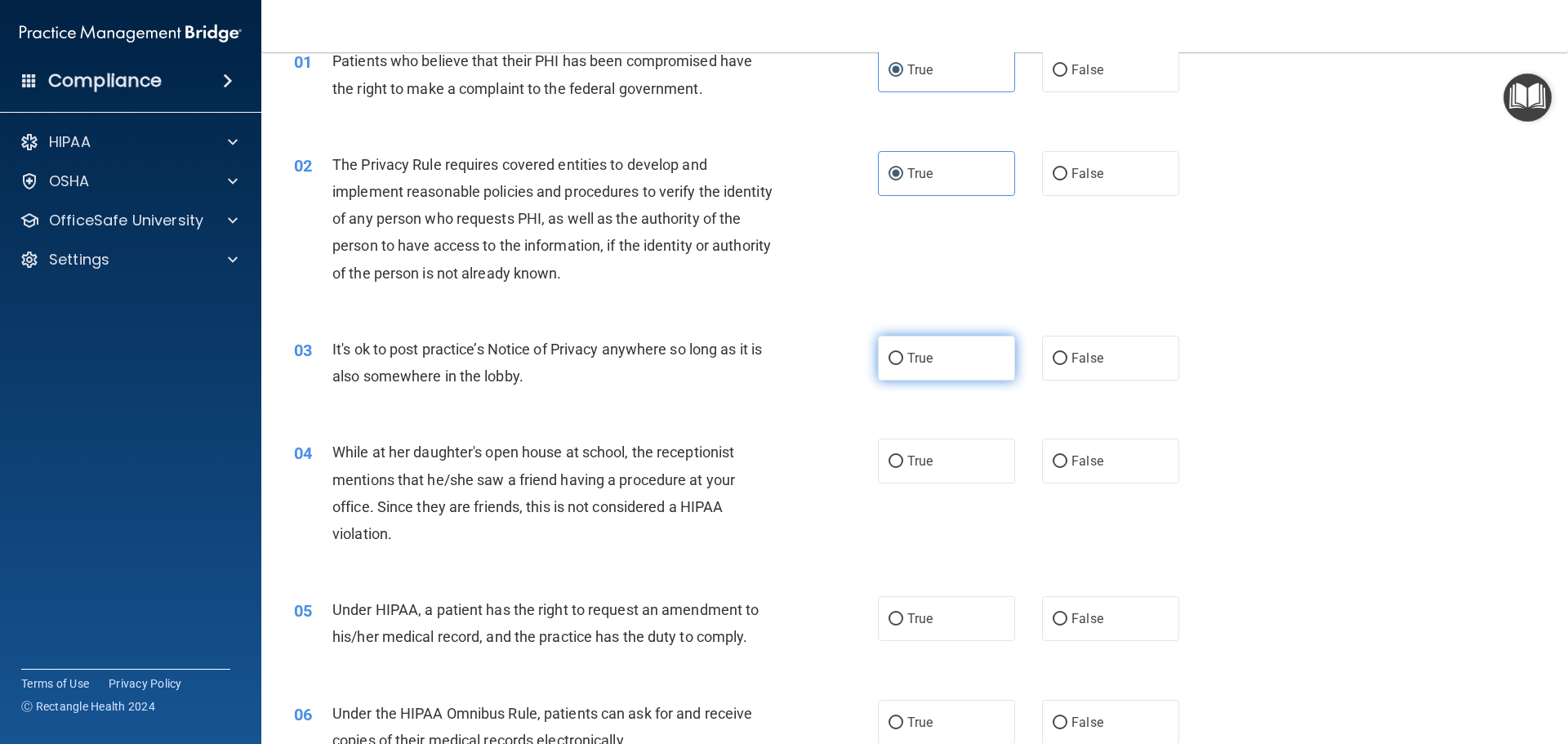
click at [933, 350] on label "True" at bounding box center [946, 358] width 137 height 45
click at [904, 353] on input "True" at bounding box center [896, 359] width 15 height 12
radio input "true"
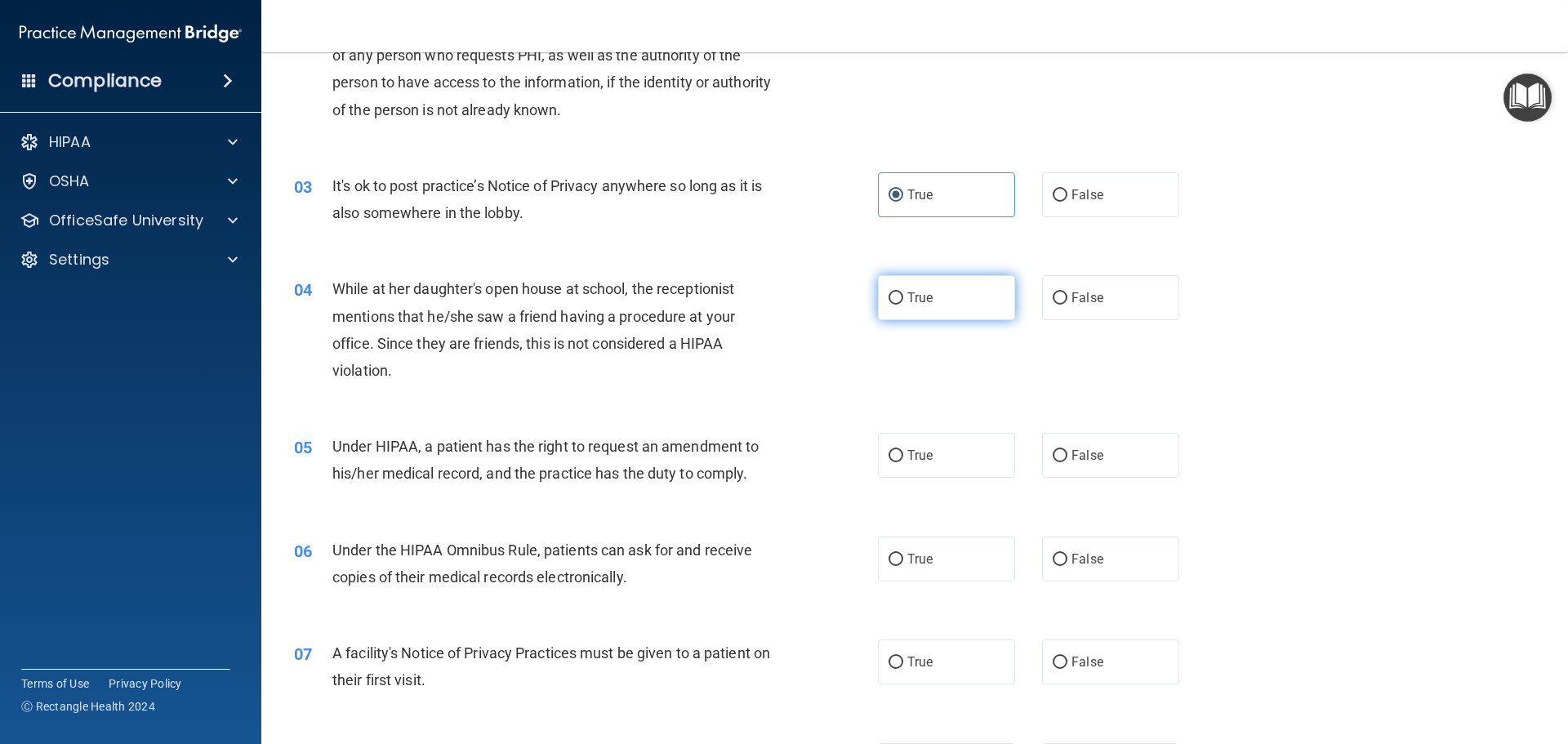
click at [936, 311] on label "True" at bounding box center [946, 298] width 137 height 45
click at [904, 305] on input "True" at bounding box center [896, 298] width 15 height 12
radio input "true"
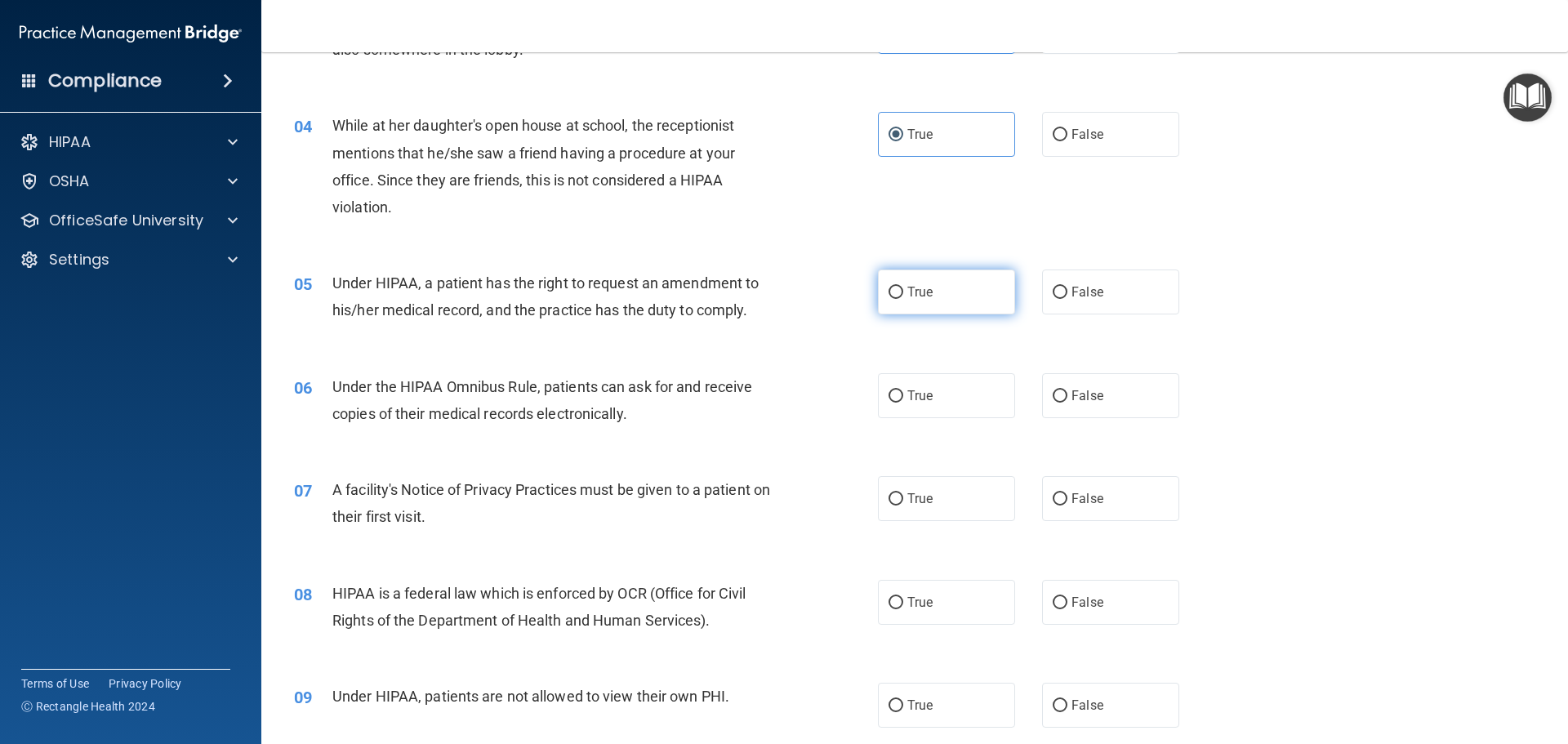
click at [921, 298] on span "True" at bounding box center [921, 292] width 26 height 16
click at [904, 298] on input "True" at bounding box center [896, 293] width 15 height 12
radio input "true"
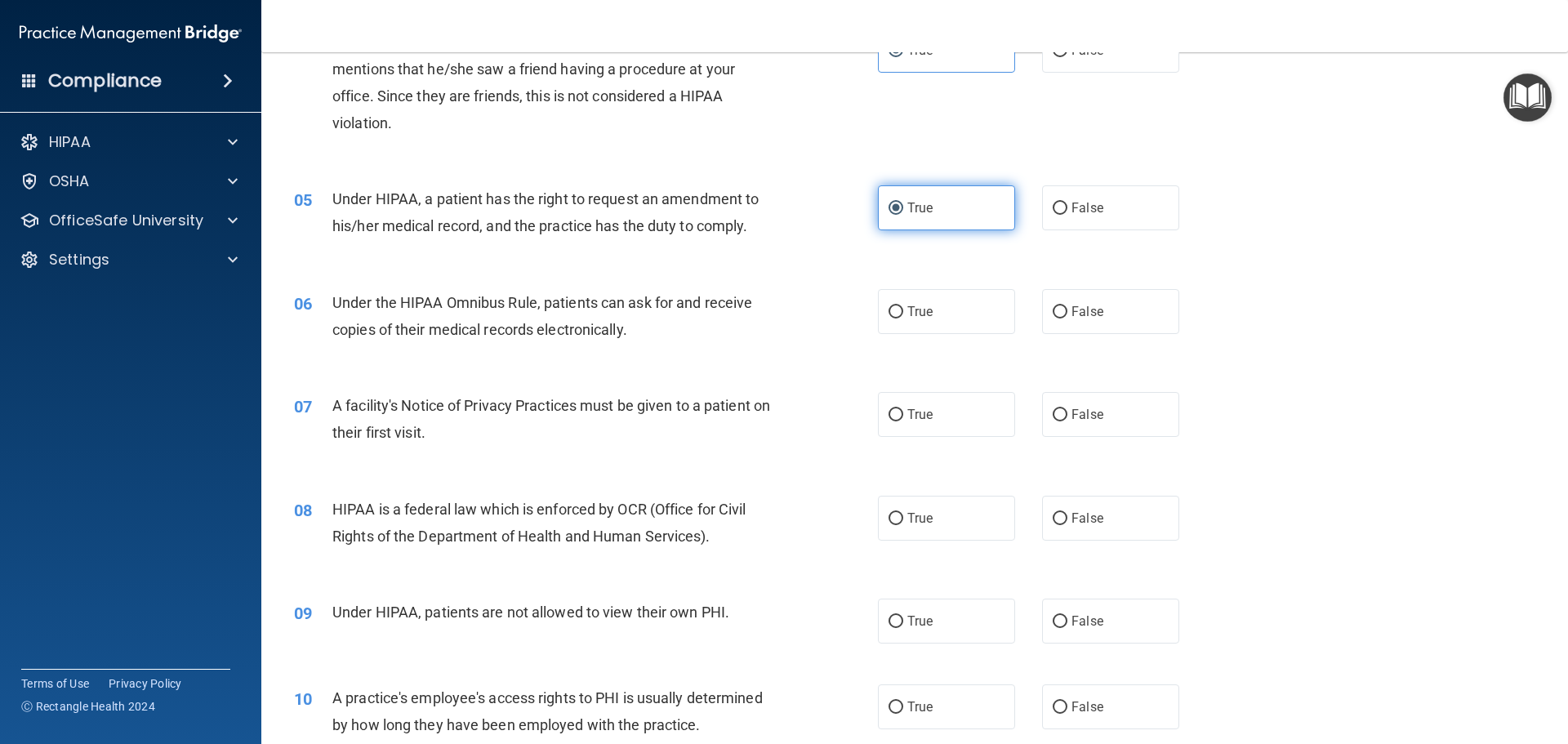
scroll to position [571, 0]
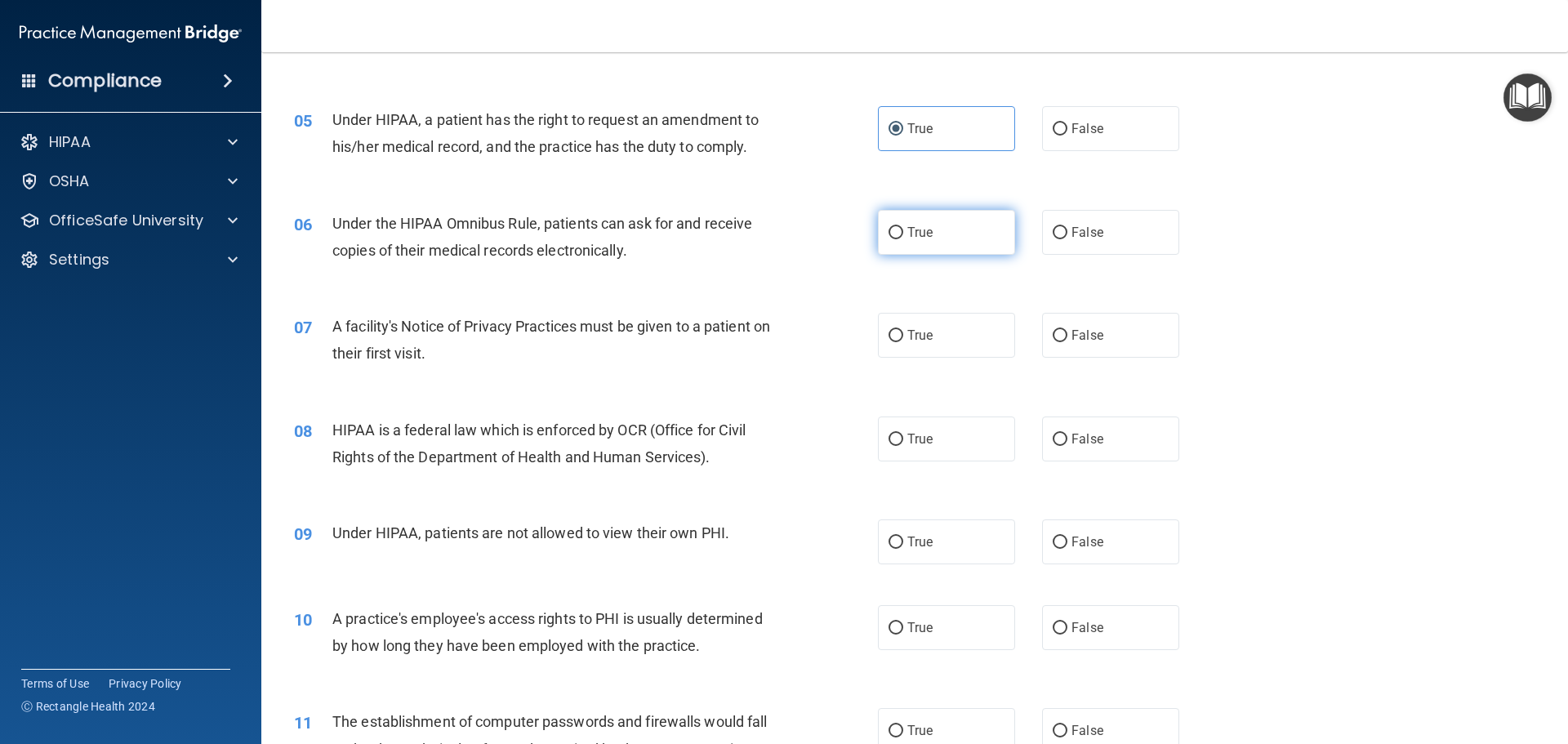
click at [926, 254] on label "True" at bounding box center [946, 233] width 137 height 45
click at [904, 240] on input "True" at bounding box center [896, 233] width 15 height 12
radio input "true"
click at [918, 325] on label "True" at bounding box center [946, 335] width 137 height 45
click at [904, 330] on input "True" at bounding box center [896, 335] width 15 height 12
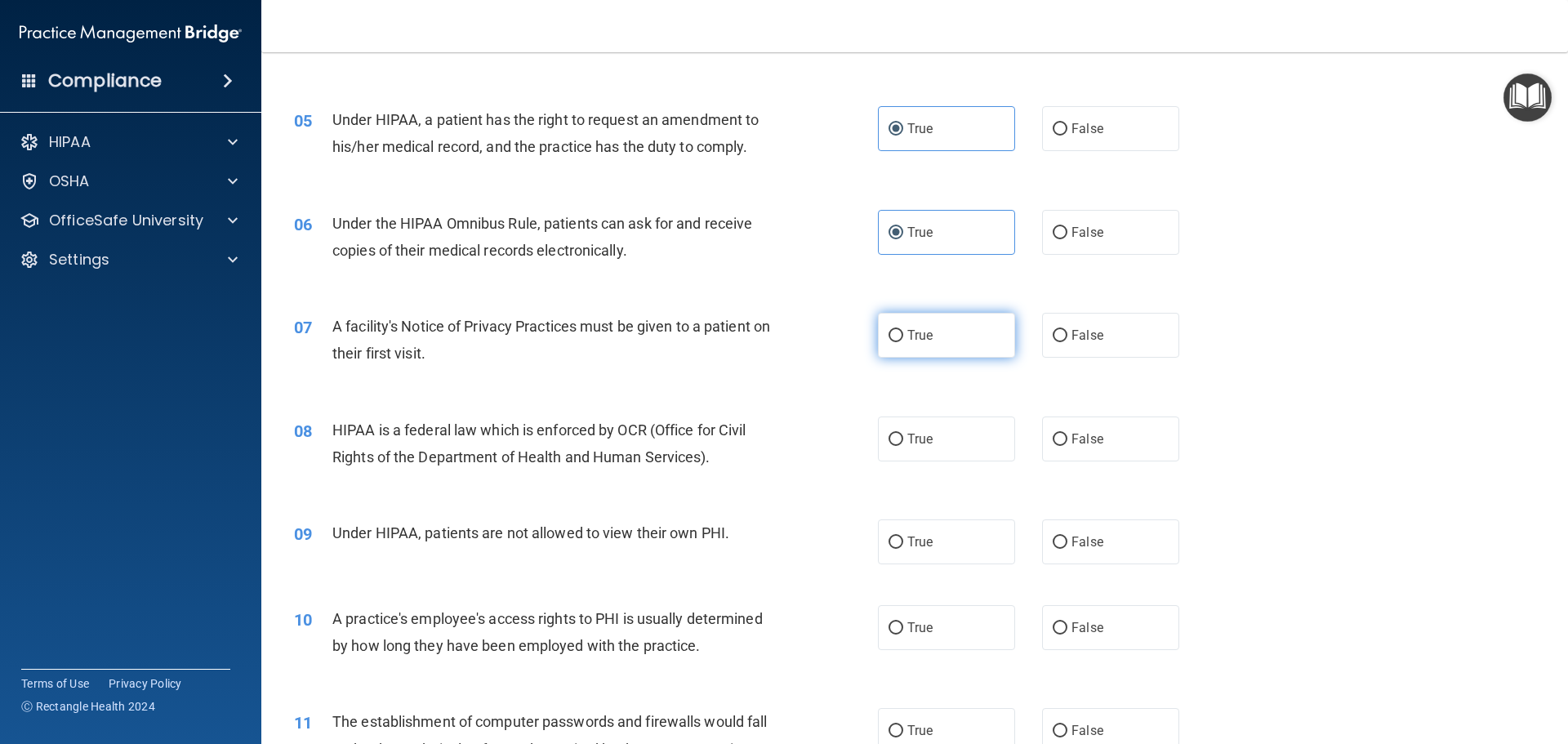
radio input "true"
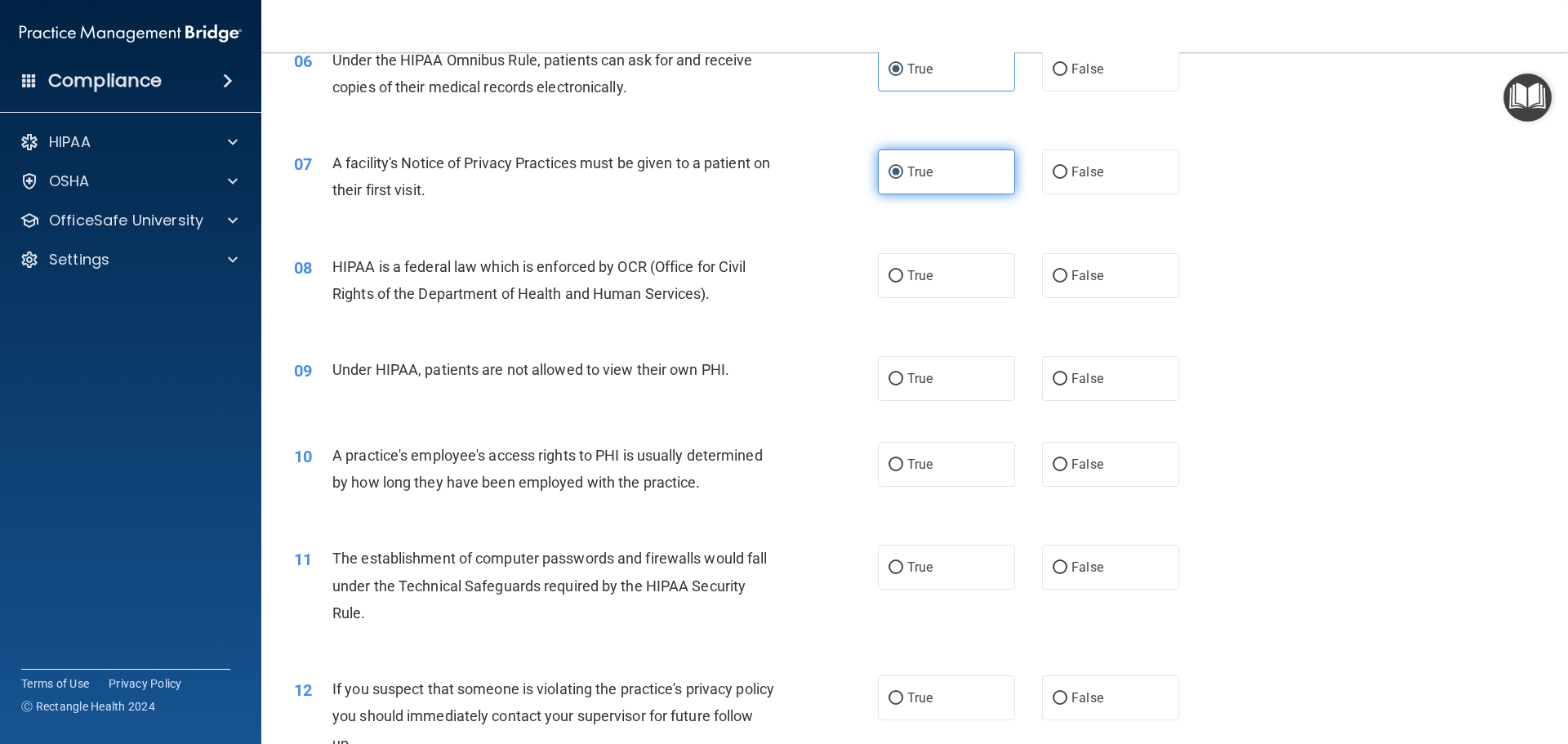
click at [918, 316] on div "08 HIPAA is a federal law which is enforced by OCR (Office for Civil Rights of …" at bounding box center [915, 284] width 1266 height 103
click at [925, 286] on label "True" at bounding box center [946, 276] width 137 height 45
click at [904, 282] on input "True" at bounding box center [896, 276] width 15 height 12
radio input "true"
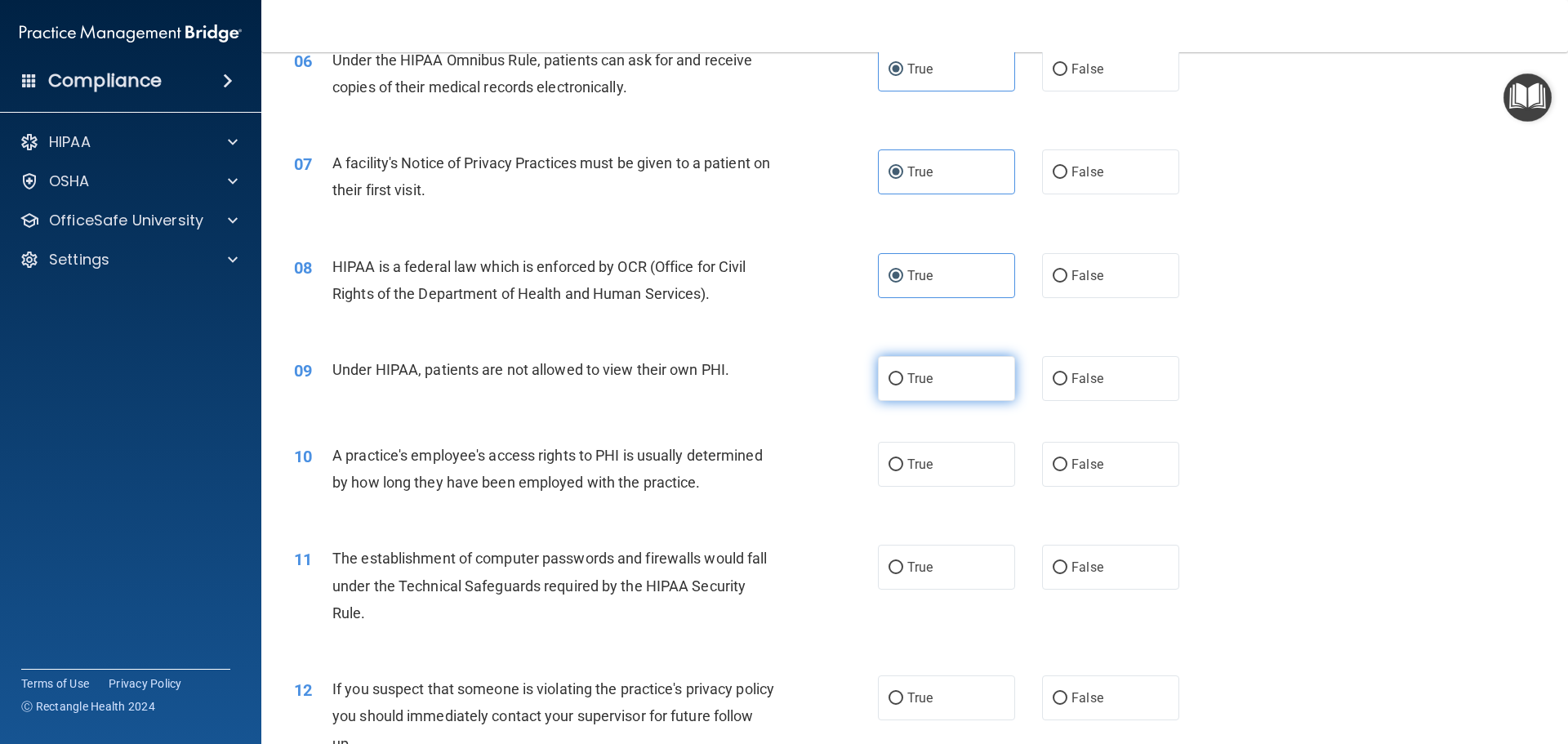
click at [923, 374] on span "True" at bounding box center [921, 379] width 26 height 16
click at [904, 374] on input "True" at bounding box center [896, 379] width 15 height 12
radio input "true"
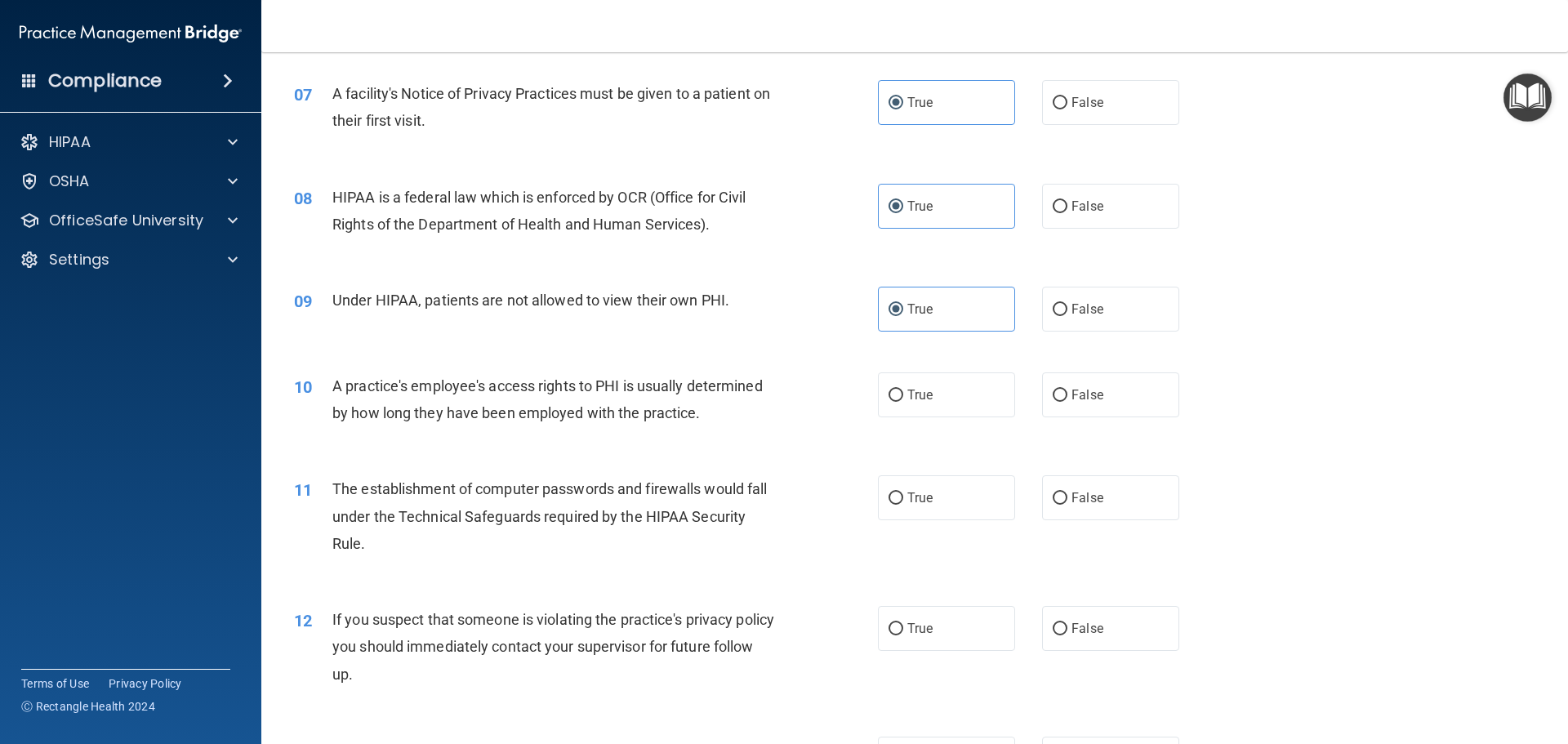
scroll to position [899, 0]
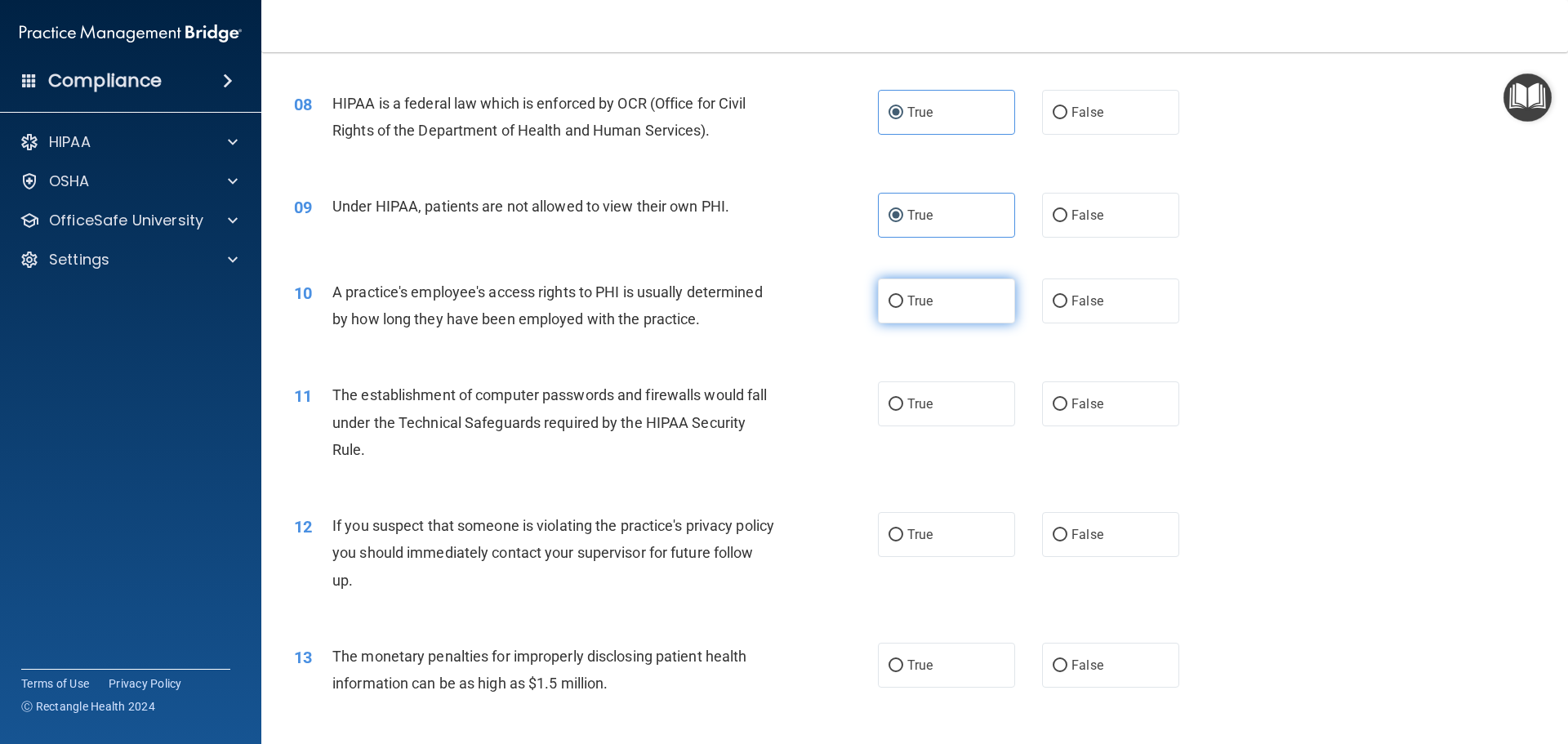
click at [924, 280] on label "True" at bounding box center [946, 301] width 137 height 45
click at [904, 296] on input "True" at bounding box center [896, 302] width 15 height 12
radio input "true"
click at [920, 380] on div "11 The establishment of computer passwords and firewalls would fall under the T…" at bounding box center [915, 426] width 1266 height 130
click at [919, 401] on span "True" at bounding box center [921, 404] width 26 height 16
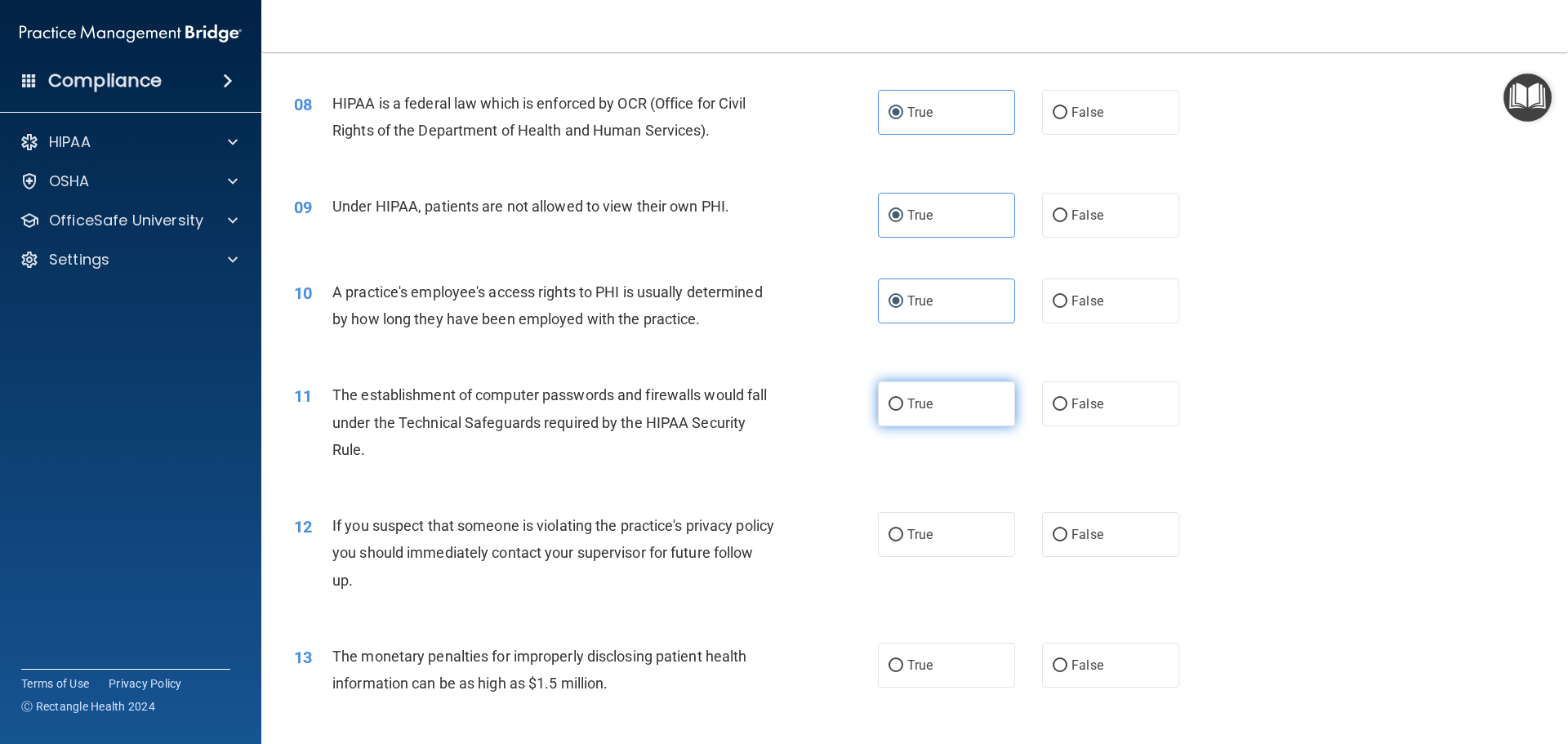
click at [904, 401] on input "True" at bounding box center [896, 405] width 15 height 12
radio input "true"
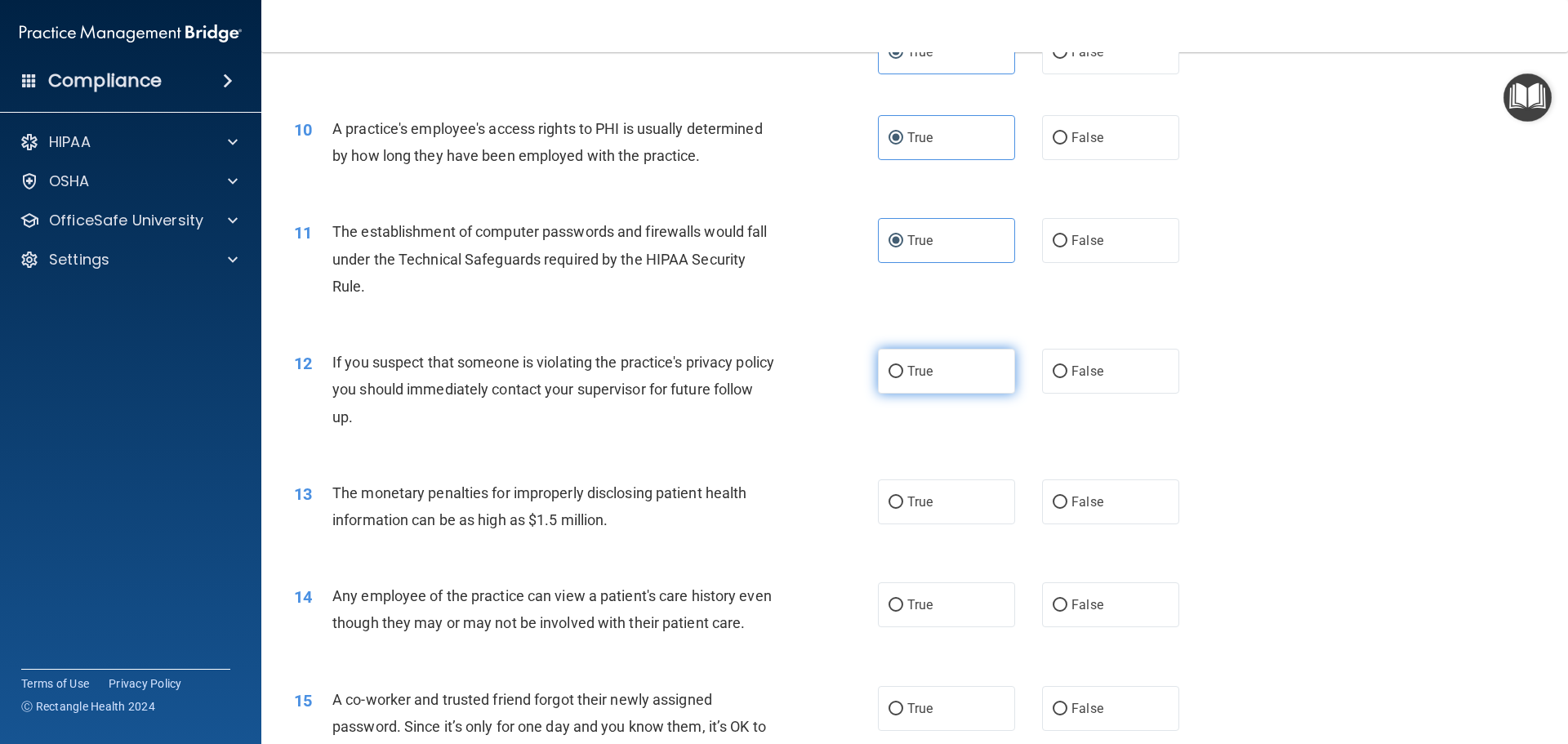
click at [929, 365] on label "True" at bounding box center [946, 371] width 137 height 45
click at [904, 366] on input "True" at bounding box center [896, 372] width 15 height 12
radio input "true"
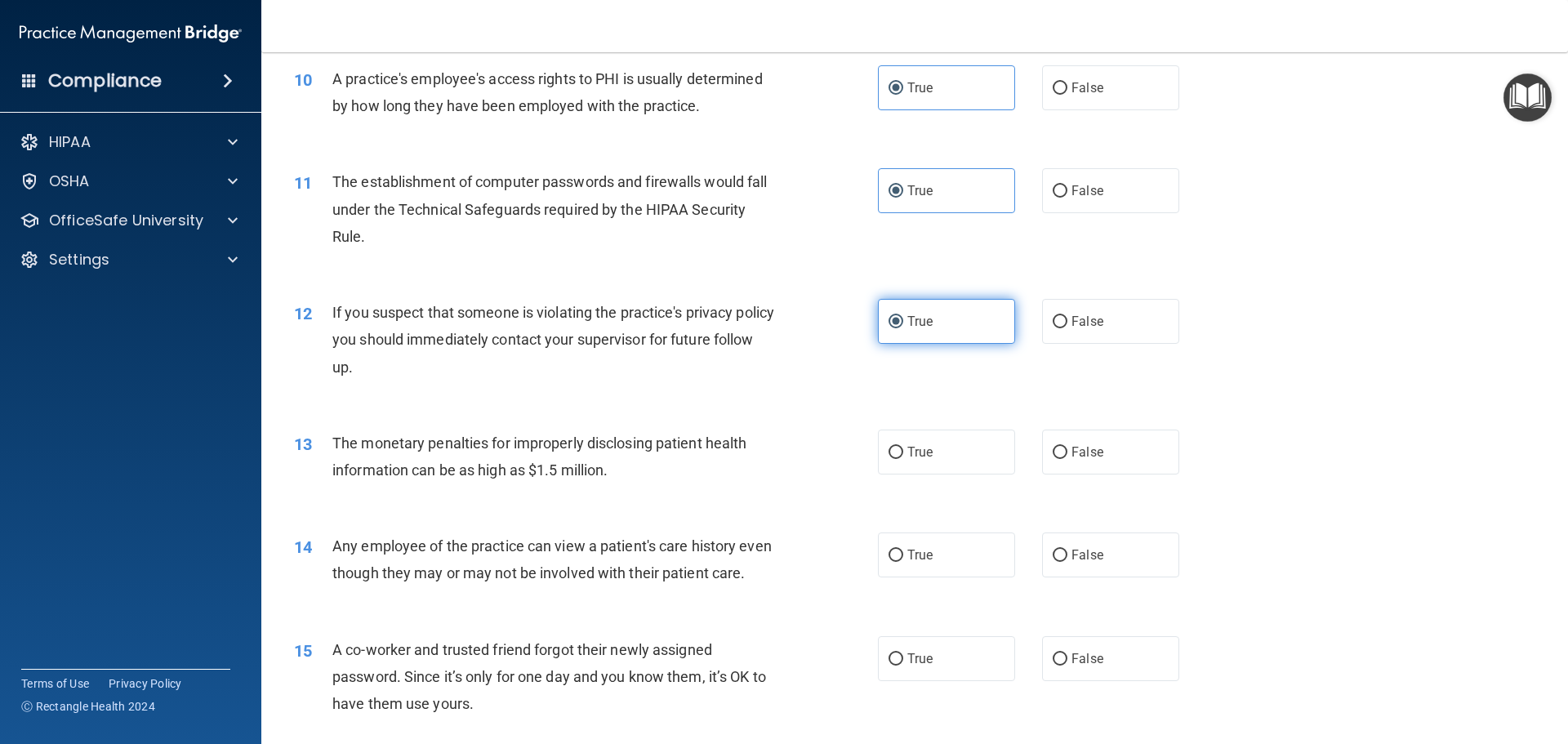
scroll to position [1226, 0]
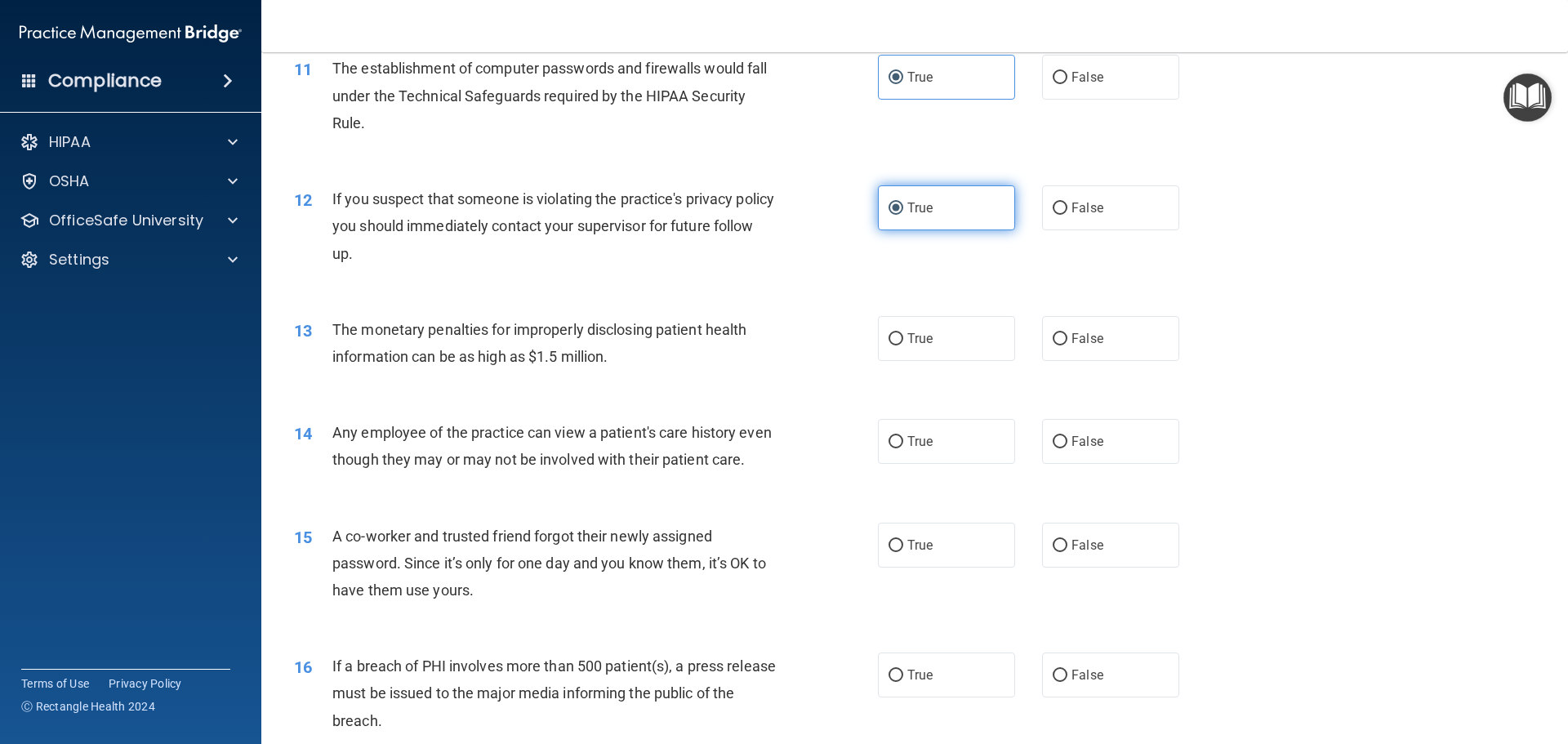
click at [933, 366] on div "13 The monetary penalties for improperly disclosing patient health information …" at bounding box center [915, 347] width 1266 height 103
click at [930, 353] on label "True" at bounding box center [946, 338] width 137 height 45
click at [904, 345] on input "True" at bounding box center [896, 339] width 15 height 12
radio input "true"
click at [923, 435] on span "True" at bounding box center [921, 442] width 26 height 16
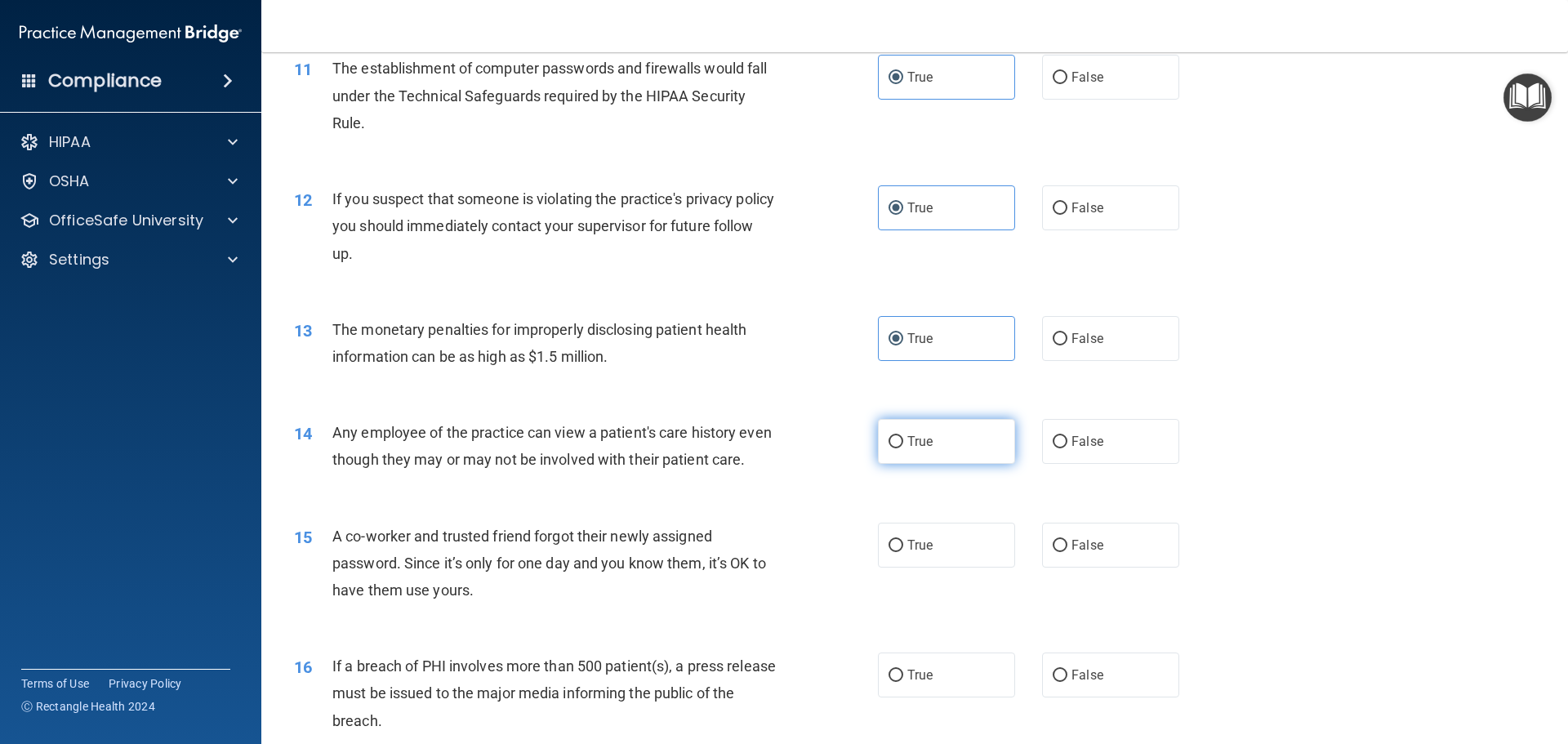
click at [904, 436] on input "True" at bounding box center [896, 442] width 15 height 12
radio input "true"
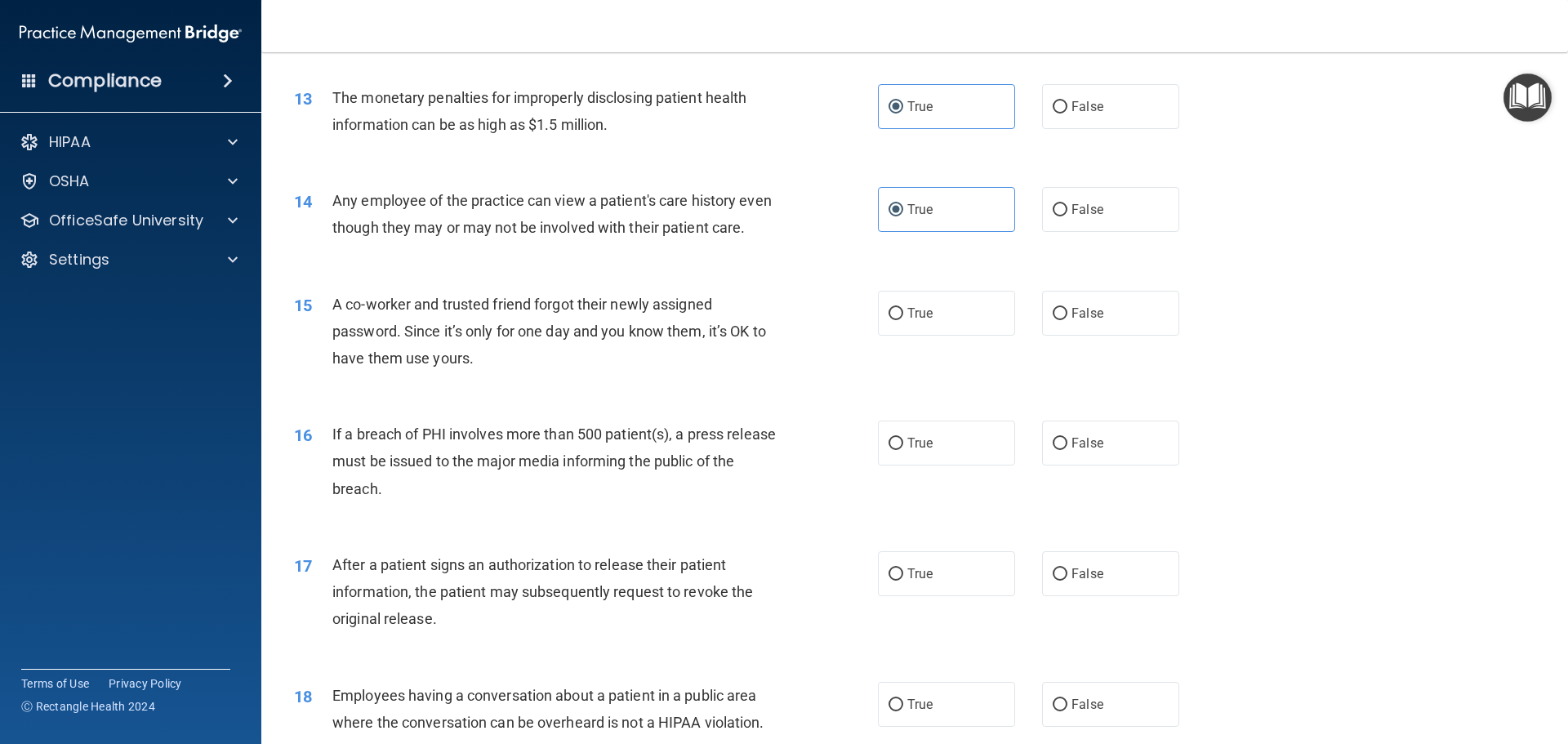
scroll to position [1470, 0]
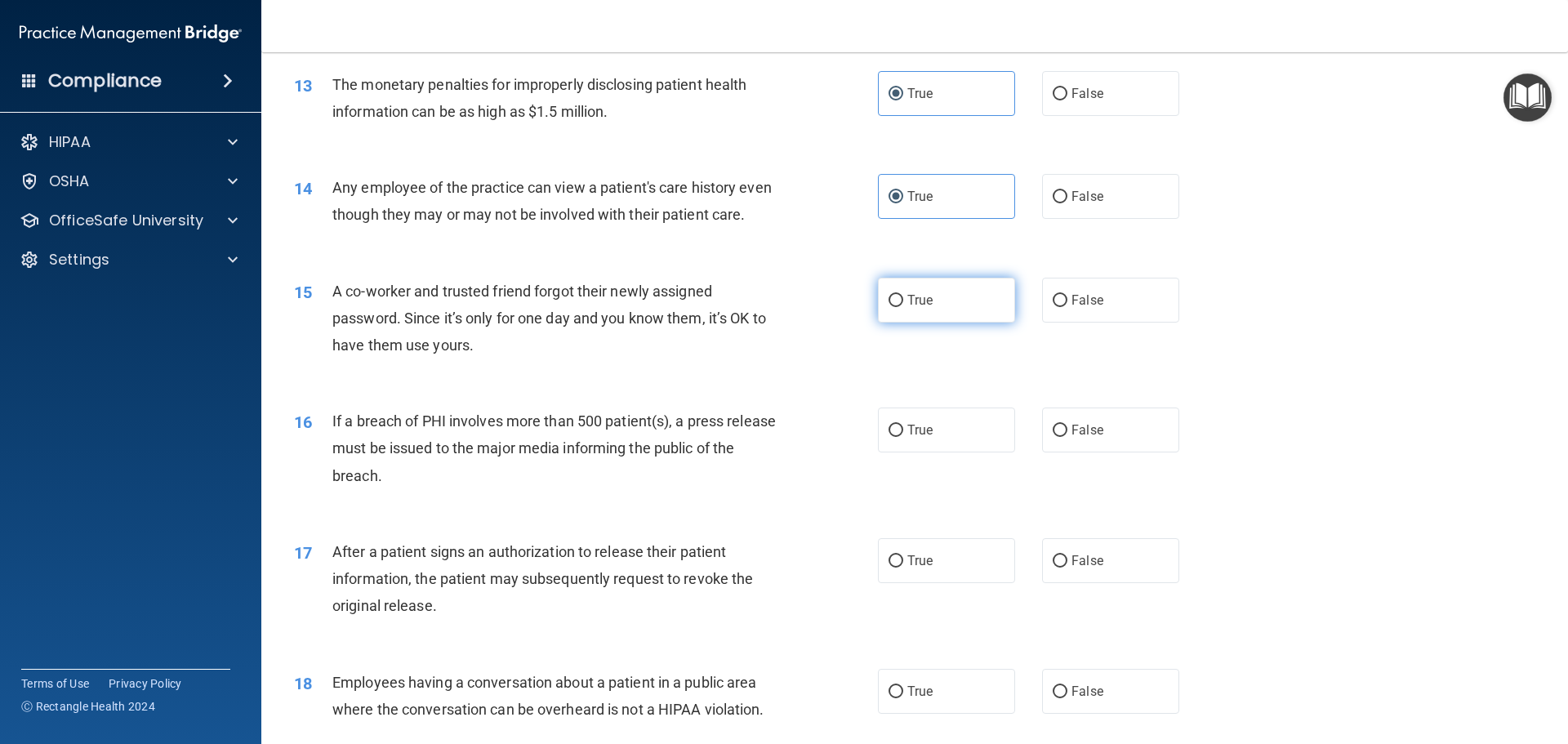
click at [926, 323] on label "True" at bounding box center [946, 300] width 137 height 45
click at [904, 307] on input "True" at bounding box center [896, 301] width 15 height 12
radio input "true"
click at [928, 440] on label "True" at bounding box center [946, 430] width 137 height 45
click at [904, 437] on input "True" at bounding box center [896, 430] width 15 height 12
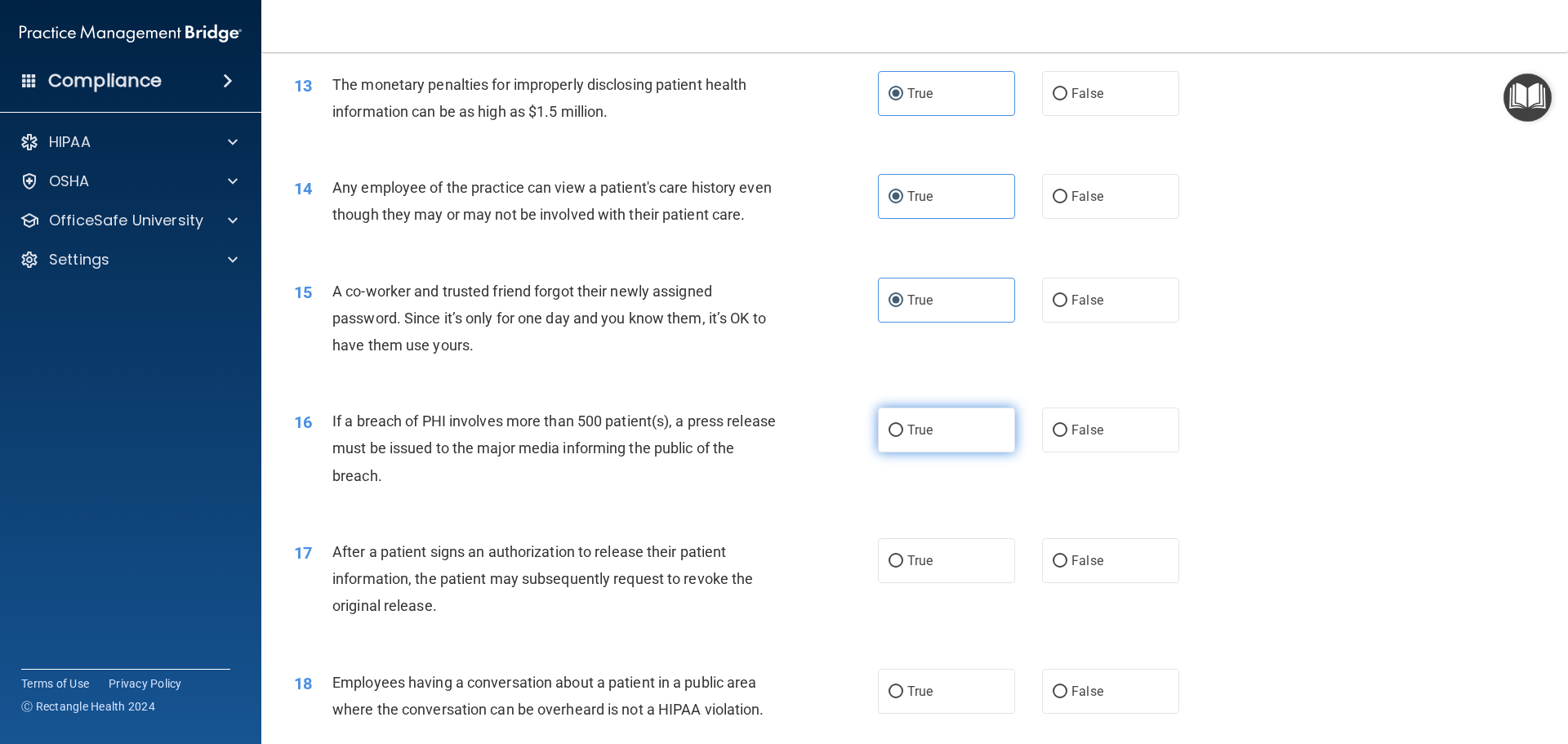
radio input "true"
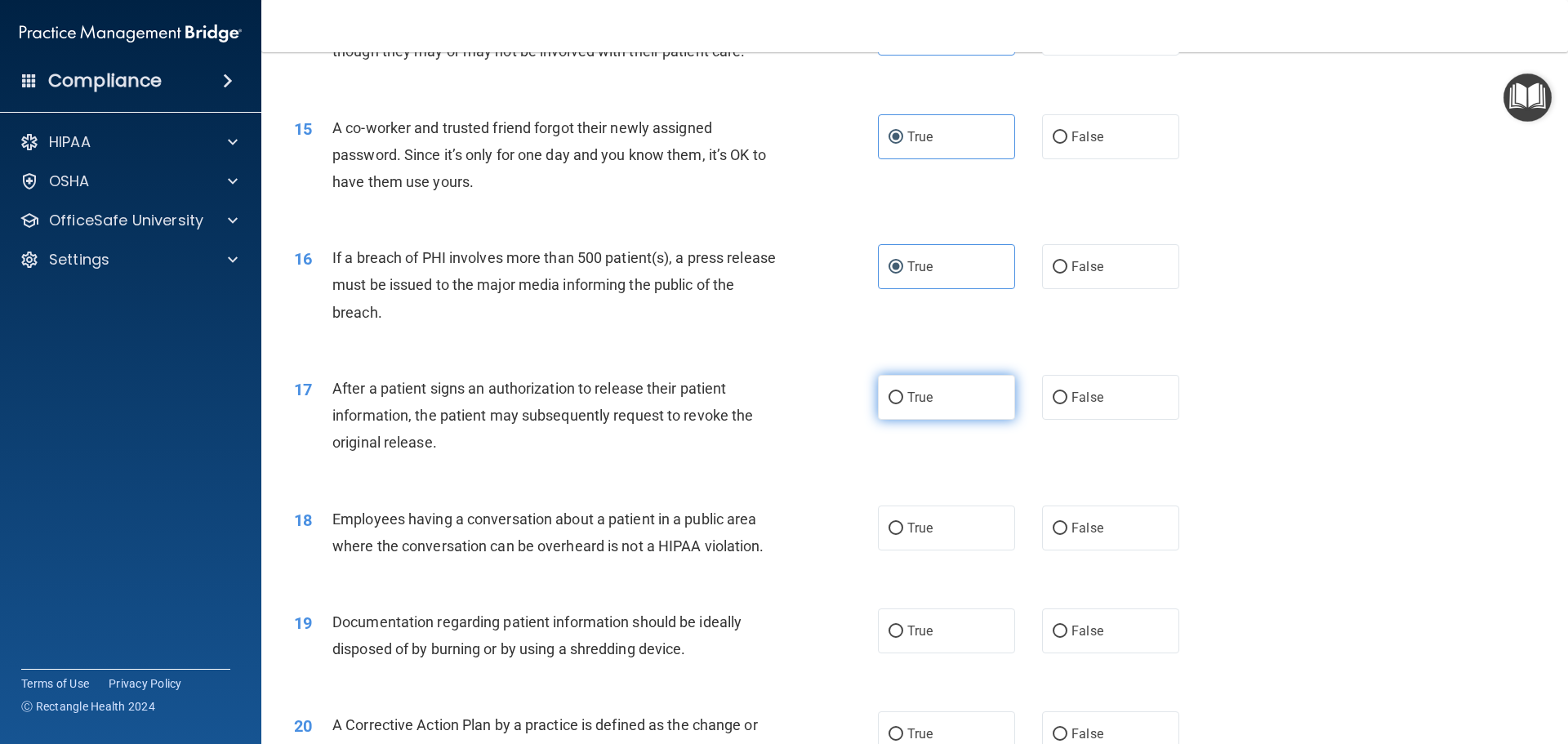
click at [923, 413] on label "True" at bounding box center [946, 398] width 137 height 45
click at [904, 405] on input "True" at bounding box center [896, 398] width 15 height 12
radio input "true"
click at [932, 551] on label "True" at bounding box center [946, 528] width 137 height 45
click at [904, 535] on input "True" at bounding box center [896, 529] width 15 height 12
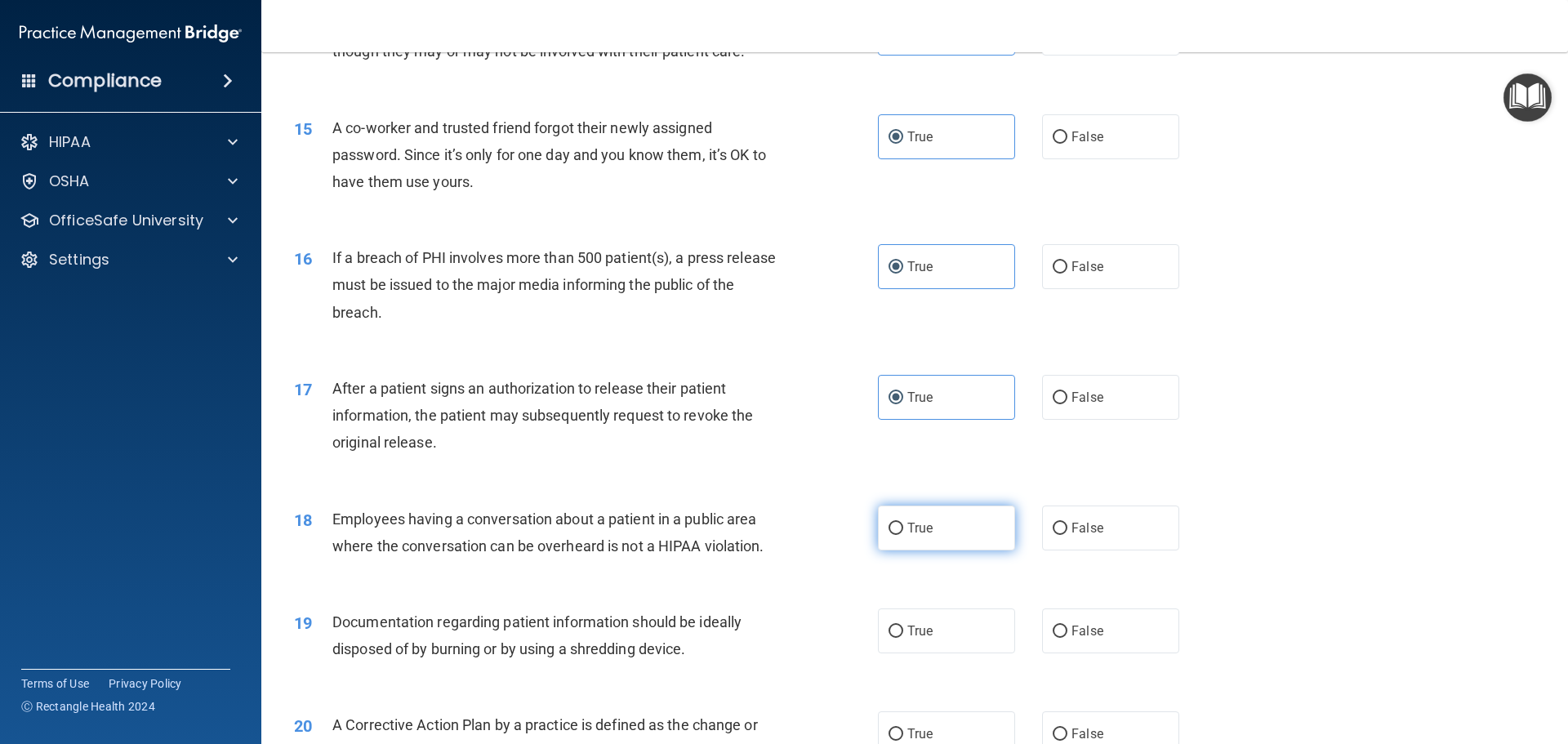
radio input "true"
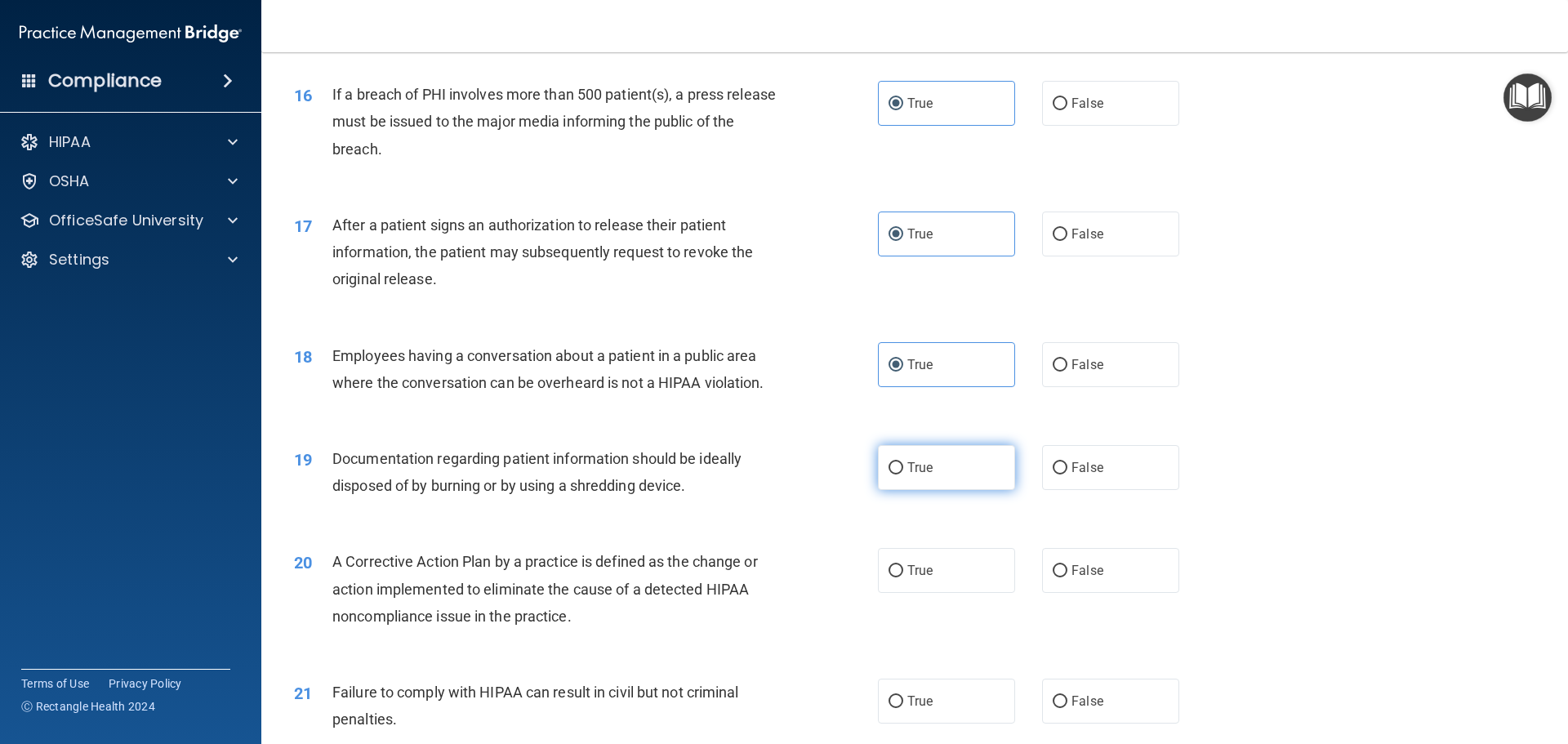
click at [948, 486] on label "True" at bounding box center [946, 468] width 137 height 45
click at [904, 475] on input "True" at bounding box center [896, 469] width 15 height 12
radio input "true"
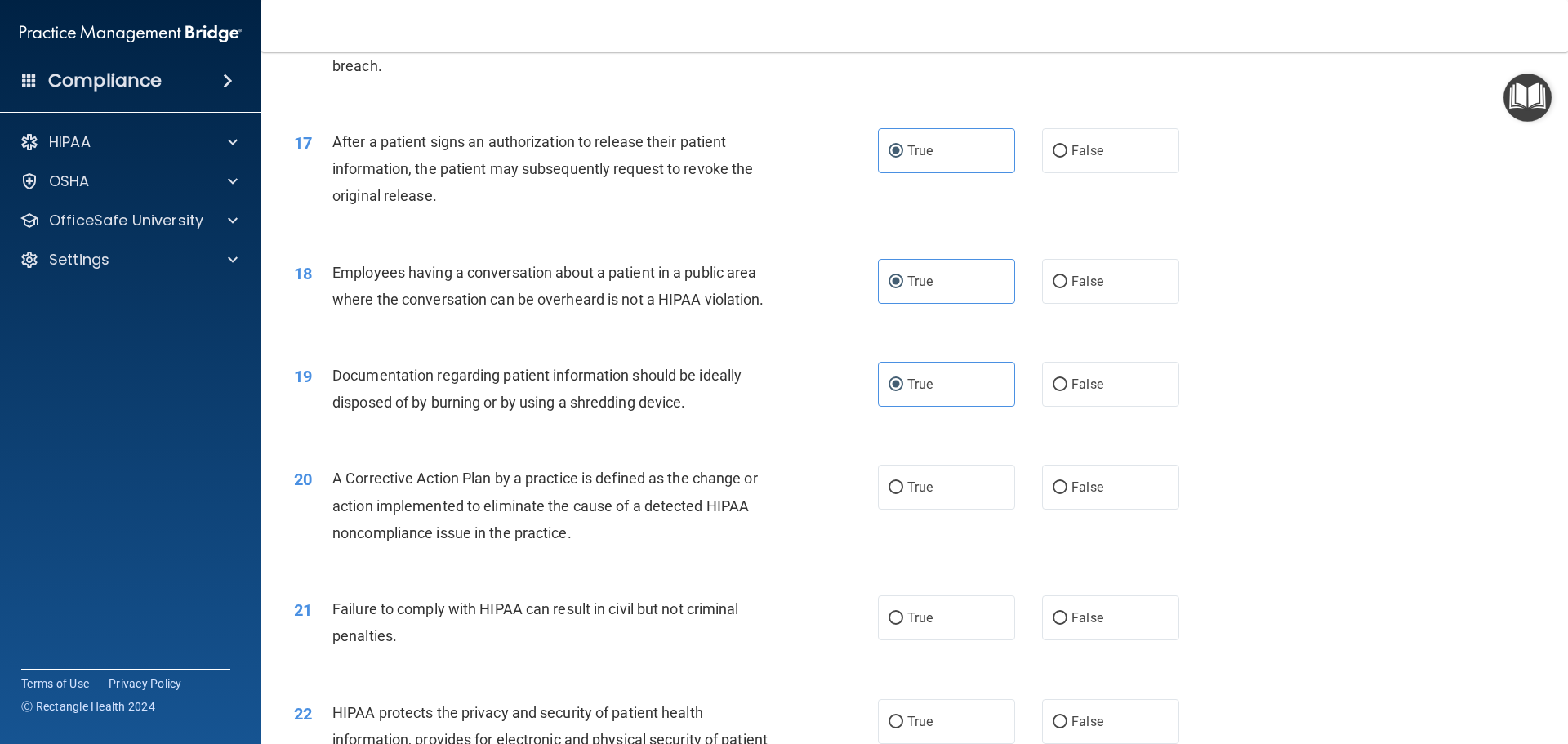
scroll to position [2042, 0]
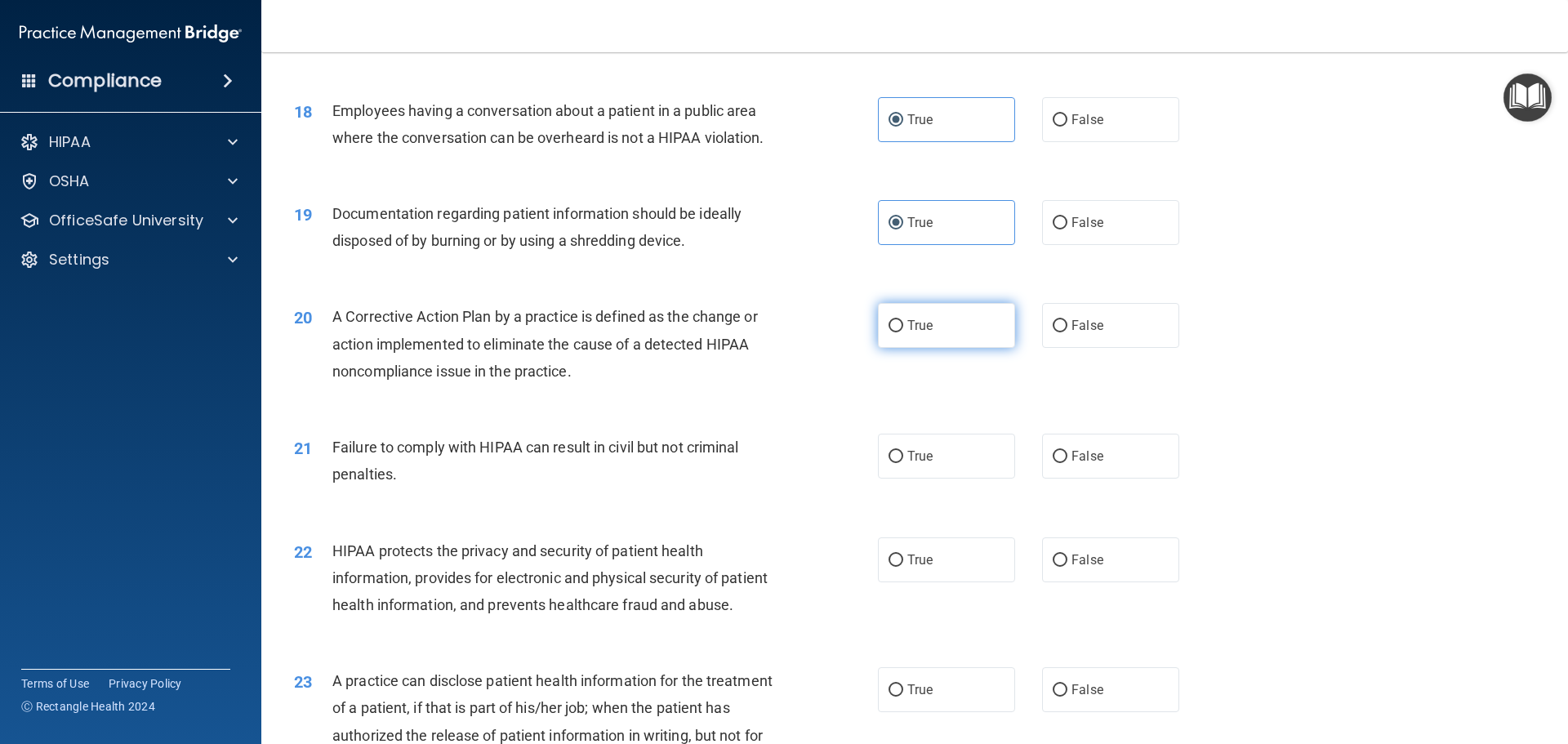
click at [933, 348] on label "True" at bounding box center [946, 326] width 137 height 45
click at [904, 333] on input "True" at bounding box center [896, 326] width 15 height 12
radio input "true"
click at [944, 479] on label "True" at bounding box center [946, 457] width 137 height 45
click at [904, 463] on input "True" at bounding box center [896, 457] width 15 height 12
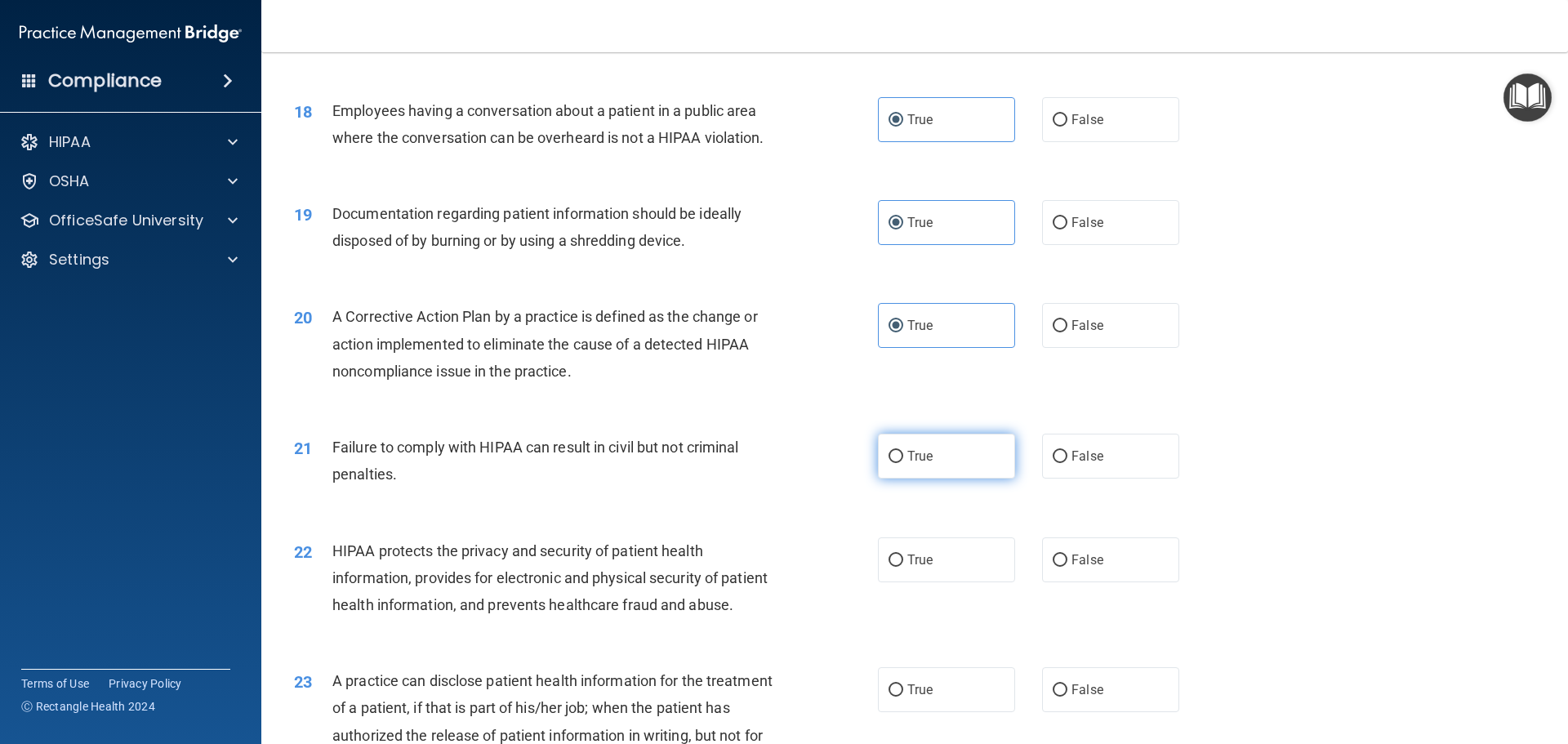
radio input "true"
click at [908, 567] on span "True" at bounding box center [921, 560] width 26 height 16
click at [904, 566] on input "True" at bounding box center [896, 560] width 15 height 12
radio input "true"
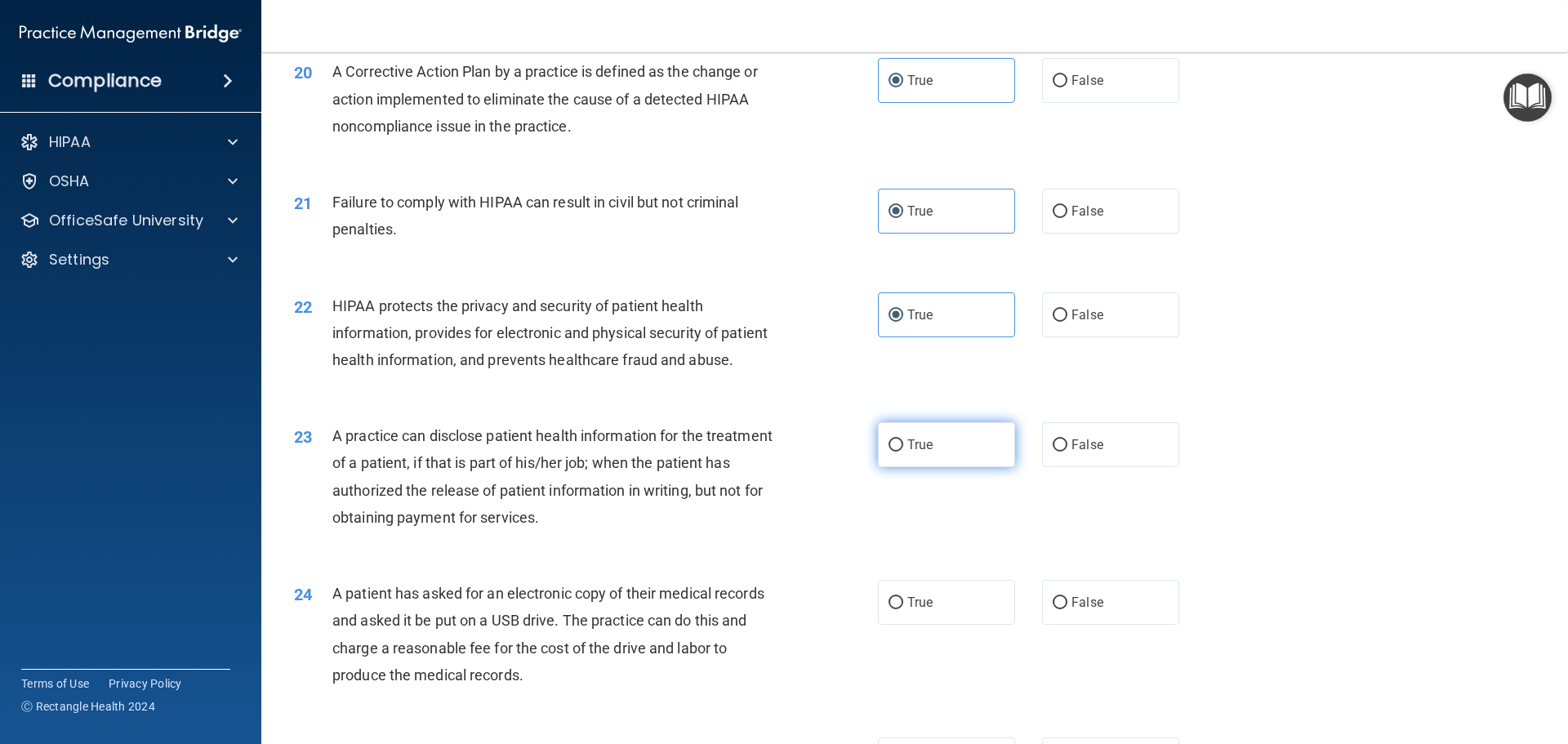
click at [916, 468] on label "True" at bounding box center [946, 445] width 137 height 45
click at [904, 452] on input "True" at bounding box center [896, 445] width 15 height 12
radio input "true"
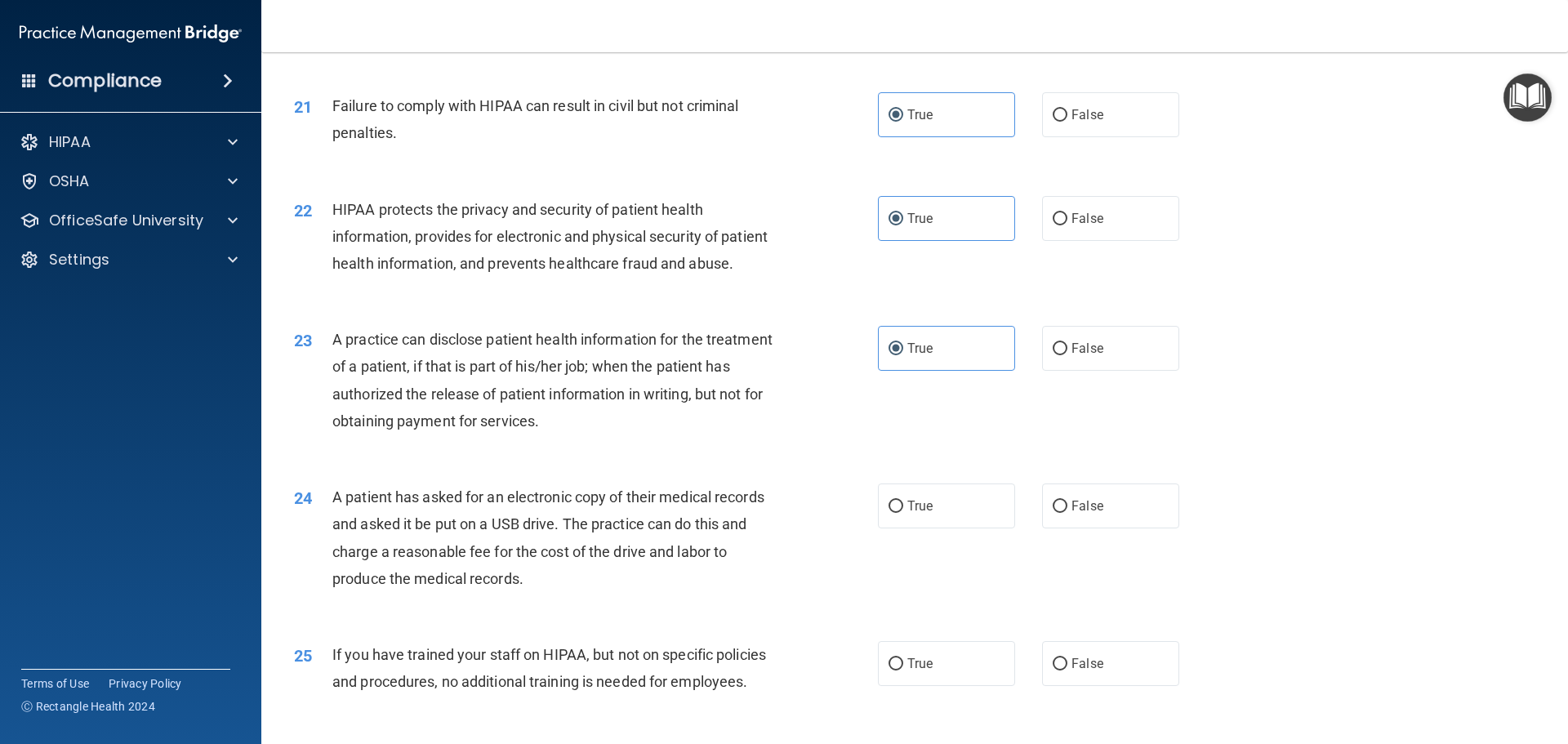
scroll to position [2532, 0]
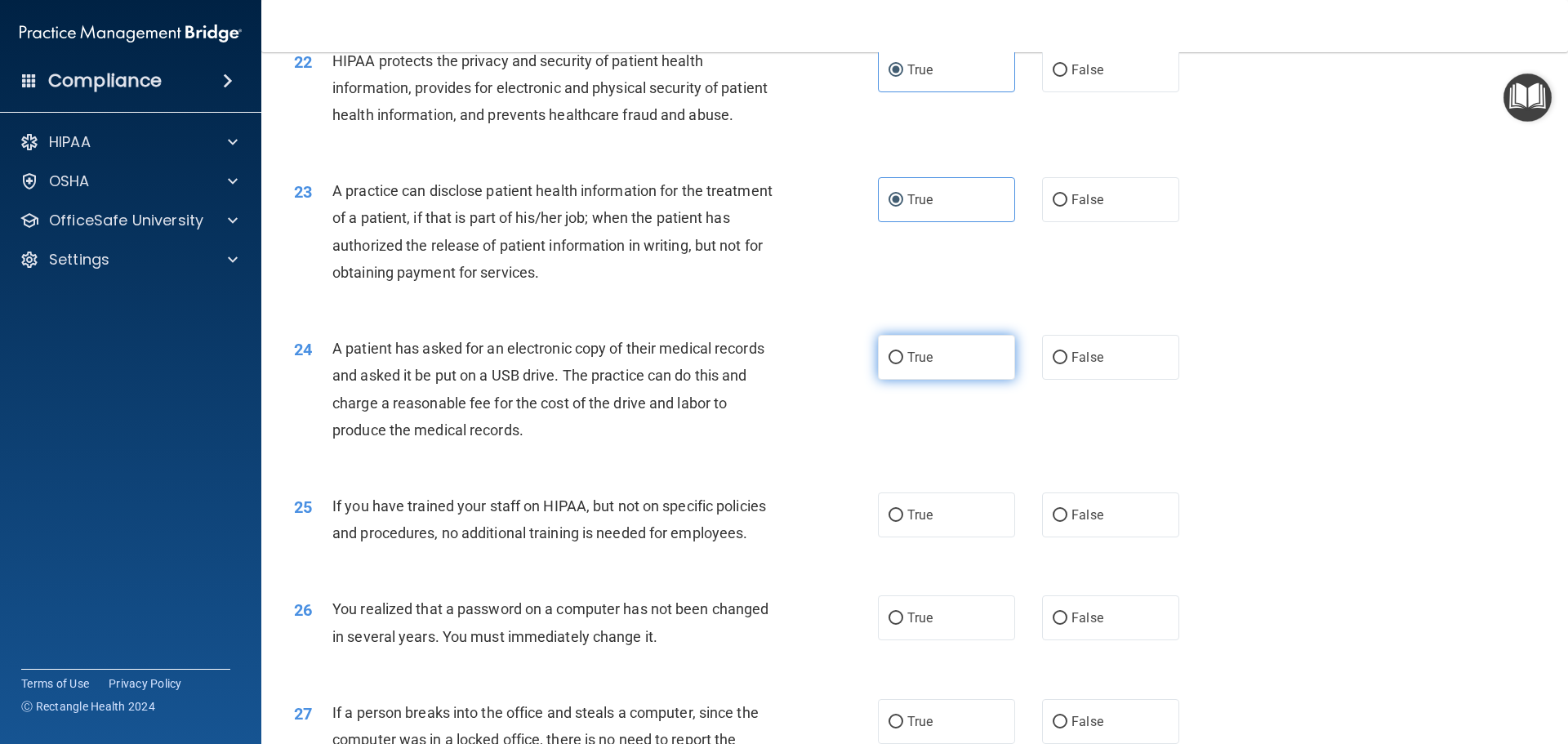
click at [937, 380] on label "True" at bounding box center [946, 357] width 137 height 45
click at [904, 364] on input "True" at bounding box center [896, 358] width 15 height 12
radio input "true"
click at [917, 538] on label "True" at bounding box center [946, 515] width 137 height 45
click at [904, 522] on input "True" at bounding box center [896, 516] width 15 height 12
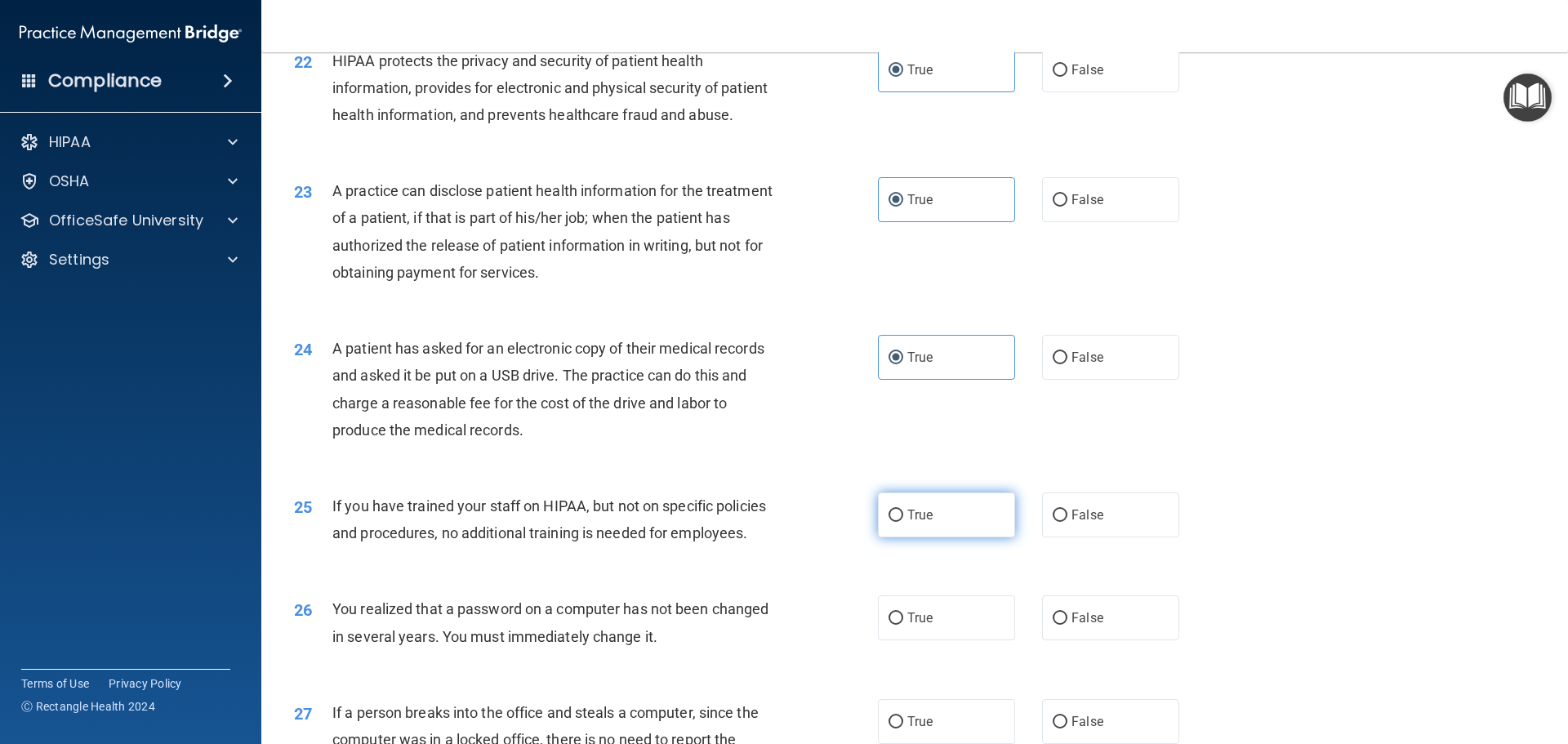
radio input "true"
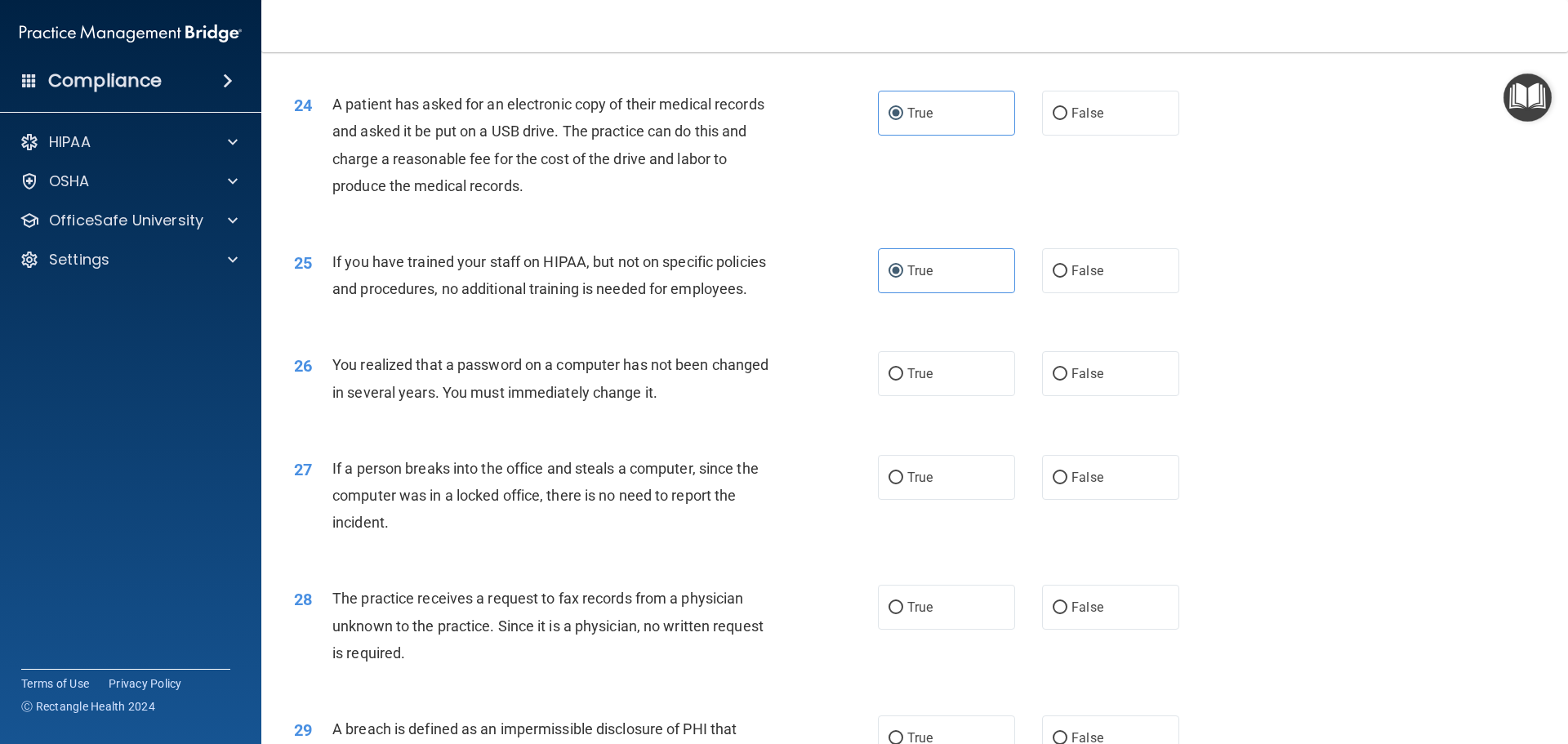
scroll to position [2778, 0]
click at [929, 396] on label "True" at bounding box center [946, 373] width 137 height 45
click at [904, 380] on input "True" at bounding box center [896, 374] width 15 height 12
radio input "true"
click at [924, 564] on div "27 If a person breaks into the office and steals a computer, since the computer…" at bounding box center [915, 499] width 1266 height 130
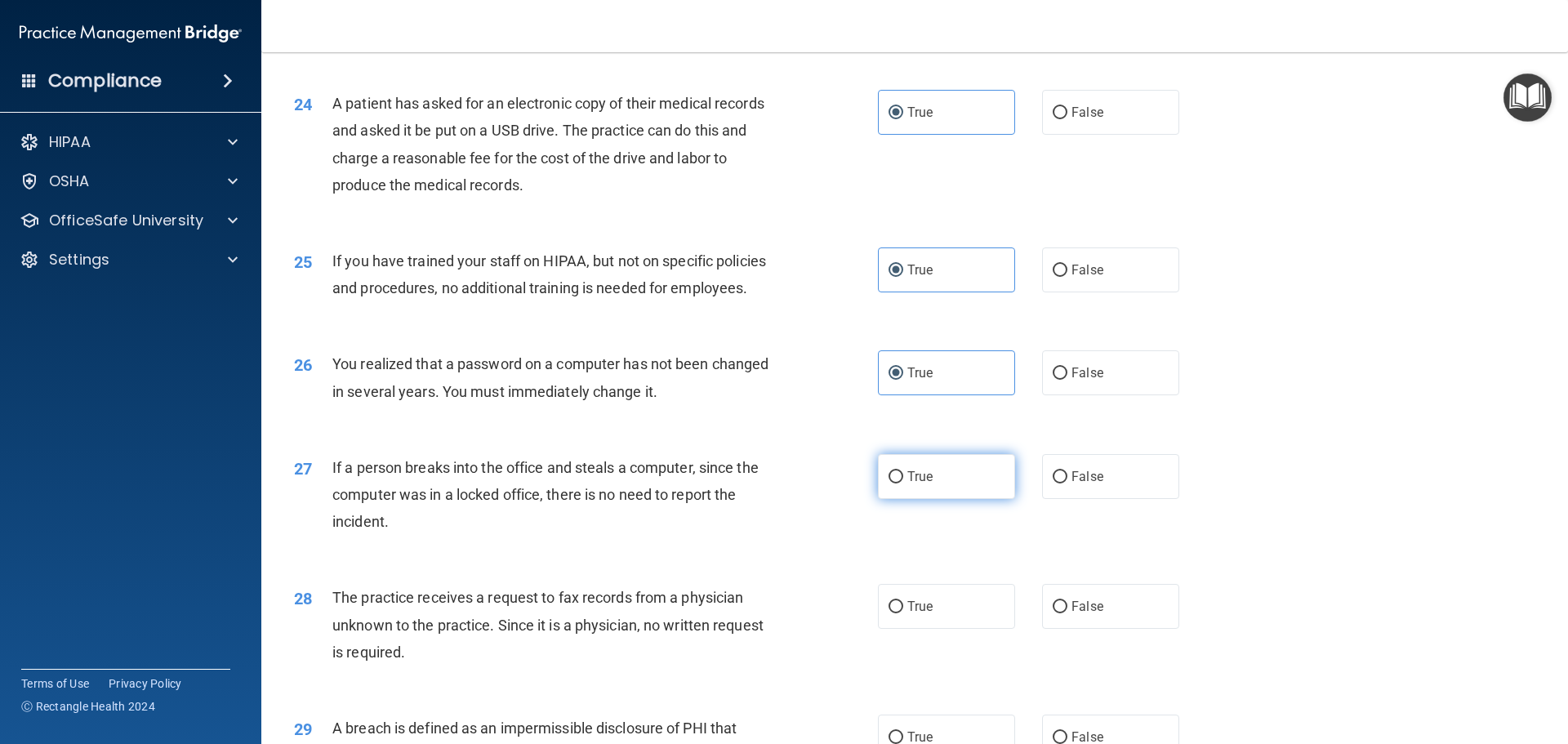
click at [923, 484] on span "True" at bounding box center [921, 477] width 26 height 16
click at [904, 484] on input "True" at bounding box center [896, 478] width 15 height 12
radio input "true"
click at [908, 615] on span "True" at bounding box center [921, 607] width 26 height 16
click at [902, 614] on input "True" at bounding box center [896, 607] width 15 height 12
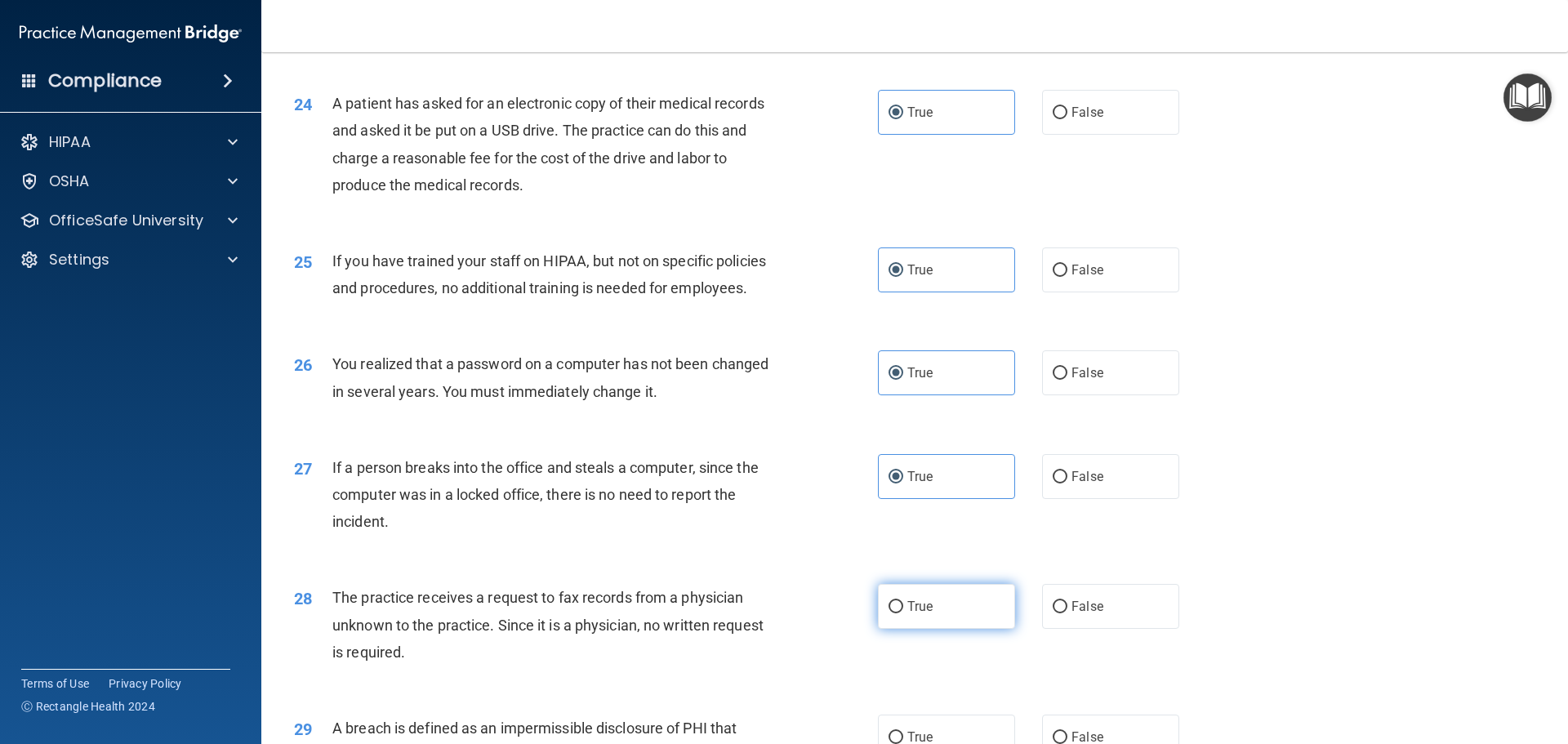
radio input "true"
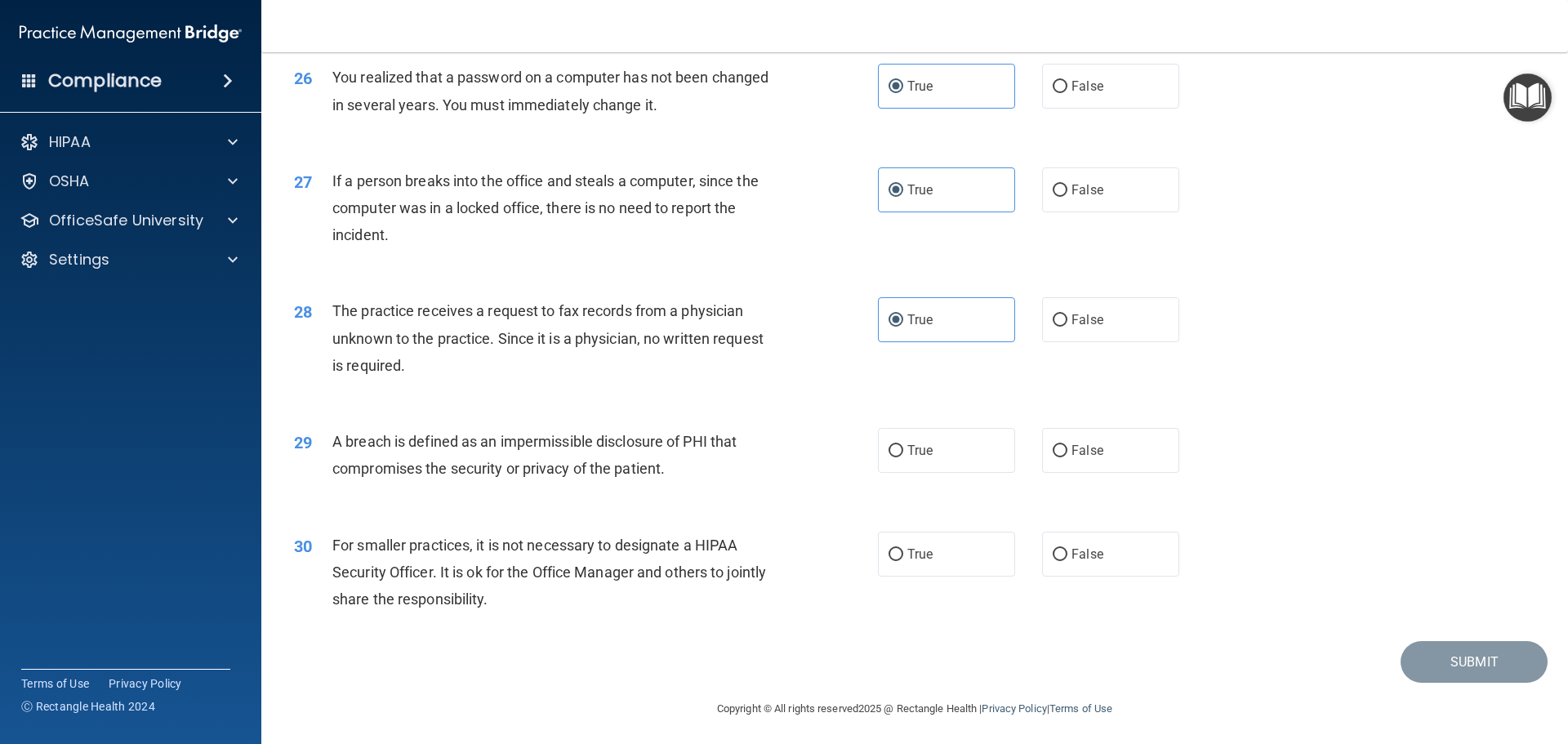
scroll to position [3104, 0]
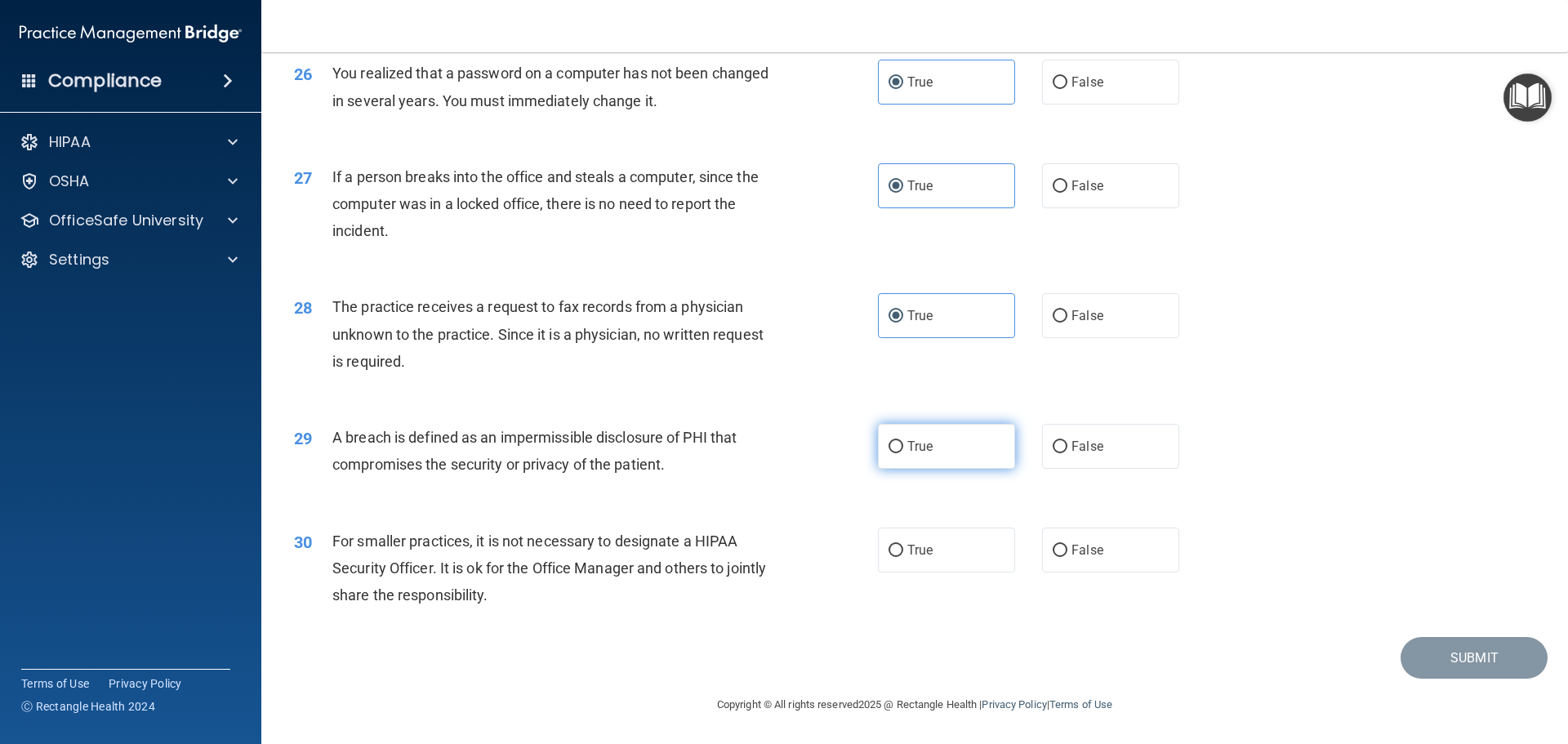
click at [923, 469] on label "True" at bounding box center [946, 447] width 137 height 45
click at [904, 453] on input "True" at bounding box center [896, 447] width 15 height 12
radio input "true"
click at [929, 544] on div "30 For smaller practices, it is not necessary to designate a HIPAA Security Off…" at bounding box center [915, 572] width 1266 height 130
click at [930, 557] on label "True" at bounding box center [946, 551] width 137 height 45
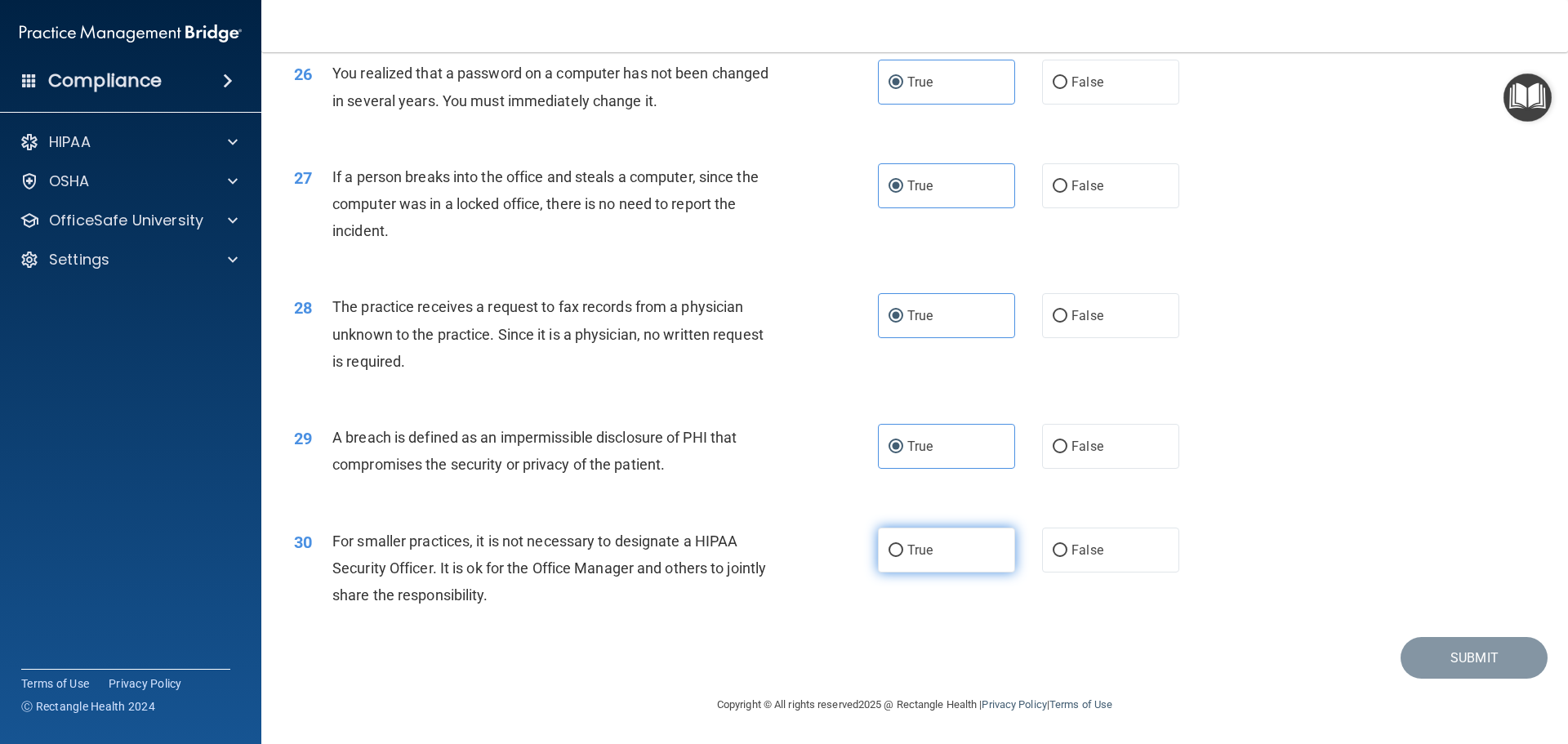
click at [904, 557] on input "True" at bounding box center [896, 551] width 15 height 12
radio input "true"
click at [1449, 668] on button "Submit" at bounding box center [1474, 658] width 147 height 41
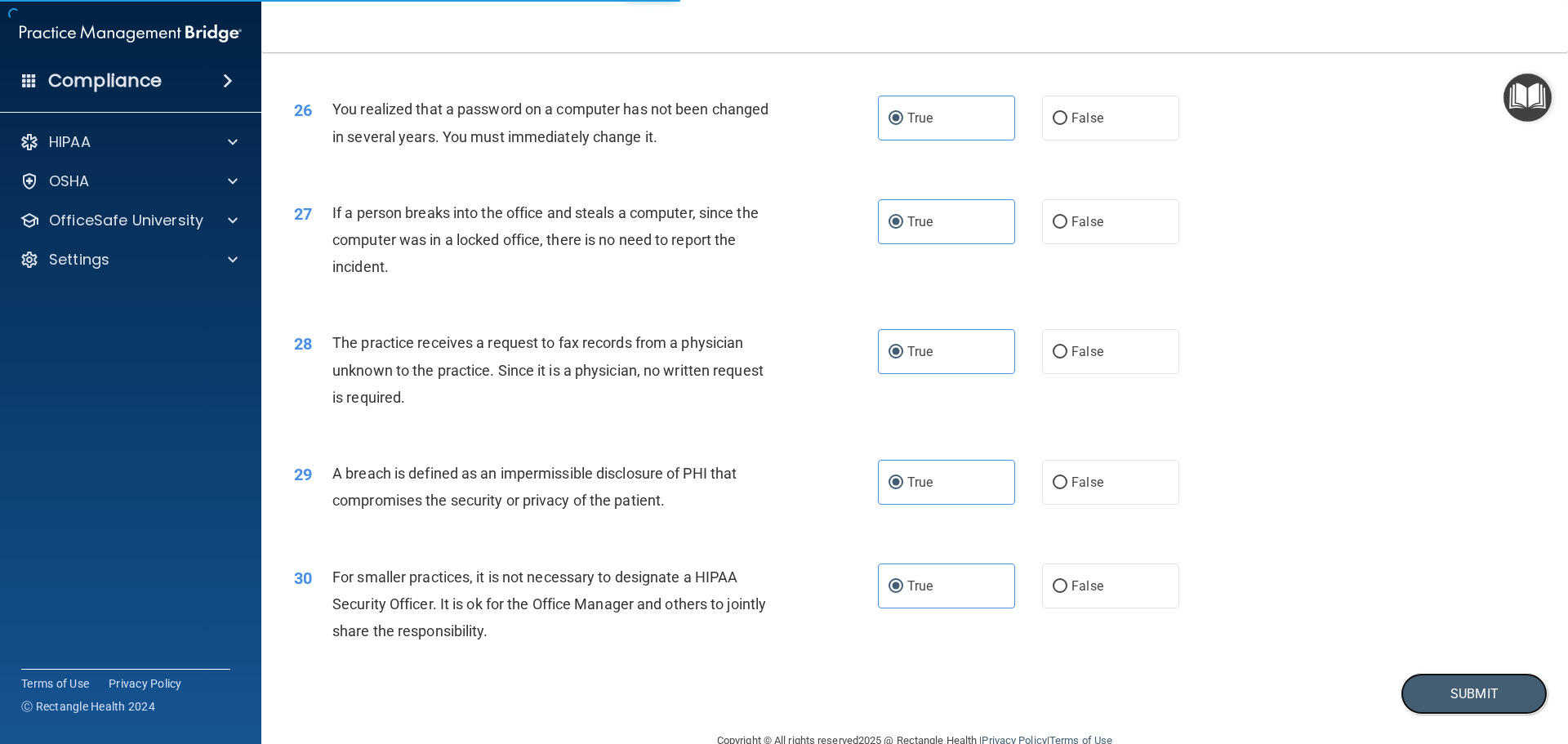
scroll to position [2940, 0]
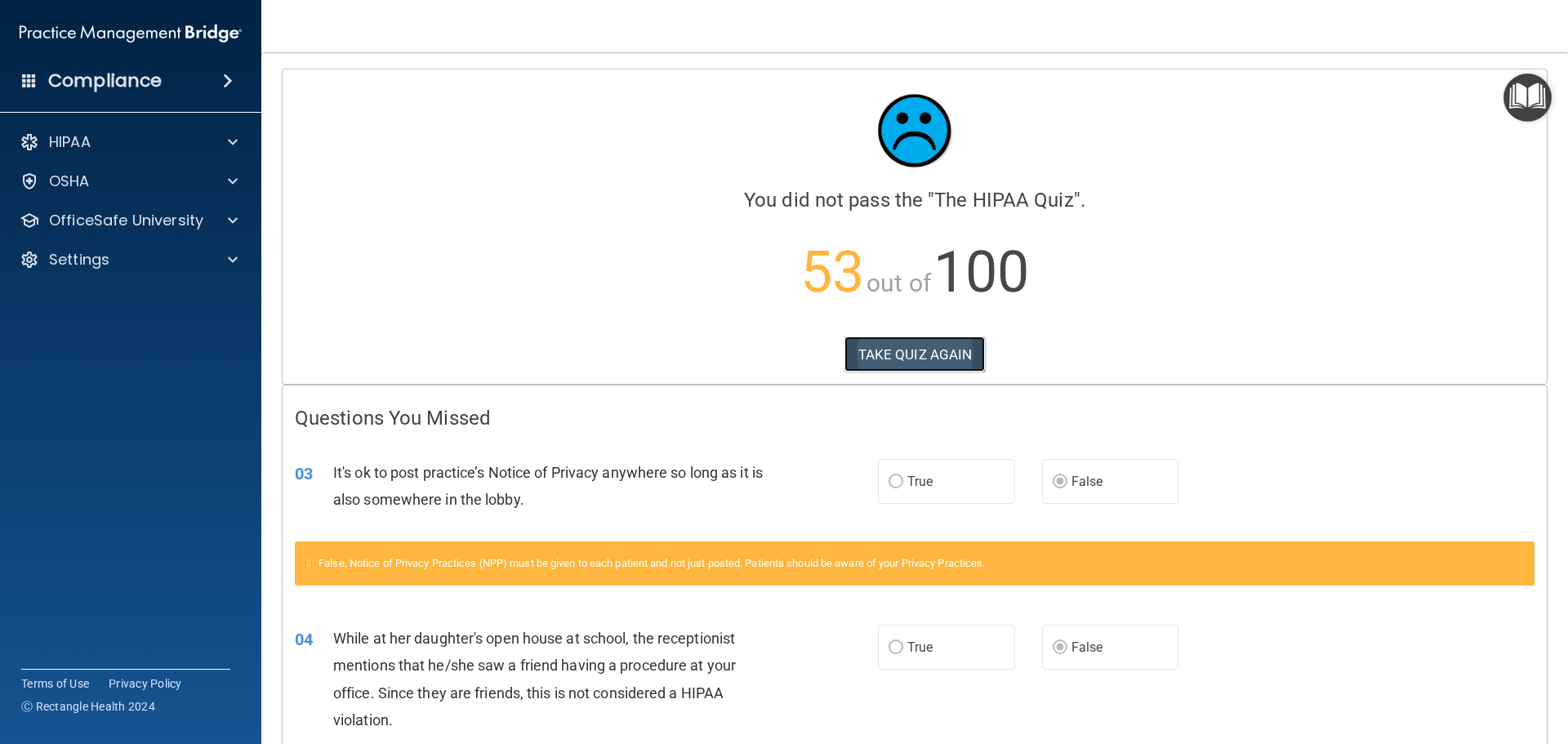
click at [942, 347] on button "TAKE QUIZ AGAIN" at bounding box center [915, 354] width 141 height 36
